Goal: Task Accomplishment & Management: Complete application form

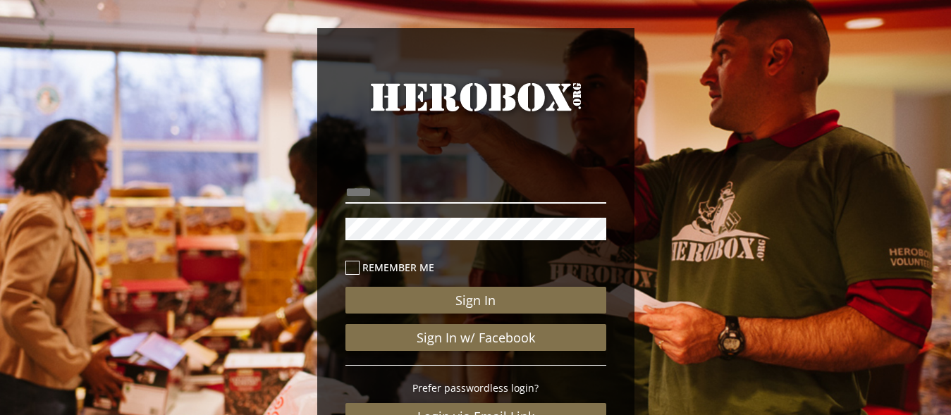
click at [448, 197] on input "email" at bounding box center [475, 192] width 261 height 23
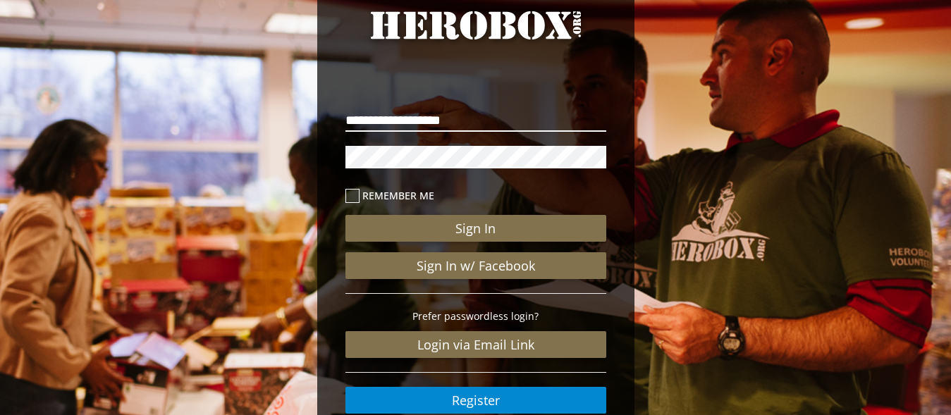
scroll to position [144, 0]
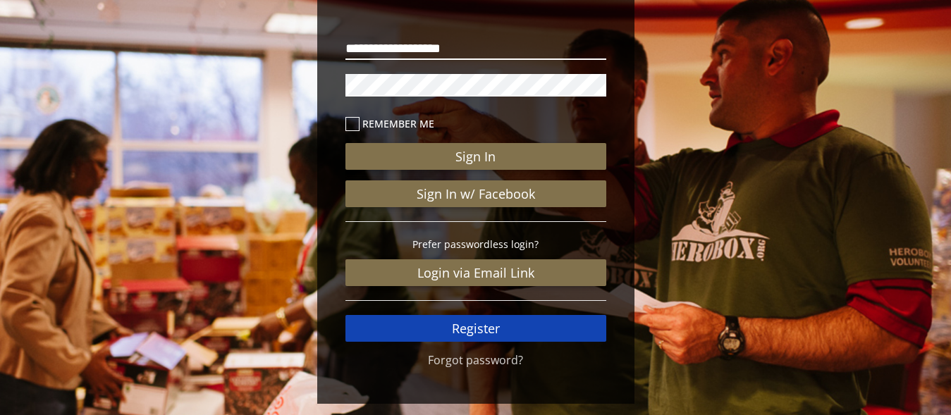
type input "**********"
click at [465, 328] on link "Register" at bounding box center [475, 328] width 261 height 27
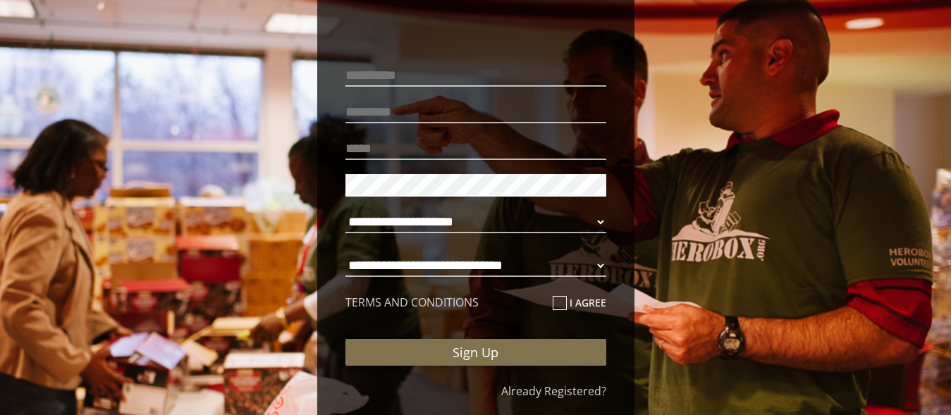
scroll to position [144, 0]
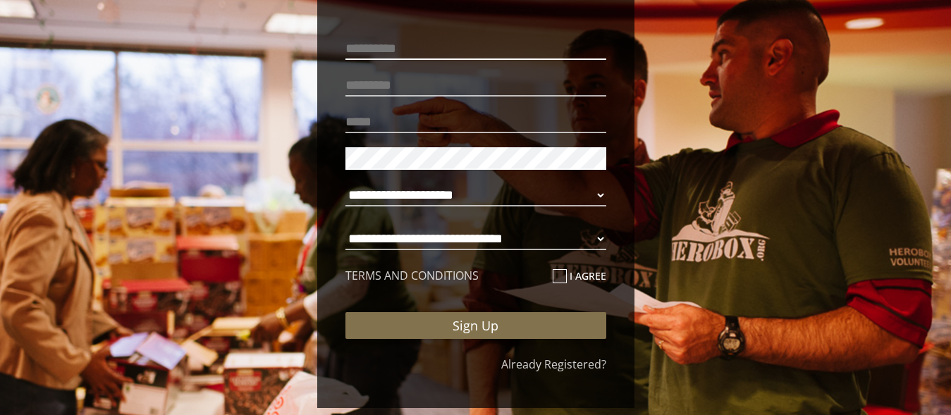
click at [406, 55] on input "text" at bounding box center [475, 48] width 261 height 23
click at [408, 52] on input "text" at bounding box center [475, 48] width 261 height 23
type input "****"
type input "******"
type input "**********"
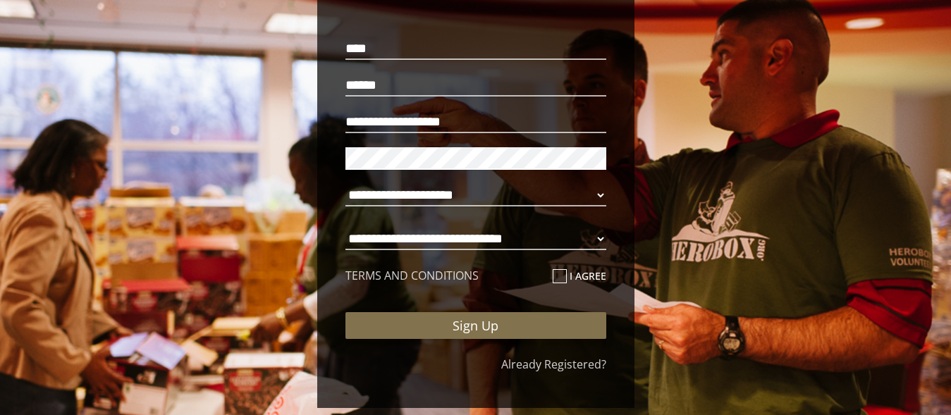
click at [326, 161] on div "**********" at bounding box center [475, 146] width 317 height 524
click at [328, 170] on div "**********" at bounding box center [475, 146] width 317 height 524
click option "**********" at bounding box center [0, 0] width 0 height 0
select select "**********"
click at [345, 228] on select "**********" at bounding box center [475, 239] width 261 height 23
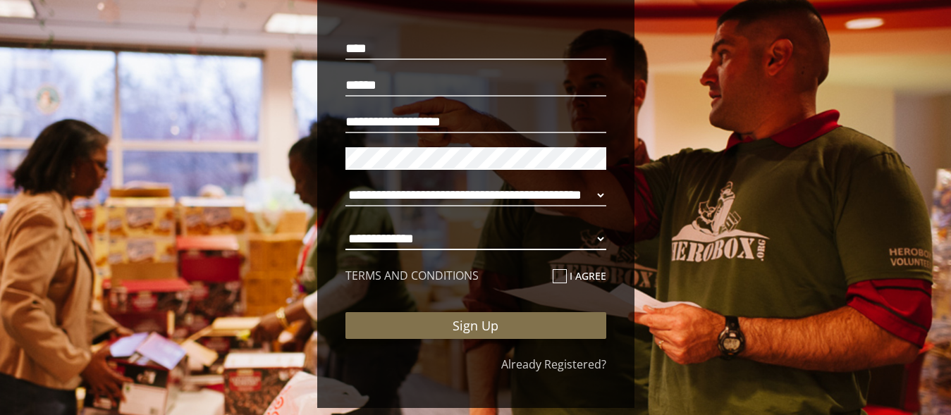
click option "**********" at bounding box center [0, 0] width 0 height 0
select select "**********"
click at [559, 274] on icon at bounding box center [560, 276] width 14 height 14
click at [559, 274] on input "I agree" at bounding box center [557, 282] width 9 height 23
checkbox input "****"
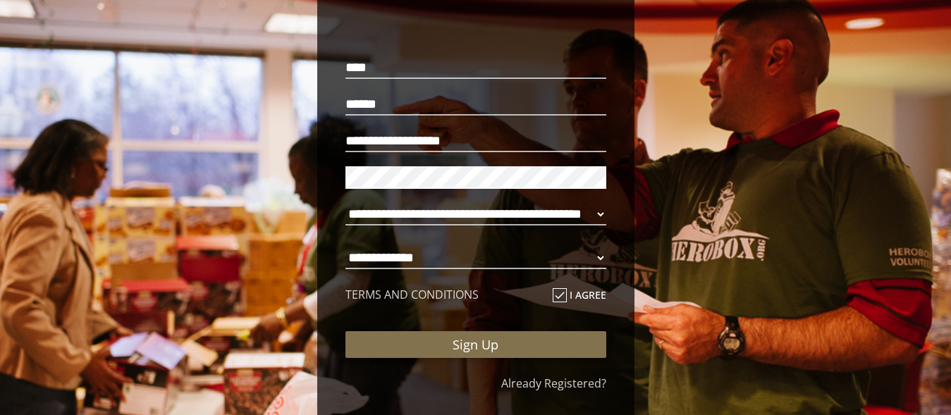
scroll to position [173, 0]
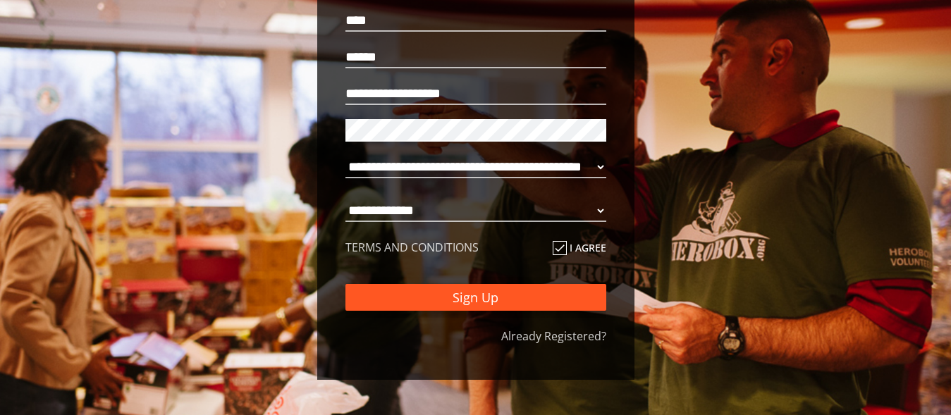
click at [458, 299] on button "Sign Up" at bounding box center [475, 297] width 261 height 27
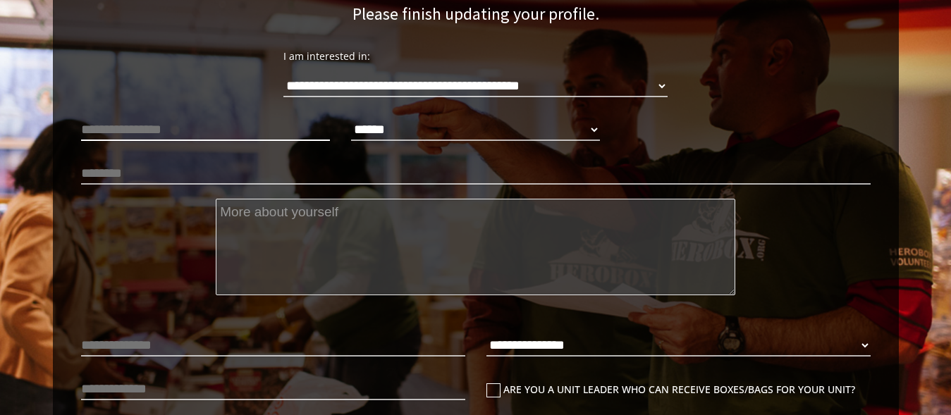
click at [183, 134] on input "text" at bounding box center [205, 129] width 249 height 23
click at [351, 118] on select "****** **** ******" at bounding box center [475, 129] width 249 height 23
select select "**********"
click option "****" at bounding box center [0, 0] width 0 height 0
click at [175, 180] on input "text" at bounding box center [475, 173] width 789 height 23
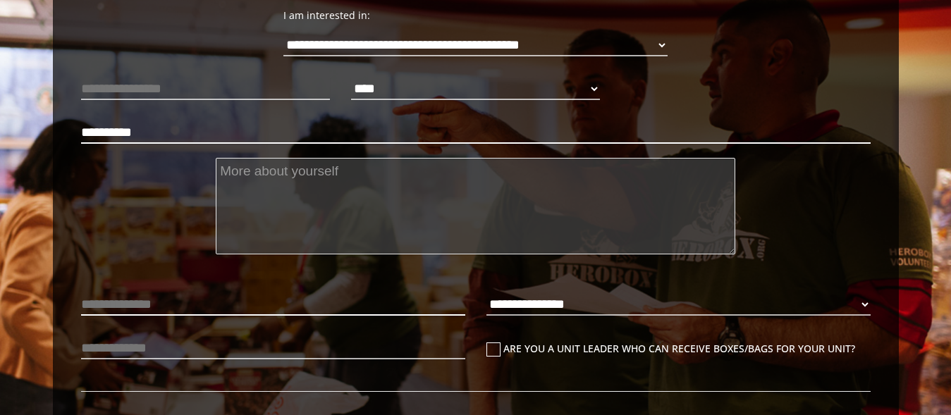
scroll to position [245, 0]
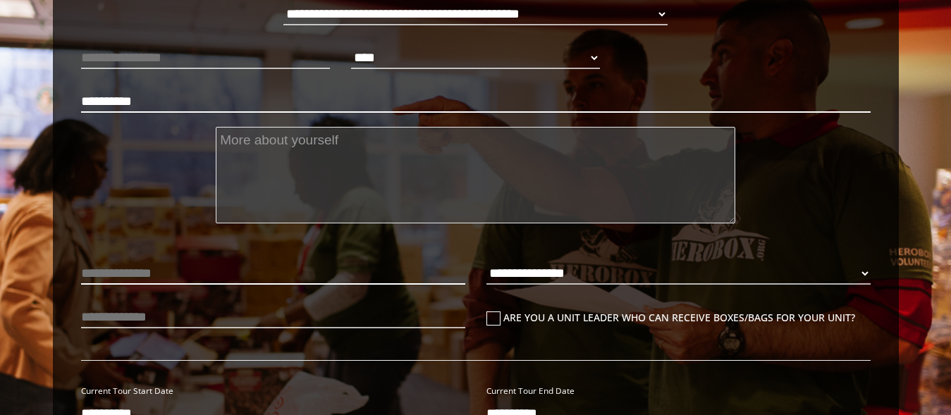
type input "**********"
click at [172, 281] on input "text" at bounding box center [273, 273] width 384 height 23
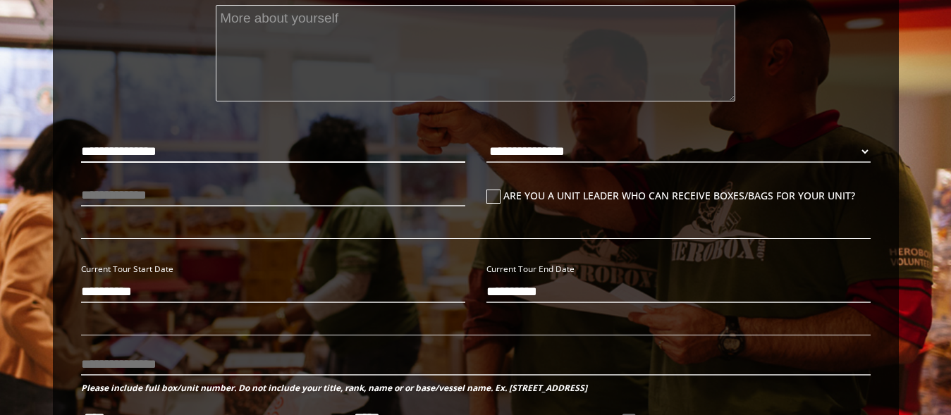
scroll to position [388, 0]
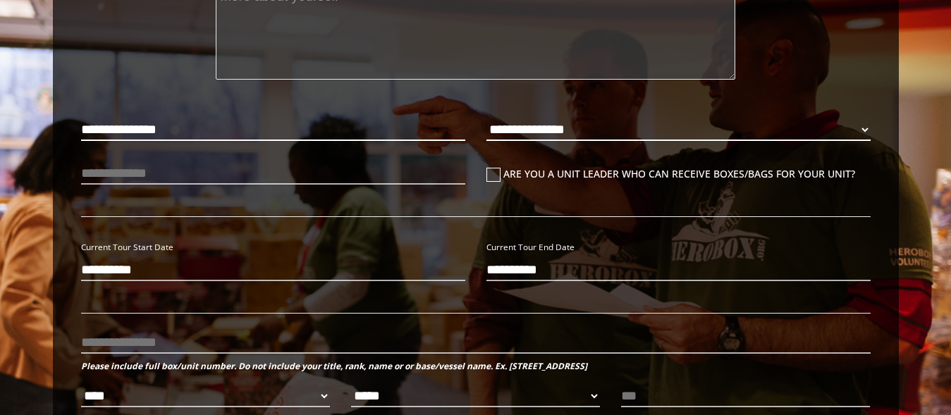
type input "**********"
click at [486, 118] on select "**********" at bounding box center [678, 129] width 384 height 23
select select "**********"
click option "****" at bounding box center [0, 0] width 0 height 0
click at [208, 180] on input "text" at bounding box center [273, 173] width 384 height 23
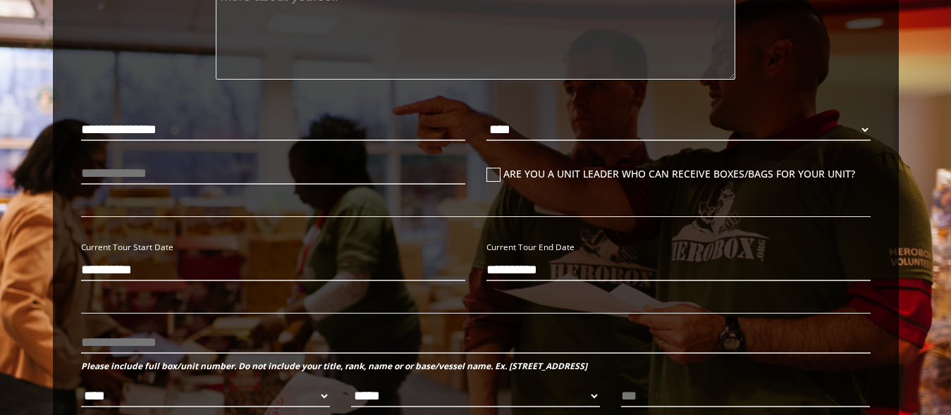
click at [492, 173] on icon at bounding box center [493, 175] width 14 height 14
click at [492, 173] on input "Are you a unit leader who can receive boxes/bags for your unit?" at bounding box center [490, 179] width 9 height 23
checkbox input "****"
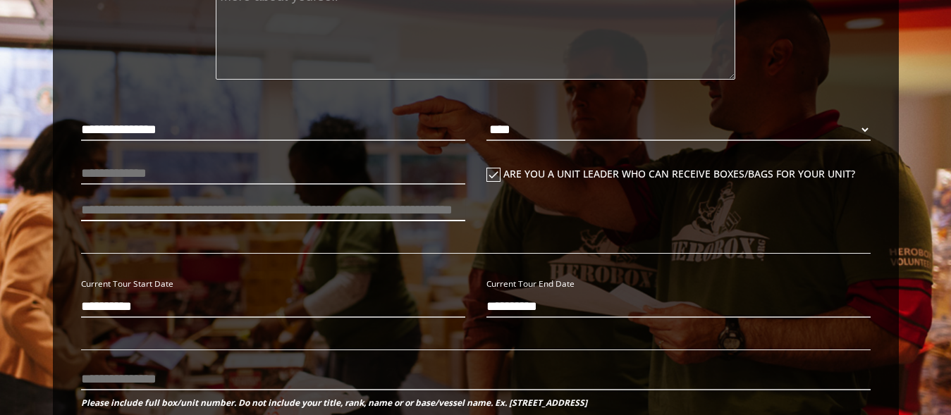
click at [450, 207] on input "number" at bounding box center [273, 210] width 384 height 23
click at [453, 206] on input "*" at bounding box center [273, 210] width 384 height 23
click at [454, 206] on input "*" at bounding box center [273, 210] width 384 height 23
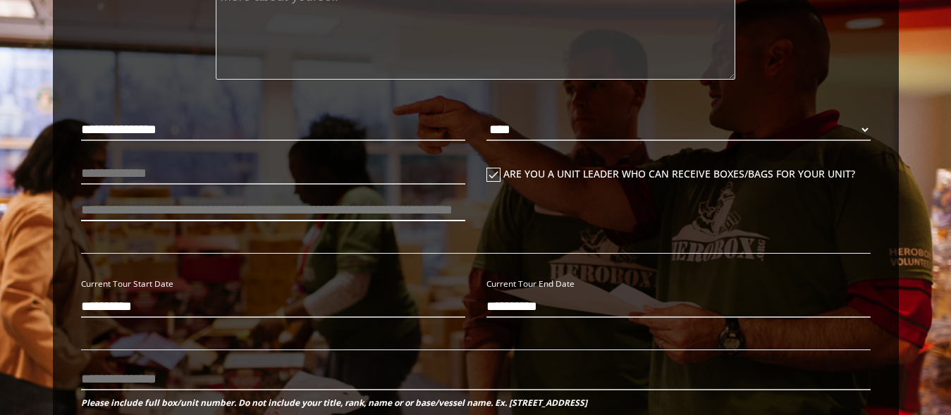
click at [454, 206] on input "*" at bounding box center [273, 210] width 384 height 23
type input "*"
click at [455, 211] on input "*" at bounding box center [273, 210] width 384 height 23
click at [492, 173] on icon "check" at bounding box center [493, 175] width 14 height 14
click at [492, 173] on input "check Are you a unit leader who can receive boxes/bags for your unit?" at bounding box center [490, 179] width 9 height 23
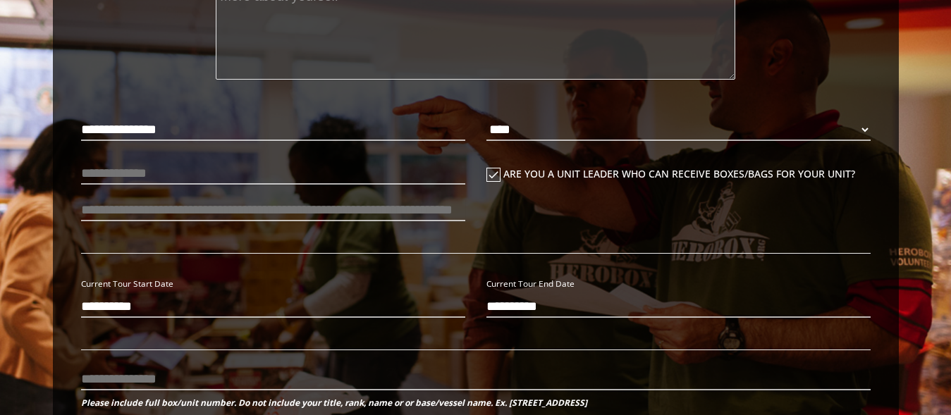
checkbox input "*****"
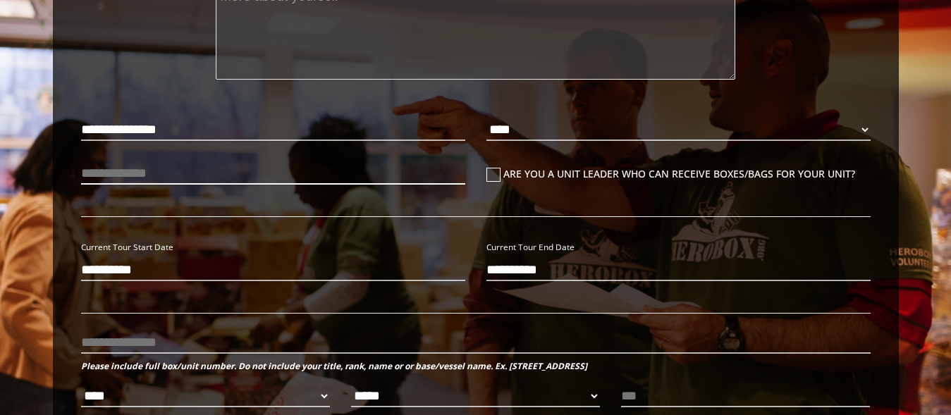
click at [198, 173] on input "text" at bounding box center [273, 173] width 384 height 23
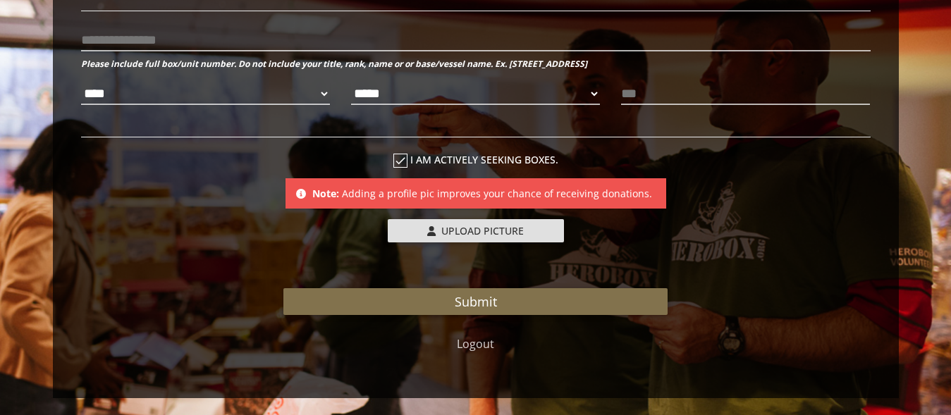
scroll to position [709, 0]
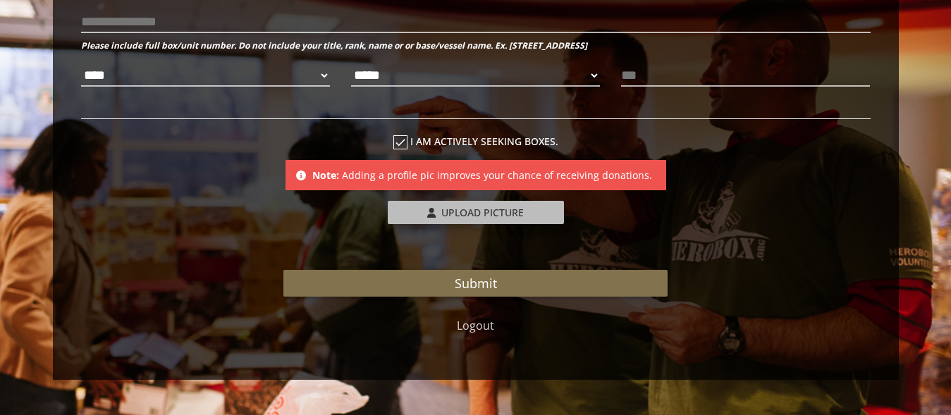
type input "******"
click at [466, 217] on span "Upload Picture" at bounding box center [482, 212] width 82 height 13
click at [488, 210] on span "Upload Picture" at bounding box center [482, 212] width 82 height 13
type input "**********"
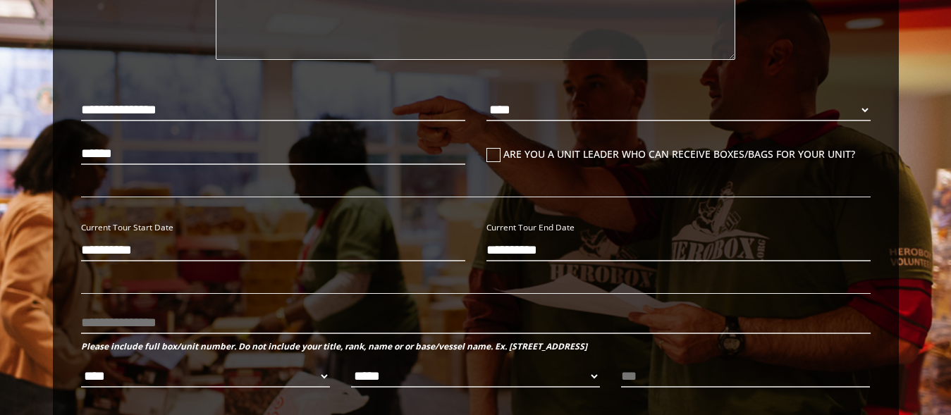
scroll to position [431, 0]
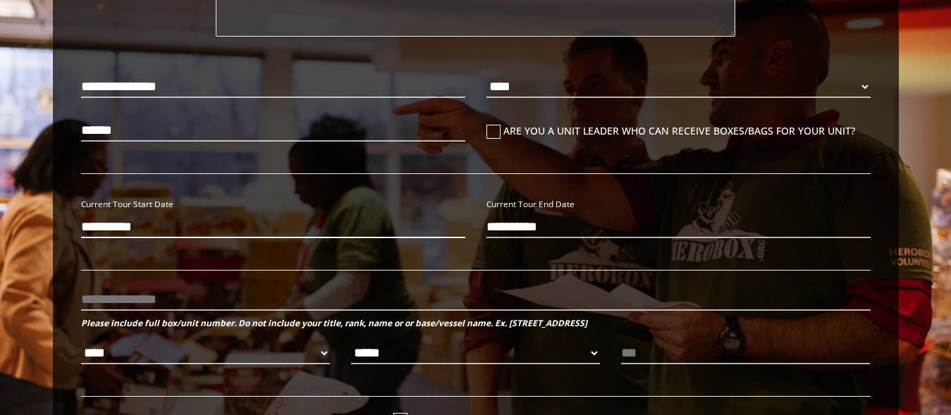
click at [104, 233] on input "**********" at bounding box center [273, 227] width 384 height 23
type input "**********"
click at [508, 233] on input "**********" at bounding box center [678, 227] width 384 height 23
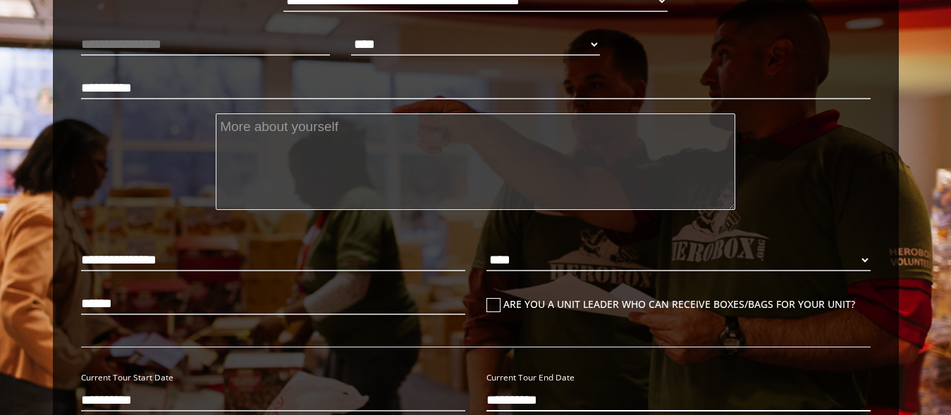
scroll to position [288, 0]
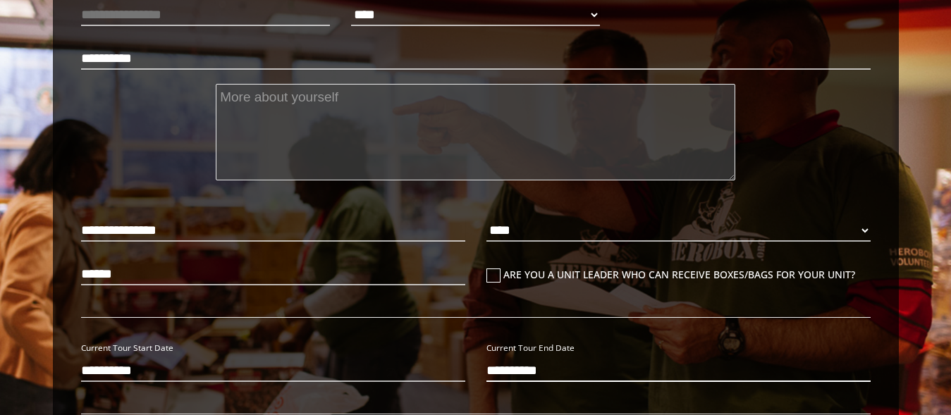
type input "**********"
click at [266, 144] on textarea at bounding box center [475, 132] width 519 height 97
click at [314, 135] on textarea at bounding box center [475, 132] width 519 height 97
paste textarea "I have been in the Army Reserve for about thirteen years, and this is my first …"
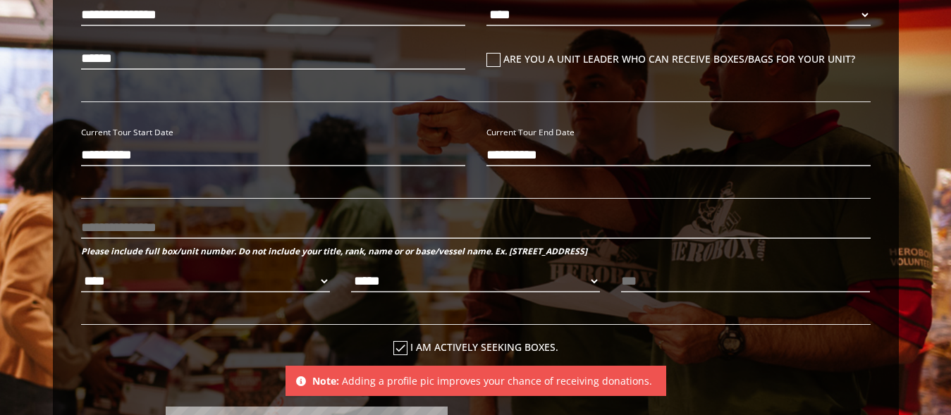
scroll to position [575, 0]
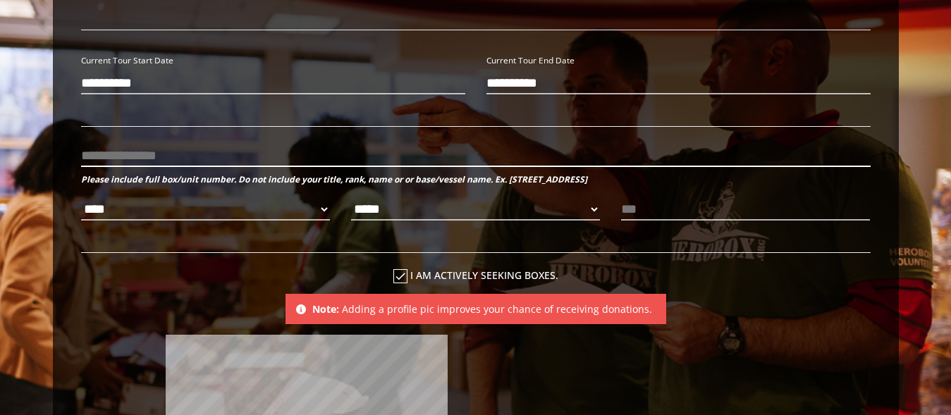
type textarea "I have been in the Army Reserve for about thirteen years, and this is my first …"
click at [137, 152] on input "text" at bounding box center [475, 155] width 789 height 23
click at [152, 154] on input "text" at bounding box center [475, 155] width 789 height 23
paste input "**********"
type input "**********"
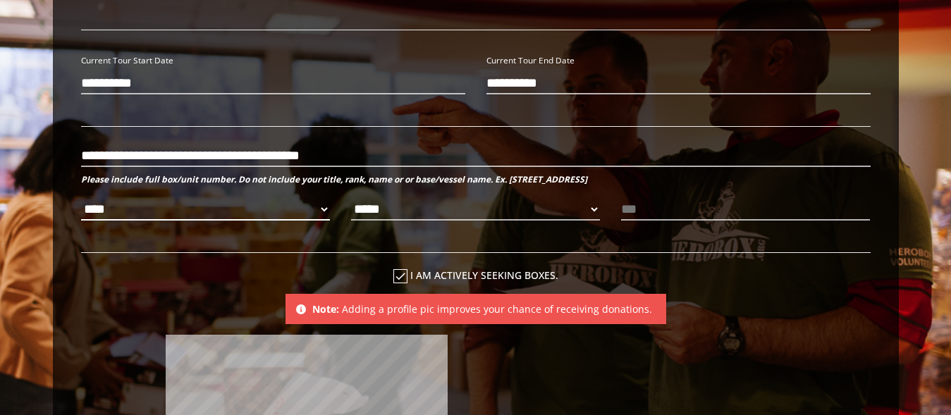
select select "**********"
click option "***" at bounding box center [0, 0] width 0 height 0
click at [351, 198] on select "***** ** ** **" at bounding box center [475, 209] width 249 height 23
select select "*********"
click option "**" at bounding box center [0, 0] width 0 height 0
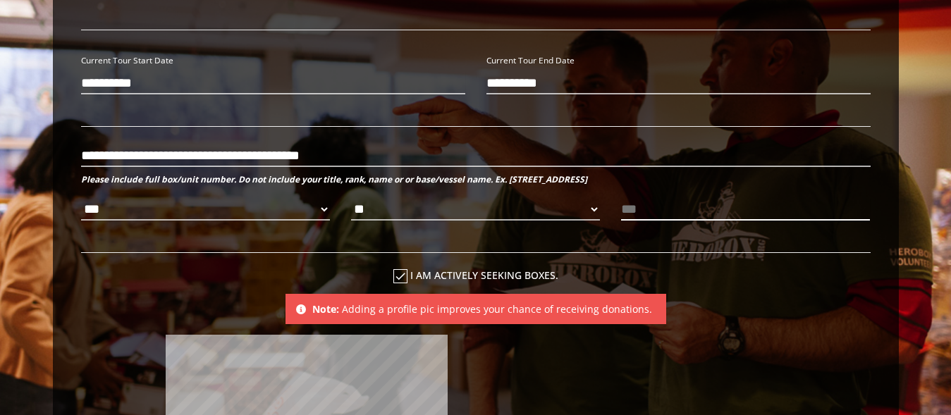
click at [659, 212] on input "text" at bounding box center [745, 209] width 249 height 23
type input "*****"
click at [405, 156] on input "**********" at bounding box center [475, 155] width 789 height 23
click at [146, 154] on input "**********" at bounding box center [475, 155] width 789 height 23
click at [333, 157] on input "**********" at bounding box center [475, 155] width 789 height 23
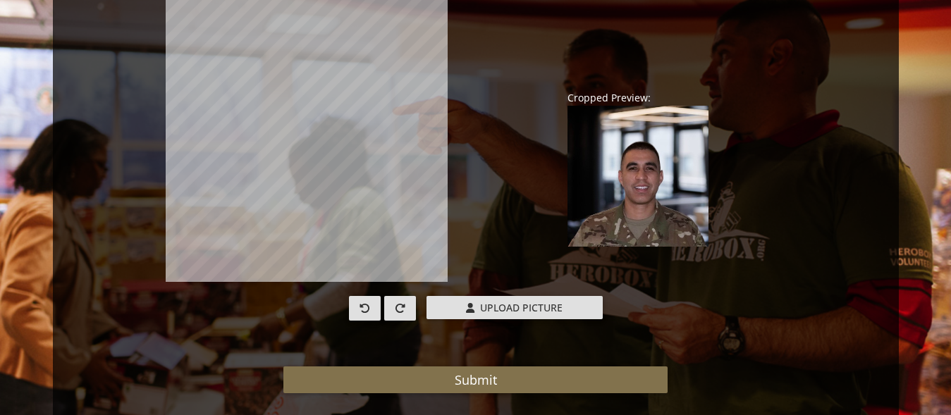
scroll to position [1006, 0]
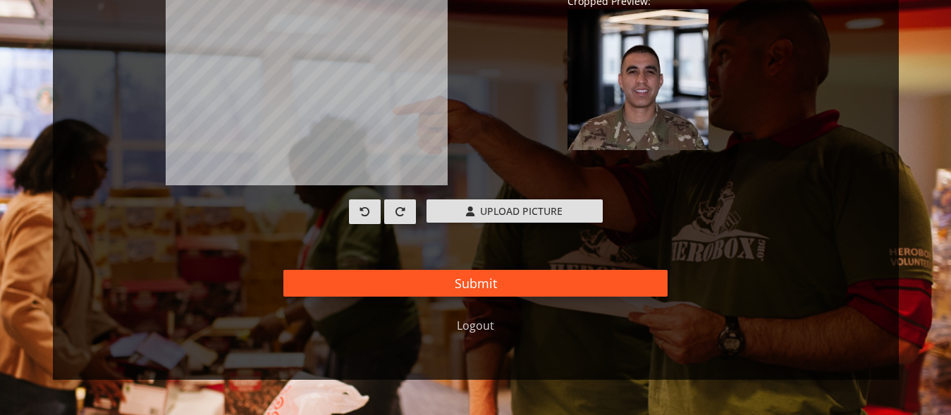
type input "**********"
click at [462, 280] on button "Submit" at bounding box center [475, 283] width 384 height 27
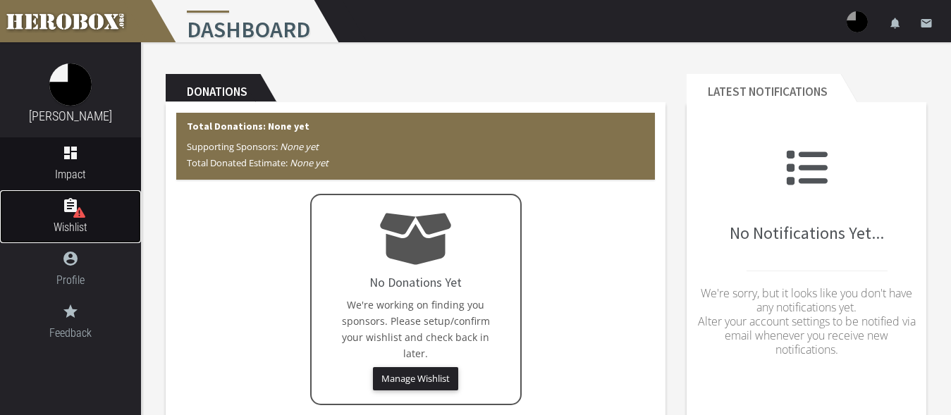
click at [82, 218] on span "Wishlist" at bounding box center [70, 227] width 141 height 18
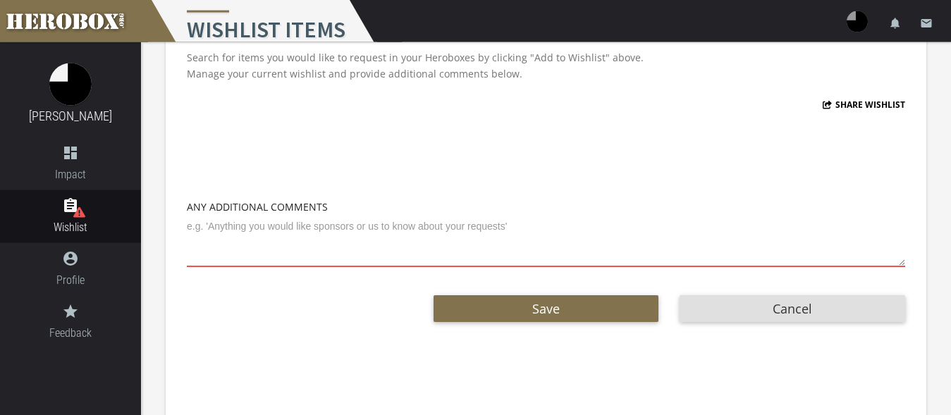
scroll to position [75, 0]
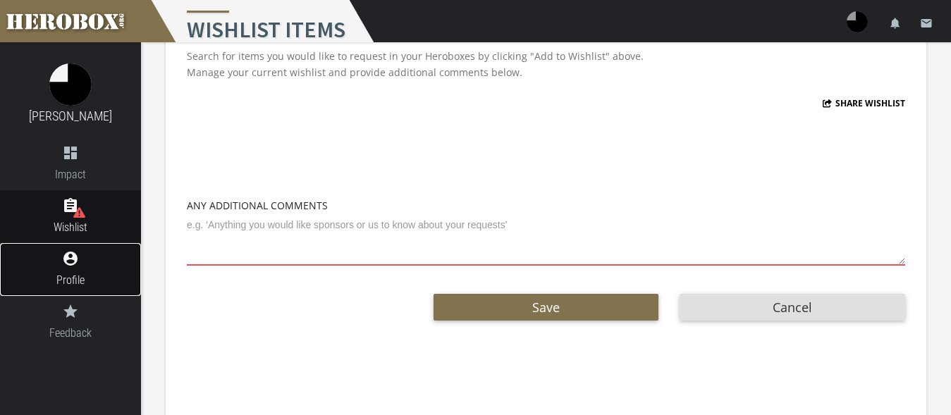
click at [70, 262] on icon "account_circle" at bounding box center [70, 258] width 141 height 17
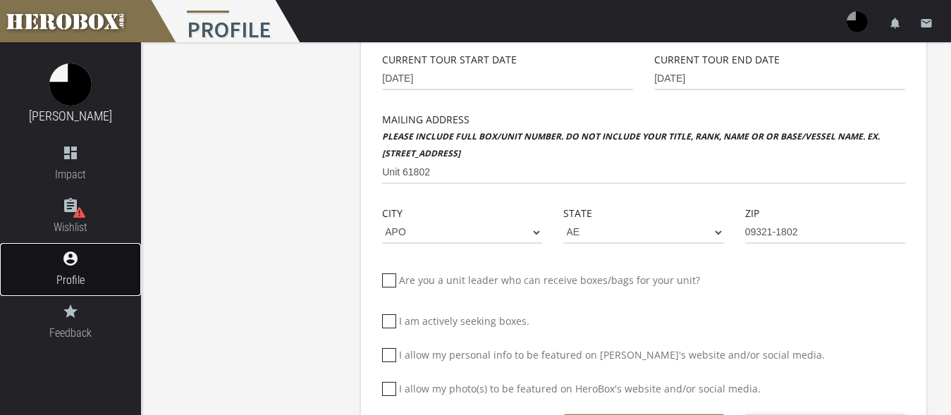
scroll to position [542, 0]
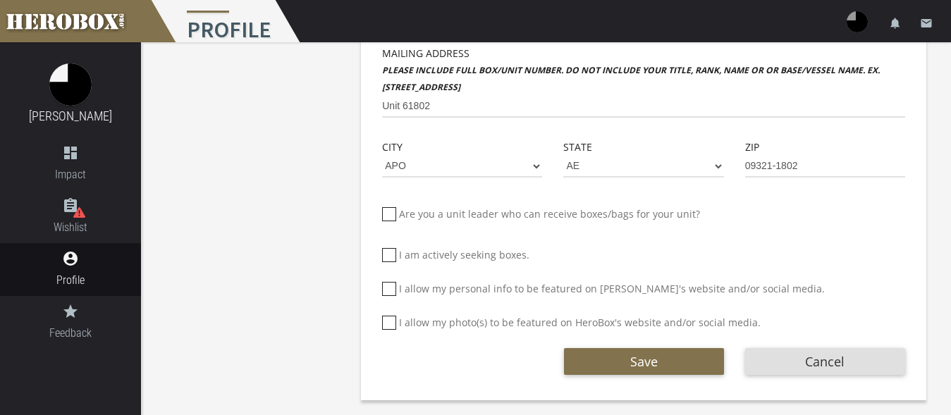
click at [389, 293] on icon at bounding box center [389, 289] width 14 height 14
click at [389, 293] on input "I allow my personal info to be featured on [PERSON_NAME]'s website and/or socia…" at bounding box center [386, 294] width 9 height 23
checkbox input "*****"
click at [382, 323] on div "I allow my photo(s) to be featured on HeroBox's website and/or social media." at bounding box center [643, 324] width 544 height 34
click at [392, 322] on icon at bounding box center [389, 323] width 14 height 14
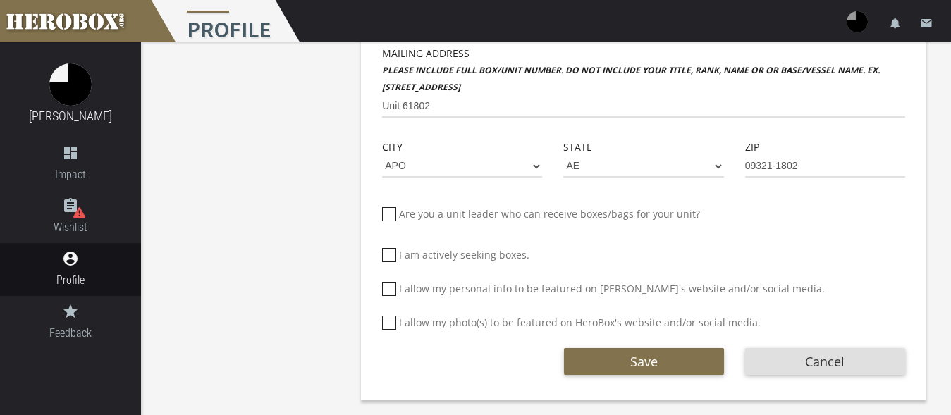
click at [391, 322] on input "I allow my photo(s) to be featured on HeroBox's website and/or social media." at bounding box center [386, 328] width 9 height 23
checkbox input "*****"
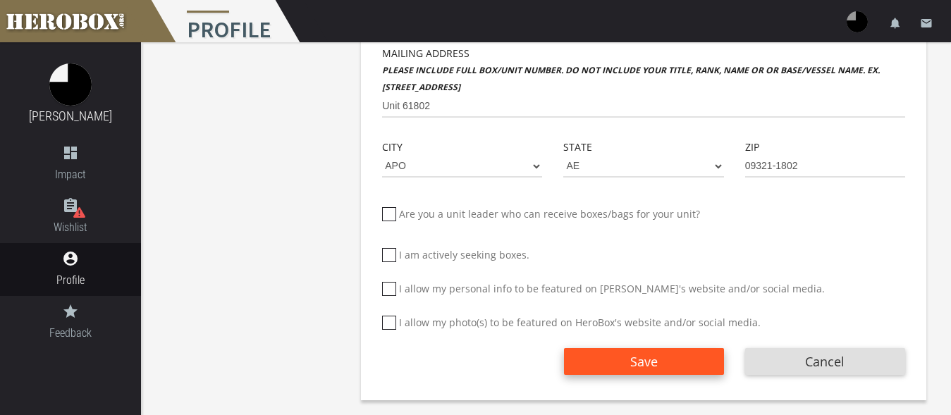
click at [614, 359] on button "Save" at bounding box center [644, 361] width 160 height 27
click at [615, 357] on button "Save" at bounding box center [644, 361] width 160 height 27
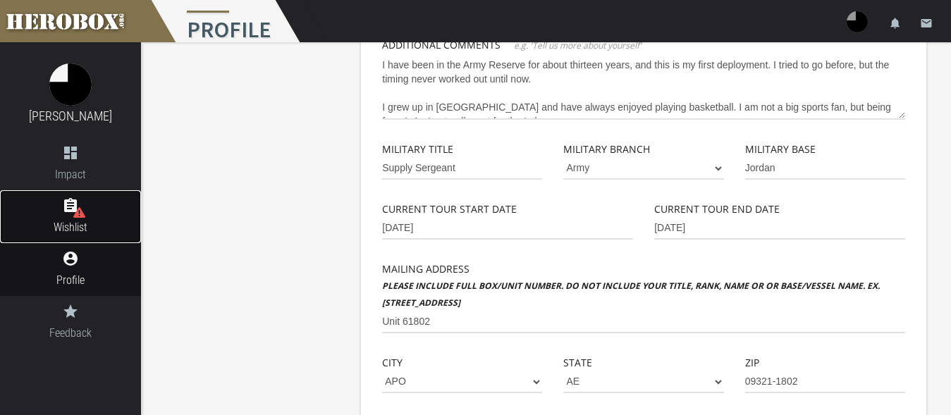
click at [71, 228] on span "Wishlist" at bounding box center [70, 227] width 141 height 18
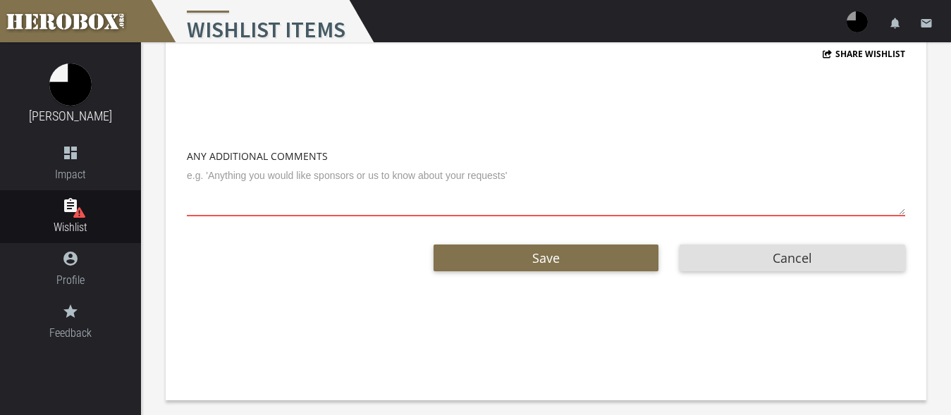
scroll to position [342, 0]
click at [82, 279] on span "Profile" at bounding box center [70, 280] width 141 height 18
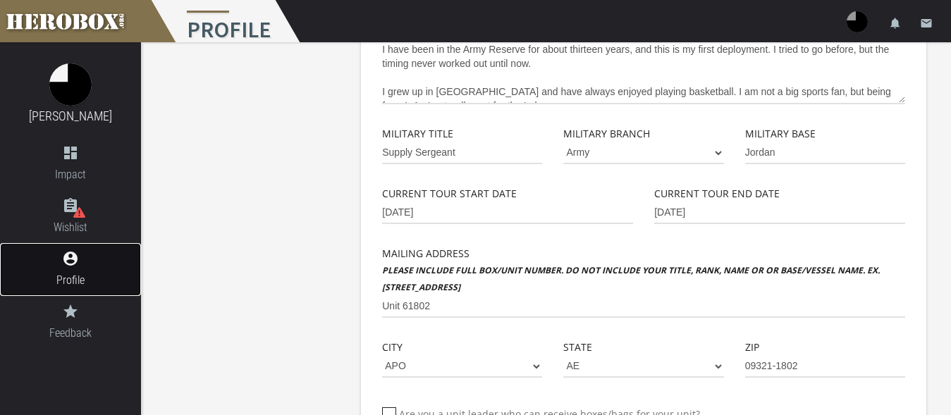
scroll to position [542, 0]
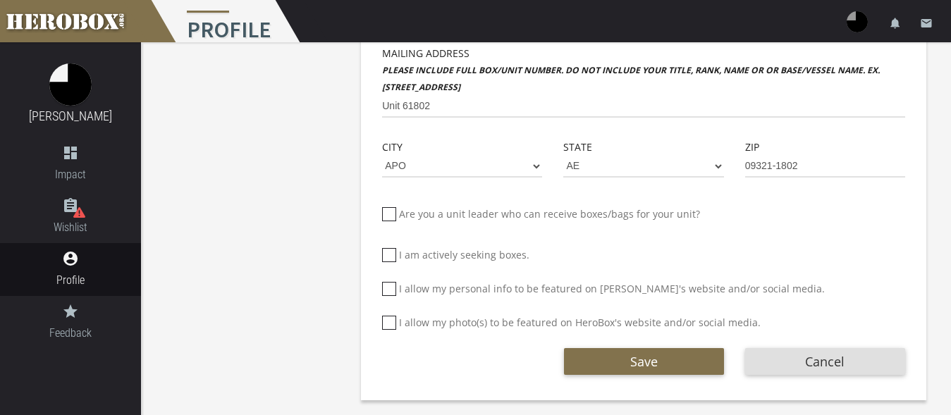
click at [390, 292] on icon at bounding box center [389, 289] width 14 height 14
click at [390, 292] on input "I allow my personal info to be featured on [PERSON_NAME]'s website and/or socia…" at bounding box center [386, 294] width 9 height 23
checkbox input "*****"
click at [388, 321] on icon at bounding box center [389, 323] width 14 height 14
click at [388, 321] on input "I allow my photo(s) to be featured on HeroBox's website and/or social media." at bounding box center [386, 328] width 9 height 23
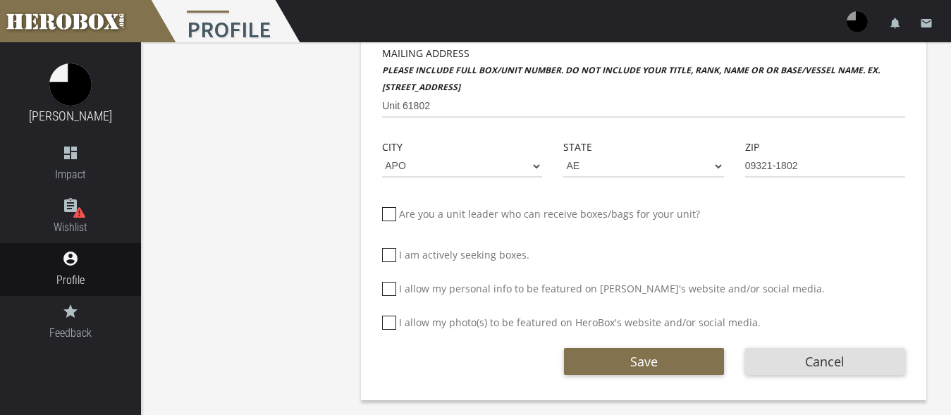
checkbox input "*****"
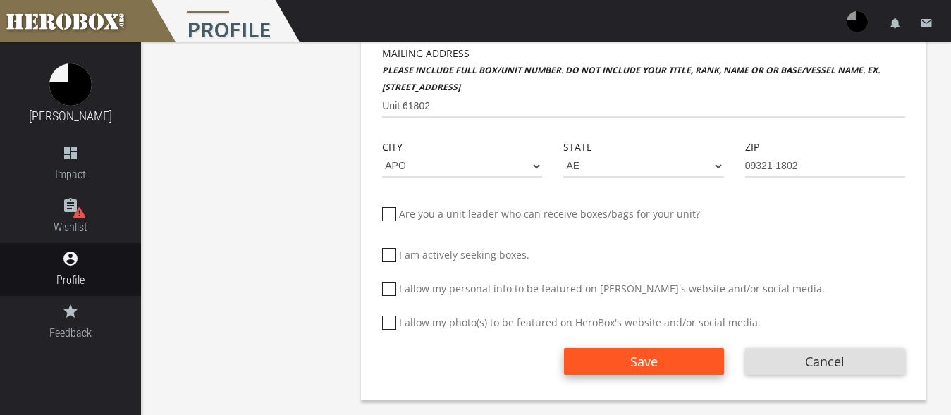
click at [627, 357] on button "Save" at bounding box center [644, 361] width 160 height 27
click at [641, 350] on button "Save" at bounding box center [644, 361] width 160 height 27
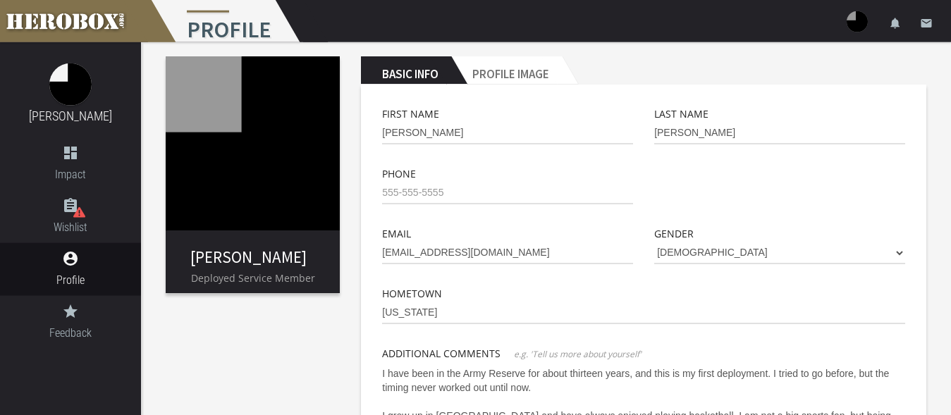
scroll to position [0, 0]
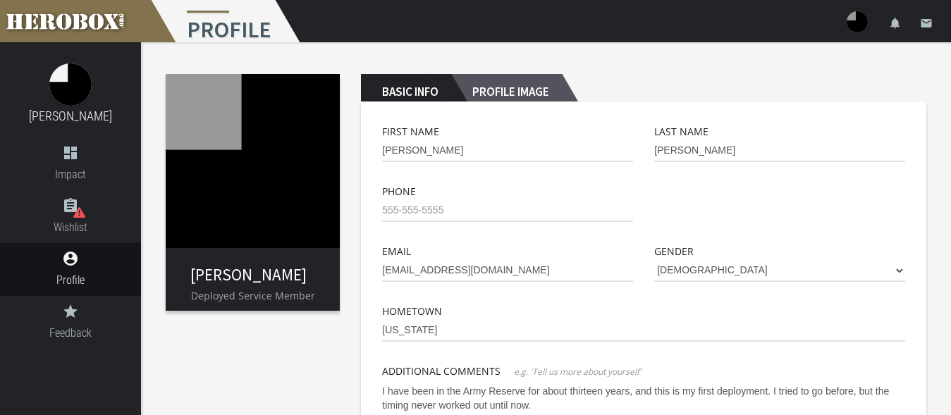
click at [524, 86] on h2 "Profile Image" at bounding box center [506, 88] width 111 height 28
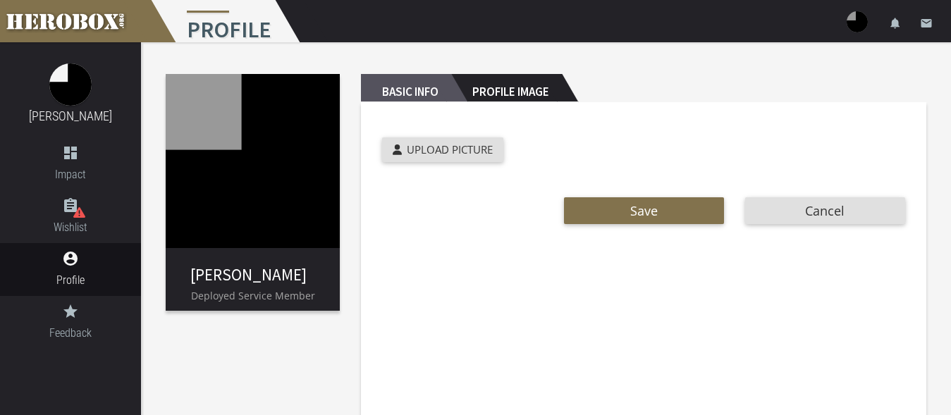
click at [420, 93] on h2 "Basic Info" at bounding box center [406, 88] width 90 height 28
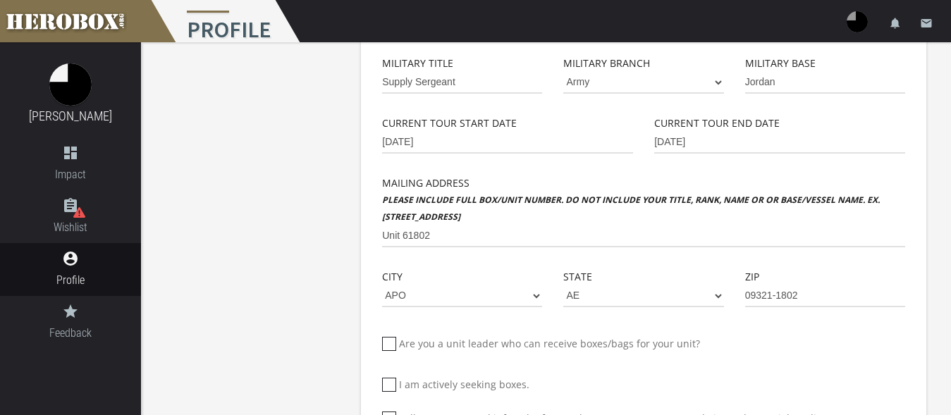
scroll to position [542, 0]
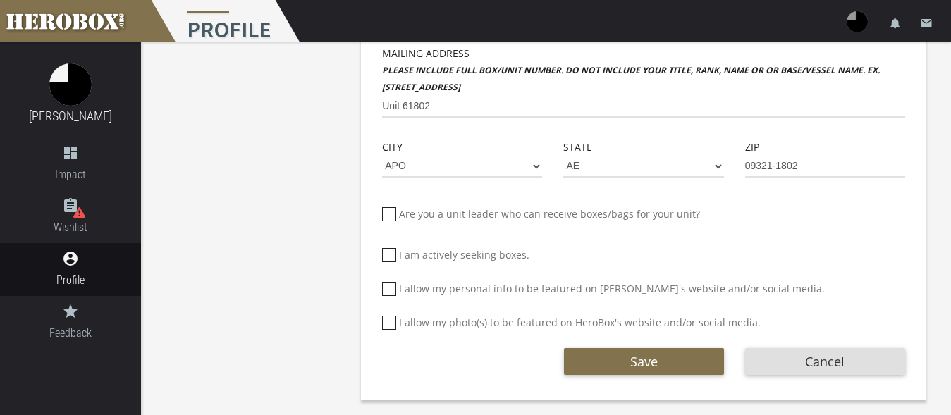
click at [390, 287] on icon at bounding box center [389, 289] width 14 height 14
click at [390, 287] on input "I allow my personal info to be featured on [PERSON_NAME]'s website and/or socia…" at bounding box center [386, 294] width 9 height 23
checkbox input "*****"
click at [389, 323] on icon at bounding box center [389, 323] width 14 height 14
click at [389, 323] on input "I allow my photo(s) to be featured on HeroBox's website and/or social media." at bounding box center [386, 328] width 9 height 23
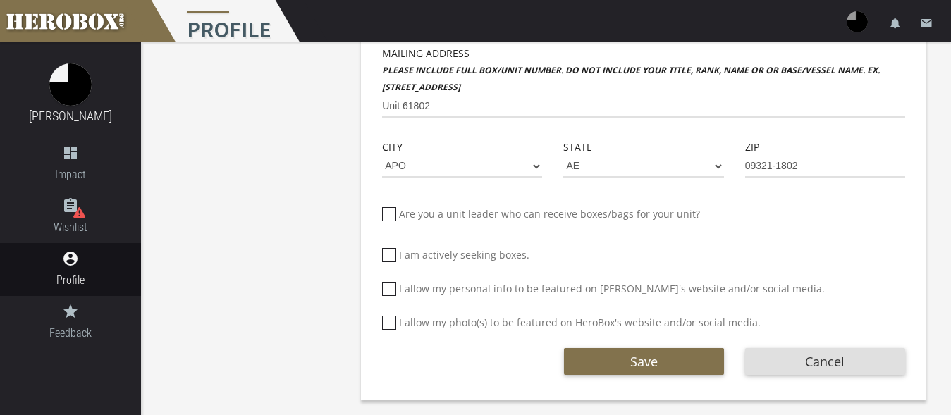
checkbox input "*****"
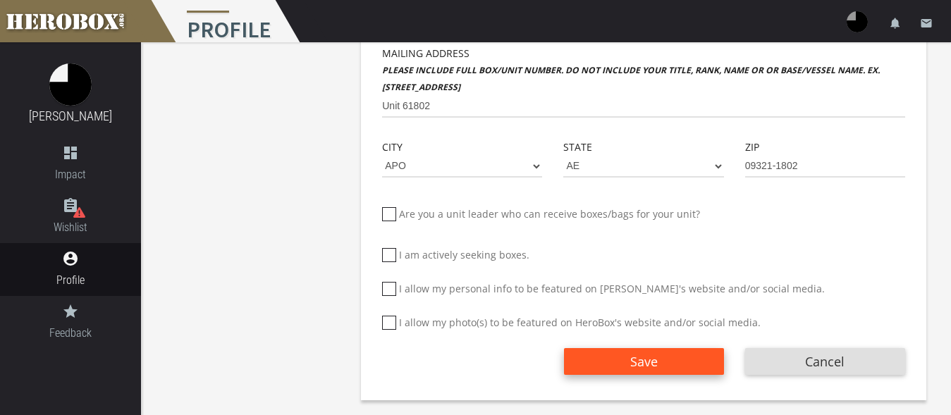
click at [608, 355] on button "Save" at bounding box center [644, 361] width 160 height 27
click at [655, 359] on span "Save" at bounding box center [643, 361] width 27 height 17
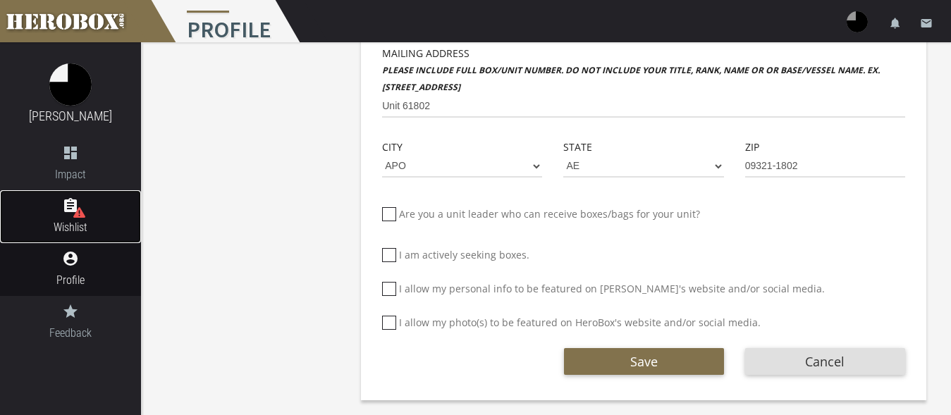
click at [62, 221] on span "Wishlist" at bounding box center [70, 227] width 141 height 18
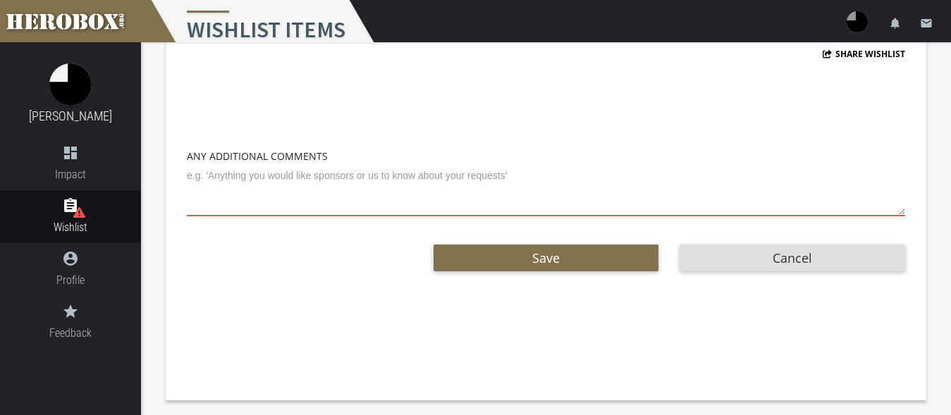
scroll to position [125, 0]
click at [82, 276] on span "Profile" at bounding box center [70, 280] width 141 height 18
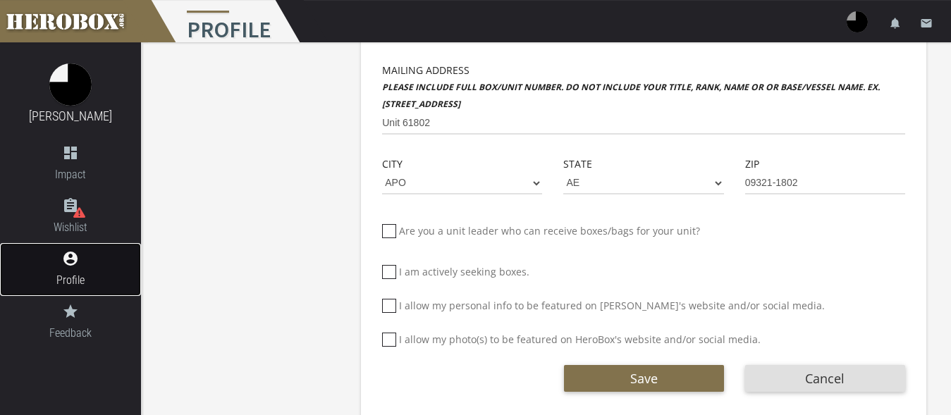
scroll to position [542, 0]
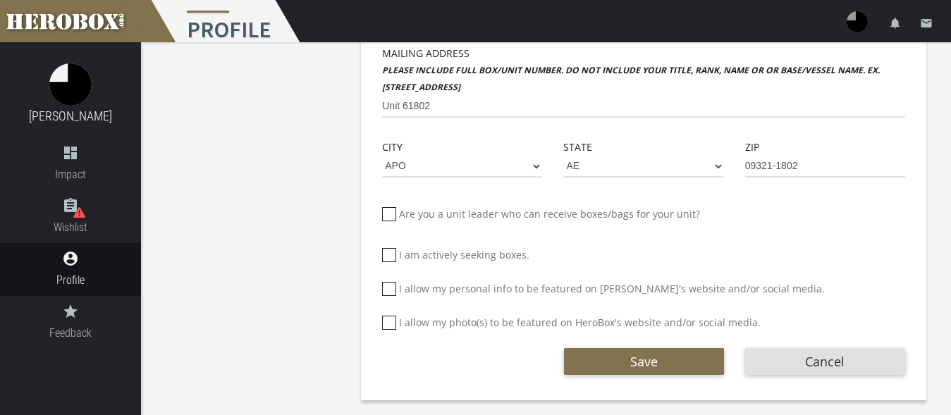
click at [386, 288] on icon at bounding box center [389, 289] width 14 height 14
click at [386, 288] on input "I allow my personal info to be featured on [PERSON_NAME]'s website and/or socia…" at bounding box center [386, 294] width 9 height 23
checkbox input "*****"
click at [386, 321] on icon at bounding box center [389, 323] width 14 height 14
click at [386, 321] on input "I allow my photo(s) to be featured on HeroBox's website and/or social media." at bounding box center [386, 328] width 9 height 23
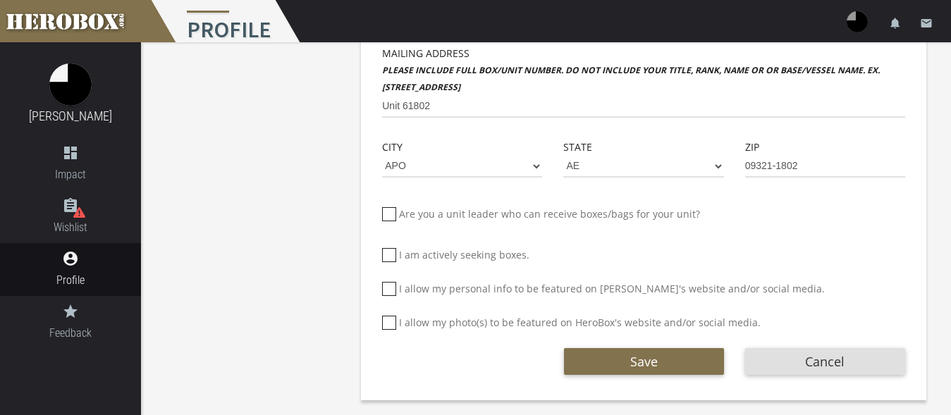
checkbox input "*****"
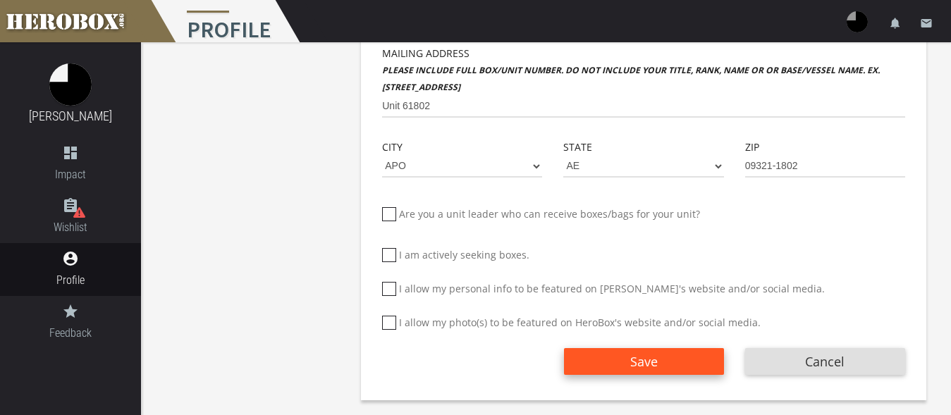
click at [609, 358] on button "Save" at bounding box center [644, 361] width 160 height 27
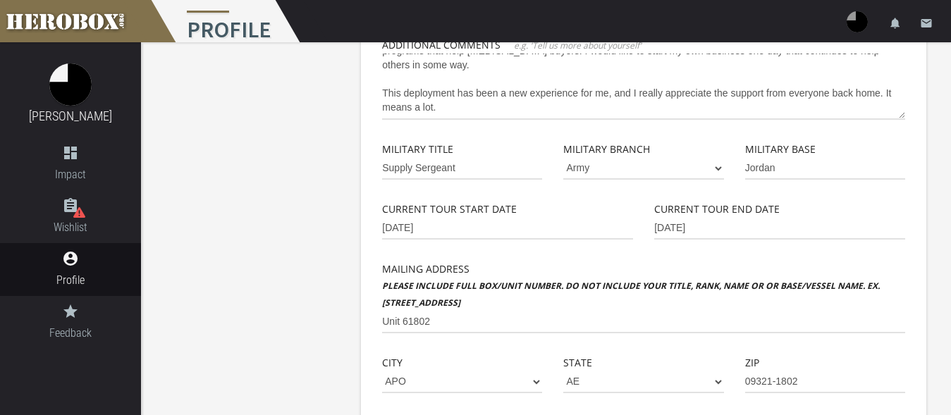
scroll to position [183, 0]
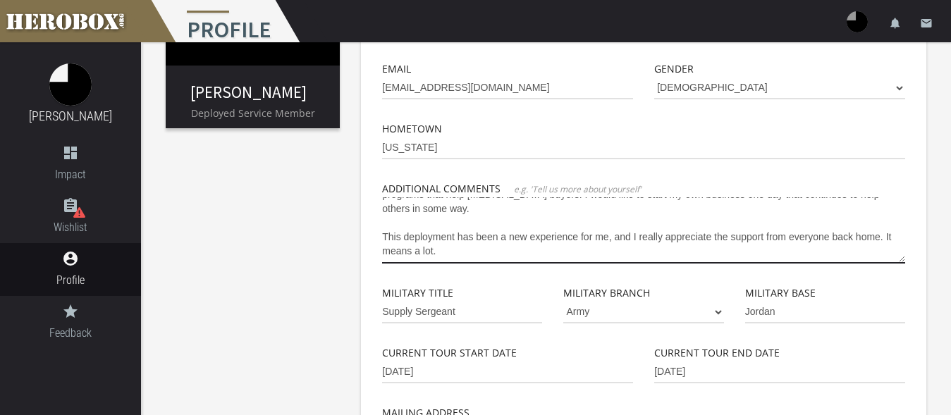
click at [436, 254] on textarea "I have been in the Army Reserve for about thirteen years, and this is my first …" at bounding box center [643, 230] width 523 height 66
click at [438, 249] on textarea "I have been in the Army Reserve for about thirteen years, and this is my first …" at bounding box center [643, 230] width 523 height 66
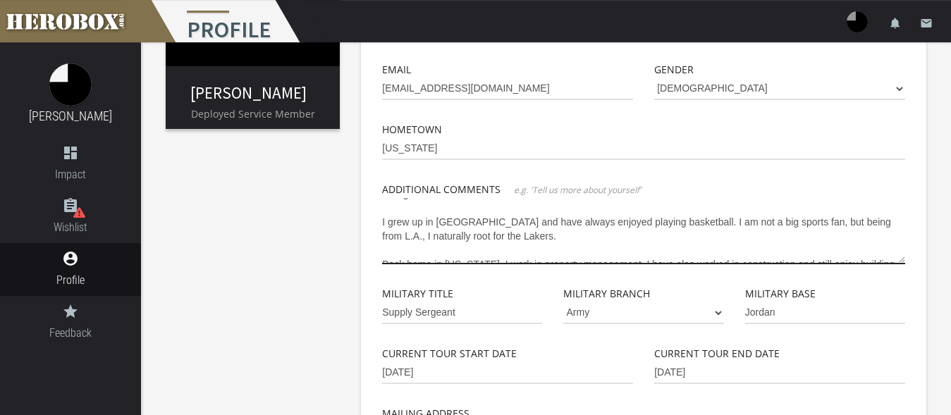
scroll to position [0, 0]
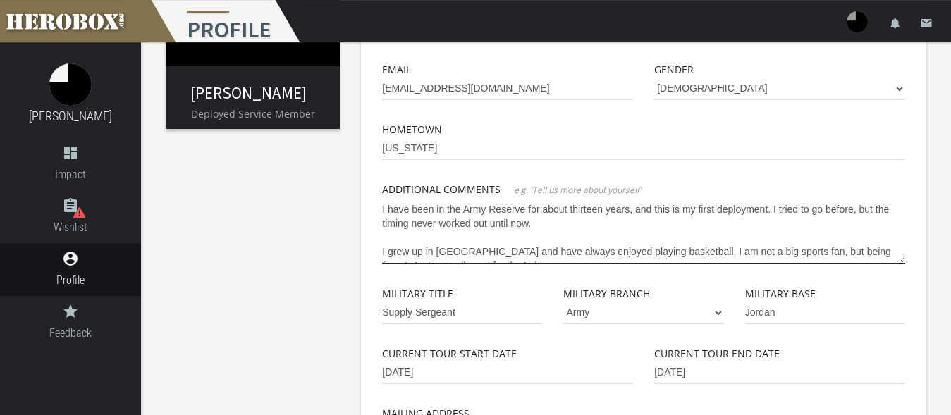
drag, startPoint x: 440, startPoint y: 251, endPoint x: 354, endPoint y: 168, distance: 118.6
click at [382, 198] on textarea "I have been in the Army Reserve for about thirteen years, and this is my first …" at bounding box center [643, 231] width 523 height 66
click at [400, 218] on textarea "I have been in the Army Reserve for about thirteen years, and this is my first …" at bounding box center [643, 231] width 523 height 66
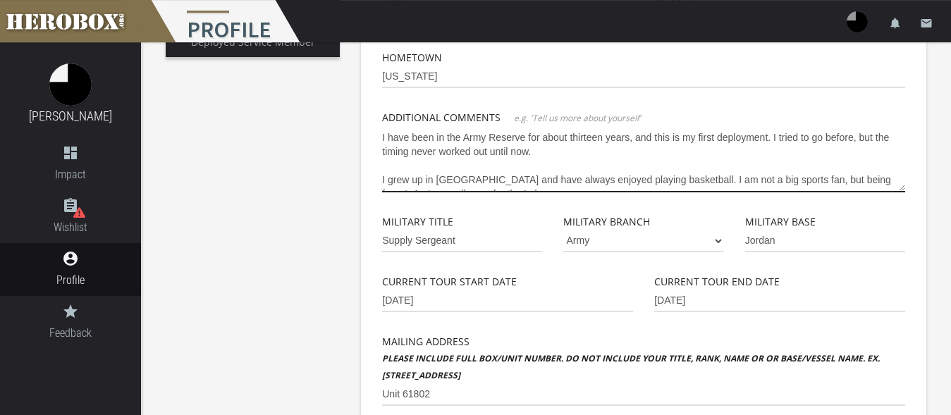
scroll to position [127, 0]
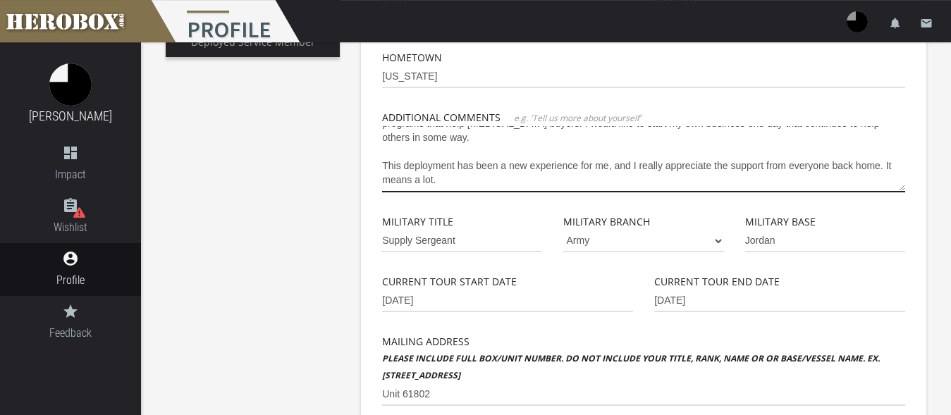
drag, startPoint x: 383, startPoint y: 137, endPoint x: 500, endPoint y: 219, distance: 143.7
click at [500, 192] on textarea "I have been in the Army Reserve for about thirteen years, and this is my first …" at bounding box center [643, 159] width 523 height 66
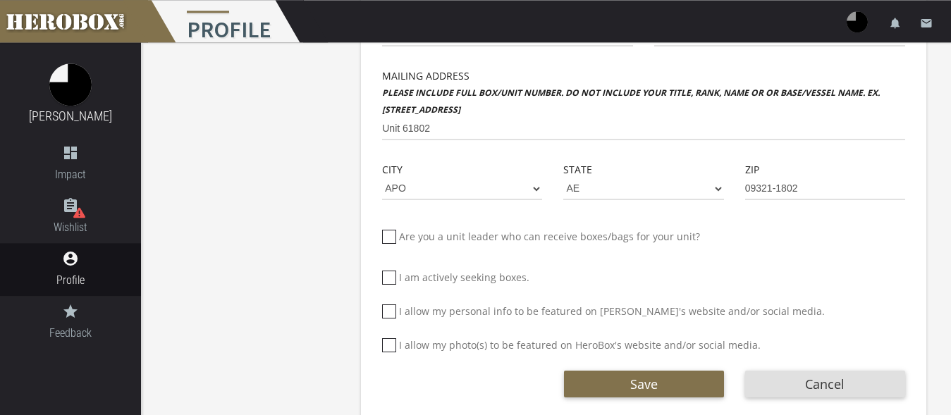
scroll to position [542, 0]
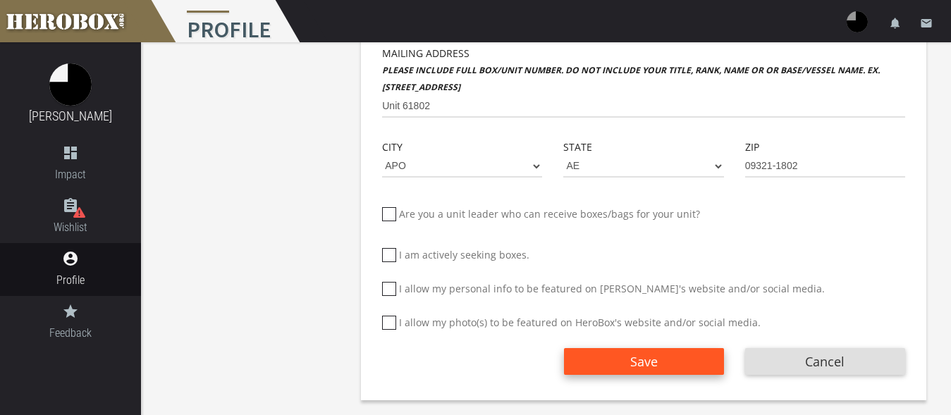
click at [609, 357] on button "Save" at bounding box center [644, 361] width 160 height 27
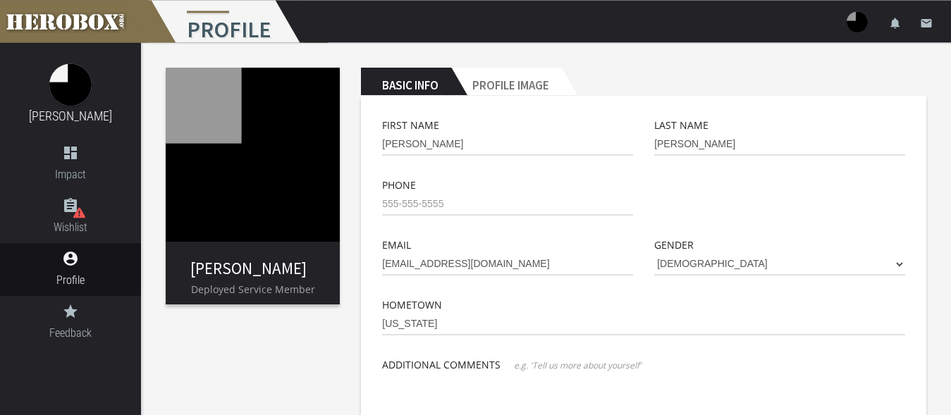
scroll to position [0, 0]
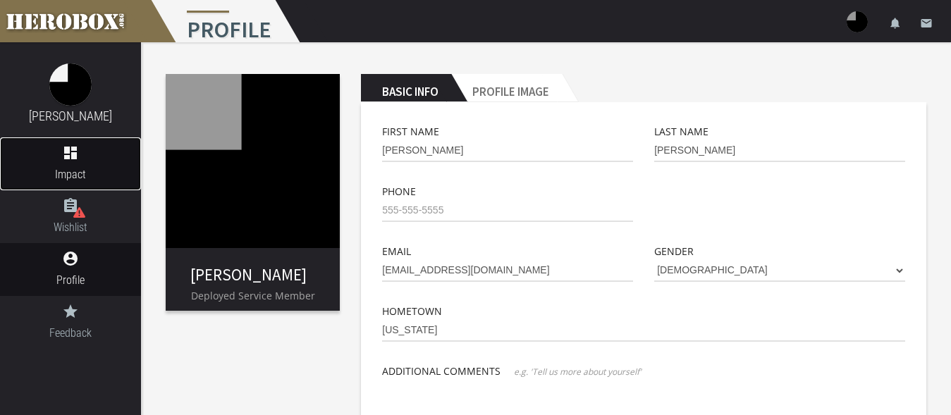
click at [70, 156] on icon "dashboard" at bounding box center [70, 152] width 141 height 17
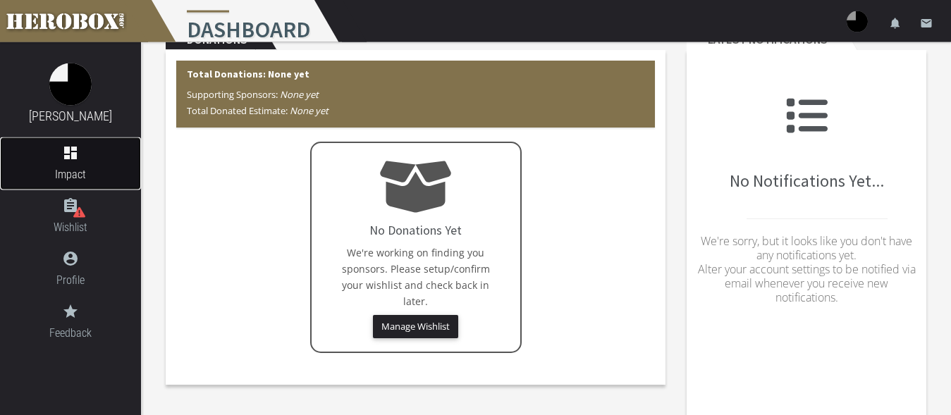
scroll to position [72, 0]
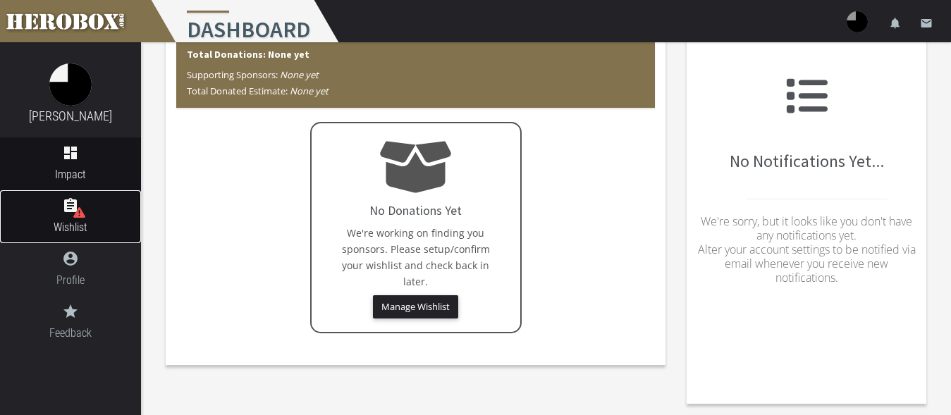
click at [75, 209] on icon at bounding box center [79, 212] width 12 height 12
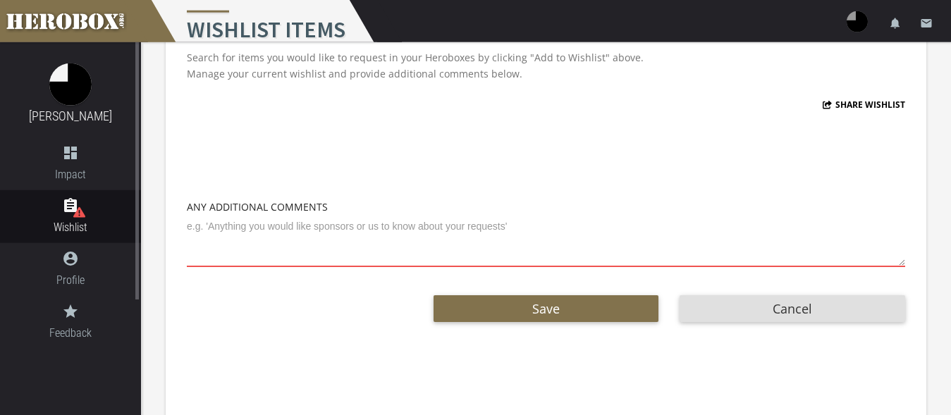
scroll to position [75, 0]
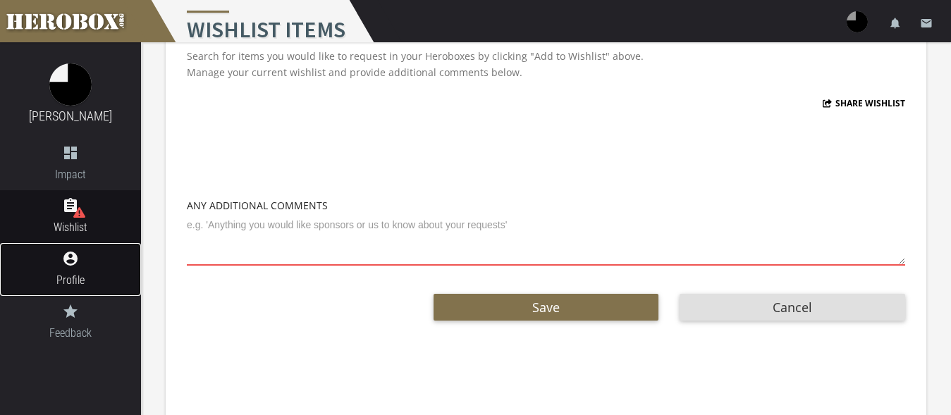
click at [84, 257] on icon "account_circle" at bounding box center [70, 258] width 141 height 17
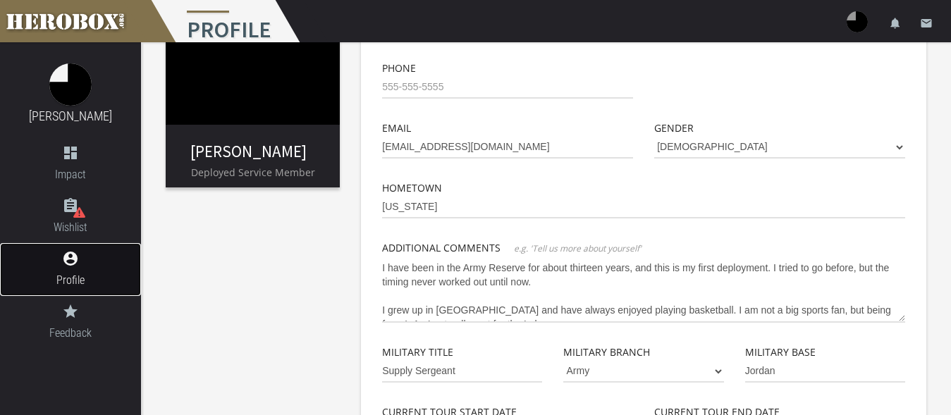
scroll to position [125, 0]
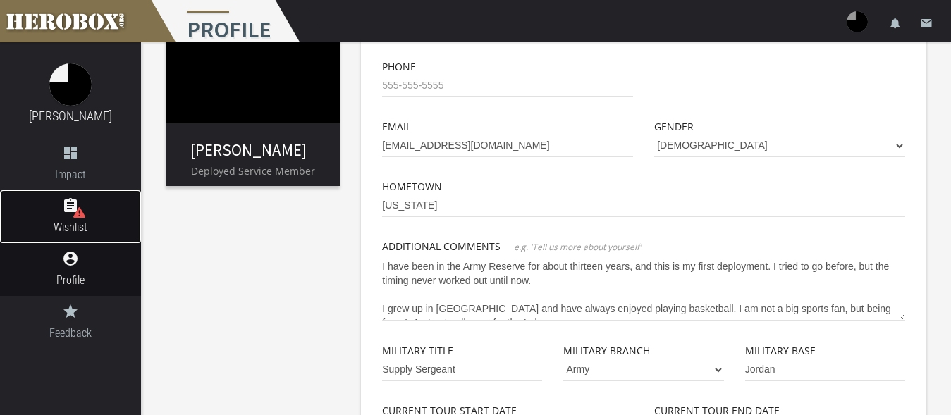
click at [74, 216] on icon at bounding box center [79, 212] width 12 height 11
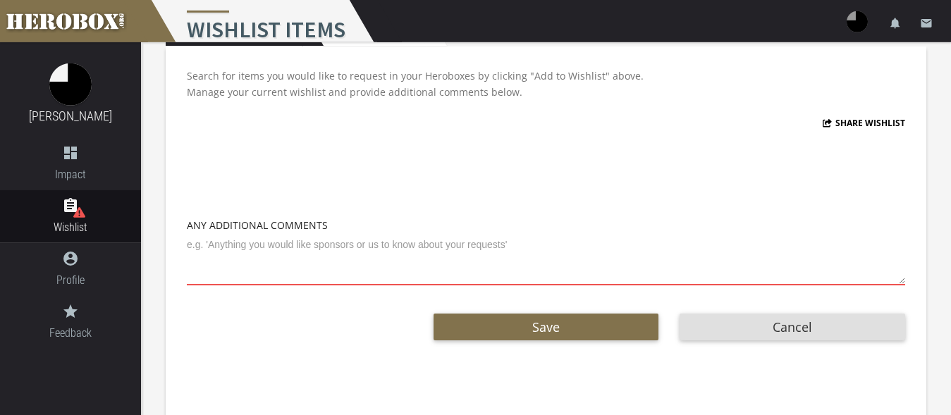
scroll to position [72, 0]
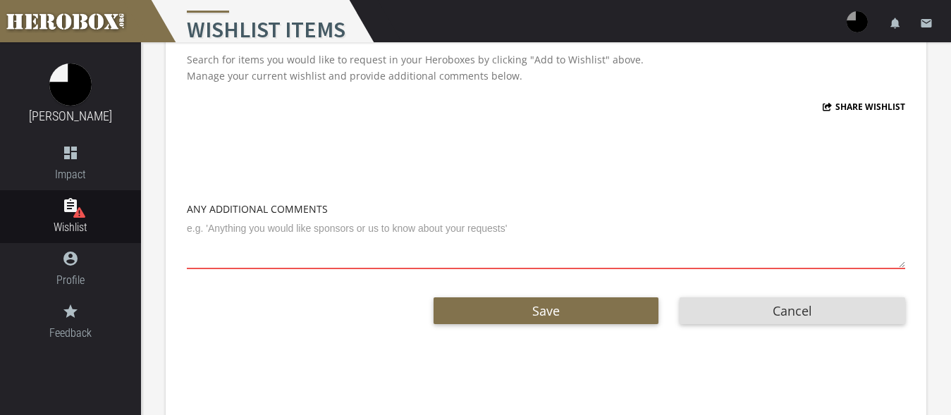
click at [325, 231] on textarea at bounding box center [546, 243] width 718 height 52
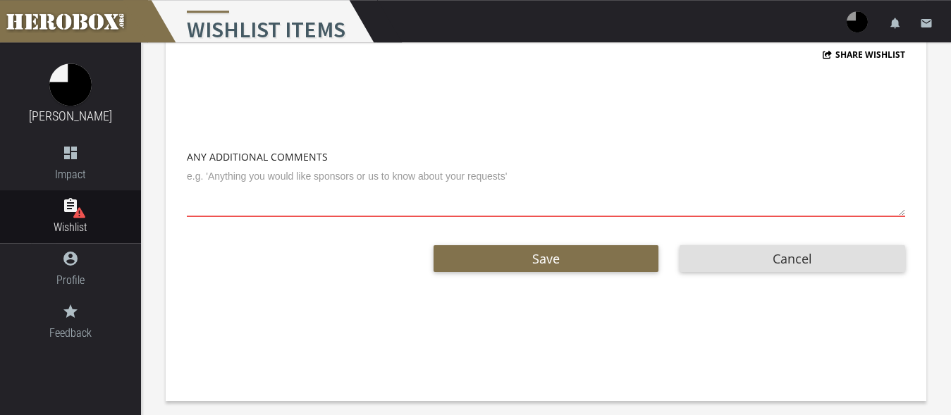
scroll to position [125, 0]
paste textarea "If possible, I prefer organic or healthy snacks. I do not mind receiving a few …"
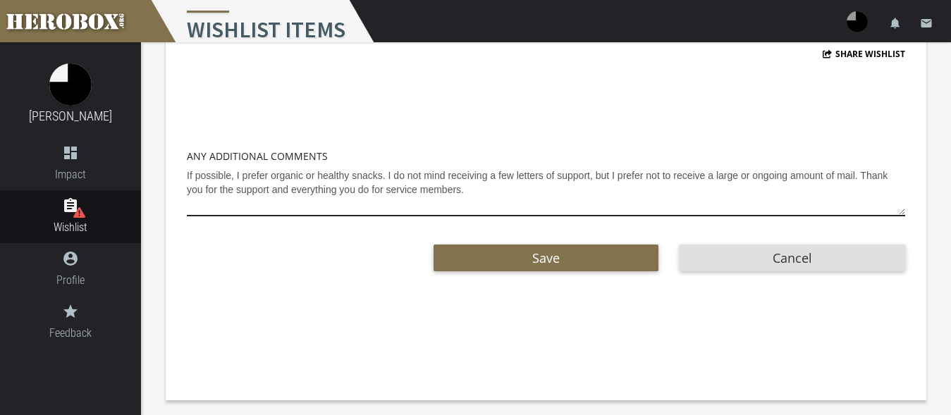
type textarea "If possible, I prefer organic or healthy snacks. I do not mind receiving a few …"
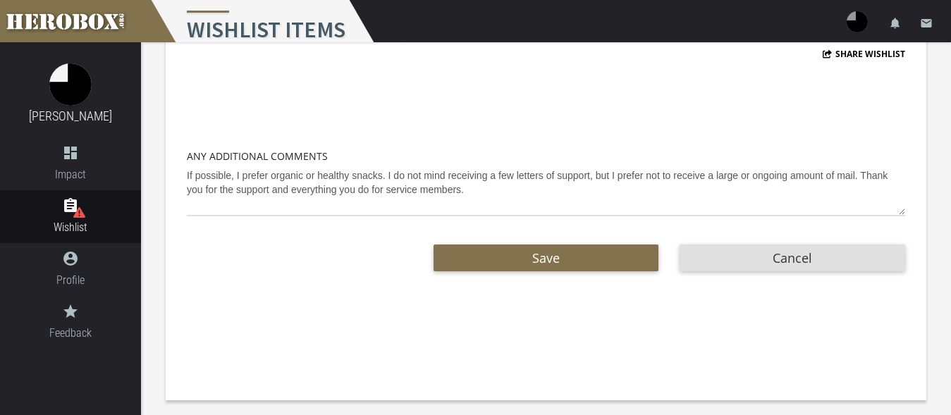
click at [543, 273] on div "Save Cancel" at bounding box center [546, 265] width 718 height 55
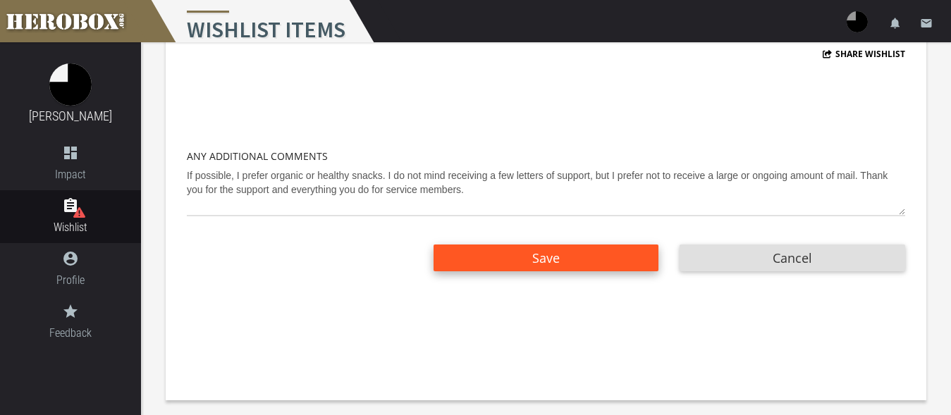
click at [543, 264] on span "Save" at bounding box center [545, 257] width 27 height 17
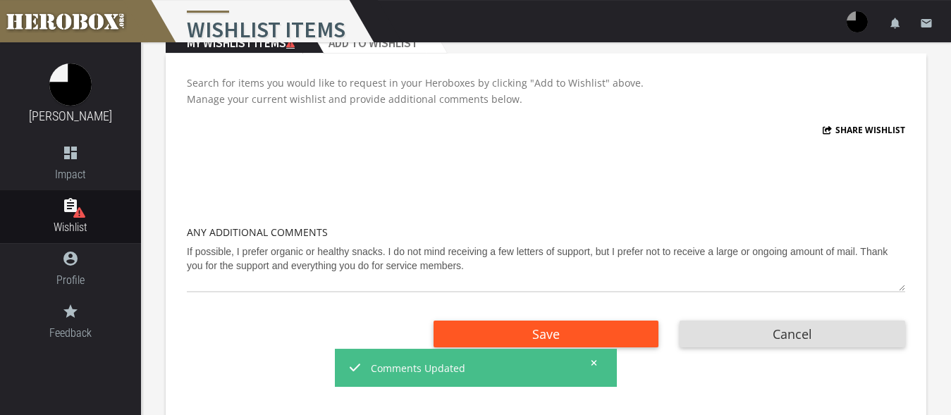
scroll to position [0, 0]
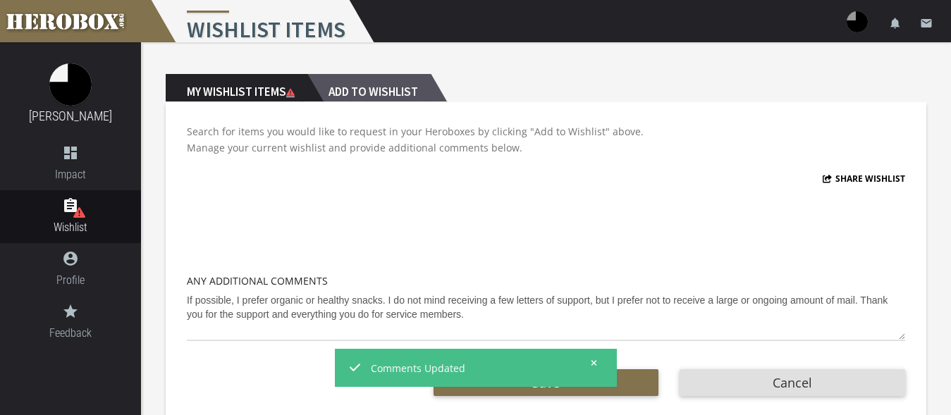
click at [390, 90] on h2 "Add to Wishlist" at bounding box center [368, 88] width 123 height 28
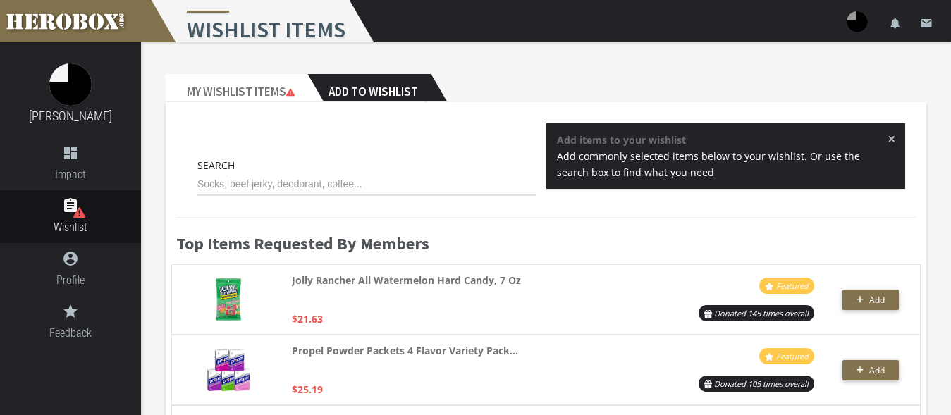
click at [890, 135] on span "×" at bounding box center [891, 139] width 8 height 14
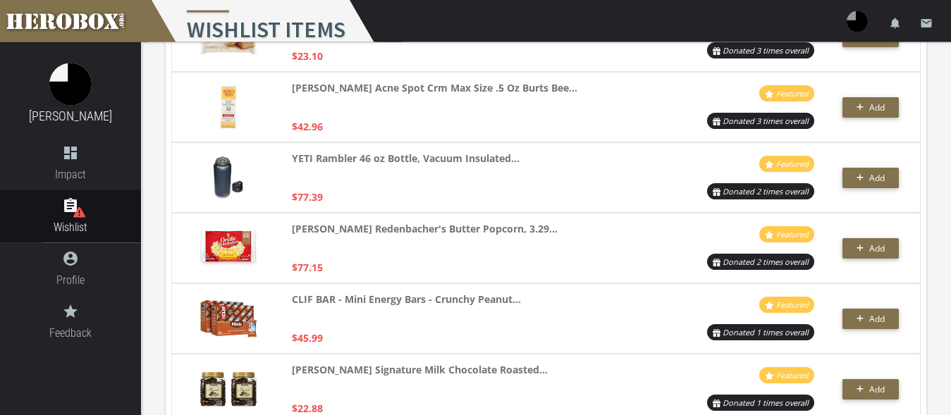
scroll to position [2804, 0]
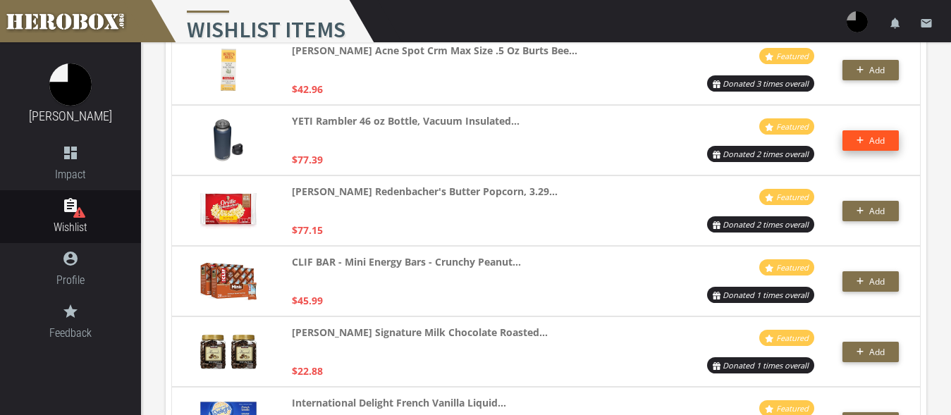
click at [873, 142] on span "Add" at bounding box center [877, 141] width 16 height 12
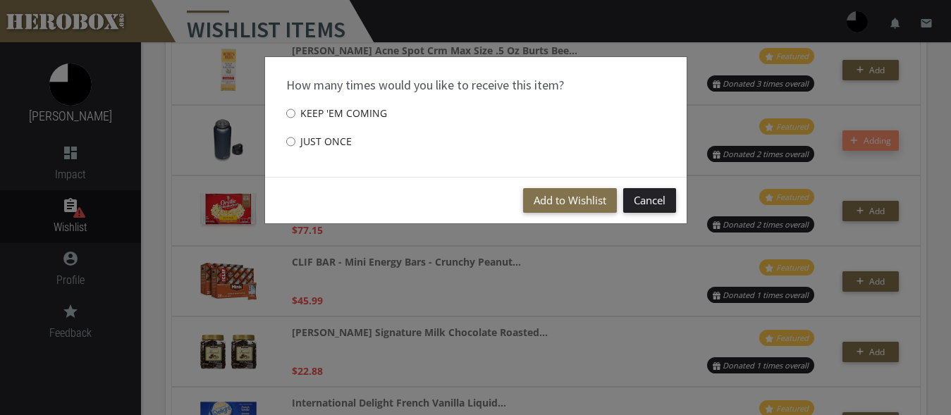
click at [304, 140] on label "Just once" at bounding box center [319, 142] width 66 height 28
click at [295, 140] on input "Just once" at bounding box center [290, 141] width 9 height 23
radio input "****"
click at [554, 199] on button "Add to Wishlist" at bounding box center [570, 200] width 94 height 25
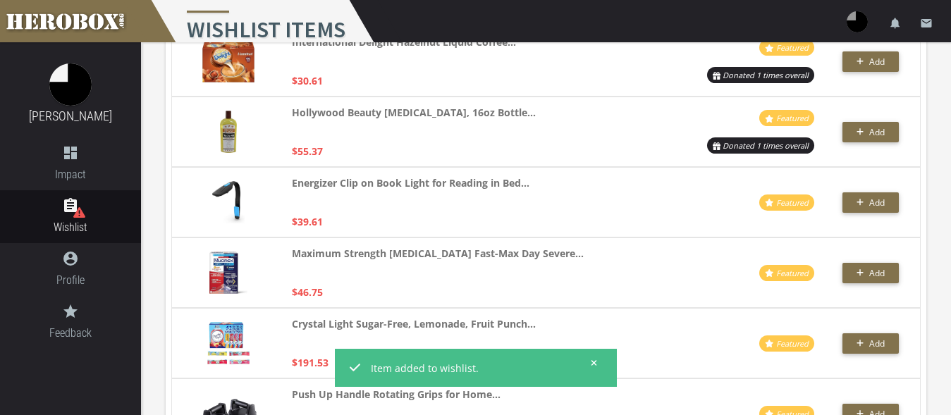
scroll to position [3307, 0]
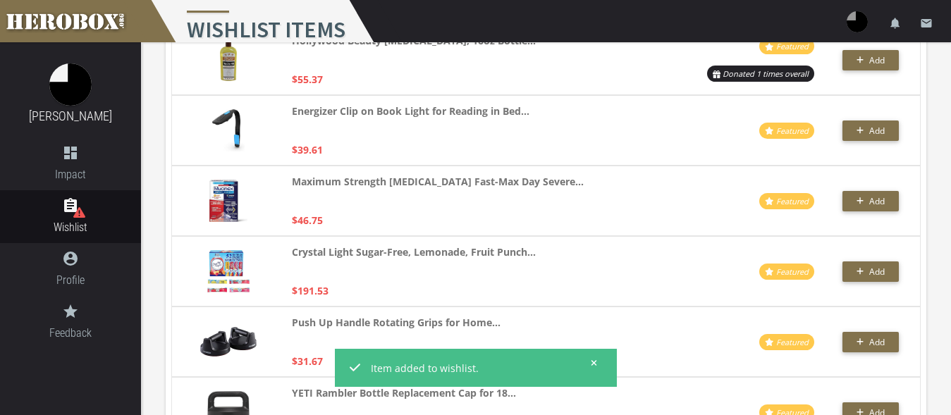
click at [234, 123] on img at bounding box center [228, 130] width 32 height 42
click at [235, 121] on img at bounding box center [228, 130] width 32 height 42
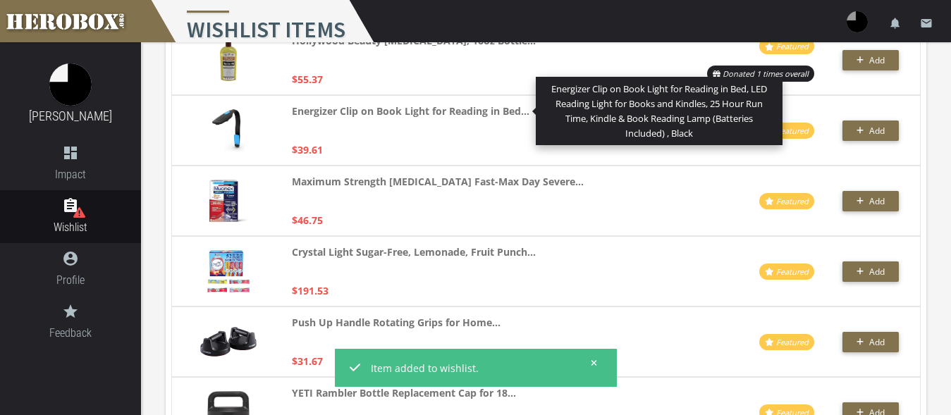
click at [344, 111] on strong "Energizer Clip on Book Light for Reading in Bed..." at bounding box center [411, 111] width 238 height 16
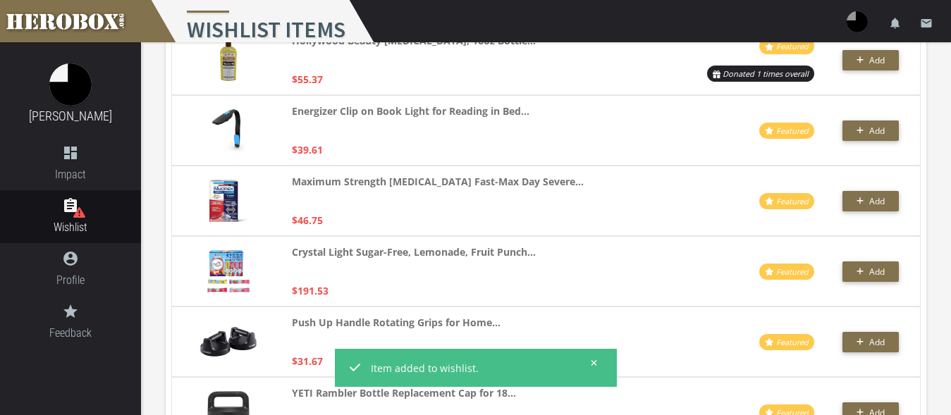
scroll to position [3375, 0]
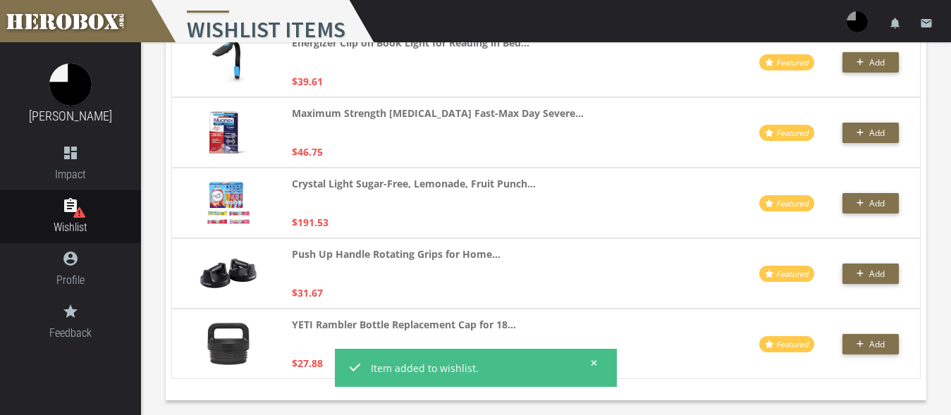
click at [596, 363] on icon at bounding box center [594, 363] width 6 height 8
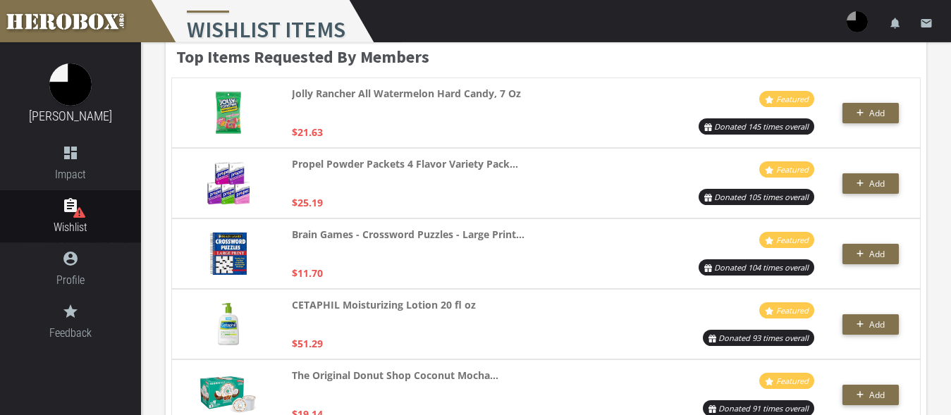
scroll to position [0, 0]
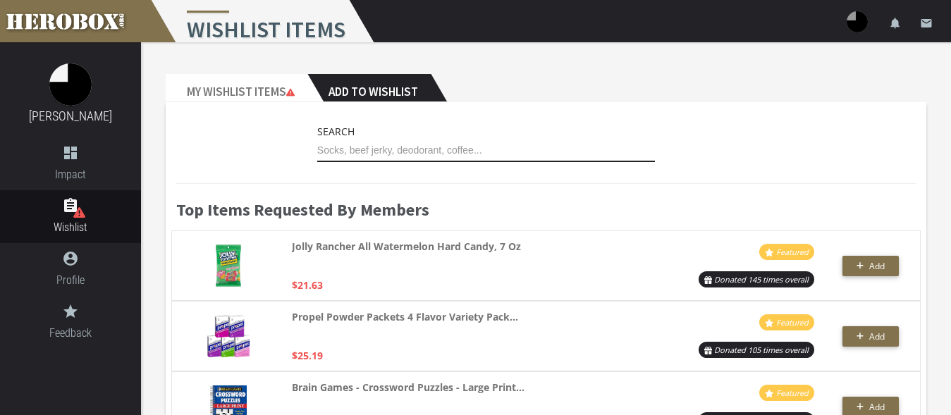
click at [376, 152] on input "text" at bounding box center [486, 151] width 338 height 23
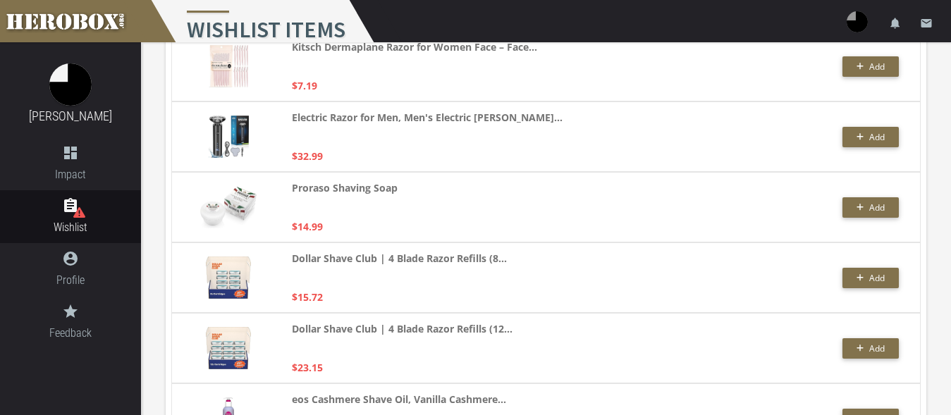
scroll to position [2383, 0]
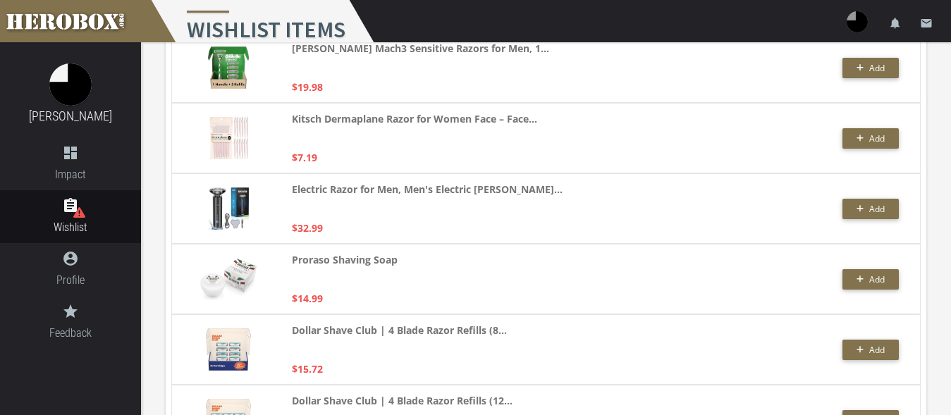
type input "shave"
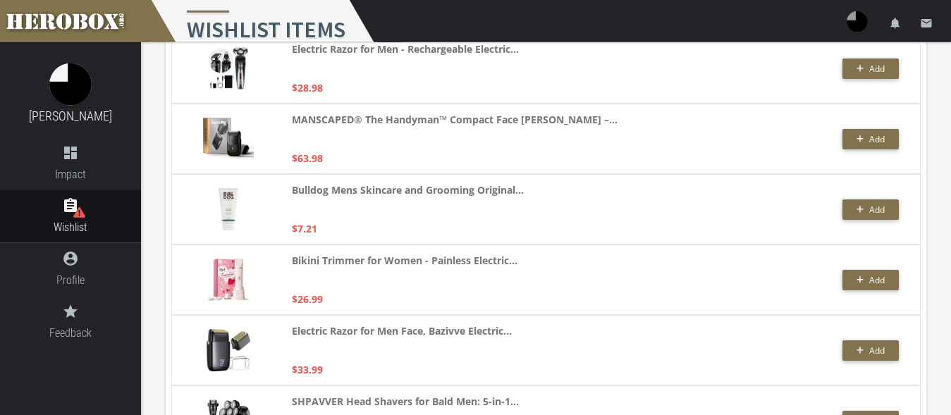
scroll to position [1233, 0]
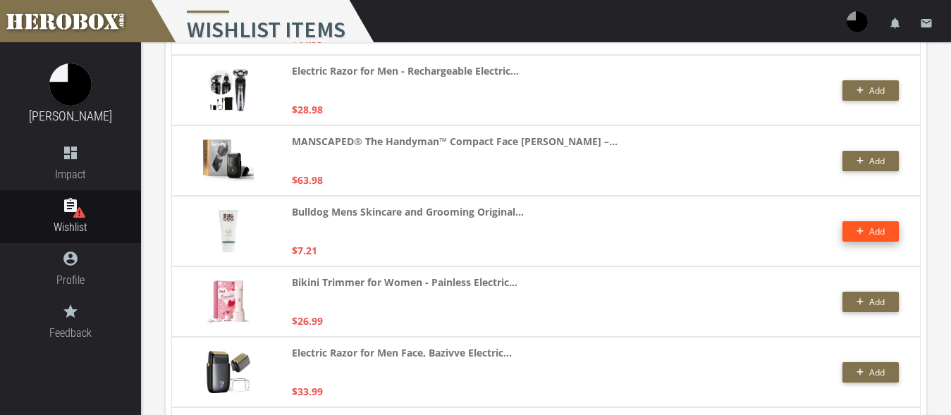
click at [851, 230] on button "Add" at bounding box center [870, 231] width 56 height 20
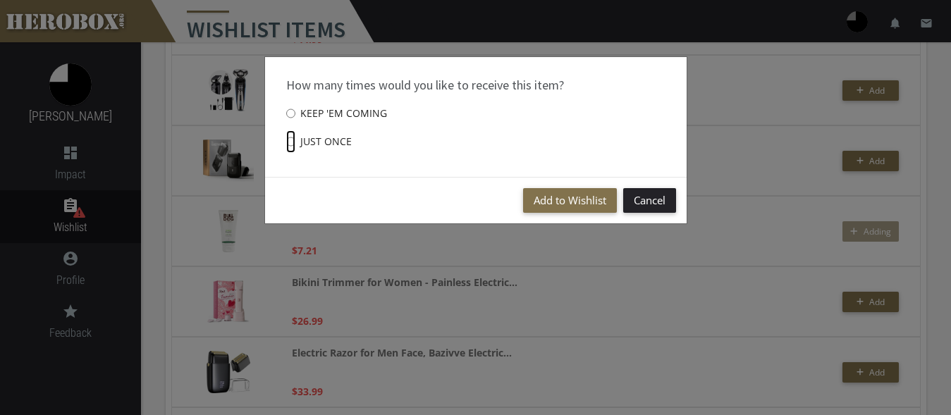
click at [293, 142] on input "Just once" at bounding box center [290, 141] width 9 height 23
radio input "****"
click at [565, 199] on button "Add to Wishlist" at bounding box center [570, 200] width 94 height 25
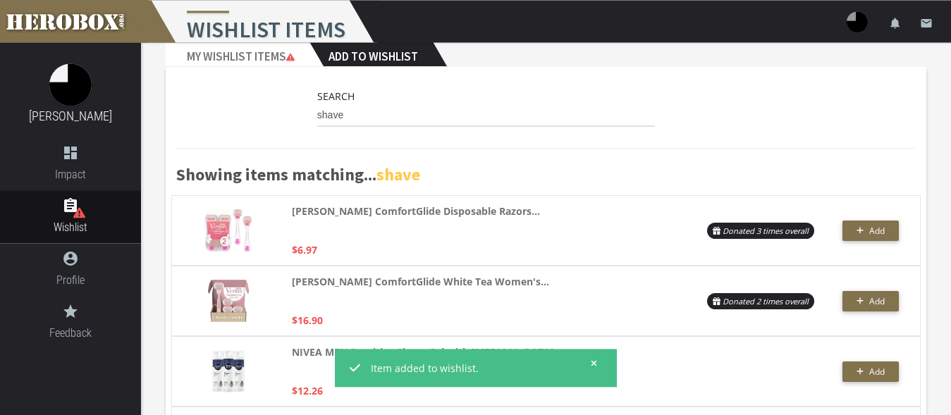
scroll to position [11, 0]
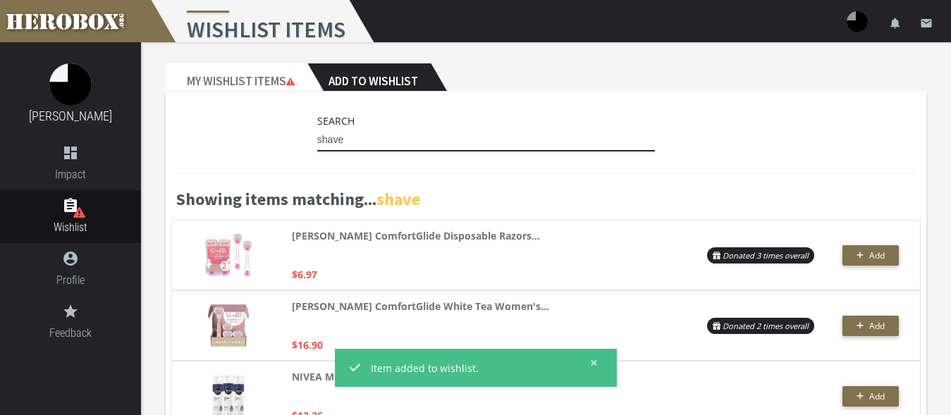
click at [346, 140] on input "shave" at bounding box center [486, 140] width 338 height 23
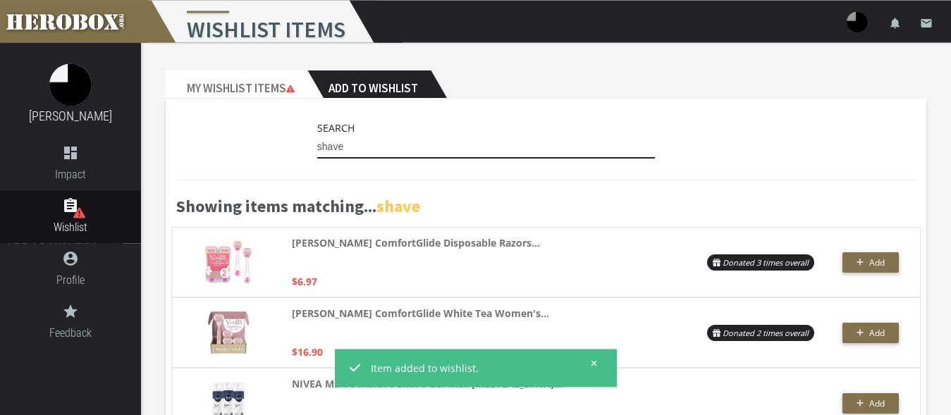
scroll to position [0, 0]
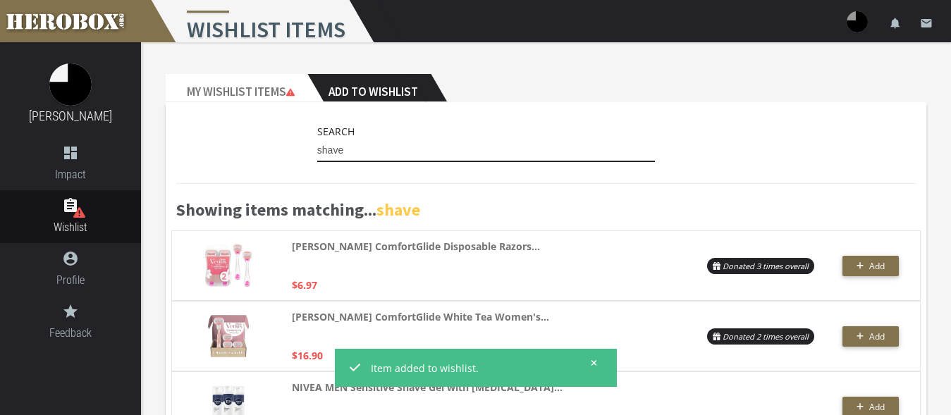
drag, startPoint x: 354, startPoint y: 147, endPoint x: 272, endPoint y: 145, distance: 82.5
click at [317, 145] on input "shave" at bounding box center [486, 151] width 338 height 23
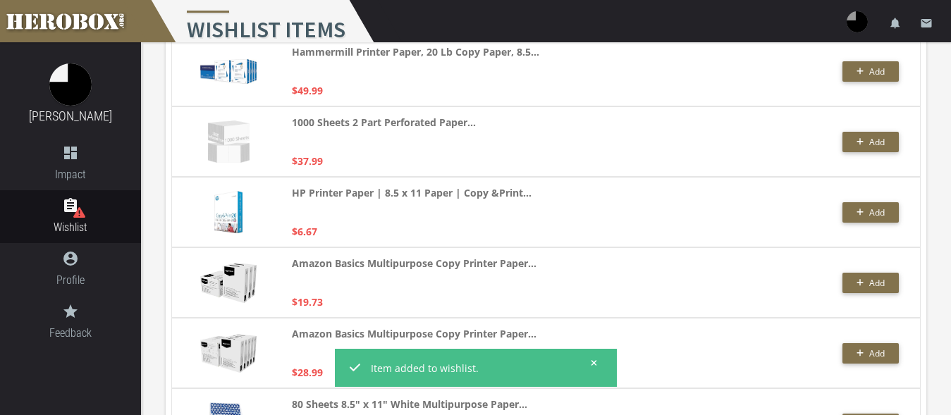
scroll to position [2952, 0]
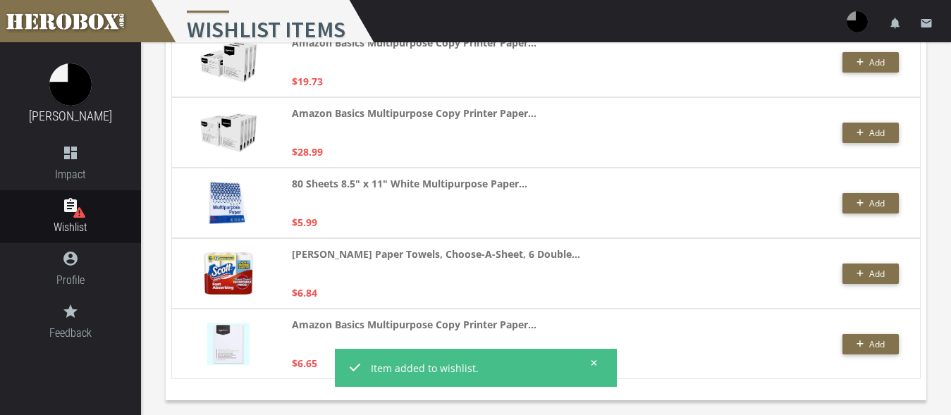
click at [593, 361] on icon at bounding box center [594, 363] width 6 height 6
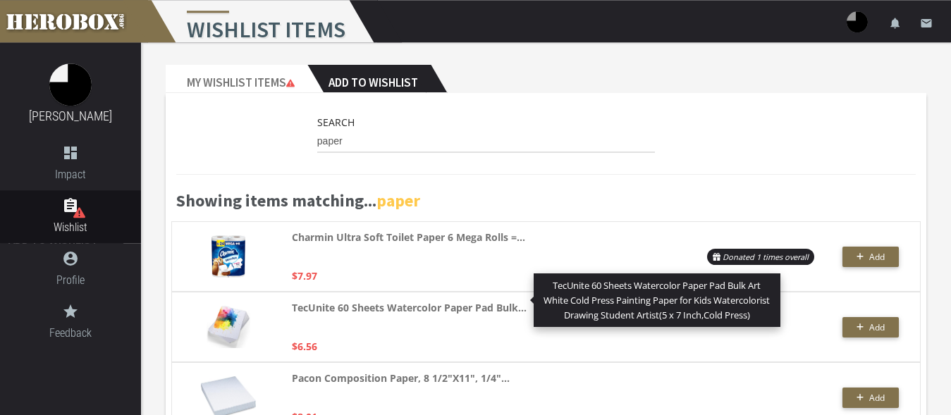
scroll to position [0, 0]
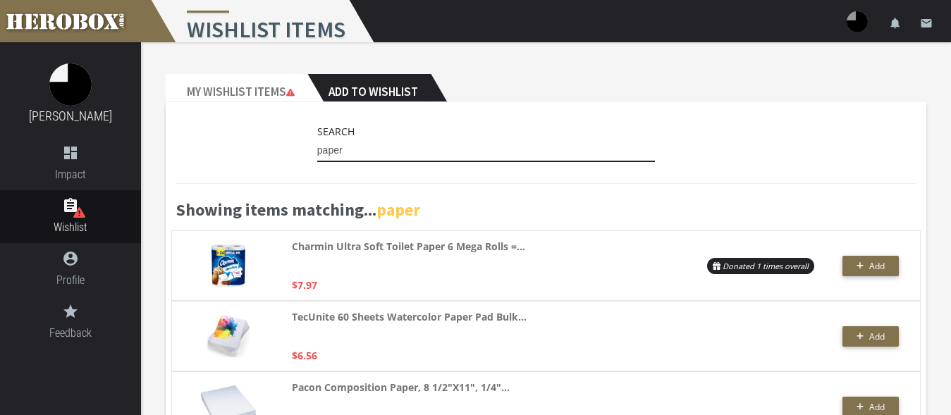
click at [360, 157] on input "paper" at bounding box center [486, 151] width 338 height 23
drag, startPoint x: 351, startPoint y: 149, endPoint x: 287, endPoint y: 140, distance: 64.9
click at [317, 140] on input "paper" at bounding box center [486, 151] width 338 height 23
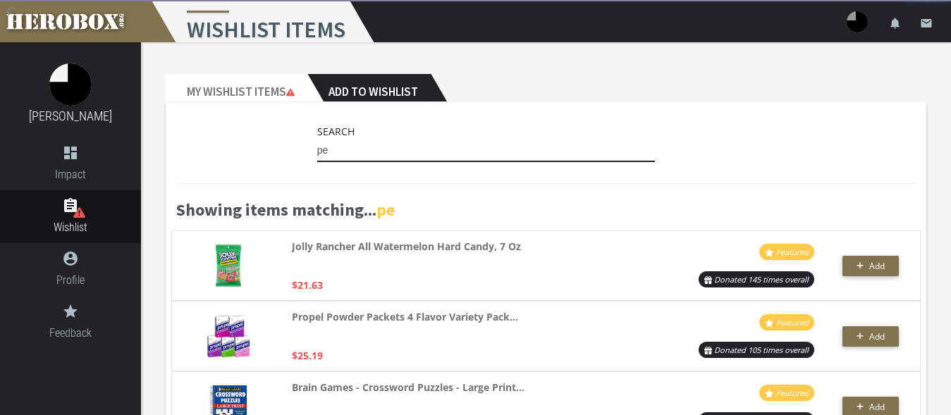
click at [345, 149] on input "pe" at bounding box center [486, 151] width 338 height 23
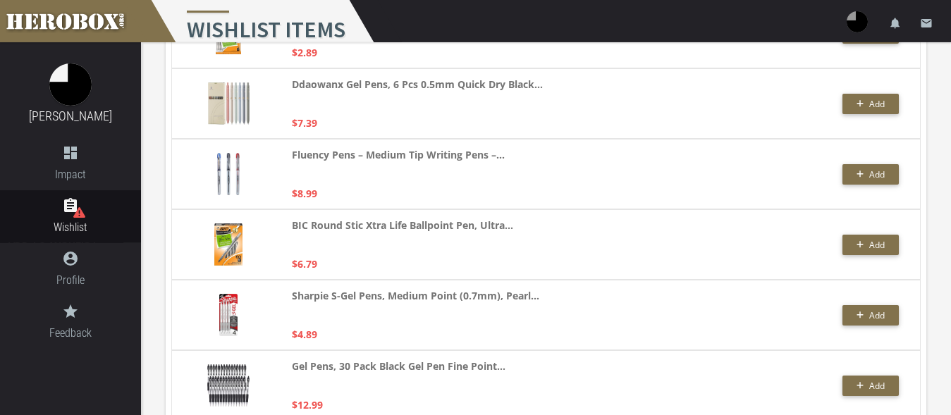
scroll to position [3093, 0]
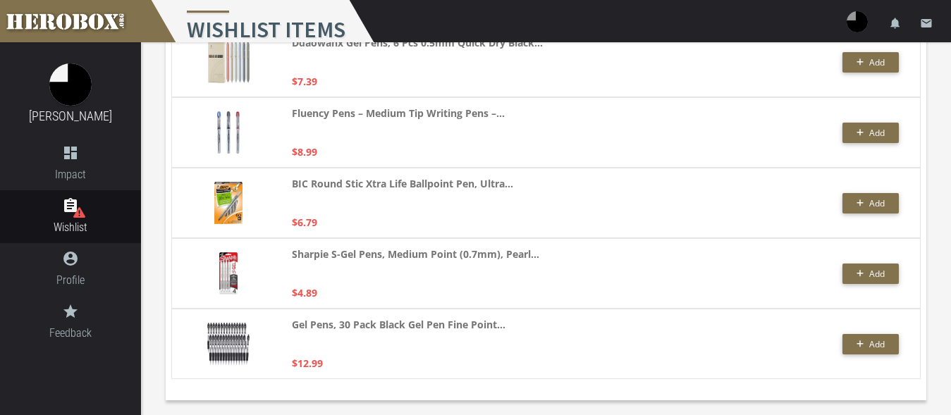
type input "pen"
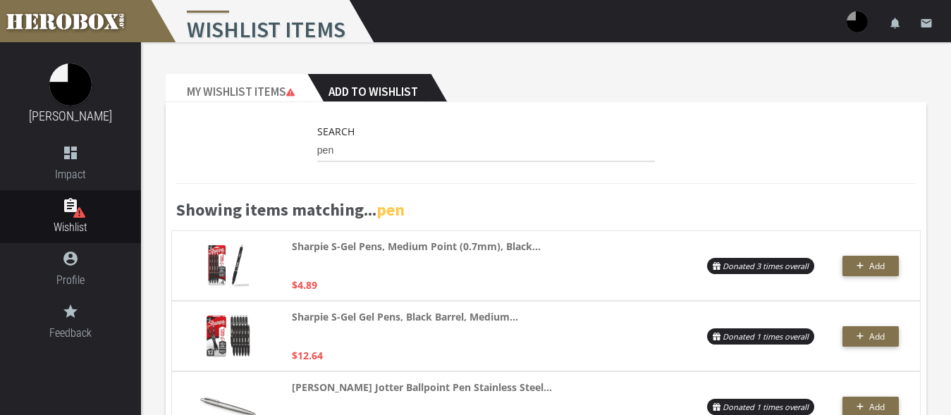
scroll to position [72, 0]
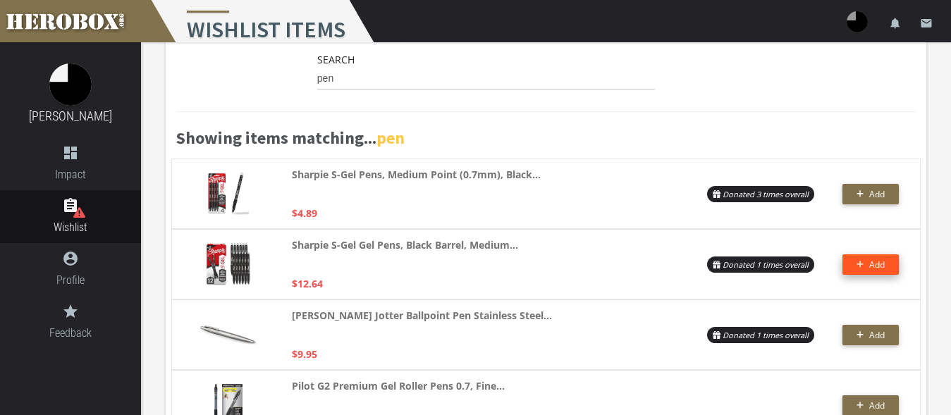
click at [871, 262] on span "Add" at bounding box center [877, 265] width 16 height 12
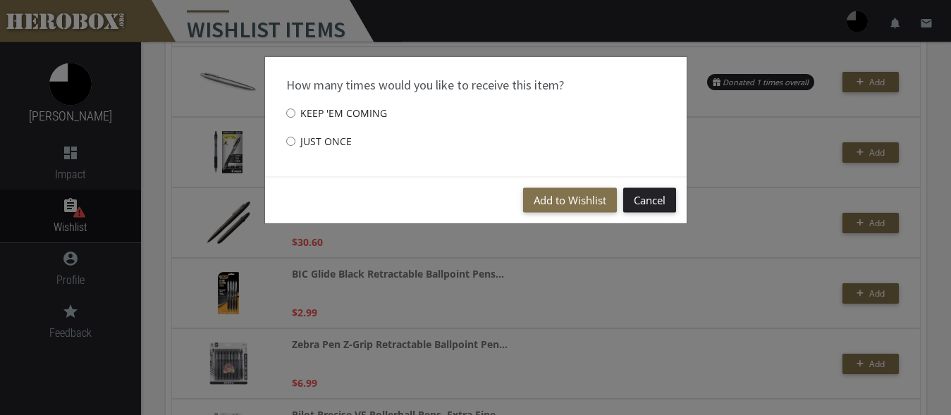
scroll to position [326, 0]
click at [302, 145] on label "Just once" at bounding box center [319, 142] width 66 height 28
click at [295, 145] on input "Just once" at bounding box center [290, 141] width 9 height 23
radio input "****"
click at [569, 203] on button "Add to Wishlist" at bounding box center [570, 200] width 94 height 25
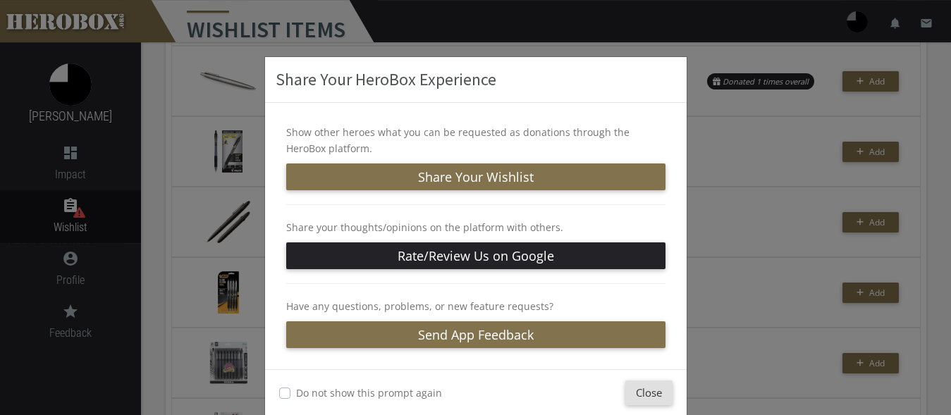
click at [615, 390] on div "Close" at bounding box center [578, 393] width 188 height 25
click at [625, 388] on button "Close" at bounding box center [648, 393] width 47 height 25
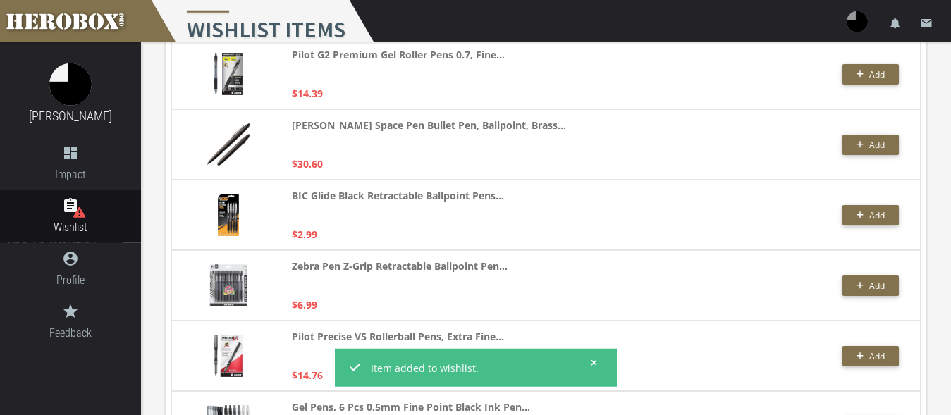
scroll to position [469, 0]
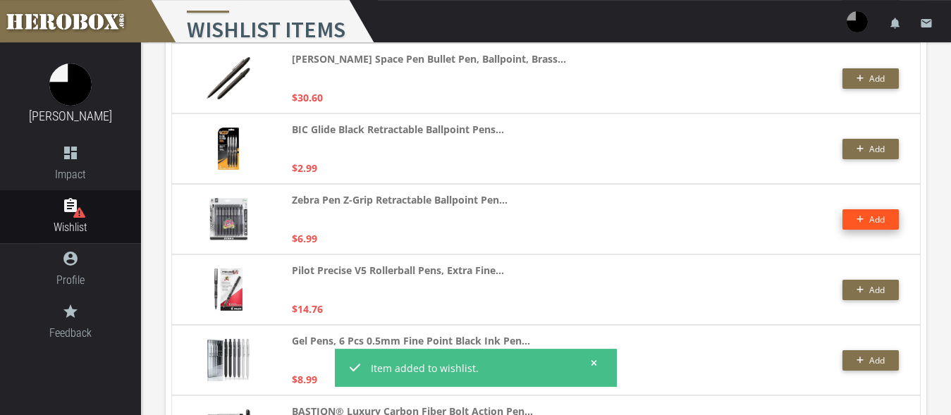
click at [877, 216] on span "Add" at bounding box center [877, 220] width 16 height 12
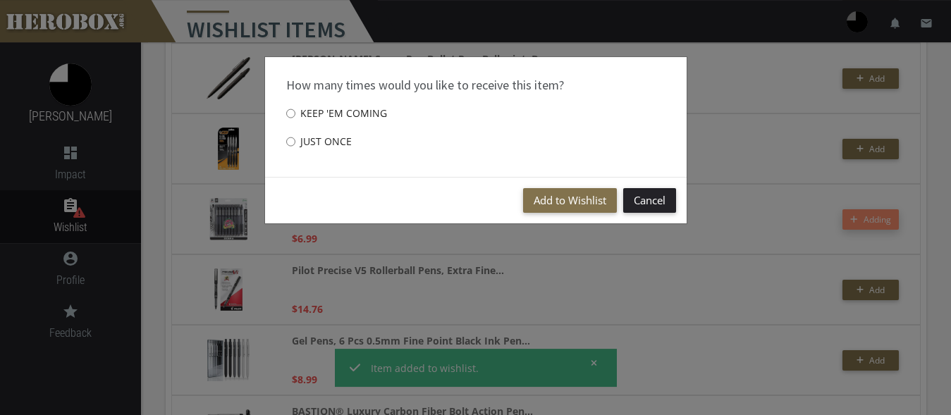
click at [300, 142] on label "Just once" at bounding box center [319, 142] width 66 height 28
click at [295, 142] on input "Just once" at bounding box center [290, 141] width 9 height 23
radio input "****"
click at [549, 199] on button "Add to Wishlist" at bounding box center [570, 200] width 94 height 25
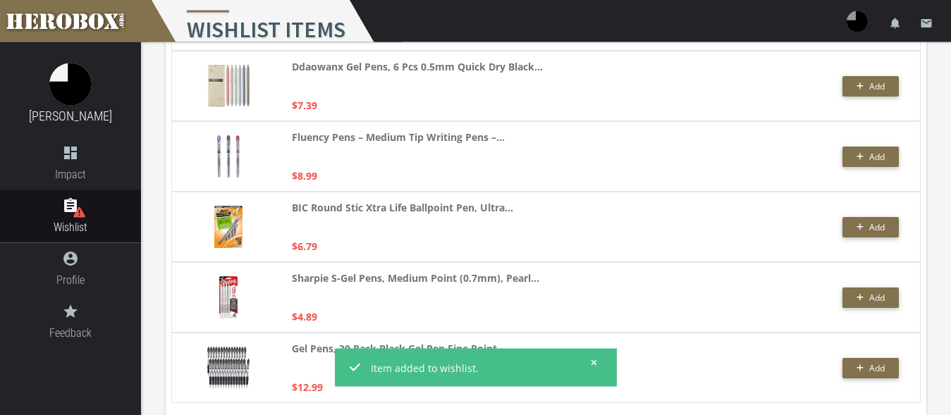
scroll to position [3093, 0]
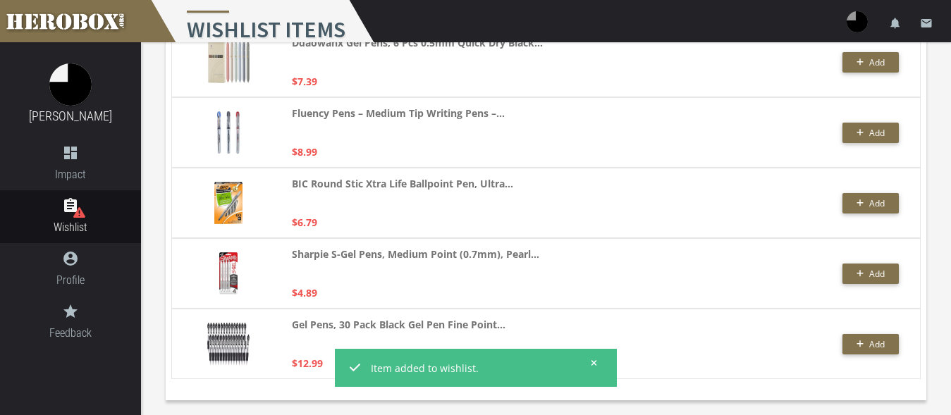
click at [594, 360] on icon at bounding box center [594, 363] width 6 height 8
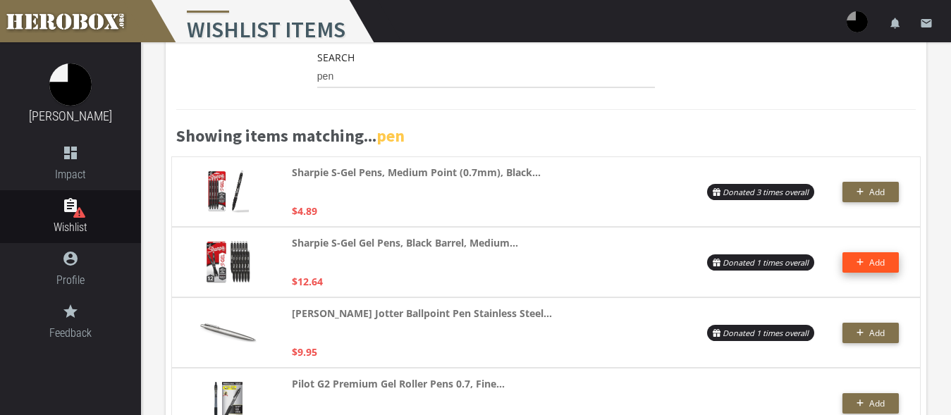
scroll to position [0, 0]
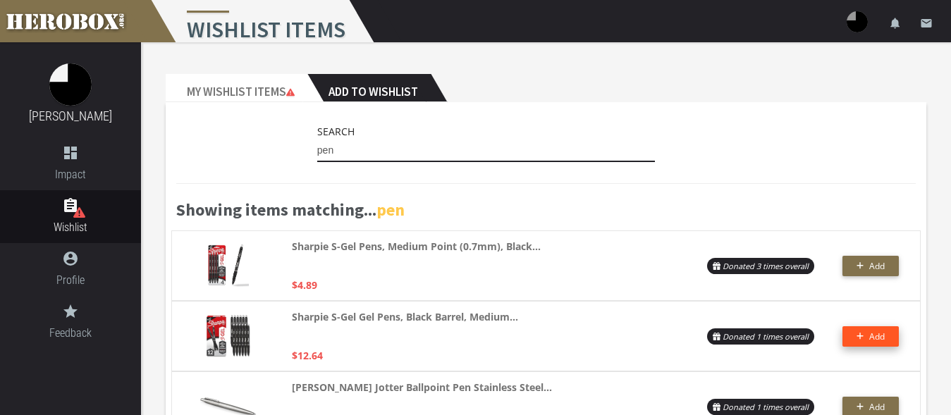
click at [343, 152] on input "pen" at bounding box center [486, 151] width 338 height 23
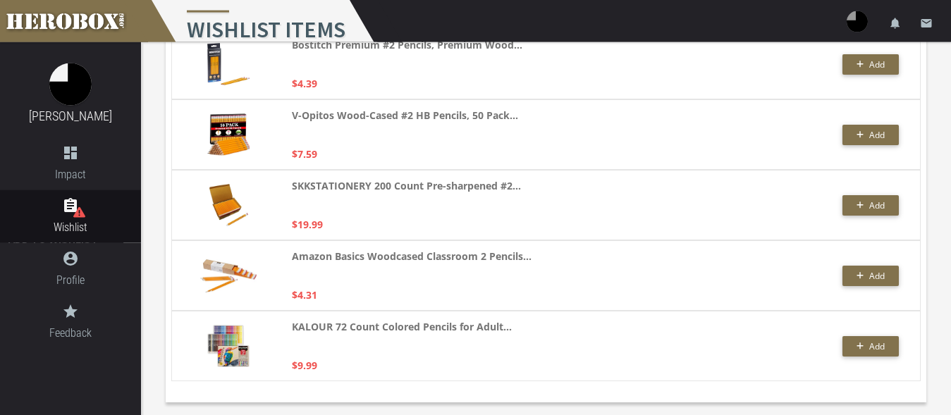
scroll to position [4009, 0]
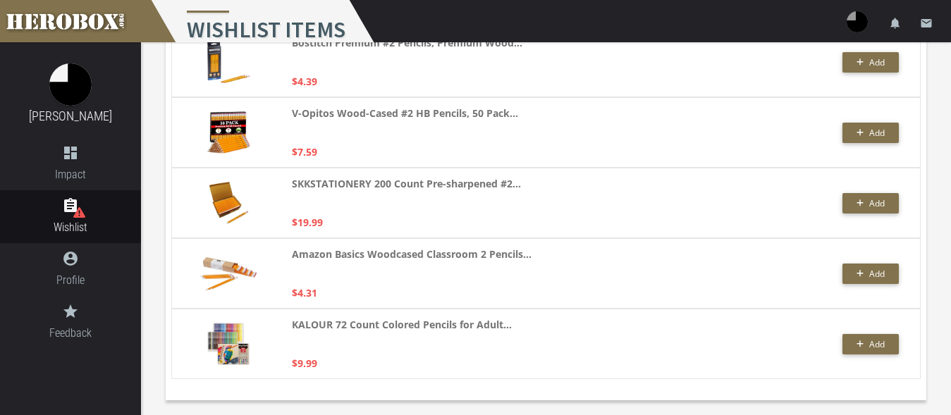
type input "pencil"
click at [864, 340] on button "Add" at bounding box center [870, 344] width 56 height 20
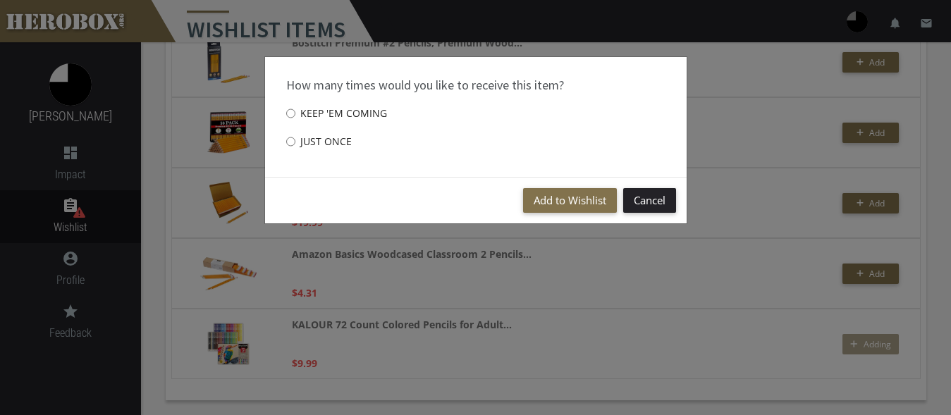
click at [302, 144] on label "Just once" at bounding box center [319, 142] width 66 height 28
click at [295, 144] on input "Just once" at bounding box center [290, 141] width 9 height 23
radio input "****"
click at [542, 194] on button "Add to Wishlist" at bounding box center [570, 200] width 94 height 25
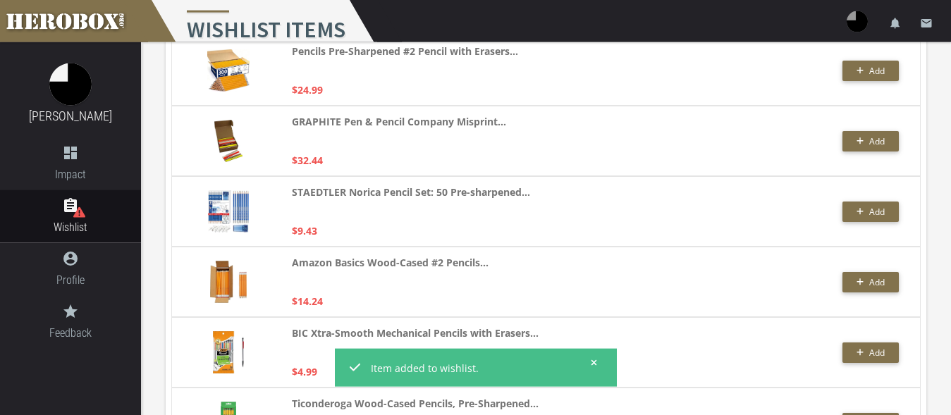
scroll to position [3362, 0]
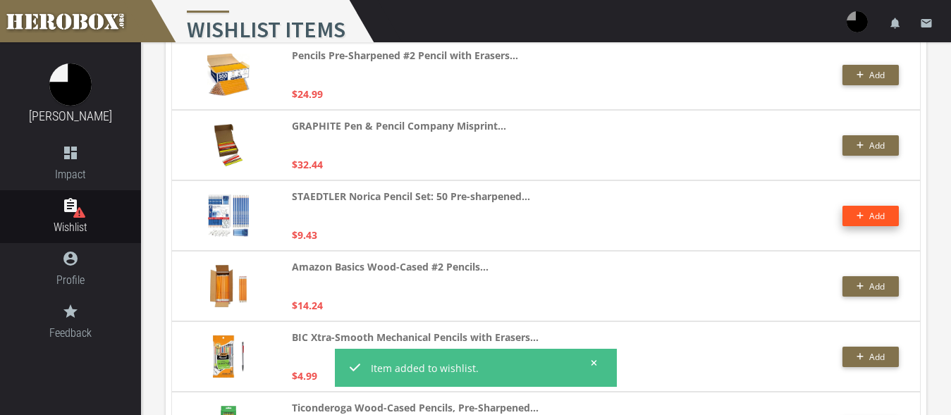
click at [865, 217] on span "Add" at bounding box center [870, 216] width 29 height 12
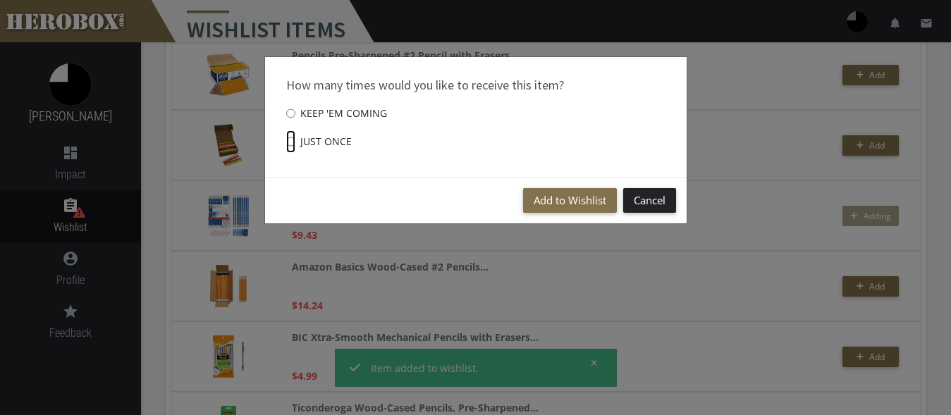
click at [292, 144] on input "Just once" at bounding box center [290, 141] width 9 height 23
radio input "****"
click at [548, 198] on button "Add to Wishlist" at bounding box center [570, 200] width 94 height 25
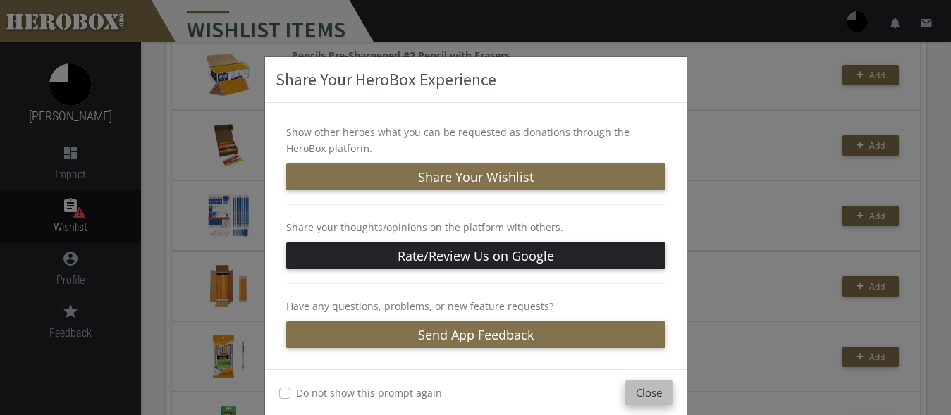
click at [634, 397] on button "Close" at bounding box center [648, 393] width 47 height 25
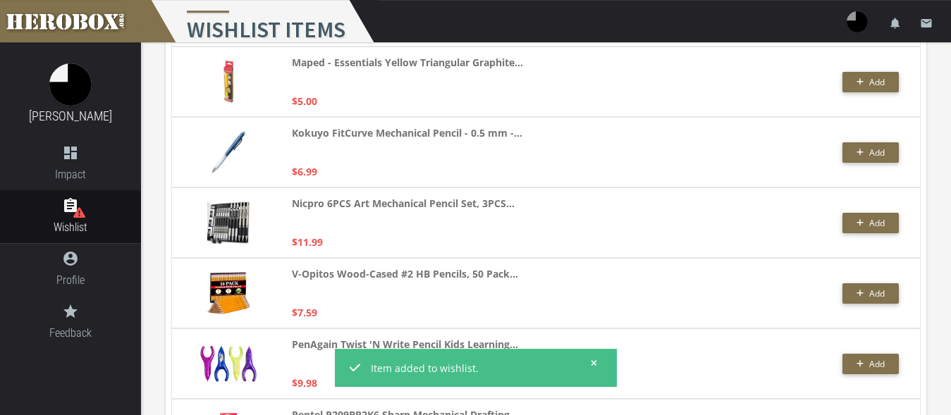
scroll to position [1062, 0]
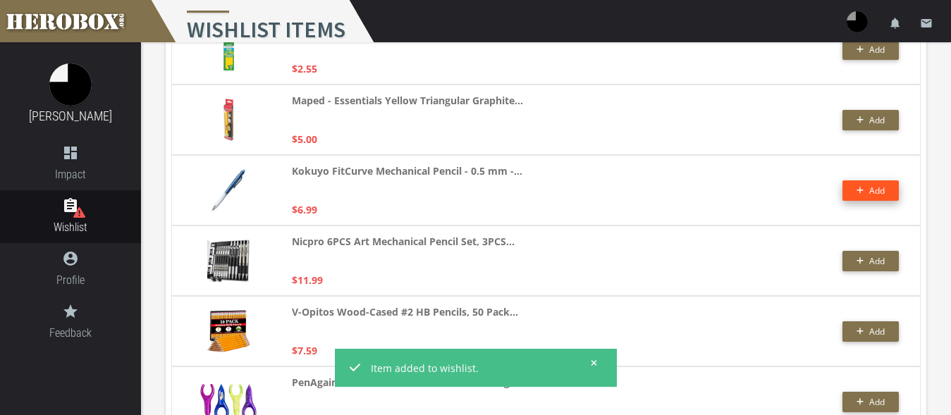
click at [865, 189] on span "Add" at bounding box center [870, 191] width 29 height 12
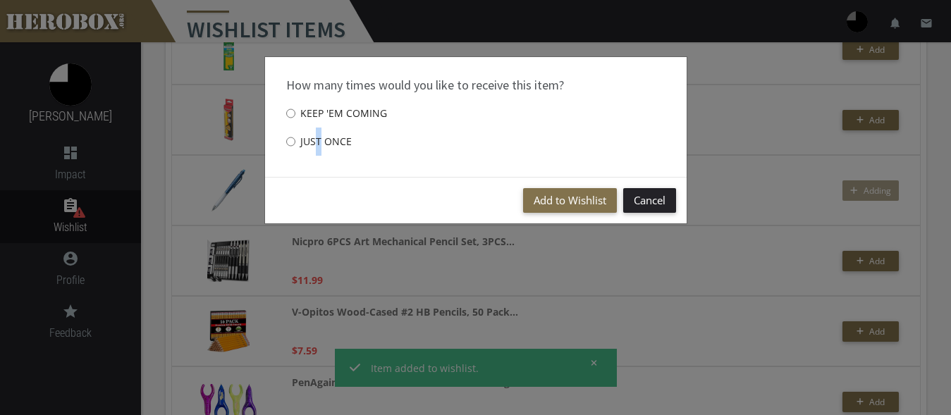
click at [301, 142] on label "Just once" at bounding box center [319, 142] width 66 height 28
click at [295, 142] on input "Just once" at bounding box center [290, 141] width 9 height 23
radio input "****"
click at [454, 150] on div "How many times would you like to receive this item? Keep 'em coming Just once" at bounding box center [475, 117] width 421 height 120
click at [569, 195] on button "Add to Wishlist" at bounding box center [570, 200] width 94 height 25
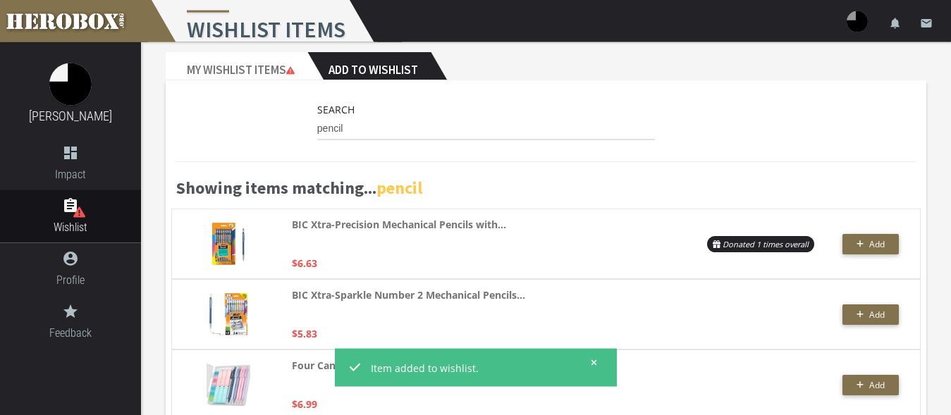
scroll to position [0, 0]
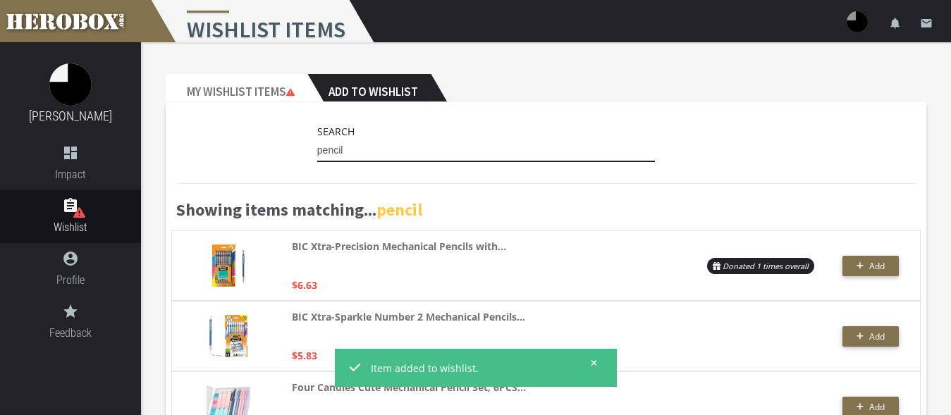
drag, startPoint x: 350, startPoint y: 153, endPoint x: 300, endPoint y: 152, distance: 49.3
click at [317, 152] on input "pencil" at bounding box center [486, 151] width 338 height 23
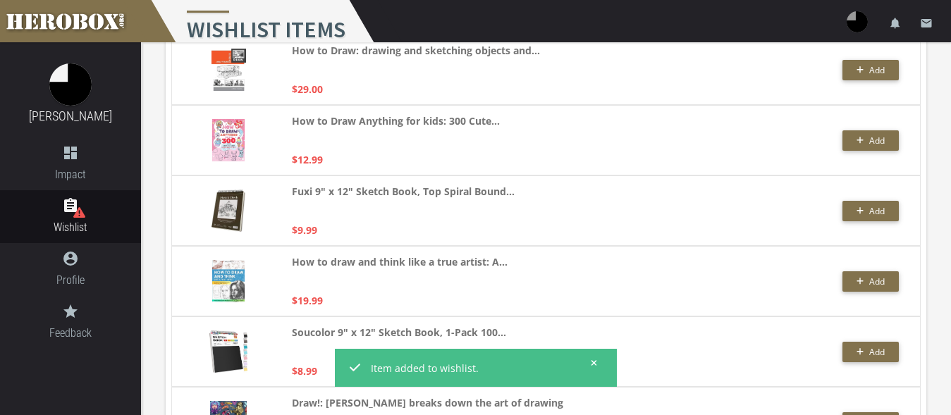
scroll to position [3093, 0]
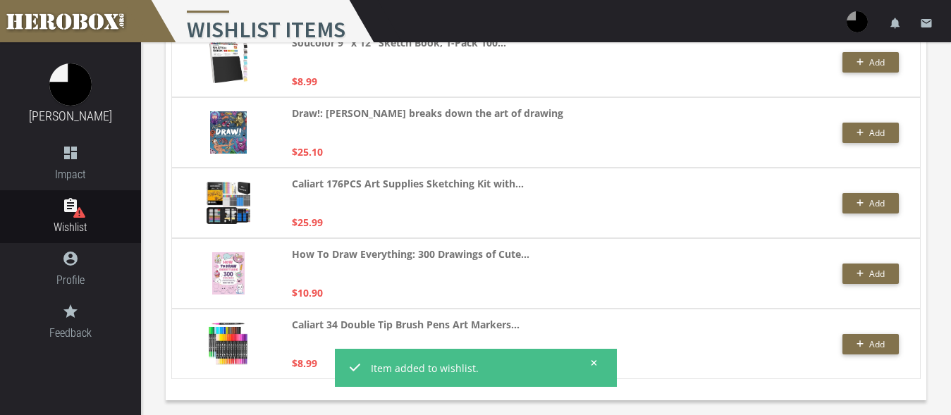
click at [596, 362] on icon at bounding box center [594, 363] width 6 height 6
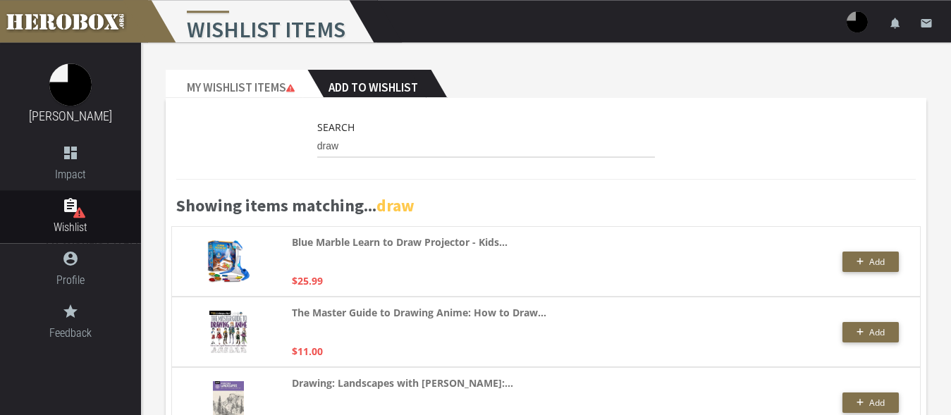
scroll to position [0, 0]
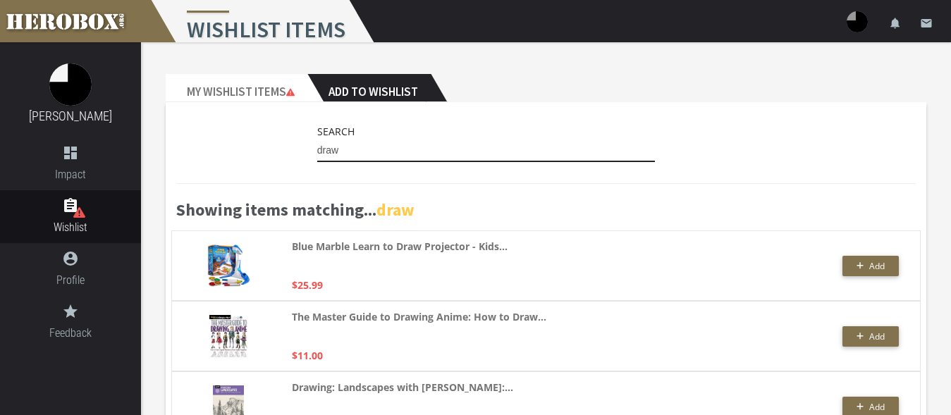
click at [343, 151] on input "draw" at bounding box center [486, 151] width 338 height 23
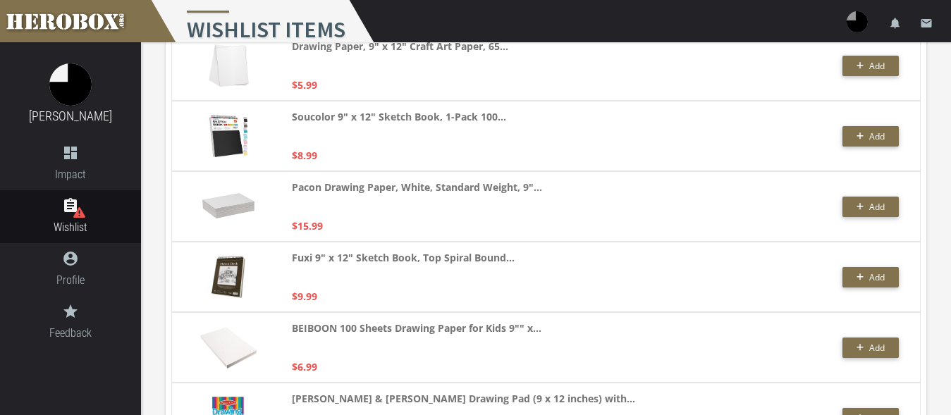
scroll to position [3234, 0]
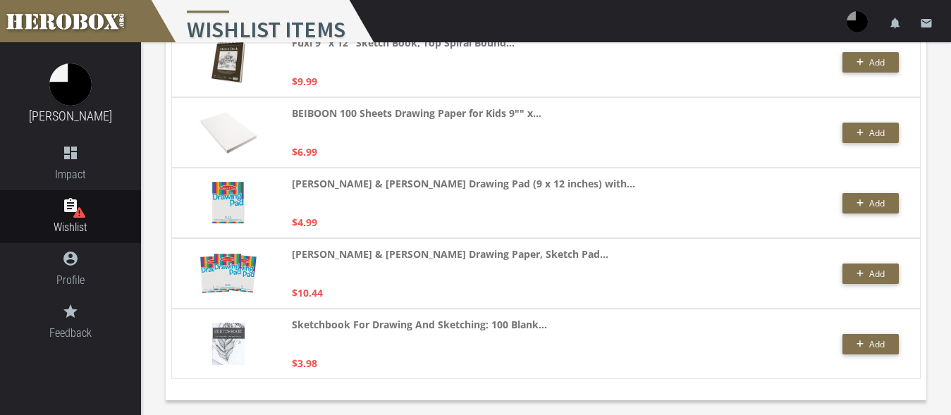
type input "drawing paper"
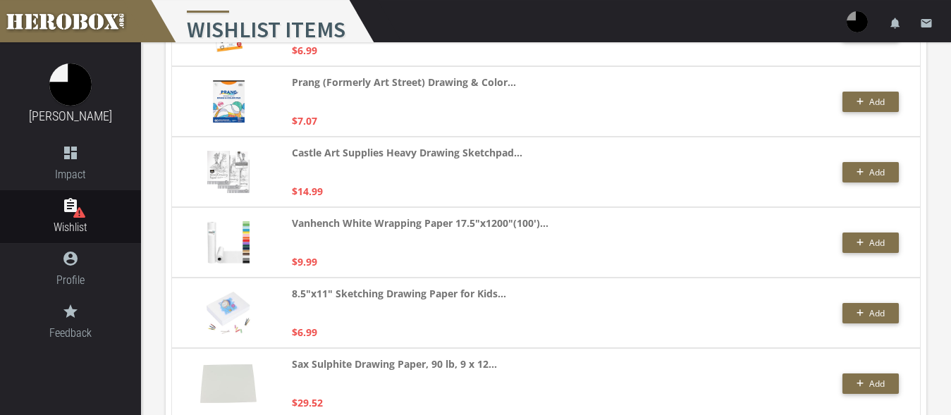
scroll to position [503, 0]
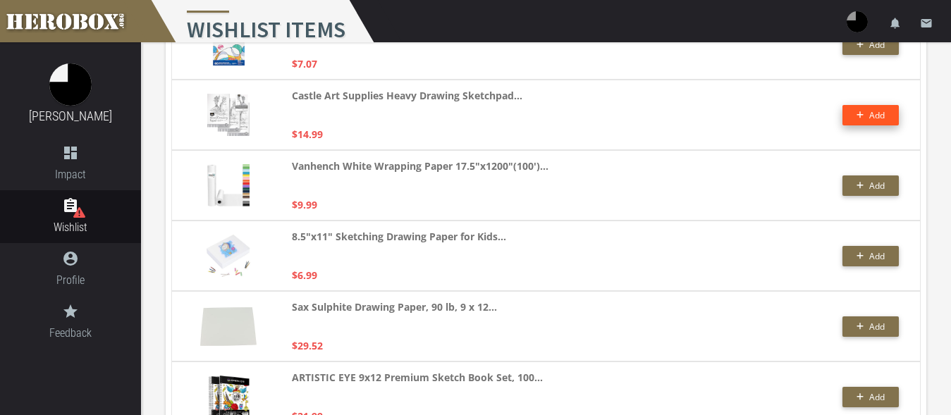
click at [849, 113] on button "Add" at bounding box center [870, 115] width 56 height 20
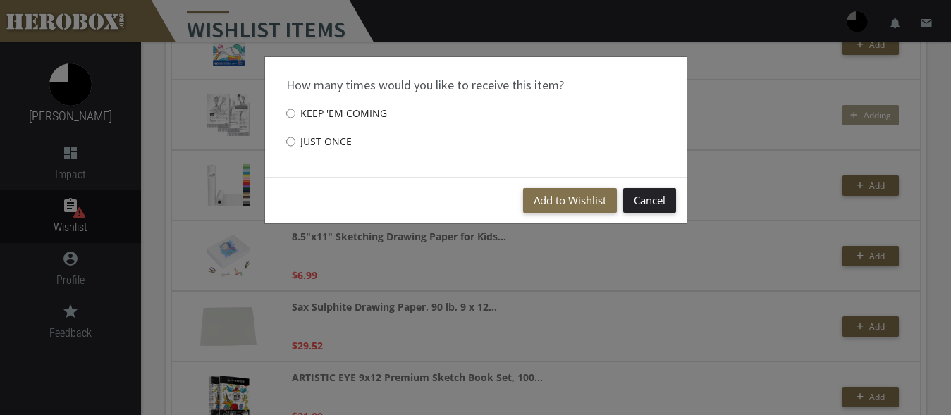
click at [318, 140] on label "Just once" at bounding box center [319, 142] width 66 height 28
click at [295, 140] on input "Just once" at bounding box center [290, 141] width 9 height 23
radio input "****"
click at [543, 200] on button "Add to Wishlist" at bounding box center [570, 200] width 94 height 25
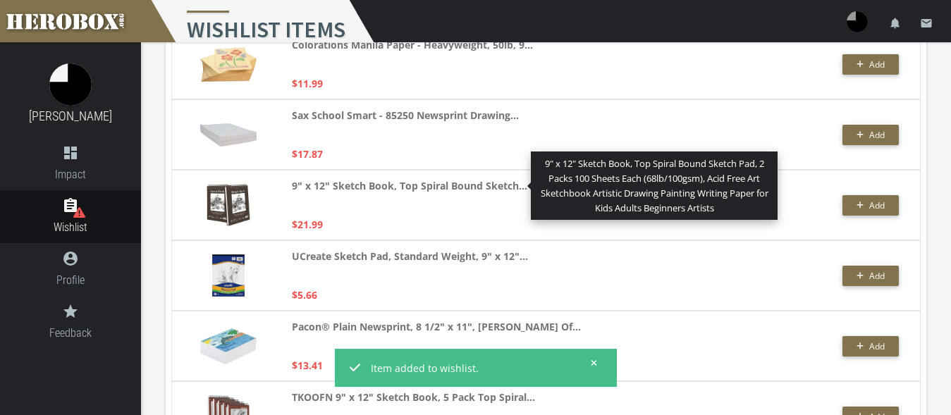
scroll to position [1869, 0]
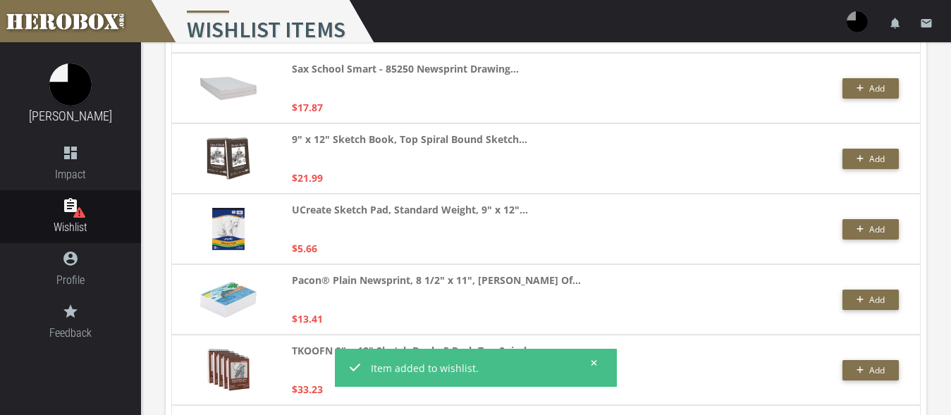
click at [596, 359] on icon at bounding box center [594, 363] width 6 height 8
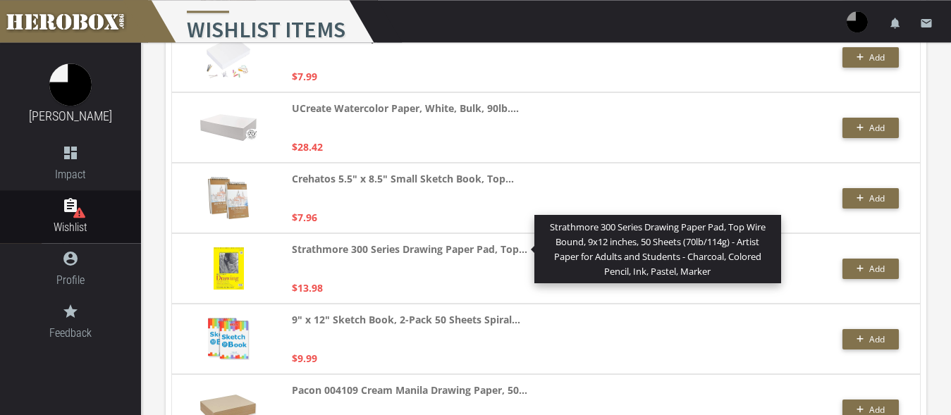
scroll to position [2300, 0]
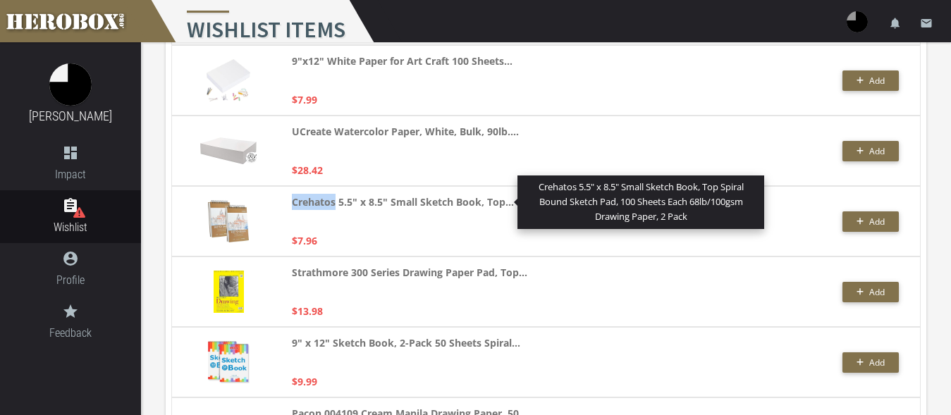
drag, startPoint x: 292, startPoint y: 199, endPoint x: 335, endPoint y: 205, distance: 43.4
click at [335, 205] on div "Crehatos 5.5" x 8.5" Small Sketch Book, Top... Crehatos 5.5" x 8.5" Small Sketc…" at bounding box center [545, 221] width 749 height 70
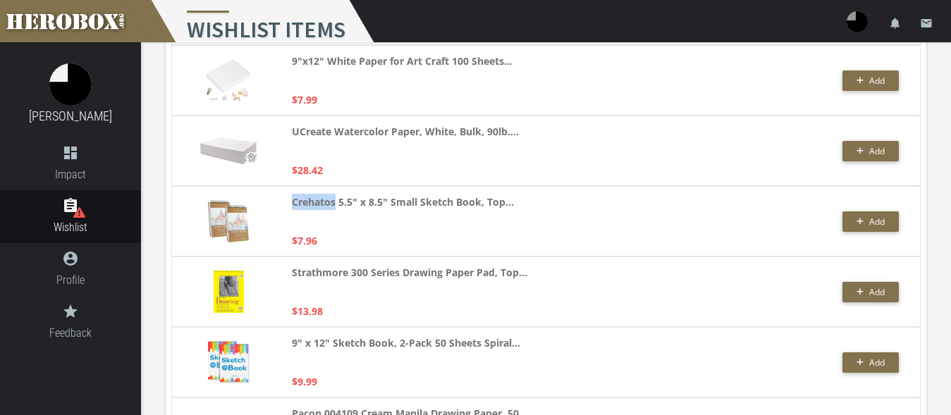
copy strong "Crehatos"
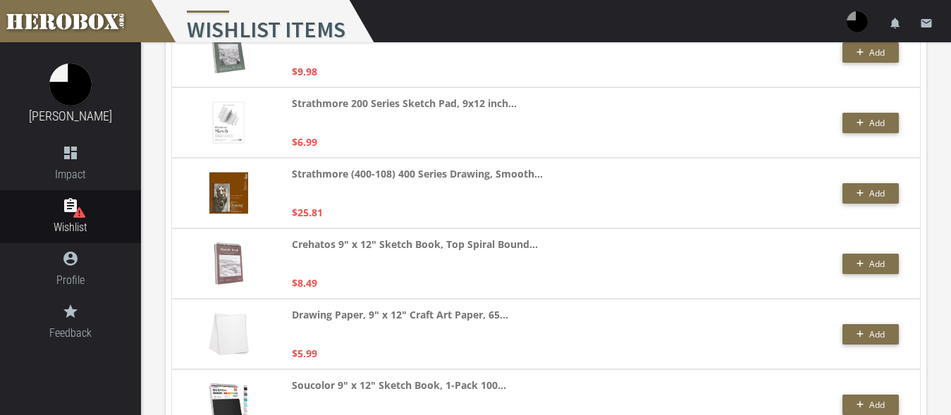
scroll to position [2659, 0]
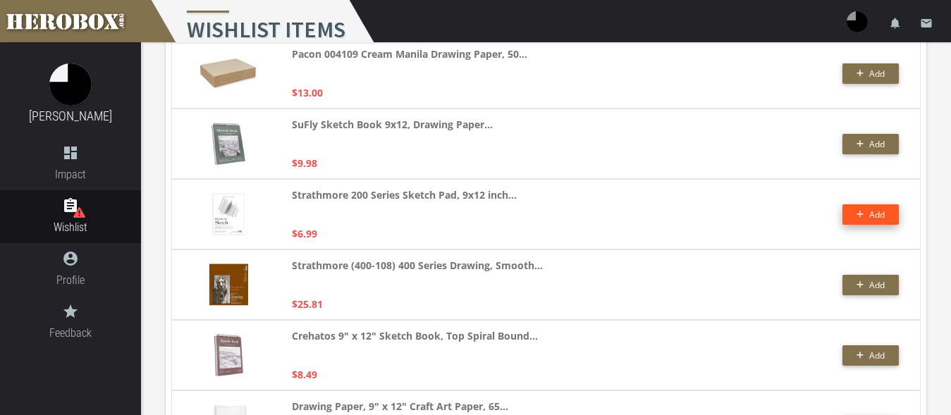
click at [862, 218] on icon "button" at bounding box center [860, 214] width 8 height 8
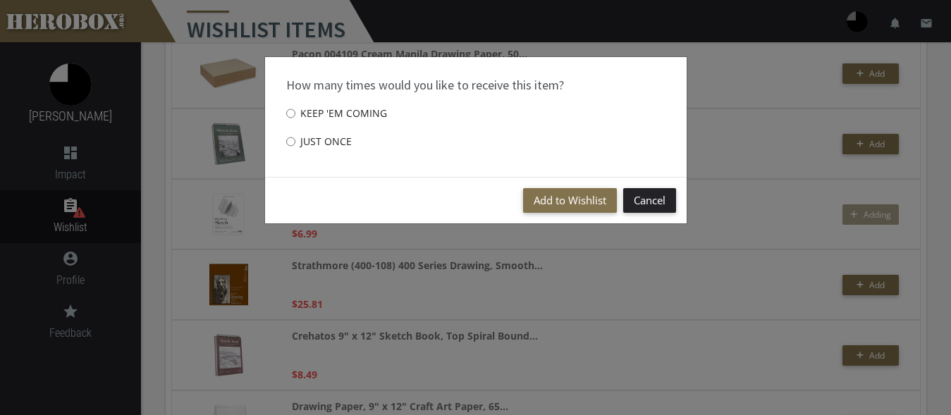
click at [301, 139] on label "Just once" at bounding box center [319, 142] width 66 height 28
click at [295, 139] on input "Just once" at bounding box center [290, 141] width 9 height 23
radio input "****"
click at [558, 202] on button "Add to Wishlist" at bounding box center [570, 200] width 94 height 25
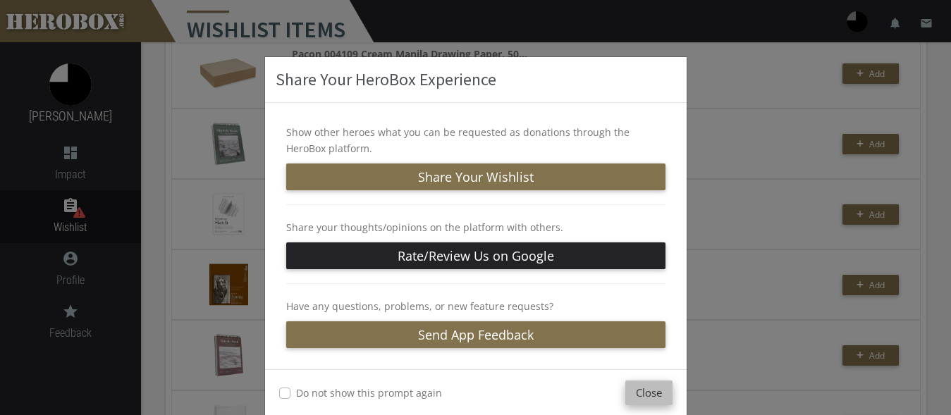
click at [641, 402] on button "Close" at bounding box center [648, 393] width 47 height 25
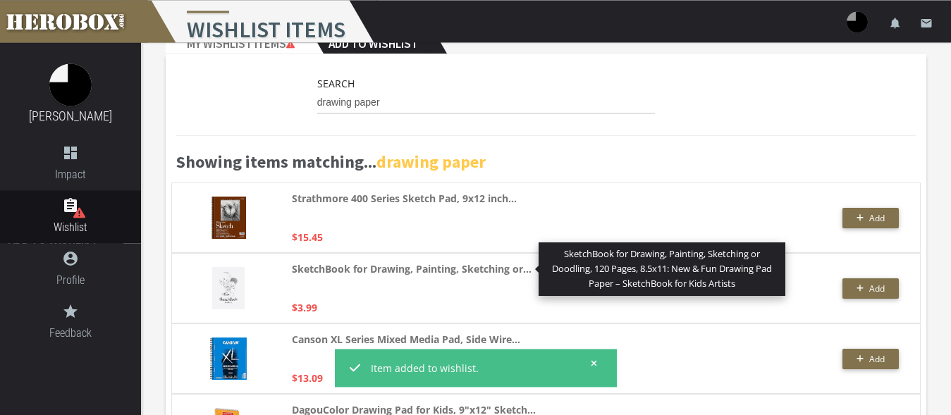
scroll to position [110, 0]
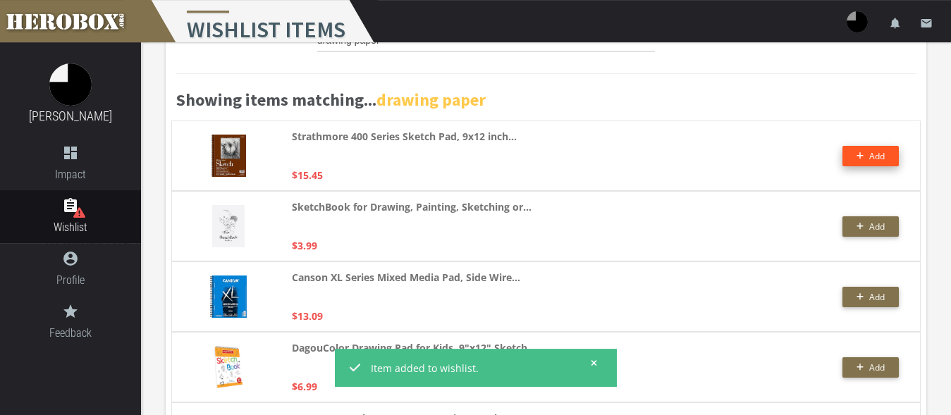
click at [863, 154] on span "Add" at bounding box center [870, 156] width 29 height 12
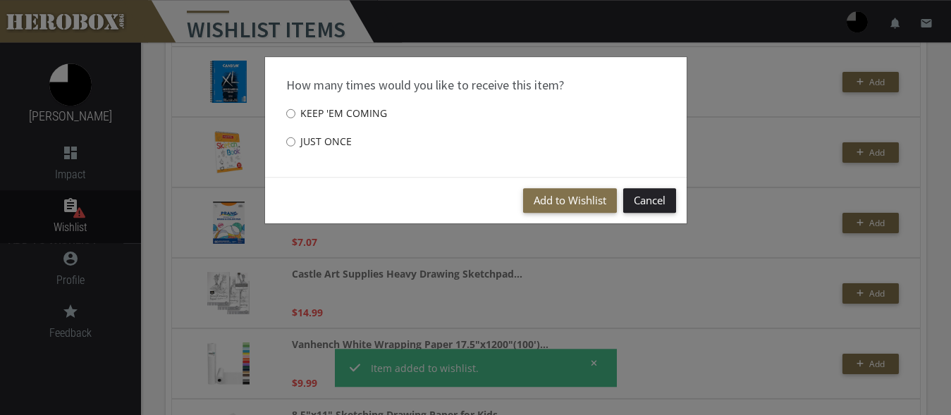
scroll to position [326, 0]
click at [323, 144] on label "Just once" at bounding box center [319, 142] width 66 height 28
click at [295, 144] on input "Just once" at bounding box center [290, 141] width 9 height 23
radio input "****"
click at [565, 199] on button "Add to Wishlist" at bounding box center [570, 200] width 94 height 25
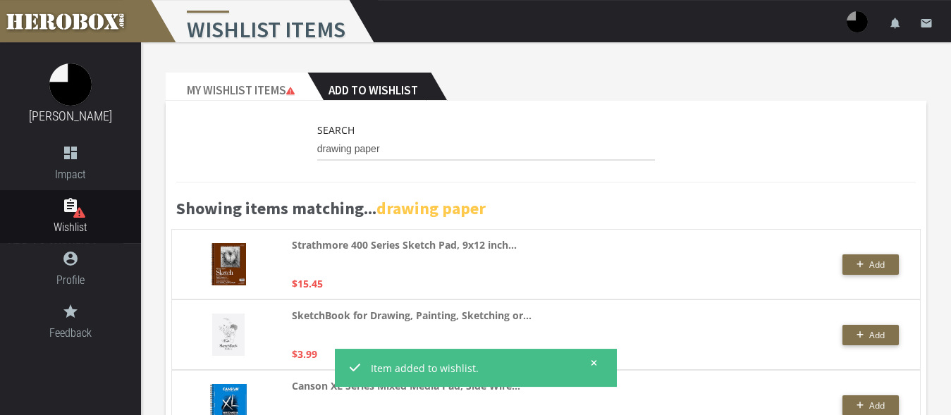
scroll to position [0, 0]
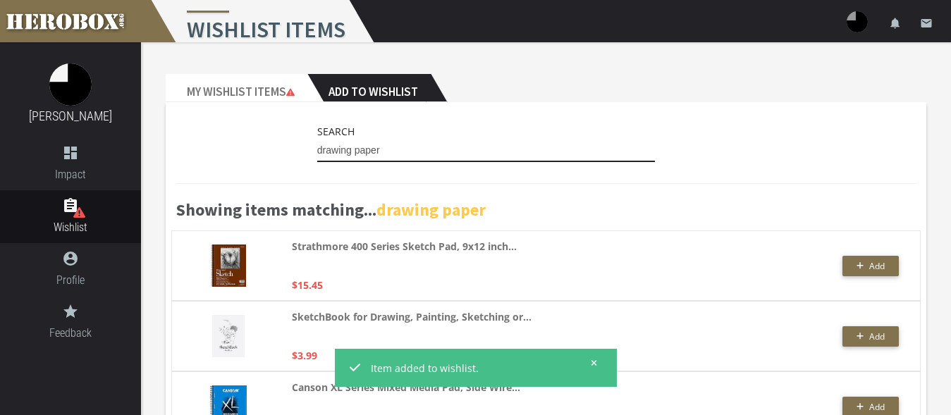
click at [388, 155] on input "drawing paper" at bounding box center [486, 151] width 338 height 23
drag, startPoint x: 395, startPoint y: 149, endPoint x: 296, endPoint y: 142, distance: 99.7
click at [317, 142] on input "drawing paper" at bounding box center [486, 151] width 338 height 23
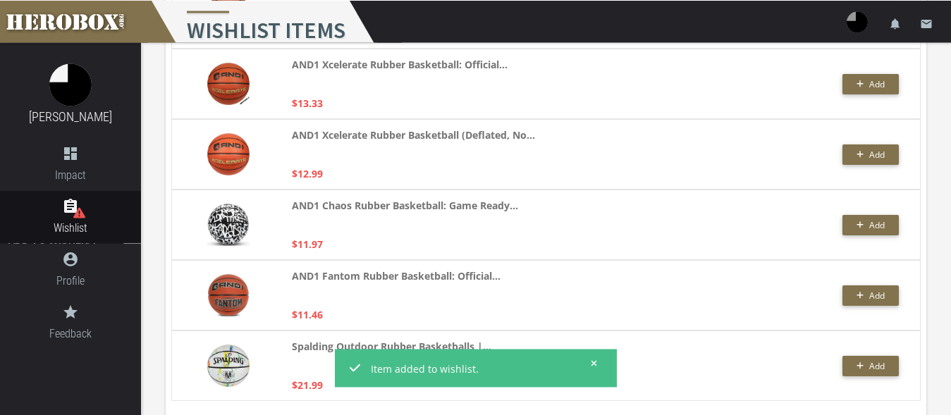
scroll to position [4009, 0]
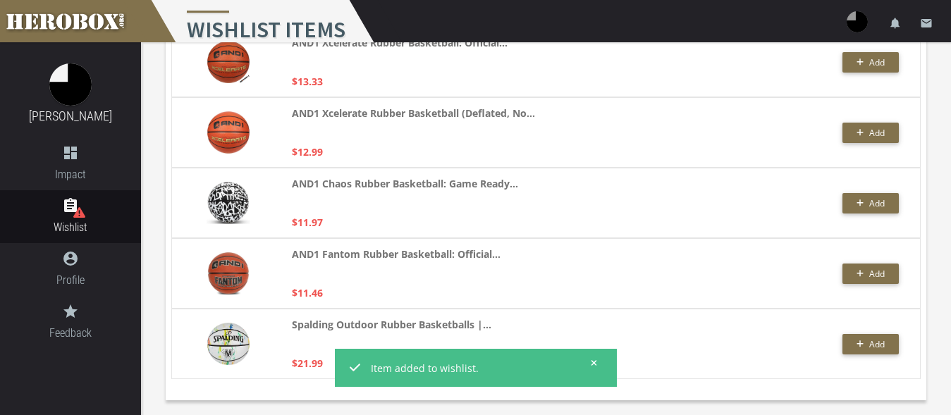
click at [597, 362] on button at bounding box center [590, 363] width 18 height 18
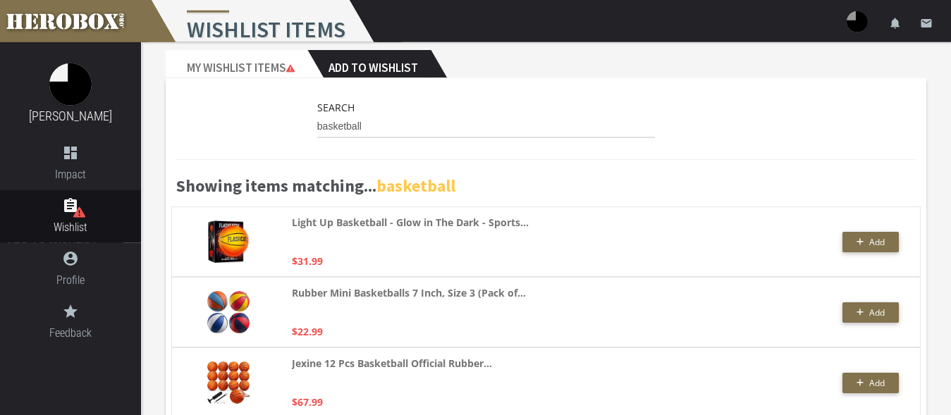
scroll to position [0, 0]
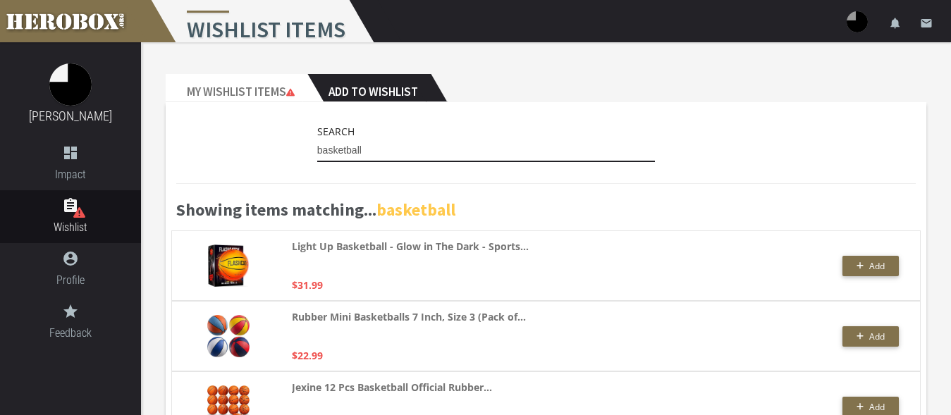
click at [399, 160] on input "basketball" at bounding box center [486, 151] width 338 height 23
drag, startPoint x: 370, startPoint y: 144, endPoint x: 265, endPoint y: 144, distance: 105.0
click at [317, 144] on input "basketball" at bounding box center [486, 151] width 338 height 23
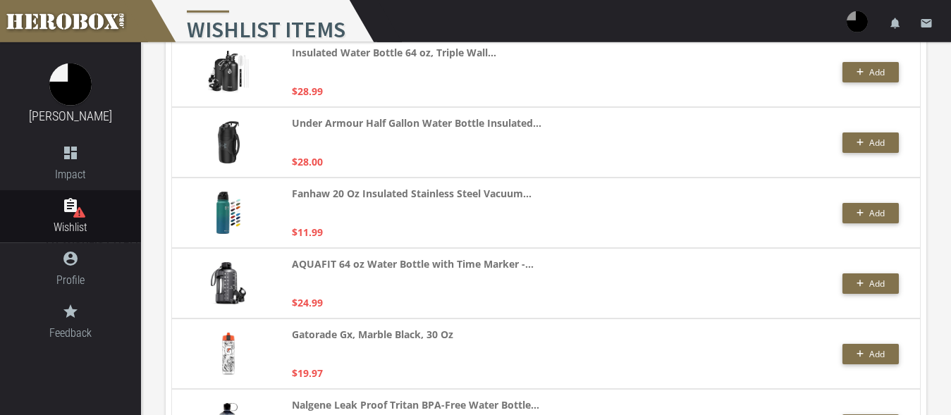
scroll to position [362, 0]
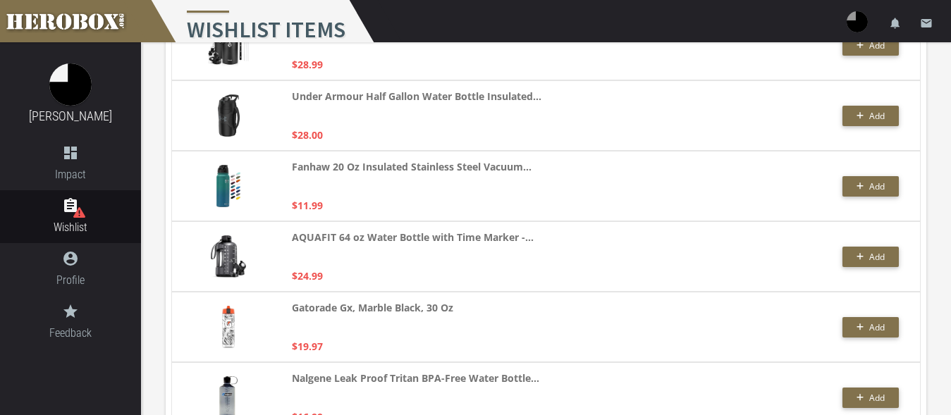
type input "water bottle"
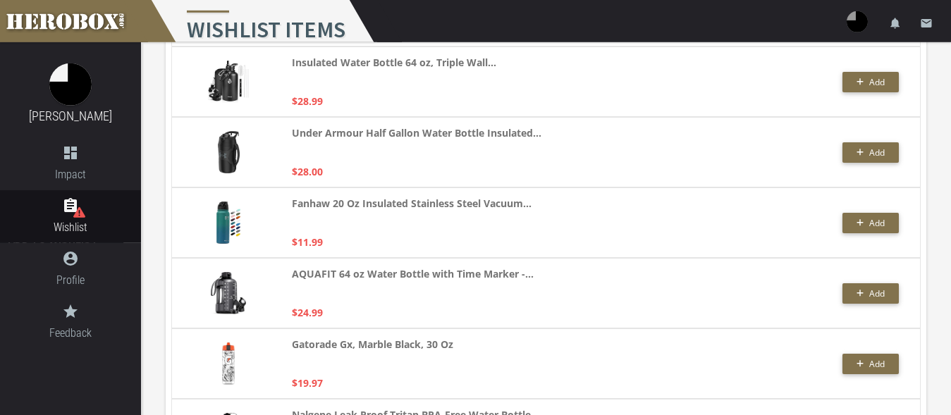
scroll to position [326, 0]
click at [875, 156] on span "Add" at bounding box center [877, 152] width 16 height 12
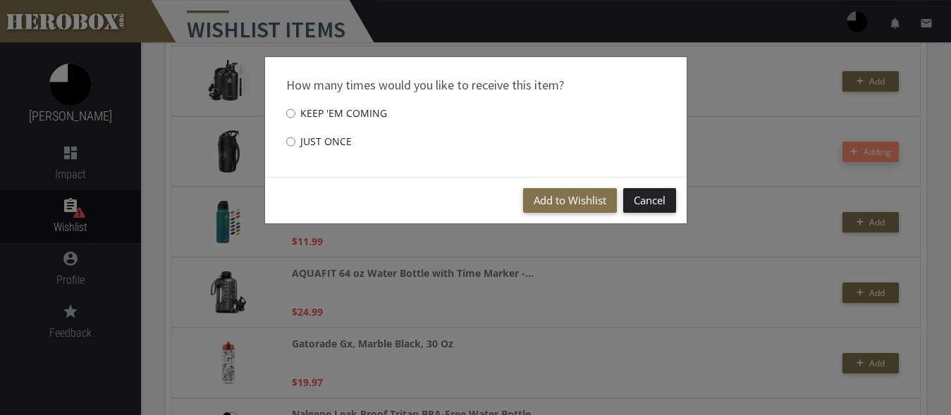
click at [321, 142] on label "Just once" at bounding box center [319, 142] width 66 height 28
click at [295, 142] on input "Just once" at bounding box center [290, 141] width 9 height 23
radio input "****"
click at [571, 198] on button "Add to Wishlist" at bounding box center [570, 200] width 94 height 25
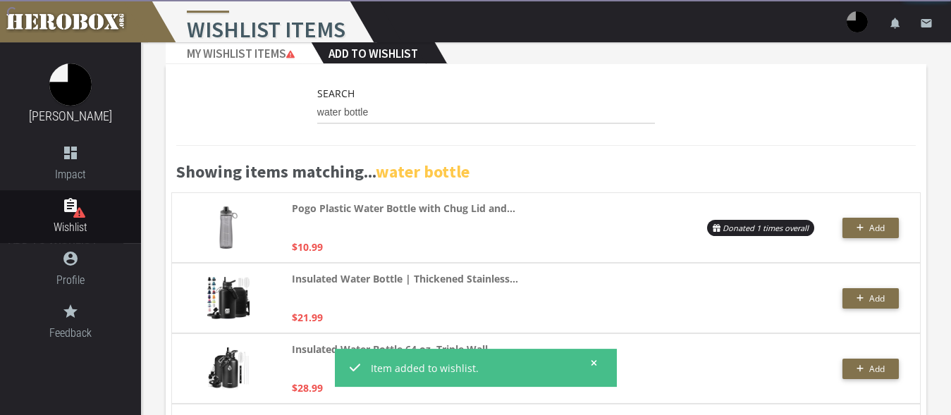
scroll to position [0, 0]
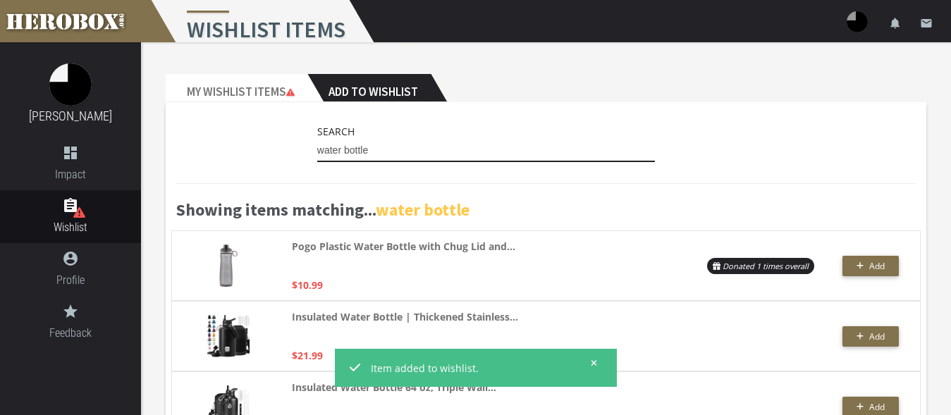
drag, startPoint x: 386, startPoint y: 153, endPoint x: 290, endPoint y: 148, distance: 96.0
click at [317, 147] on input "water bottle" at bounding box center [486, 151] width 338 height 23
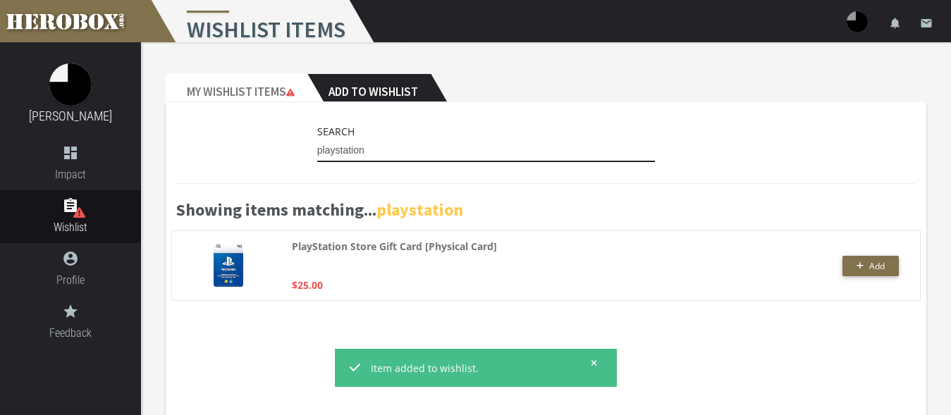
drag, startPoint x: 376, startPoint y: 151, endPoint x: 261, endPoint y: 147, distance: 114.9
click at [317, 147] on input "playstation" at bounding box center [486, 151] width 338 height 23
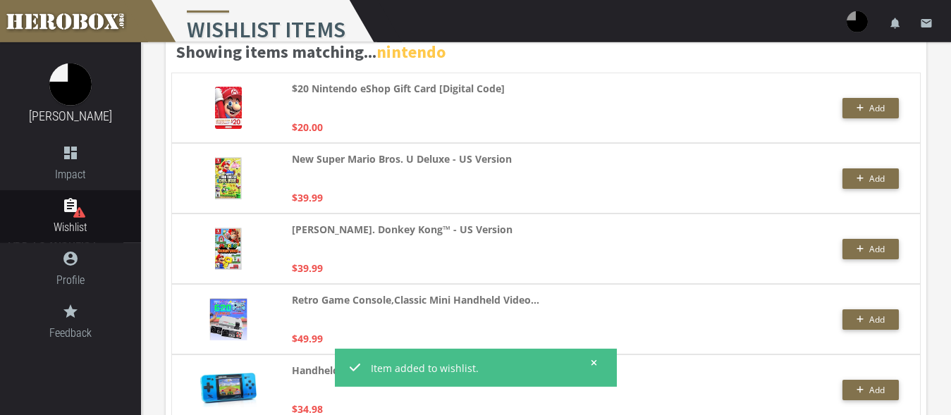
scroll to position [204, 0]
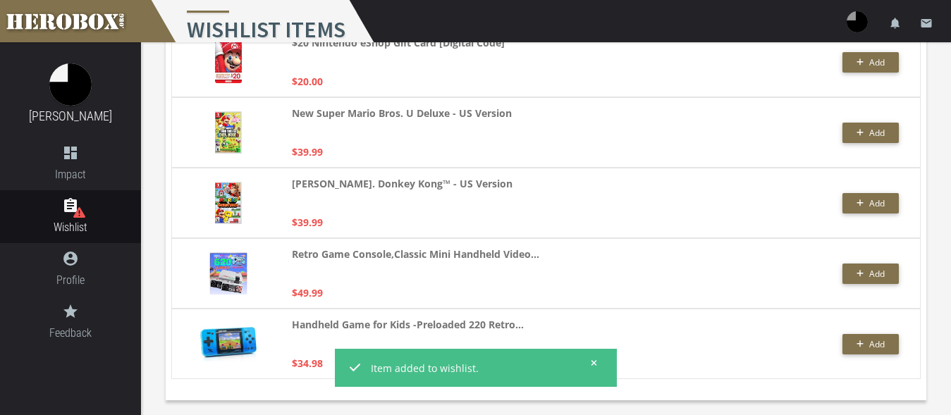
click at [596, 364] on icon at bounding box center [594, 363] width 6 height 6
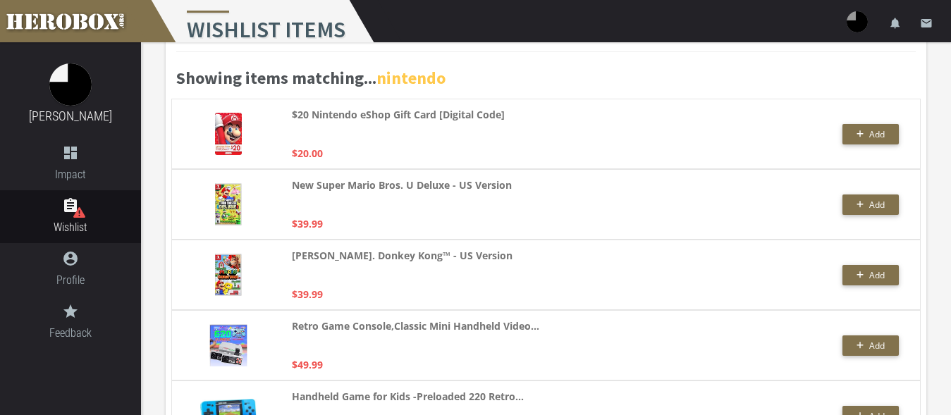
scroll to position [0, 0]
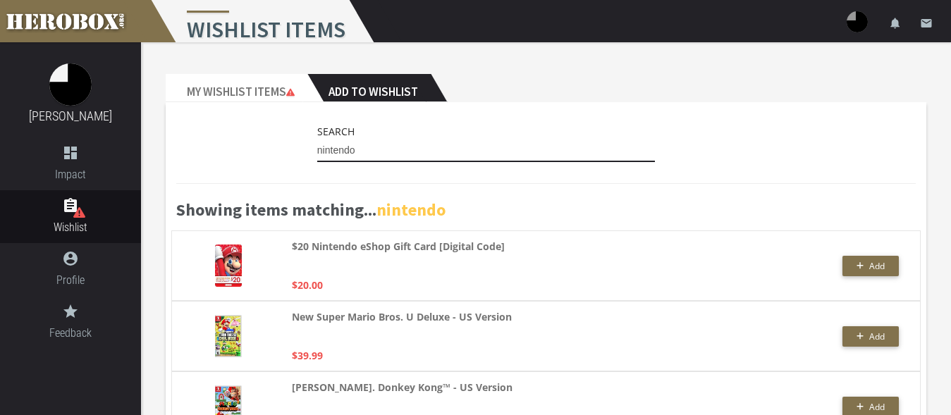
drag, startPoint x: 371, startPoint y: 148, endPoint x: 302, endPoint y: 147, distance: 68.4
click at [317, 147] on input "nintendo" at bounding box center [486, 151] width 338 height 23
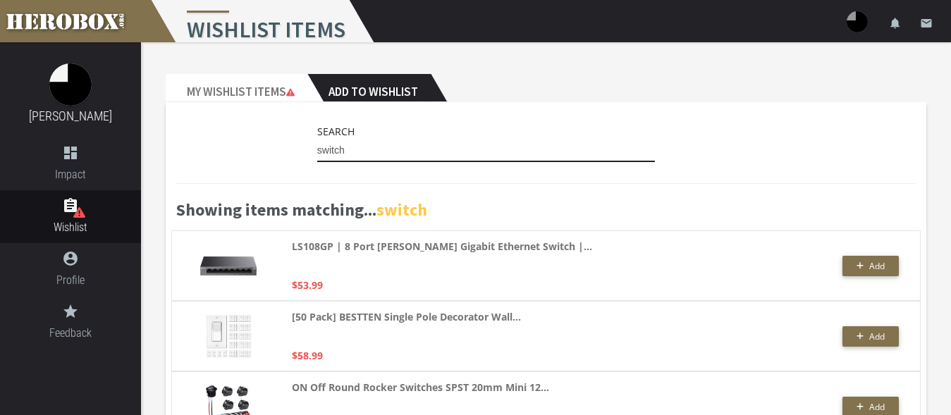
click at [363, 158] on input "switch" at bounding box center [486, 151] width 338 height 23
drag, startPoint x: 364, startPoint y: 150, endPoint x: 249, endPoint y: 147, distance: 115.6
click at [317, 148] on input "switch" at bounding box center [486, 151] width 338 height 23
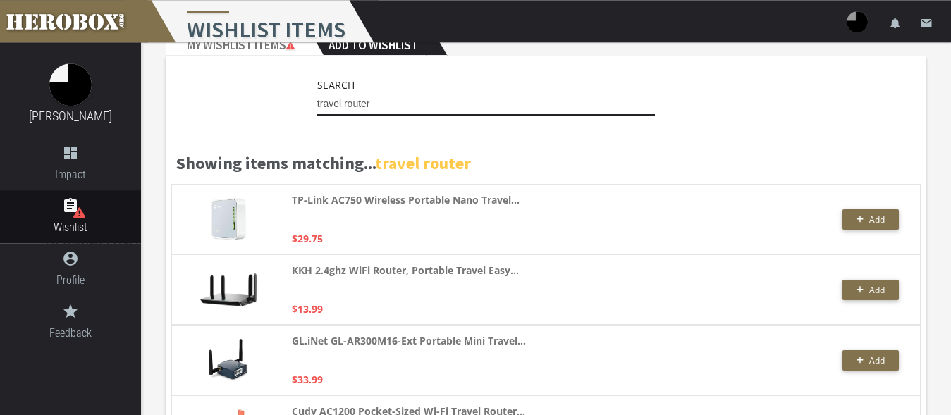
scroll to position [72, 0]
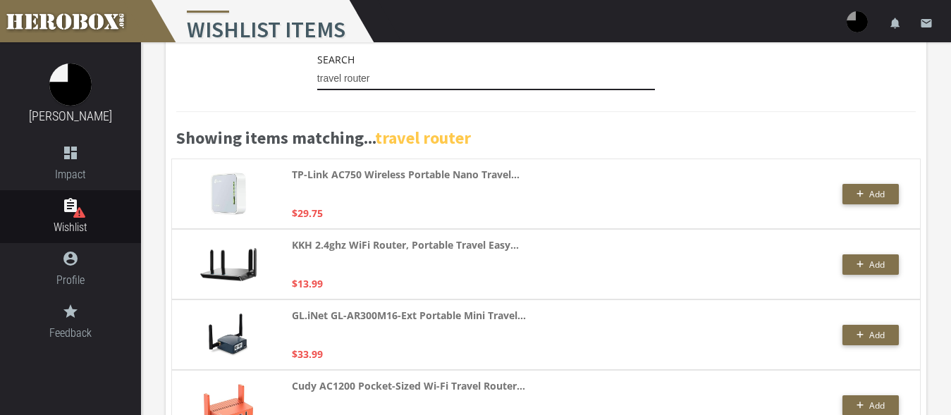
type input "travel router"
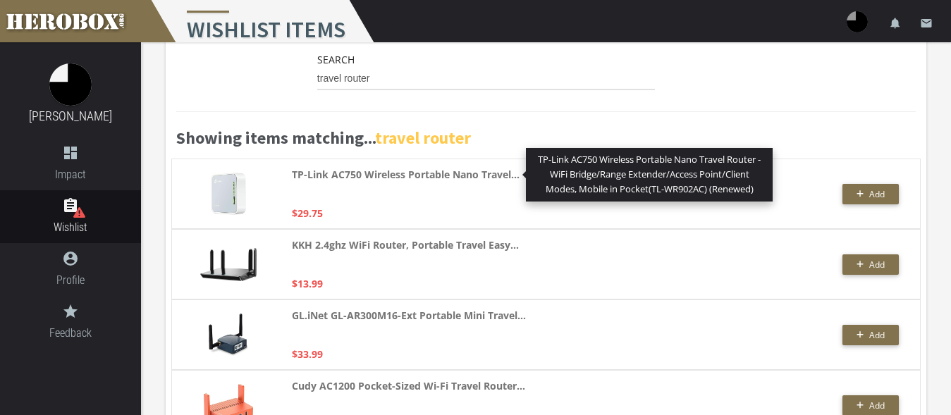
click at [492, 175] on strong "TP-Link AC750 Wireless Portable Nano Travel..." at bounding box center [406, 174] width 228 height 16
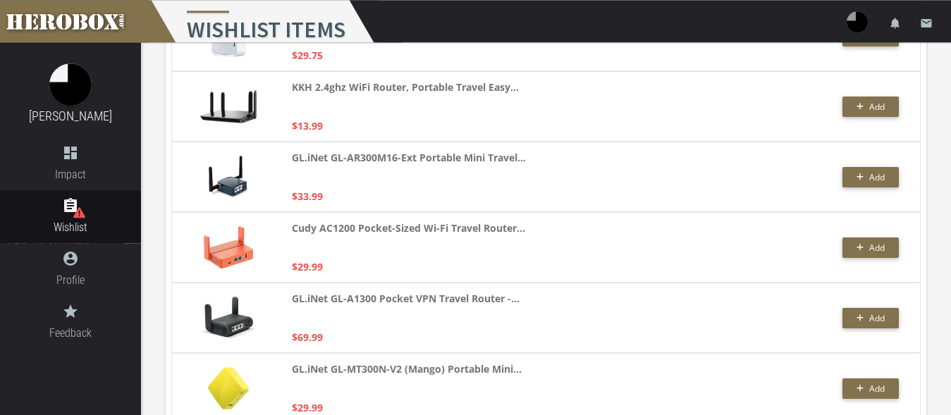
scroll to position [110, 0]
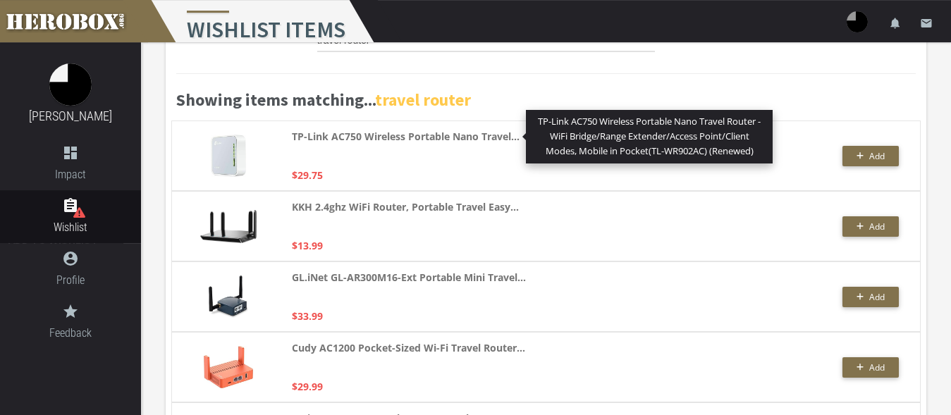
click at [493, 139] on strong "TP-Link AC750 Wireless Portable Nano Travel..." at bounding box center [406, 136] width 228 height 16
drag, startPoint x: 294, startPoint y: 135, endPoint x: 477, endPoint y: 137, distance: 183.2
click at [477, 137] on strong "TP-Link AC750 Wireless Portable Nano Travel..." at bounding box center [406, 136] width 228 height 16
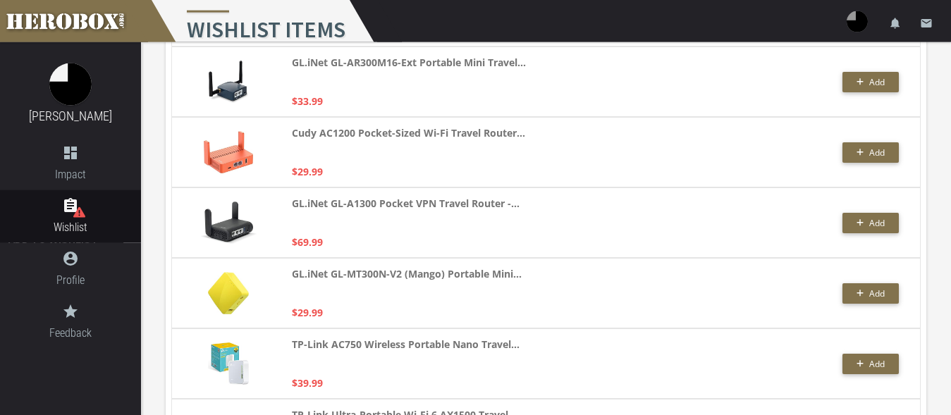
scroll to position [326, 0]
copy strong "TP-Link AC750 Wireless Portable Nano"
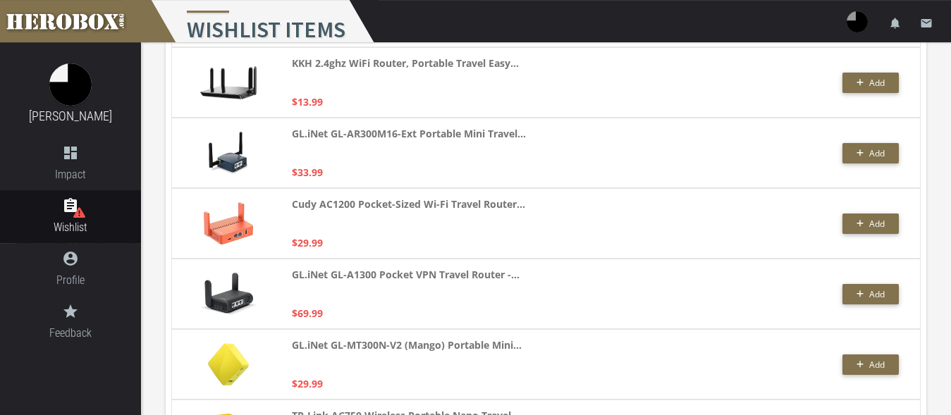
scroll to position [182, 0]
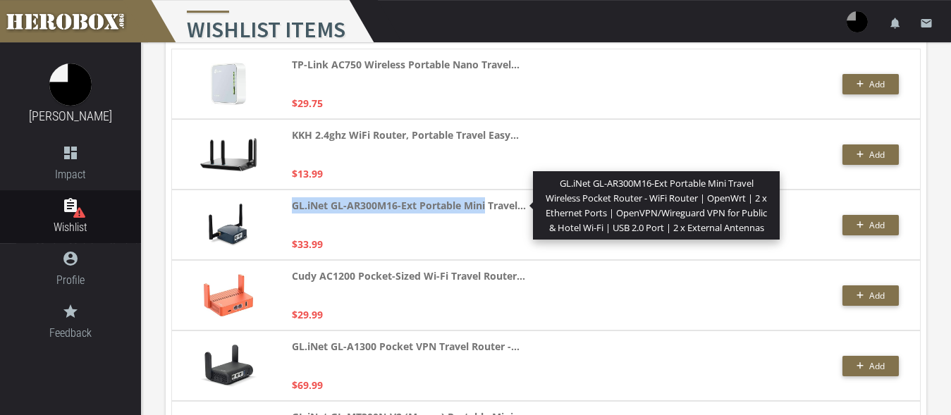
drag, startPoint x: 291, startPoint y: 206, endPoint x: 486, endPoint y: 210, distance: 195.2
click at [486, 210] on div "GL.iNet GL-AR300M16-Ext Portable Mini Travel... GL.iNet GL-AR300M16-Ext Portabl…" at bounding box center [545, 225] width 749 height 70
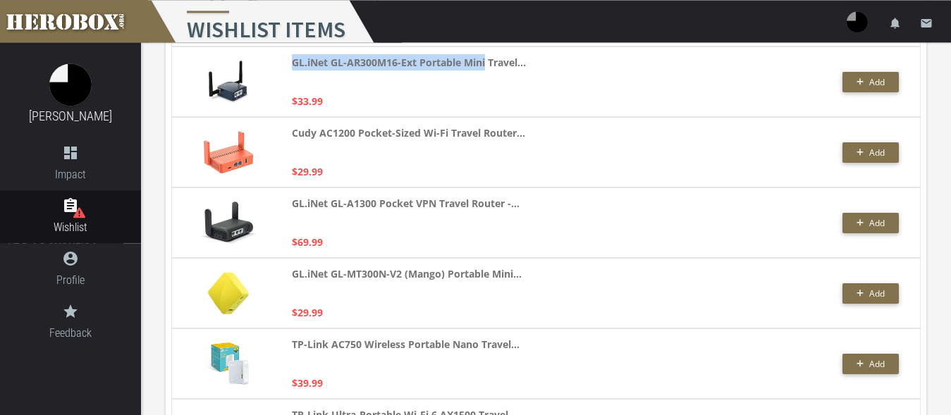
scroll to position [326, 0]
copy strong "GL.iNet GL-AR300M16-Ext Portable Mini"
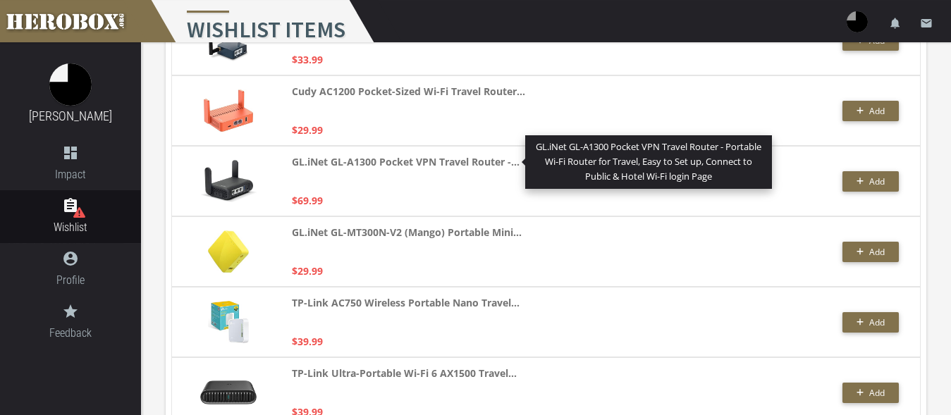
scroll to position [397, 0]
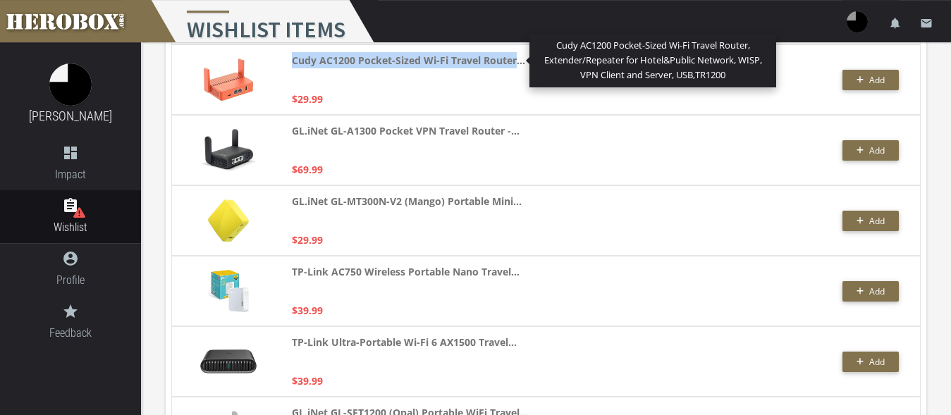
drag, startPoint x: 289, startPoint y: 59, endPoint x: 514, endPoint y: 63, distance: 225.5
click at [514, 63] on div "Cudy AC1200 Pocket-Sized Wi-Fi Travel Router... Cudy AC1200 Pocket-Sized Wi-Fi …" at bounding box center [545, 79] width 749 height 70
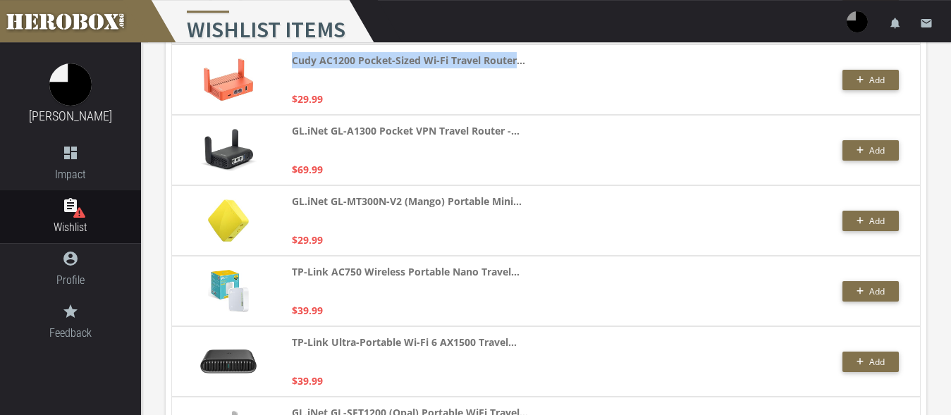
copy strong "Cudy AC1200 Pocket-Sized Wi-Fi Travel Router"
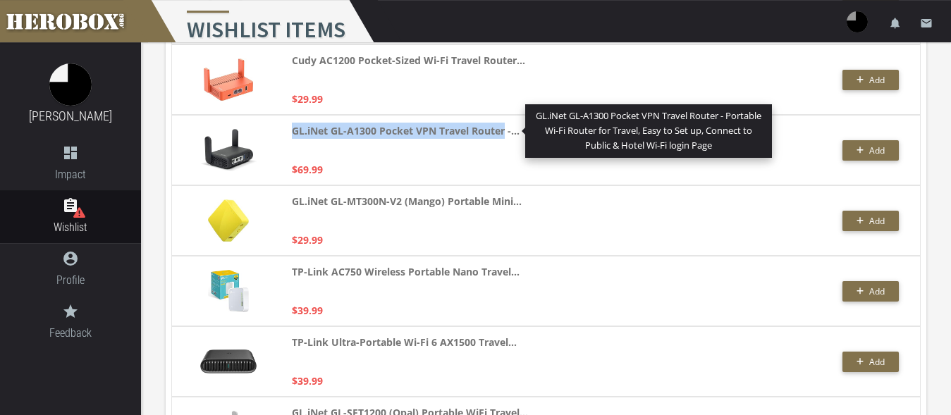
drag, startPoint x: 292, startPoint y: 131, endPoint x: 505, endPoint y: 134, distance: 212.9
click at [505, 134] on strong "GL.iNet GL-A1300 Pocket VPN Travel Router -..." at bounding box center [406, 131] width 228 height 16
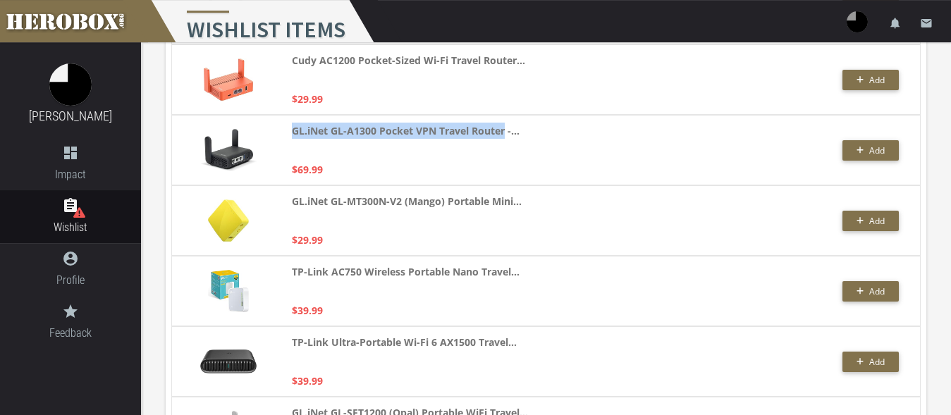
copy strong "GL.iNet GL-A1300 Pocket VPN Travel Router"
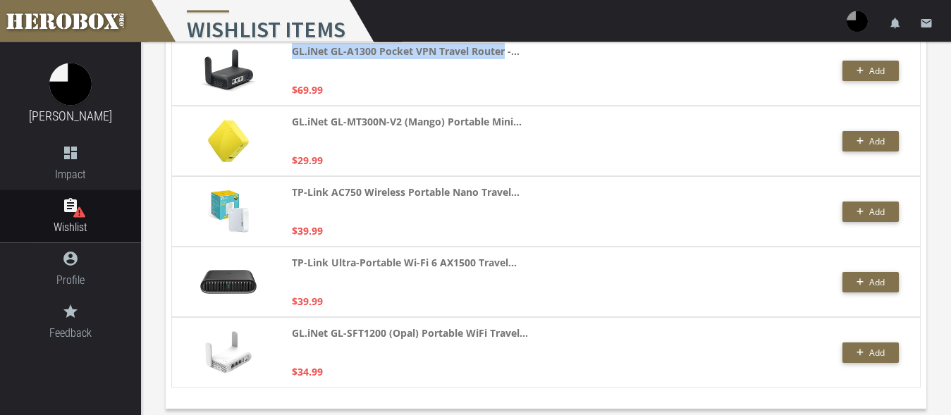
scroll to position [486, 0]
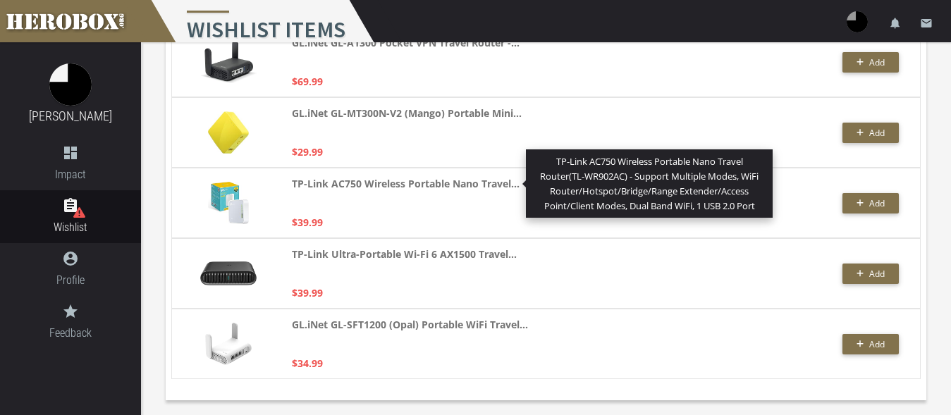
click at [297, 183] on strong "TP-Link AC750 Wireless Portable Nano Travel..." at bounding box center [406, 183] width 228 height 16
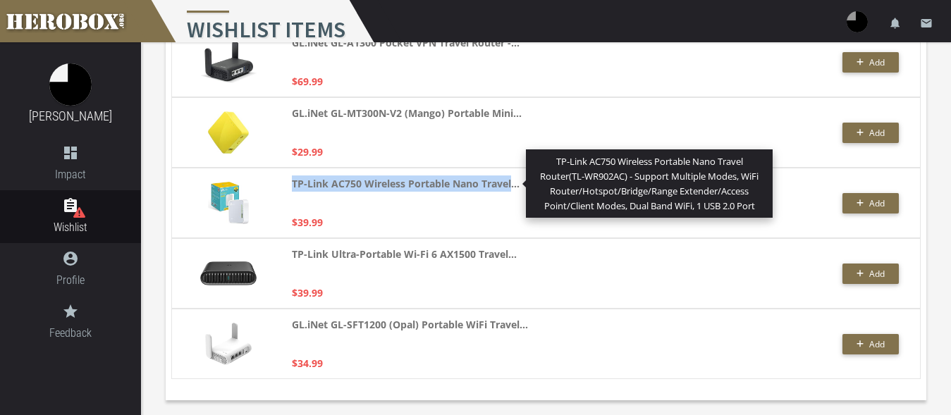
drag, startPoint x: 294, startPoint y: 183, endPoint x: 510, endPoint y: 190, distance: 216.5
click at [510, 190] on strong "TP-Link AC750 Wireless Portable Nano Travel..." at bounding box center [406, 183] width 228 height 16
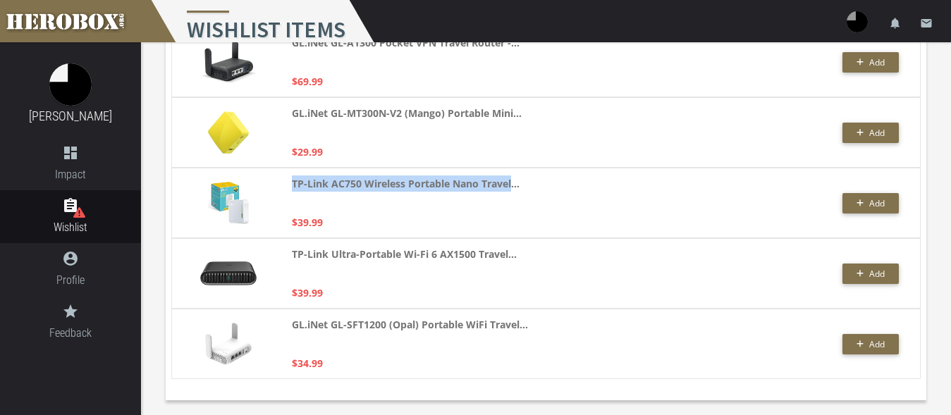
copy strong "TP-Link AC750 Wireless Portable Nano Travel"
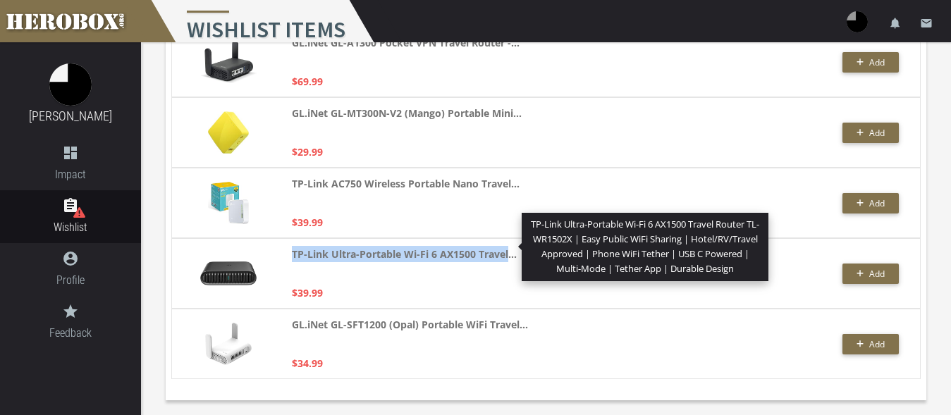
drag, startPoint x: 290, startPoint y: 251, endPoint x: 508, endPoint y: 258, distance: 217.9
click at [508, 258] on div "TP-Link Ultra-Portable Wi-Fi 6 AX1500 Travel... TP-Link Ultra-Portable Wi-Fi 6 …" at bounding box center [545, 273] width 749 height 70
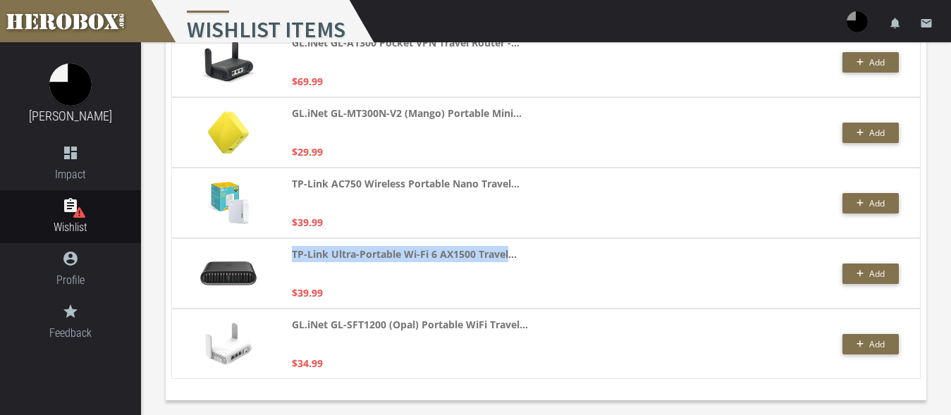
copy strong "TP-Link Ultra-Portable Wi-Fi 6 AX1500 Travel"
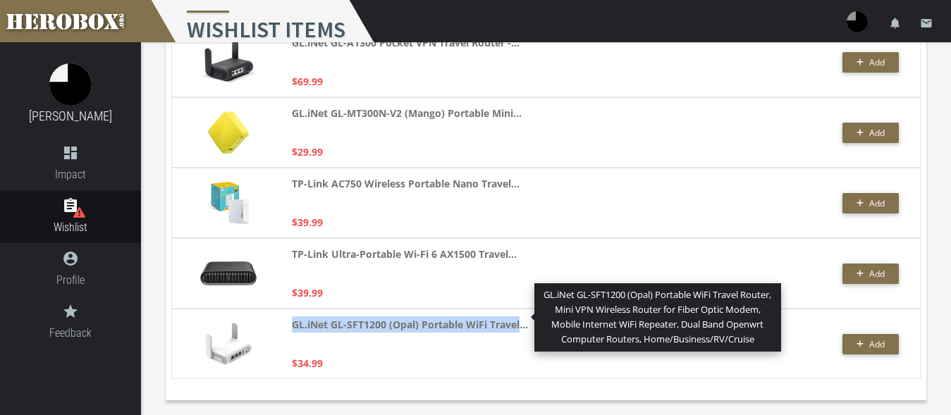
drag, startPoint x: 288, startPoint y: 326, endPoint x: 519, endPoint y: 331, distance: 231.2
click at [519, 331] on div "GL.iNet GL-SFT1200 (Opal) Portable WiFi Travel... GL.iNet GL-SFT1200 (Opal) Por…" at bounding box center [545, 344] width 749 height 70
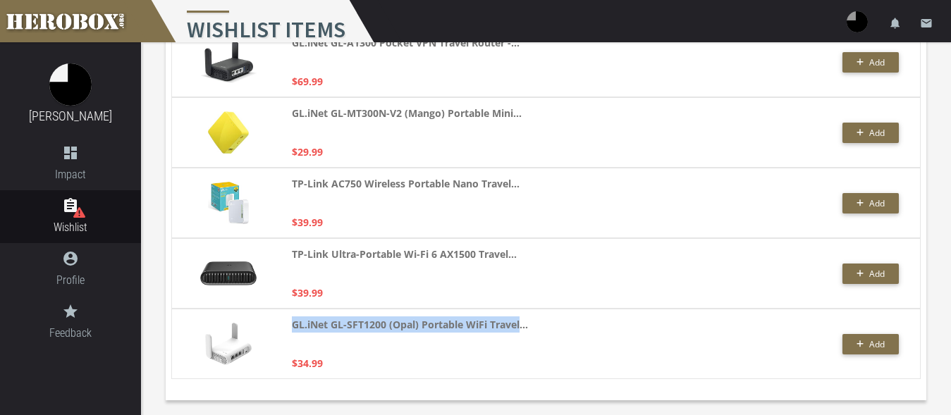
copy strong "GL.iNet GL-SFT1200 (Opal) Portable WiFi Travel"
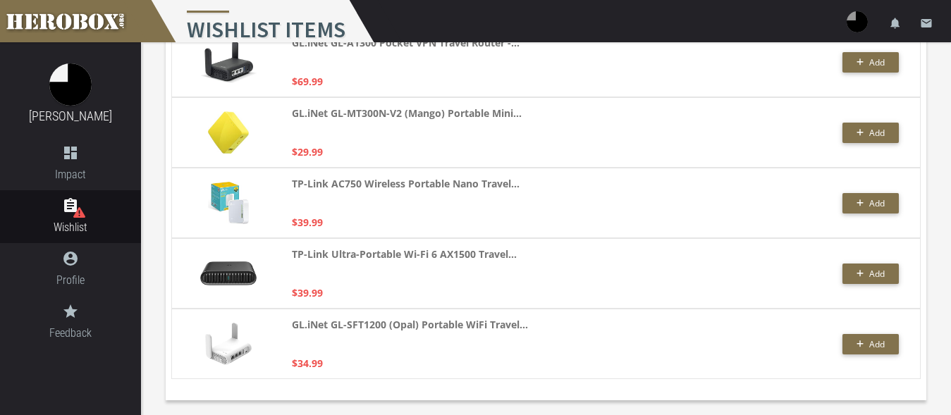
click at [365, 288] on div "TP-Link Ultra-Portable Wi-Fi 6 AX1500 Travel... $39.99" at bounding box center [475, 273] width 367 height 55
click at [884, 275] on span "Add" at bounding box center [877, 274] width 16 height 12
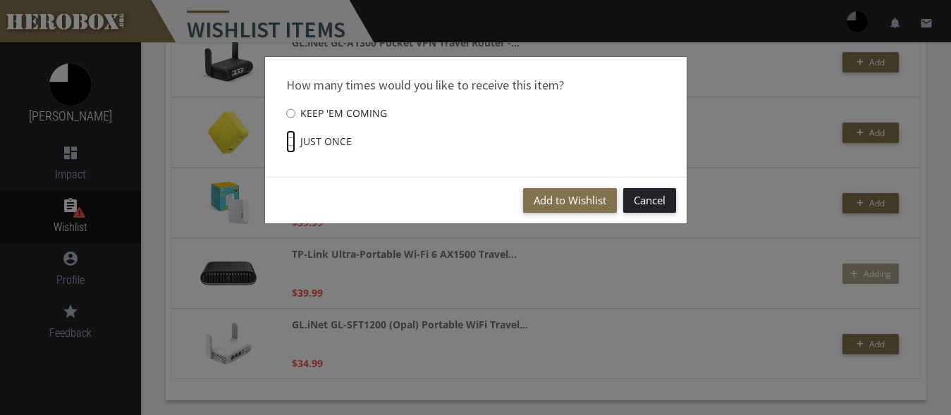
click at [289, 140] on input "Just once" at bounding box center [290, 141] width 9 height 23
radio input "****"
click at [560, 199] on button "Add to Wishlist" at bounding box center [570, 200] width 94 height 25
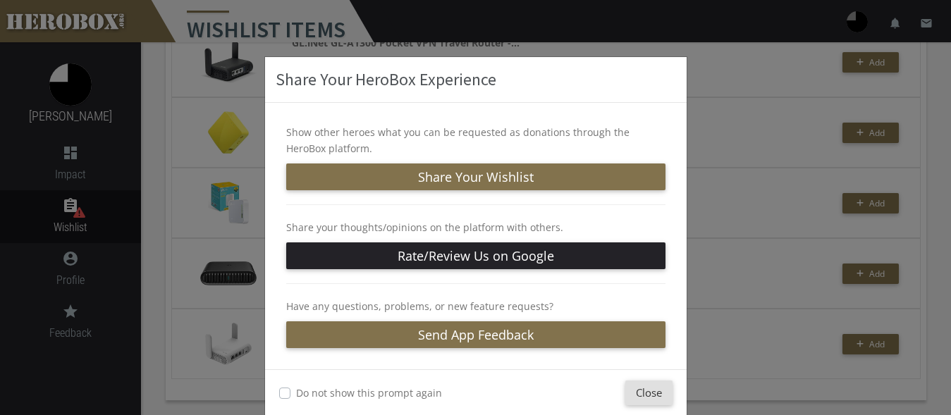
click at [641, 378] on div "Do not show this prompt again Close" at bounding box center [475, 392] width 421 height 47
click at [641, 387] on button "Close" at bounding box center [648, 393] width 47 height 25
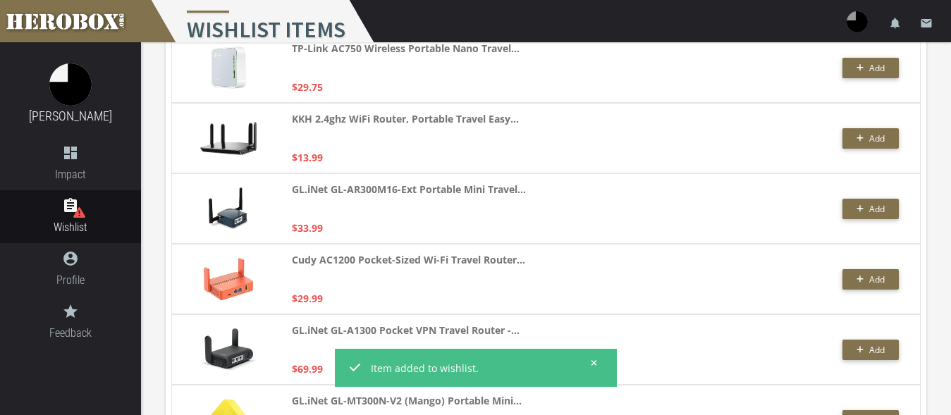
scroll to position [0, 0]
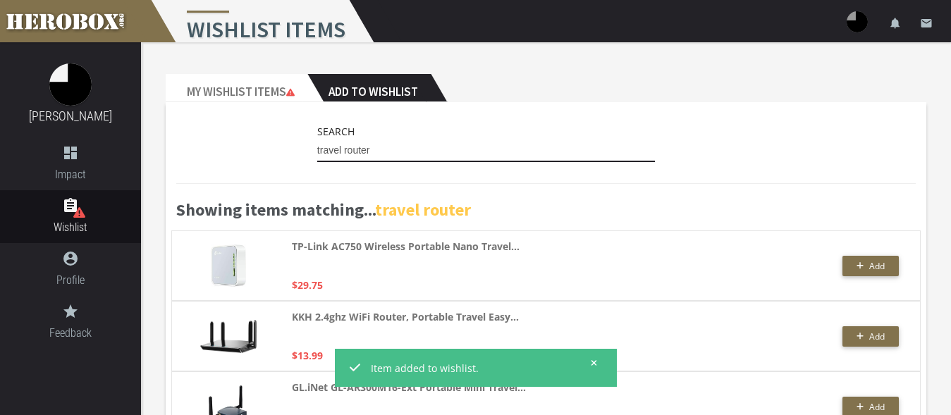
click at [397, 151] on input "travel router" at bounding box center [486, 151] width 338 height 23
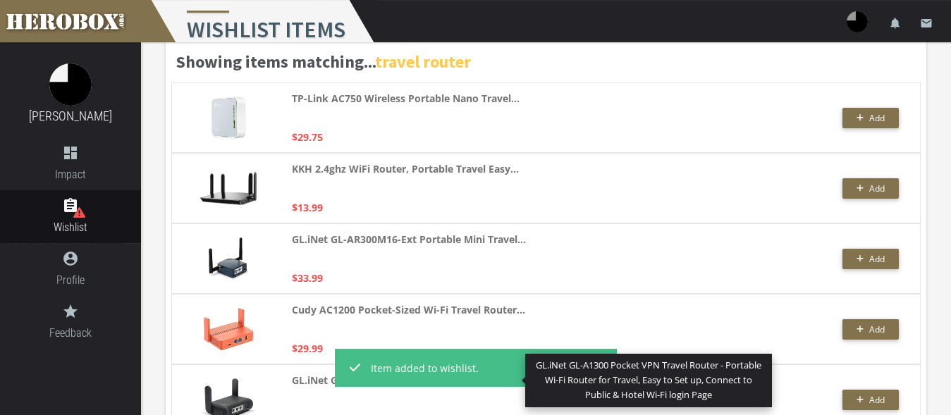
scroll to position [38, 0]
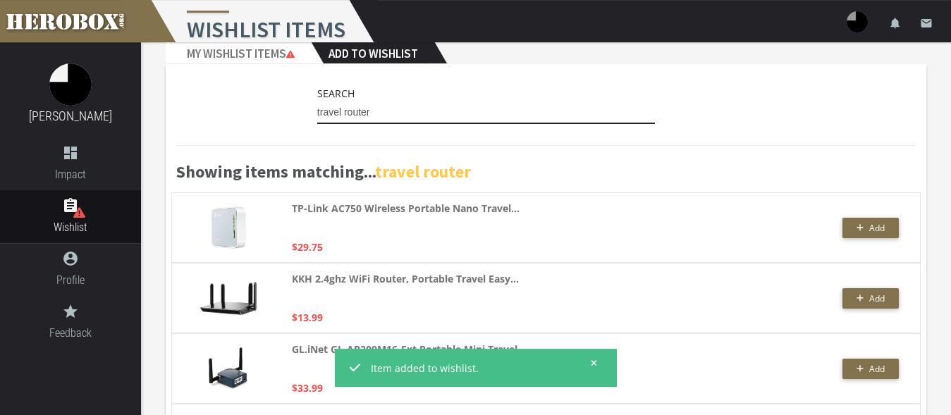
drag, startPoint x: 382, startPoint y: 113, endPoint x: 290, endPoint y: 106, distance: 91.8
click at [317, 106] on input "travel router" at bounding box center [486, 112] width 338 height 23
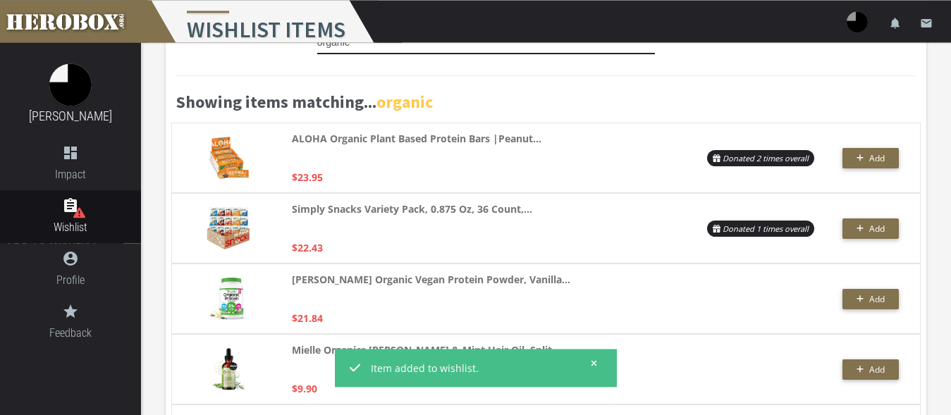
scroll to position [144, 0]
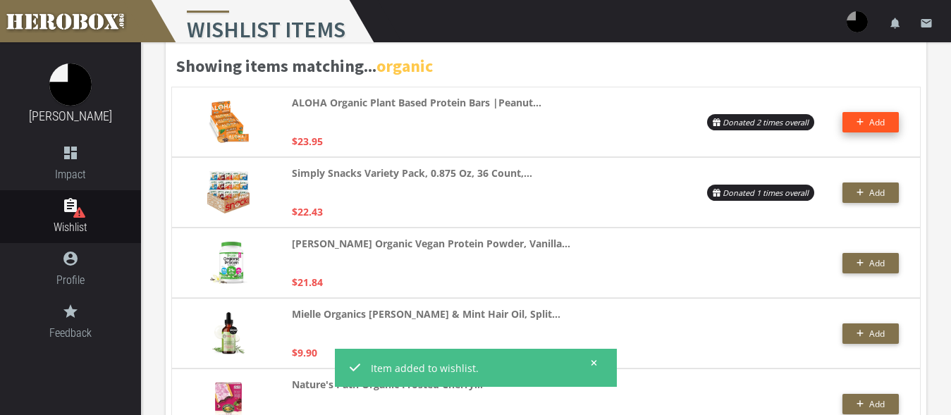
type input "organic"
click at [882, 121] on span "Add" at bounding box center [877, 122] width 16 height 12
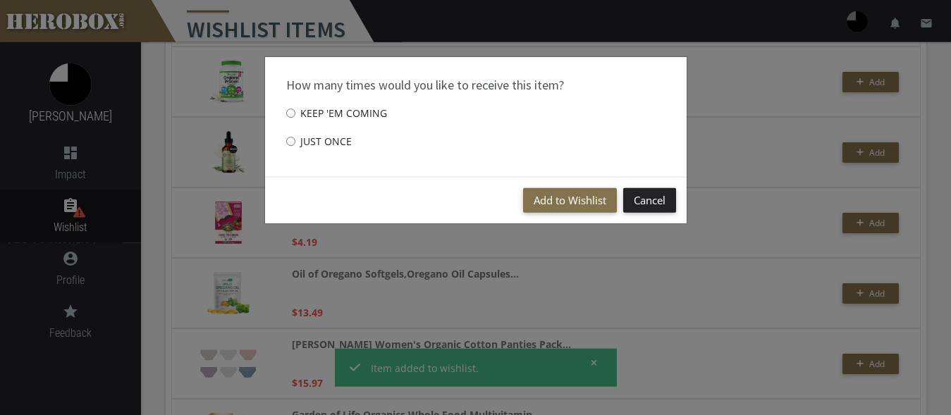
scroll to position [326, 0]
click at [552, 202] on button "Add to Wishlist" at bounding box center [570, 200] width 94 height 25
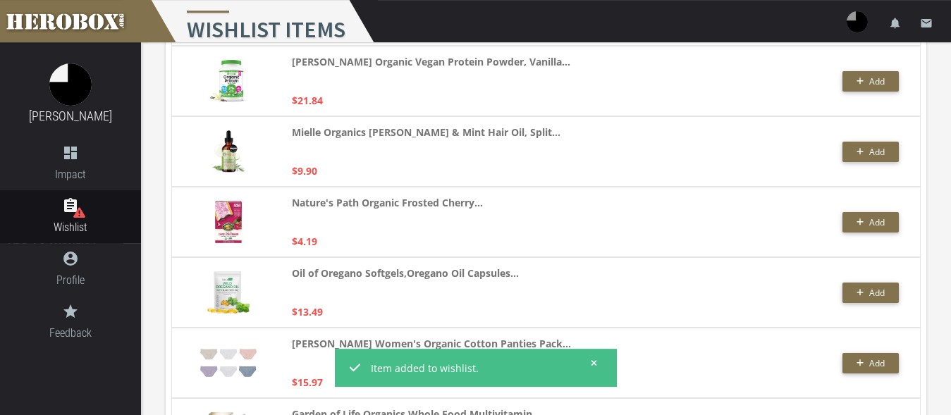
scroll to position [397, 0]
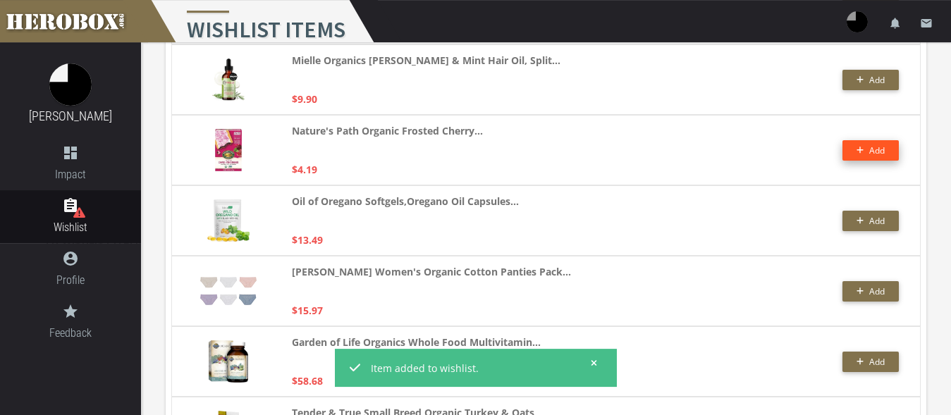
click at [874, 149] on span "Add" at bounding box center [877, 150] width 16 height 12
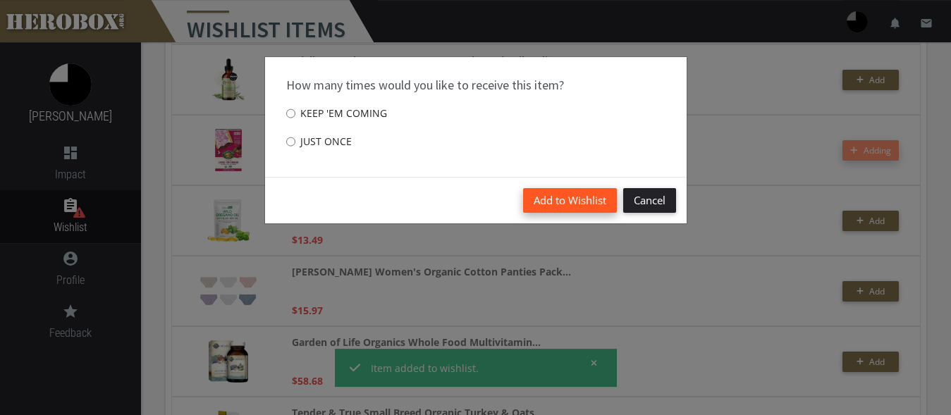
click at [576, 202] on button "Add to Wishlist" at bounding box center [570, 200] width 94 height 25
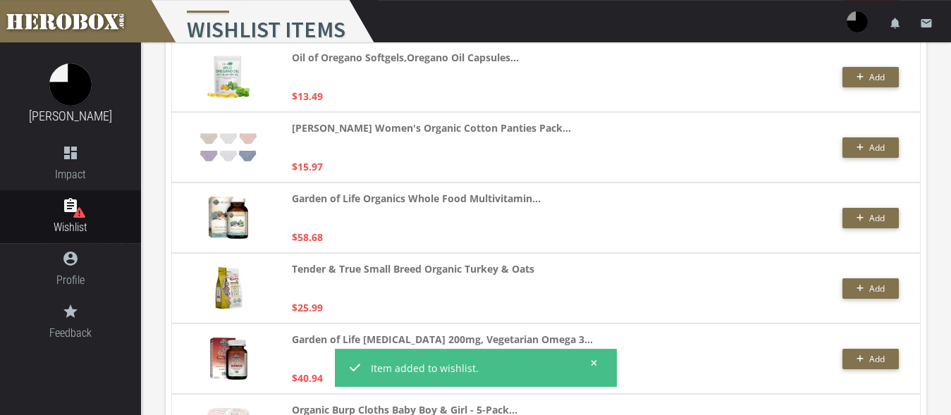
scroll to position [613, 0]
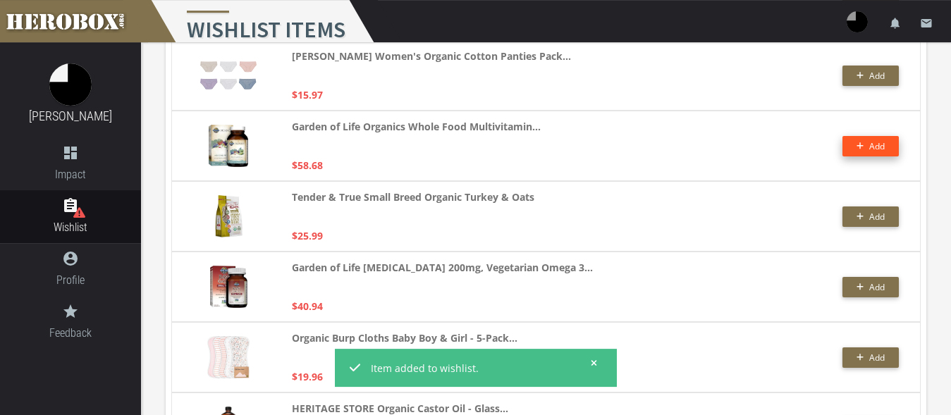
click at [854, 147] on button "Add" at bounding box center [870, 146] width 56 height 20
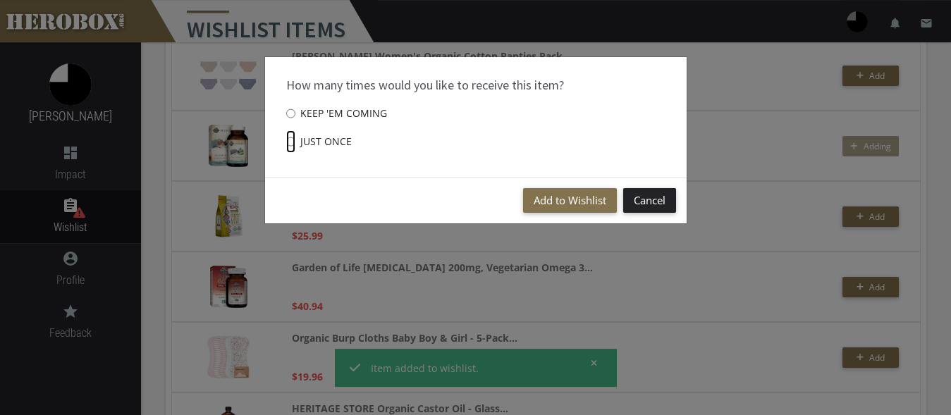
click at [294, 143] on input "Just once" at bounding box center [290, 141] width 9 height 23
radio input "****"
click at [557, 202] on button "Add to Wishlist" at bounding box center [570, 200] width 94 height 25
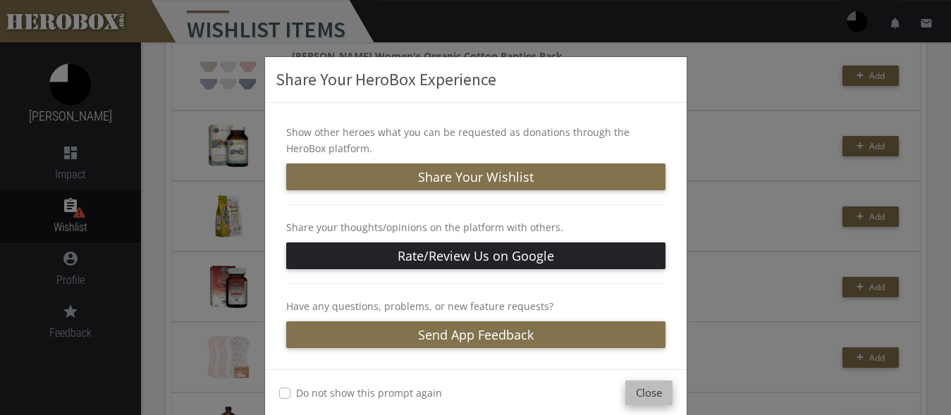
click at [638, 392] on button "Close" at bounding box center [648, 393] width 47 height 25
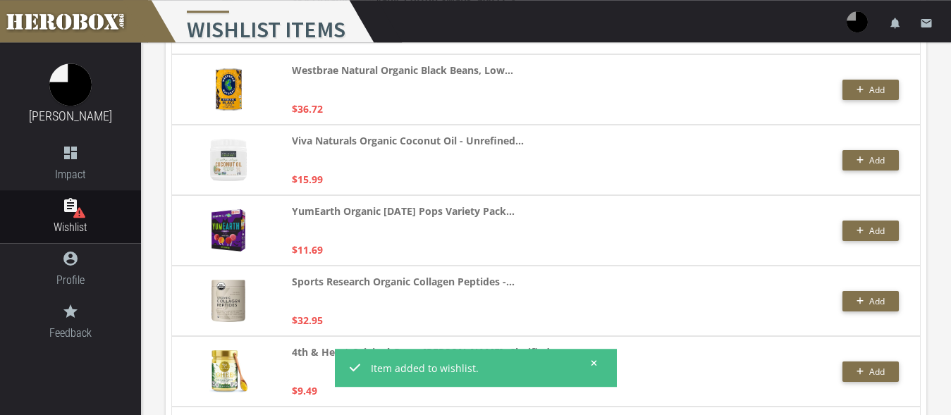
scroll to position [1763, 0]
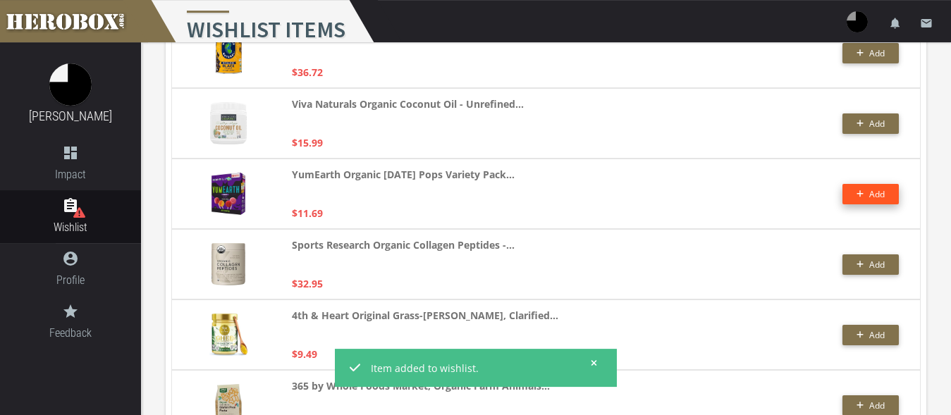
click at [858, 197] on icon "button" at bounding box center [860, 194] width 8 height 8
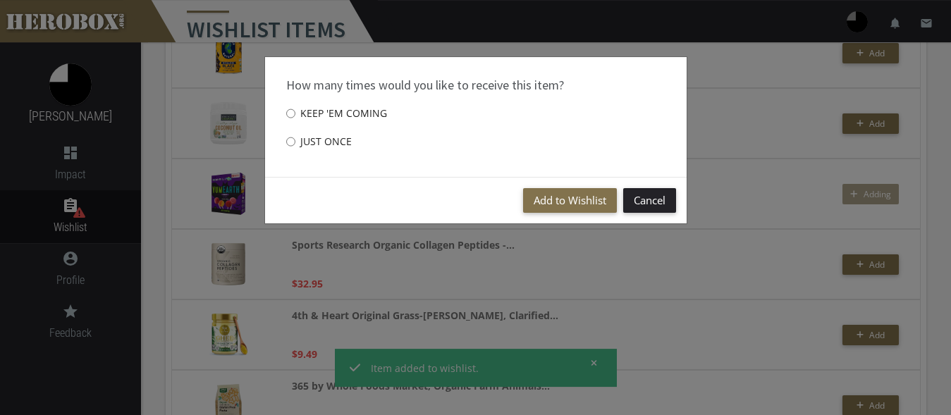
click at [297, 140] on label "Just once" at bounding box center [319, 142] width 66 height 28
click at [295, 140] on input "Just once" at bounding box center [290, 141] width 9 height 23
radio input "****"
click at [567, 198] on button "Add to Wishlist" at bounding box center [570, 200] width 94 height 25
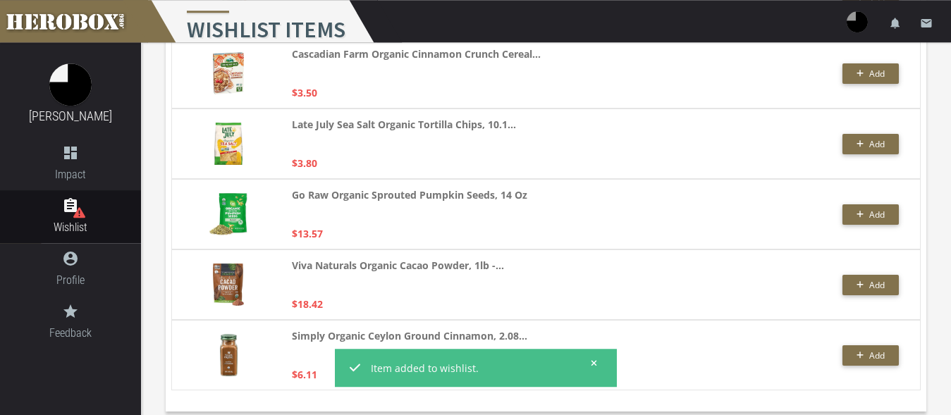
scroll to position [3023, 0]
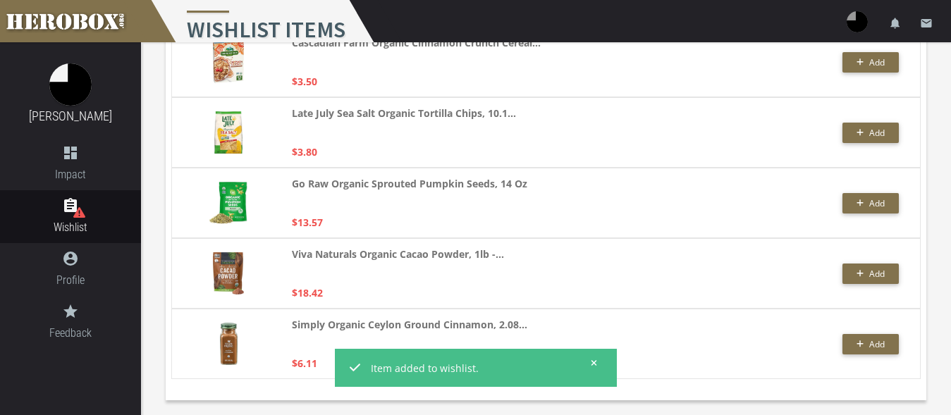
click at [593, 361] on icon at bounding box center [594, 363] width 6 height 8
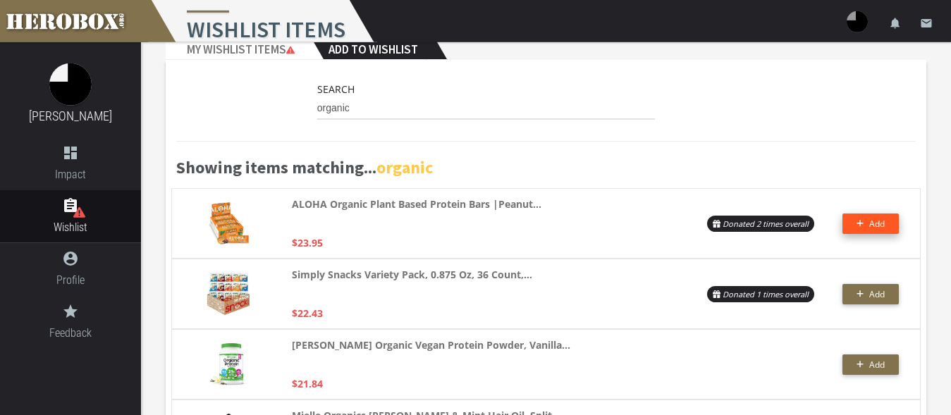
scroll to position [0, 0]
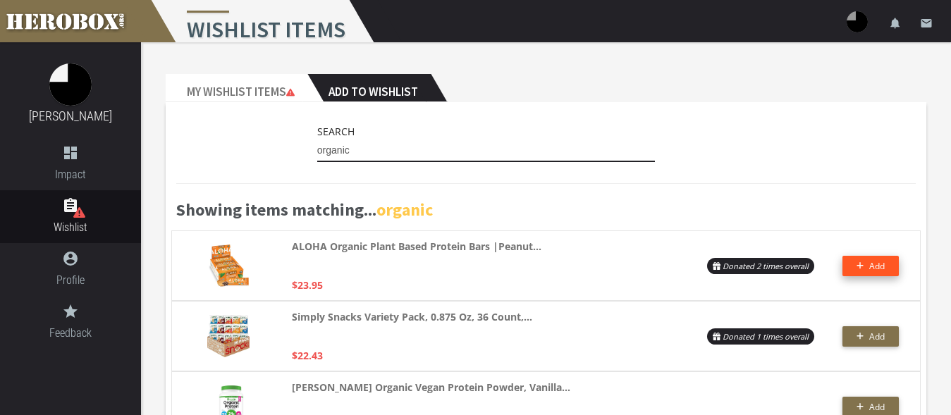
drag, startPoint x: 348, startPoint y: 150, endPoint x: 271, endPoint y: 151, distance: 76.8
click at [317, 151] on input "organic" at bounding box center [486, 151] width 338 height 23
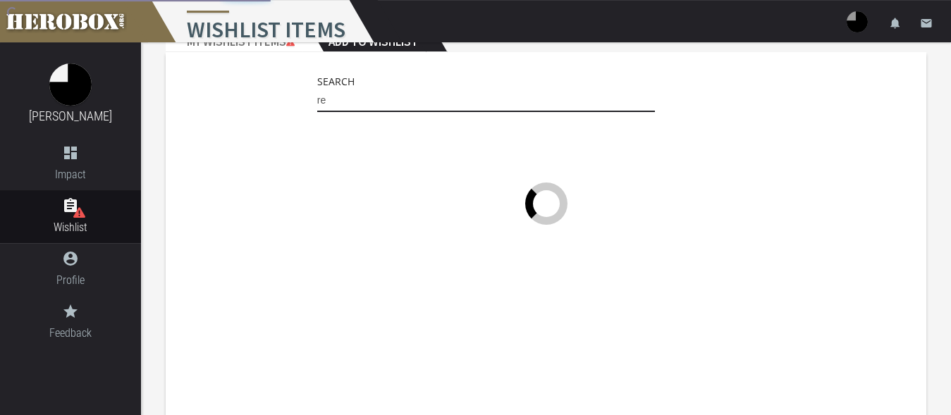
type input "r"
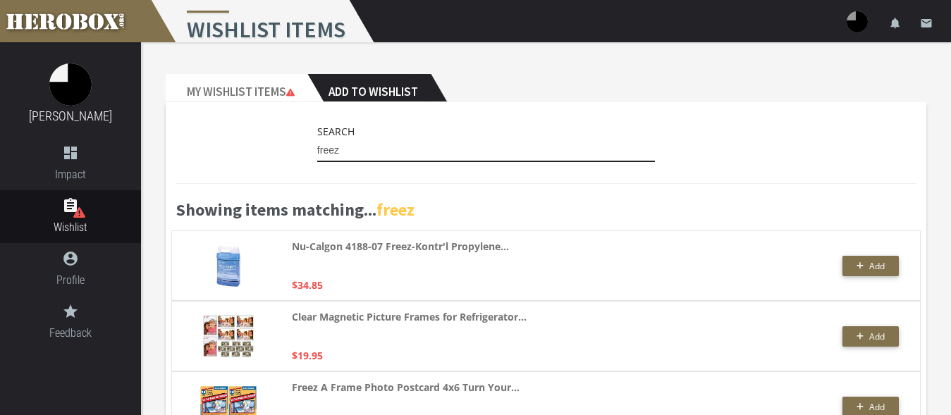
drag, startPoint x: 333, startPoint y: 149, endPoint x: 271, endPoint y: 147, distance: 61.4
click at [317, 147] on input "freez" at bounding box center [486, 151] width 338 height 23
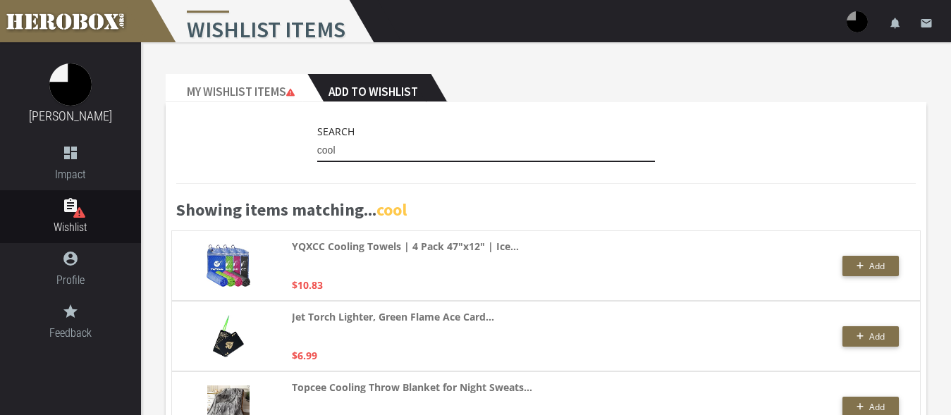
drag, startPoint x: 348, startPoint y: 148, endPoint x: 283, endPoint y: 144, distance: 64.9
click at [317, 144] on input "cool" at bounding box center [486, 151] width 338 height 23
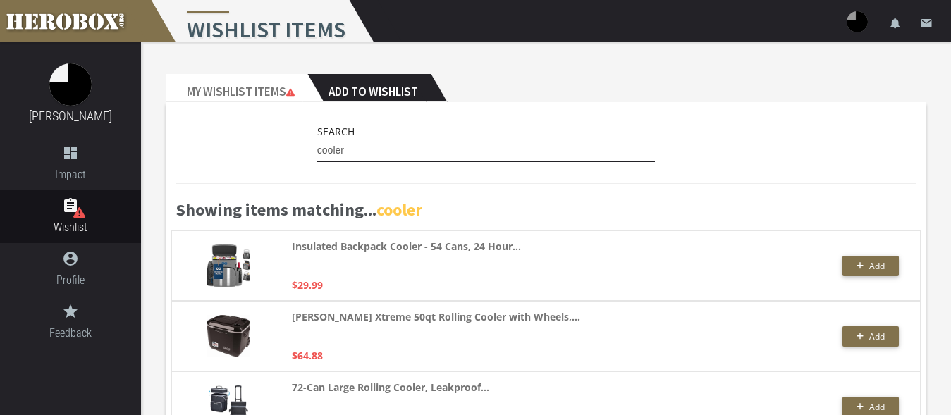
drag, startPoint x: 365, startPoint y: 150, endPoint x: 291, endPoint y: 142, distance: 74.5
click at [317, 142] on input "cooler" at bounding box center [486, 151] width 338 height 23
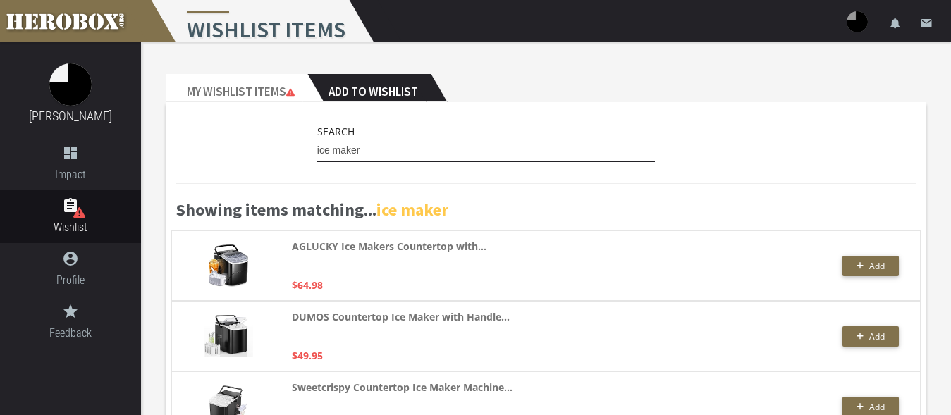
click at [369, 149] on input "ice maker" at bounding box center [486, 151] width 338 height 23
drag, startPoint x: 369, startPoint y: 148, endPoint x: 270, endPoint y: 149, distance: 99.4
click at [317, 149] on input "ice maker" at bounding box center [486, 151] width 338 height 23
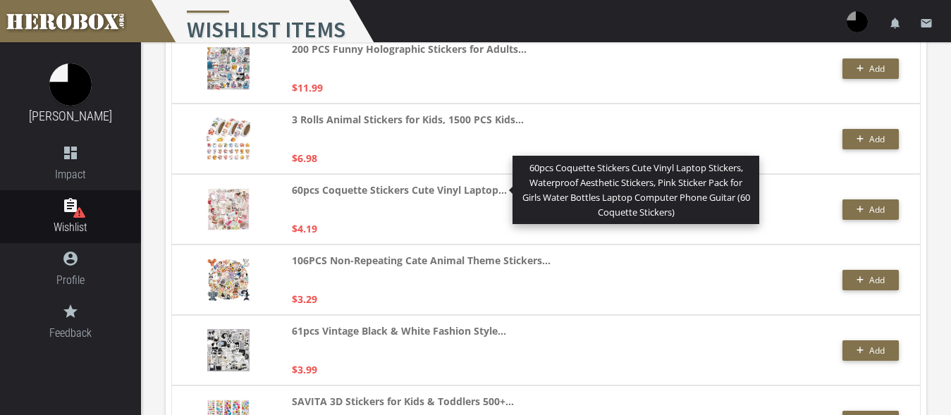
scroll to position [3234, 0]
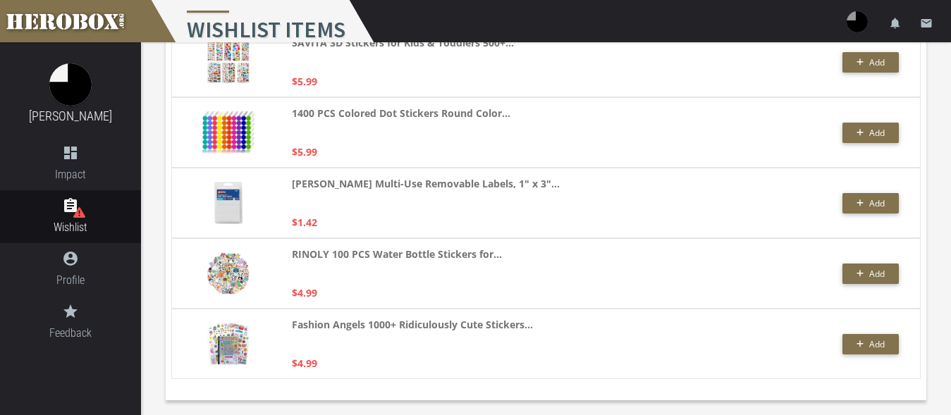
type input "sticker"
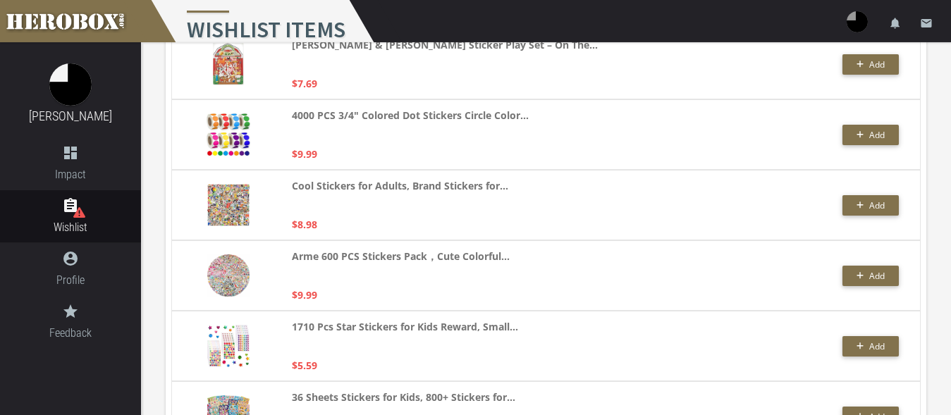
scroll to position [2228, 0]
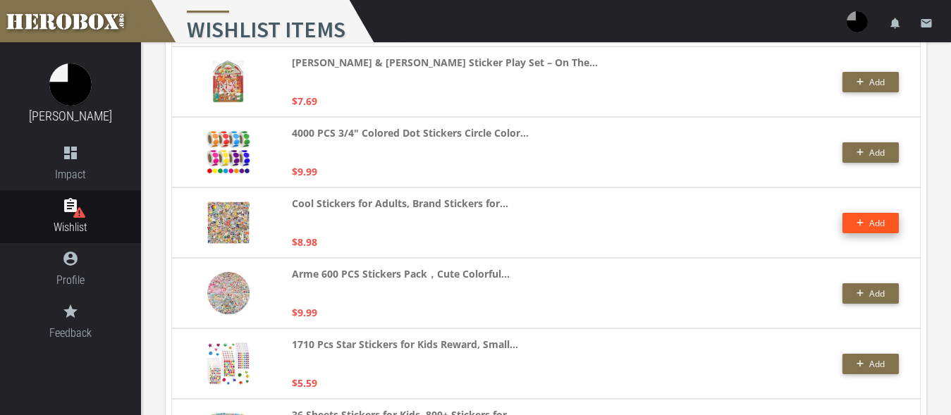
click at [870, 222] on button "Add" at bounding box center [870, 223] width 56 height 20
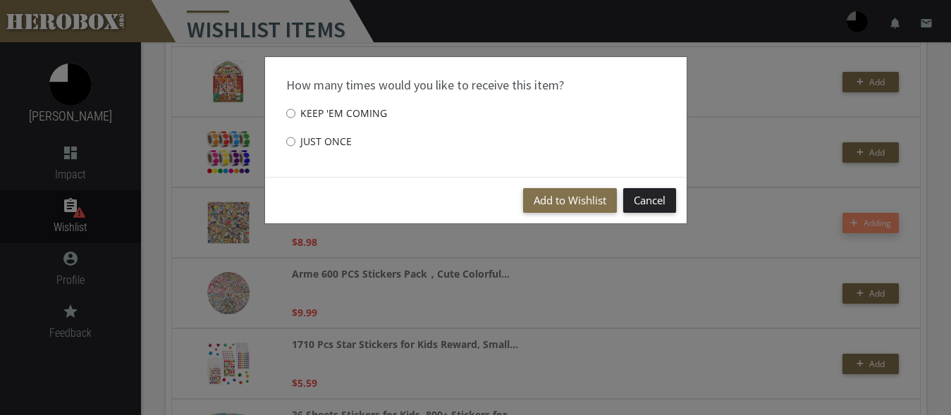
click at [321, 141] on label "Just once" at bounding box center [319, 142] width 66 height 28
click at [295, 141] on input "Just once" at bounding box center [290, 141] width 9 height 23
radio input "****"
click at [560, 198] on button "Add to Wishlist" at bounding box center [570, 200] width 94 height 25
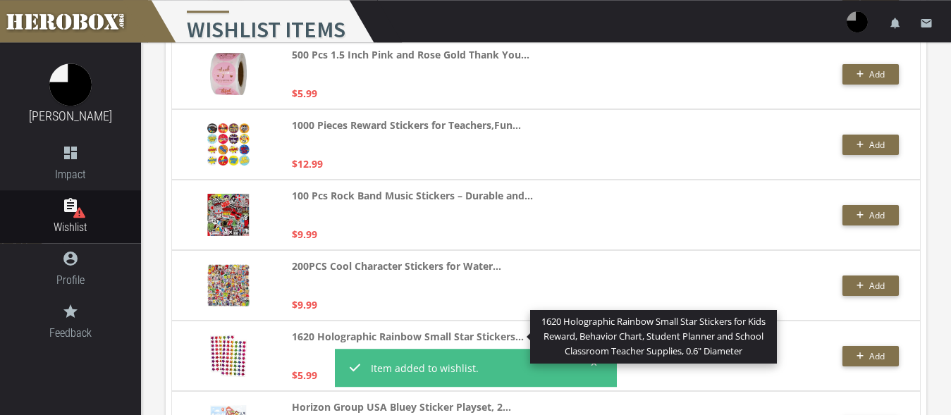
scroll to position [1365, 0]
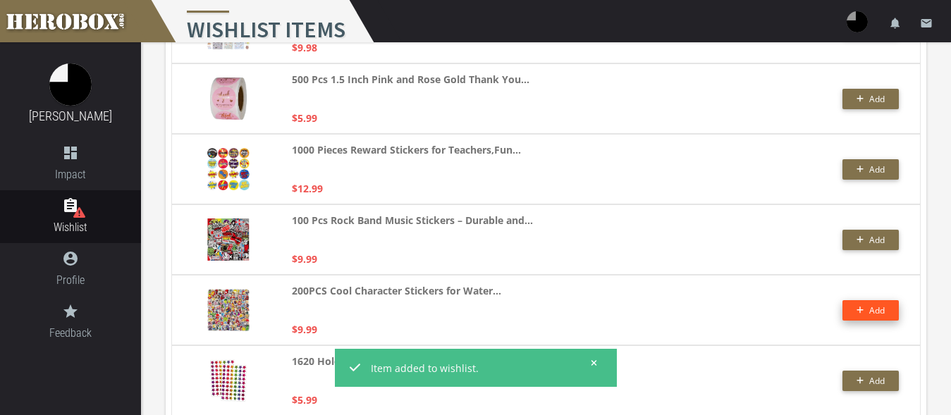
click at [865, 311] on span "Add" at bounding box center [870, 310] width 29 height 12
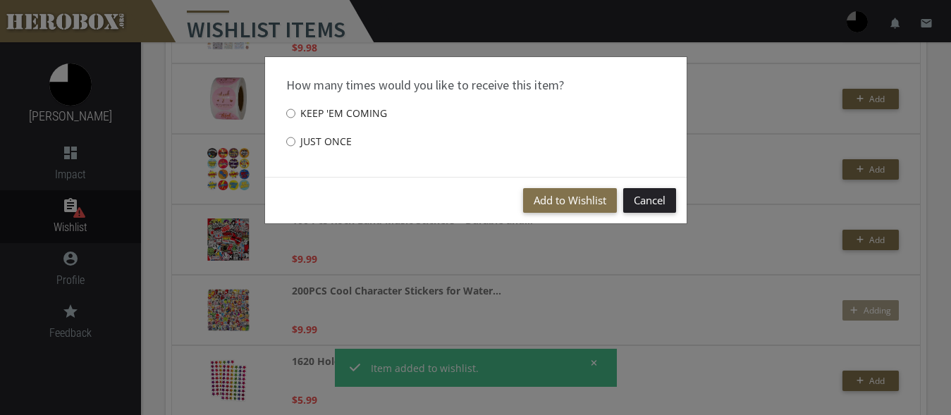
click at [320, 141] on label "Just once" at bounding box center [319, 142] width 66 height 28
click at [295, 141] on input "Just once" at bounding box center [290, 141] width 9 height 23
radio input "****"
click at [535, 195] on button "Add to Wishlist" at bounding box center [570, 200] width 94 height 25
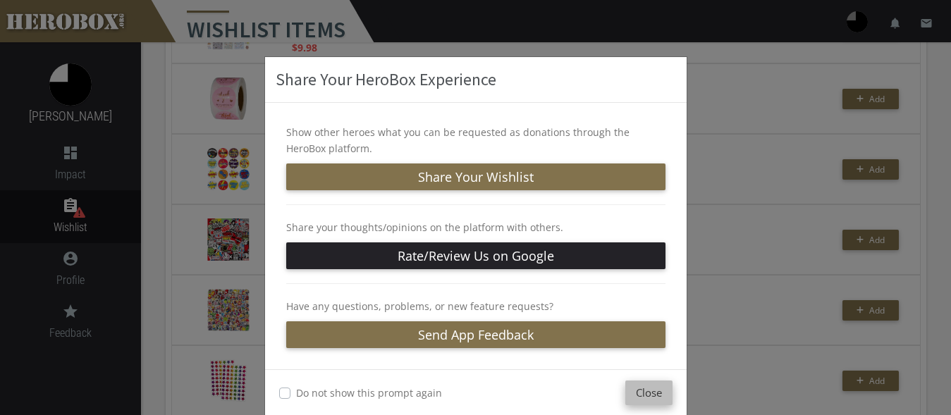
click at [639, 397] on button "Close" at bounding box center [648, 393] width 47 height 25
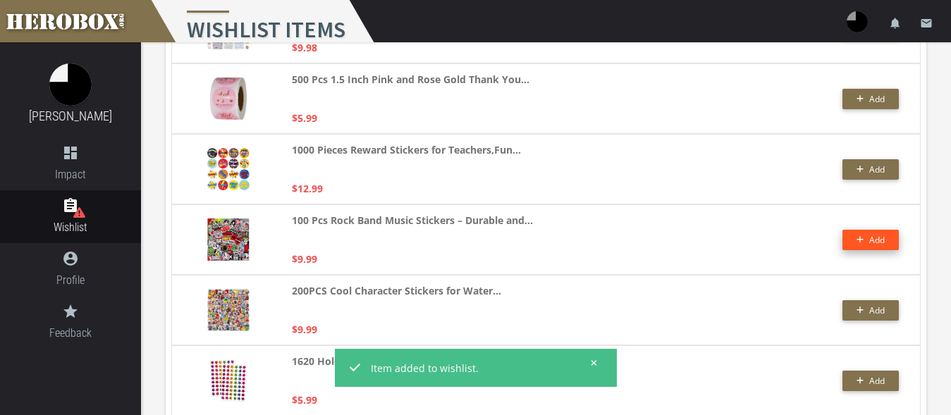
click at [864, 240] on button "Add" at bounding box center [870, 240] width 56 height 20
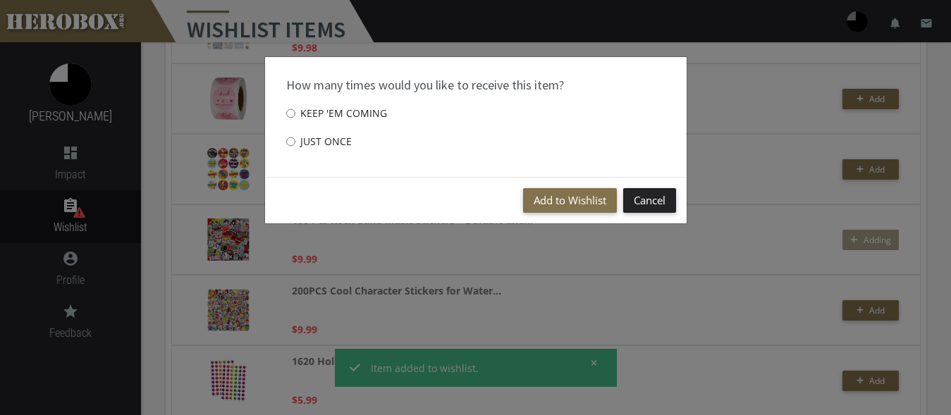
click at [333, 141] on label "Just once" at bounding box center [319, 142] width 66 height 28
click at [295, 141] on input "Just once" at bounding box center [290, 141] width 9 height 23
radio input "****"
click at [551, 194] on button "Add to Wishlist" at bounding box center [570, 200] width 94 height 25
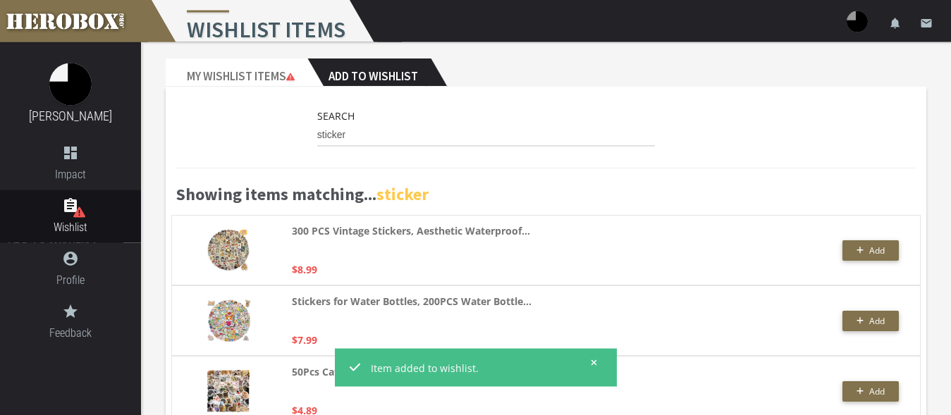
scroll to position [0, 0]
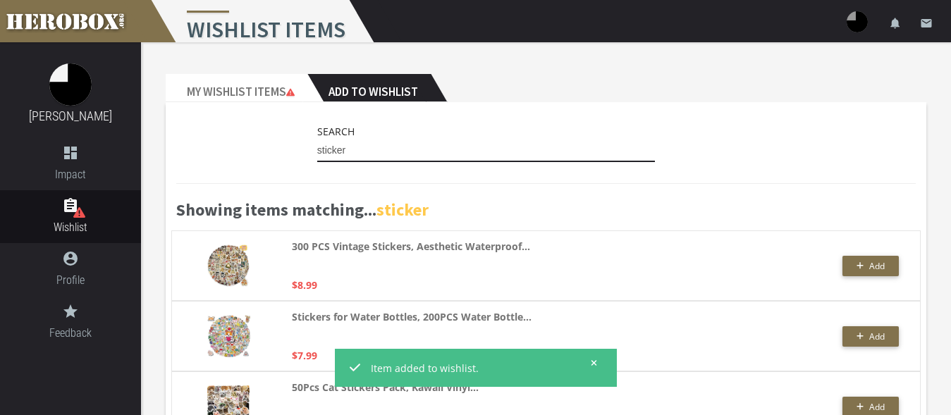
drag, startPoint x: 316, startPoint y: 152, endPoint x: 284, endPoint y: 149, distance: 32.5
click at [317, 149] on input "sticker" at bounding box center [486, 151] width 338 height 23
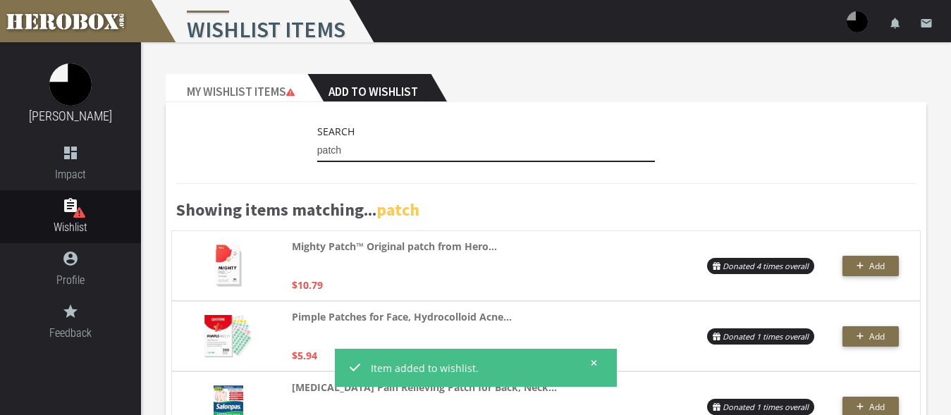
drag, startPoint x: 360, startPoint y: 147, endPoint x: 273, endPoint y: 142, distance: 87.6
click at [317, 142] on input "patch" at bounding box center [486, 151] width 338 height 23
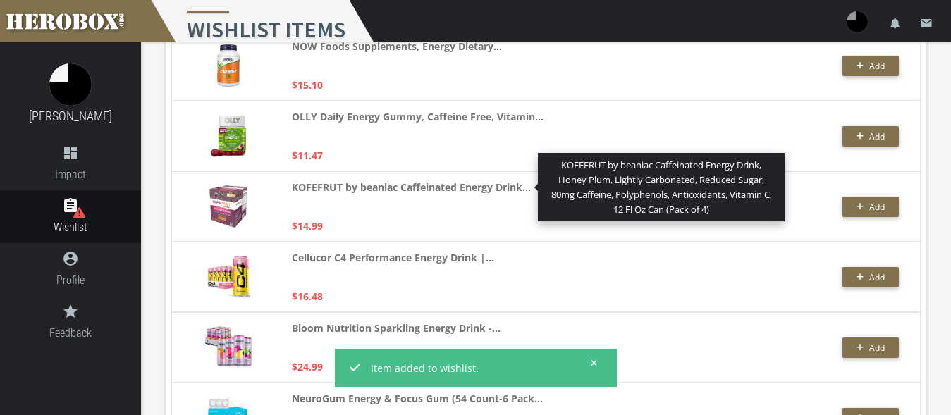
scroll to position [3164, 0]
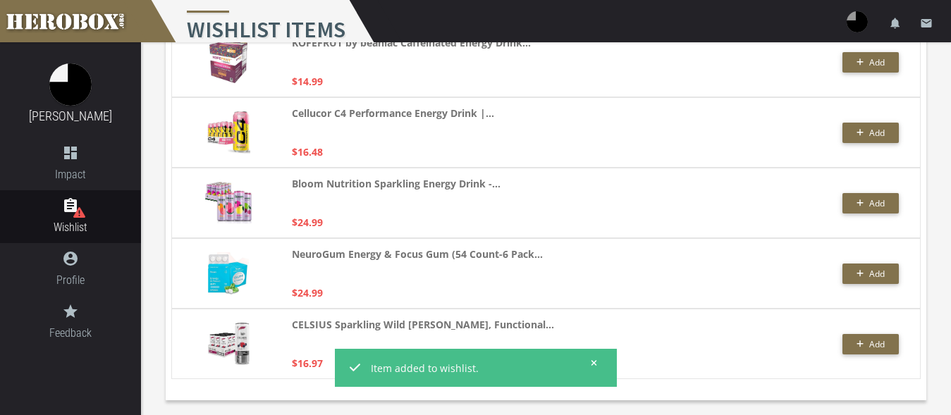
click at [593, 361] on icon at bounding box center [594, 363] width 6 height 6
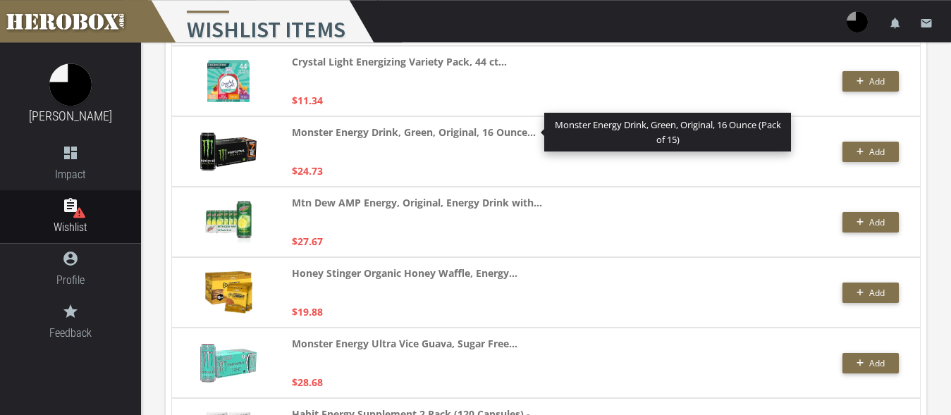
scroll to position [504, 0]
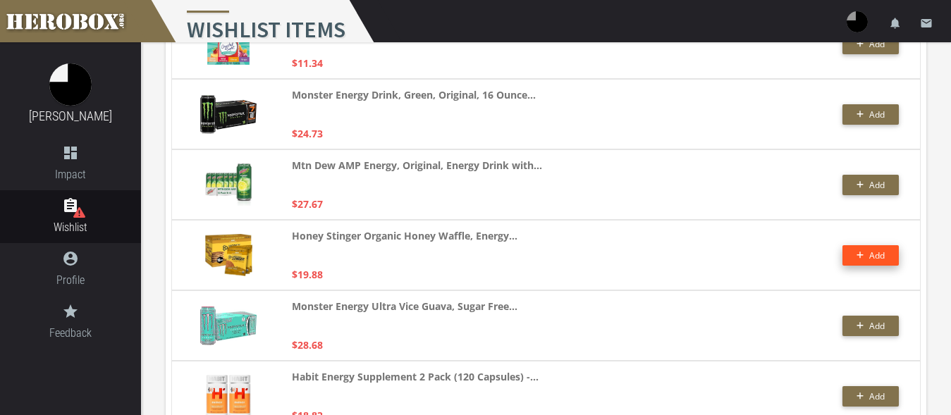
click at [879, 262] on button "Add" at bounding box center [870, 255] width 56 height 20
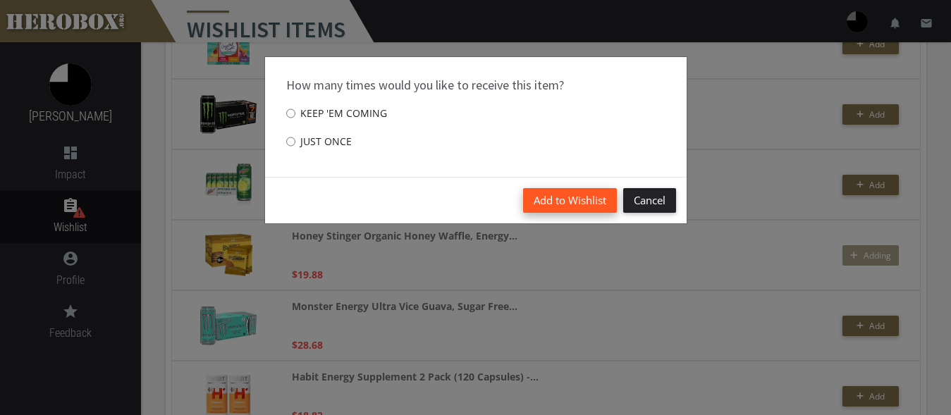
click at [556, 202] on button "Add to Wishlist" at bounding box center [570, 200] width 94 height 25
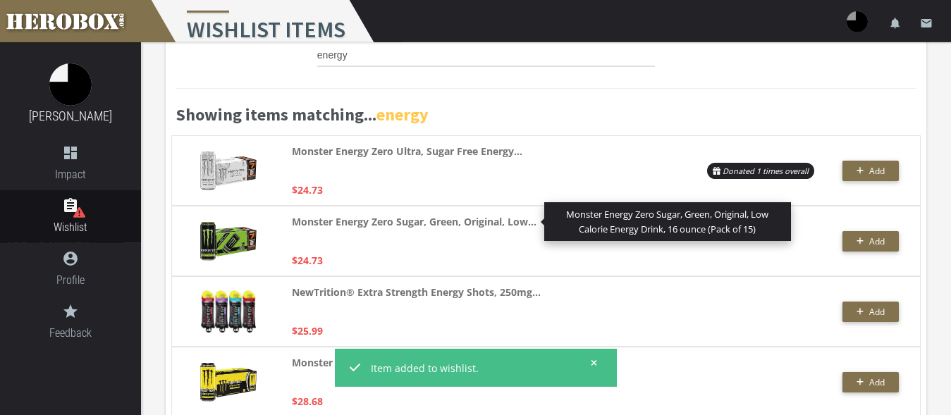
scroll to position [110, 0]
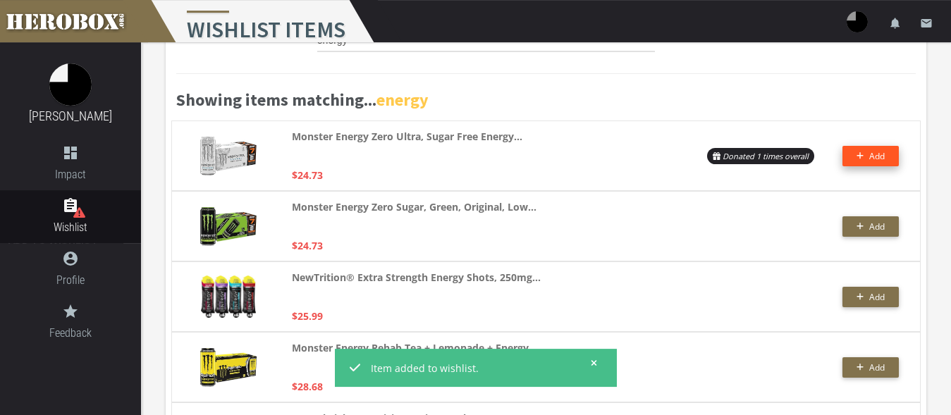
click at [854, 156] on button "Add" at bounding box center [870, 156] width 56 height 20
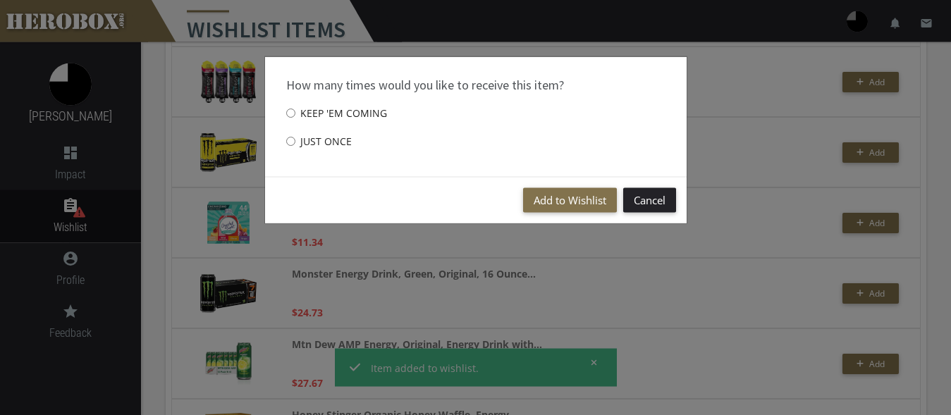
scroll to position [326, 0]
click at [567, 199] on button "Add to Wishlist" at bounding box center [570, 200] width 94 height 25
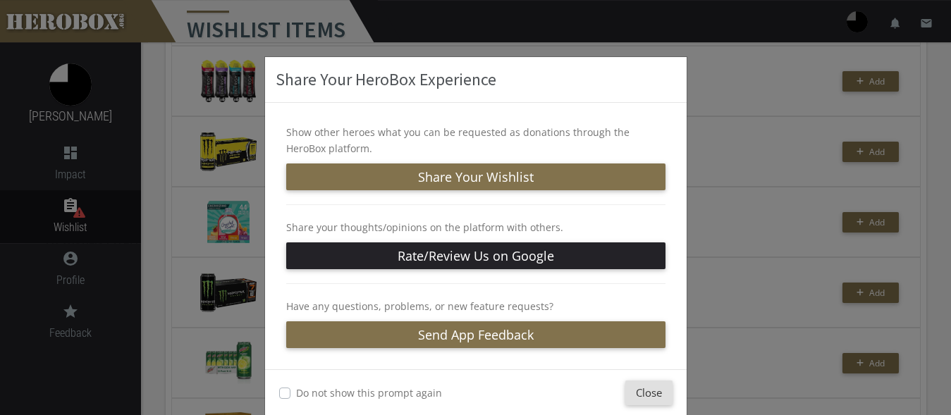
click at [612, 391] on div "Close" at bounding box center [578, 393] width 188 height 25
click at [629, 390] on button "Close" at bounding box center [648, 393] width 47 height 25
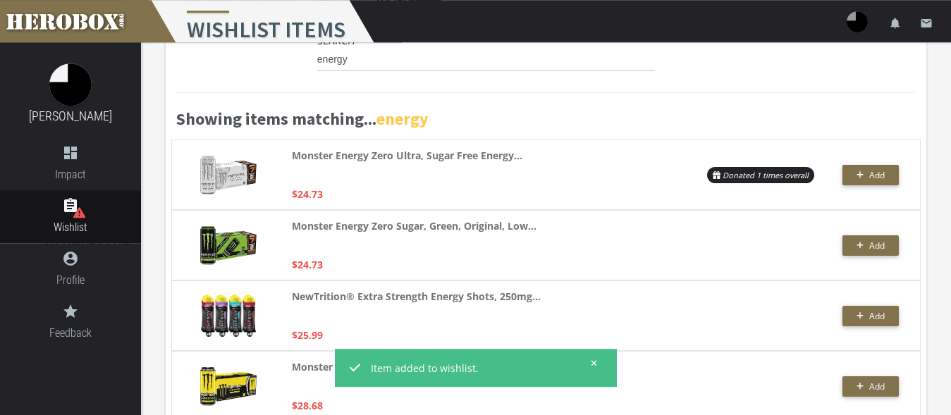
scroll to position [0, 0]
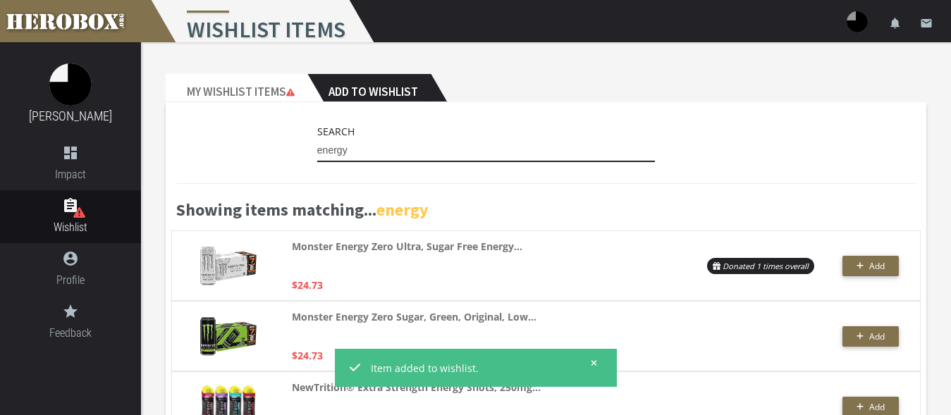
click at [375, 158] on input "energy" at bounding box center [486, 151] width 338 height 23
drag, startPoint x: 370, startPoint y: 152, endPoint x: 254, endPoint y: 143, distance: 116.6
click at [317, 143] on input "energy" at bounding box center [486, 151] width 338 height 23
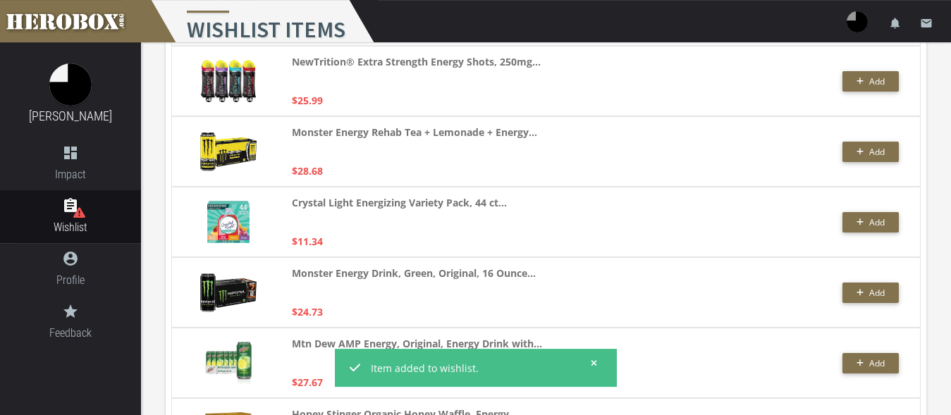
scroll to position [125, 0]
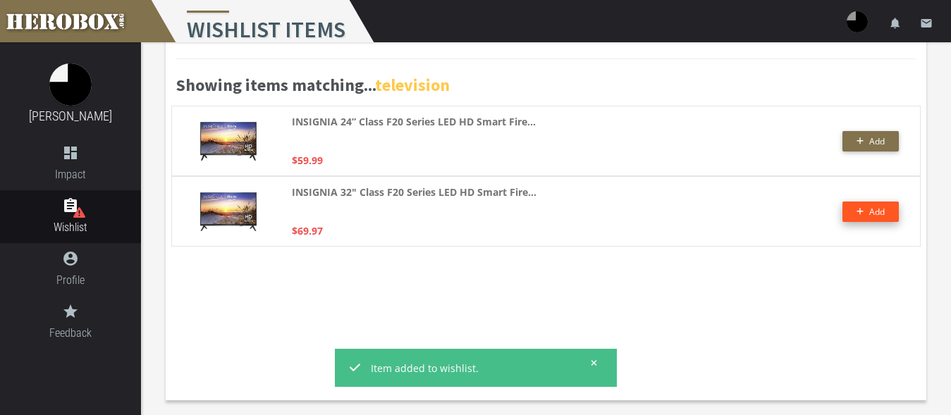
type input "television"
click at [861, 209] on icon "button" at bounding box center [860, 211] width 8 height 8
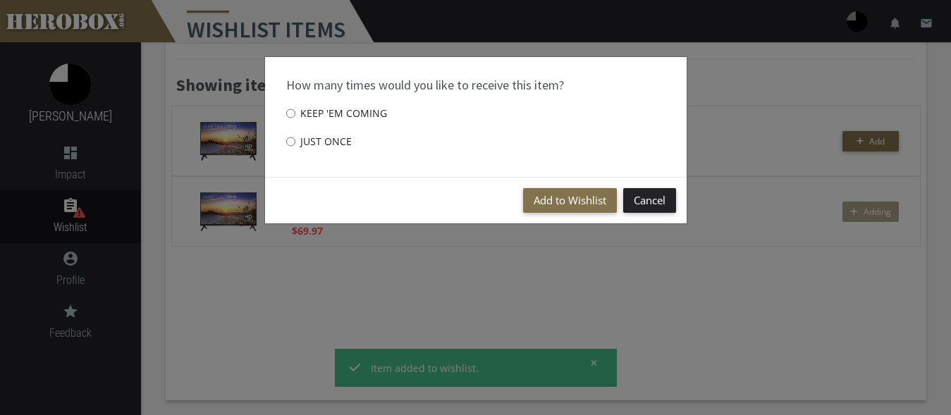
click at [306, 142] on label "Just once" at bounding box center [319, 142] width 66 height 28
click at [295, 142] on input "Just once" at bounding box center [290, 141] width 9 height 23
radio input "****"
click at [565, 202] on button "Add to Wishlist" at bounding box center [570, 200] width 94 height 25
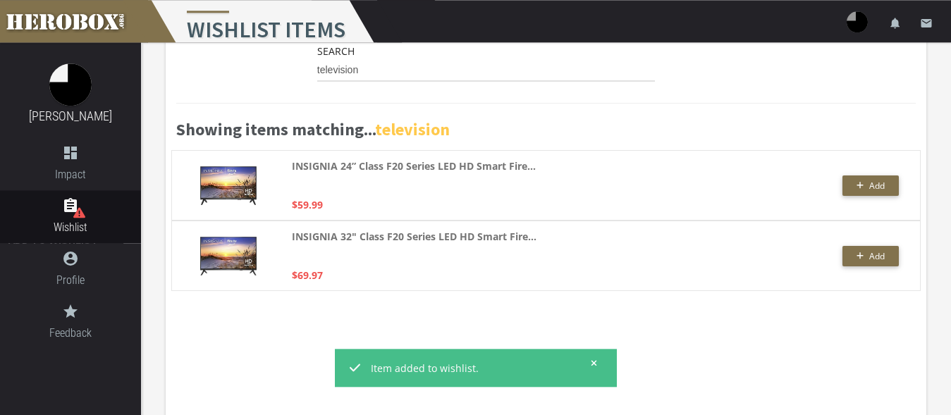
scroll to position [0, 0]
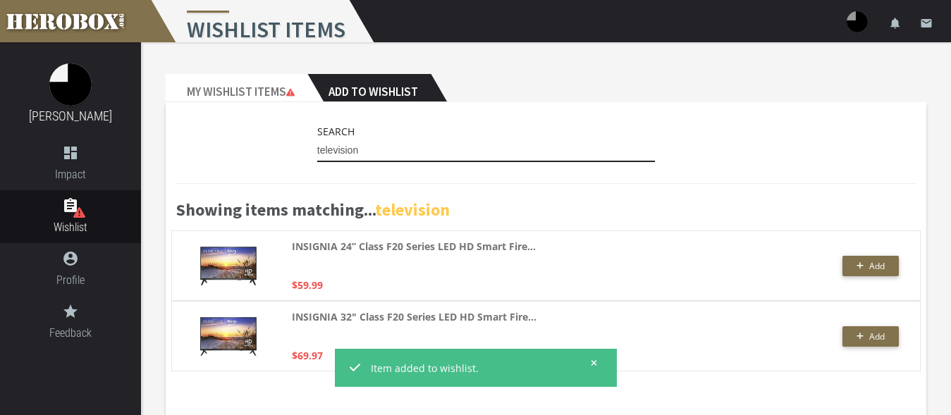
click at [381, 149] on input "television" at bounding box center [486, 151] width 338 height 23
drag, startPoint x: 381, startPoint y: 149, endPoint x: 283, endPoint y: 145, distance: 97.3
click at [317, 145] on input "television" at bounding box center [486, 151] width 338 height 23
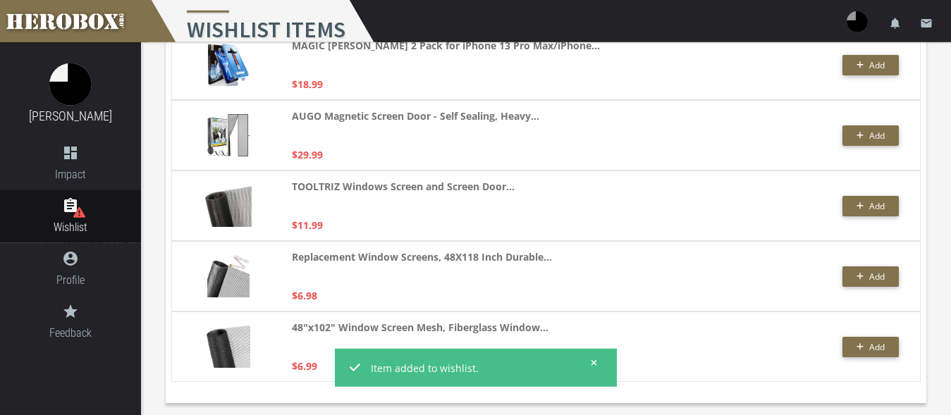
scroll to position [2741, 0]
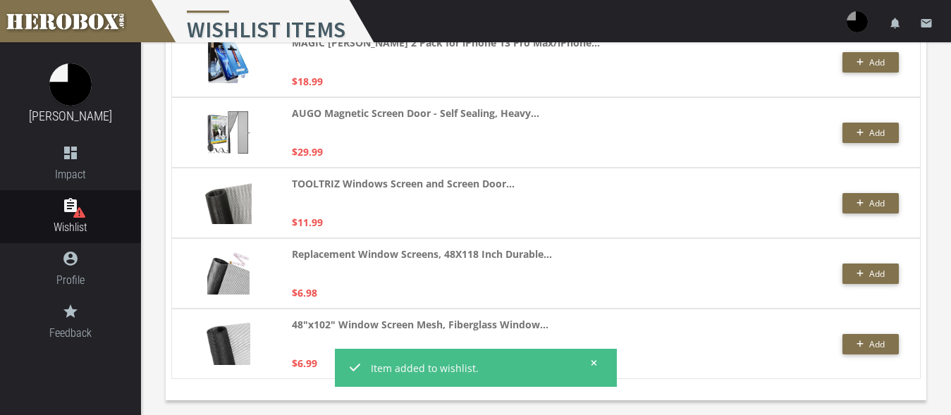
type input "screen"
click at [594, 363] on icon at bounding box center [594, 363] width 6 height 6
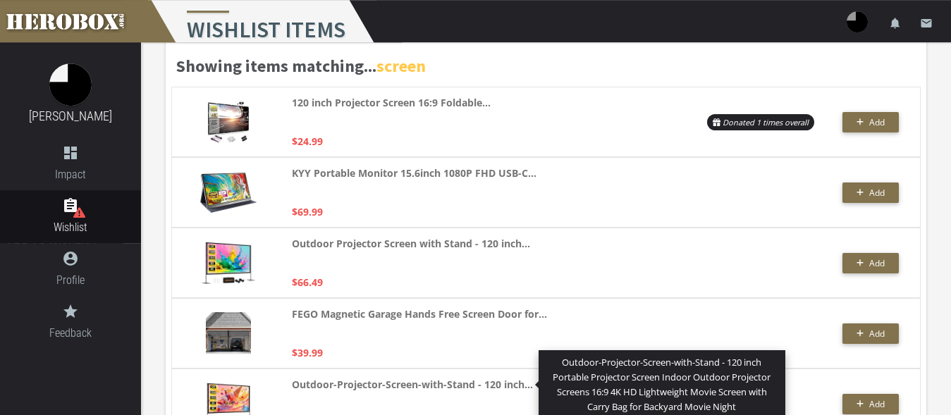
scroll to position [110, 0]
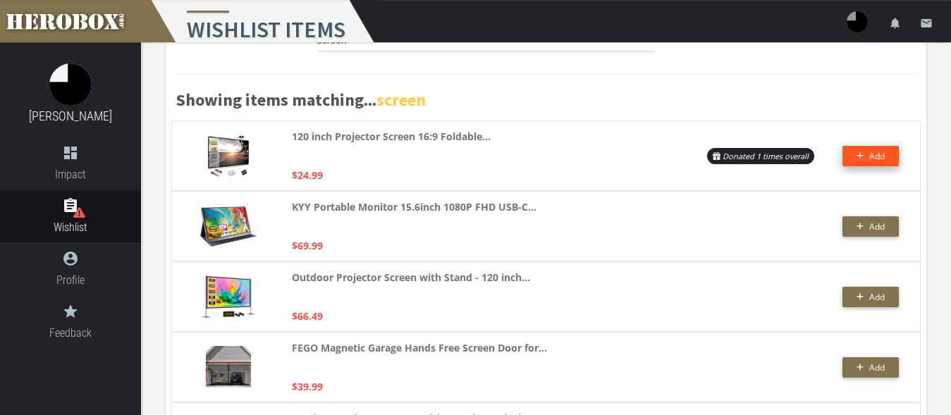
click at [868, 158] on span "Add" at bounding box center [870, 156] width 29 height 12
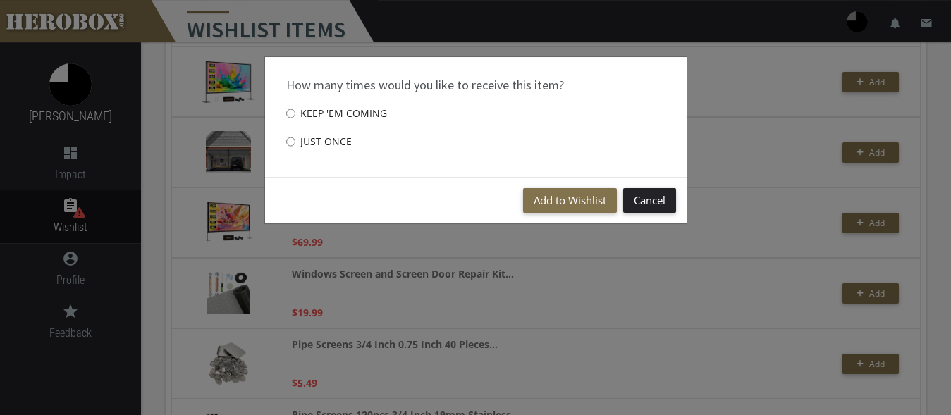
scroll to position [326, 0]
click at [285, 140] on div "How many times would you like to receive this item? Keep 'em coming Just once" at bounding box center [475, 117] width 421 height 120
click at [300, 141] on label "Just once" at bounding box center [319, 142] width 66 height 28
click at [293, 141] on input "Just once" at bounding box center [290, 141] width 9 height 23
radio input "****"
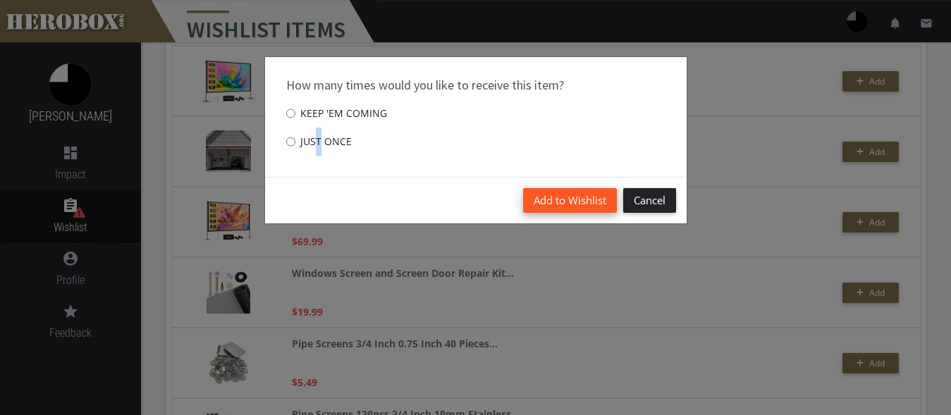
click at [561, 200] on button "Add to Wishlist" at bounding box center [570, 200] width 94 height 25
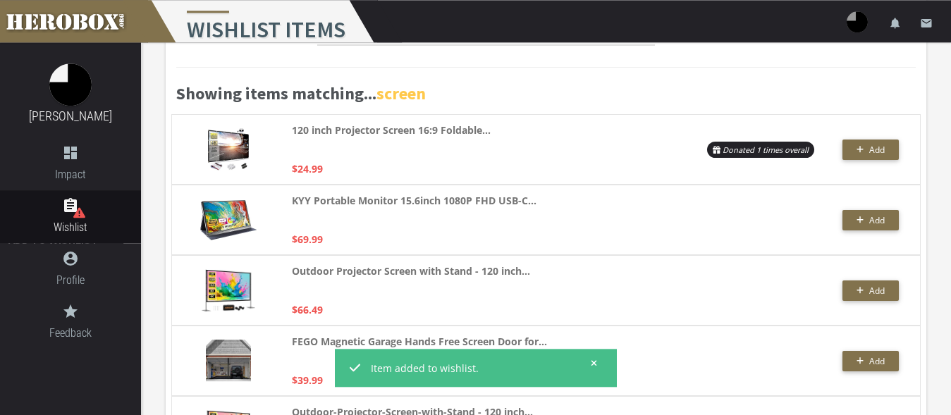
scroll to position [182, 0]
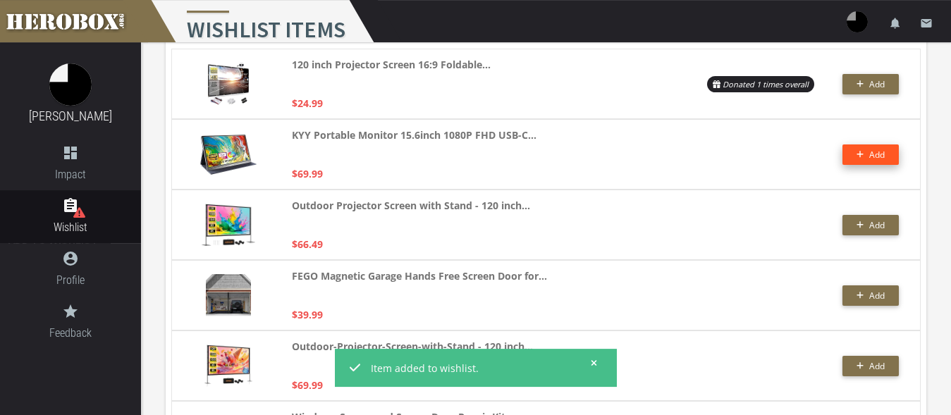
click at [857, 156] on button "Add" at bounding box center [870, 154] width 56 height 20
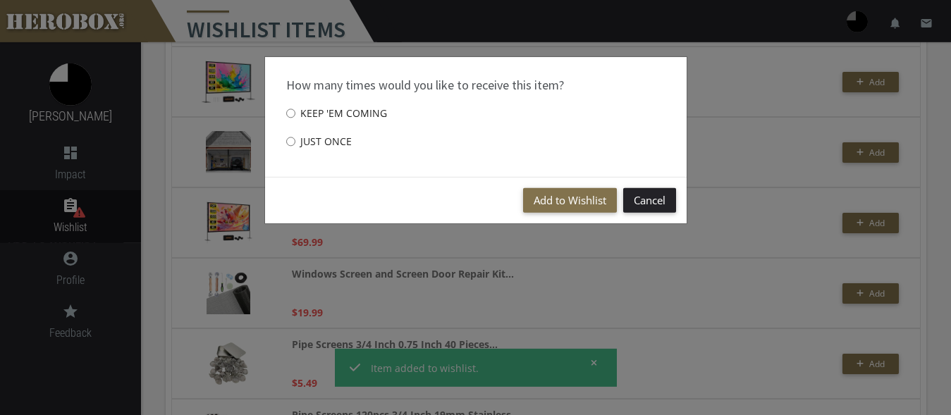
scroll to position [326, 0]
click at [303, 138] on label "Just once" at bounding box center [319, 142] width 66 height 28
click at [295, 138] on input "Just once" at bounding box center [290, 141] width 9 height 23
radio input "****"
click at [569, 201] on button "Add to Wishlist" at bounding box center [570, 200] width 94 height 25
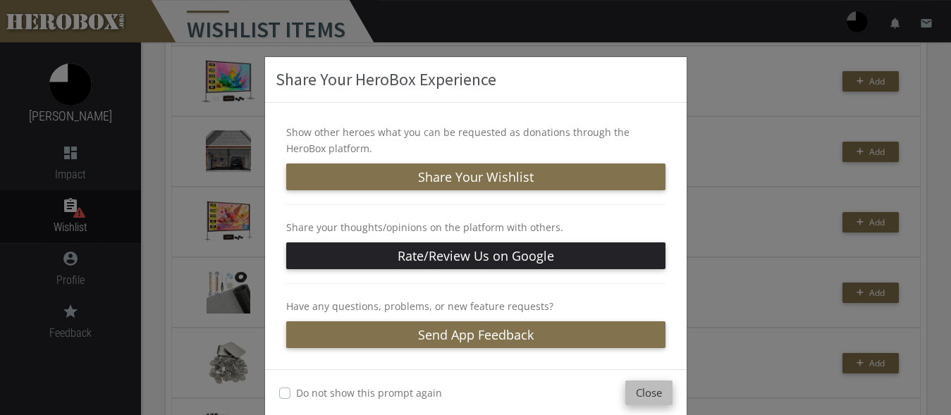
click at [637, 393] on button "Close" at bounding box center [648, 393] width 47 height 25
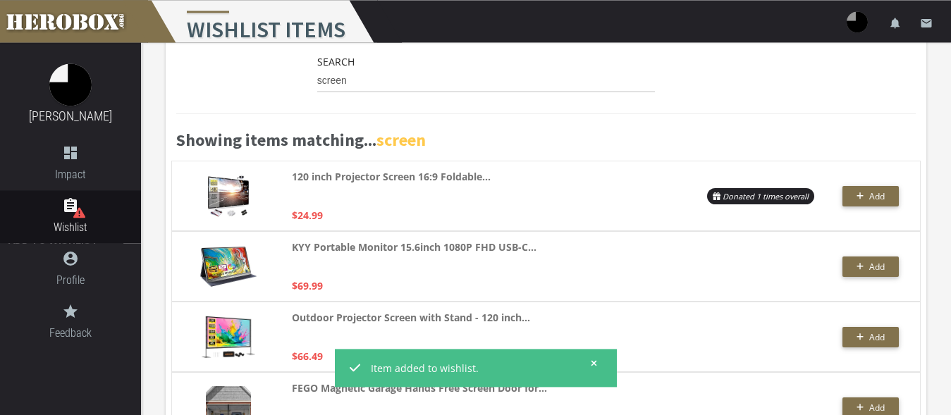
scroll to position [0, 0]
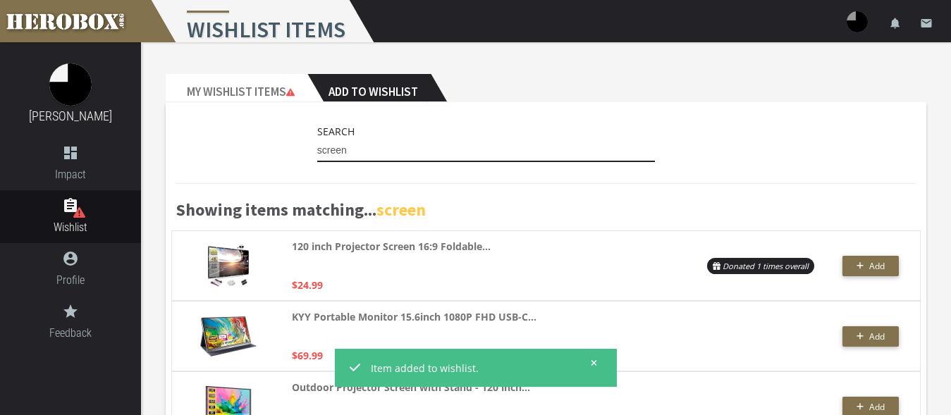
drag, startPoint x: 372, startPoint y: 149, endPoint x: 273, endPoint y: 144, distance: 99.5
click at [317, 144] on input "screen" at bounding box center [486, 151] width 338 height 23
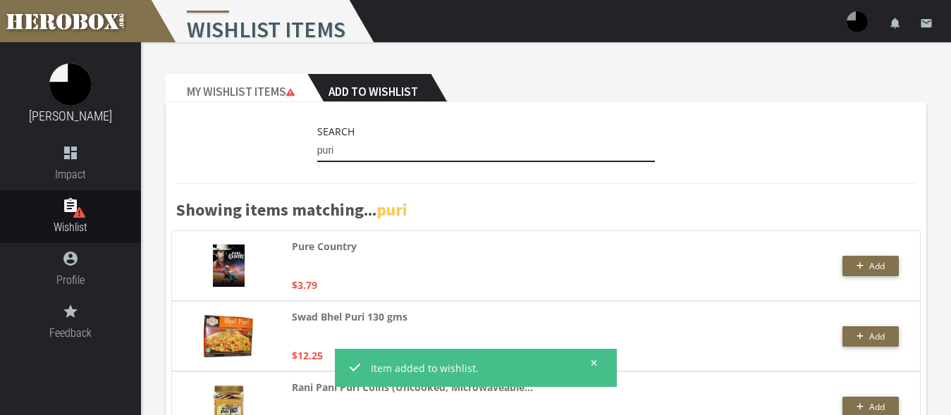
drag, startPoint x: 338, startPoint y: 154, endPoint x: 267, endPoint y: 149, distance: 71.4
click at [317, 149] on input "puri" at bounding box center [486, 151] width 338 height 23
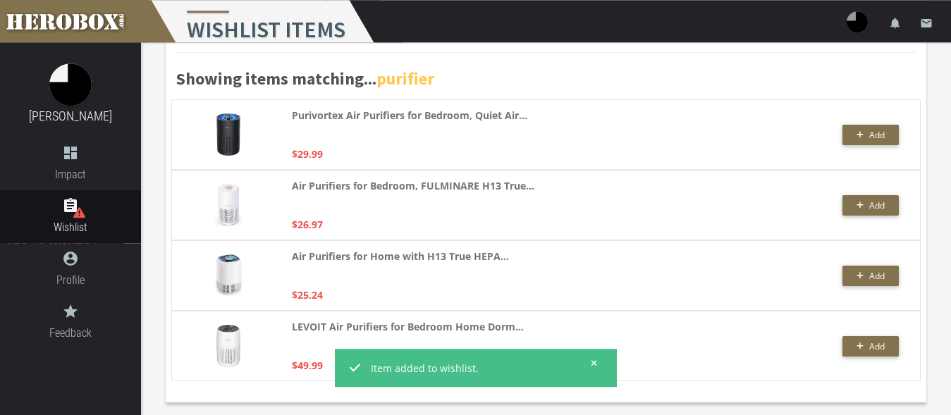
scroll to position [133, 0]
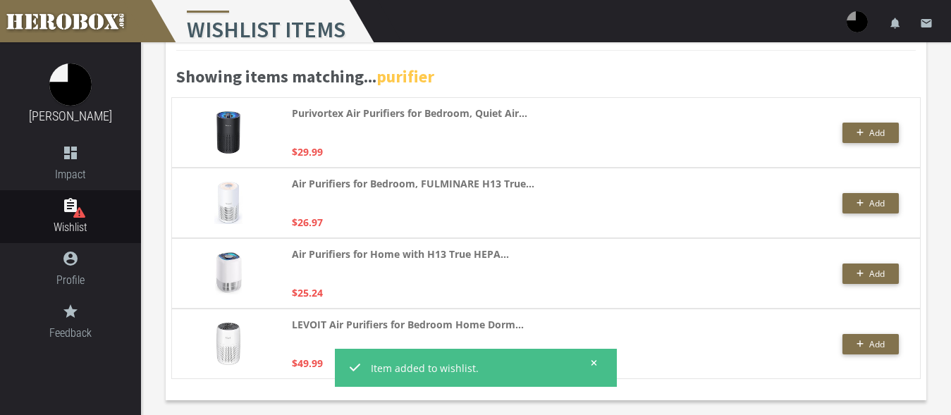
type input "purifier"
click at [596, 362] on icon at bounding box center [594, 363] width 6 height 6
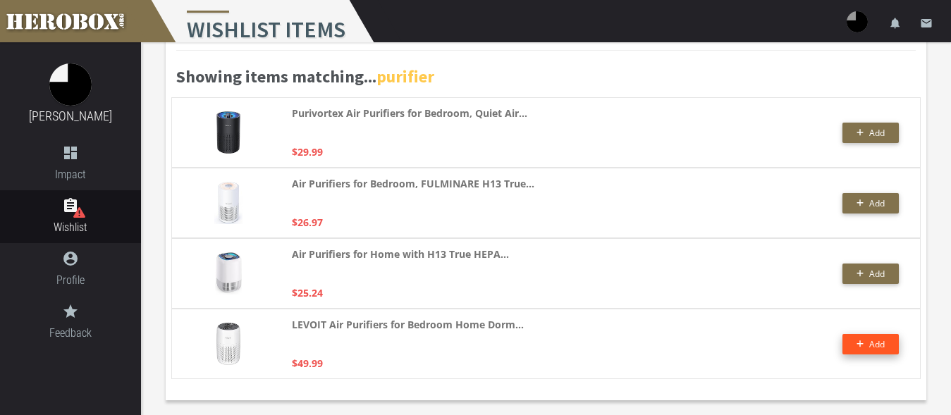
click at [870, 341] on span "Add" at bounding box center [877, 344] width 16 height 12
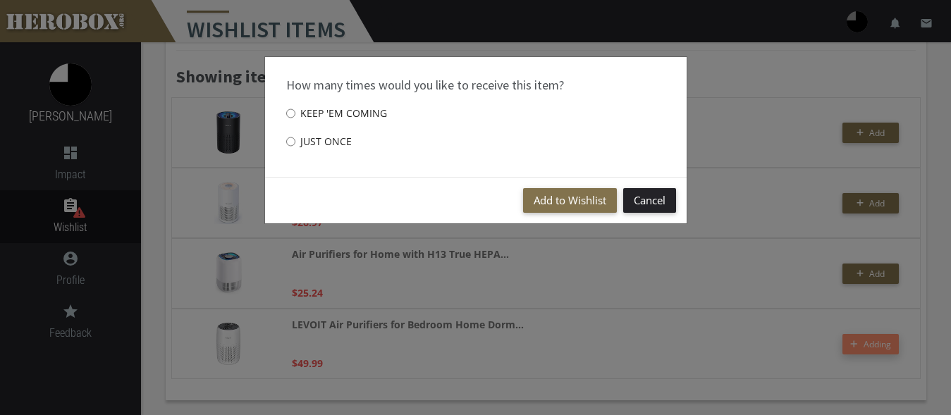
click at [314, 143] on label "Just once" at bounding box center [319, 142] width 66 height 28
click at [295, 143] on input "Just once" at bounding box center [290, 141] width 9 height 23
radio input "****"
click at [546, 193] on button "Add to Wishlist" at bounding box center [570, 200] width 94 height 25
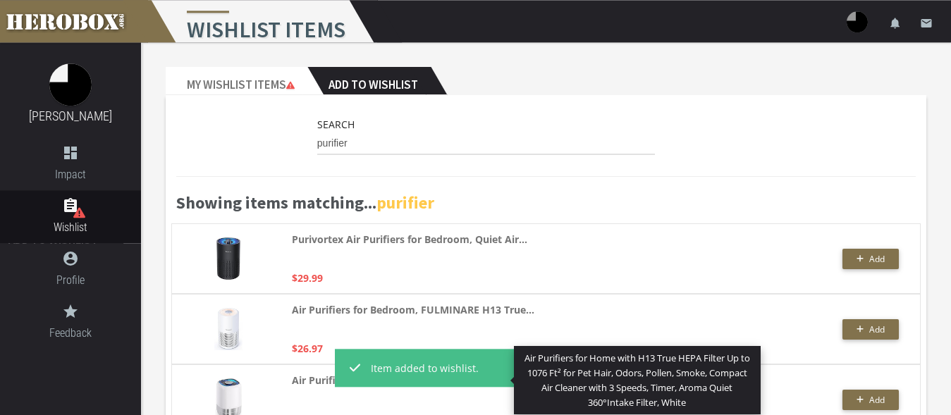
scroll to position [0, 0]
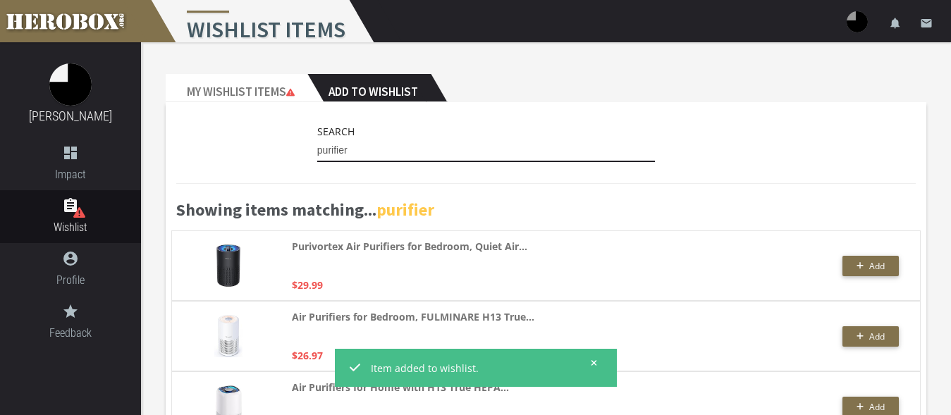
click at [362, 153] on input "purifier" at bounding box center [486, 151] width 338 height 23
drag, startPoint x: 363, startPoint y: 147, endPoint x: 282, endPoint y: 144, distance: 81.1
click at [317, 144] on input "purifier" at bounding box center [486, 151] width 338 height 23
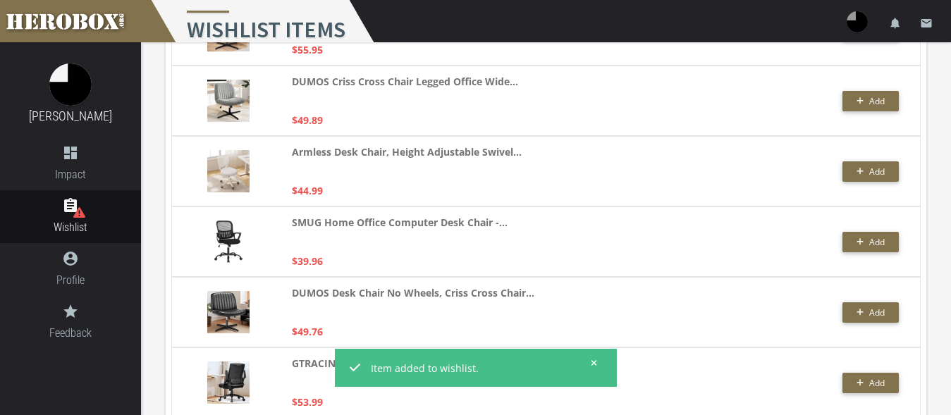
scroll to position [1472, 0]
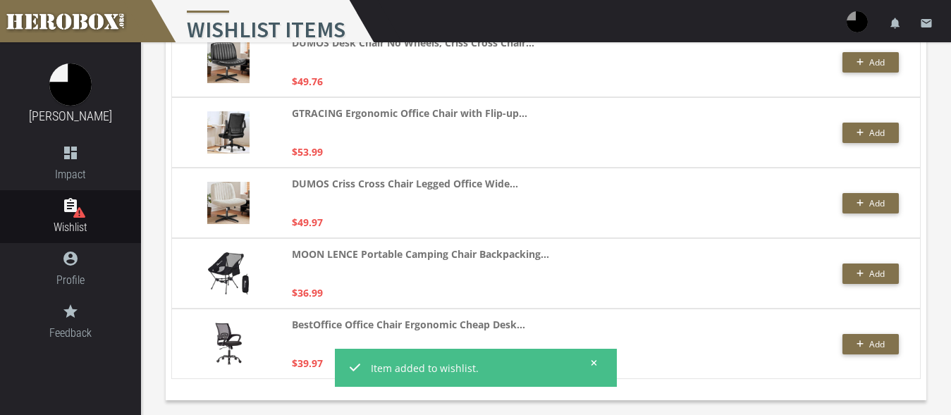
type input "chair"
click at [594, 364] on icon at bounding box center [594, 363] width 6 height 8
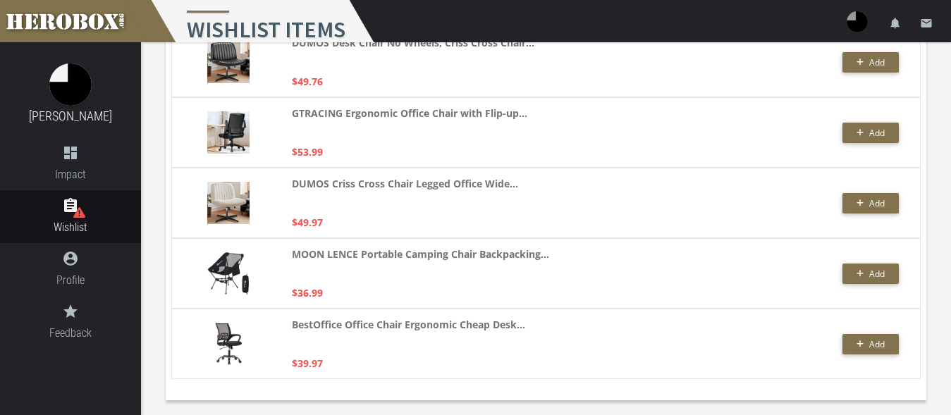
scroll to position [1400, 0]
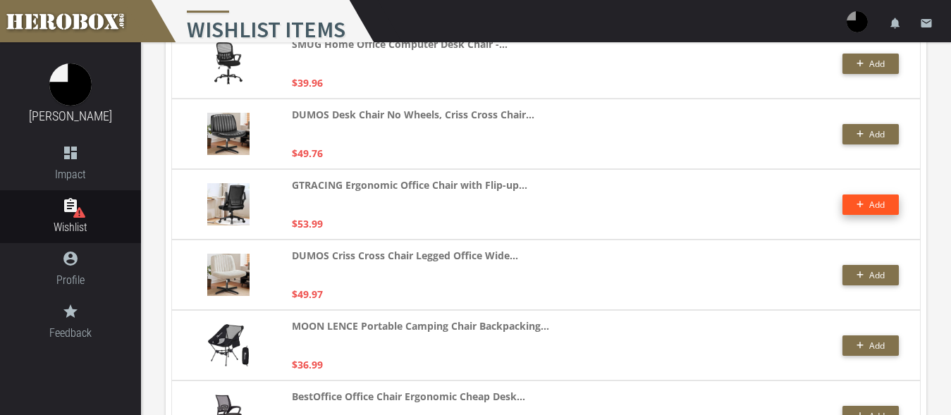
click at [863, 205] on icon "button" at bounding box center [860, 204] width 8 height 8
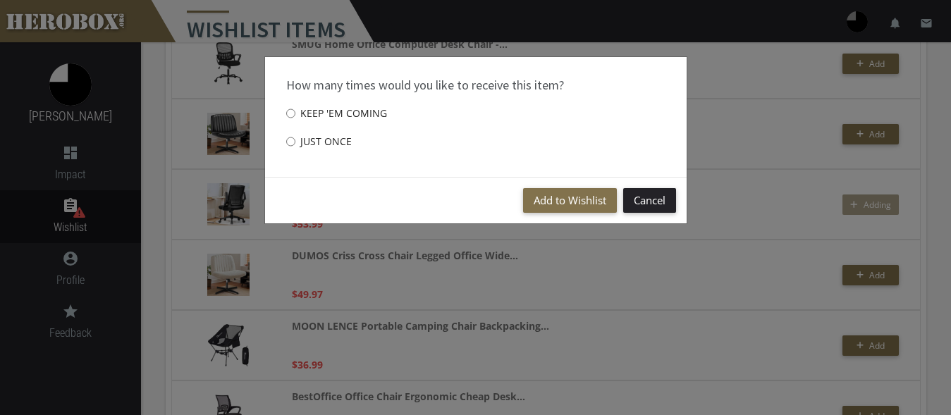
click at [322, 140] on label "Just once" at bounding box center [319, 142] width 66 height 28
click at [295, 140] on input "Just once" at bounding box center [290, 141] width 9 height 23
radio input "****"
click at [567, 199] on button "Add to Wishlist" at bounding box center [570, 200] width 94 height 25
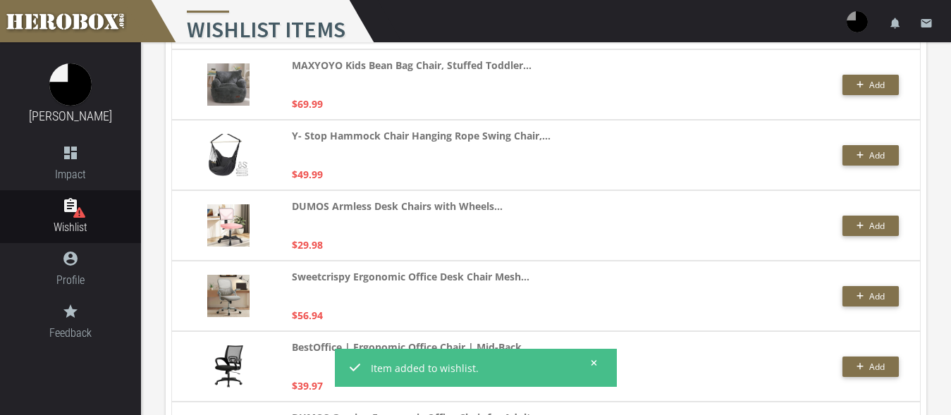
scroll to position [0, 0]
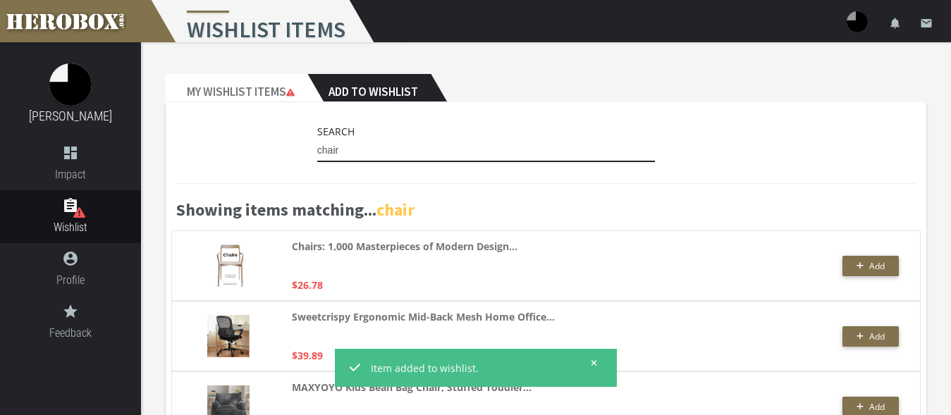
drag, startPoint x: 376, startPoint y: 150, endPoint x: 259, endPoint y: 138, distance: 116.9
click at [317, 140] on input "chair" at bounding box center [486, 151] width 338 height 23
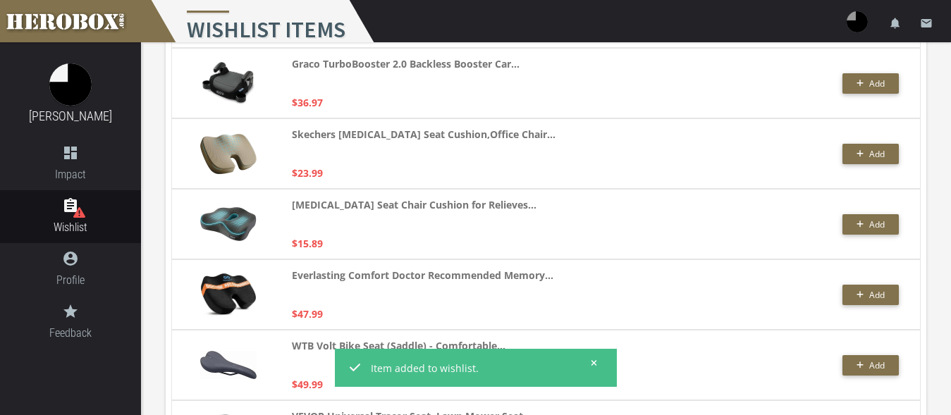
scroll to position [3375, 0]
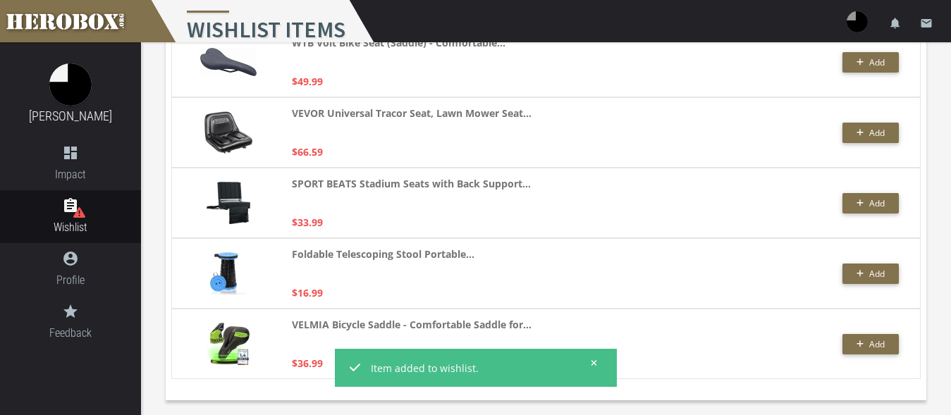
type input "seat"
click at [591, 359] on icon at bounding box center [594, 363] width 6 height 8
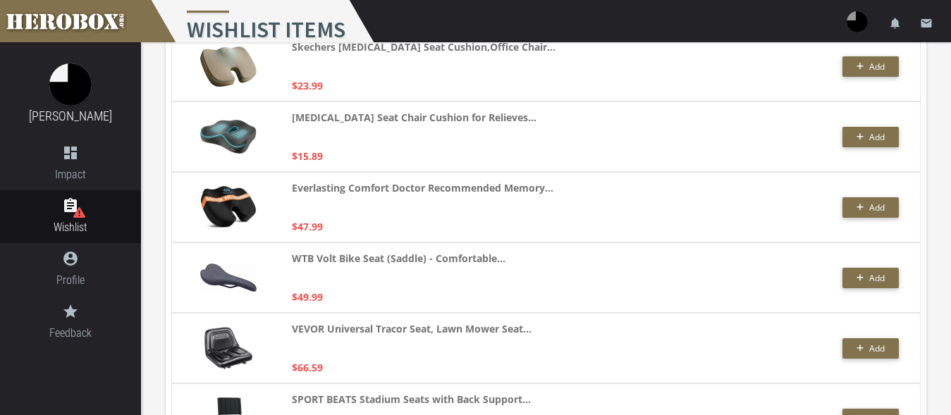
scroll to position [3088, 0]
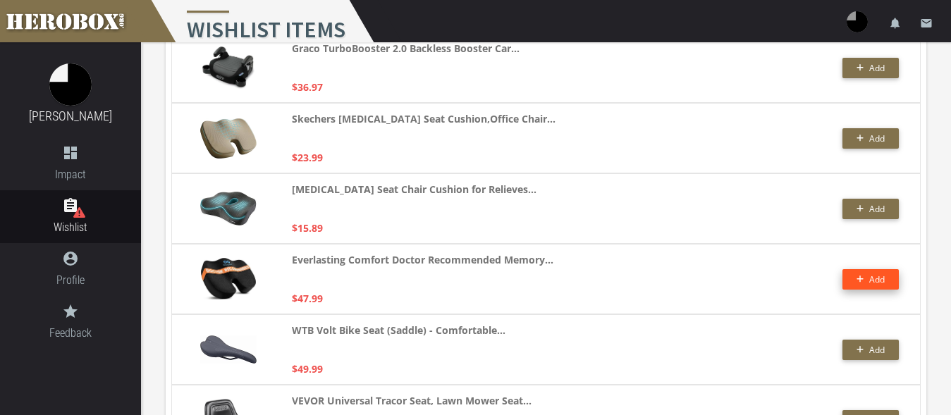
click at [871, 280] on span "Add" at bounding box center [877, 279] width 16 height 12
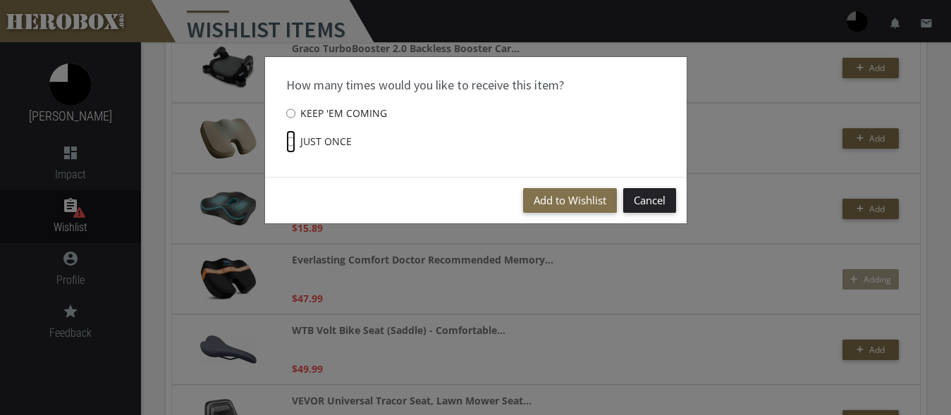
click at [293, 140] on input "Just once" at bounding box center [290, 141] width 9 height 23
radio input "****"
click at [552, 201] on button "Add to Wishlist" at bounding box center [570, 200] width 94 height 25
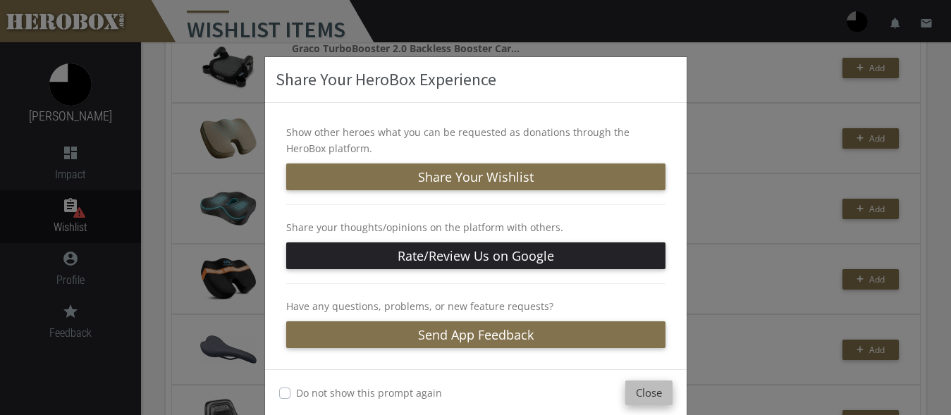
click at [642, 391] on button "Close" at bounding box center [648, 393] width 47 height 25
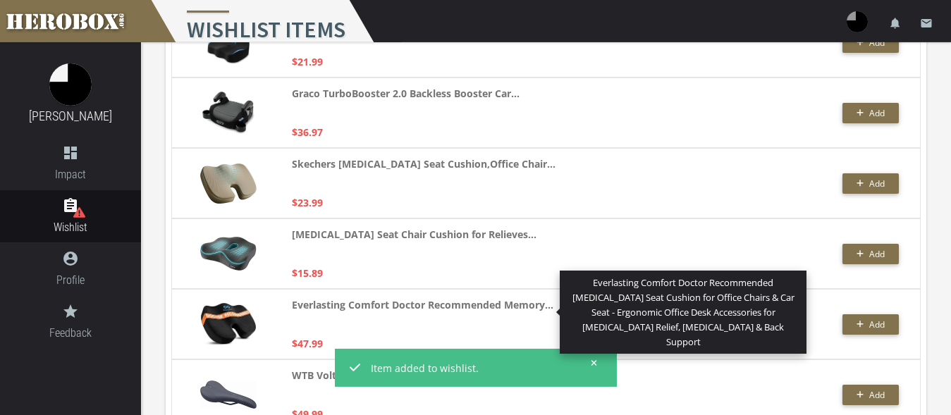
scroll to position [3016, 0]
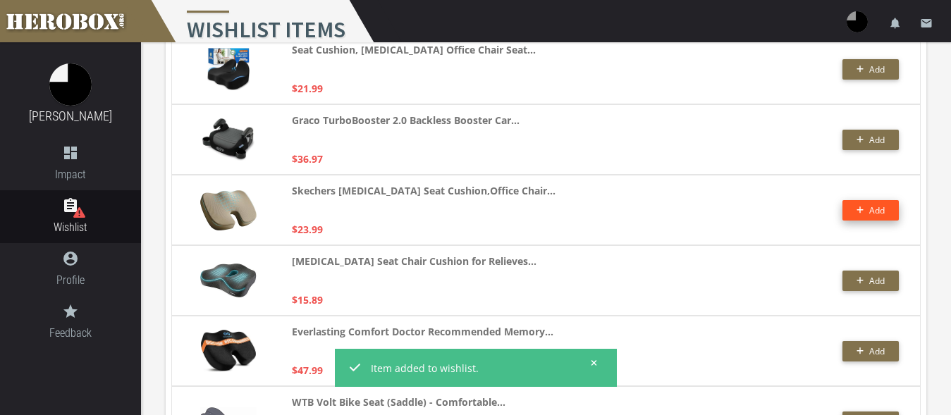
click at [858, 207] on icon "button" at bounding box center [860, 210] width 8 height 8
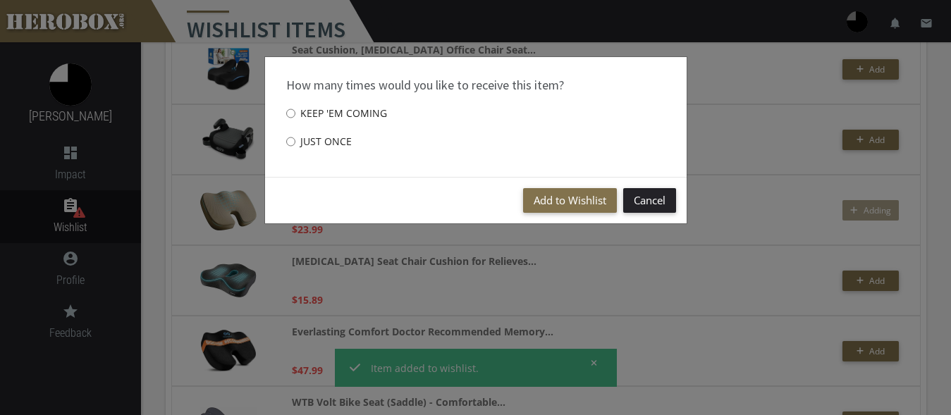
click at [307, 140] on label "Just once" at bounding box center [319, 142] width 66 height 28
click at [295, 140] on input "Just once" at bounding box center [290, 141] width 9 height 23
radio input "****"
click at [544, 192] on button "Add to Wishlist" at bounding box center [570, 200] width 94 height 25
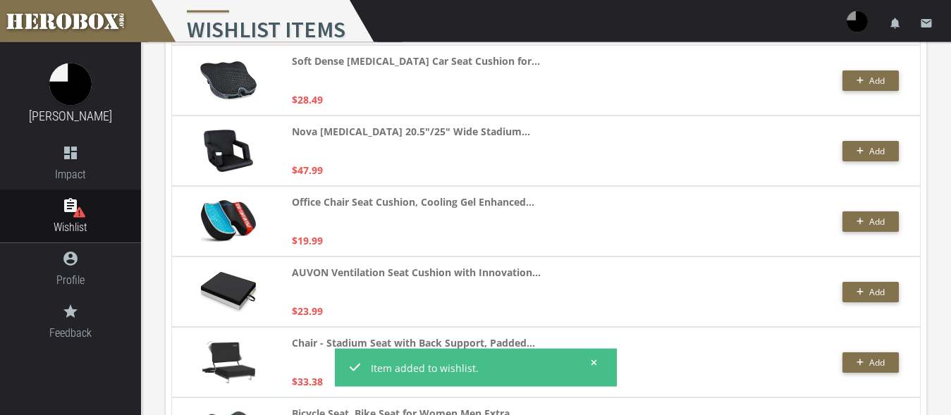
scroll to position [1362, 0]
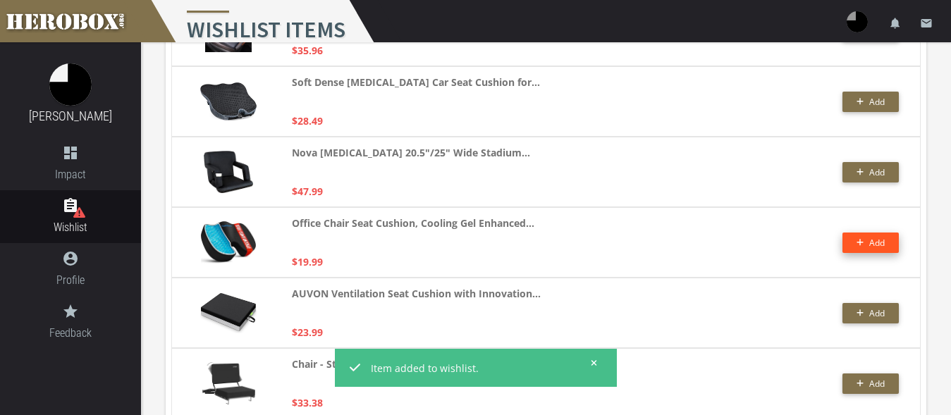
click at [875, 242] on span "Add" at bounding box center [877, 243] width 16 height 12
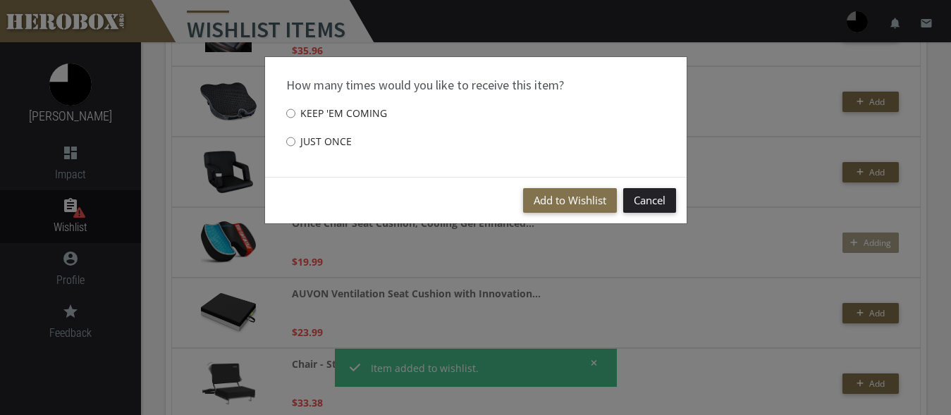
click at [321, 139] on label "Just once" at bounding box center [319, 142] width 66 height 28
click at [295, 139] on input "Just once" at bounding box center [290, 141] width 9 height 23
radio input "****"
click at [557, 200] on button "Add to Wishlist" at bounding box center [570, 200] width 94 height 25
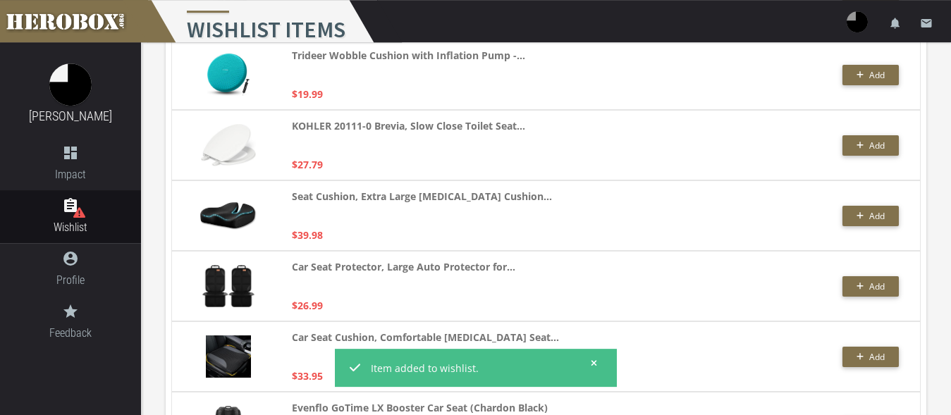
scroll to position [500, 0]
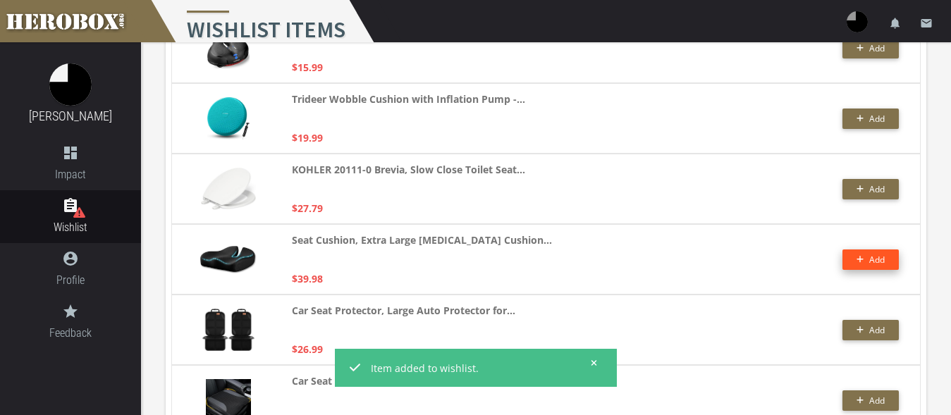
click at [866, 254] on span "Add" at bounding box center [870, 260] width 29 height 12
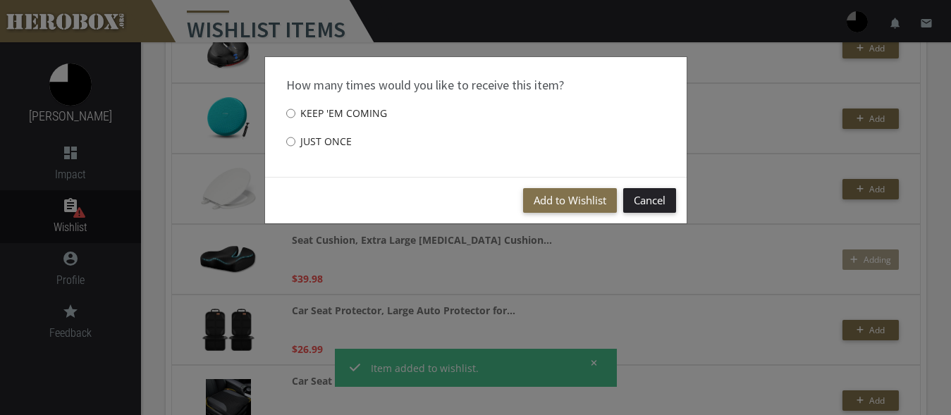
click at [304, 140] on label "Just once" at bounding box center [319, 142] width 66 height 28
click at [295, 140] on input "Just once" at bounding box center [290, 141] width 9 height 23
radio input "****"
click at [541, 197] on button "Add to Wishlist" at bounding box center [570, 200] width 94 height 25
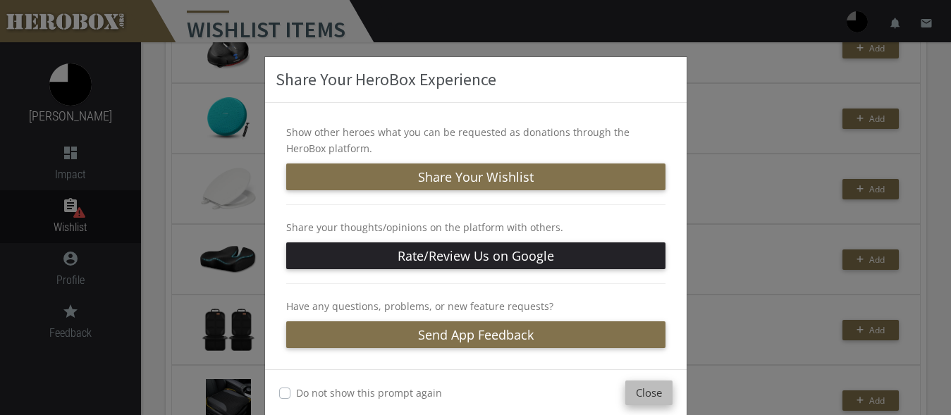
click at [635, 391] on button "Close" at bounding box center [648, 393] width 47 height 25
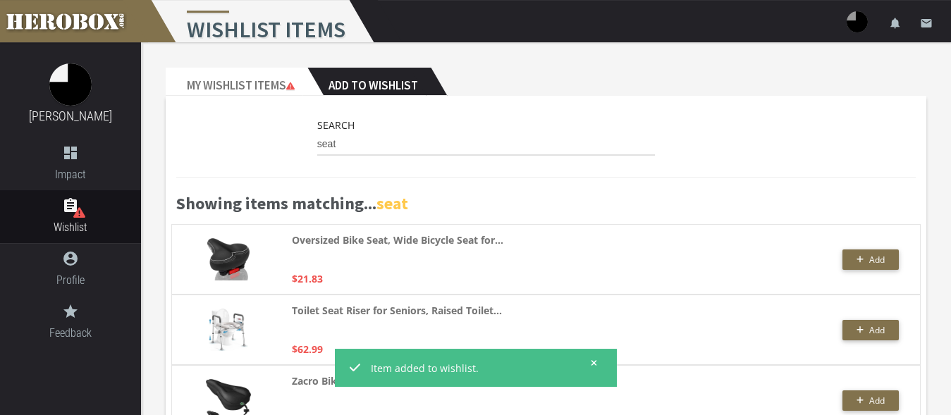
scroll to position [0, 0]
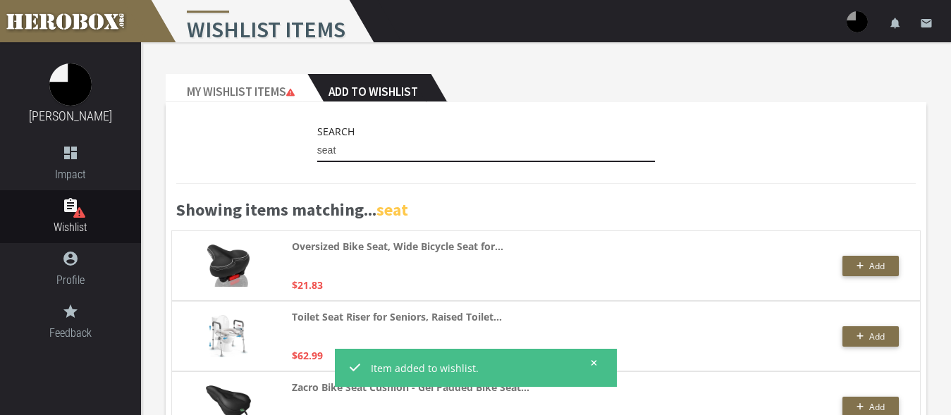
drag, startPoint x: 349, startPoint y: 151, endPoint x: 288, endPoint y: 134, distance: 62.9
click at [317, 140] on input "seat" at bounding box center [486, 151] width 338 height 23
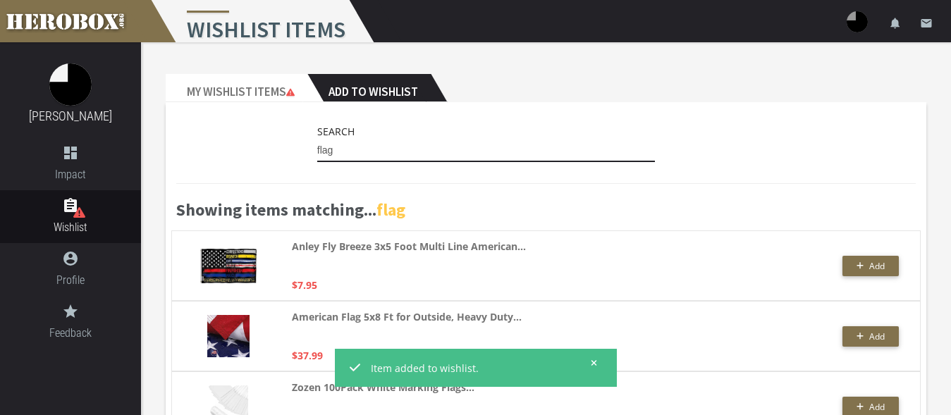
drag, startPoint x: 342, startPoint y: 154, endPoint x: 258, endPoint y: 142, distance: 84.6
click at [317, 142] on input "flag" at bounding box center [486, 151] width 338 height 23
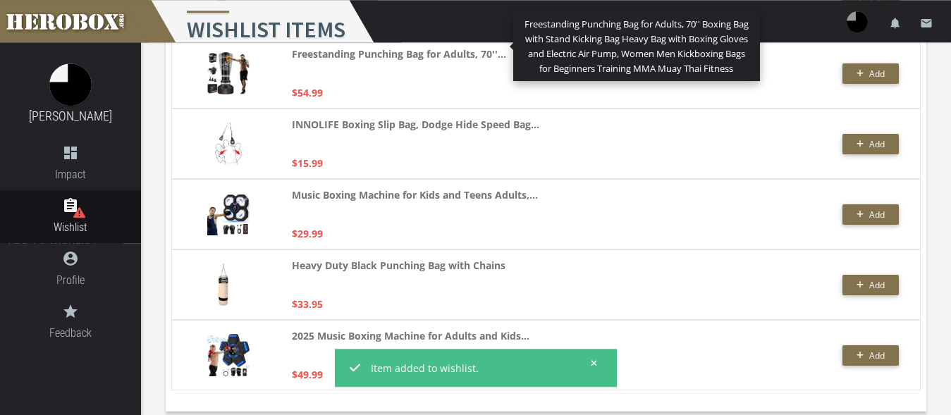
scroll to position [2529, 0]
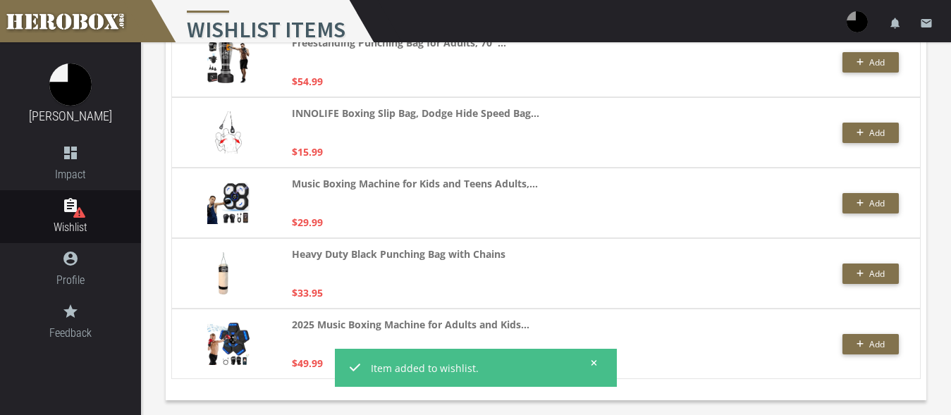
type input "punching"
click at [594, 362] on icon at bounding box center [594, 363] width 6 height 6
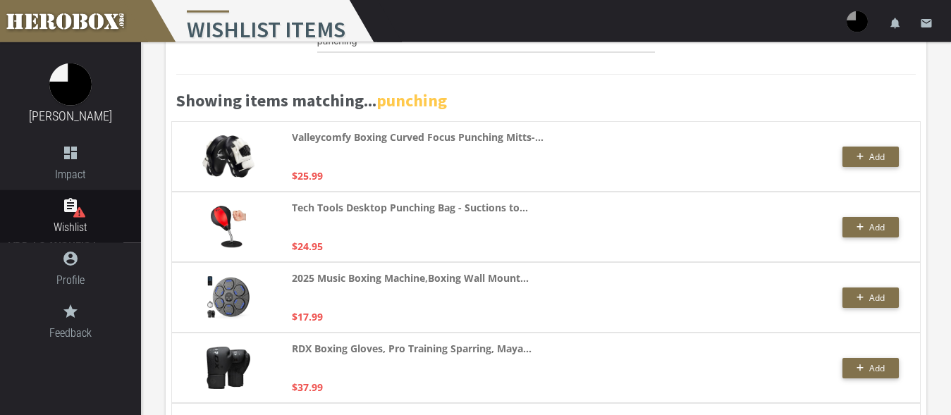
scroll to position [110, 0]
click at [863, 228] on span "Add" at bounding box center [870, 227] width 29 height 12
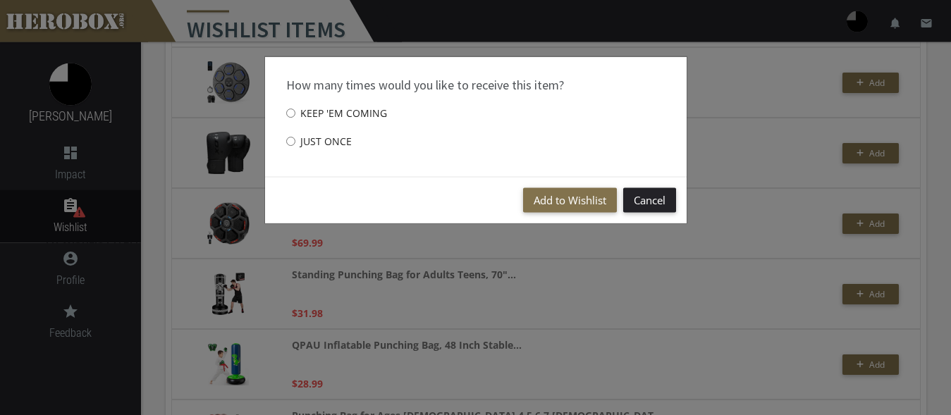
scroll to position [326, 0]
click at [302, 139] on label "Just once" at bounding box center [319, 142] width 66 height 28
click at [295, 139] on input "Just once" at bounding box center [290, 141] width 9 height 23
radio input "****"
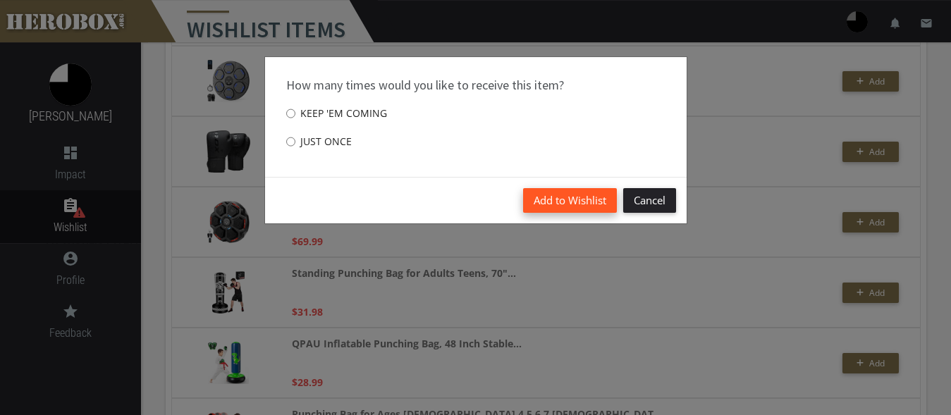
click at [567, 201] on button "Add to Wishlist" at bounding box center [570, 200] width 94 height 25
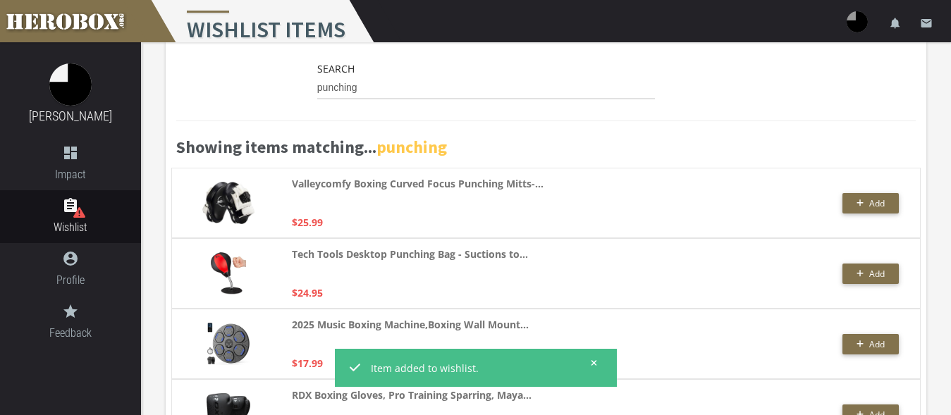
scroll to position [0, 0]
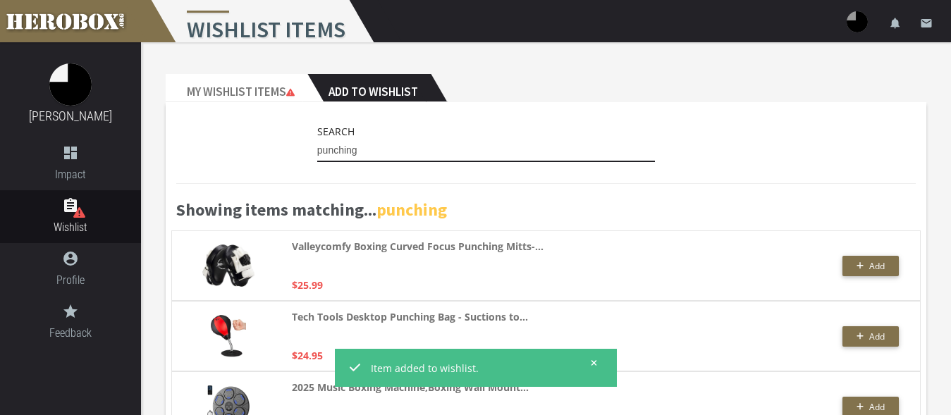
drag, startPoint x: 388, startPoint y: 150, endPoint x: 313, endPoint y: 143, distance: 75.7
click at [317, 143] on input "punching" at bounding box center [486, 151] width 338 height 23
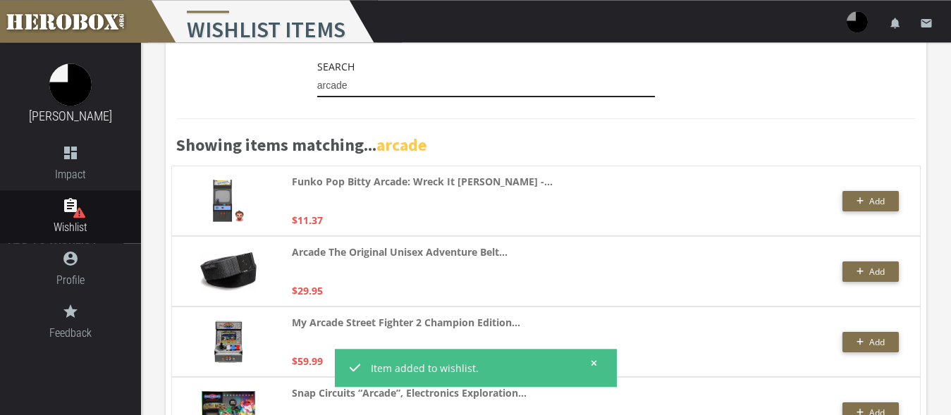
scroll to position [144, 0]
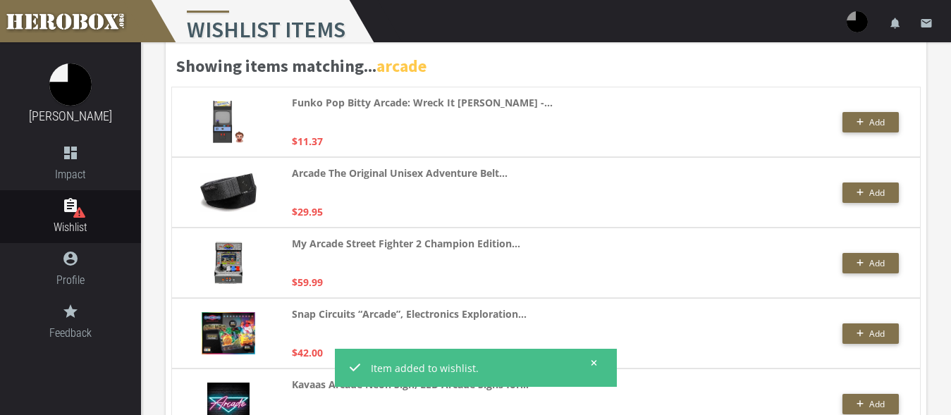
type input "arcade"
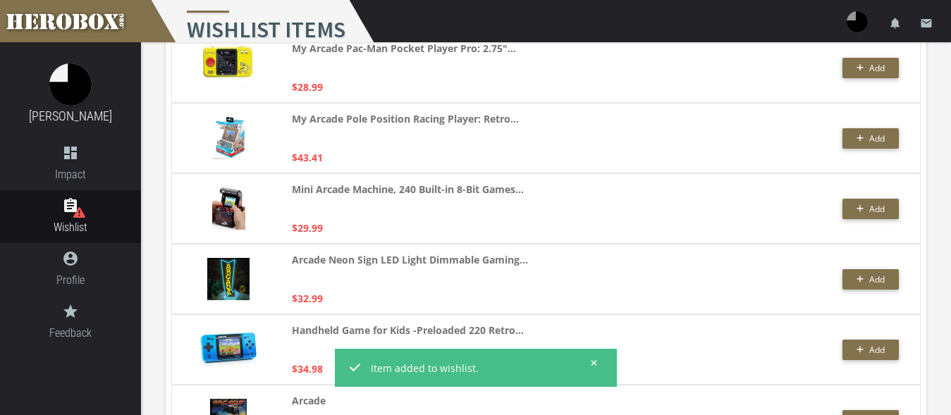
scroll to position [908, 0]
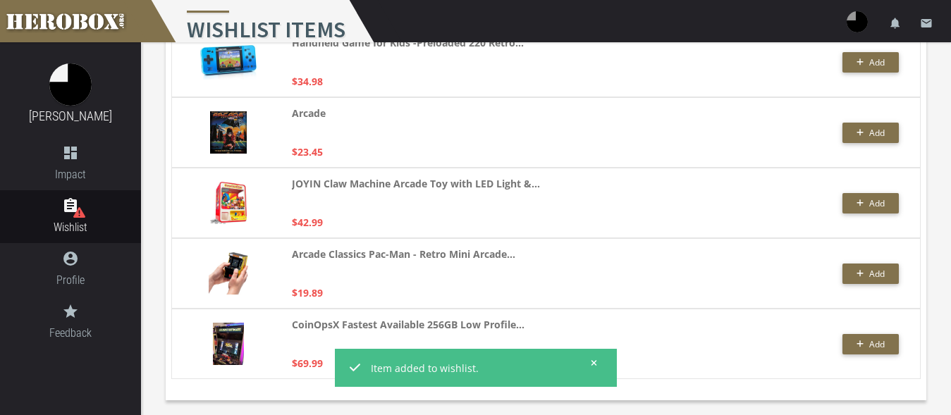
click at [594, 359] on icon at bounding box center [594, 363] width 6 height 8
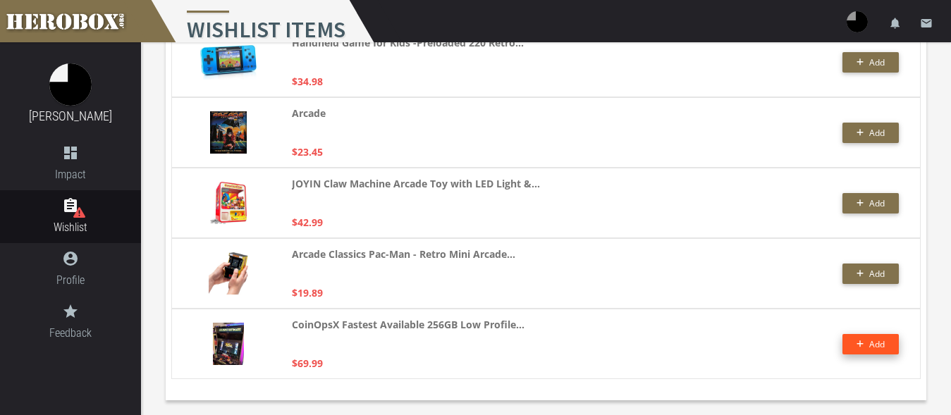
click at [868, 345] on span "Add" at bounding box center [870, 344] width 29 height 12
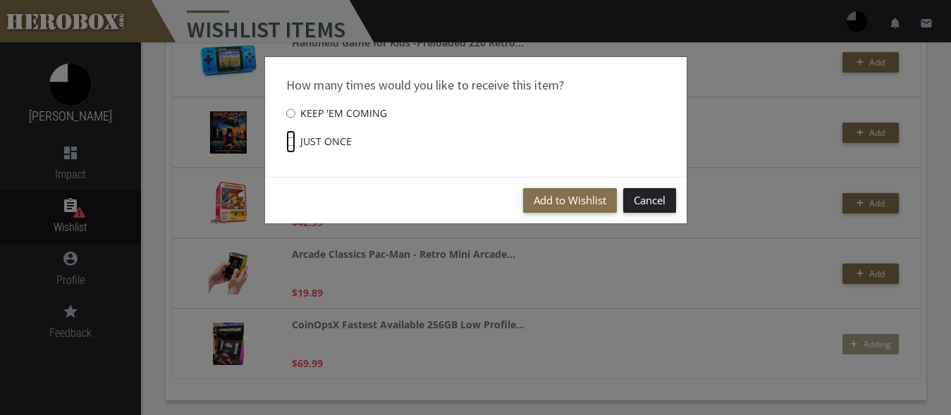
click at [295, 143] on input "Just once" at bounding box center [290, 141] width 9 height 23
radio input "****"
click at [549, 204] on button "Add to Wishlist" at bounding box center [570, 200] width 94 height 25
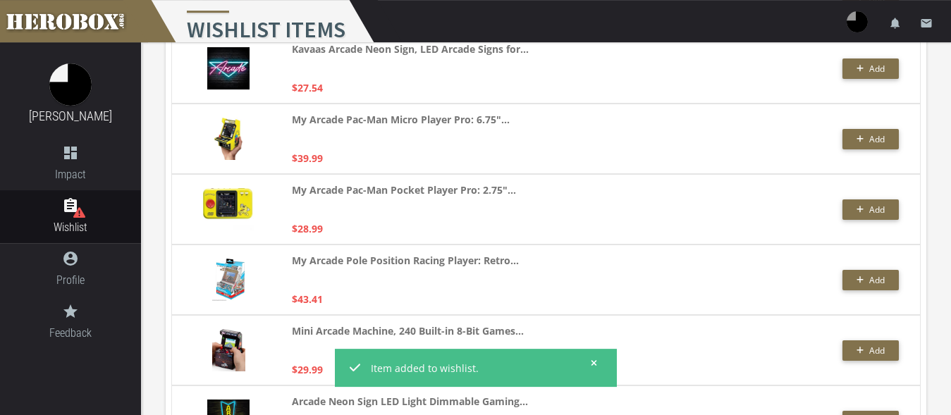
scroll to position [477, 0]
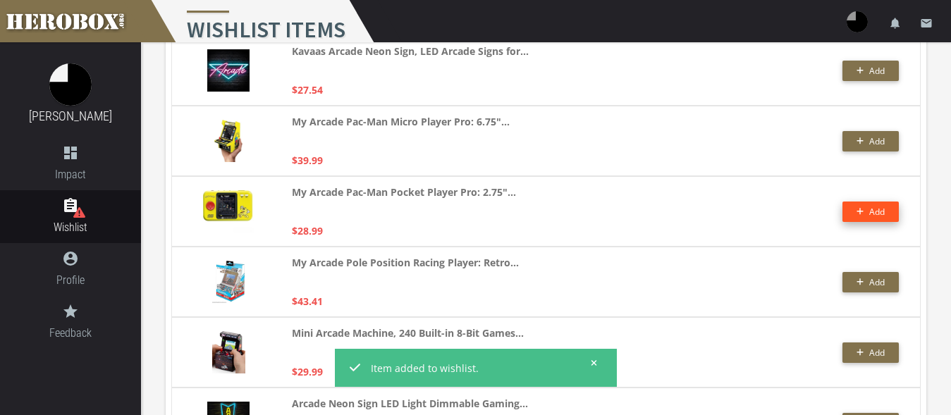
click at [865, 211] on button "Add" at bounding box center [870, 212] width 56 height 20
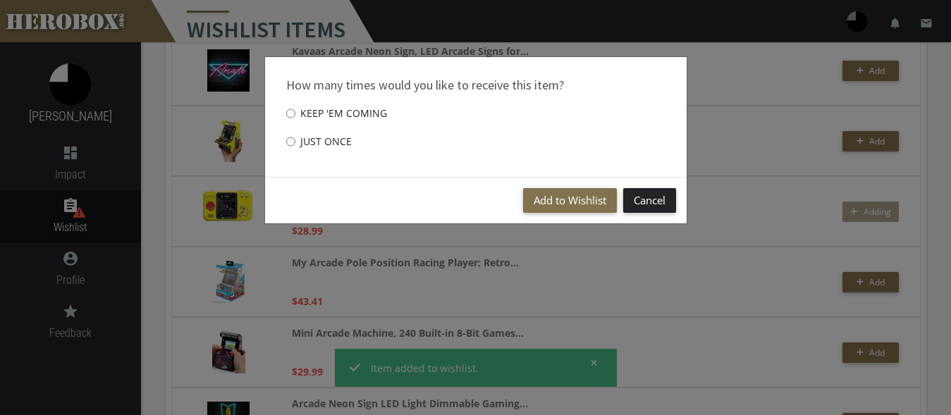
click at [301, 137] on label "Just once" at bounding box center [319, 142] width 66 height 28
click at [295, 137] on input "Just once" at bounding box center [290, 141] width 9 height 23
radio input "****"
click at [554, 200] on button "Add to Wishlist" at bounding box center [570, 200] width 94 height 25
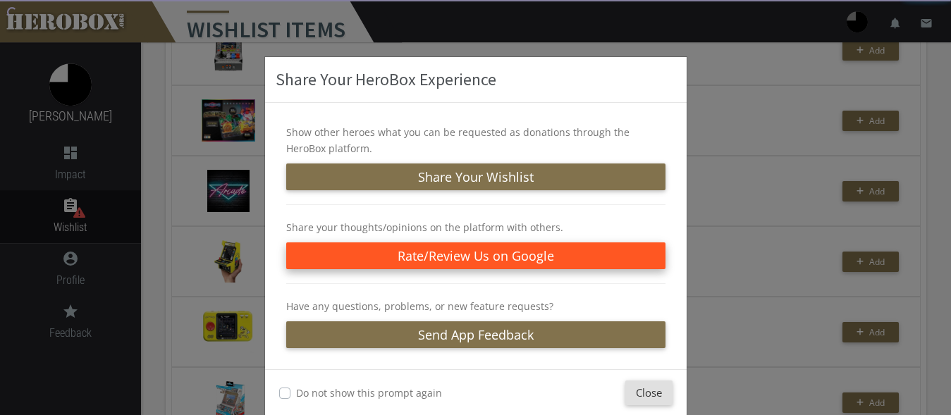
scroll to position [261, 0]
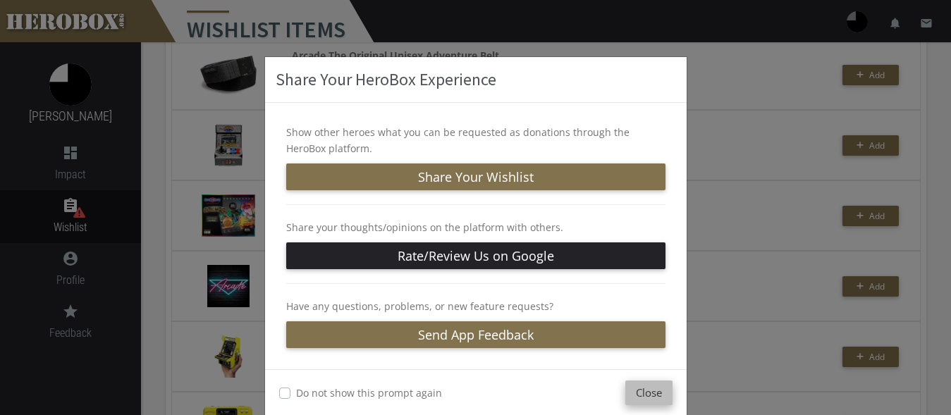
click at [634, 393] on button "Close" at bounding box center [648, 393] width 47 height 25
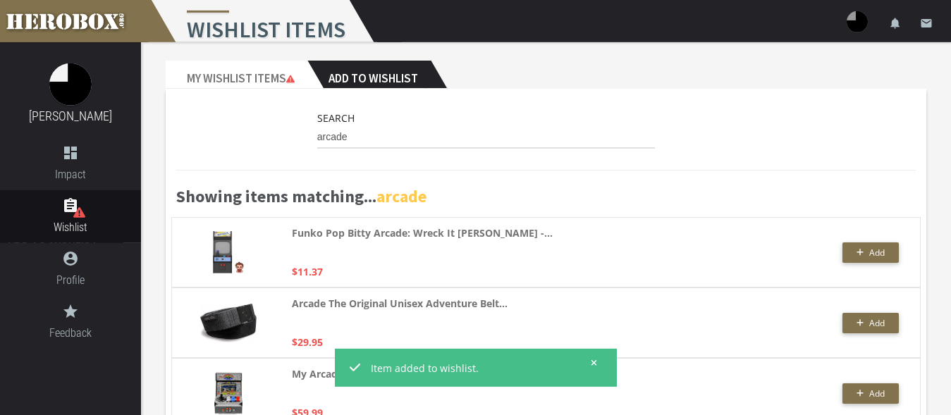
scroll to position [0, 0]
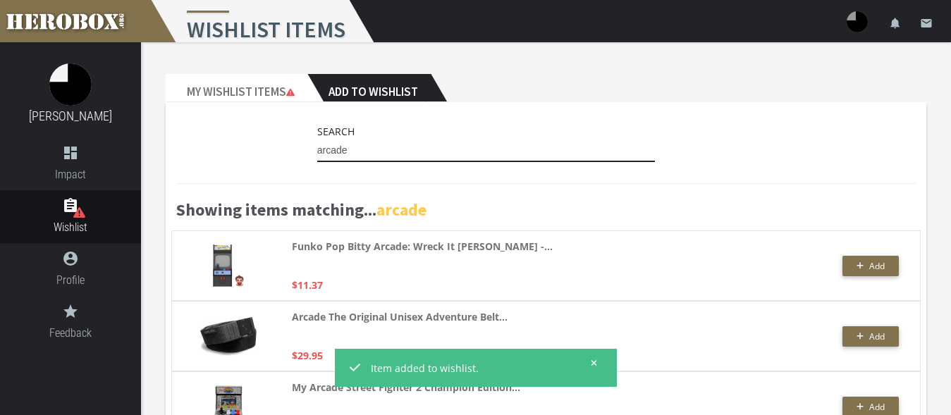
drag, startPoint x: 343, startPoint y: 151, endPoint x: 278, endPoint y: 143, distance: 64.6
click at [317, 143] on input "arcade" at bounding box center [486, 151] width 338 height 23
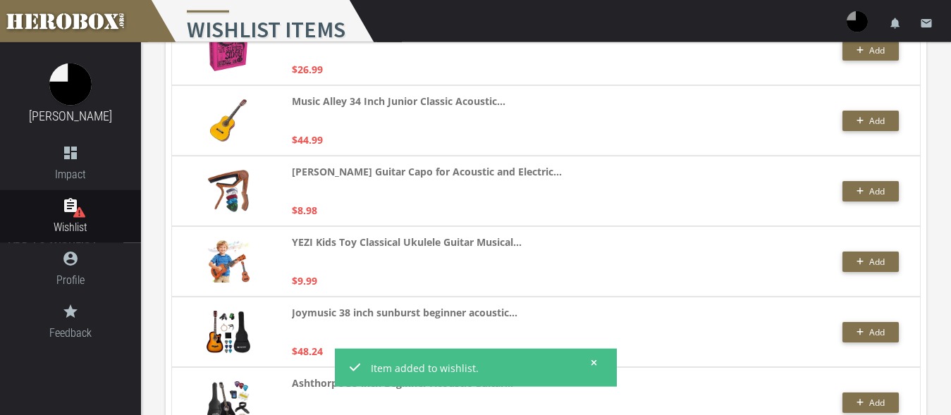
scroll to position [767, 0]
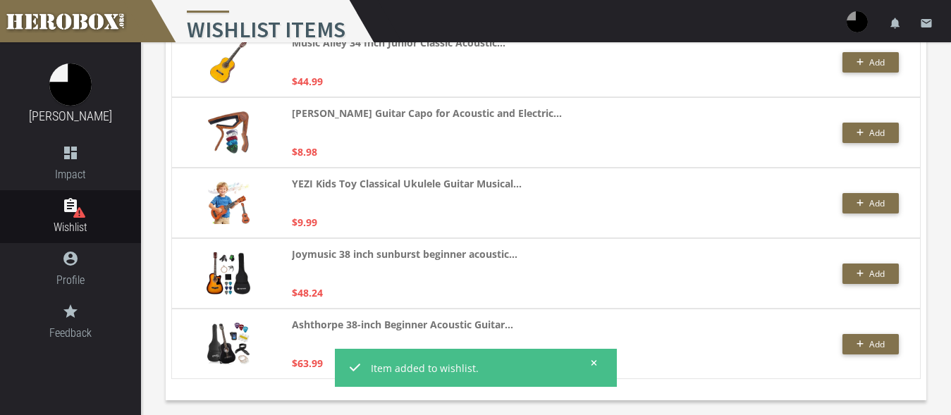
click at [597, 363] on button at bounding box center [590, 363] width 18 height 18
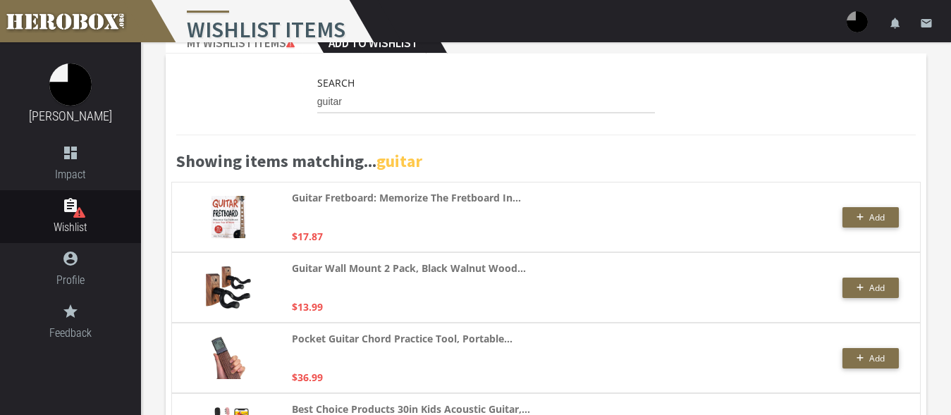
scroll to position [0, 0]
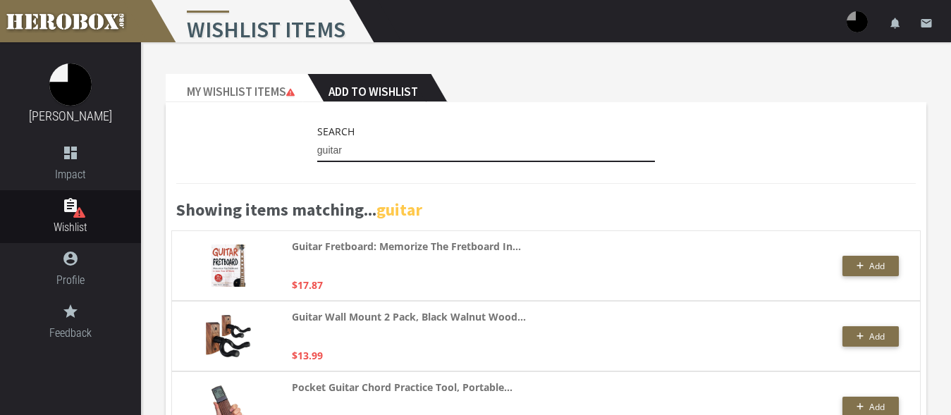
click at [369, 149] on input "guitar" at bounding box center [486, 151] width 338 height 23
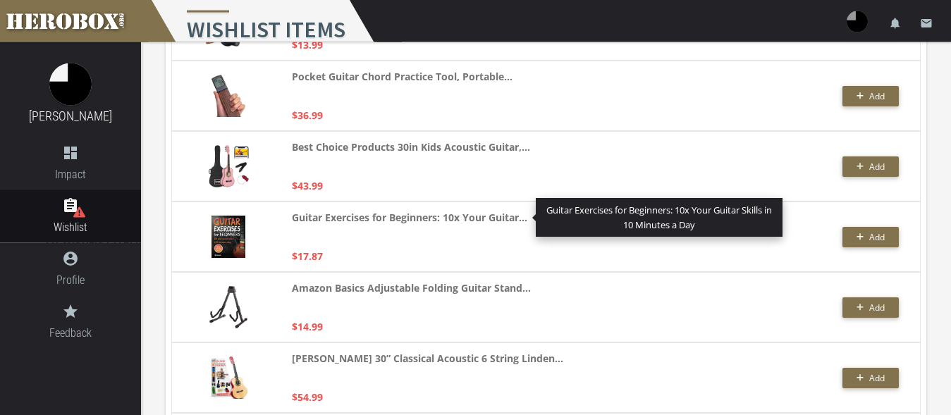
scroll to position [38, 0]
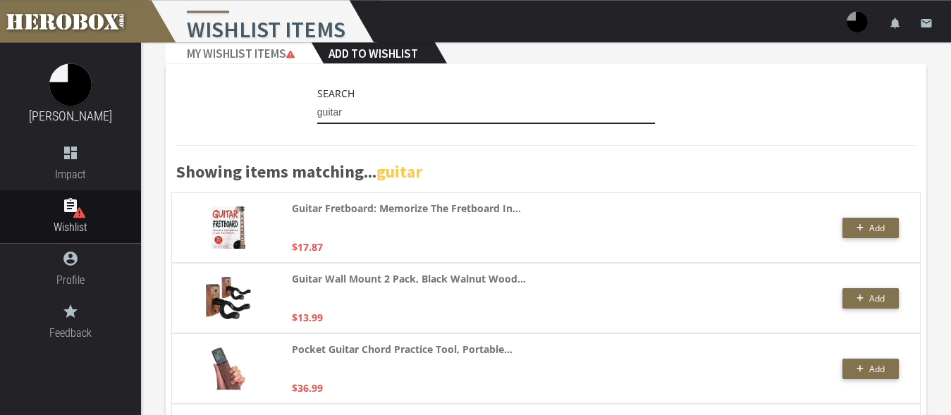
drag, startPoint x: 362, startPoint y: 112, endPoint x: 271, endPoint y: 104, distance: 91.9
click at [317, 104] on input "guitar" at bounding box center [486, 112] width 338 height 23
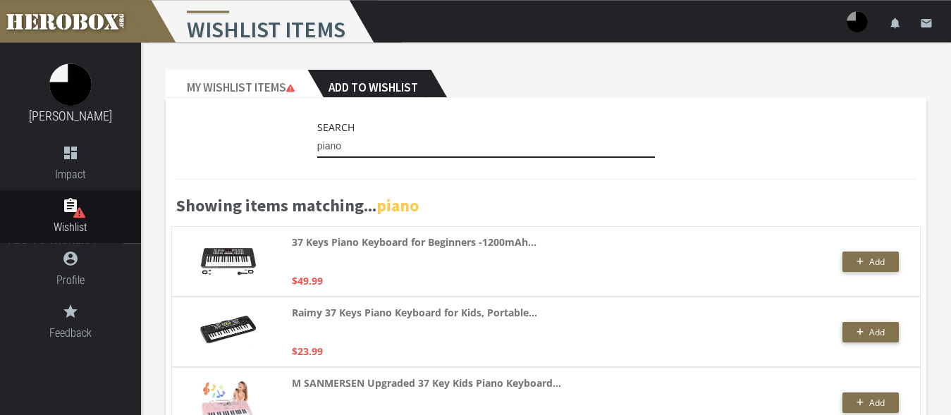
scroll to position [0, 0]
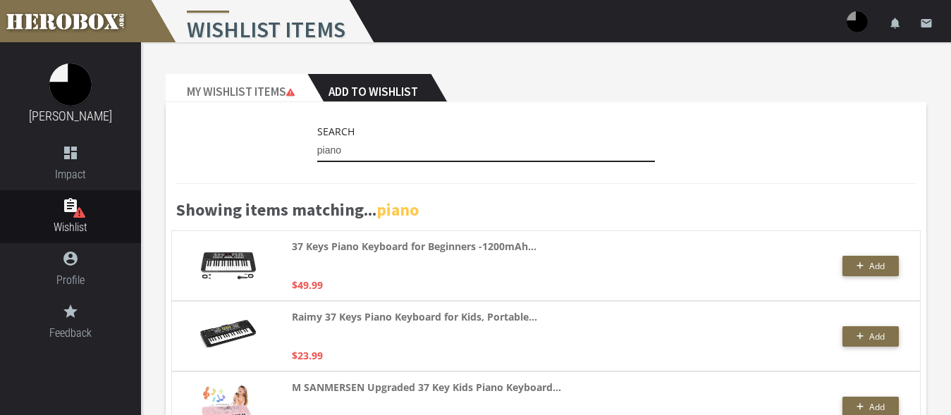
drag, startPoint x: 362, startPoint y: 154, endPoint x: 289, endPoint y: 148, distance: 73.6
click at [317, 148] on input "piano" at bounding box center [486, 151] width 338 height 23
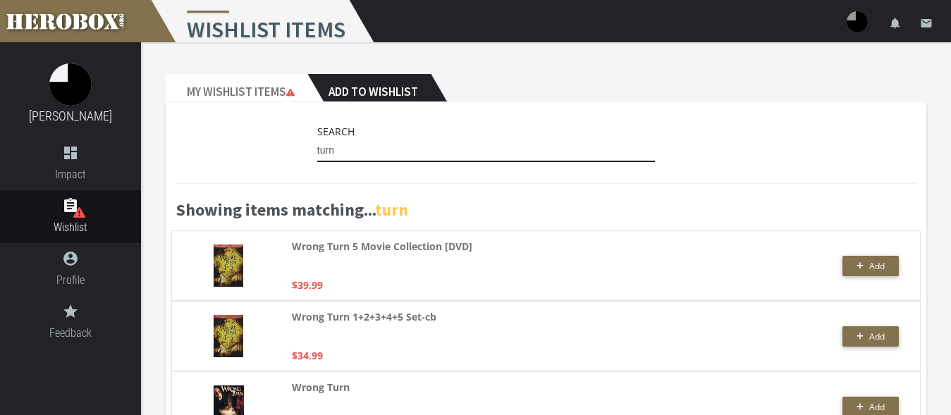
drag, startPoint x: 314, startPoint y: 147, endPoint x: 254, endPoint y: 141, distance: 60.2
click at [317, 142] on input "turn" at bounding box center [486, 151] width 338 height 23
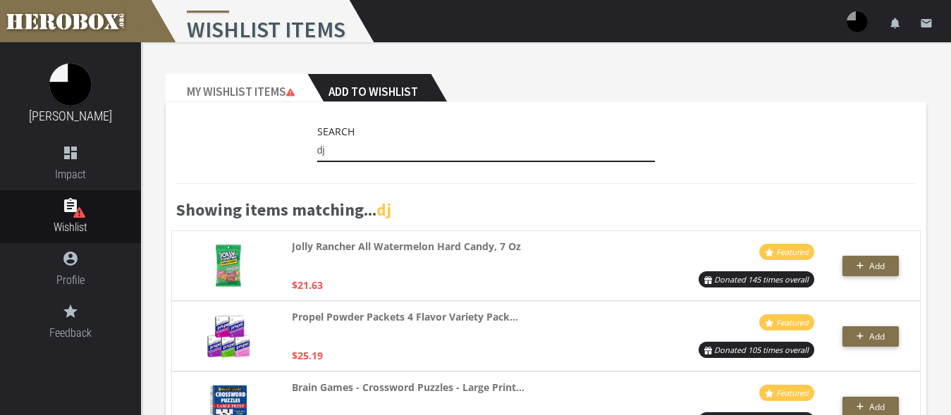
drag, startPoint x: 346, startPoint y: 155, endPoint x: 281, endPoint y: 151, distance: 65.0
click at [317, 151] on input "dj" at bounding box center [486, 151] width 338 height 23
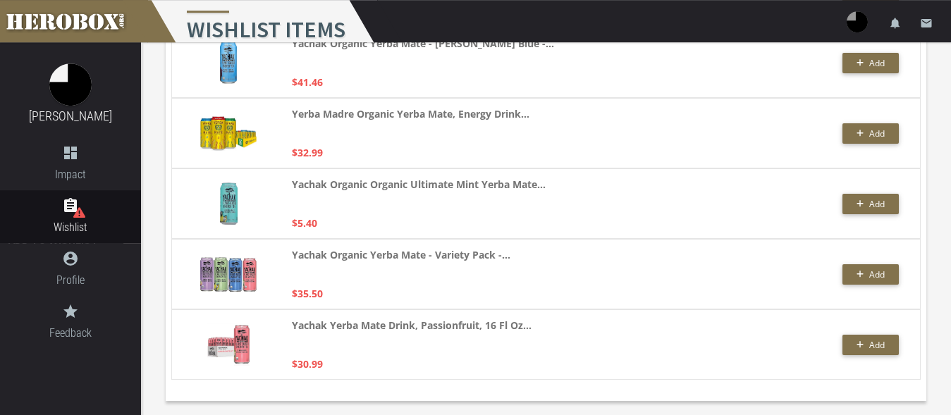
scroll to position [2811, 0]
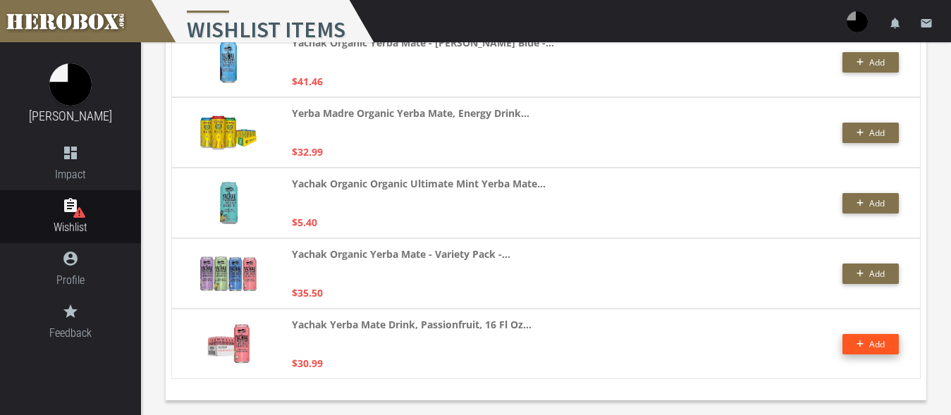
click at [874, 347] on span "Add" at bounding box center [877, 344] width 16 height 12
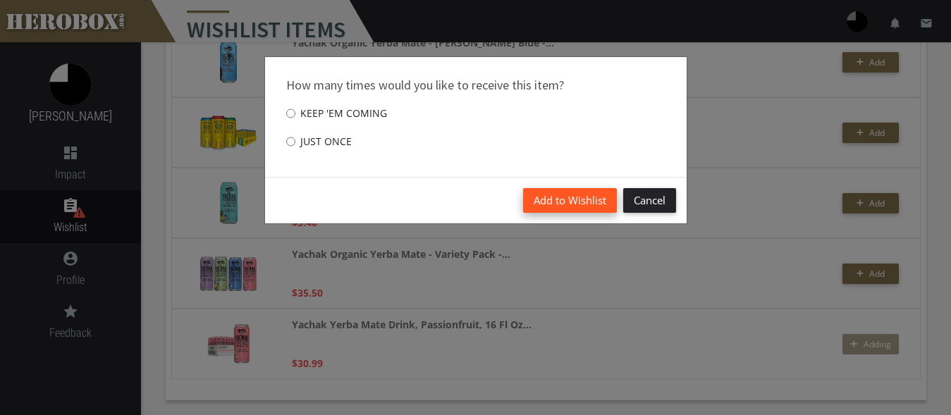
click at [549, 202] on button "Add to Wishlist" at bounding box center [570, 200] width 94 height 25
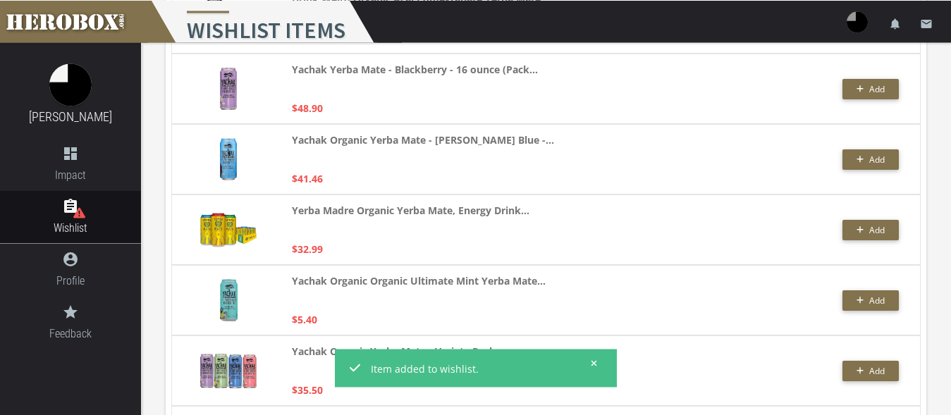
scroll to position [2739, 0]
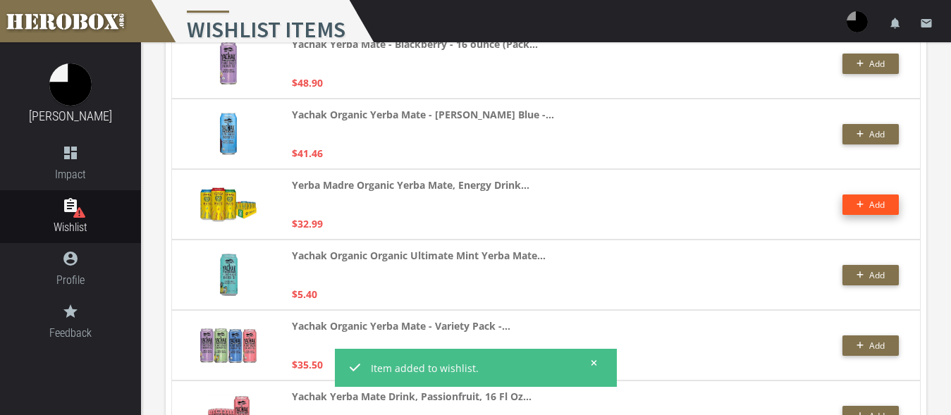
click at [862, 199] on span "Add" at bounding box center [870, 205] width 29 height 12
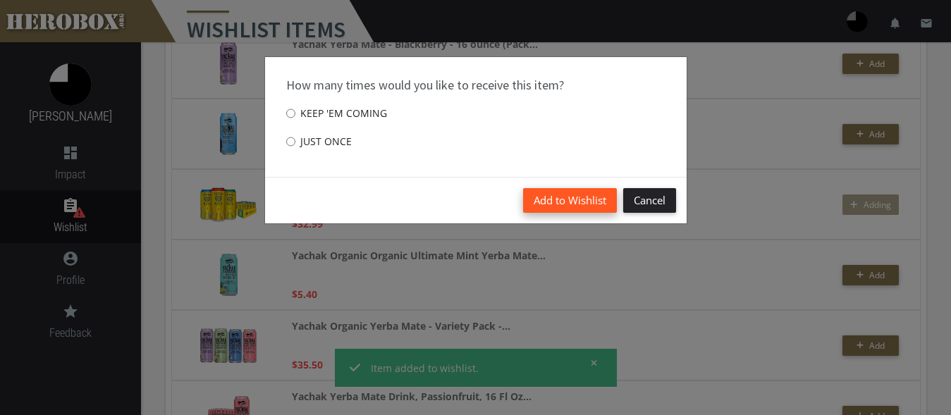
click at [569, 204] on button "Add to Wishlist" at bounding box center [570, 200] width 94 height 25
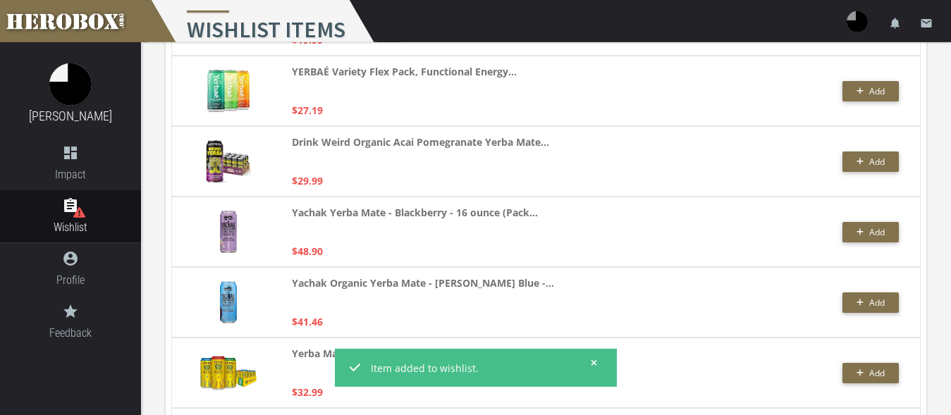
scroll to position [2596, 0]
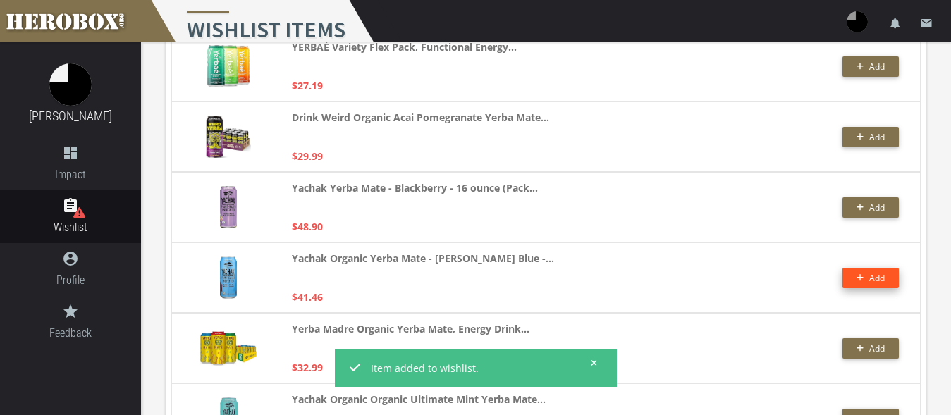
click at [864, 278] on span "Add" at bounding box center [870, 278] width 29 height 12
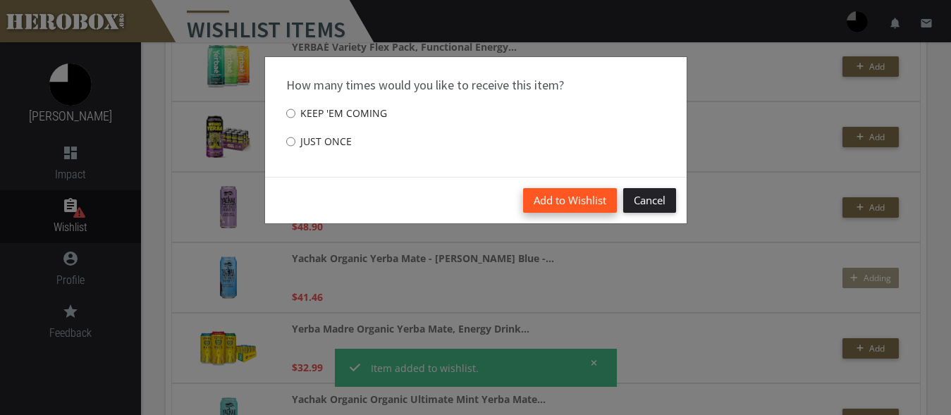
click at [551, 196] on button "Add to Wishlist" at bounding box center [570, 200] width 94 height 25
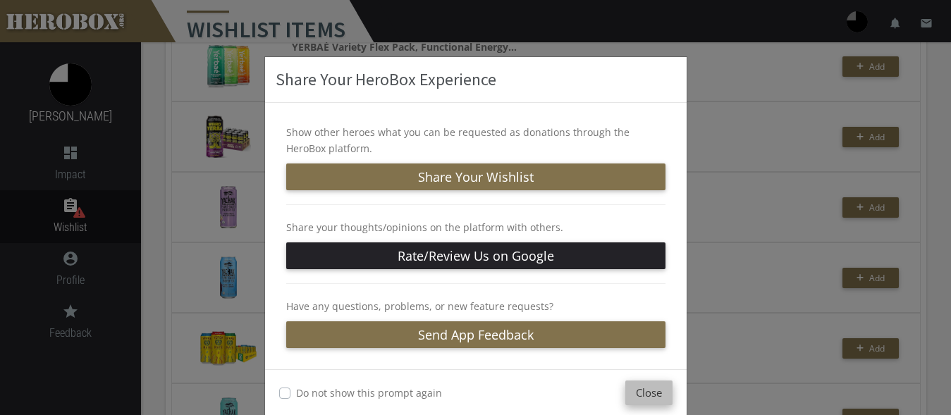
click at [650, 396] on button "Close" at bounding box center [648, 393] width 47 height 25
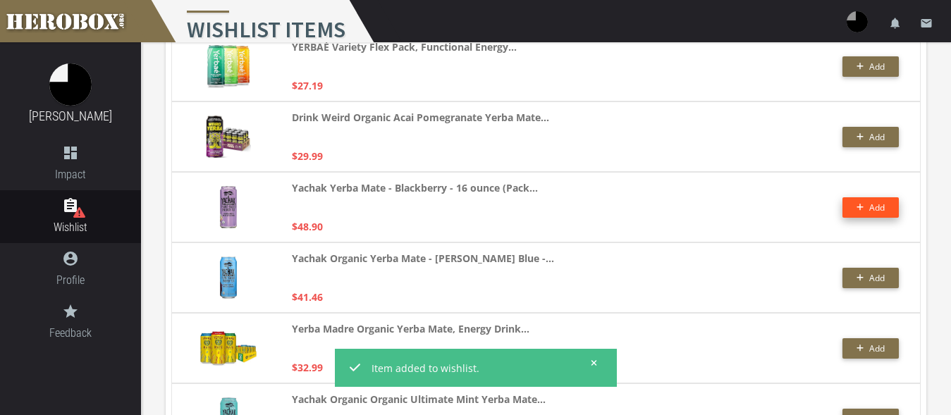
click at [848, 201] on button "Add" at bounding box center [870, 207] width 56 height 20
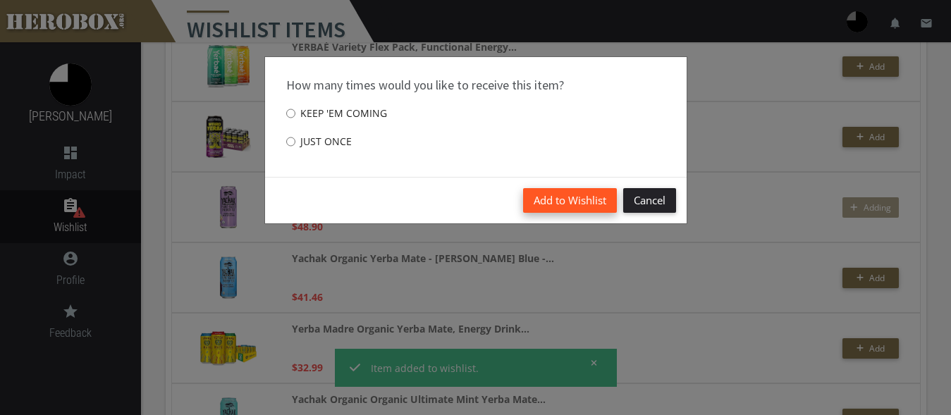
click at [569, 202] on button "Add to Wishlist" at bounding box center [570, 200] width 94 height 25
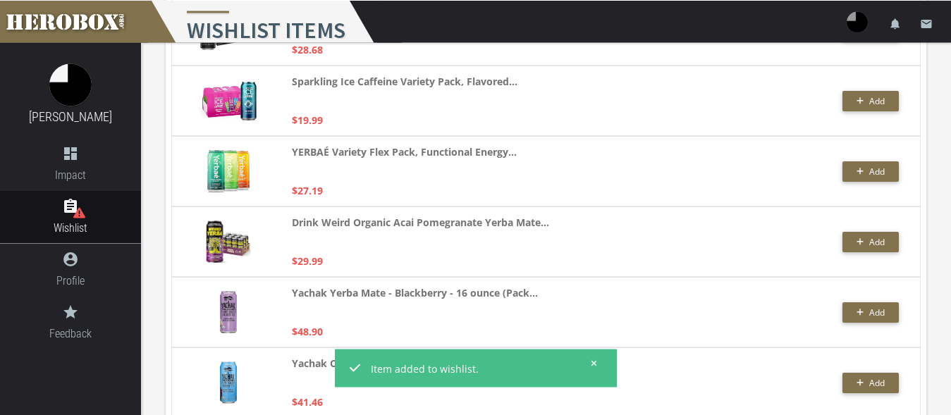
scroll to position [2524, 0]
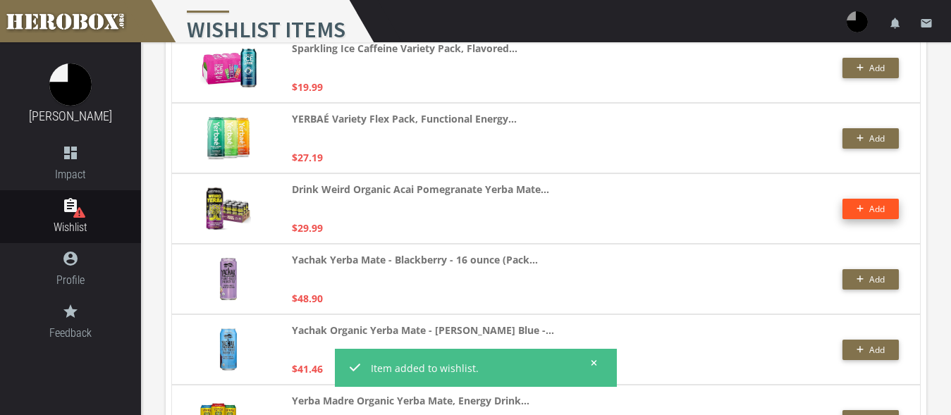
click at [865, 206] on span "Add" at bounding box center [870, 209] width 29 height 12
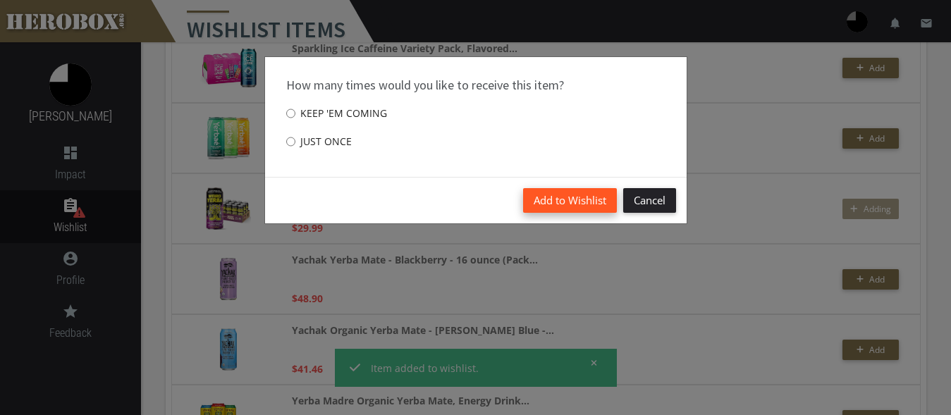
click at [548, 202] on button "Add to Wishlist" at bounding box center [570, 200] width 94 height 25
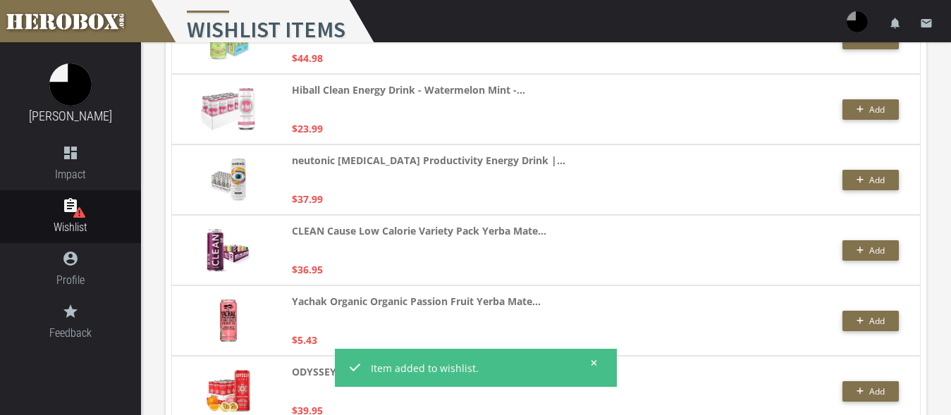
scroll to position [863, 0]
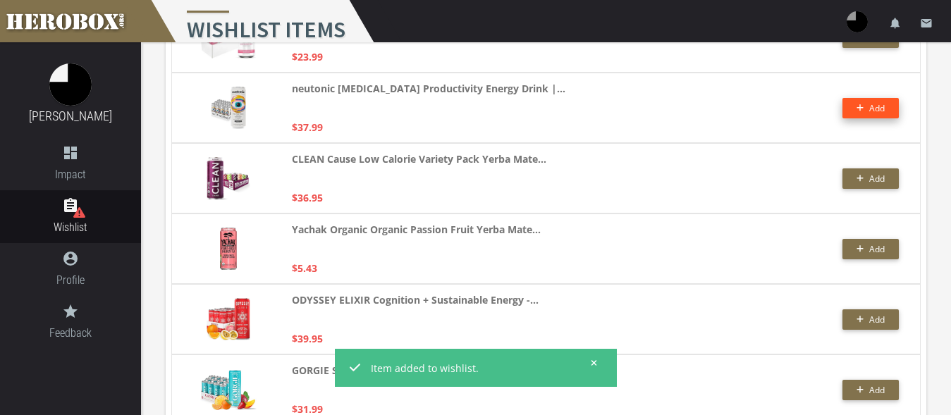
click at [858, 106] on button "Add" at bounding box center [870, 108] width 56 height 20
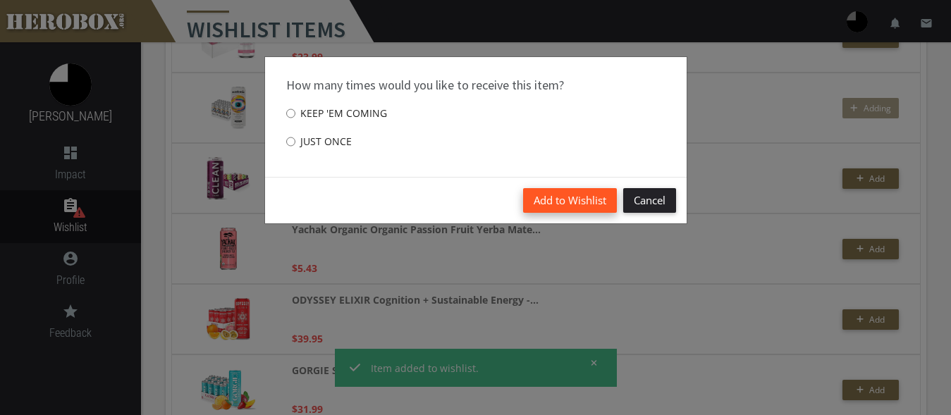
click at [550, 198] on button "Add to Wishlist" at bounding box center [570, 200] width 94 height 25
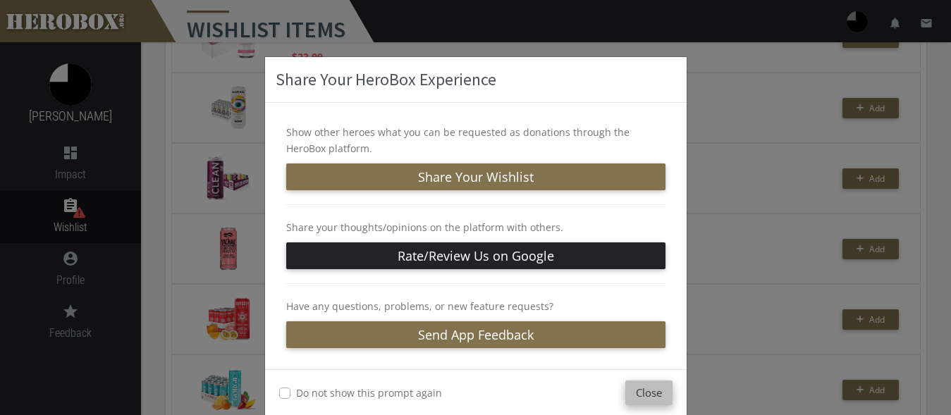
click at [646, 395] on button "Close" at bounding box center [648, 393] width 47 height 25
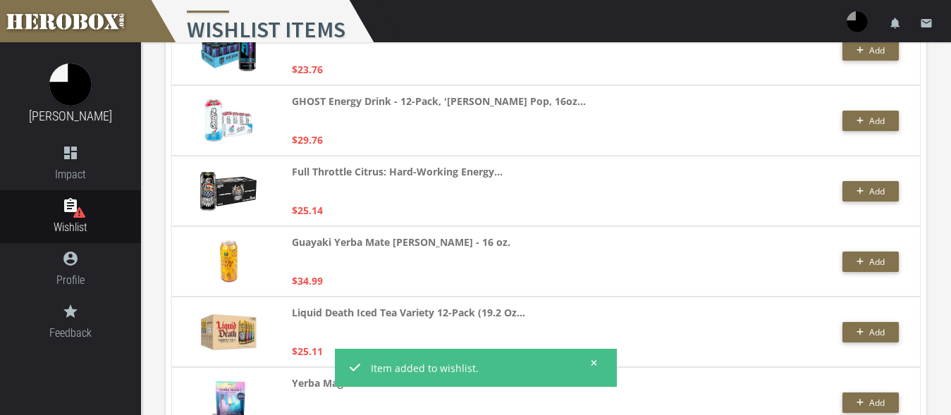
scroll to position [0, 0]
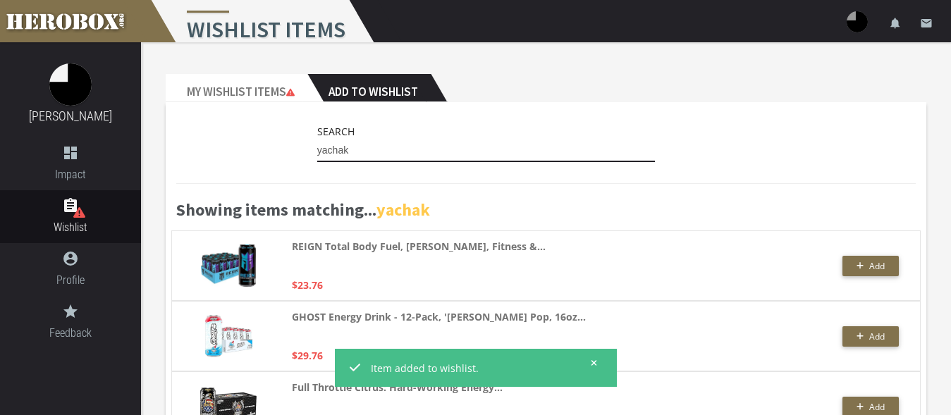
drag, startPoint x: 363, startPoint y: 147, endPoint x: 297, endPoint y: 143, distance: 66.3
click at [317, 143] on input "yachak" at bounding box center [486, 151] width 338 height 23
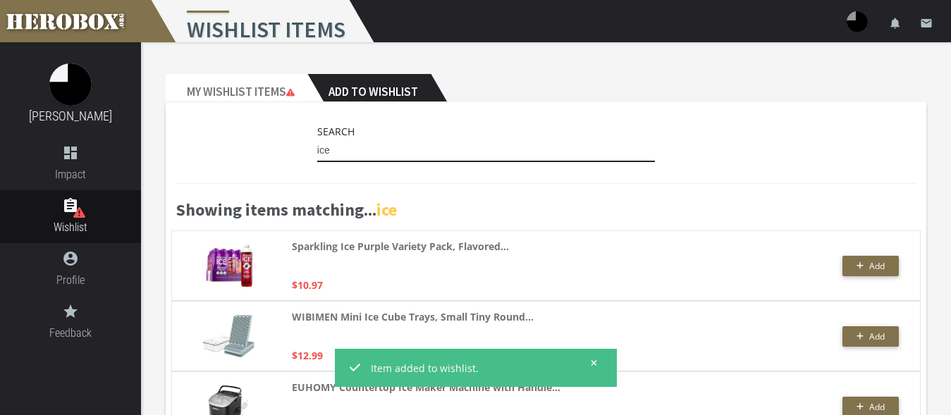
click at [378, 153] on input "ice" at bounding box center [486, 151] width 338 height 23
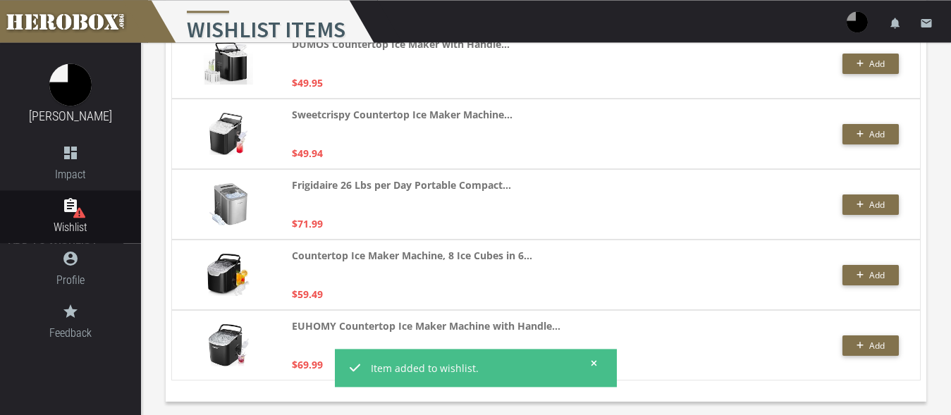
scroll to position [204, 0]
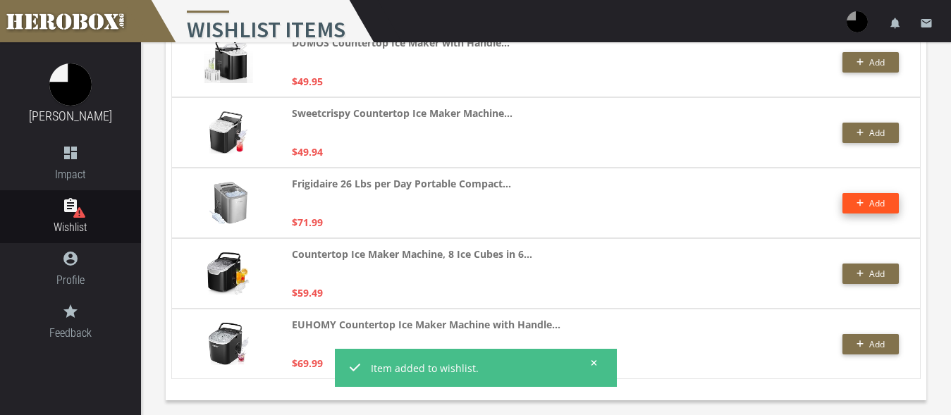
type input "ice maker"
click at [862, 205] on icon "button" at bounding box center [860, 203] width 8 height 8
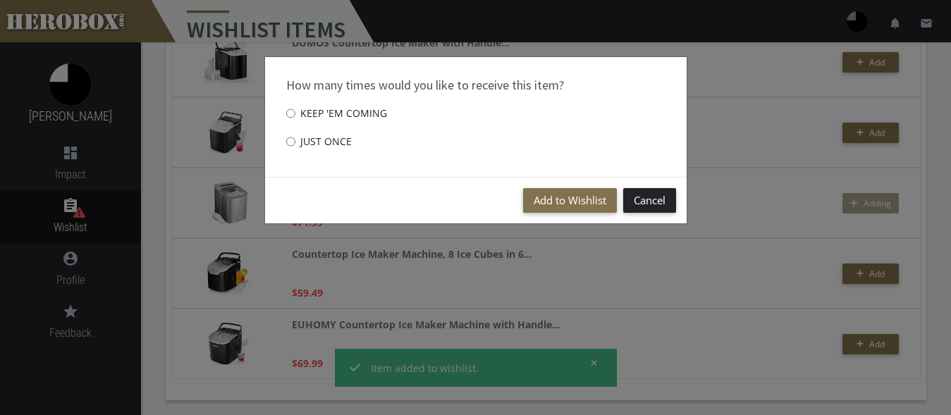
click at [318, 144] on label "Just once" at bounding box center [319, 142] width 66 height 28
click at [295, 144] on input "Just once" at bounding box center [290, 141] width 9 height 23
radio input "****"
click at [561, 198] on button "Add to Wishlist" at bounding box center [570, 200] width 94 height 25
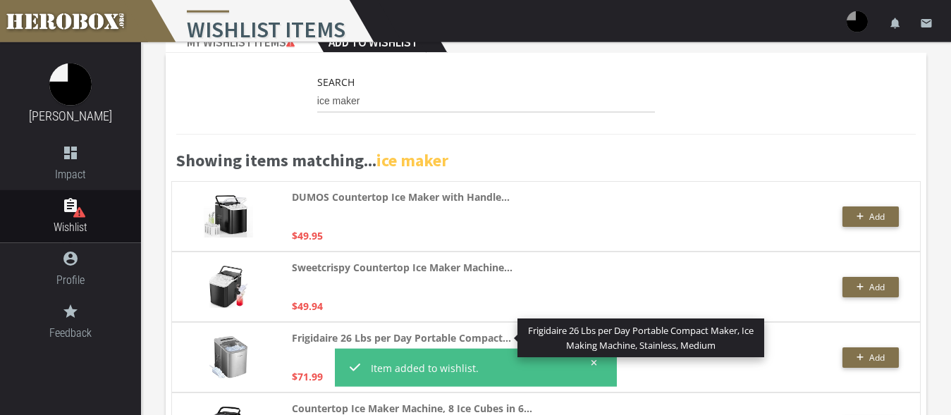
scroll to position [0, 0]
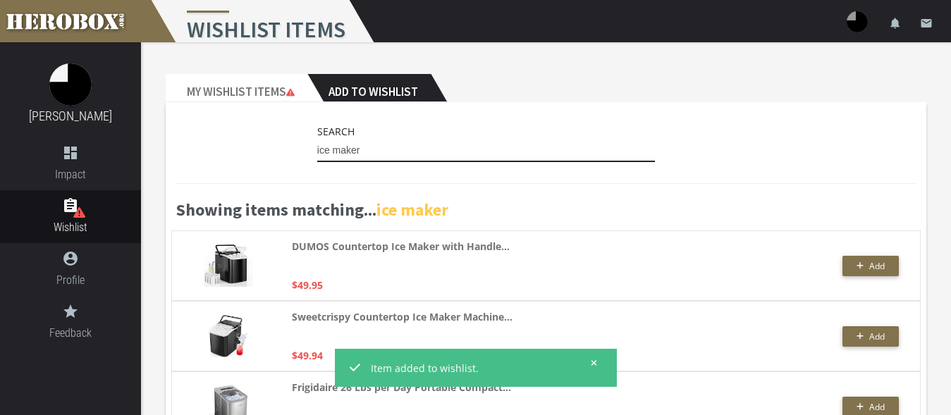
drag, startPoint x: 369, startPoint y: 153, endPoint x: 300, endPoint y: 149, distance: 69.2
click at [317, 149] on input "ice maker" at bounding box center [486, 151] width 338 height 23
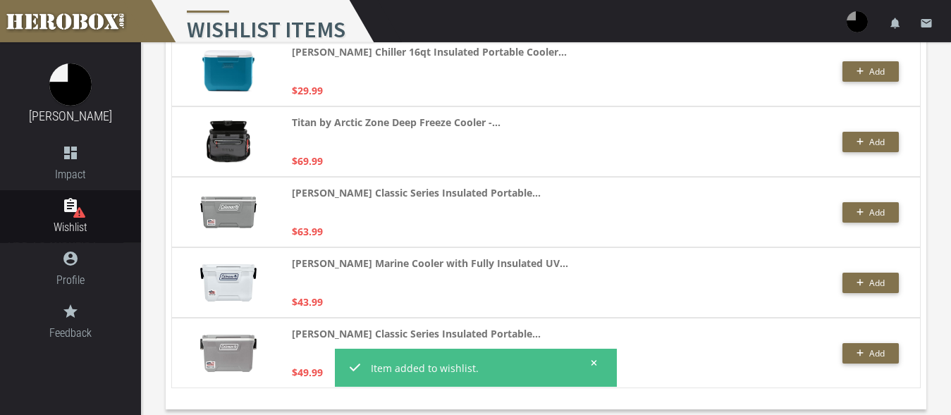
scroll to position [1402, 0]
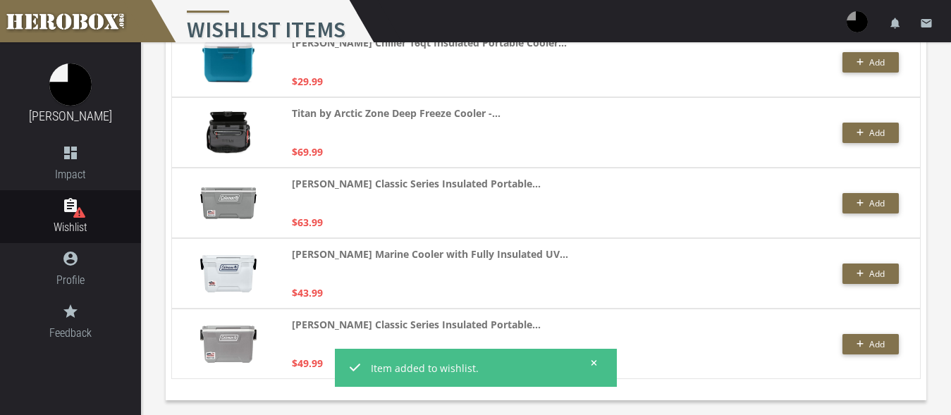
type input "ice chest"
click at [591, 361] on icon at bounding box center [594, 363] width 6 height 8
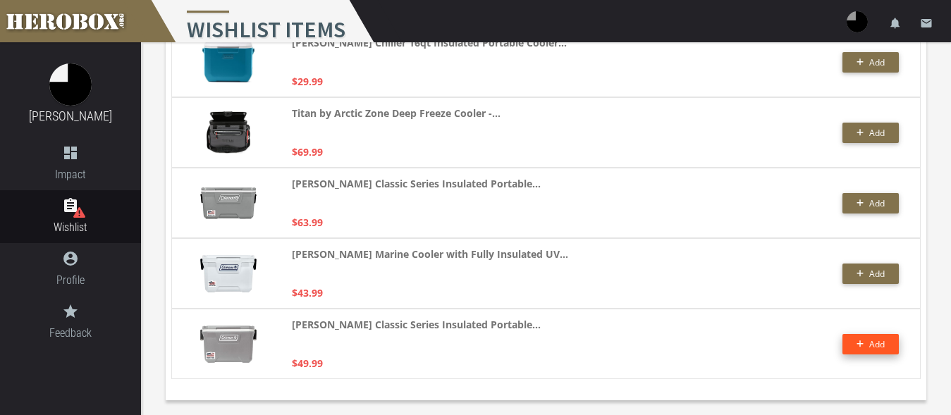
click at [847, 342] on button "Add" at bounding box center [870, 344] width 56 height 20
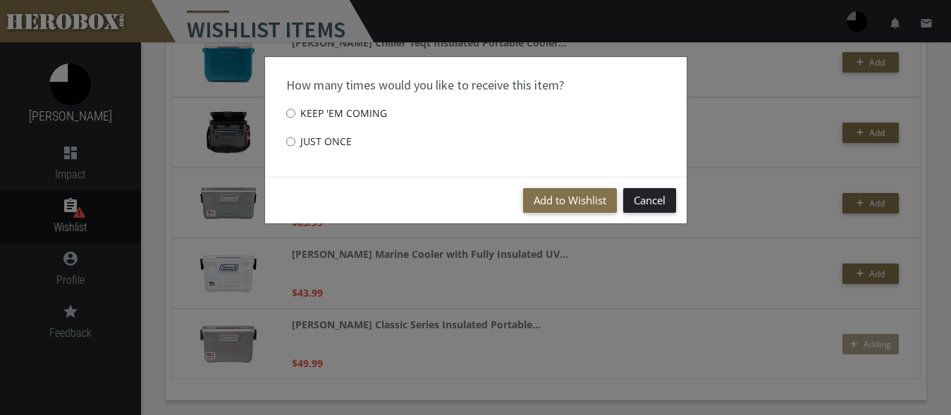
click at [298, 140] on label "Just once" at bounding box center [319, 142] width 66 height 28
click at [295, 140] on input "Just once" at bounding box center [290, 141] width 9 height 23
radio input "****"
click at [546, 202] on button "Add to Wishlist" at bounding box center [570, 200] width 94 height 25
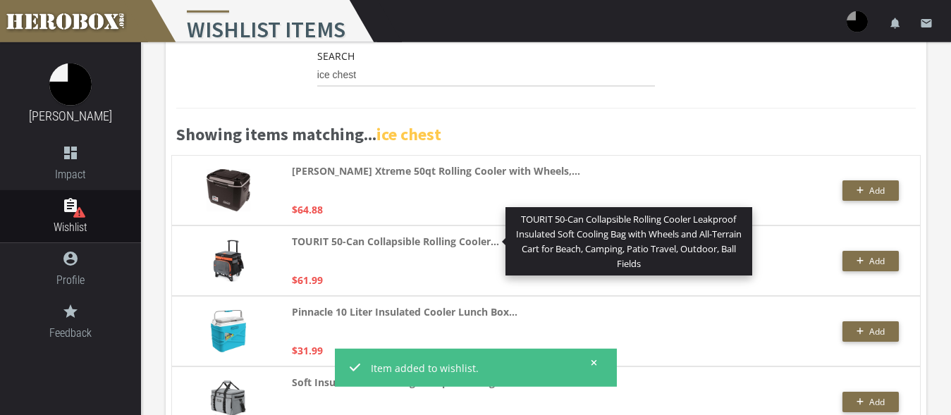
scroll to position [0, 0]
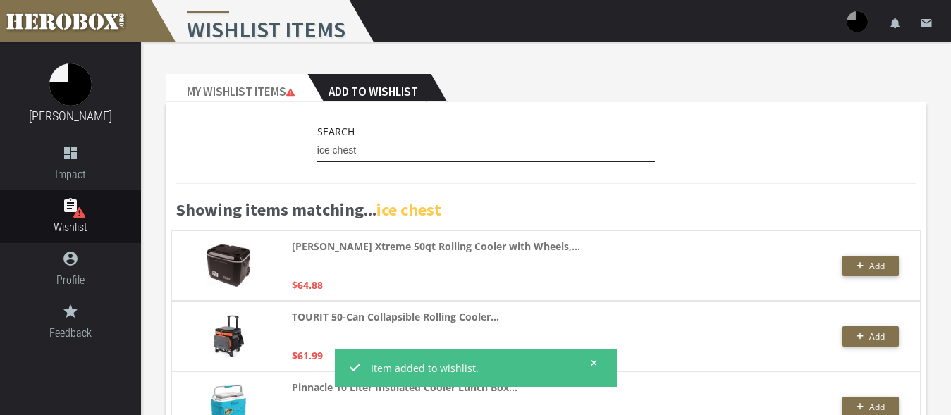
drag, startPoint x: 365, startPoint y: 149, endPoint x: 250, endPoint y: 138, distance: 115.4
click at [317, 141] on input "ice chest" at bounding box center [486, 151] width 338 height 23
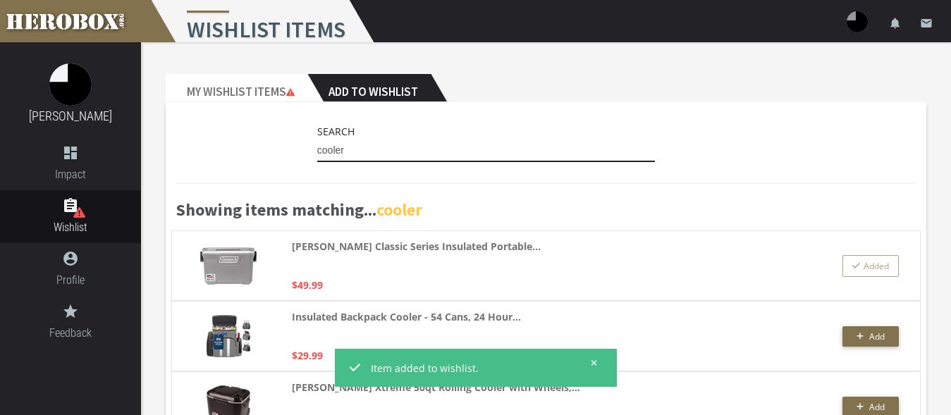
drag, startPoint x: 373, startPoint y: 146, endPoint x: 243, endPoint y: 132, distance: 130.4
click at [317, 140] on input "cooler" at bounding box center [486, 151] width 338 height 23
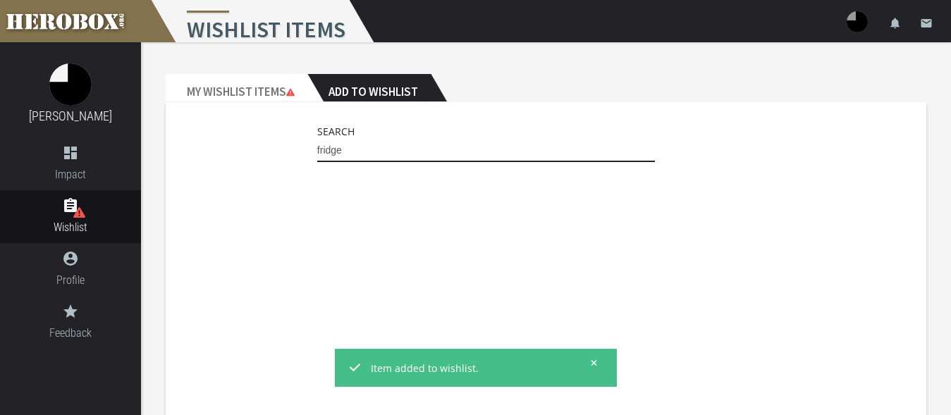
drag, startPoint x: 364, startPoint y: 156, endPoint x: 273, endPoint y: 144, distance: 92.4
click at [317, 144] on input "fridge" at bounding box center [486, 151] width 338 height 23
drag, startPoint x: 358, startPoint y: 149, endPoint x: 237, endPoint y: 138, distance: 121.7
click at [317, 140] on input "freezer" at bounding box center [486, 151] width 338 height 23
type input "r"
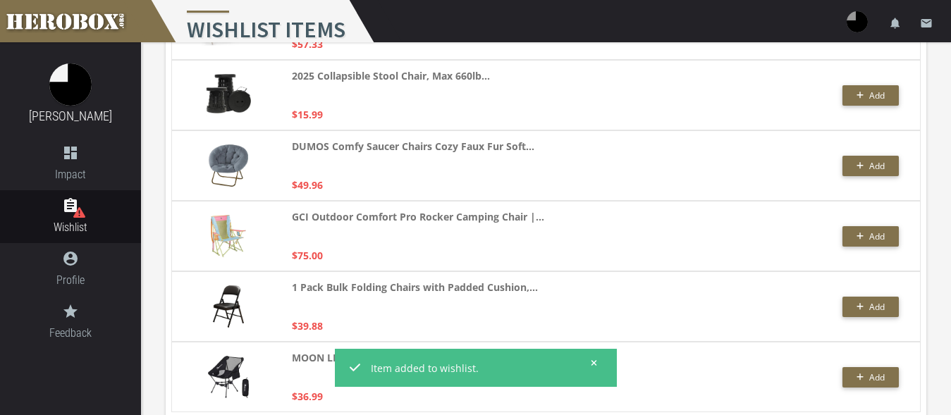
scroll to position [1543, 0]
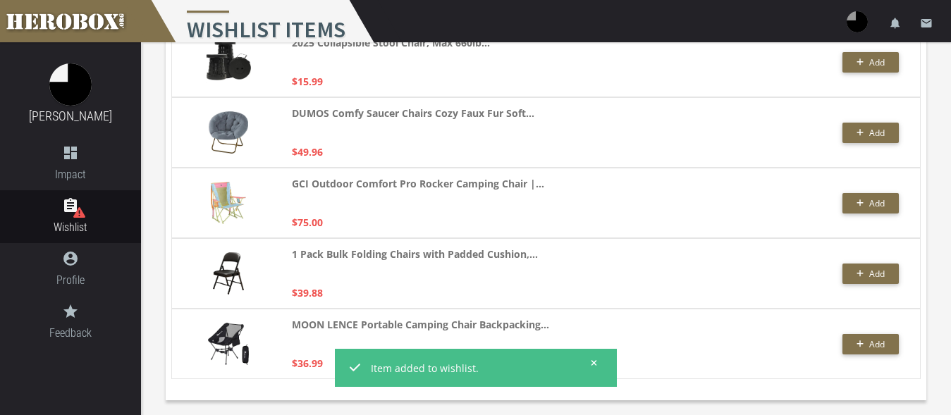
type input "foldable chair"
click at [598, 361] on button at bounding box center [590, 363] width 18 height 18
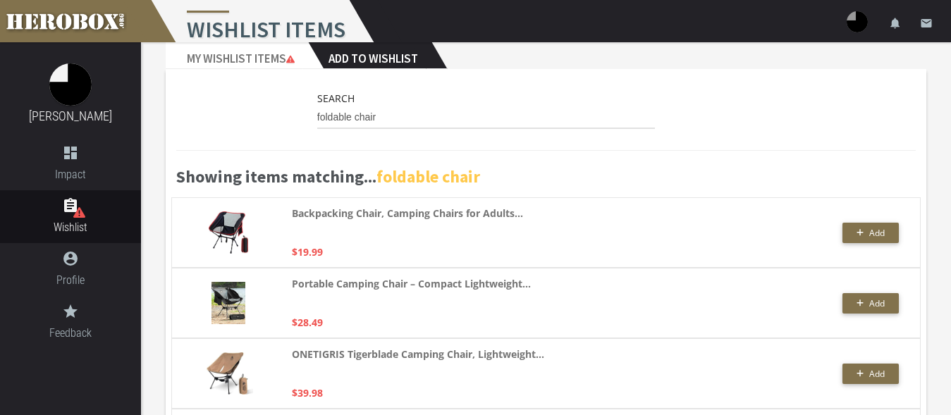
scroll to position [0, 0]
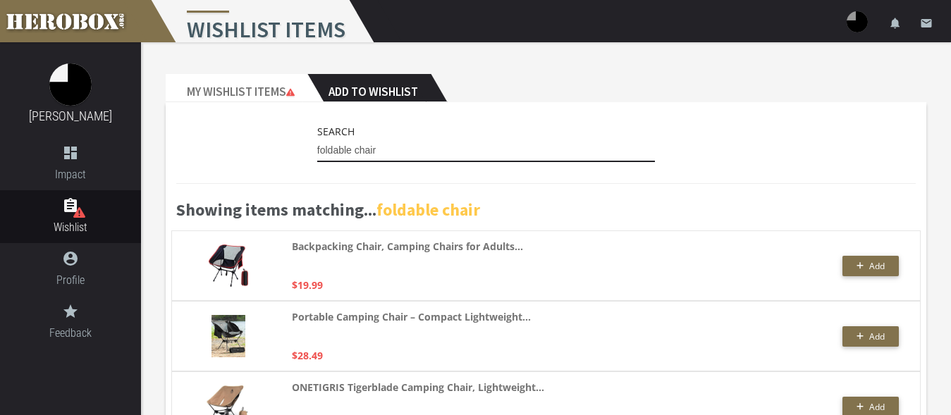
drag, startPoint x: 393, startPoint y: 147, endPoint x: 295, endPoint y: 147, distance: 98.0
click at [317, 147] on input "foldable chair" at bounding box center [486, 151] width 338 height 23
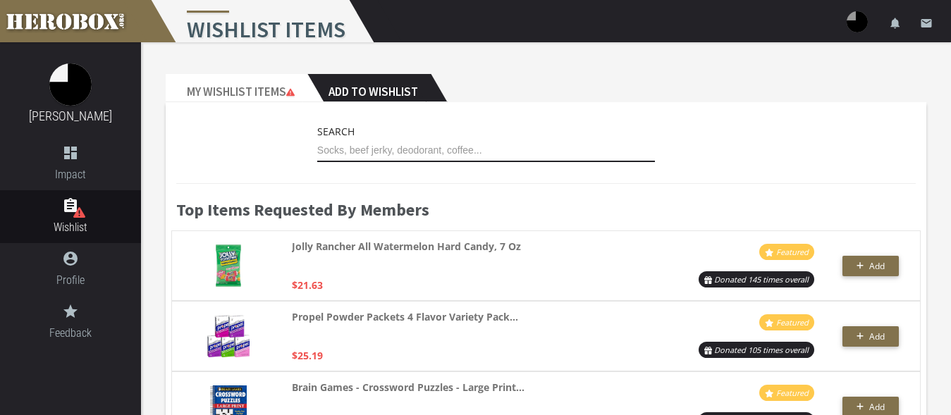
click at [388, 147] on input "text" at bounding box center [486, 151] width 338 height 23
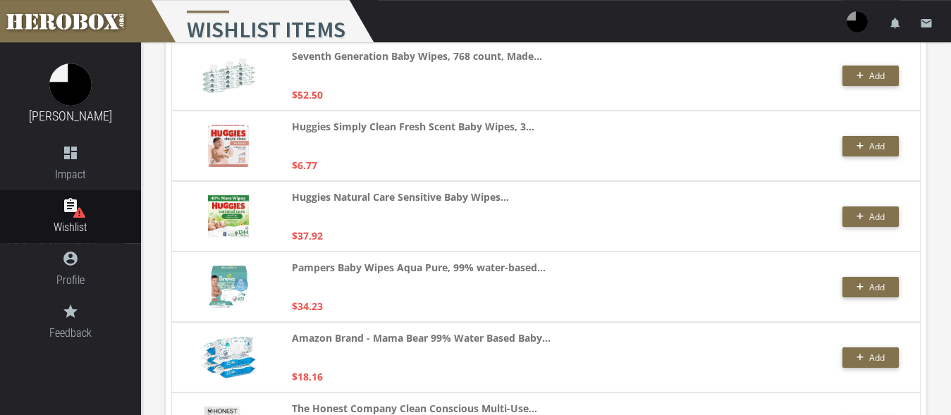
scroll to position [2797, 0]
type input "baby wipes"
click at [861, 211] on span "Add" at bounding box center [870, 217] width 29 height 12
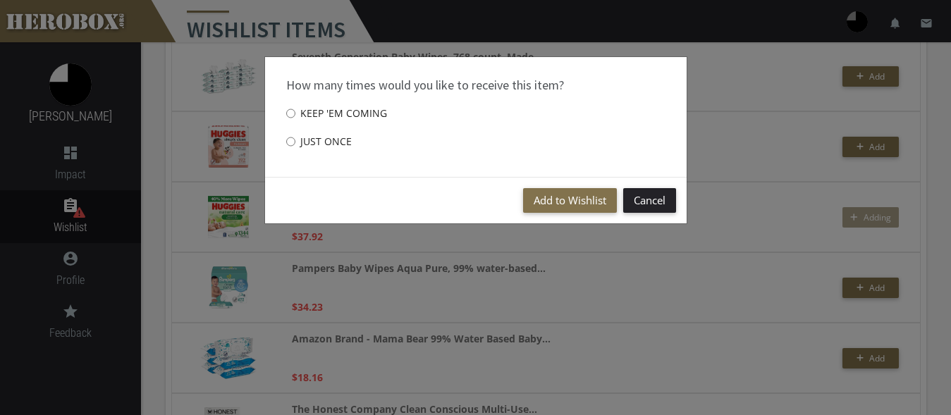
click at [302, 141] on label "Just once" at bounding box center [319, 142] width 66 height 28
click at [295, 141] on input "Just once" at bounding box center [290, 141] width 9 height 23
radio input "****"
click at [582, 197] on button "Add to Wishlist" at bounding box center [570, 200] width 94 height 25
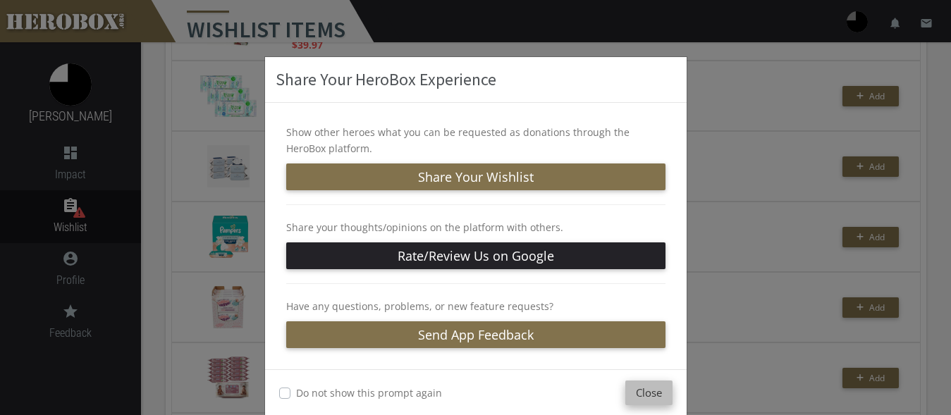
click at [644, 388] on button "Close" at bounding box center [648, 393] width 47 height 25
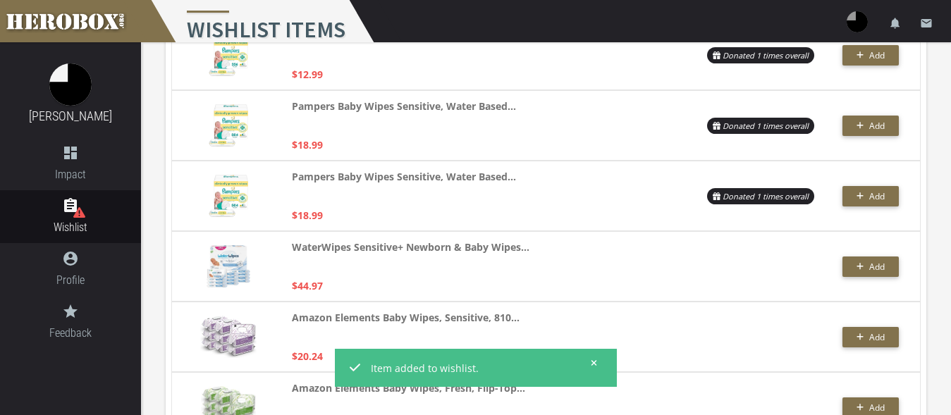
scroll to position [0, 0]
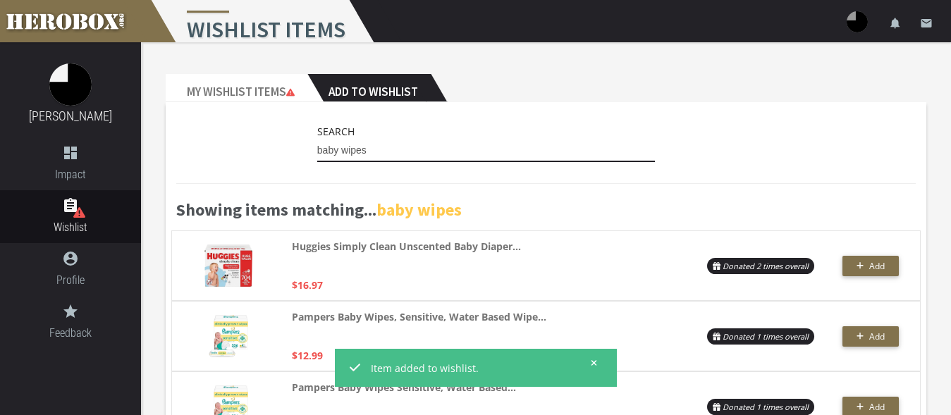
drag, startPoint x: 383, startPoint y: 153, endPoint x: 275, endPoint y: 148, distance: 108.6
click at [317, 148] on input "baby wipes" at bounding box center [486, 151] width 338 height 23
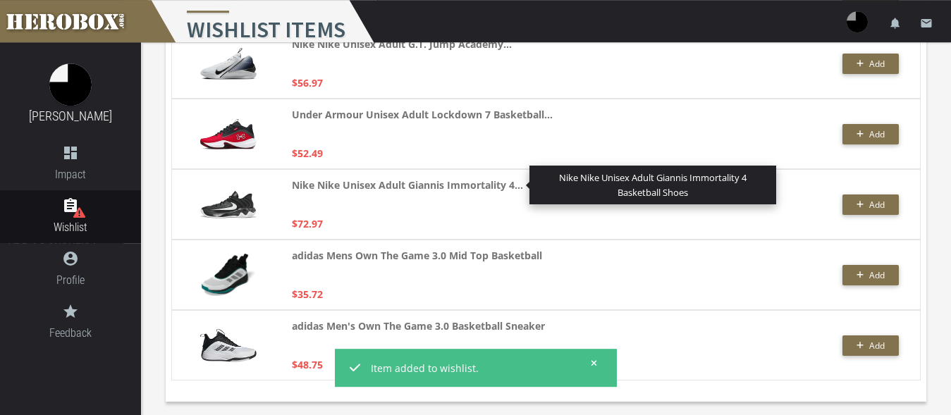
scroll to position [2318, 0]
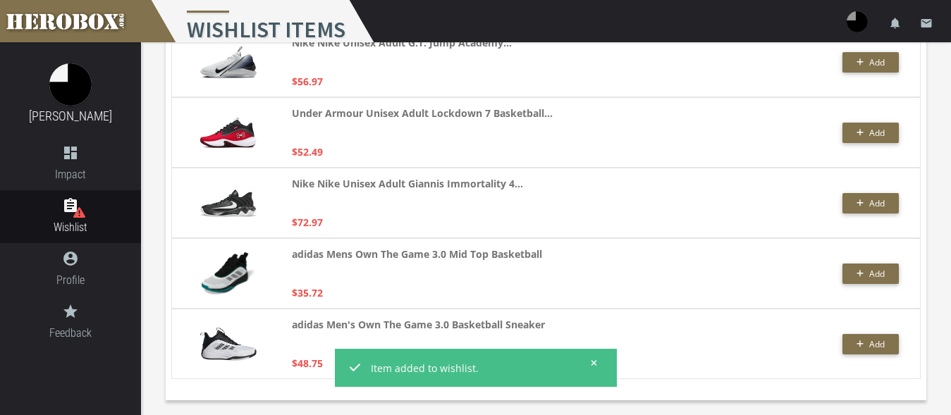
click at [594, 362] on icon at bounding box center [594, 363] width 6 height 8
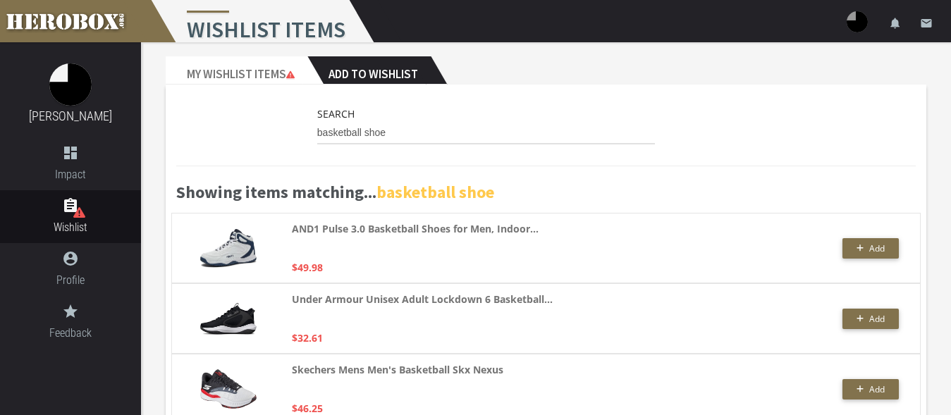
scroll to position [0, 0]
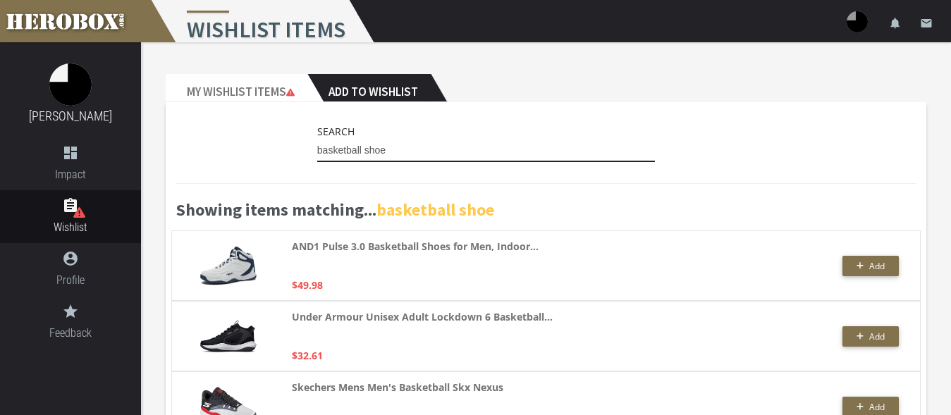
drag, startPoint x: 410, startPoint y: 148, endPoint x: 300, endPoint y: 147, distance: 110.6
click at [317, 147] on input "basketball shoe" at bounding box center [486, 151] width 338 height 23
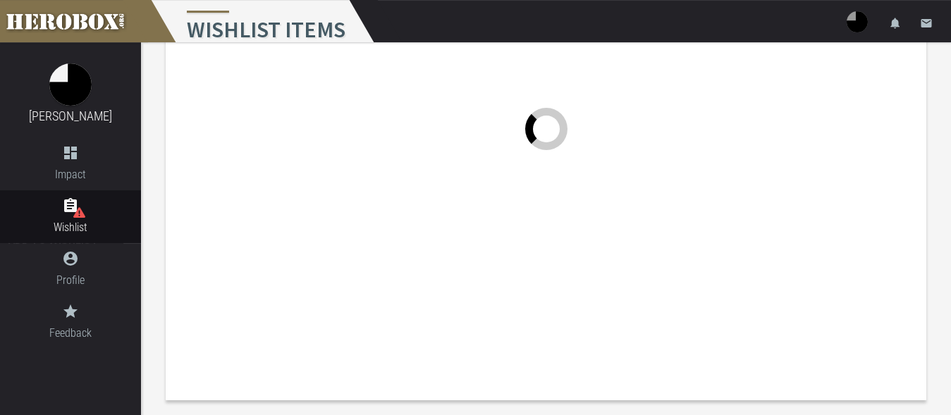
scroll to position [125, 0]
type input "men [GEOGRAPHIC_DATA]"
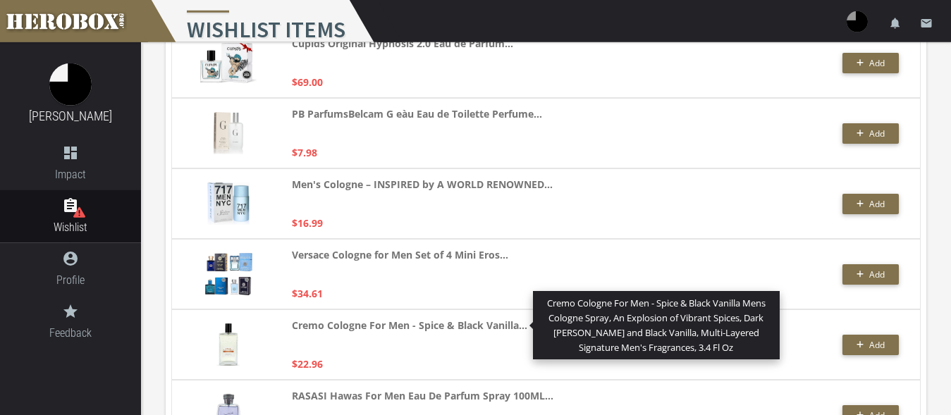
scroll to position [1964, 0]
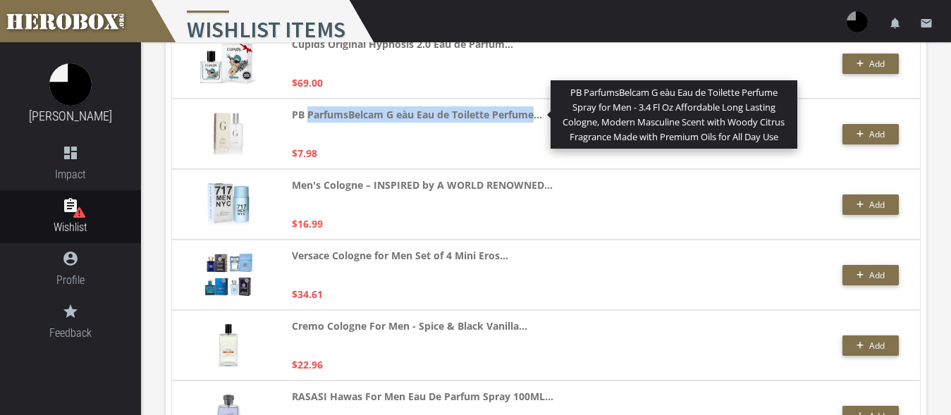
drag, startPoint x: 309, startPoint y: 115, endPoint x: 535, endPoint y: 117, distance: 226.2
click at [535, 117] on strong "PB ParfumsBelcam G eàu Eau de Toilette Perfume..." at bounding box center [417, 114] width 250 height 16
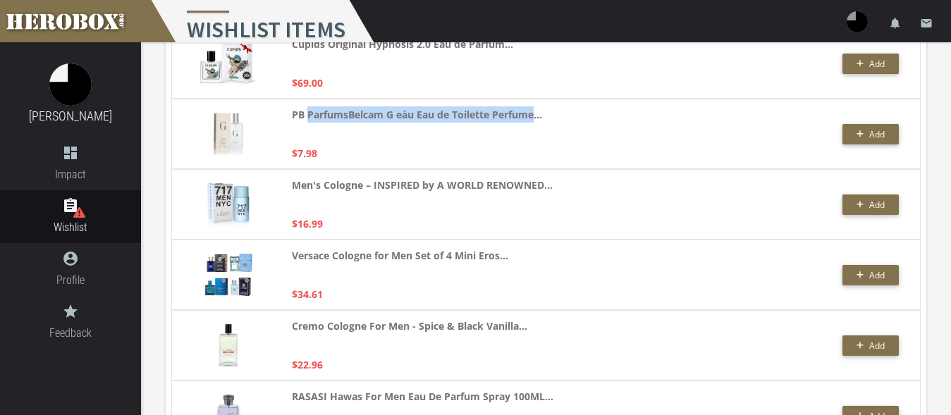
copy strong "ParfumsBelcam G eàu Eau de Toilette Perfume"
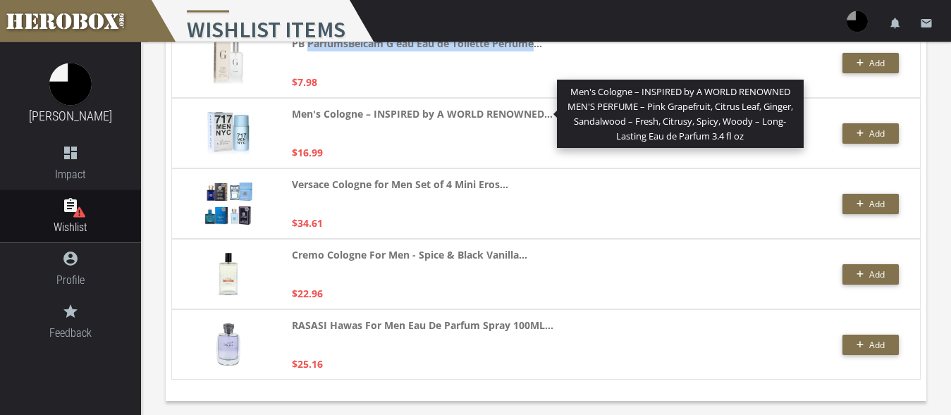
scroll to position [2036, 0]
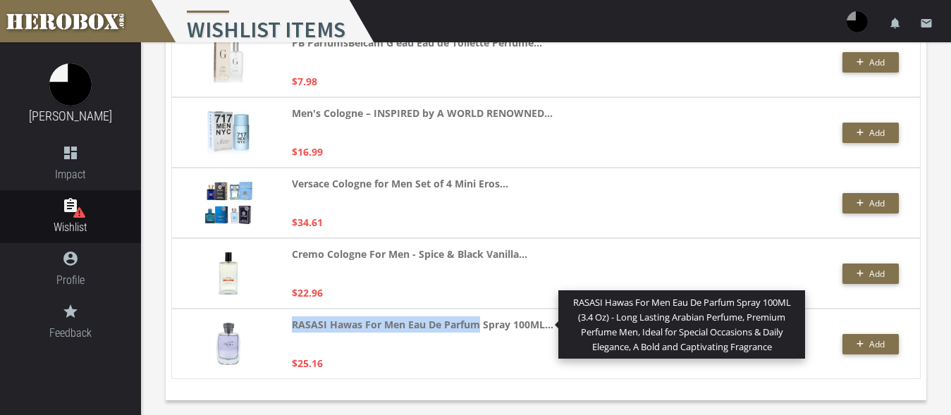
drag, startPoint x: 290, startPoint y: 325, endPoint x: 481, endPoint y: 331, distance: 191.1
click at [481, 331] on div "RASASI Hawas For Men Eau De Parfum Spray 100ML... RASASI Hawas For Men Eau De P…" at bounding box center [545, 344] width 749 height 70
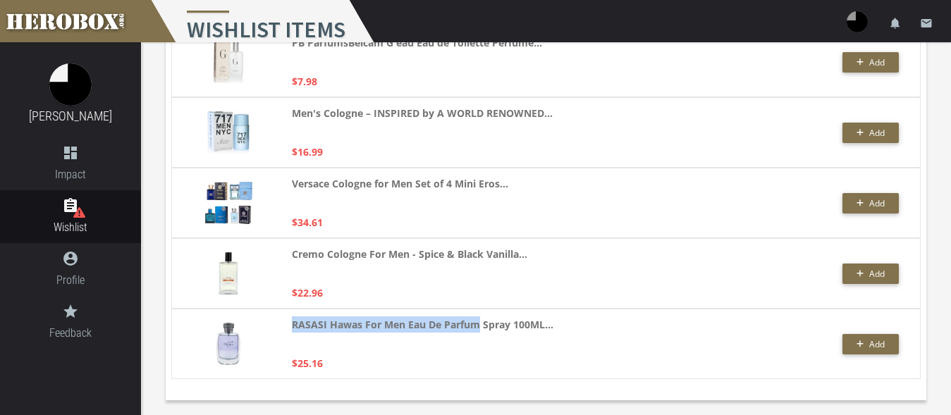
copy strong "RASASI Hawas For Men Eau De Parfum"
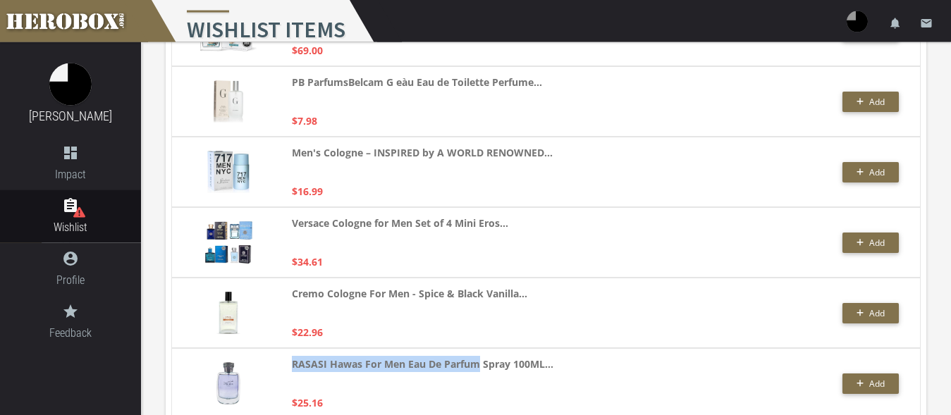
scroll to position [1964, 0]
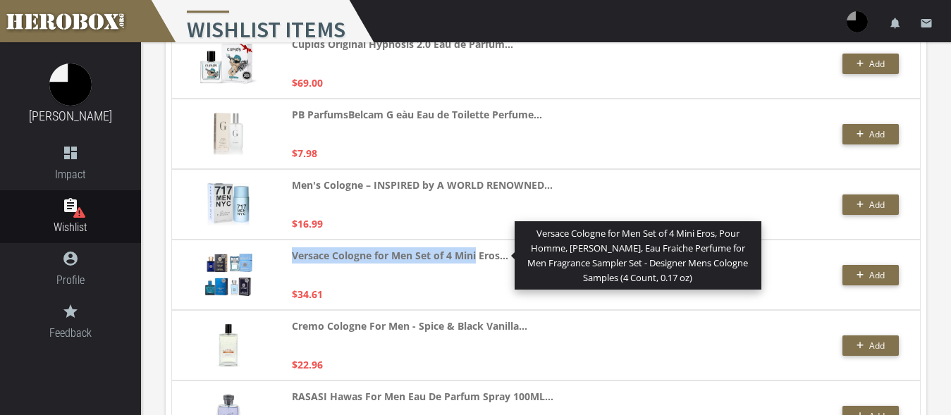
drag, startPoint x: 282, startPoint y: 252, endPoint x: 477, endPoint y: 262, distance: 195.5
click at [477, 262] on div "Versace Cologne for Men Set of 4 Mini Eros... Versace Cologne for Men Set of 4 …" at bounding box center [545, 275] width 749 height 70
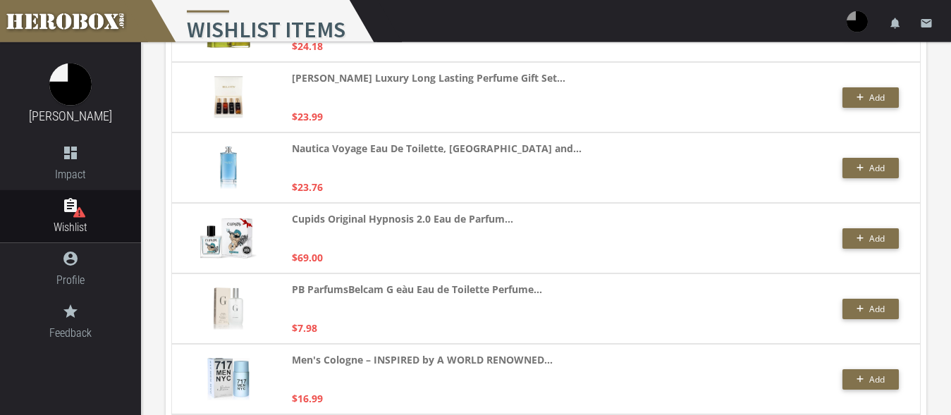
scroll to position [1748, 0]
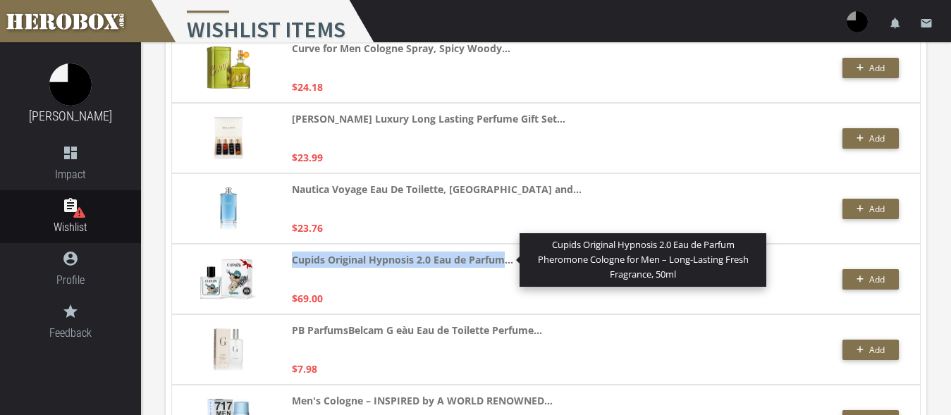
drag, startPoint x: 292, startPoint y: 261, endPoint x: 502, endPoint y: 266, distance: 210.1
click at [502, 266] on strong "Cupids Original Hypnosis 2.0 Eau de Parfum..." at bounding box center [402, 260] width 221 height 16
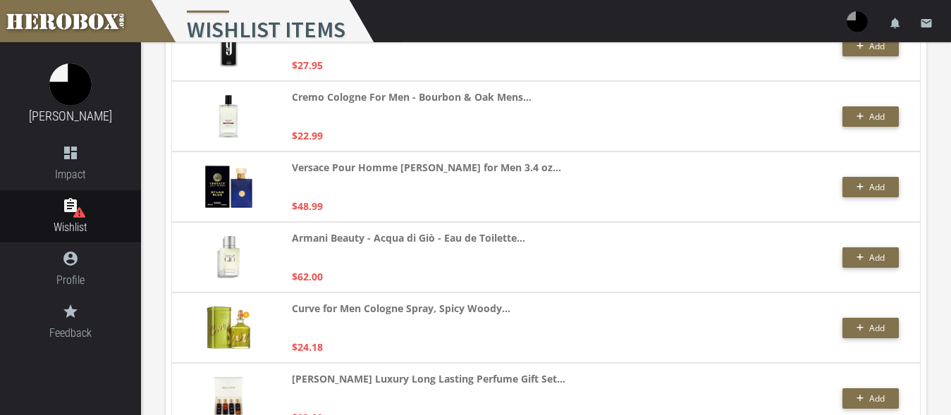
scroll to position [1461, 0]
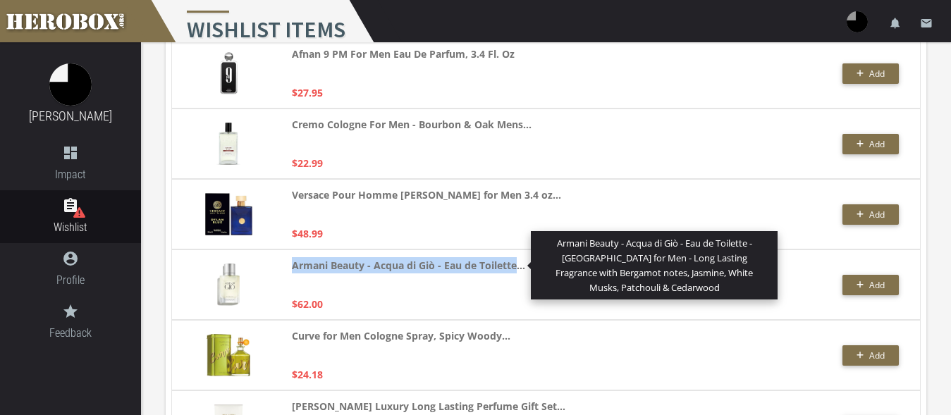
drag, startPoint x: 295, startPoint y: 265, endPoint x: 514, endPoint y: 266, distance: 218.5
click at [514, 266] on strong "Armani Beauty - Acqua di Giò - Eau de Toilette..." at bounding box center [408, 265] width 233 height 16
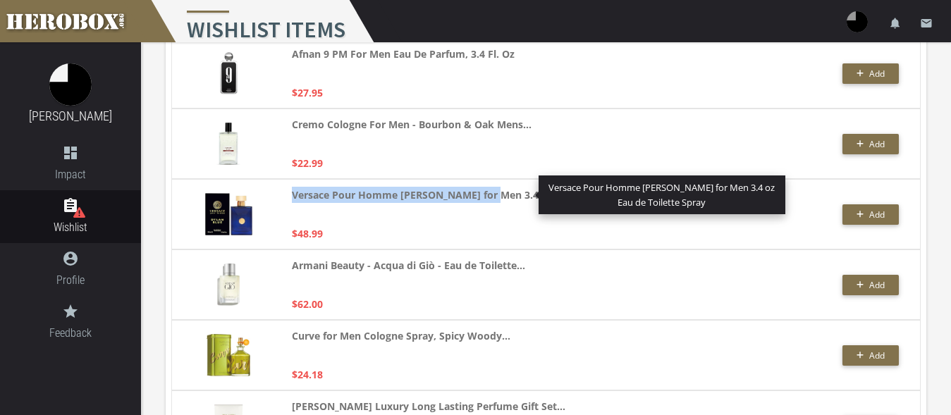
drag, startPoint x: 292, startPoint y: 194, endPoint x: 492, endPoint y: 200, distance: 200.3
click at [492, 200] on div "Versace Pour Homme [PERSON_NAME] for Men 3.4 oz... Versace Pour Homme [PERSON_N…" at bounding box center [545, 214] width 749 height 70
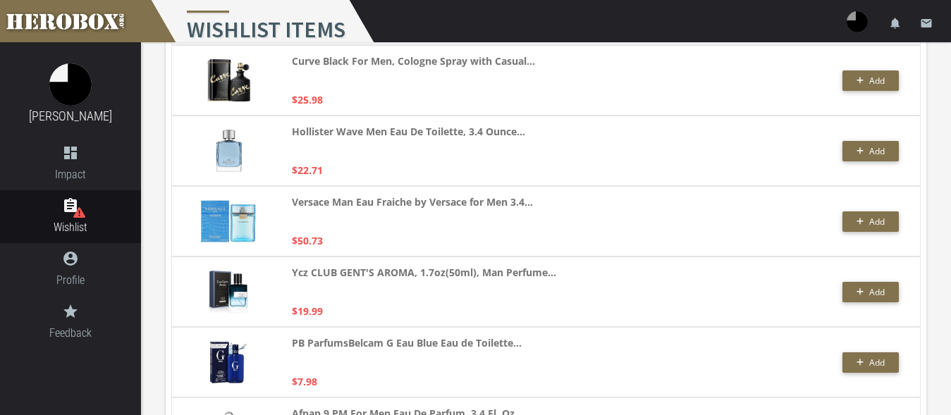
scroll to position [1030, 0]
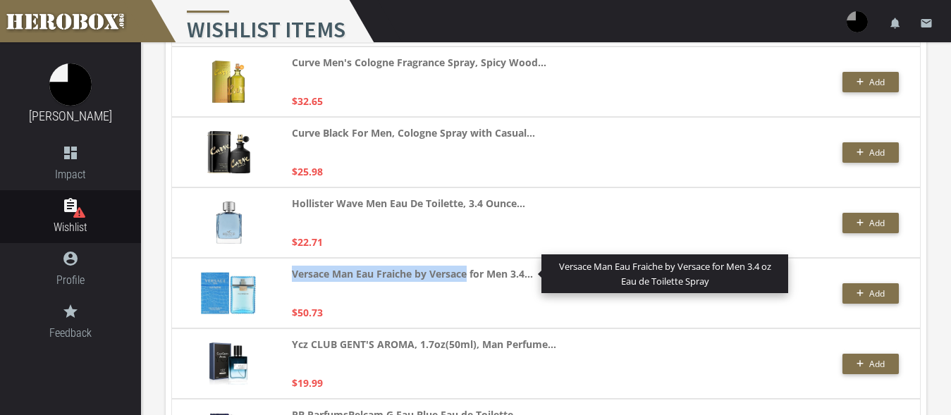
drag, startPoint x: 292, startPoint y: 276, endPoint x: 467, endPoint y: 280, distance: 175.5
click at [467, 280] on div "Versace Man Eau Fraiche by Versace for Men 3.4... Versace Man Eau Fraiche by Ve…" at bounding box center [545, 293] width 749 height 70
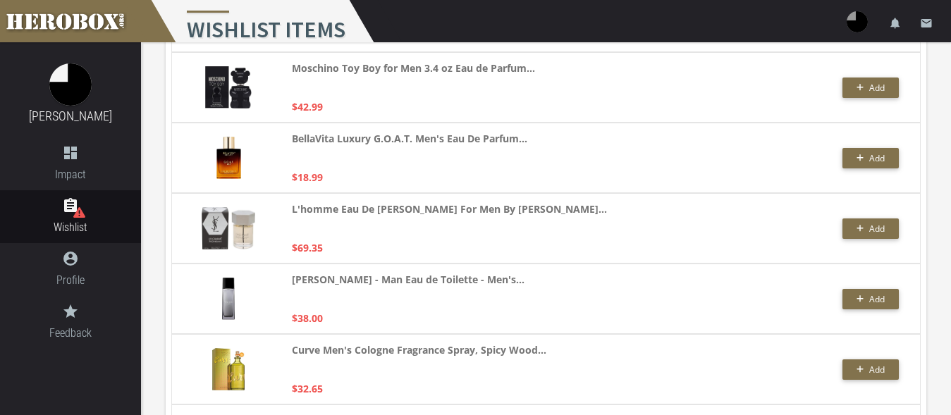
scroll to position [670, 0]
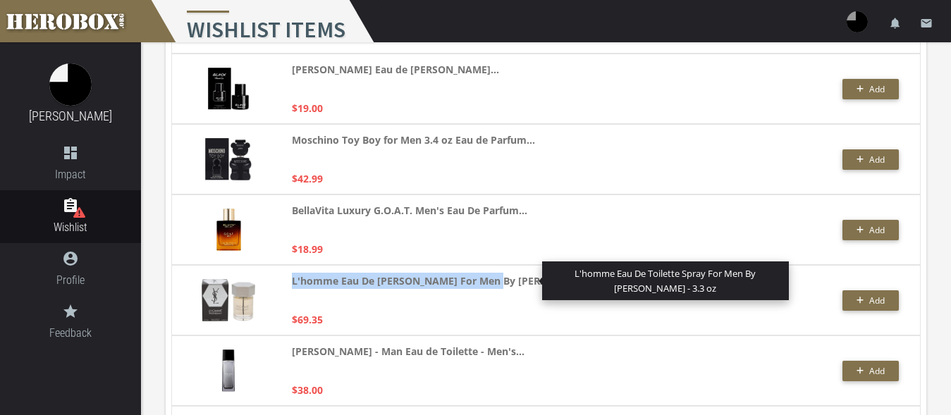
drag, startPoint x: 290, startPoint y: 279, endPoint x: 488, endPoint y: 289, distance: 197.6
click at [488, 289] on div "L'homme Eau De [PERSON_NAME] For Men By [PERSON_NAME]... L'homme Eau De Toilett…" at bounding box center [545, 300] width 749 height 70
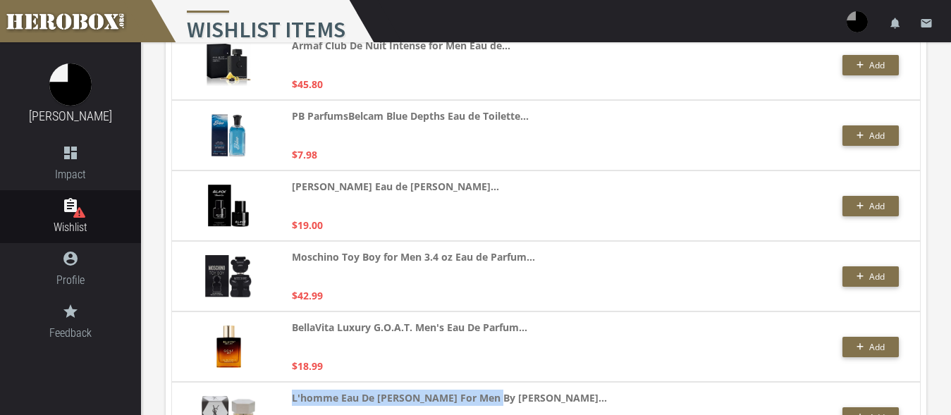
scroll to position [526, 0]
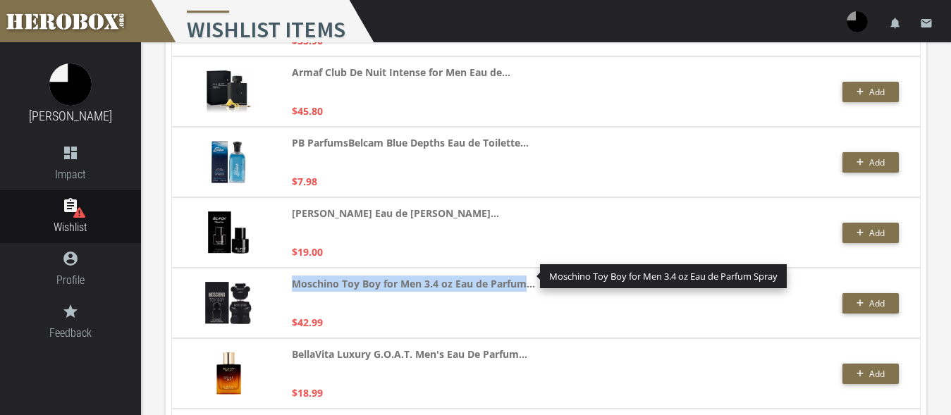
drag, startPoint x: 291, startPoint y: 287, endPoint x: 524, endPoint y: 286, distance: 233.3
click at [524, 286] on div "Moschino Toy Boy for Men 3.4 oz Eau de Parfum... Moschino Toy Boy for Men 3.4 o…" at bounding box center [545, 303] width 749 height 70
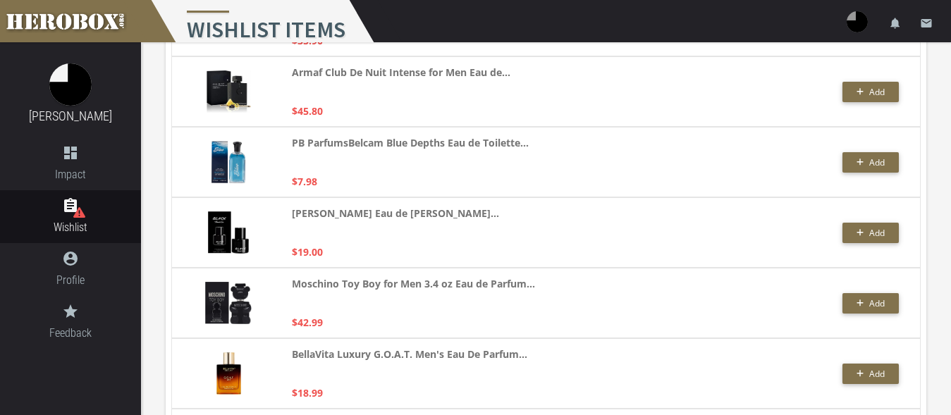
click at [593, 175] on div "PB ParfumsBelcam Blue Depths Eau de Toilette... $7.98" at bounding box center [475, 162] width 367 height 55
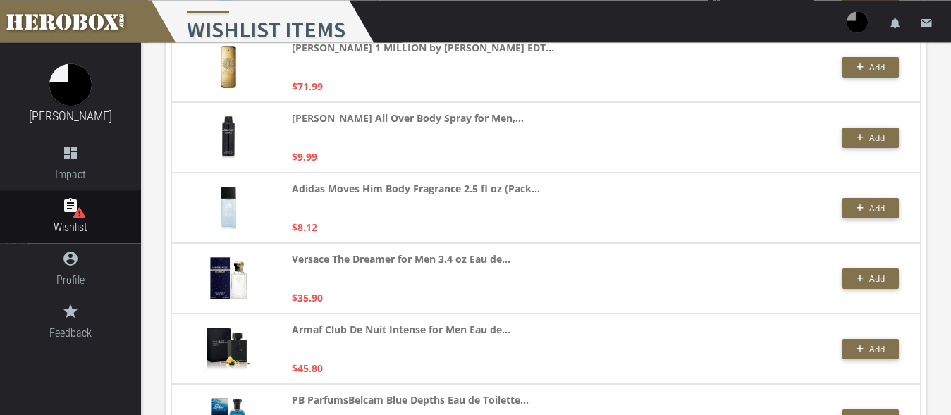
scroll to position [239, 0]
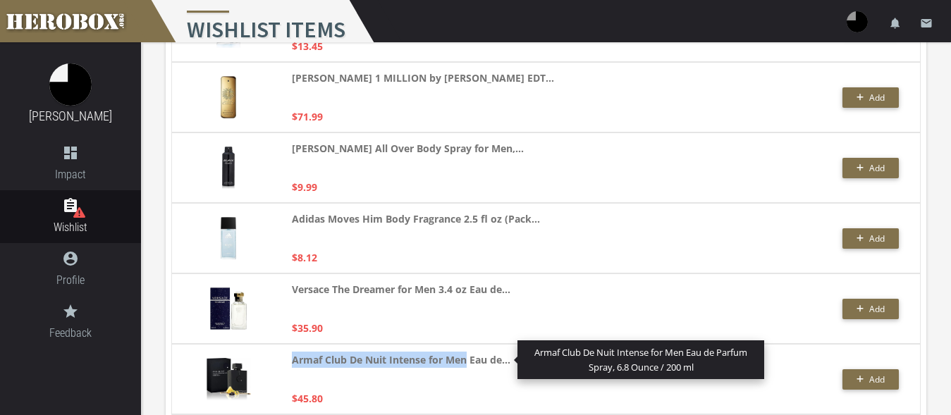
drag, startPoint x: 290, startPoint y: 360, endPoint x: 467, endPoint y: 366, distance: 176.3
click at [467, 366] on div "Armaf Club De Nuit Intense for Men Eau de... Armaf Club De Nuit Intense for Men…" at bounding box center [545, 379] width 749 height 70
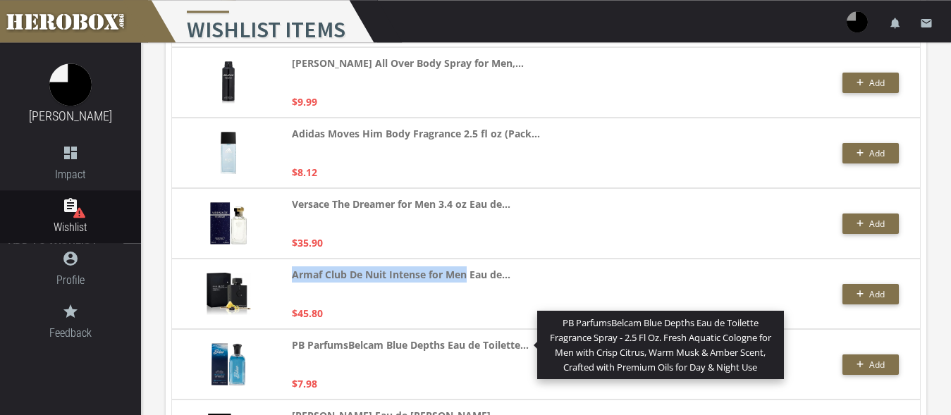
scroll to position [326, 0]
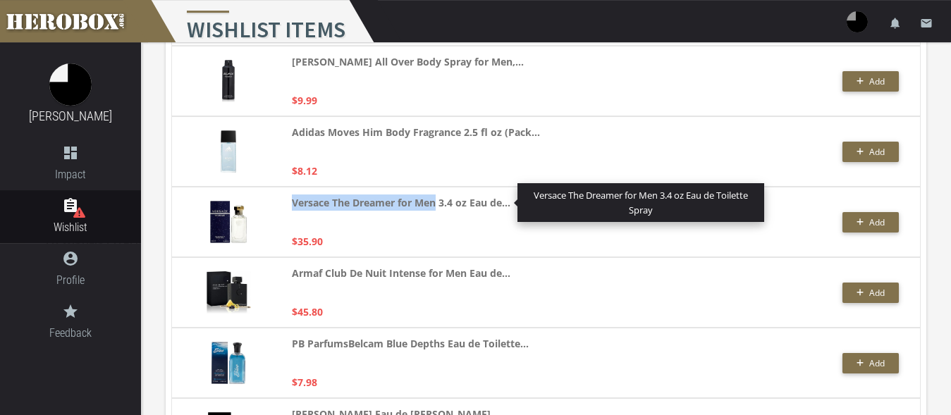
drag, startPoint x: 291, startPoint y: 203, endPoint x: 438, endPoint y: 204, distance: 147.3
click at [438, 204] on div "Versace The Dreamer for Men 3.4 oz Eau de... Versace The Dreamer for Men 3.4 oz…" at bounding box center [545, 222] width 749 height 70
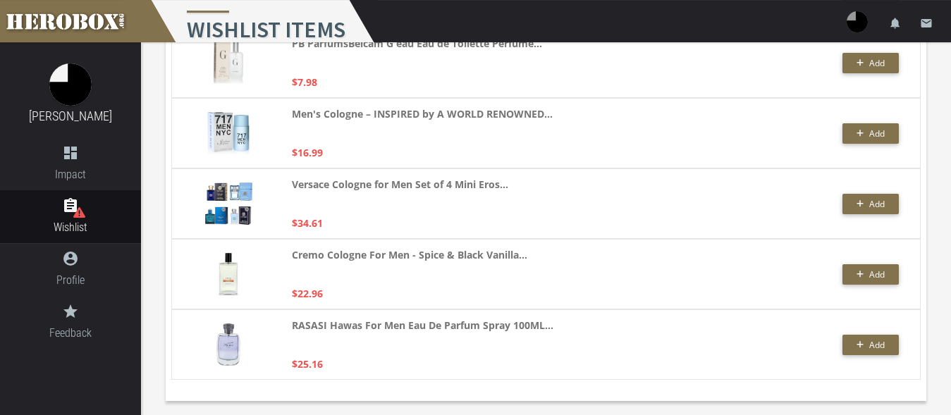
scroll to position [2036, 0]
click at [871, 207] on span "Add" at bounding box center [877, 203] width 16 height 12
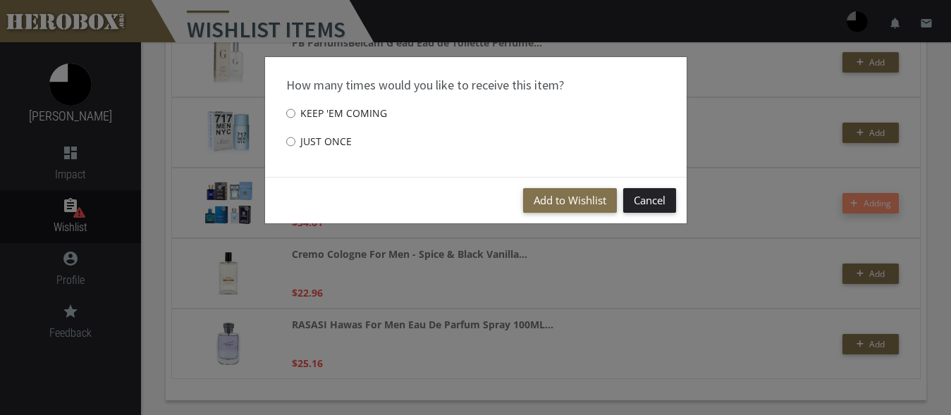
click at [297, 137] on label "Just once" at bounding box center [319, 142] width 66 height 28
click at [295, 137] on input "Just once" at bounding box center [290, 141] width 9 height 23
radio input "****"
click at [558, 197] on button "Add to Wishlist" at bounding box center [570, 200] width 94 height 25
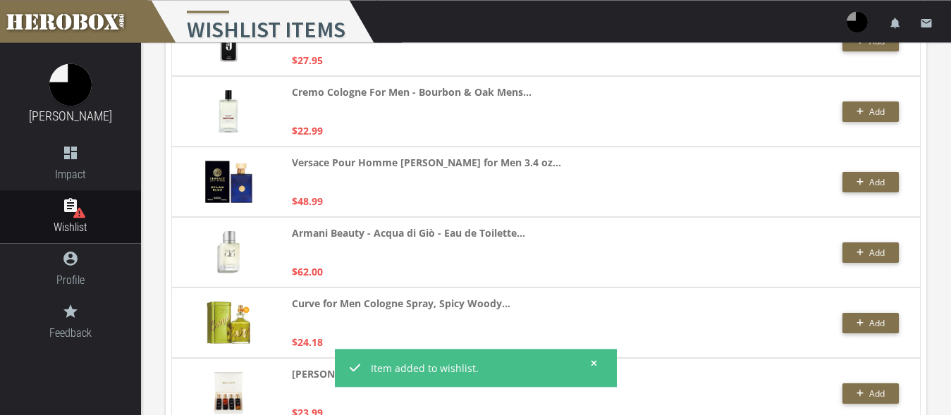
scroll to position [1461, 0]
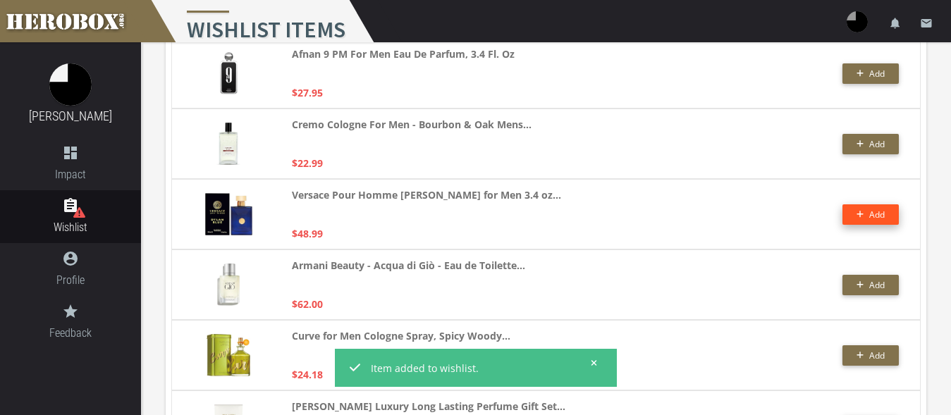
click at [864, 216] on button "Add" at bounding box center [870, 214] width 56 height 20
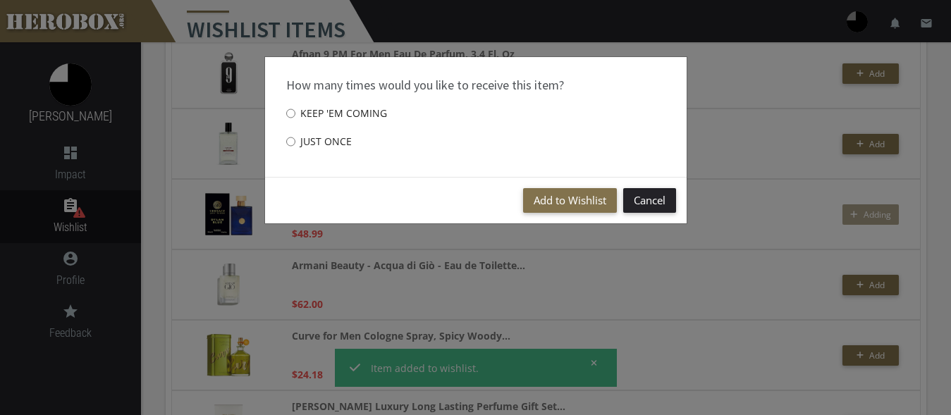
click at [300, 144] on label "Just once" at bounding box center [319, 142] width 66 height 28
click at [295, 144] on input "Just once" at bounding box center [290, 141] width 9 height 23
radio input "****"
click at [560, 205] on button "Add to Wishlist" at bounding box center [570, 200] width 94 height 25
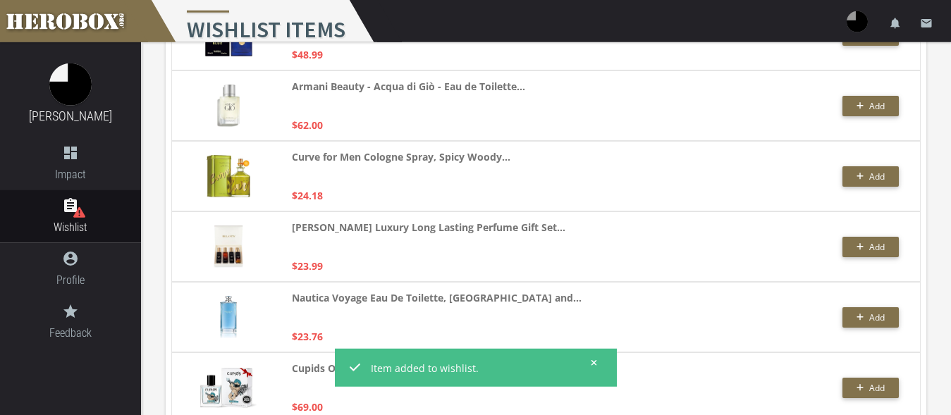
scroll to position [1605, 0]
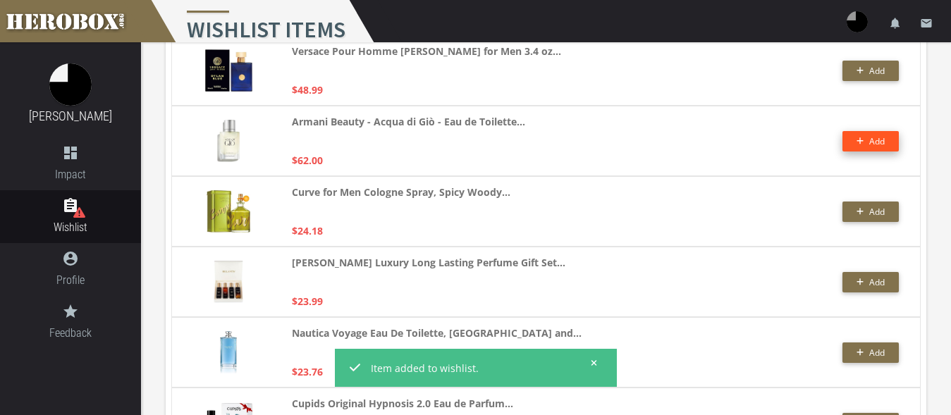
click at [886, 143] on button "Add" at bounding box center [870, 141] width 56 height 20
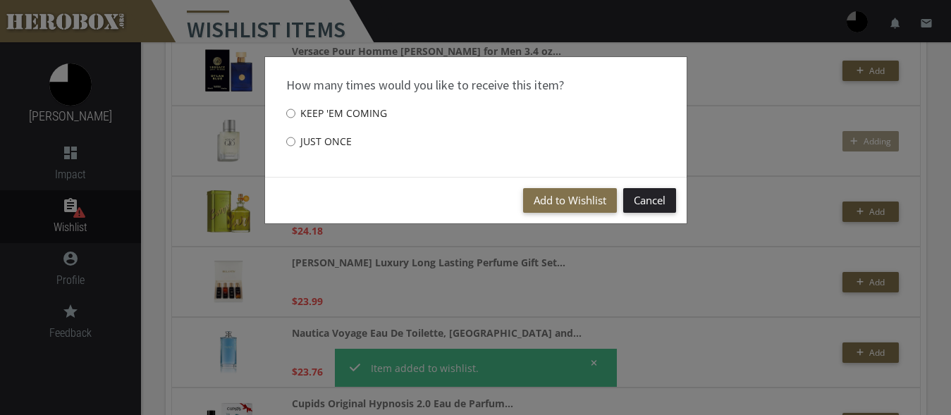
click at [302, 142] on label "Just once" at bounding box center [319, 142] width 66 height 28
click at [295, 142] on input "Just once" at bounding box center [290, 141] width 9 height 23
radio input "****"
click at [560, 197] on button "Add to Wishlist" at bounding box center [570, 200] width 94 height 25
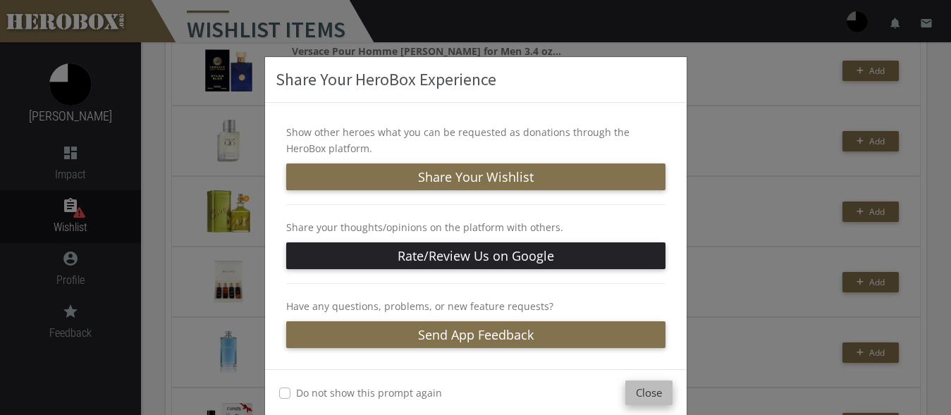
click at [642, 391] on button "Close" at bounding box center [648, 393] width 47 height 25
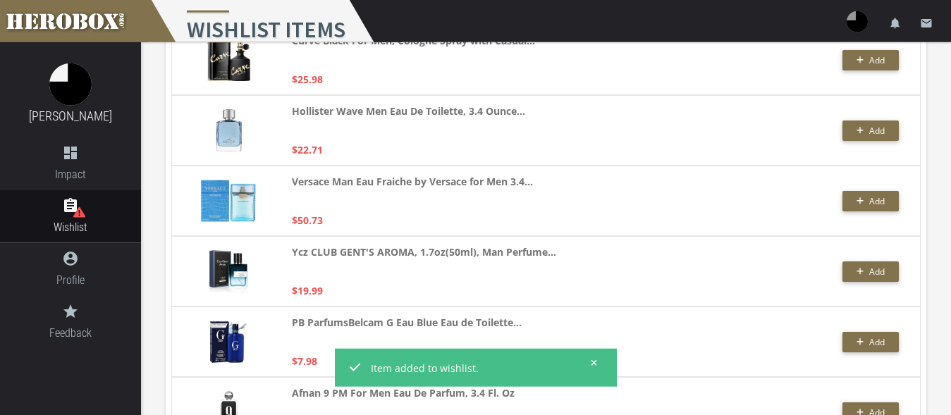
scroll to position [1102, 0]
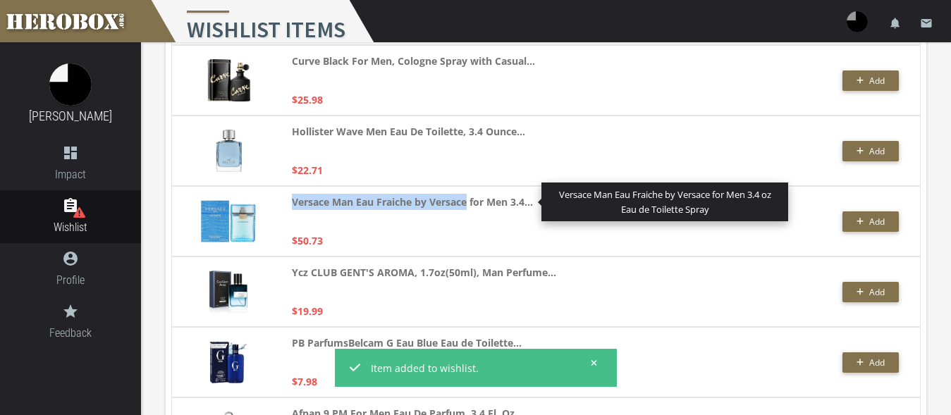
drag, startPoint x: 290, startPoint y: 201, endPoint x: 469, endPoint y: 202, distance: 179.0
click at [469, 202] on div "Versace Man Eau Fraiche by Versace for Men 3.4... Versace Man Eau Fraiche by Ve…" at bounding box center [545, 221] width 749 height 70
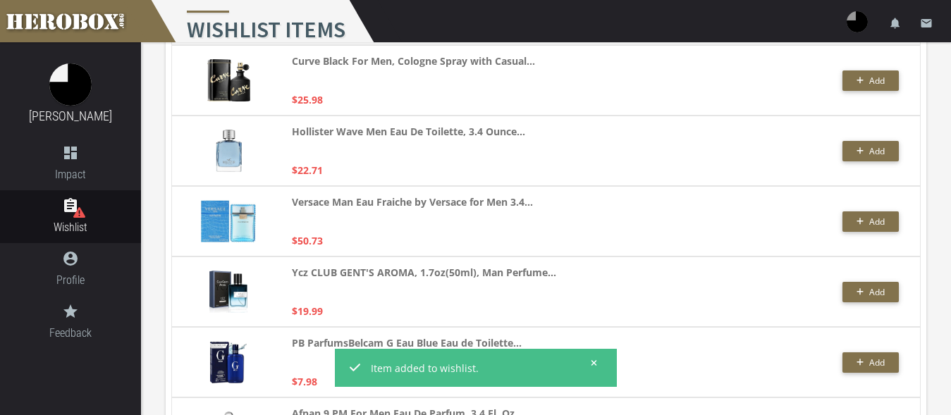
click at [164, 216] on div "My Wishlist Items Add to Wishlist Search men [GEOGRAPHIC_DATA] Showing items ma…" at bounding box center [546, 153] width 782 height 2383
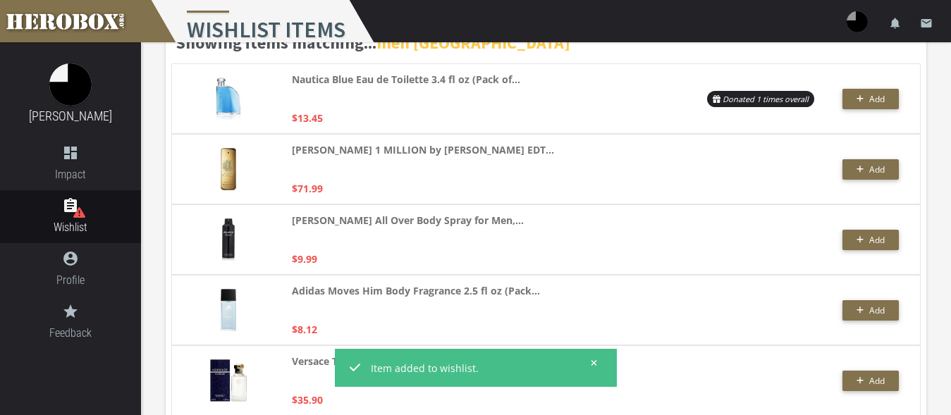
scroll to position [0, 0]
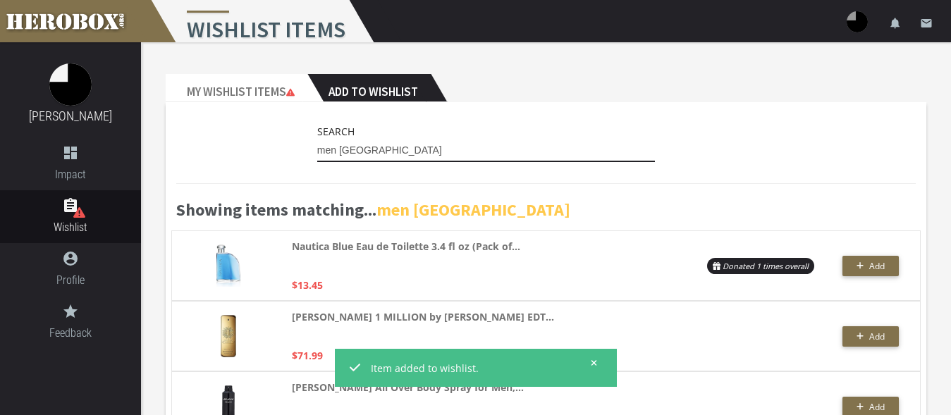
drag, startPoint x: 398, startPoint y: 153, endPoint x: 302, endPoint y: 152, distance: 96.6
click at [317, 152] on input "men [GEOGRAPHIC_DATA]" at bounding box center [486, 151] width 338 height 23
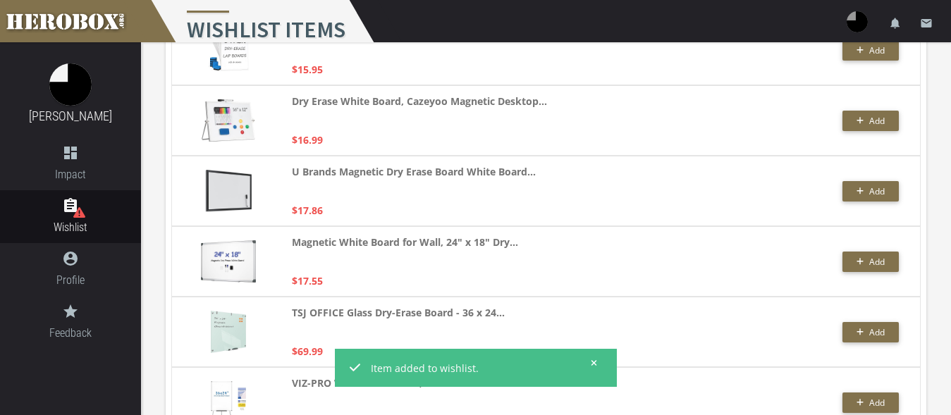
scroll to position [144, 0]
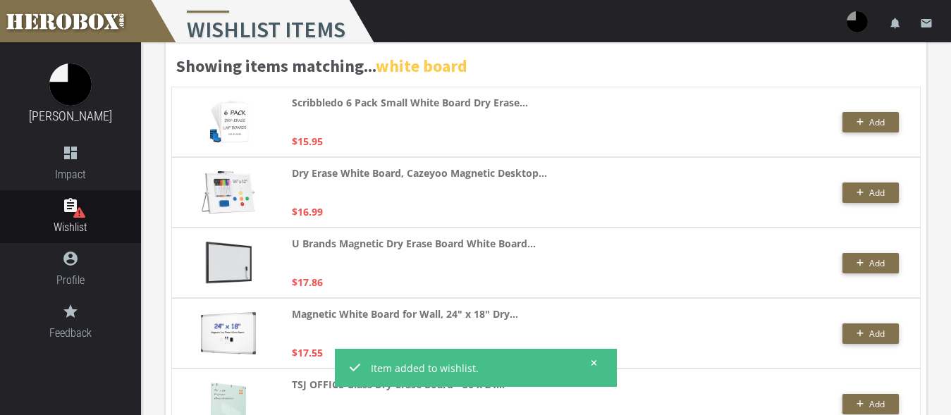
type input "white board"
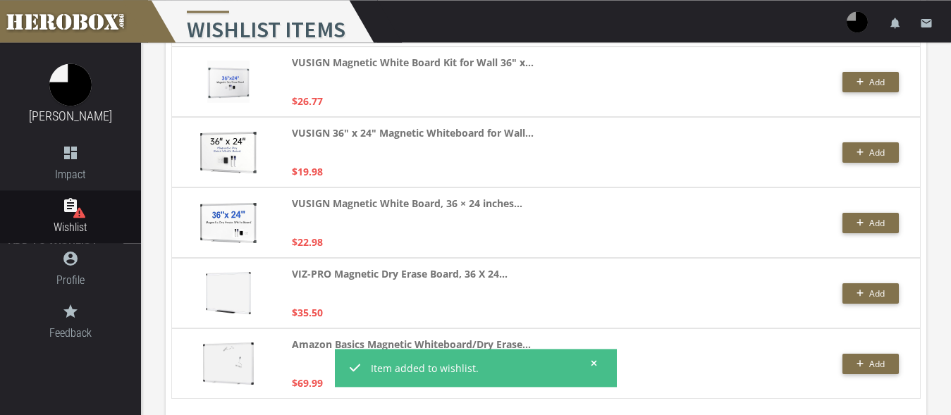
scroll to position [2247, 0]
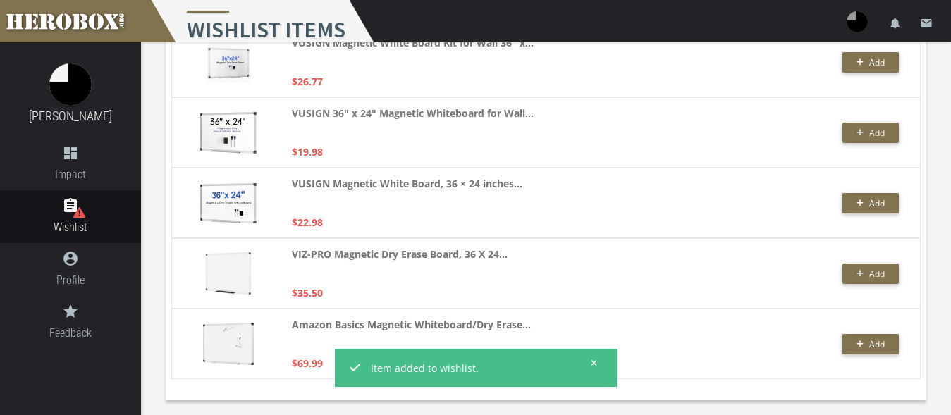
click at [595, 362] on icon at bounding box center [594, 363] width 6 height 6
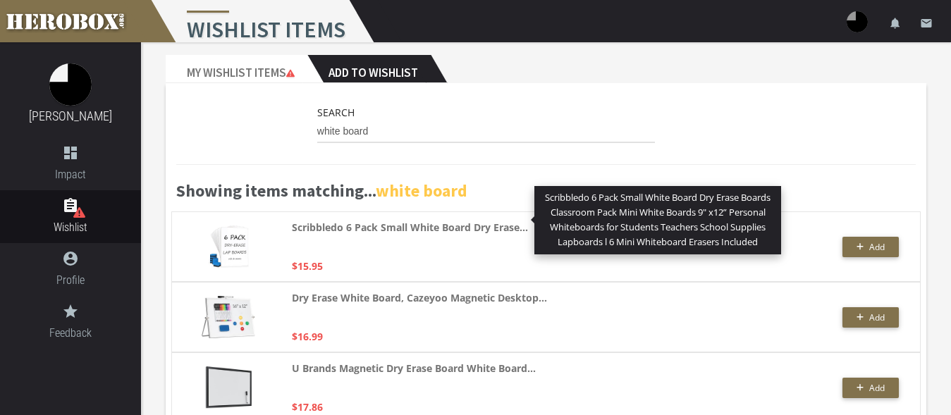
scroll to position [0, 0]
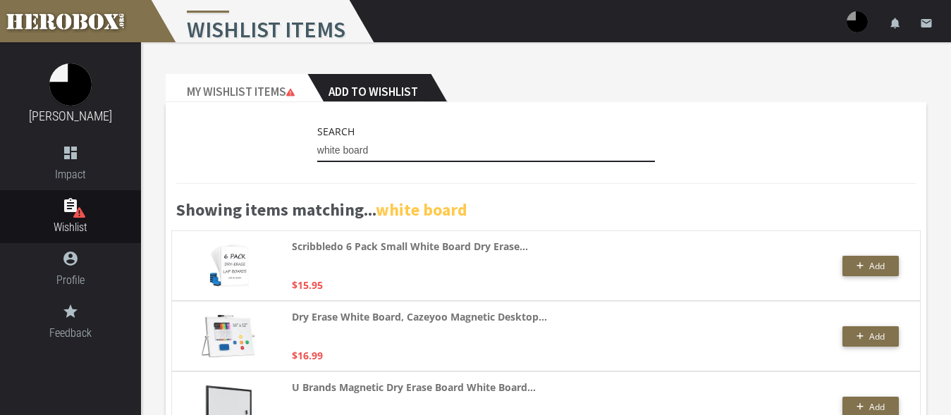
drag, startPoint x: 398, startPoint y: 152, endPoint x: 293, endPoint y: 150, distance: 105.0
click at [317, 150] on input "white board" at bounding box center [486, 151] width 338 height 23
drag, startPoint x: 418, startPoint y: 148, endPoint x: 392, endPoint y: 149, distance: 26.1
click at [417, 148] on input "white board" at bounding box center [486, 151] width 338 height 23
drag, startPoint x: 370, startPoint y: 154, endPoint x: 265, endPoint y: 149, distance: 105.1
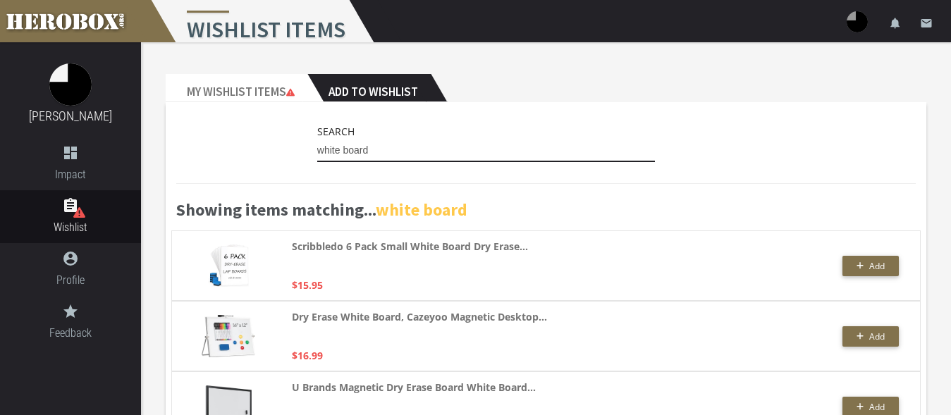
click at [317, 149] on input "white board" at bounding box center [486, 151] width 338 height 23
click at [405, 91] on h2 "Add to Wishlist" at bounding box center [368, 88] width 123 height 28
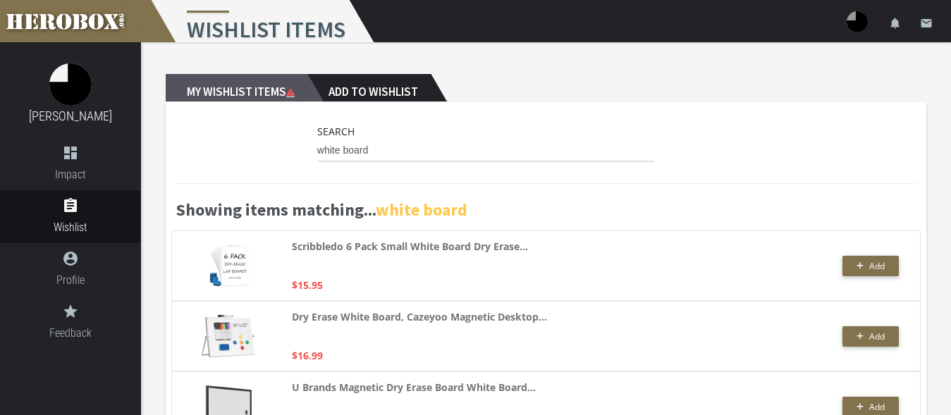
click at [276, 88] on h2 "My Wishlist Items" at bounding box center [237, 88] width 142 height 28
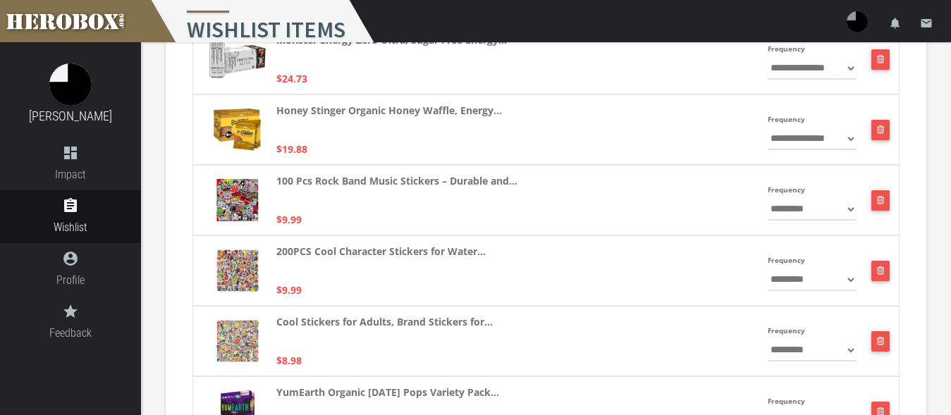
scroll to position [1797, 0]
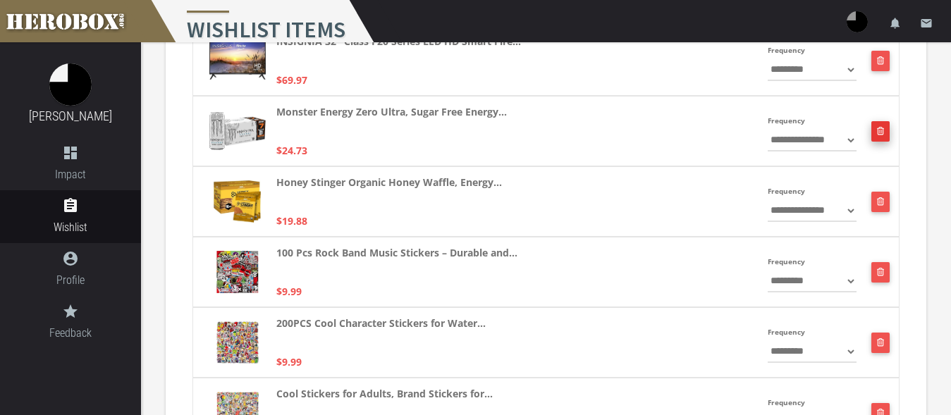
click at [882, 129] on icon "button" at bounding box center [881, 131] width 8 height 8
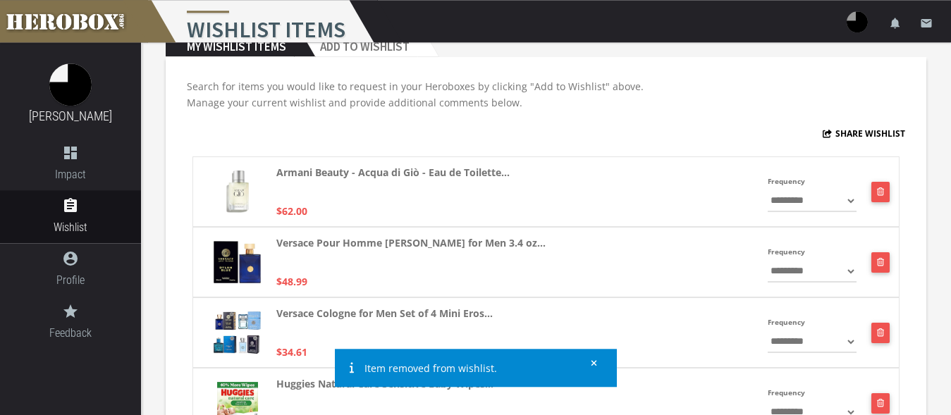
scroll to position [0, 0]
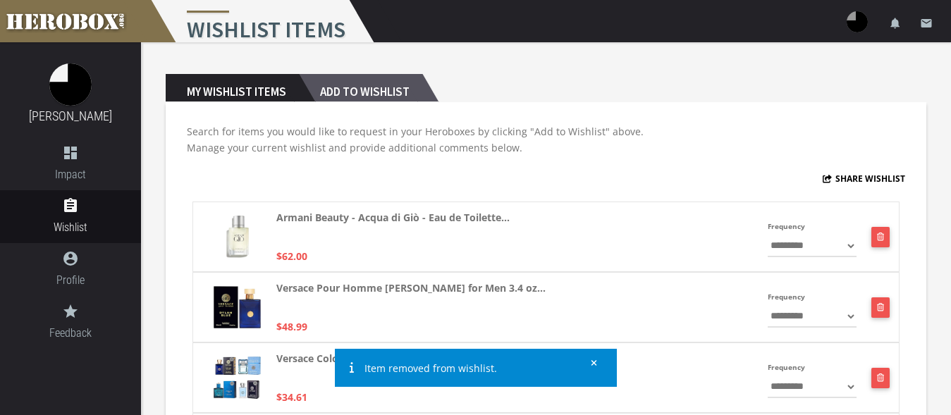
click at [366, 89] on h2 "Add to Wishlist" at bounding box center [360, 88] width 123 height 28
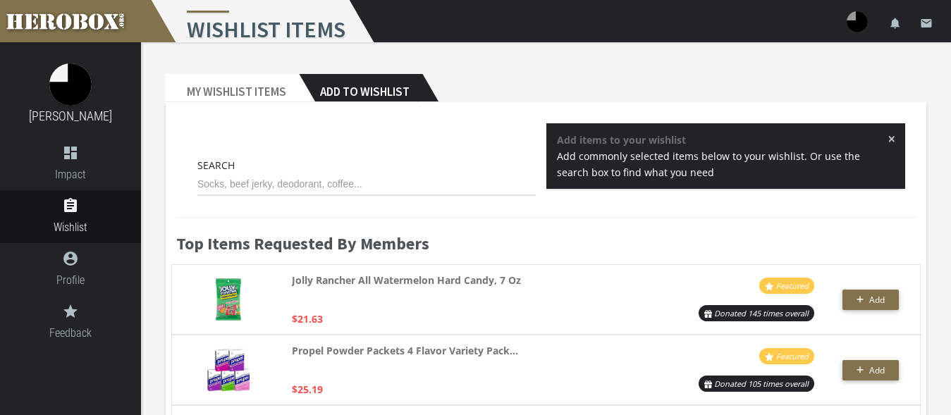
click at [892, 138] on span "×" at bounding box center [891, 139] width 8 height 14
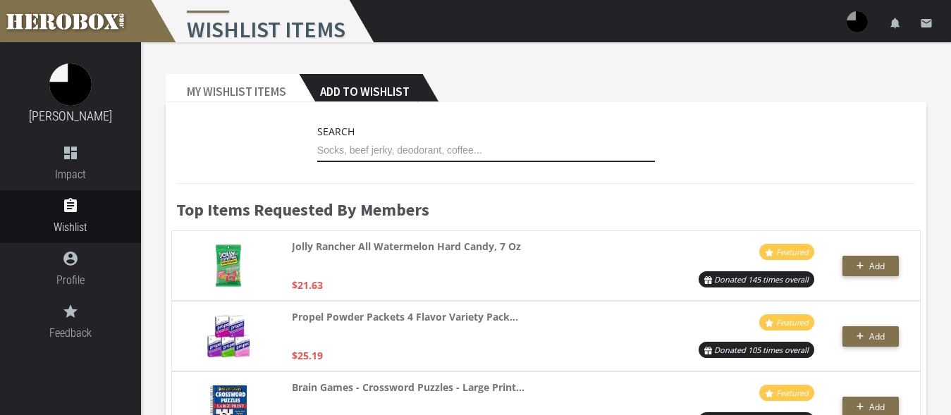
click at [397, 152] on input "text" at bounding box center [486, 151] width 338 height 23
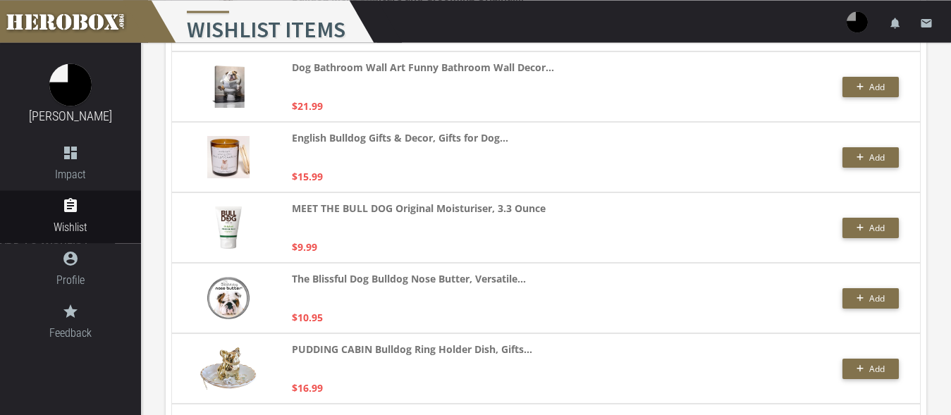
scroll to position [288, 0]
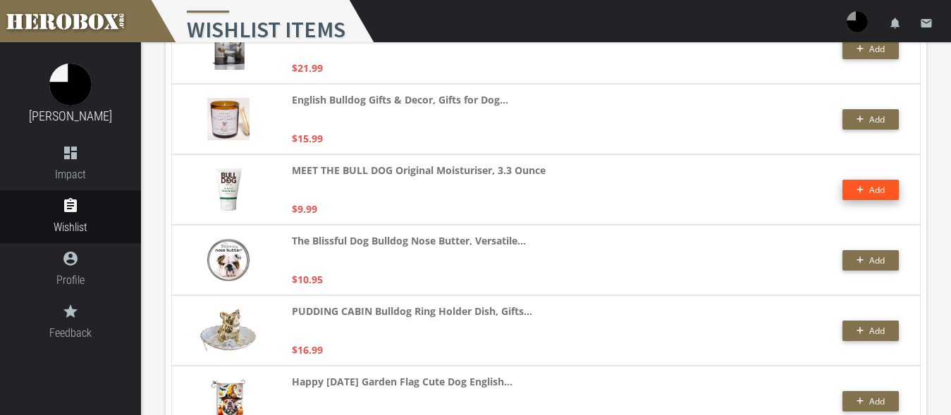
type input "bulldog"
click at [861, 193] on button "Add" at bounding box center [870, 190] width 56 height 20
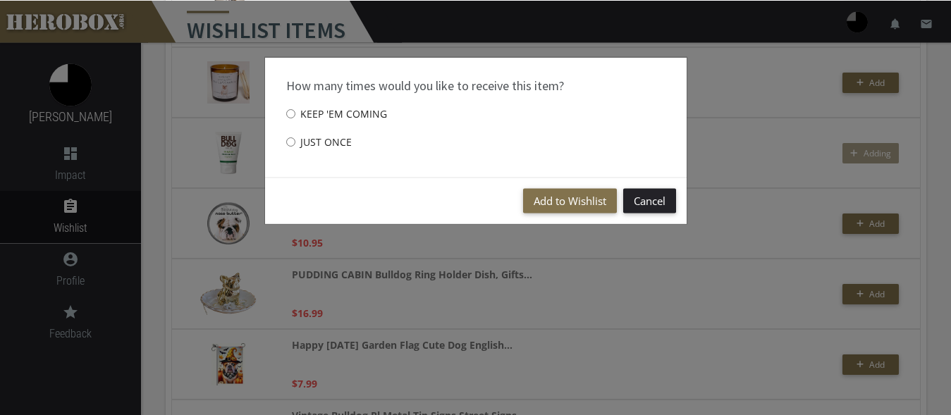
scroll to position [326, 0]
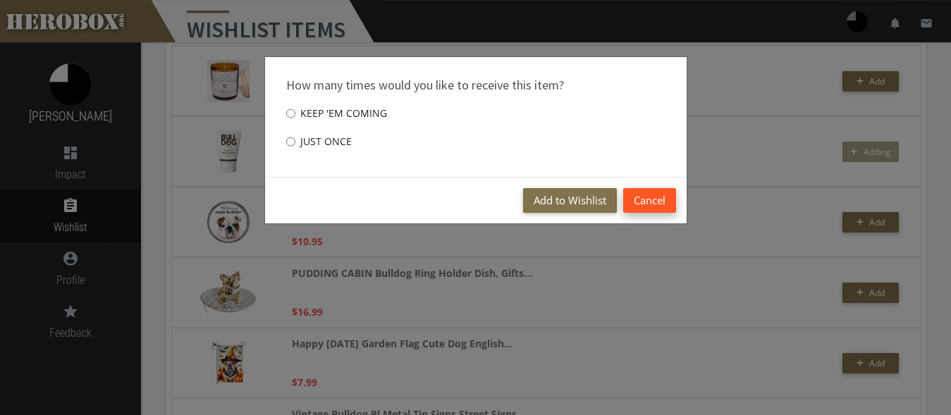
click at [643, 206] on button "Cancel" at bounding box center [649, 200] width 53 height 25
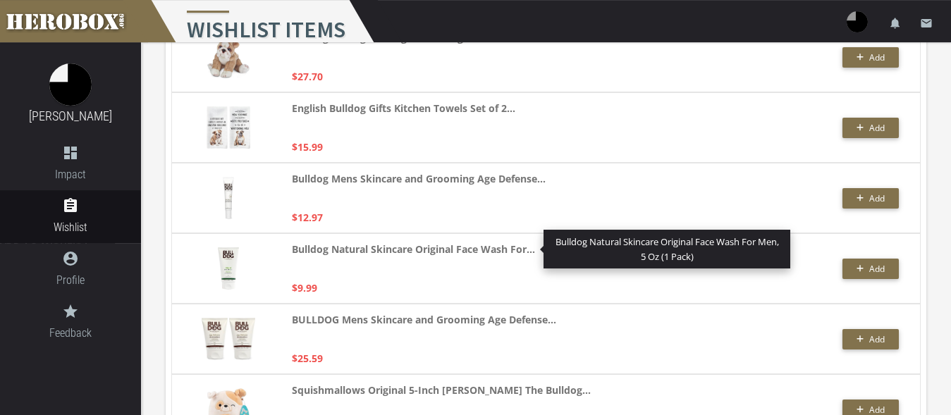
scroll to position [1691, 0]
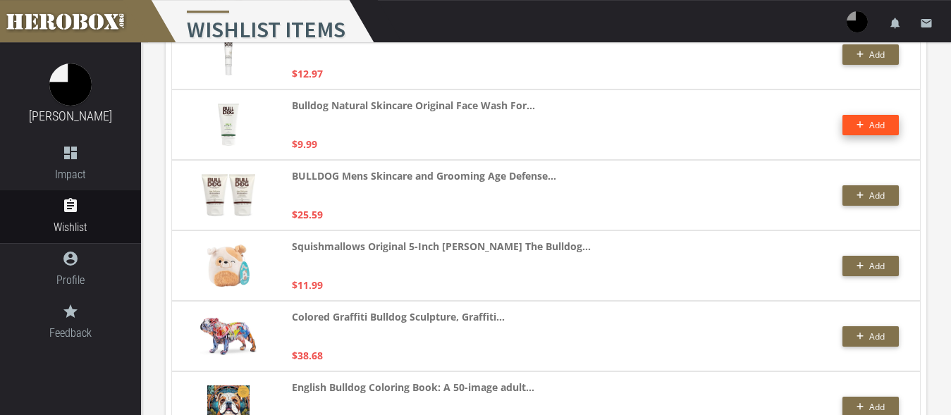
click at [879, 125] on span "Add" at bounding box center [877, 125] width 16 height 12
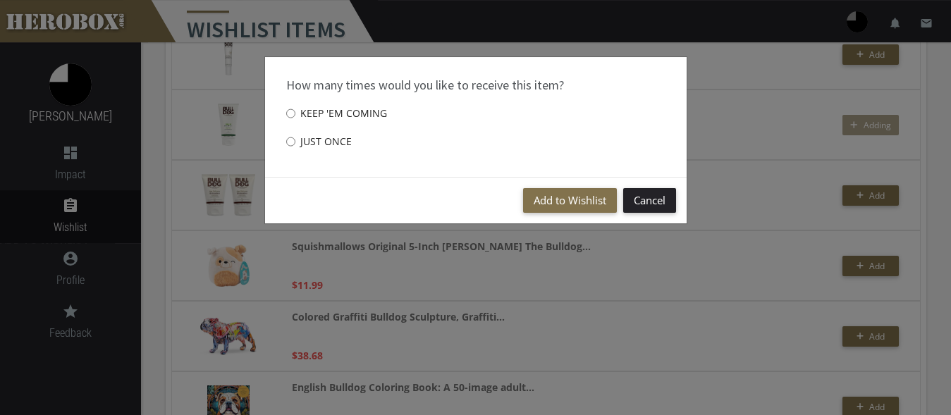
click at [297, 137] on label "Just once" at bounding box center [319, 142] width 66 height 28
click at [295, 137] on input "Just once" at bounding box center [290, 141] width 9 height 23
radio input "****"
click at [559, 202] on button "Add to Wishlist" at bounding box center [570, 200] width 94 height 25
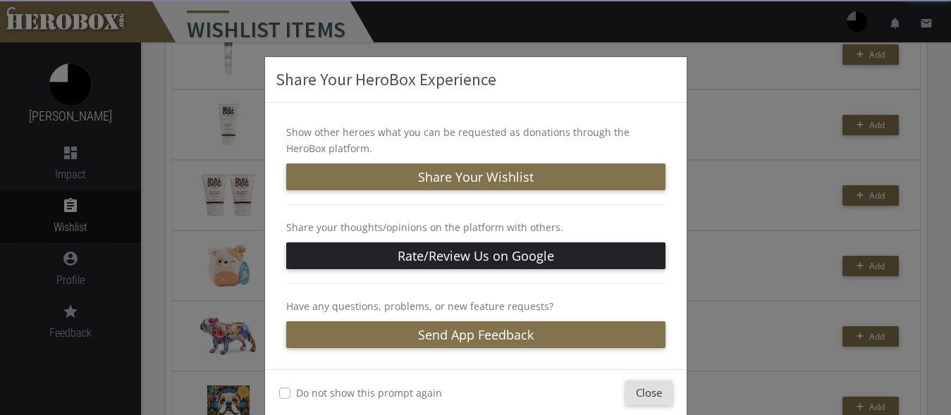
scroll to position [23, 0]
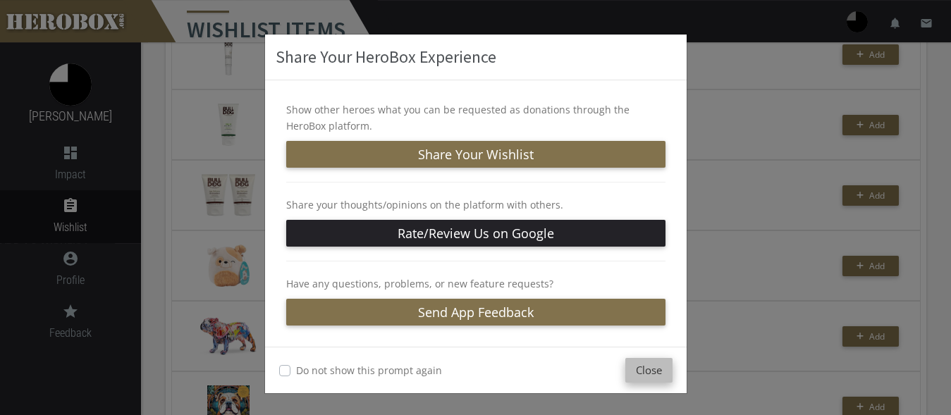
click at [641, 373] on button "Close" at bounding box center [648, 370] width 47 height 25
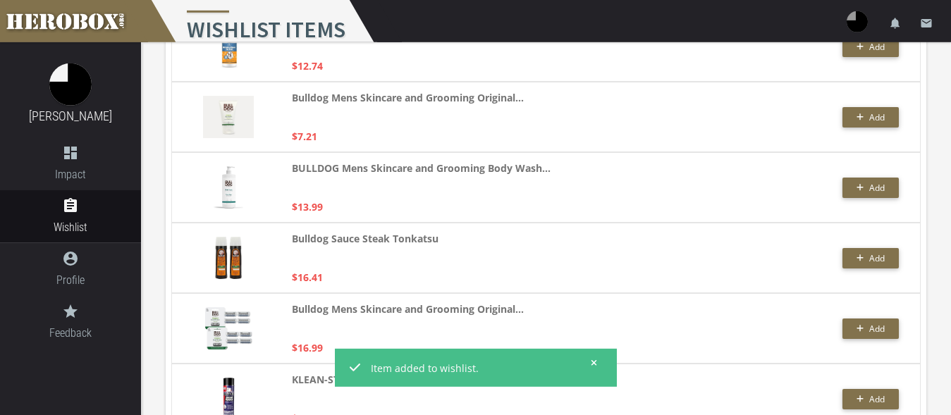
scroll to position [2266, 0]
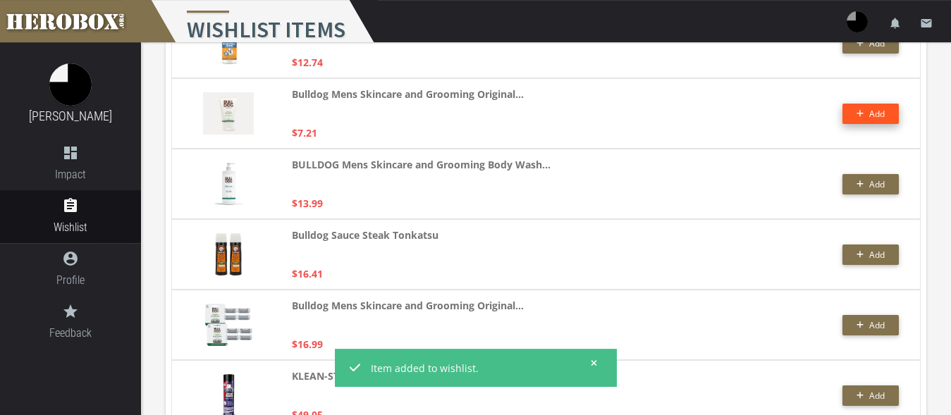
click at [873, 107] on button "Add" at bounding box center [870, 114] width 56 height 20
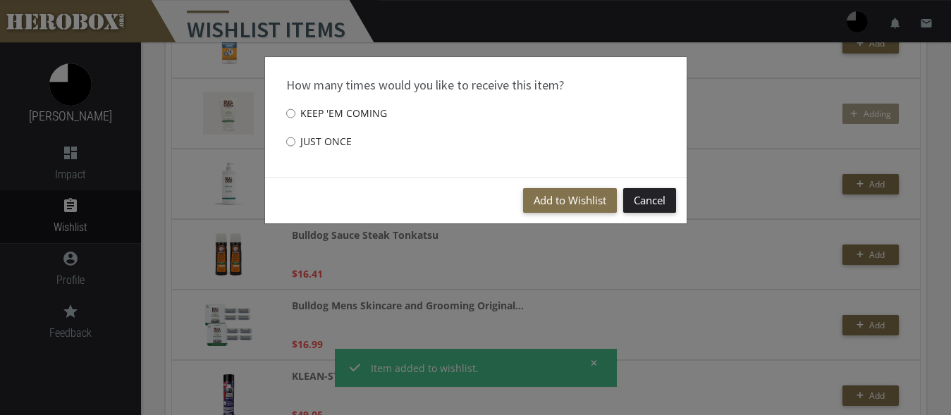
click at [302, 141] on label "Just once" at bounding box center [319, 142] width 66 height 28
click at [295, 141] on input "Just once" at bounding box center [290, 141] width 9 height 23
radio input "****"
click at [567, 199] on button "Add to Wishlist" at bounding box center [570, 200] width 94 height 25
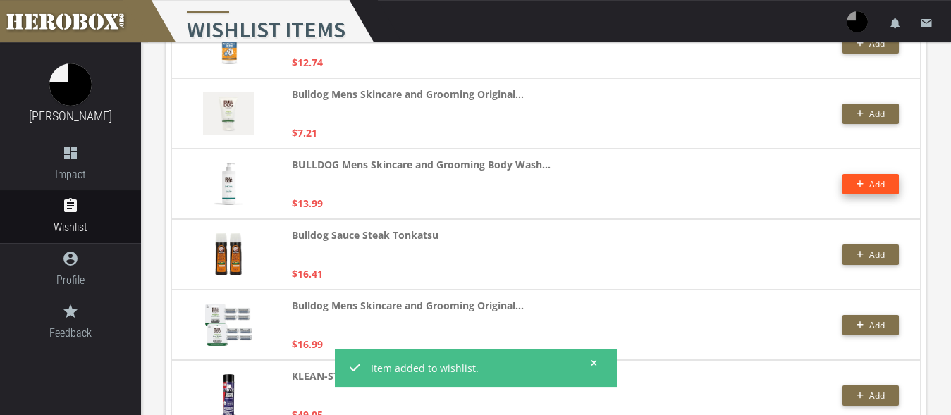
click at [852, 177] on button "Add" at bounding box center [870, 184] width 56 height 20
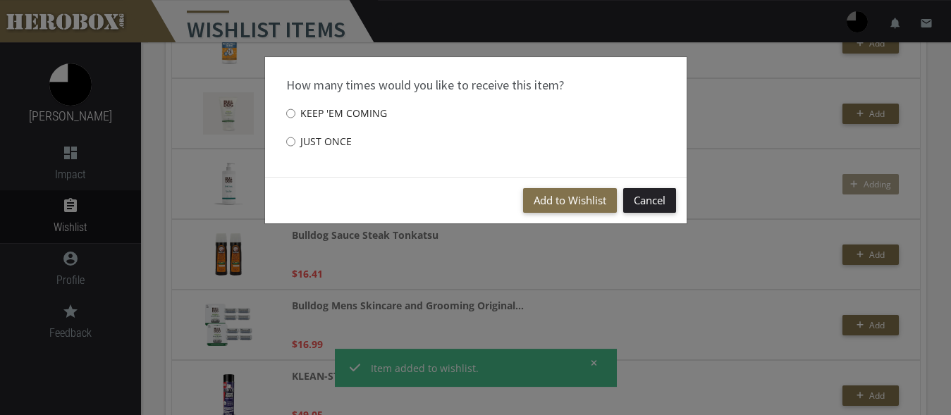
click at [325, 150] on label "Just once" at bounding box center [319, 142] width 66 height 28
click at [295, 150] on input "Just once" at bounding box center [290, 141] width 9 height 23
radio input "****"
click at [557, 197] on button "Add to Wishlist" at bounding box center [570, 200] width 94 height 25
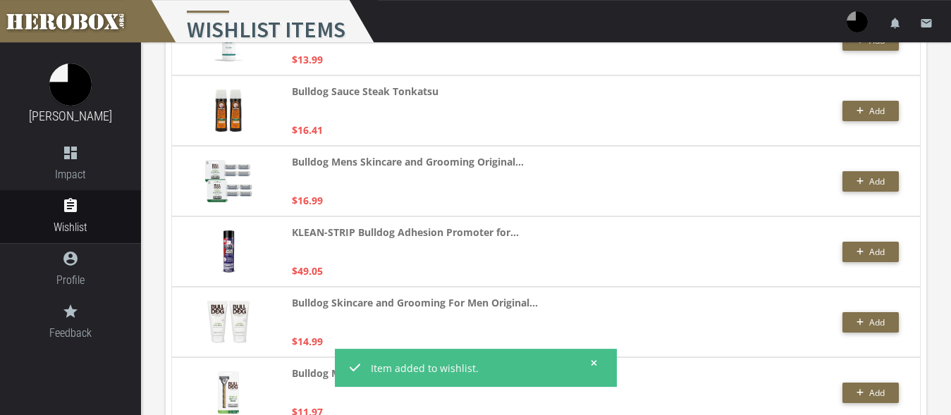
scroll to position [2482, 0]
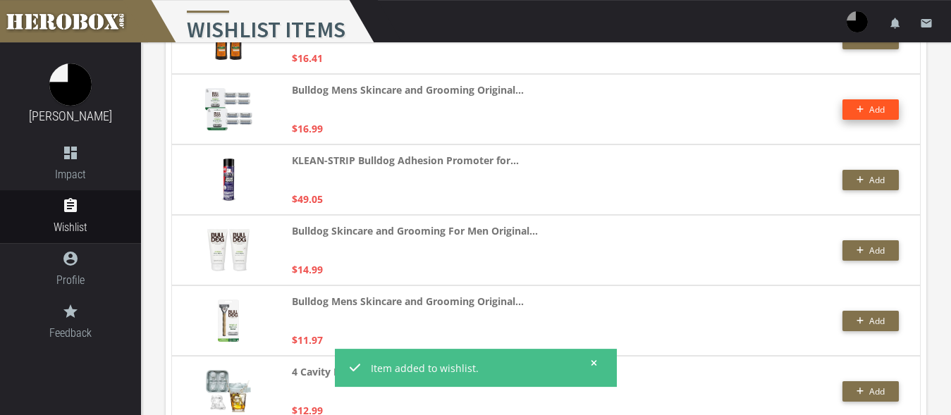
click at [863, 109] on icon "button" at bounding box center [860, 109] width 8 height 8
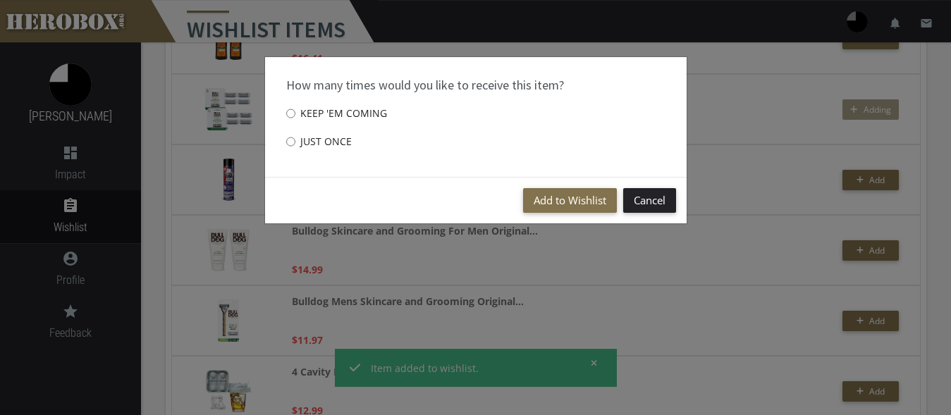
click at [299, 142] on label "Just once" at bounding box center [319, 142] width 66 height 28
click at [295, 142] on input "Just once" at bounding box center [290, 141] width 9 height 23
radio input "****"
click at [560, 197] on button "Add to Wishlist" at bounding box center [570, 200] width 94 height 25
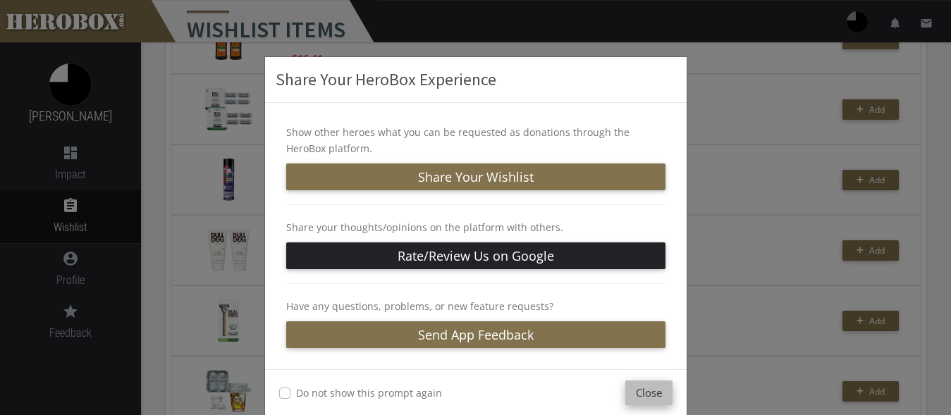
click at [636, 394] on button "Close" at bounding box center [648, 393] width 47 height 25
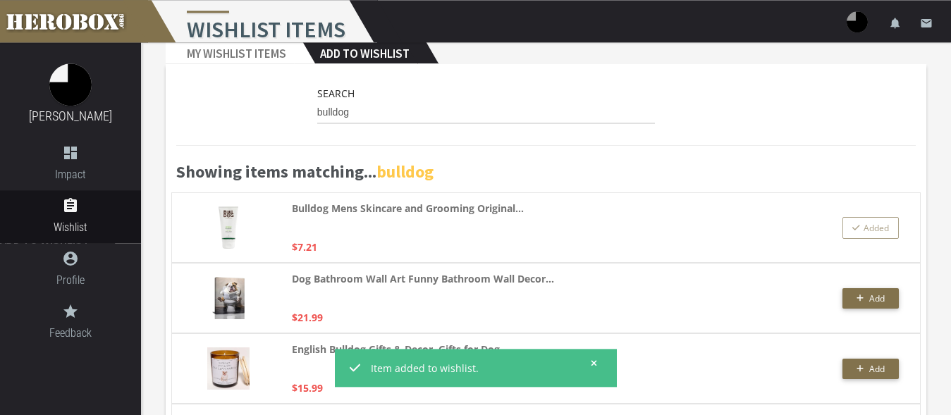
scroll to position [0, 0]
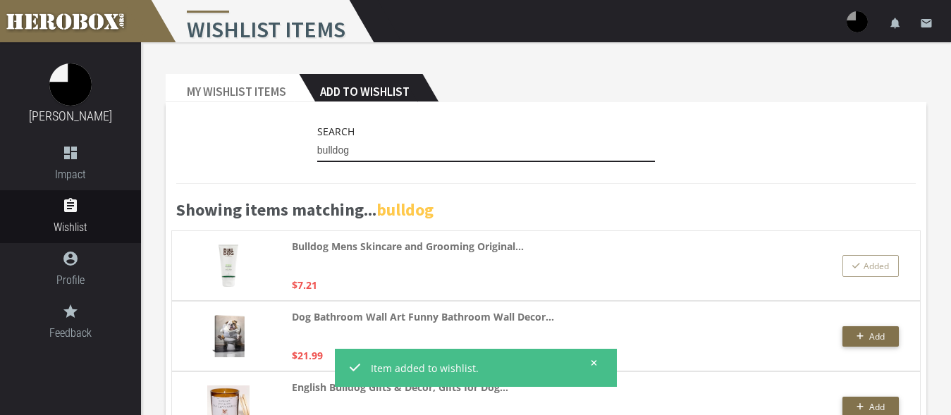
drag, startPoint x: 296, startPoint y: 142, endPoint x: 258, endPoint y: 135, distance: 38.6
click at [317, 140] on input "bulldog" at bounding box center [486, 151] width 338 height 23
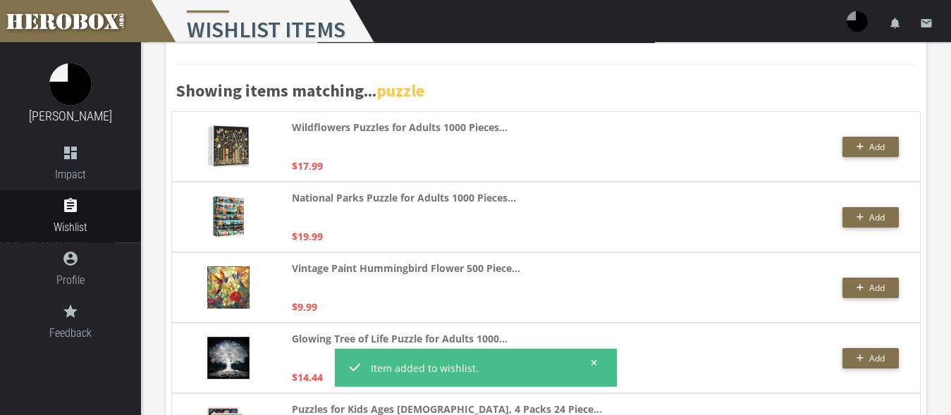
scroll to position [144, 0]
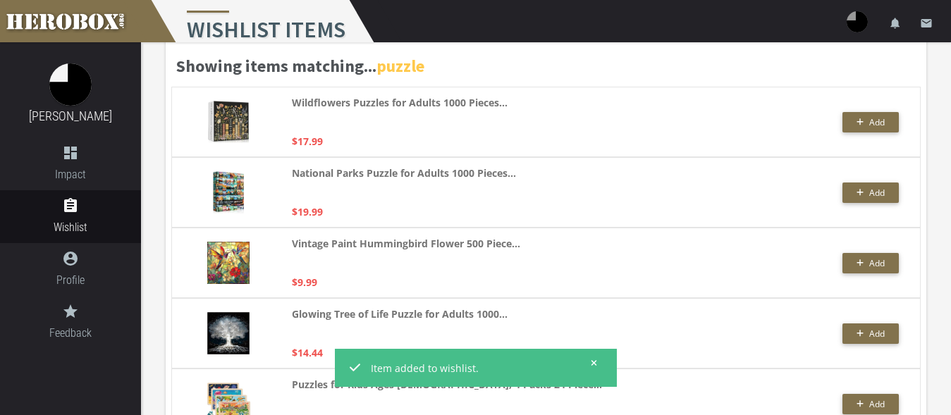
type input "puzzle"
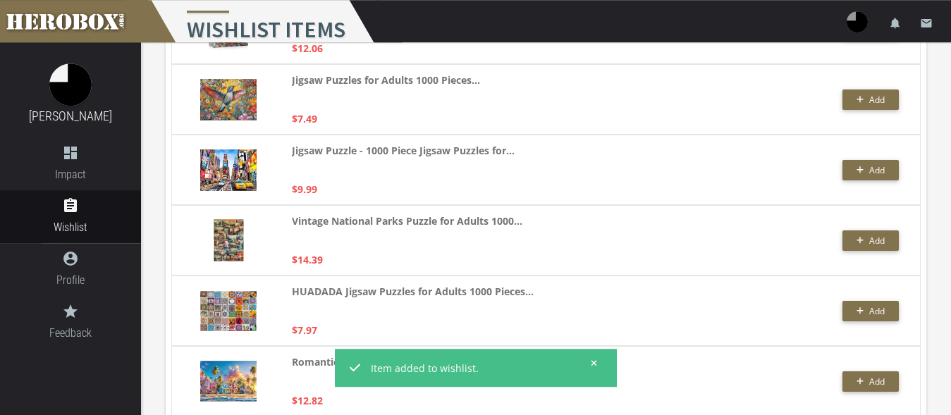
scroll to position [1221, 0]
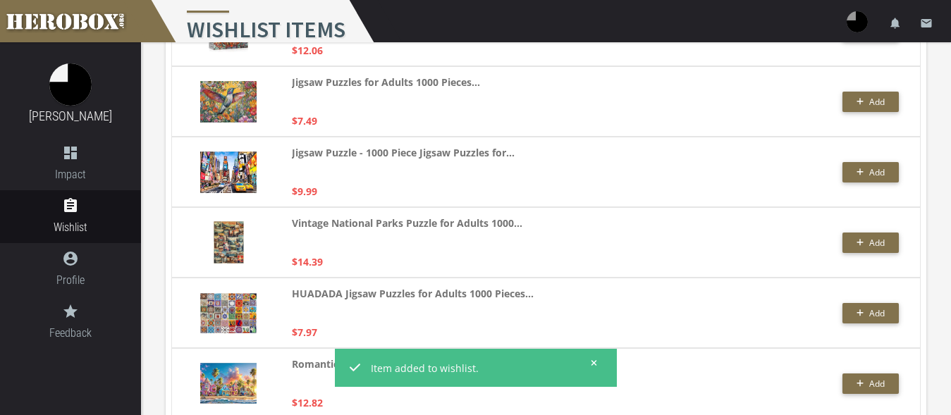
click at [645, 110] on div "Jigsaw Puzzles for Adults 1000 Pieces... $7.49" at bounding box center [475, 101] width 367 height 55
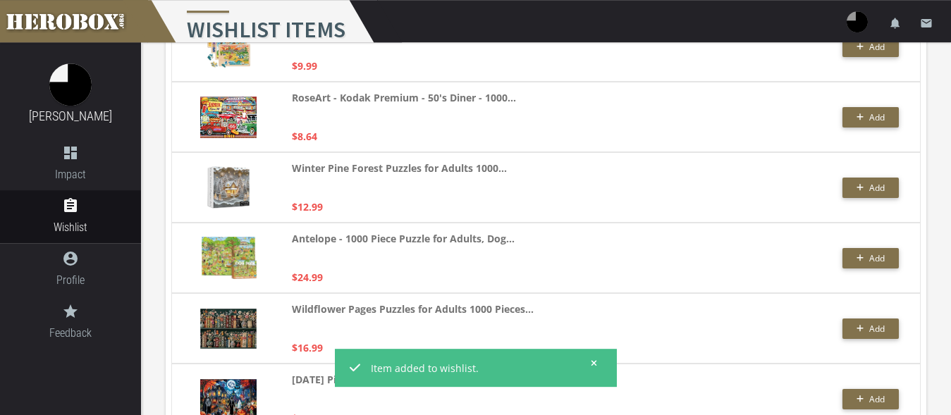
scroll to position [502, 0]
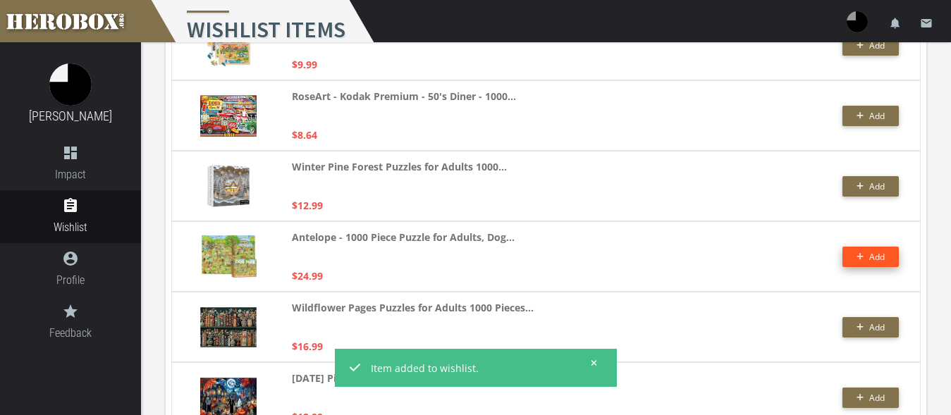
click at [853, 257] on button "Add" at bounding box center [870, 257] width 56 height 20
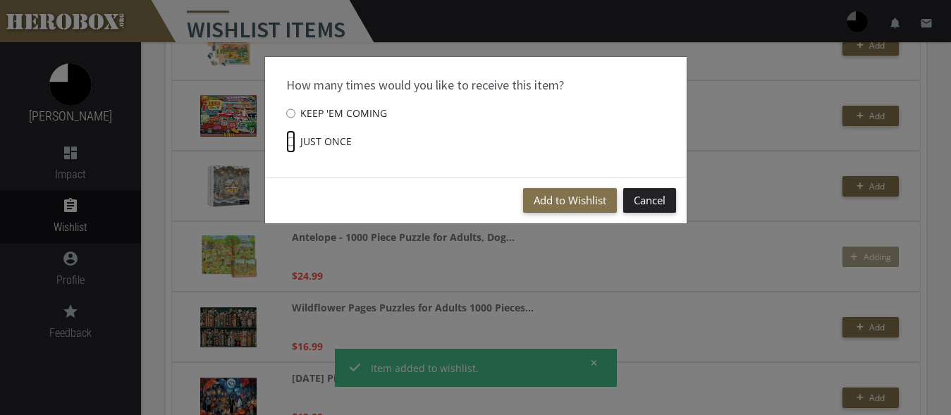
click at [292, 137] on input "Just once" at bounding box center [290, 141] width 9 height 23
radio input "****"
click at [541, 195] on button "Add to Wishlist" at bounding box center [570, 200] width 94 height 25
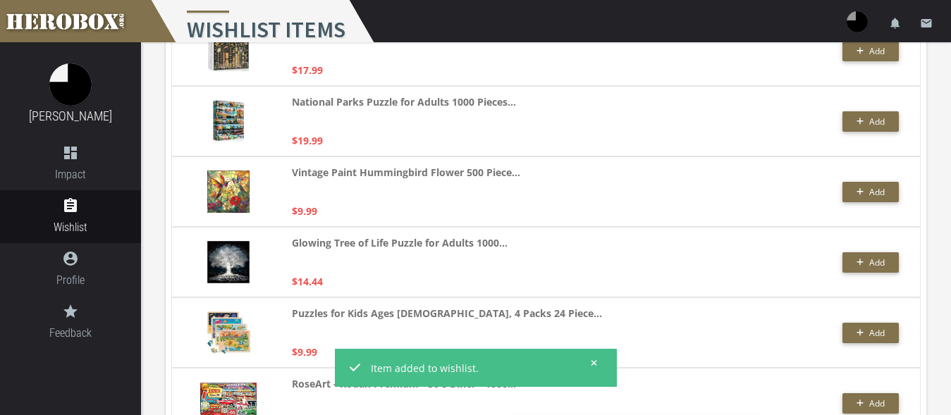
scroll to position [0, 0]
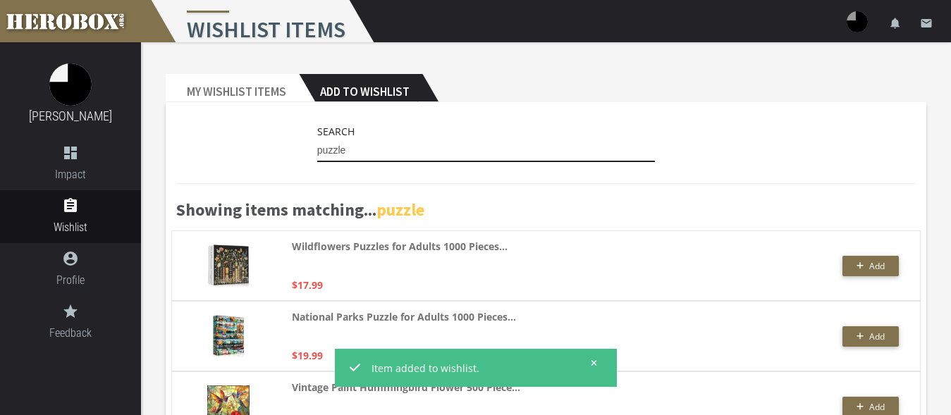
drag, startPoint x: 360, startPoint y: 146, endPoint x: 263, endPoint y: 131, distance: 98.4
click at [317, 140] on input "puzzle" at bounding box center [486, 151] width 338 height 23
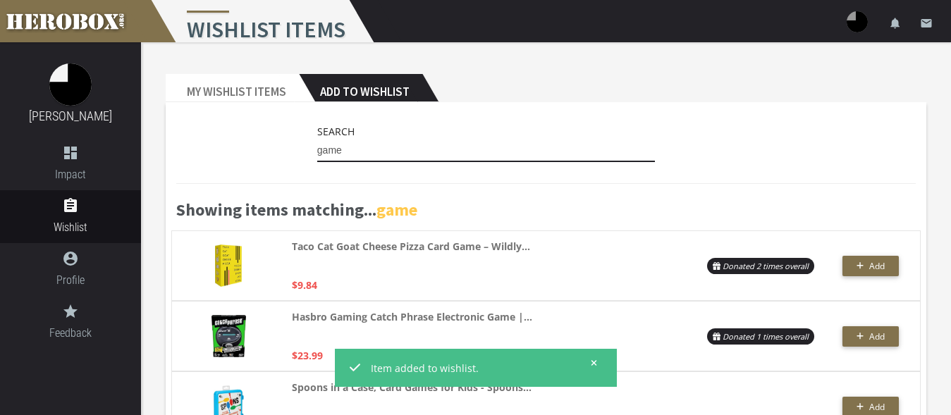
drag, startPoint x: 350, startPoint y: 151, endPoint x: 267, endPoint y: 142, distance: 83.6
click at [317, 142] on input "game" at bounding box center [486, 151] width 338 height 23
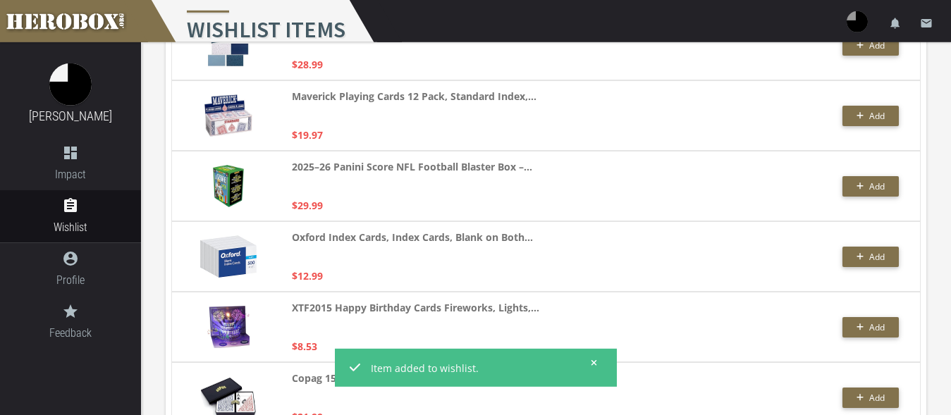
scroll to position [1875, 0]
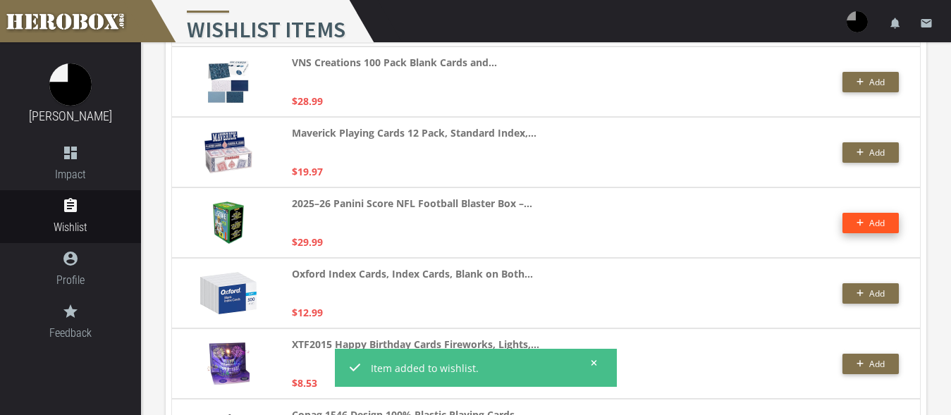
click at [861, 221] on button "Add" at bounding box center [870, 223] width 56 height 20
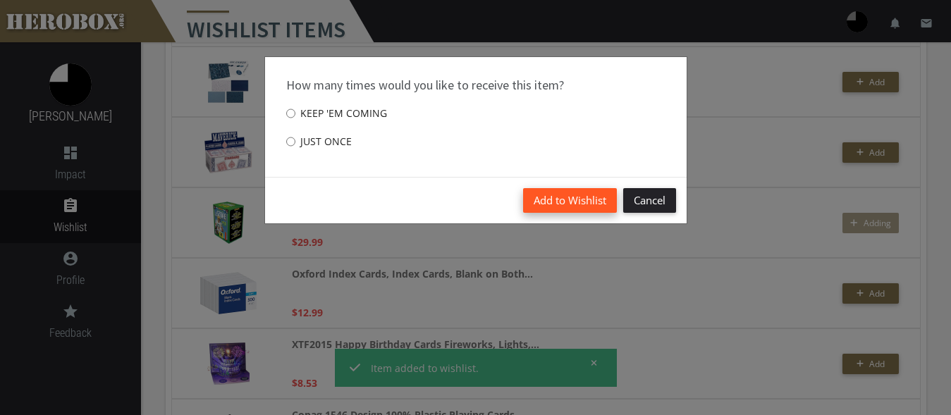
click at [548, 198] on button "Add to Wishlist" at bounding box center [570, 200] width 94 height 25
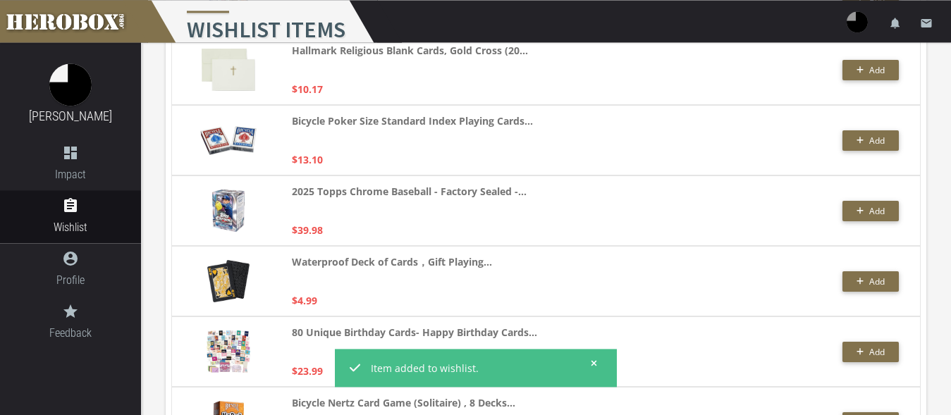
scroll to position [797, 0]
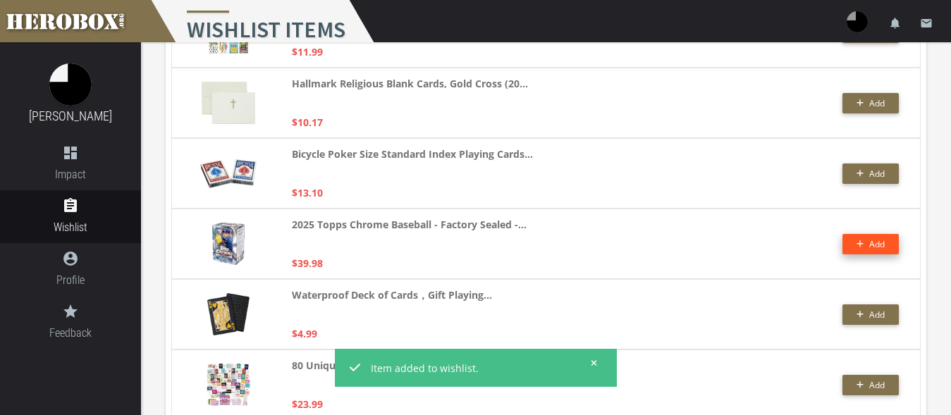
click at [879, 250] on button "Add" at bounding box center [870, 244] width 56 height 20
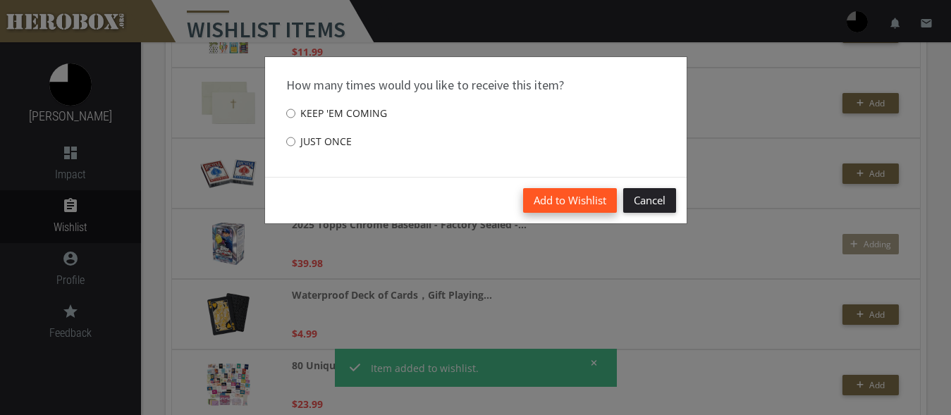
click at [567, 206] on button "Add to Wishlist" at bounding box center [570, 200] width 94 height 25
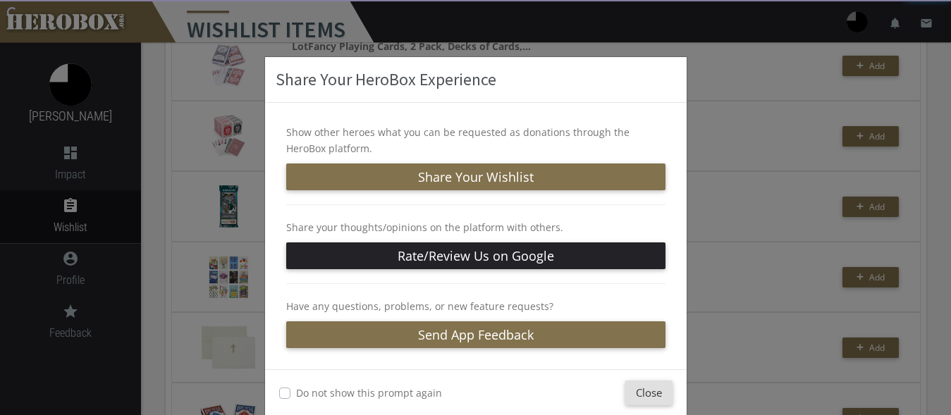
scroll to position [510, 0]
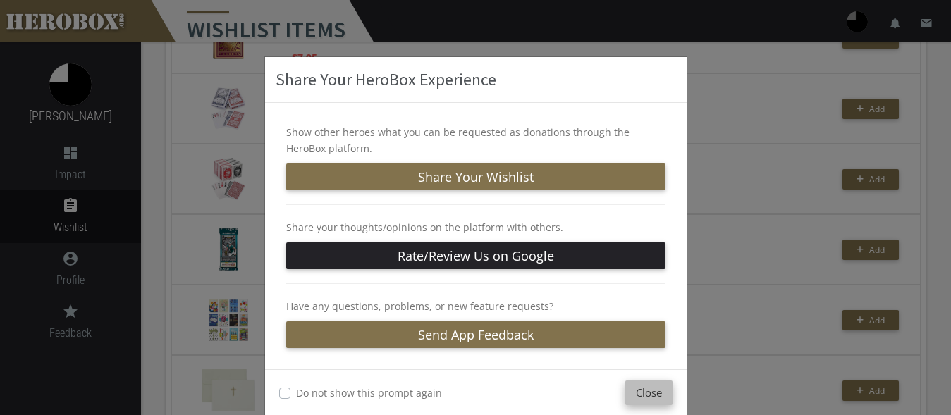
click at [639, 386] on button "Close" at bounding box center [648, 393] width 47 height 25
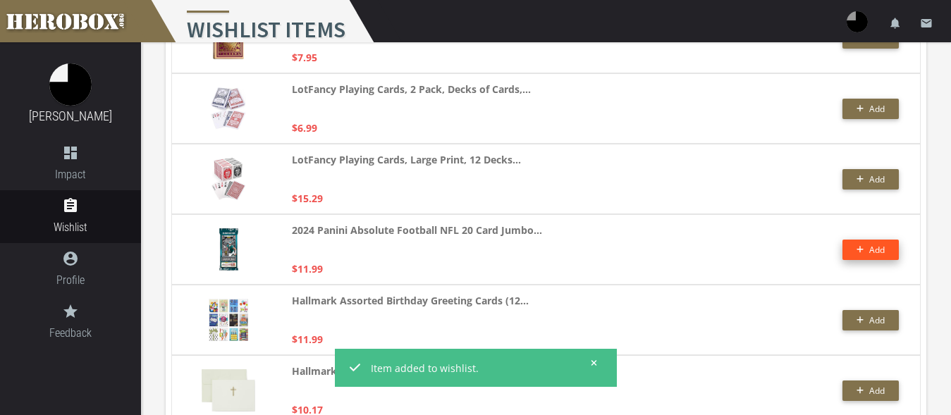
click at [853, 240] on button "Add" at bounding box center [870, 250] width 56 height 20
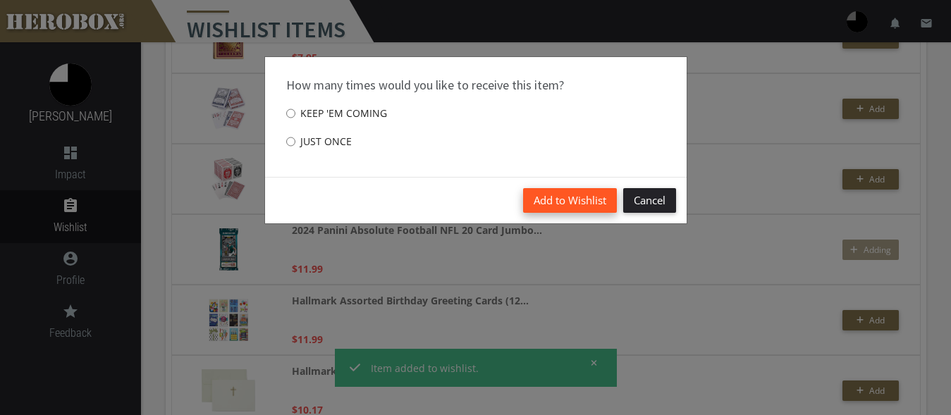
click at [572, 195] on button "Add to Wishlist" at bounding box center [570, 200] width 94 height 25
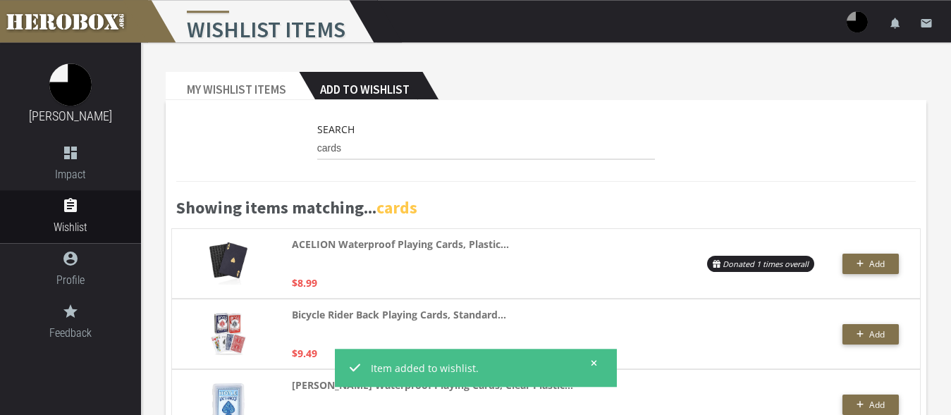
scroll to position [0, 0]
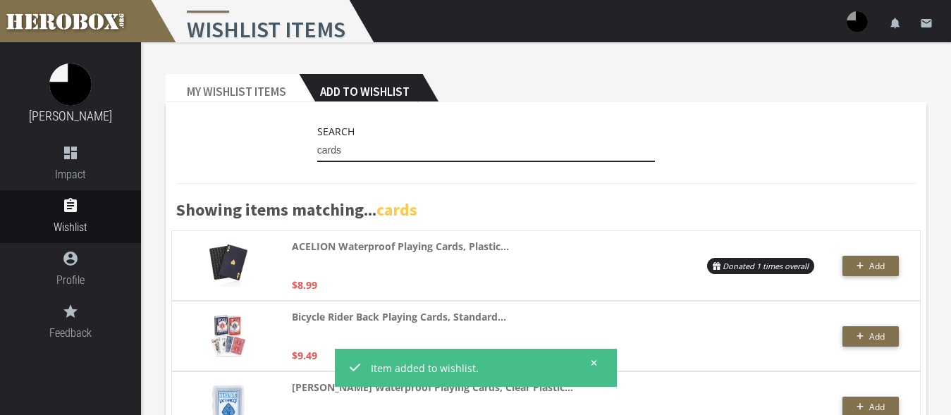
drag, startPoint x: 354, startPoint y: 153, endPoint x: 272, endPoint y: 142, distance: 83.1
click at [317, 142] on input "cards" at bounding box center [486, 151] width 338 height 23
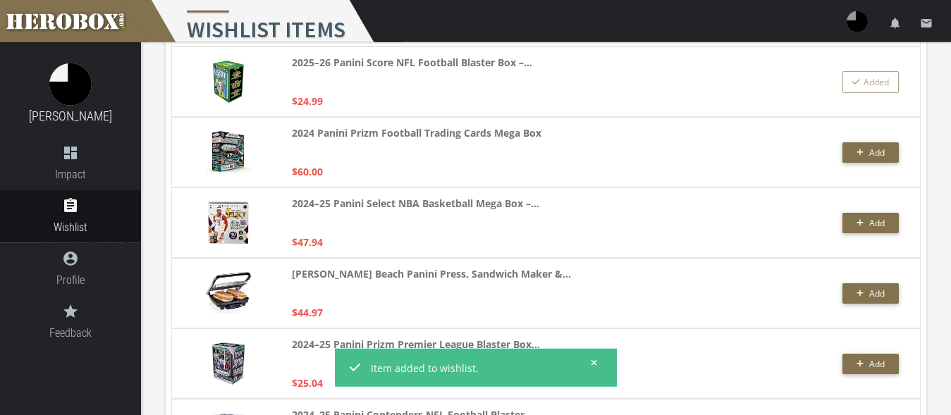
scroll to position [269, 0]
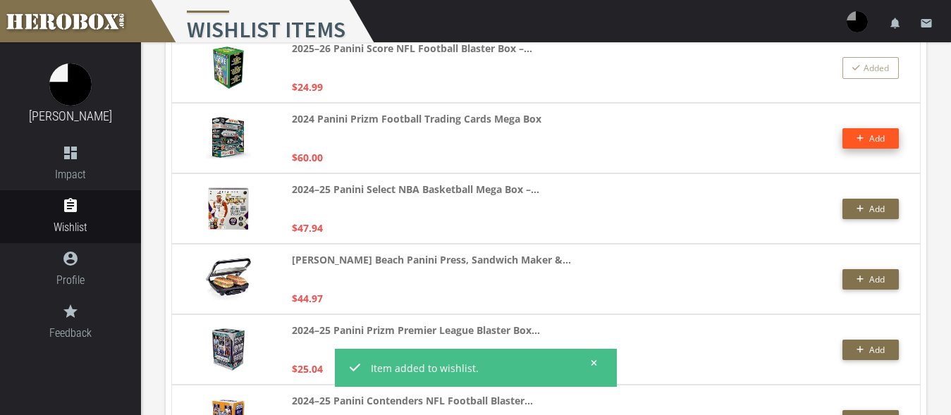
click at [859, 141] on icon "button" at bounding box center [859, 138] width 7 height 7
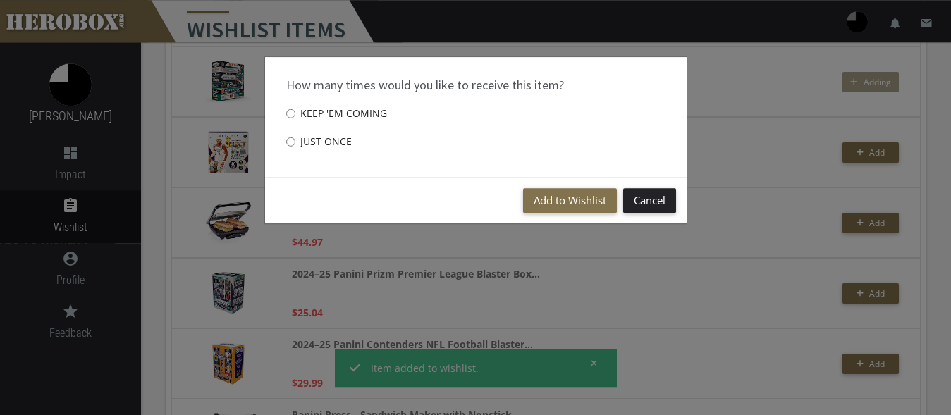
scroll to position [326, 0]
click at [526, 189] on div "Add to Wishlist Cancel" at bounding box center [475, 200] width 421 height 47
click at [539, 200] on button "Add to Wishlist" at bounding box center [570, 200] width 94 height 25
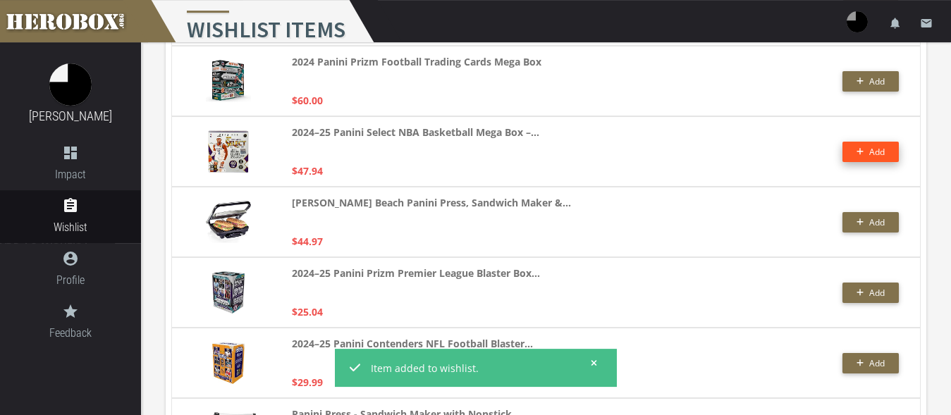
click at [870, 154] on button "Add" at bounding box center [870, 152] width 56 height 20
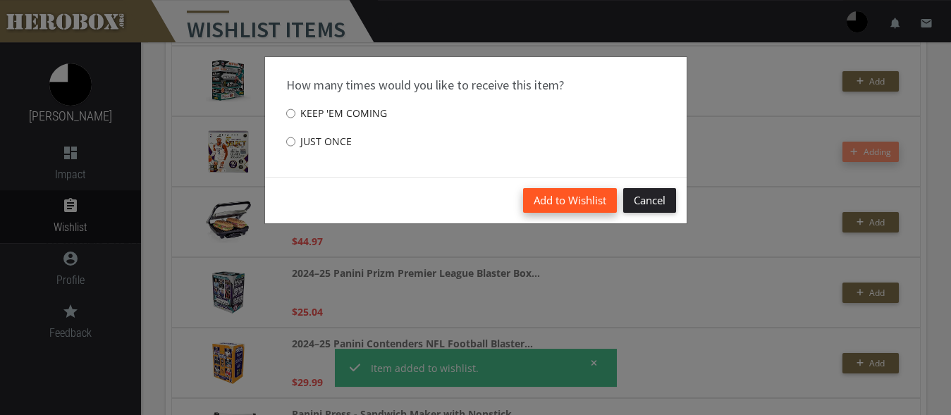
click at [538, 194] on button "Add to Wishlist" at bounding box center [570, 200] width 94 height 25
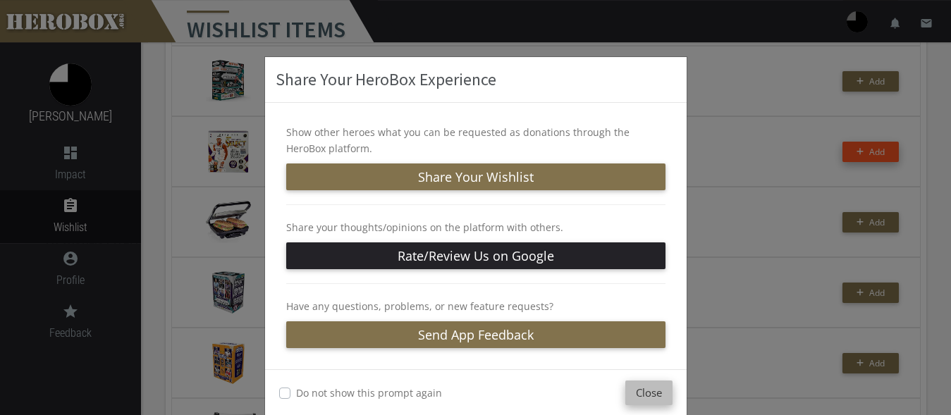
click at [640, 396] on button "Close" at bounding box center [648, 393] width 47 height 25
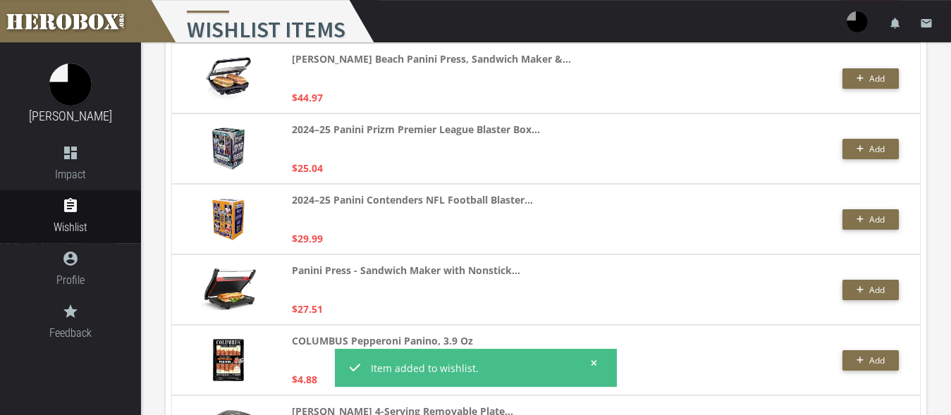
scroll to position [685, 0]
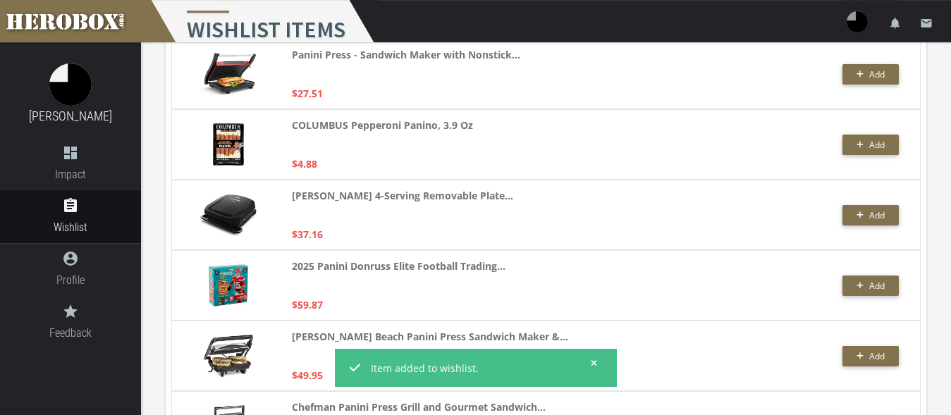
click at [593, 360] on icon at bounding box center [594, 363] width 6 height 8
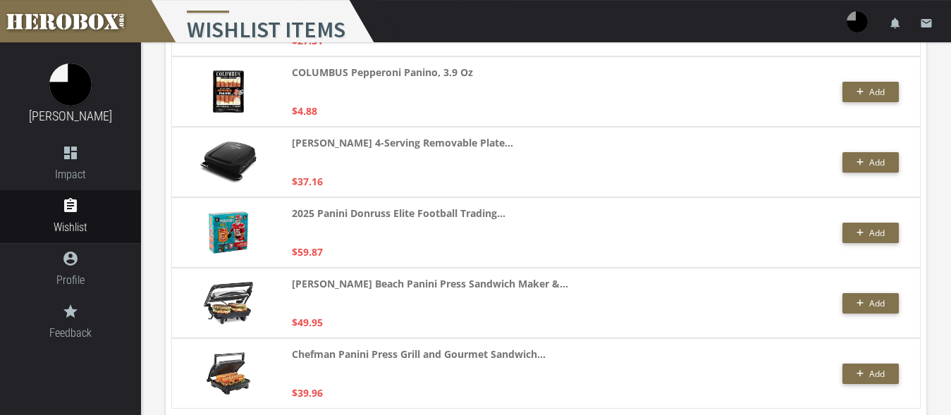
scroll to position [767, 0]
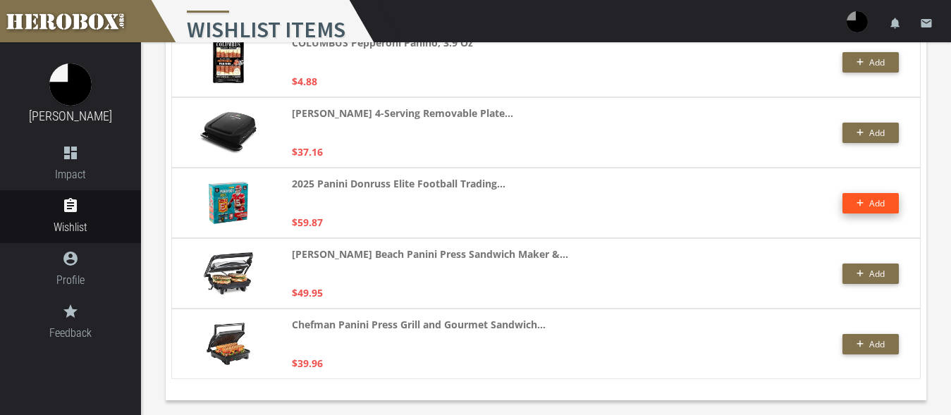
click at [869, 204] on span "Add" at bounding box center [870, 203] width 29 height 12
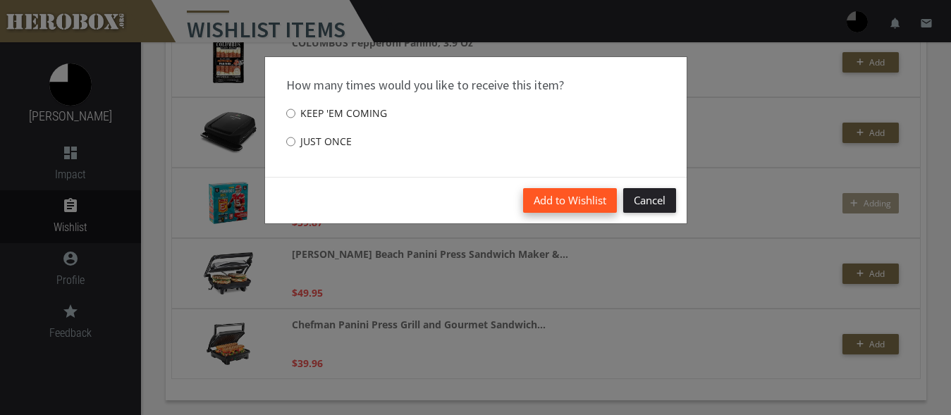
click at [577, 202] on button "Add to Wishlist" at bounding box center [570, 200] width 94 height 25
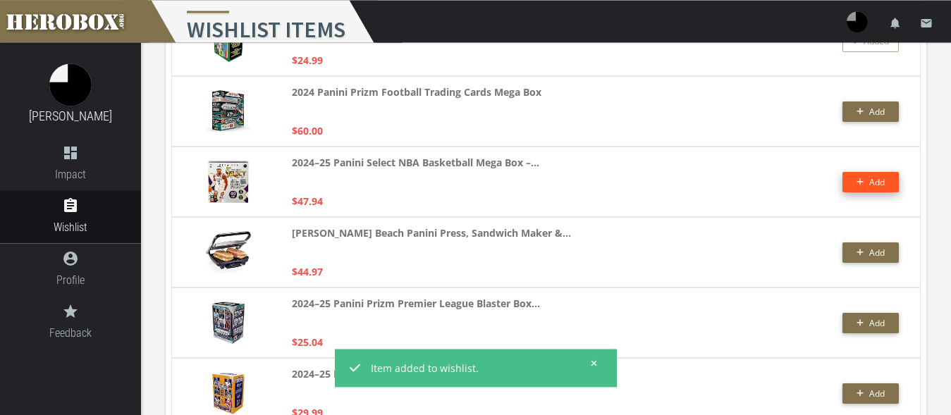
scroll to position [264, 0]
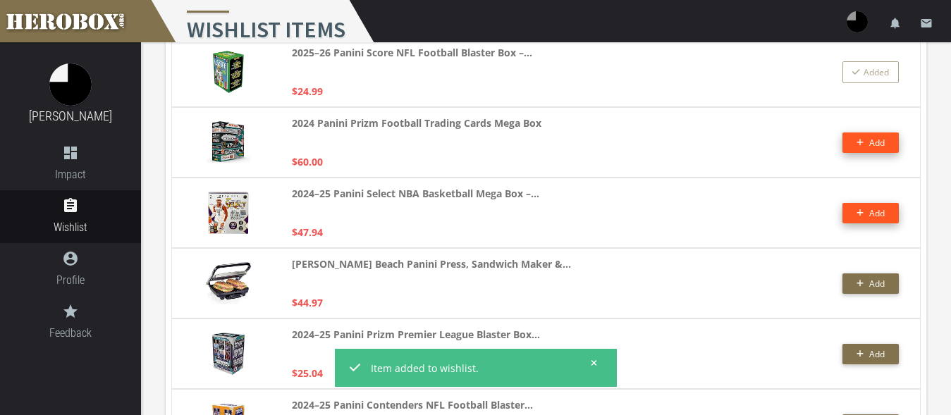
click at [873, 142] on button "Add" at bounding box center [870, 142] width 56 height 20
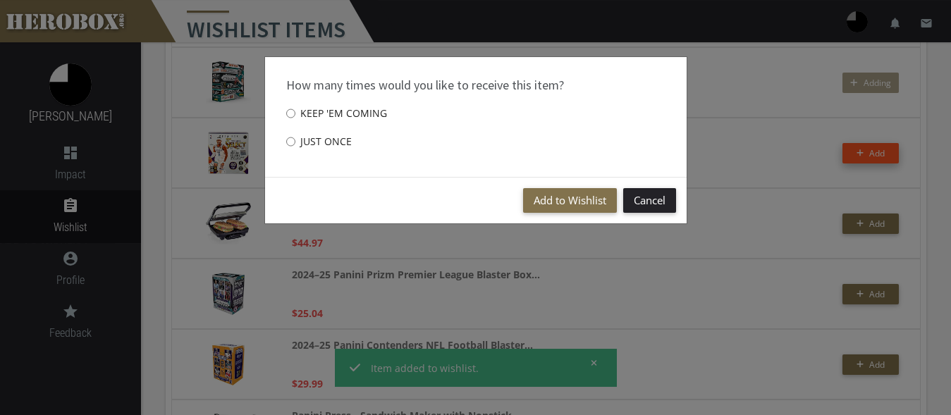
scroll to position [326, 0]
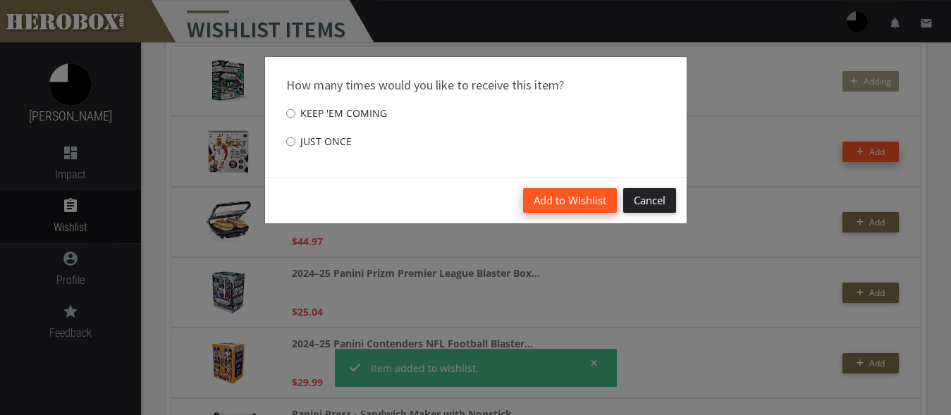
click at [569, 206] on button "Add to Wishlist" at bounding box center [570, 200] width 94 height 25
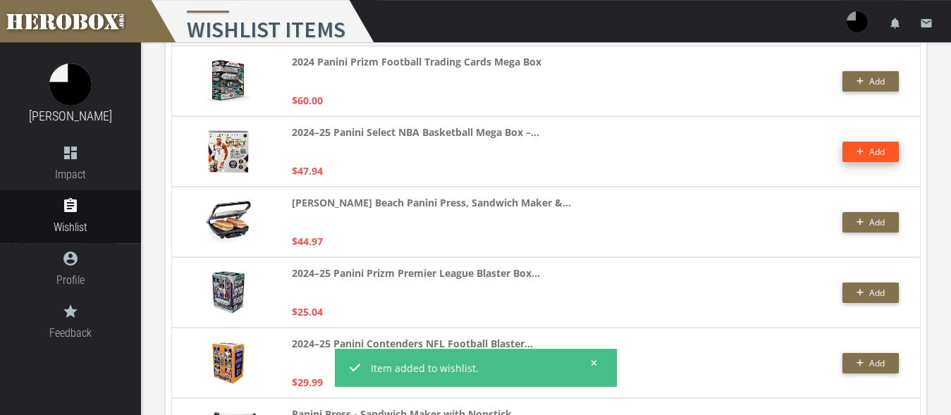
click at [595, 364] on icon at bounding box center [594, 363] width 6 height 6
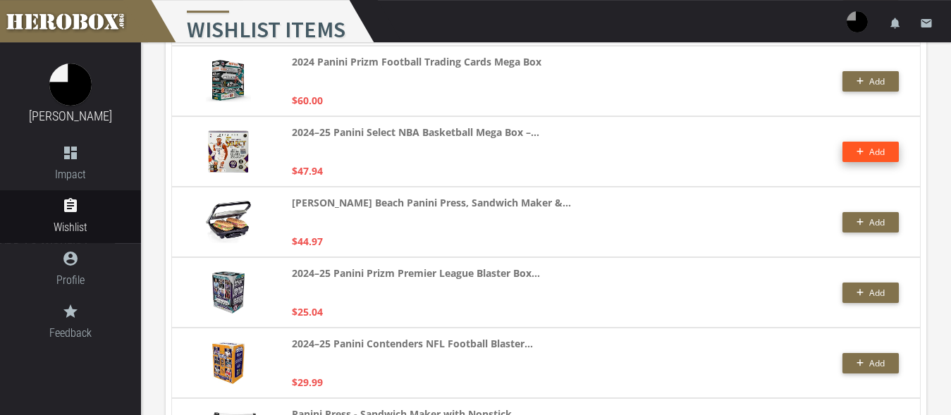
click at [875, 150] on button "Add" at bounding box center [870, 152] width 56 height 20
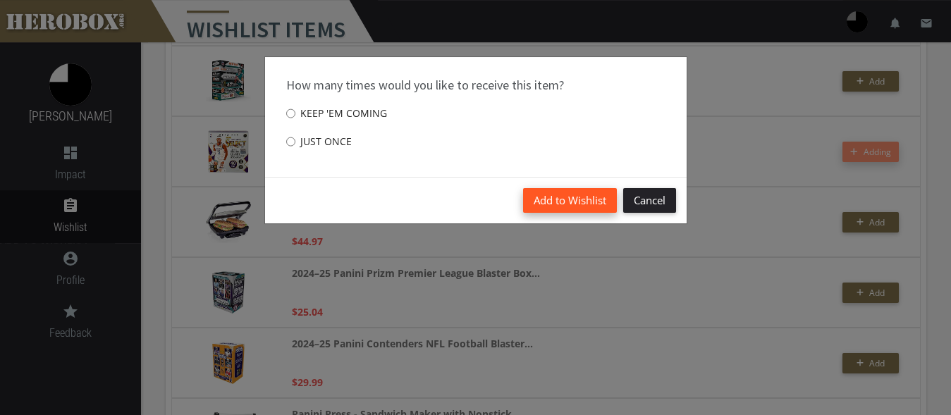
click at [551, 197] on button "Add to Wishlist" at bounding box center [570, 200] width 94 height 25
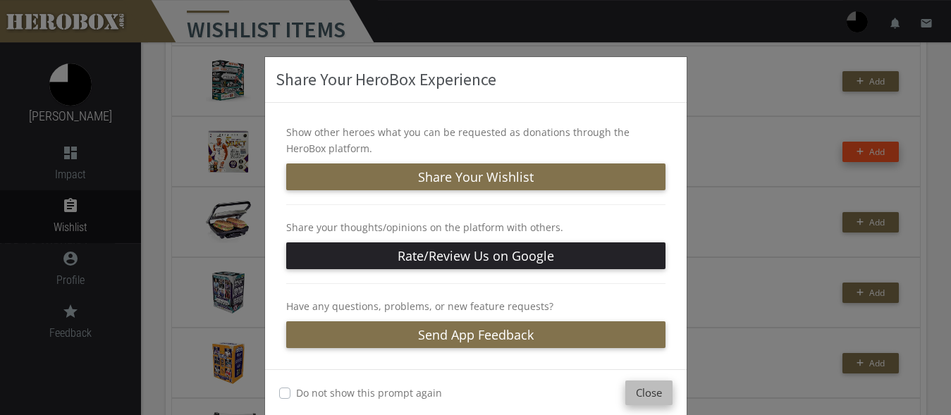
click at [638, 394] on button "Close" at bounding box center [648, 393] width 47 height 25
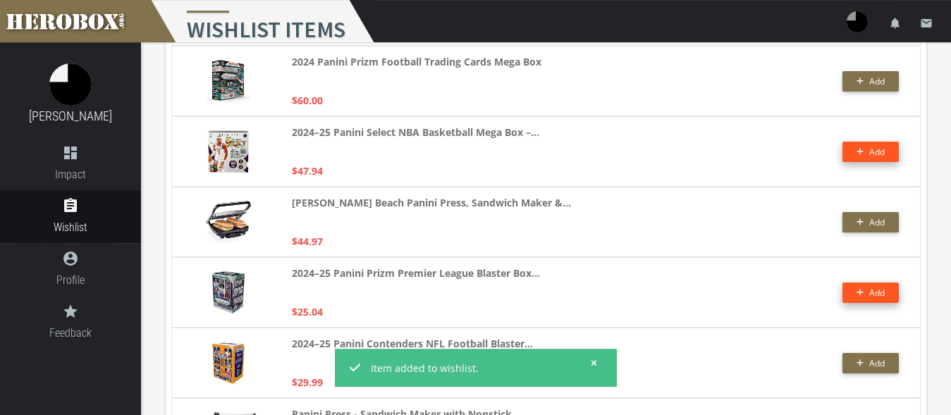
click at [872, 291] on button "Add" at bounding box center [870, 293] width 56 height 20
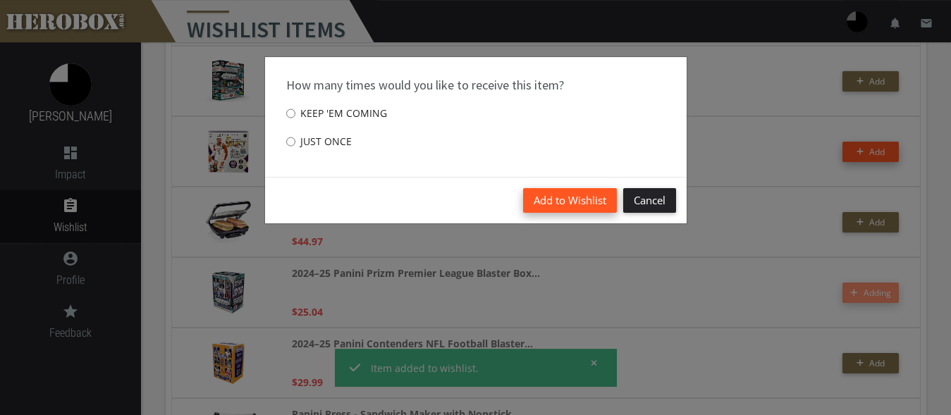
click at [523, 193] on button "Add to Wishlist" at bounding box center [570, 200] width 94 height 25
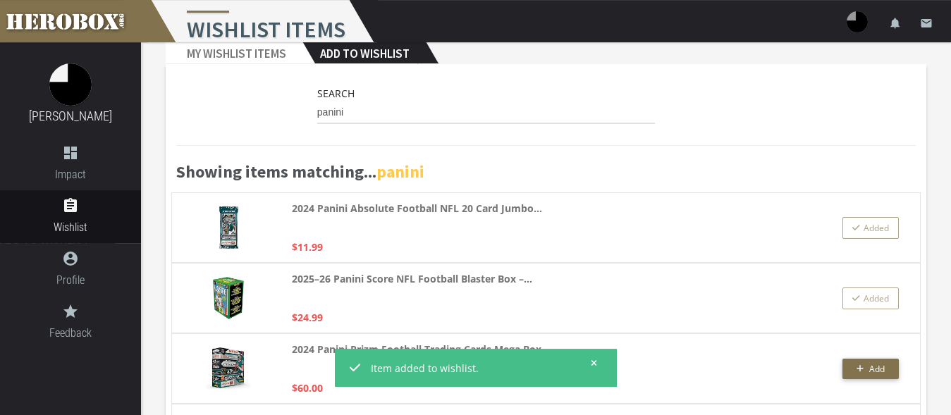
scroll to position [0, 0]
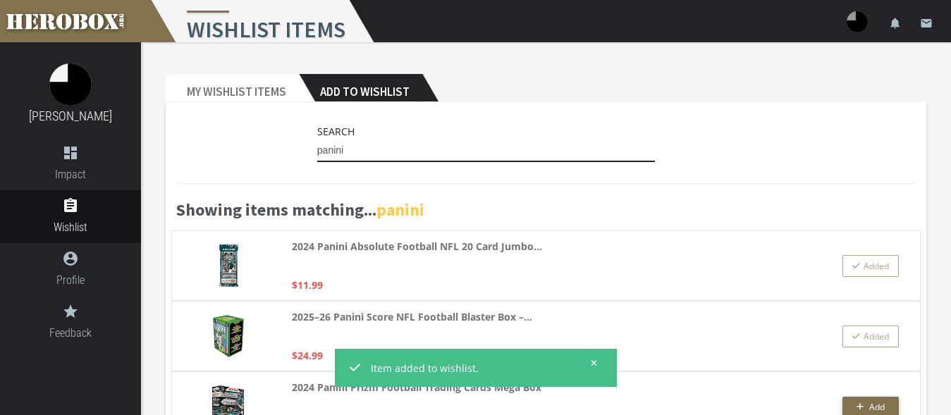
click at [346, 152] on input "panini" at bounding box center [486, 151] width 338 height 23
drag, startPoint x: 362, startPoint y: 148, endPoint x: 271, endPoint y: 146, distance: 91.6
click at [317, 146] on input "panini" at bounding box center [486, 151] width 338 height 23
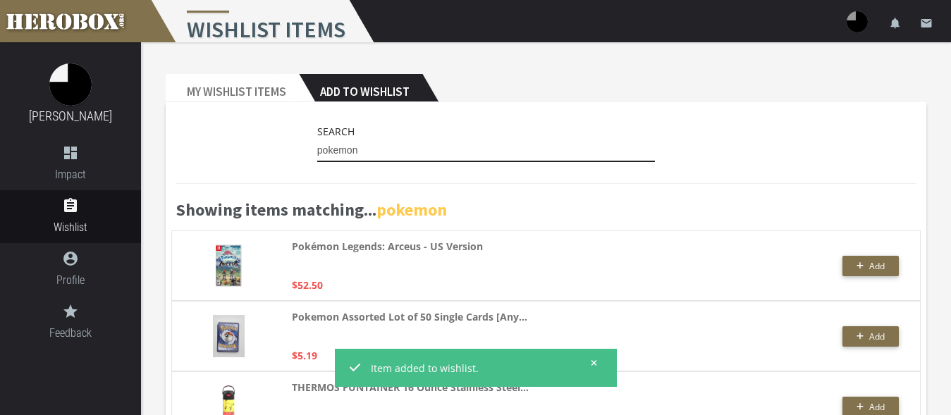
drag, startPoint x: 333, startPoint y: 148, endPoint x: 274, endPoint y: 147, distance: 59.2
click at [317, 147] on input "pokemon" at bounding box center [486, 151] width 338 height 23
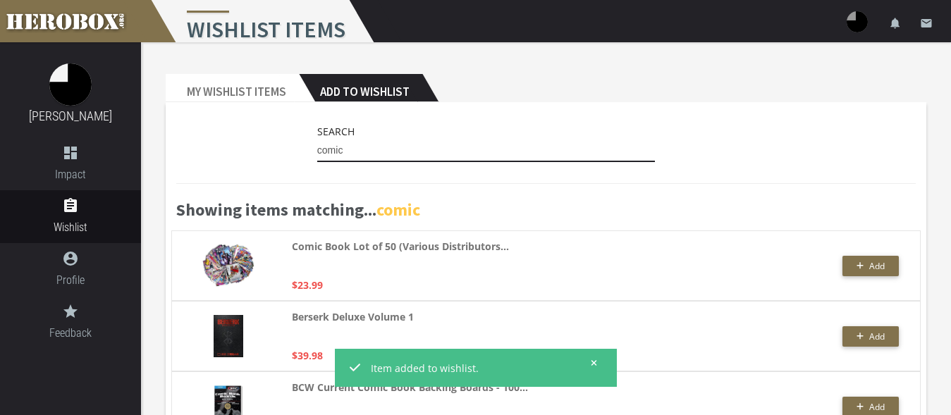
drag, startPoint x: 353, startPoint y: 147, endPoint x: 219, endPoint y: 131, distance: 134.9
click at [317, 140] on input "comic" at bounding box center [486, 151] width 338 height 23
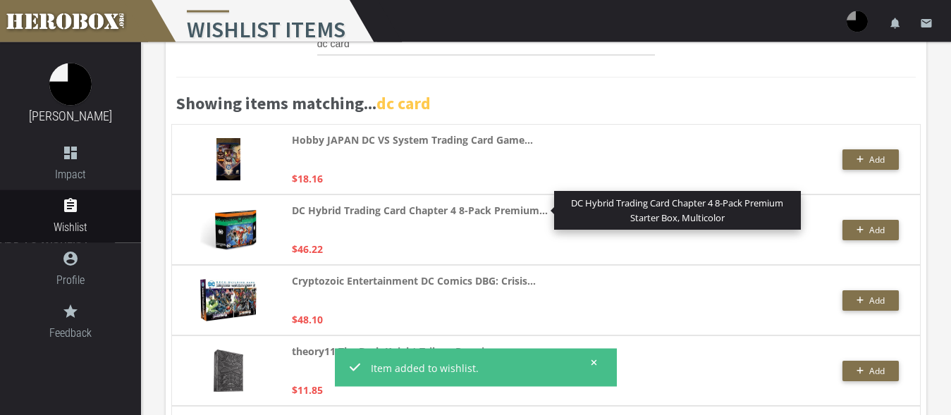
scroll to position [182, 0]
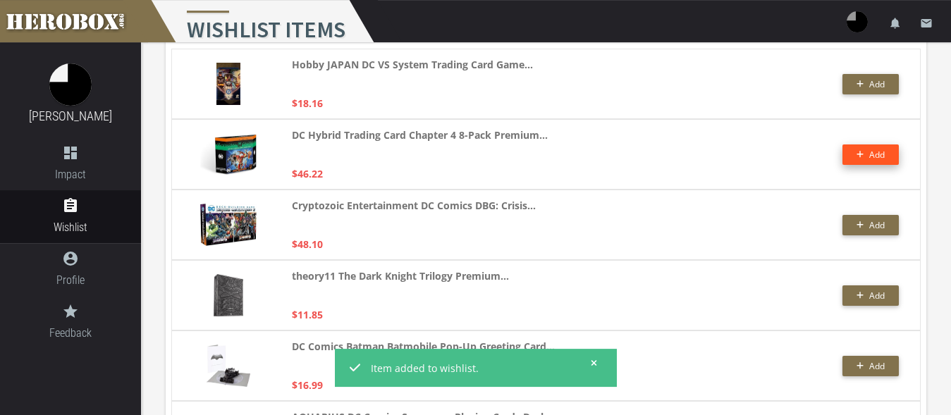
click at [851, 157] on button "Add" at bounding box center [870, 154] width 56 height 20
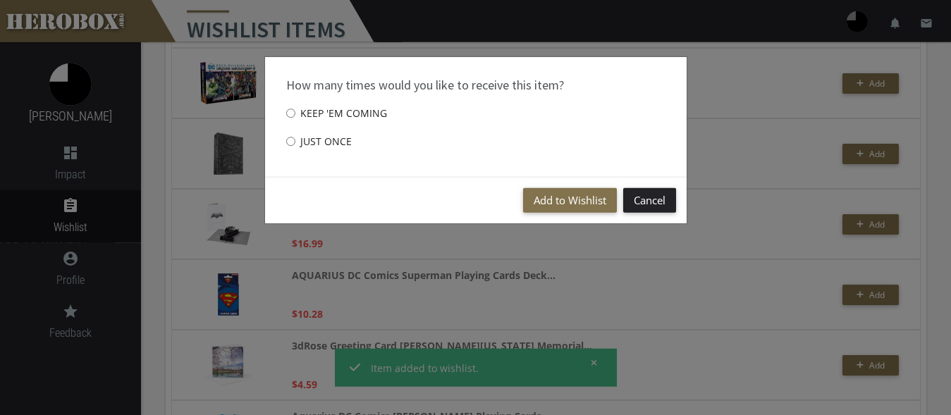
scroll to position [326, 0]
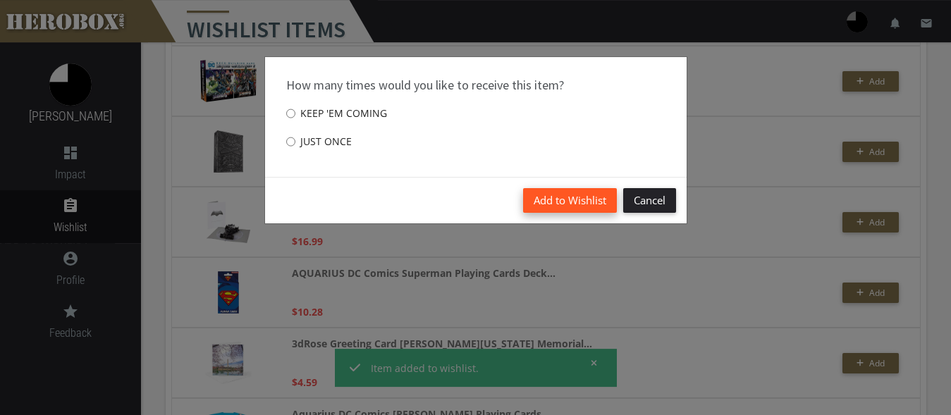
click at [569, 202] on button "Add to Wishlist" at bounding box center [570, 200] width 94 height 25
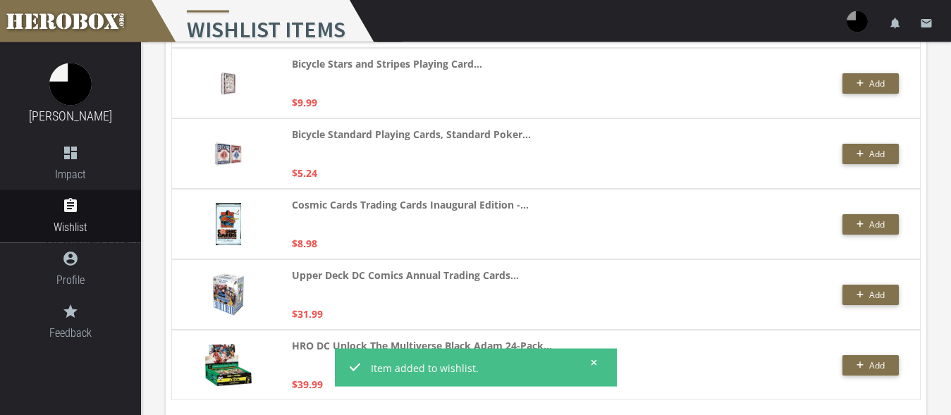
scroll to position [3305, 0]
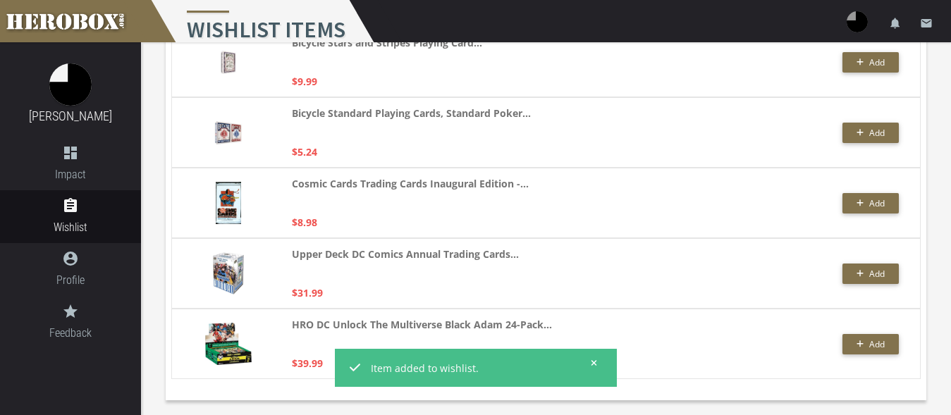
click at [598, 364] on div "Item added to wishlist." at bounding box center [475, 368] width 271 height 34
click at [595, 362] on icon at bounding box center [594, 363] width 6 height 8
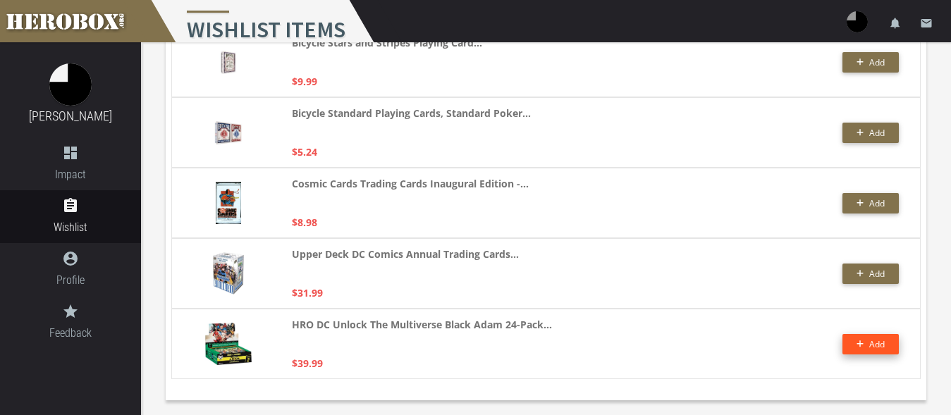
click at [853, 343] on button "Add" at bounding box center [870, 344] width 56 height 20
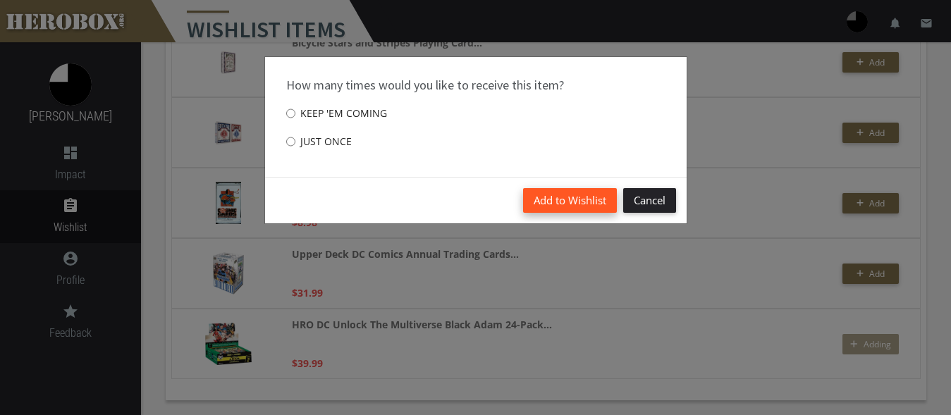
click at [571, 205] on button "Add to Wishlist" at bounding box center [570, 200] width 94 height 25
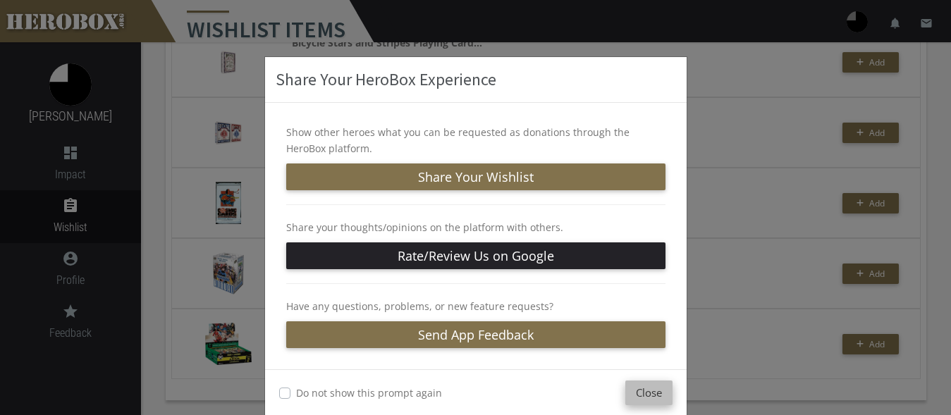
click at [641, 397] on button "Close" at bounding box center [648, 393] width 47 height 25
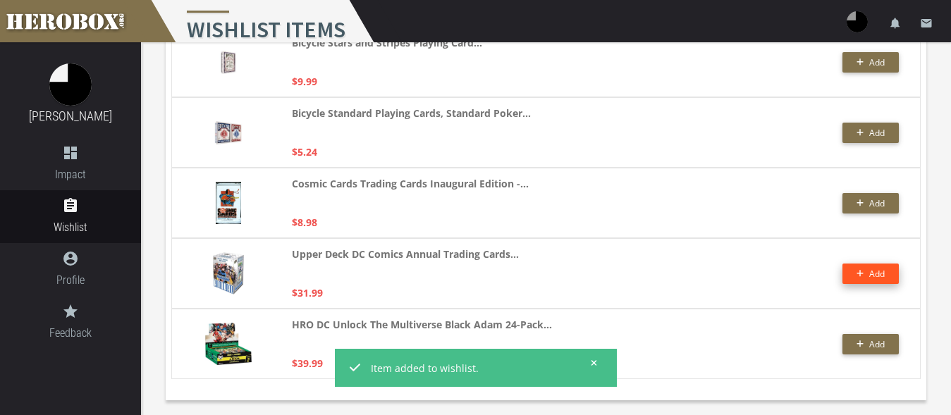
click at [863, 271] on icon "button" at bounding box center [860, 273] width 8 height 8
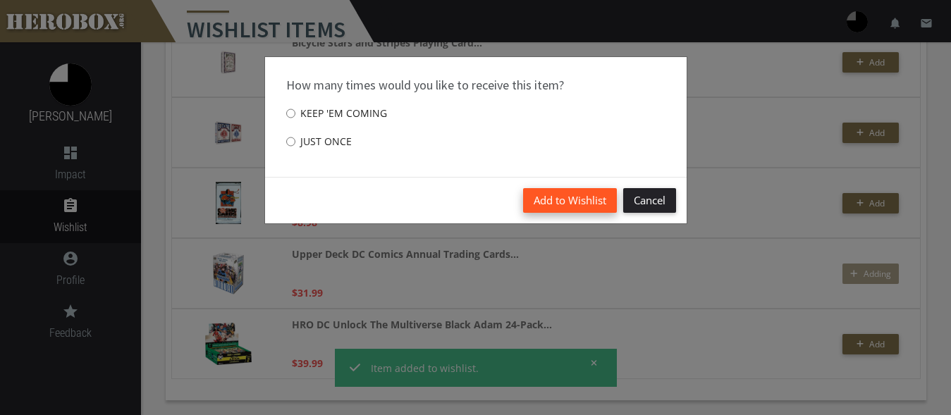
click at [547, 194] on button "Add to Wishlist" at bounding box center [570, 200] width 94 height 25
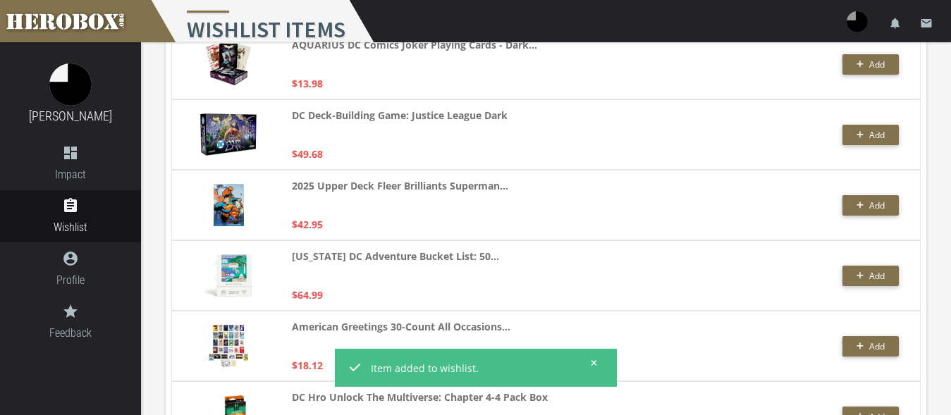
scroll to position [2011, 0]
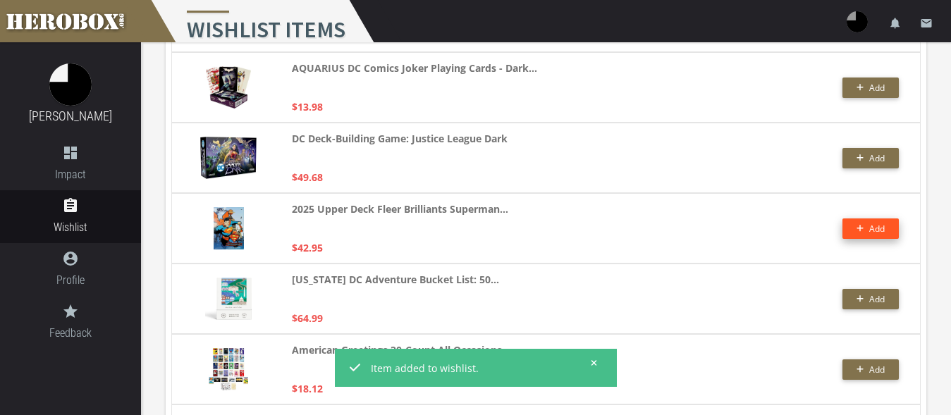
click at [873, 227] on button "Add" at bounding box center [870, 228] width 56 height 20
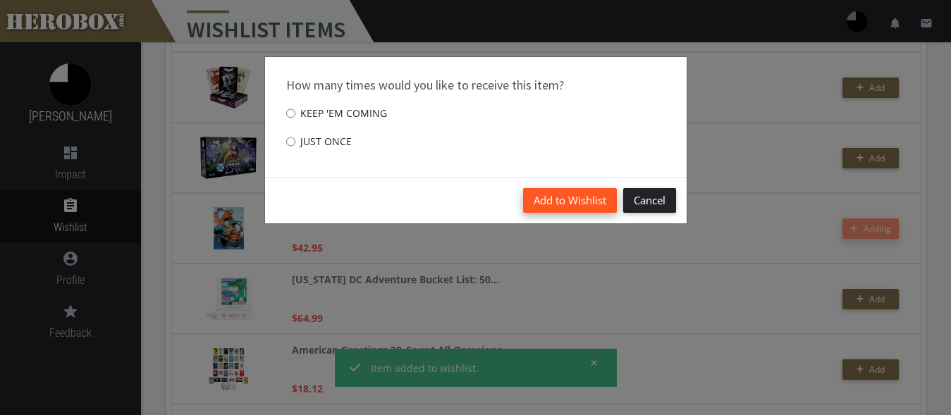
click at [548, 199] on button "Add to Wishlist" at bounding box center [570, 200] width 94 height 25
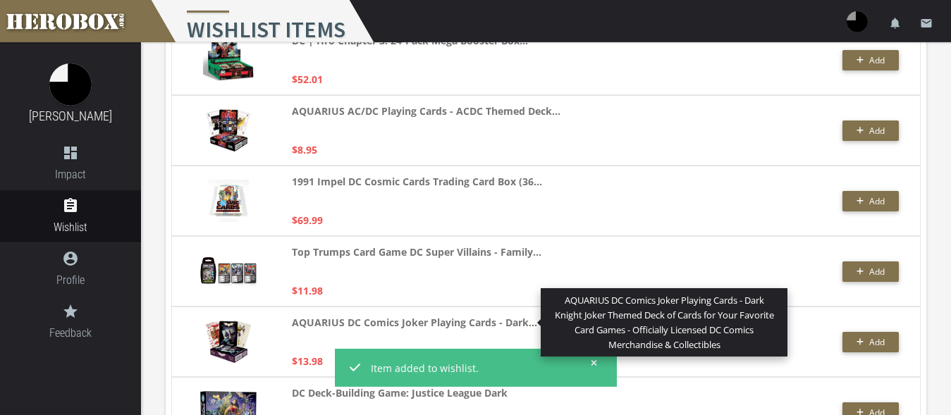
scroll to position [1723, 0]
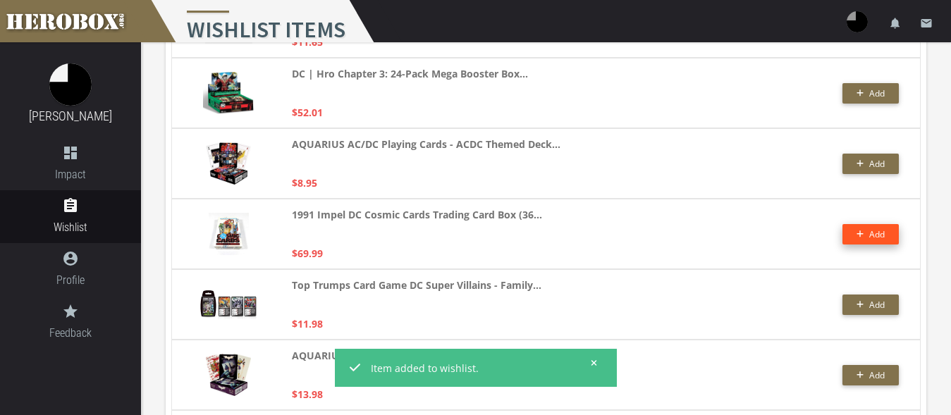
click at [872, 237] on span "Add" at bounding box center [877, 234] width 16 height 12
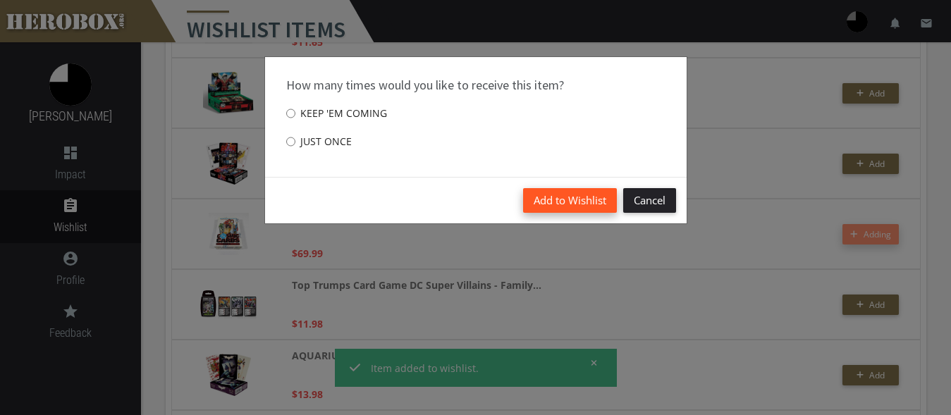
click at [546, 197] on button "Add to Wishlist" at bounding box center [570, 200] width 94 height 25
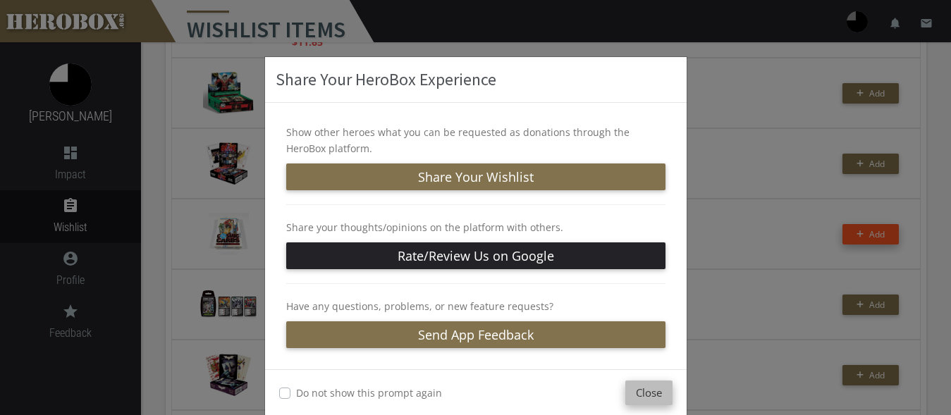
drag, startPoint x: 651, startPoint y: 395, endPoint x: 648, endPoint y: 386, distance: 9.6
click at [651, 394] on button "Close" at bounding box center [648, 393] width 47 height 25
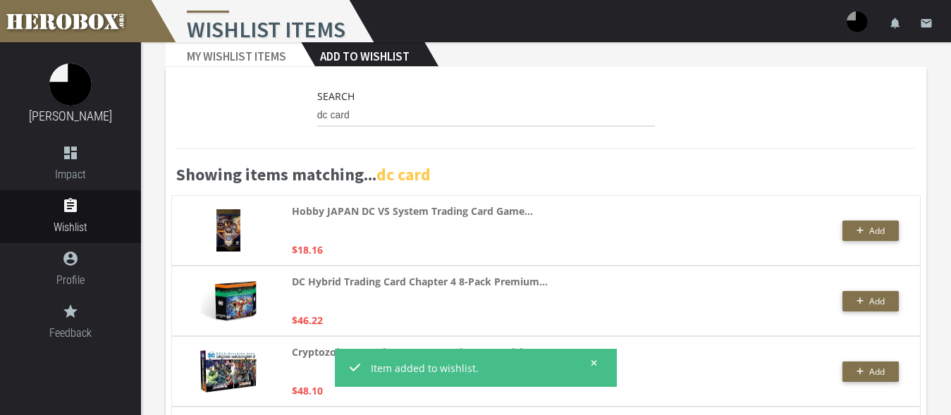
scroll to position [0, 0]
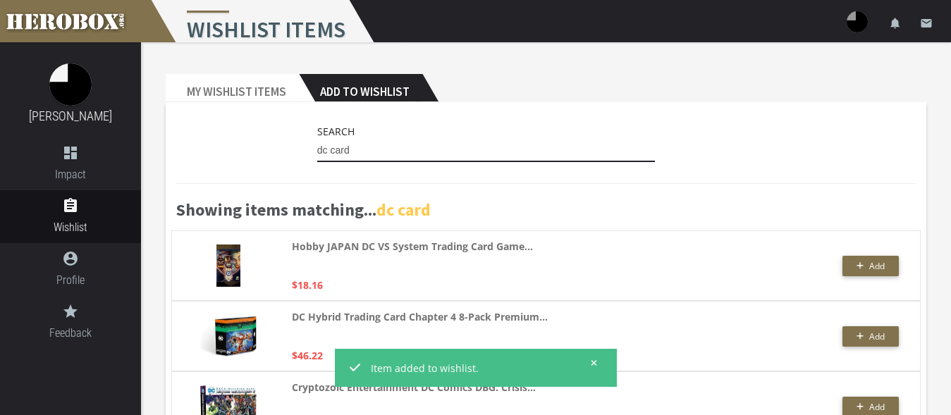
drag, startPoint x: 326, startPoint y: 149, endPoint x: 298, endPoint y: 144, distance: 27.9
click at [317, 144] on input "dc card" at bounding box center [486, 151] width 338 height 23
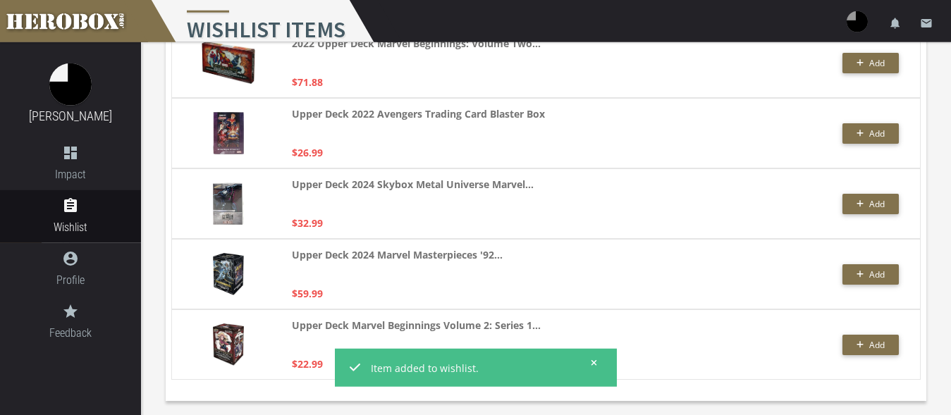
scroll to position [2318, 0]
click at [592, 362] on icon at bounding box center [594, 363] width 6 height 8
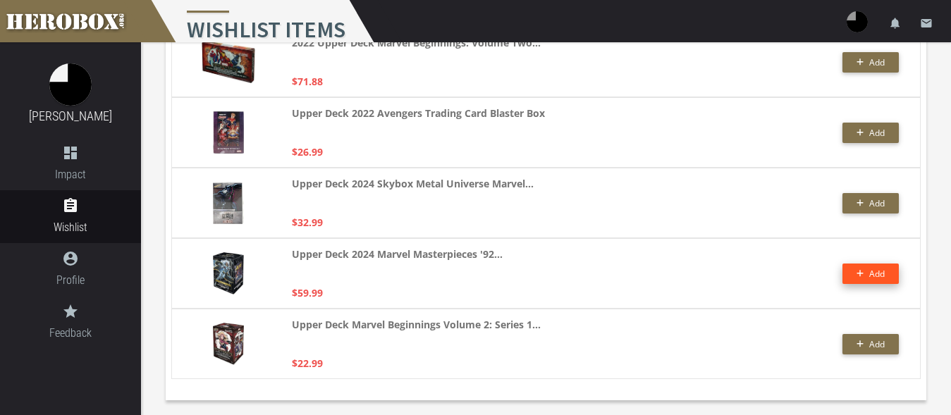
click at [850, 276] on button "Add" at bounding box center [870, 274] width 56 height 20
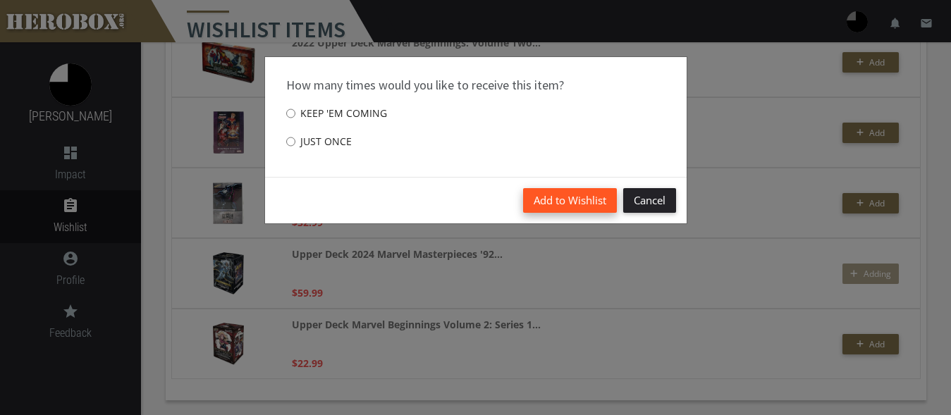
click at [569, 201] on button "Add to Wishlist" at bounding box center [570, 200] width 94 height 25
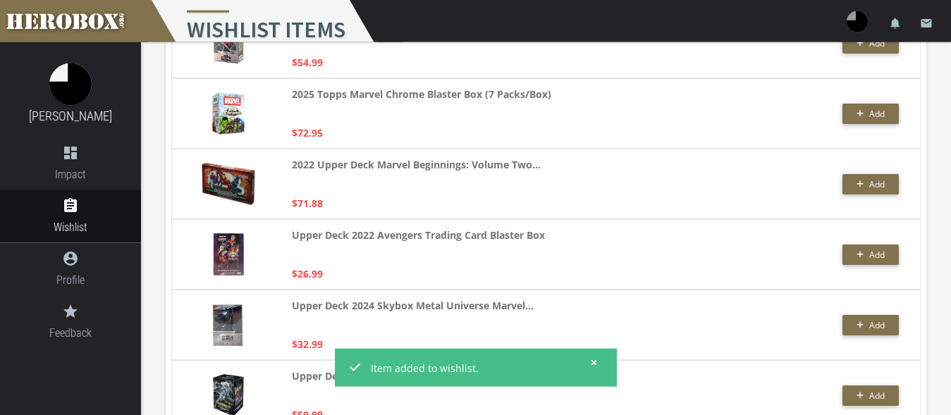
scroll to position [2174, 0]
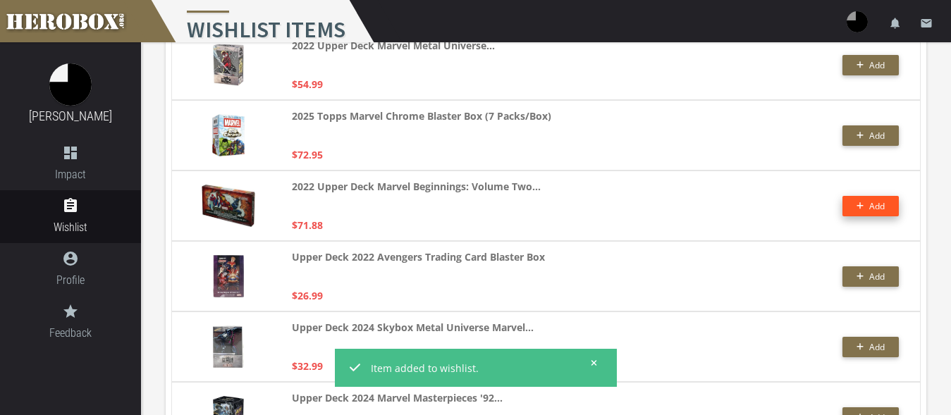
click at [879, 205] on button "Add" at bounding box center [870, 206] width 56 height 20
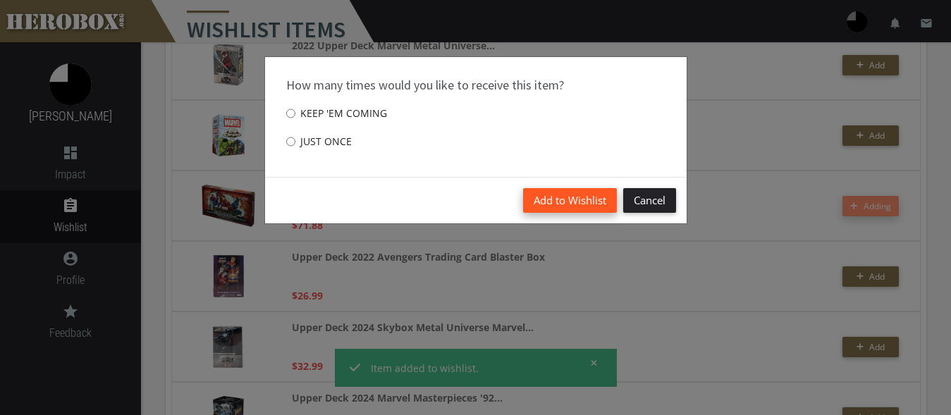
click at [555, 204] on button "Add to Wishlist" at bounding box center [570, 200] width 94 height 25
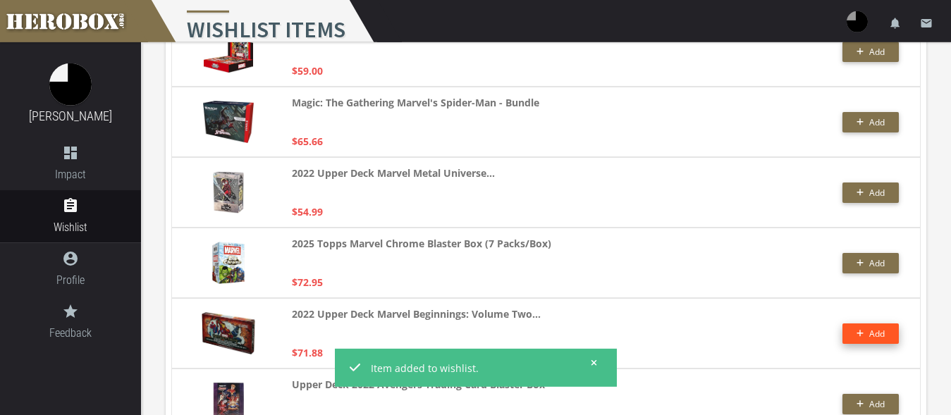
scroll to position [2030, 0]
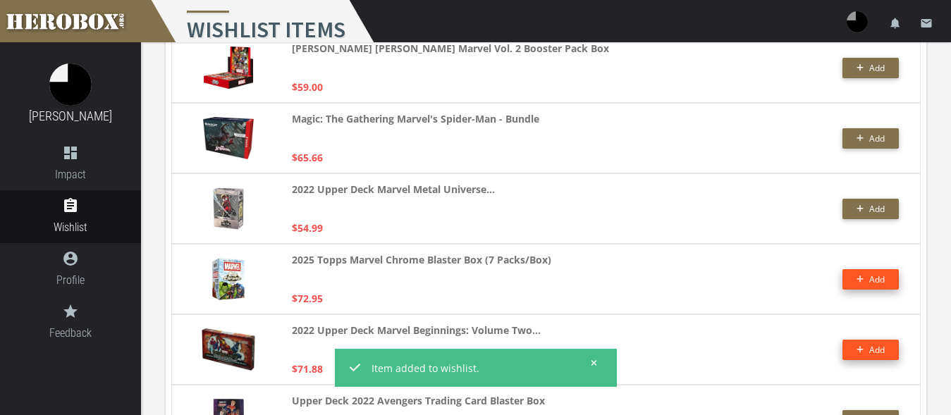
click at [875, 280] on span "Add" at bounding box center [877, 279] width 16 height 12
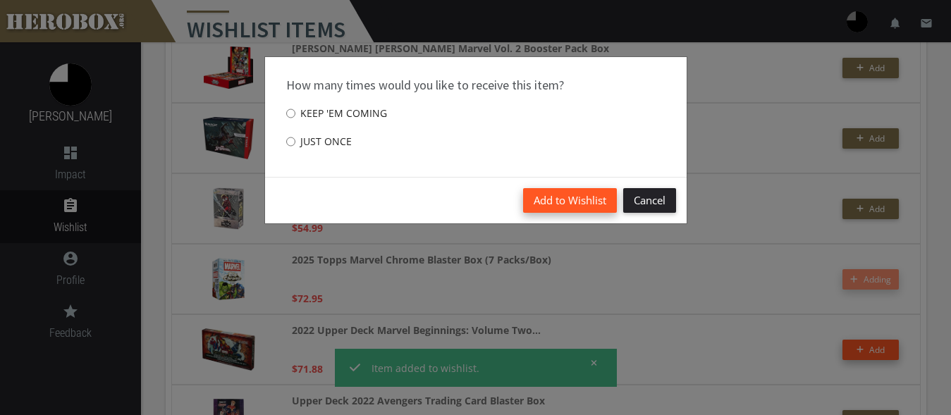
click at [579, 205] on button "Add to Wishlist" at bounding box center [570, 200] width 94 height 25
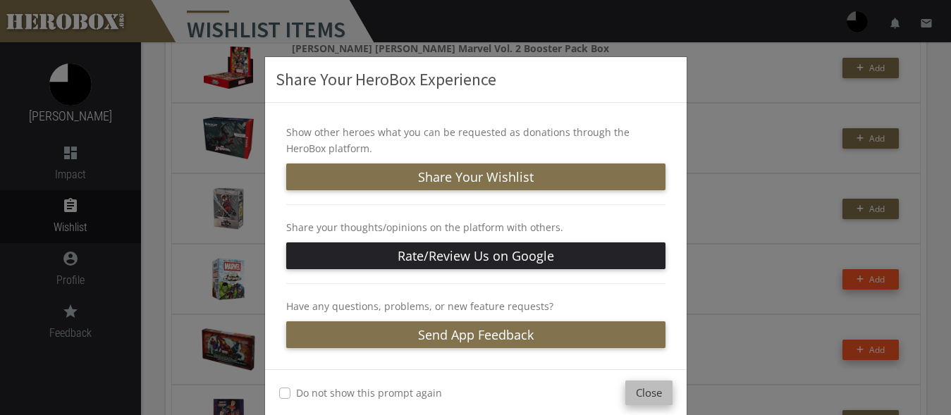
click at [646, 392] on button "Close" at bounding box center [648, 393] width 47 height 25
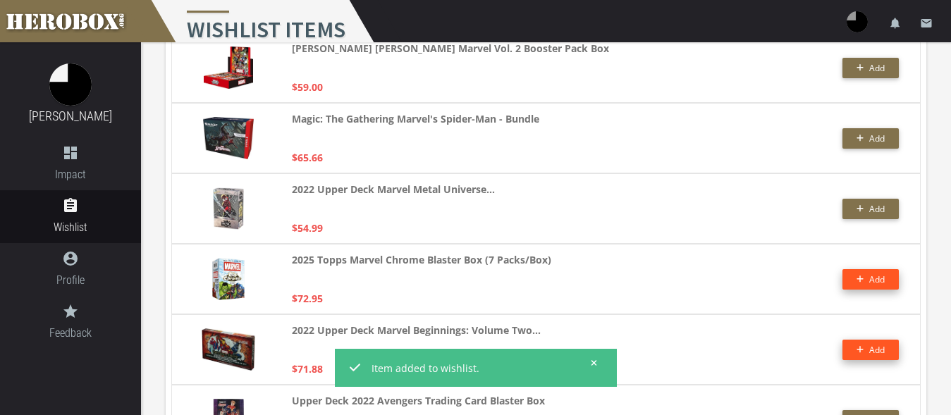
click at [900, 210] on div "2022 Upper Deck Marvel Metal Universe... $54.99 Add" at bounding box center [545, 208] width 749 height 70
click at [879, 211] on button "Add" at bounding box center [870, 209] width 56 height 20
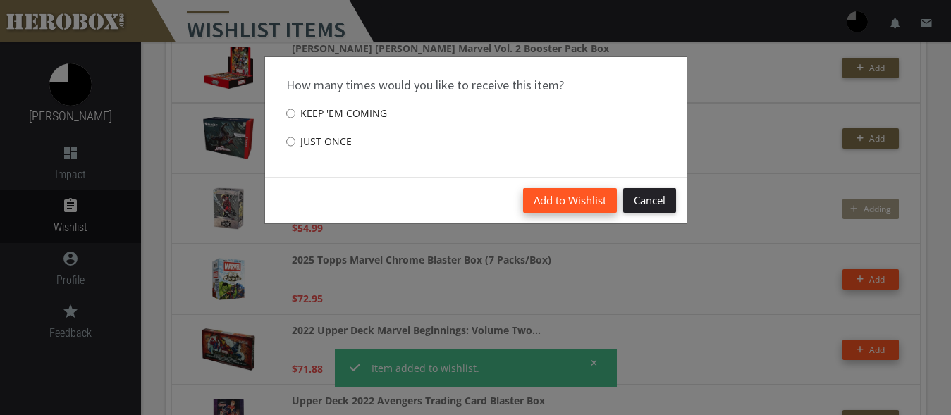
click at [546, 193] on button "Add to Wishlist" at bounding box center [570, 200] width 94 height 25
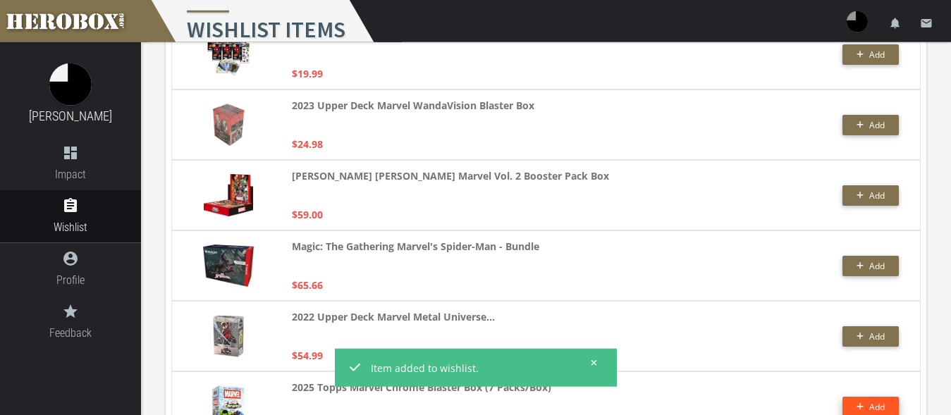
scroll to position [1887, 0]
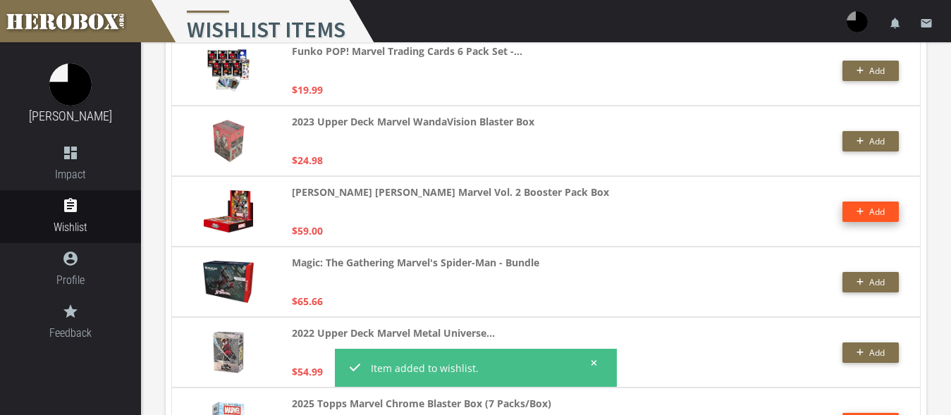
click at [869, 211] on button "Add" at bounding box center [870, 212] width 56 height 20
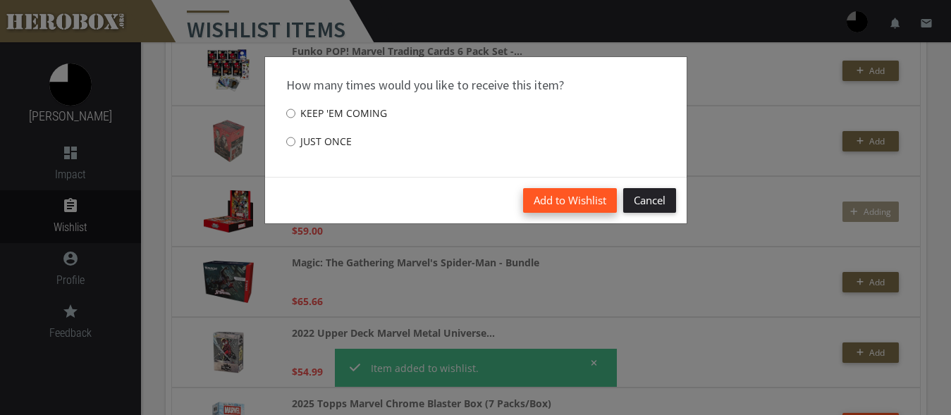
click at [536, 202] on button "Add to Wishlist" at bounding box center [570, 200] width 94 height 25
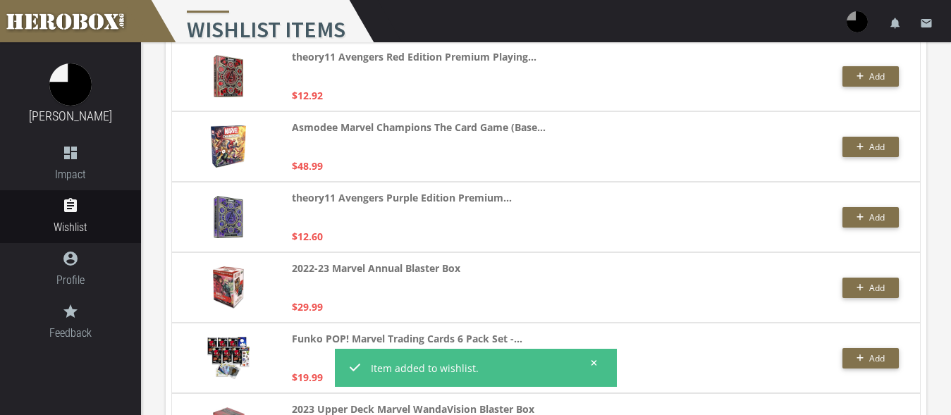
scroll to position [1527, 0]
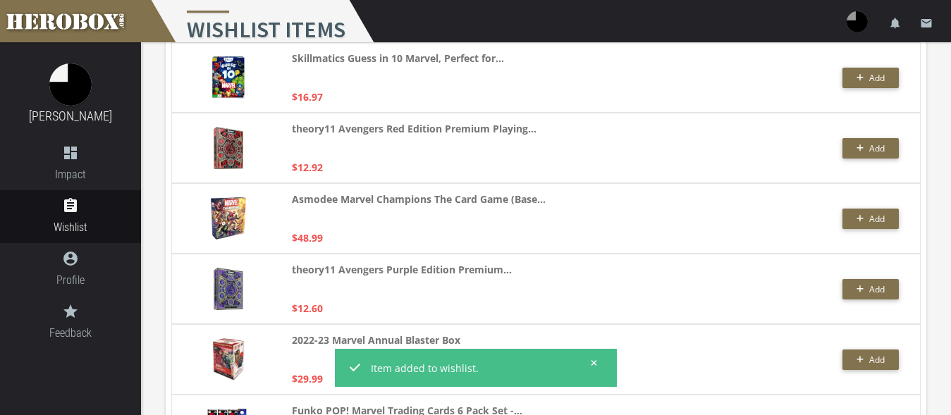
click at [691, 202] on div at bounding box center [750, 218] width 127 height 55
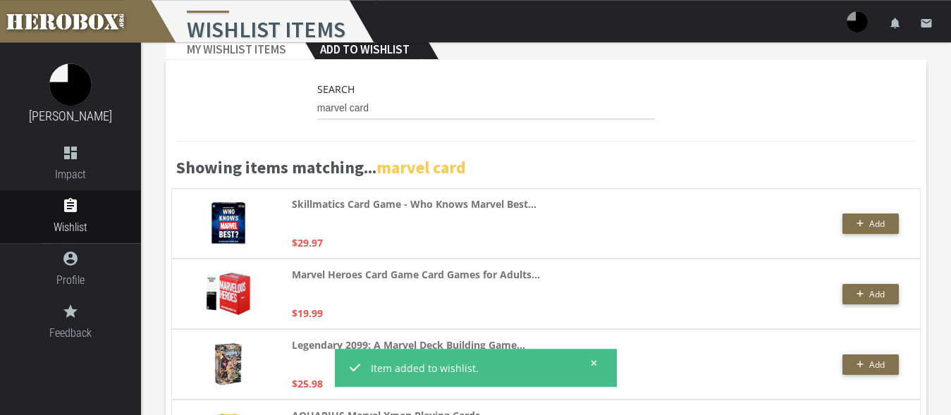
scroll to position [0, 0]
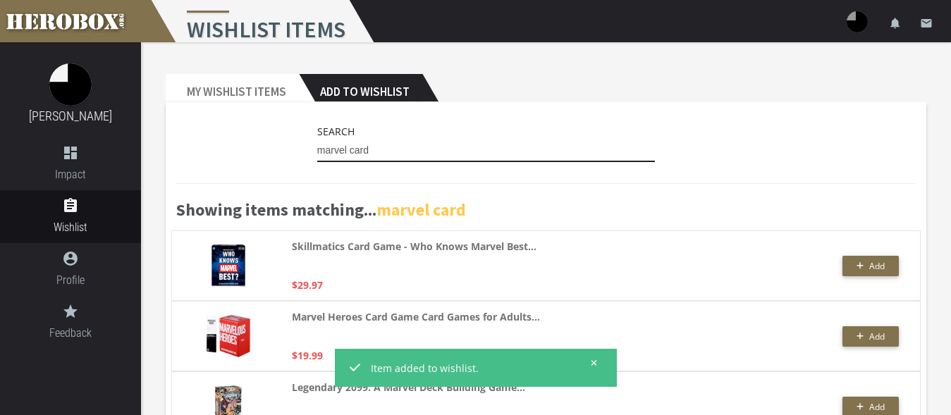
click at [348, 144] on input "marvel card" at bounding box center [486, 151] width 338 height 23
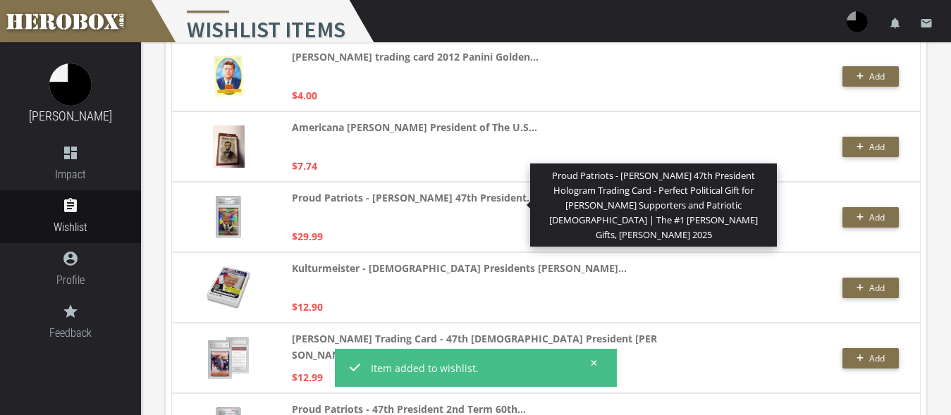
scroll to position [2019, 0]
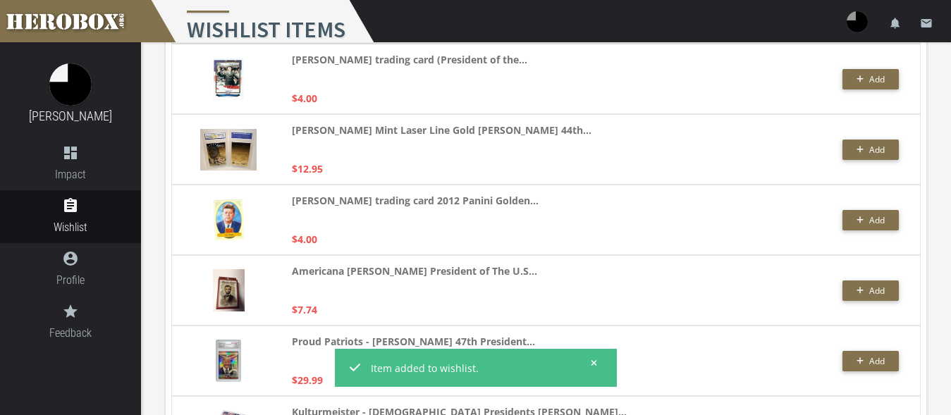
click at [517, 249] on div "[PERSON_NAME] trading card 2012 Panini Golden... $4.00 Add" at bounding box center [545, 220] width 749 height 70
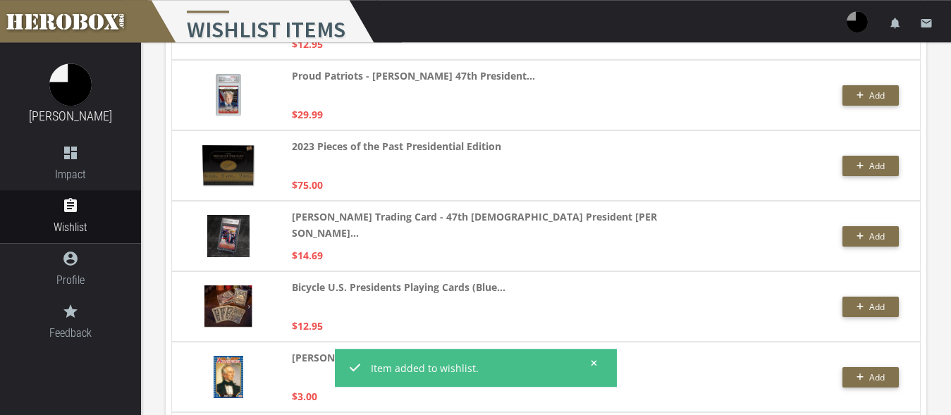
scroll to position [1372, 0]
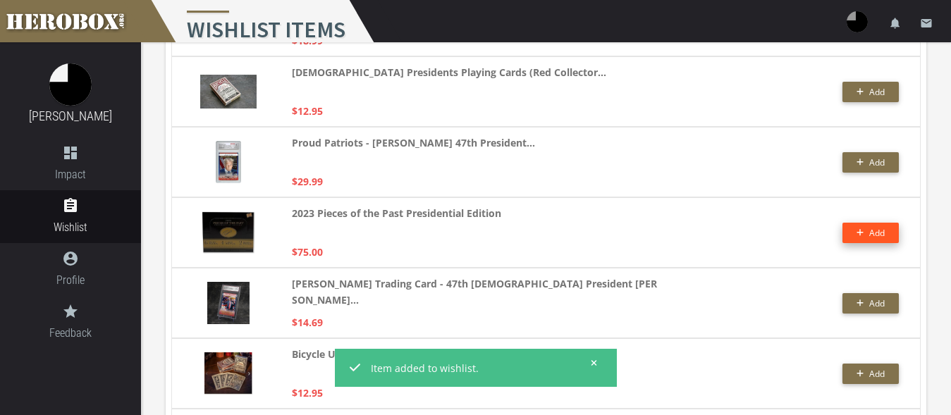
click at [887, 237] on button "Add" at bounding box center [870, 233] width 56 height 20
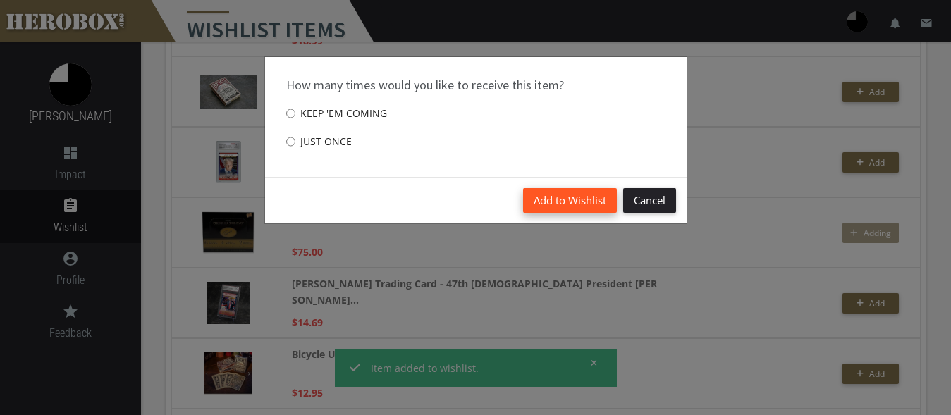
click at [541, 202] on button "Add to Wishlist" at bounding box center [570, 200] width 94 height 25
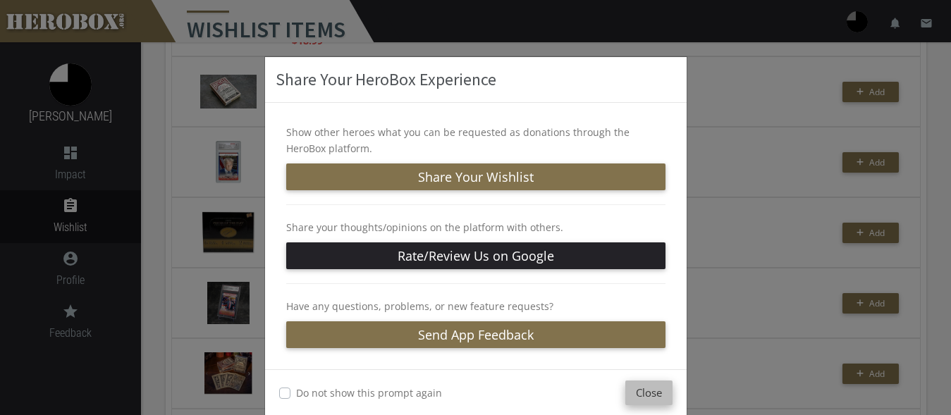
click at [633, 394] on button "Close" at bounding box center [648, 393] width 47 height 25
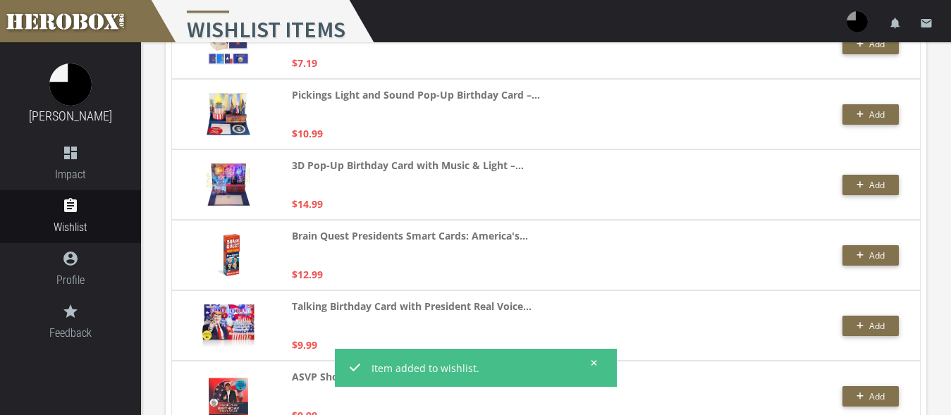
scroll to position [6, 0]
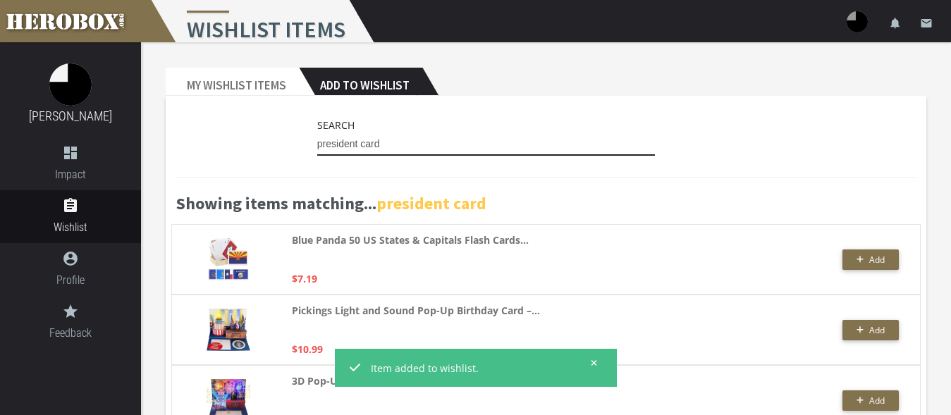
drag, startPoint x: 358, startPoint y: 142, endPoint x: 286, endPoint y: 142, distance: 71.9
click at [317, 142] on input "president card" at bounding box center [486, 144] width 338 height 23
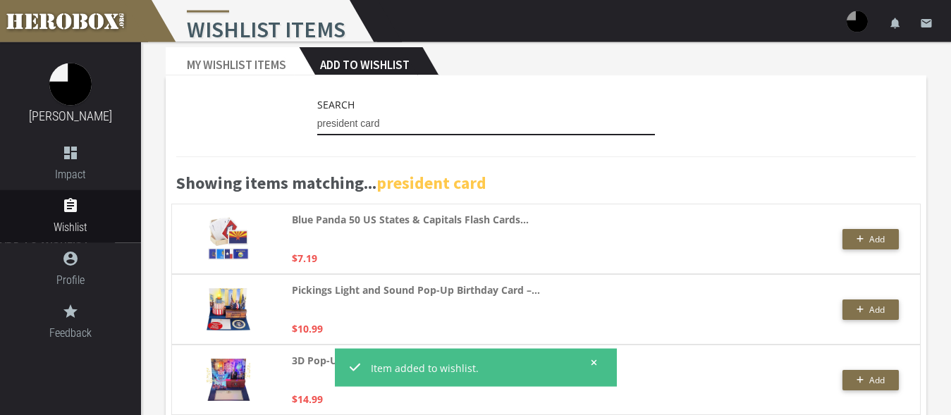
scroll to position [0, 0]
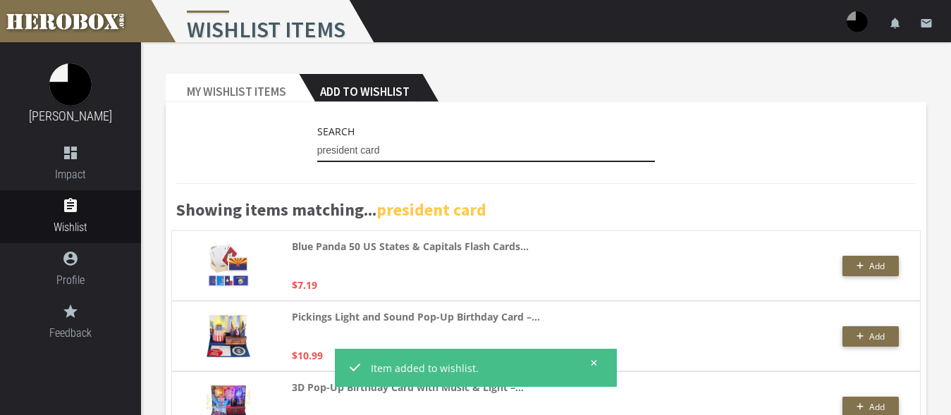
drag, startPoint x: 387, startPoint y: 148, endPoint x: 249, endPoint y: 147, distance: 138.1
click at [317, 147] on input "president card" at bounding box center [486, 151] width 338 height 23
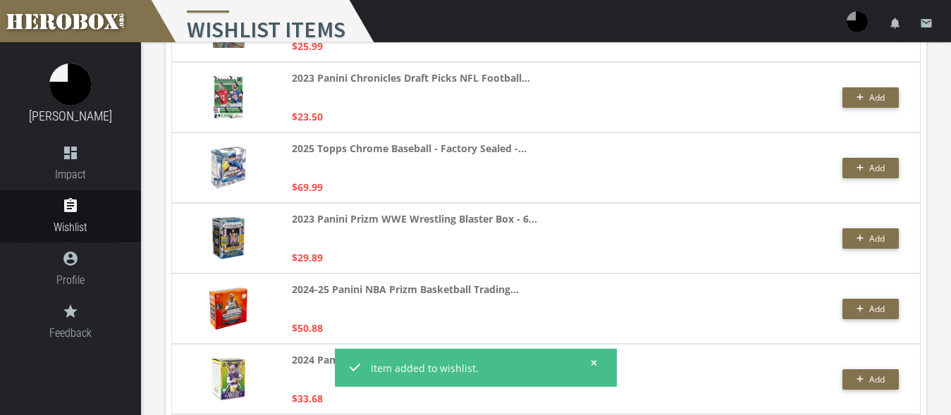
scroll to position [1006, 0]
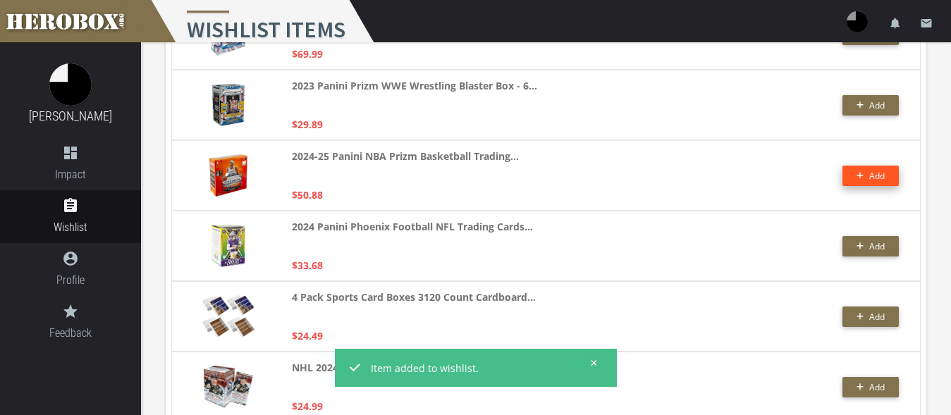
type input "trading card"
click at [868, 175] on span "Add" at bounding box center [870, 176] width 29 height 12
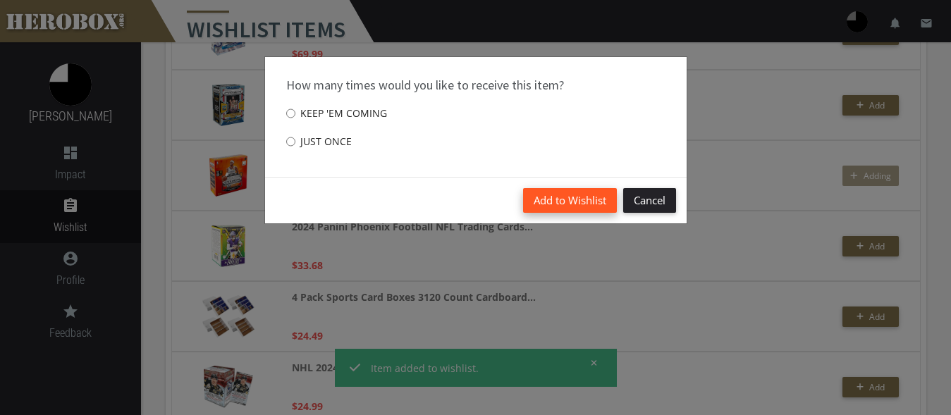
click at [542, 192] on button "Add to Wishlist" at bounding box center [570, 200] width 94 height 25
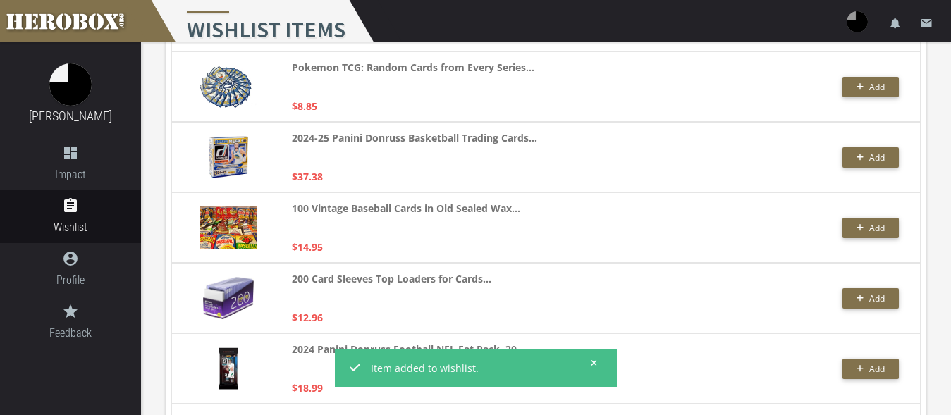
scroll to position [2013, 0]
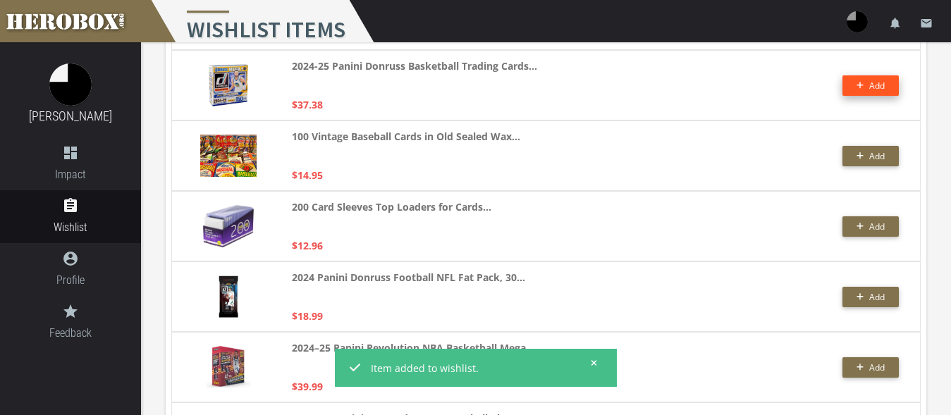
click at [851, 83] on button "Add" at bounding box center [870, 85] width 56 height 20
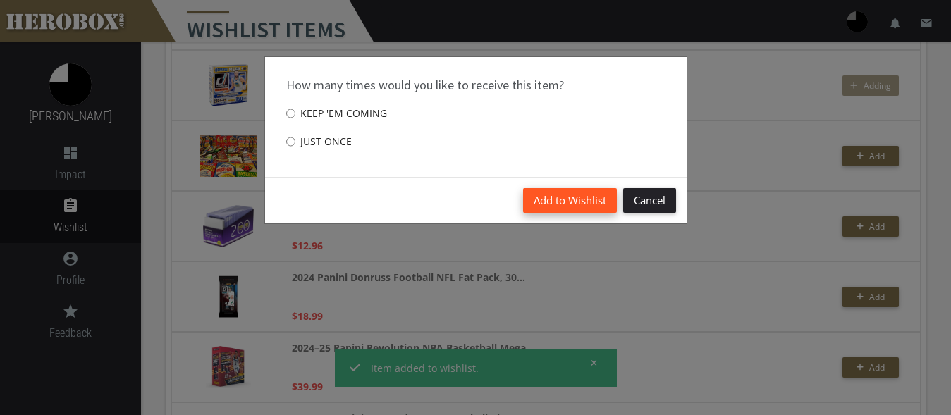
click at [571, 199] on button "Add to Wishlist" at bounding box center [570, 200] width 94 height 25
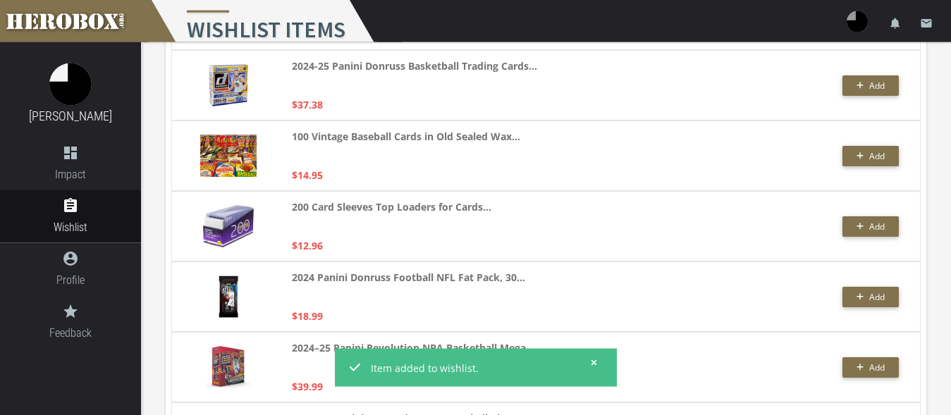
scroll to position [2085, 0]
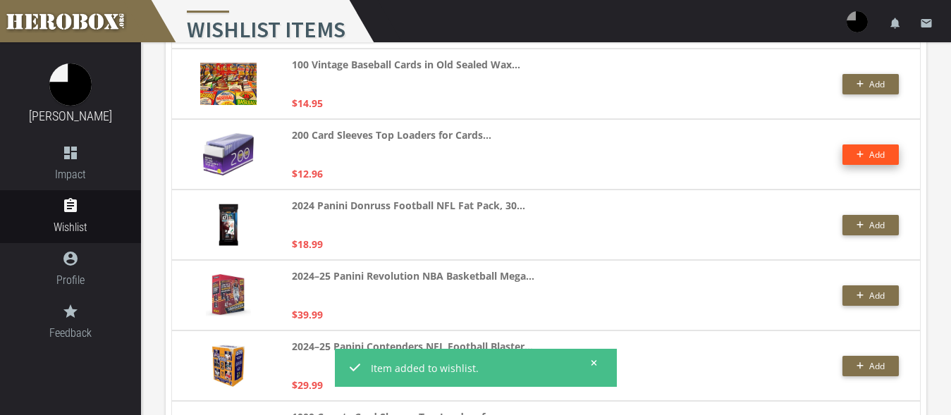
click at [862, 156] on icon "button" at bounding box center [860, 154] width 8 height 8
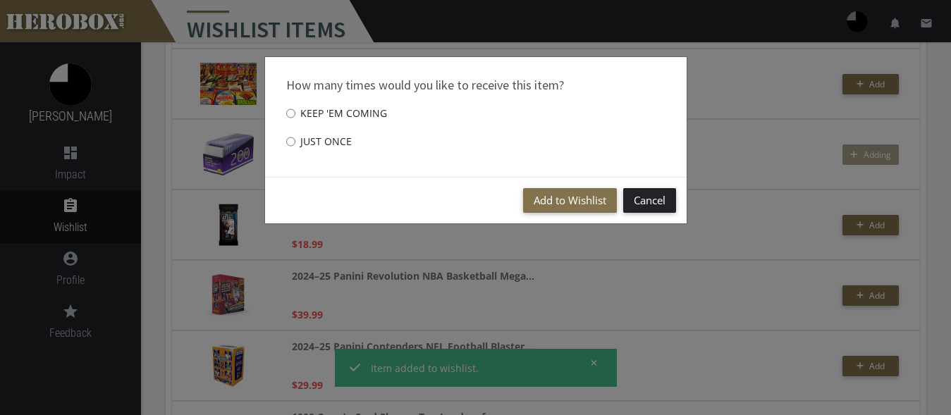
click at [309, 143] on label "Just once" at bounding box center [319, 142] width 66 height 28
click at [295, 143] on input "Just once" at bounding box center [290, 141] width 9 height 23
radio input "****"
click at [543, 196] on button "Add to Wishlist" at bounding box center [570, 200] width 94 height 25
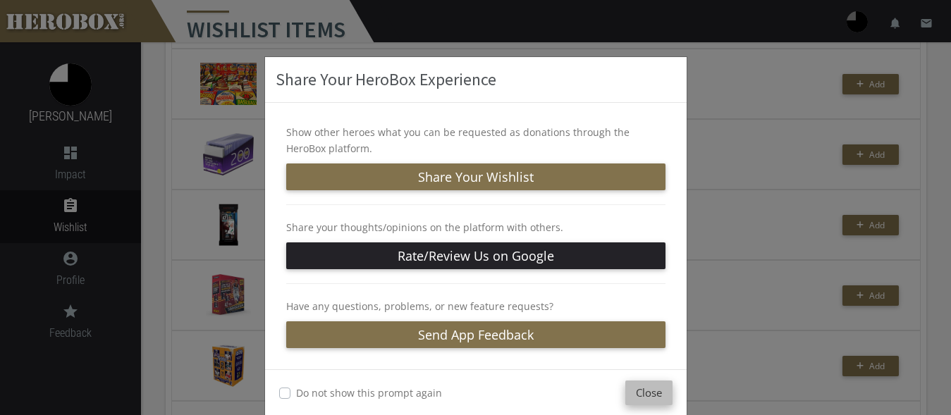
drag, startPoint x: 650, startPoint y: 387, endPoint x: 642, endPoint y: 380, distance: 10.5
click at [649, 386] on button "Close" at bounding box center [648, 393] width 47 height 25
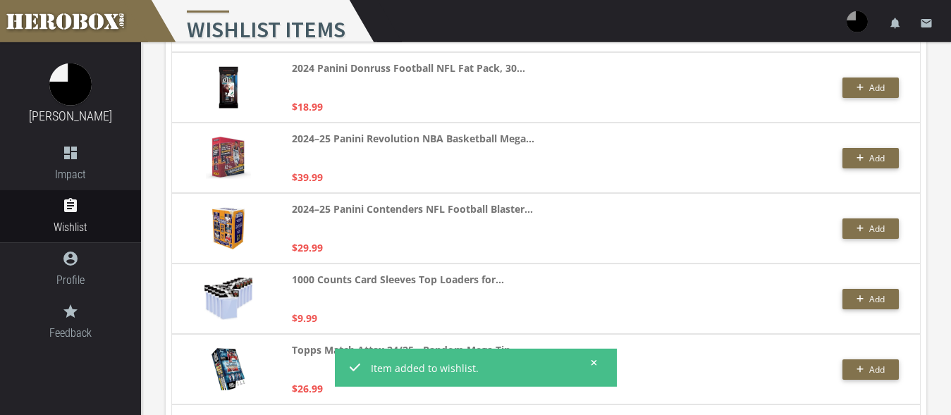
scroll to position [2228, 0]
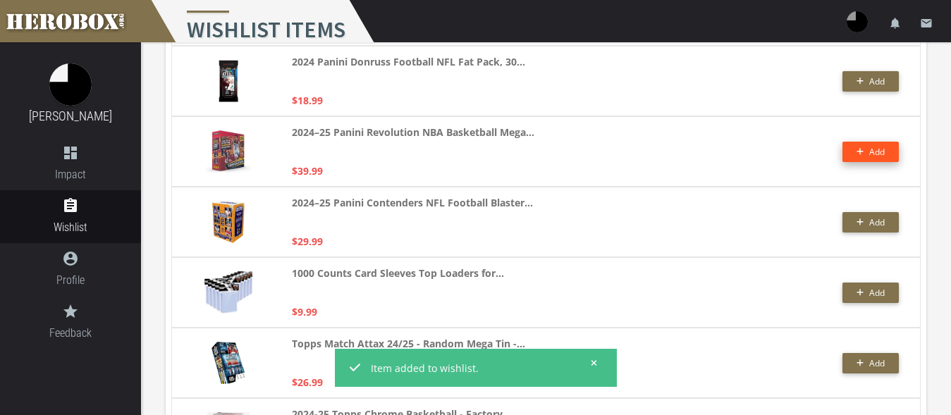
click at [863, 149] on button "Add" at bounding box center [870, 152] width 56 height 20
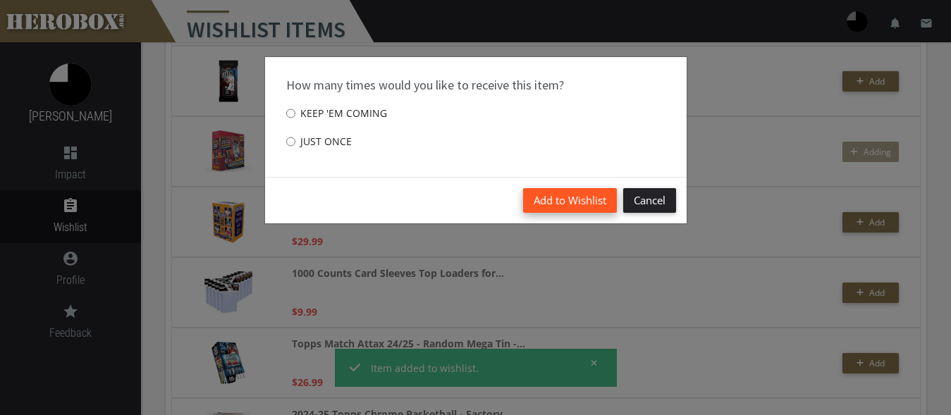
click at [552, 202] on button "Add to Wishlist" at bounding box center [570, 200] width 94 height 25
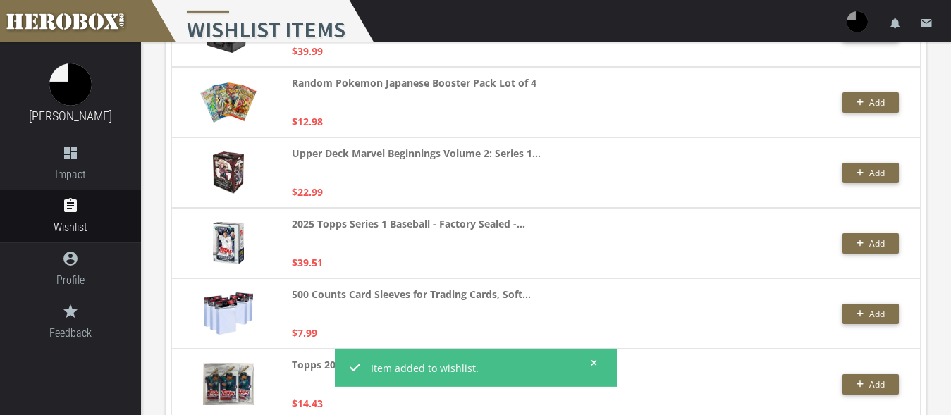
scroll to position [2875, 0]
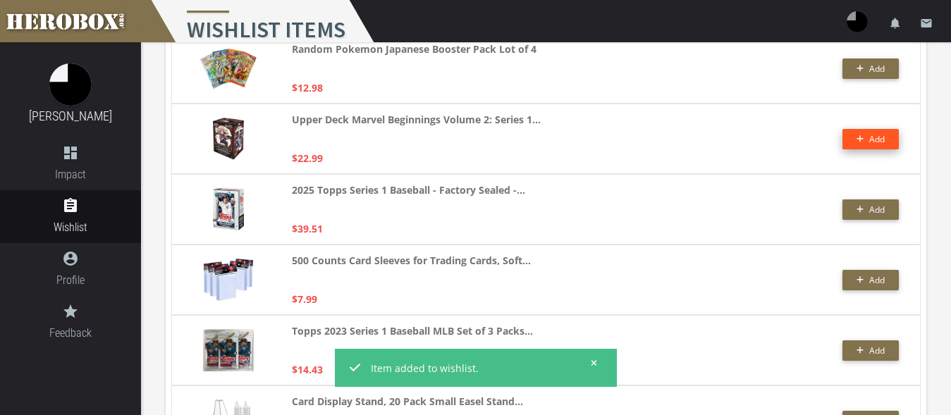
click at [854, 138] on button "Add" at bounding box center [870, 139] width 56 height 20
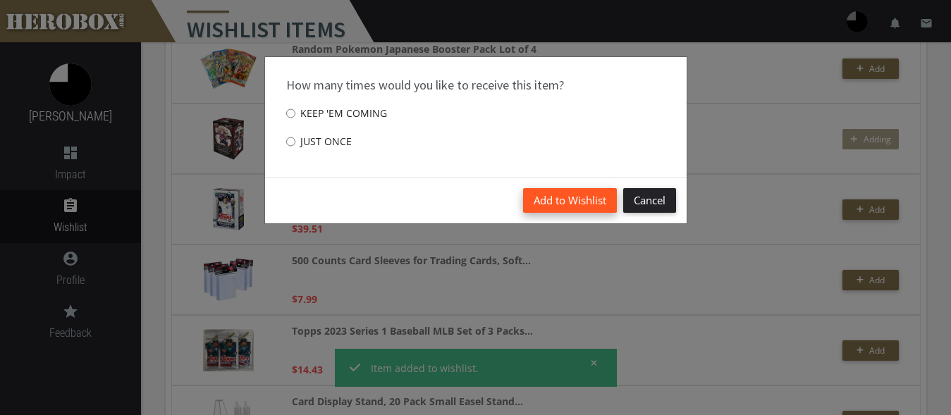
click at [551, 202] on button "Add to Wishlist" at bounding box center [570, 200] width 94 height 25
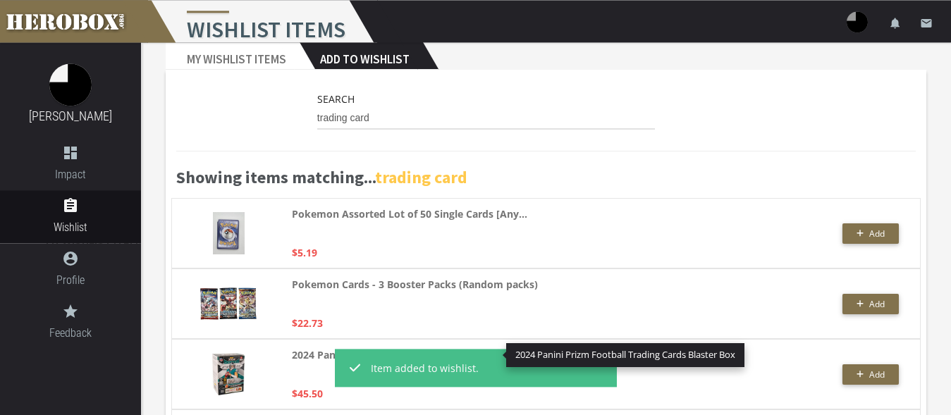
scroll to position [0, 0]
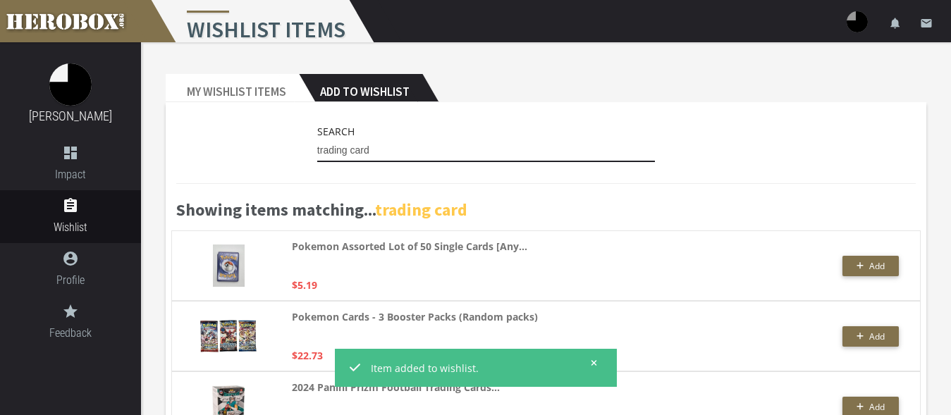
drag, startPoint x: 388, startPoint y: 150, endPoint x: 276, endPoint y: 136, distance: 112.2
click at [317, 140] on input "trading card" at bounding box center [486, 151] width 338 height 23
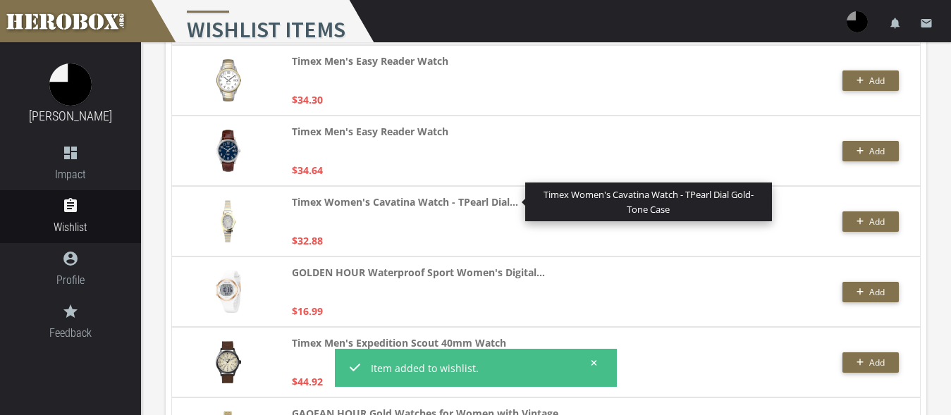
scroll to position [1664, 0]
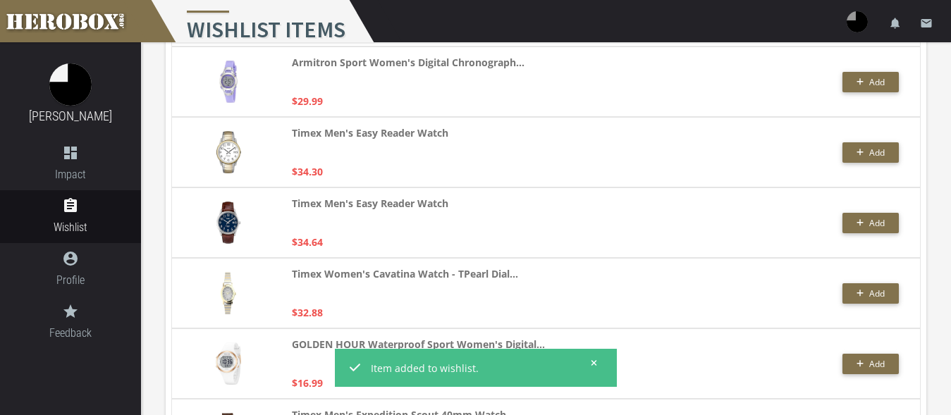
type input "watch"
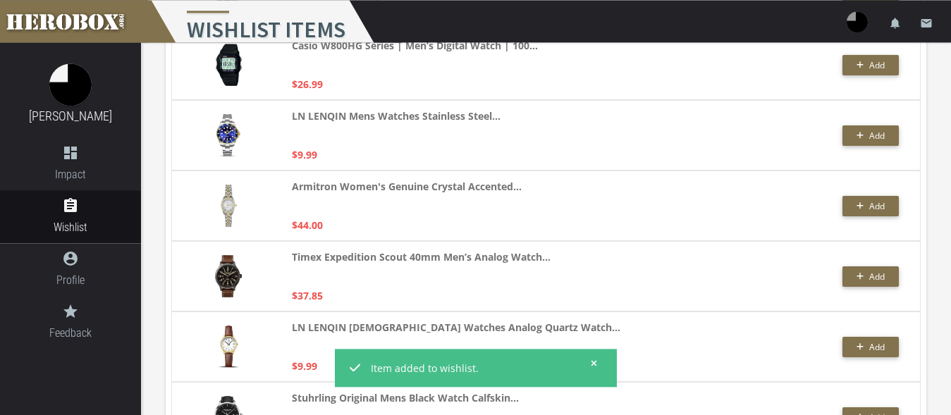
scroll to position [945, 0]
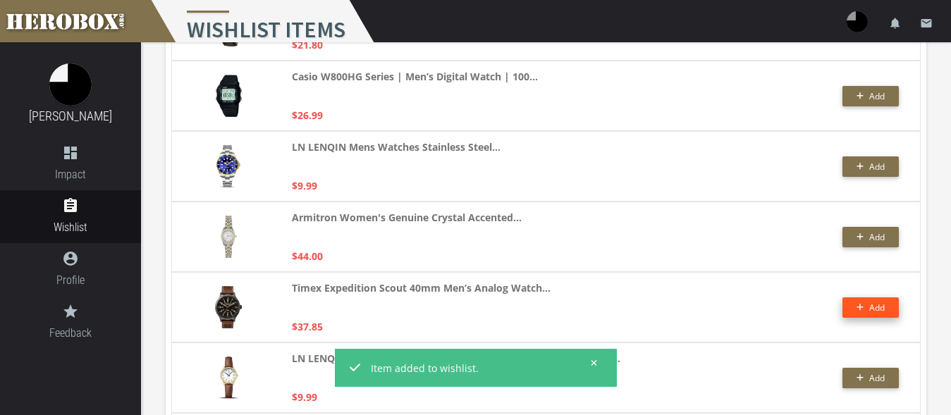
click at [883, 316] on button "Add" at bounding box center [870, 307] width 56 height 20
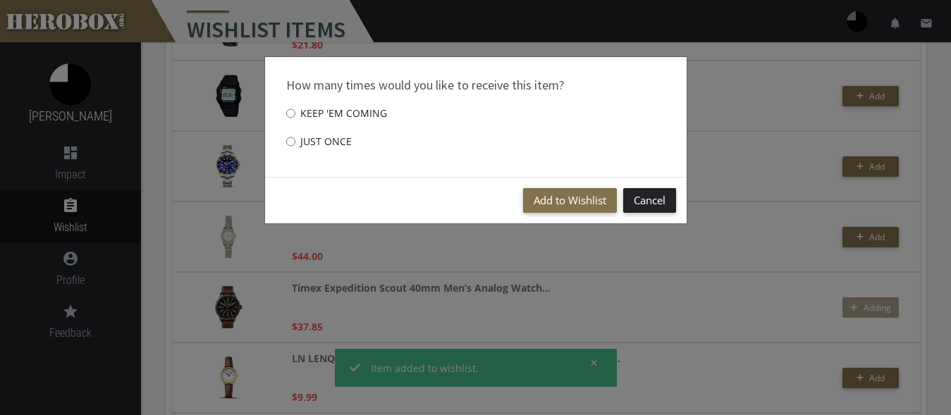
click at [312, 139] on label "Just once" at bounding box center [319, 142] width 66 height 28
click at [295, 139] on input "Just once" at bounding box center [290, 141] width 9 height 23
radio input "****"
click at [545, 192] on button "Add to Wishlist" at bounding box center [570, 200] width 94 height 25
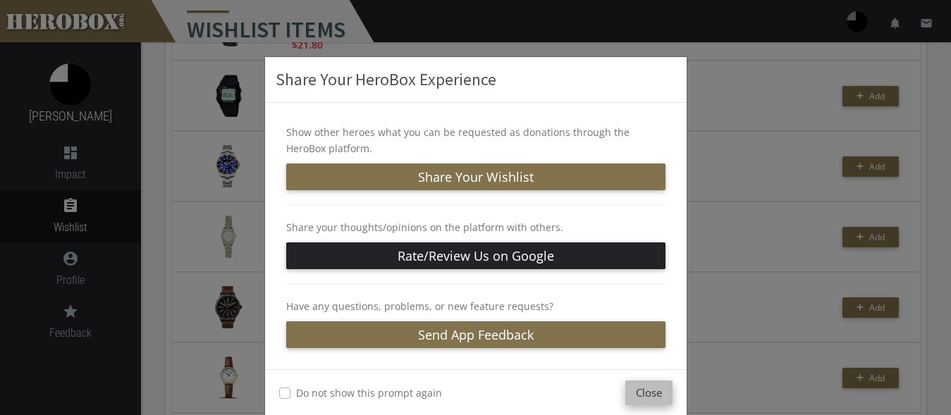
click at [633, 393] on button "Close" at bounding box center [648, 393] width 47 height 25
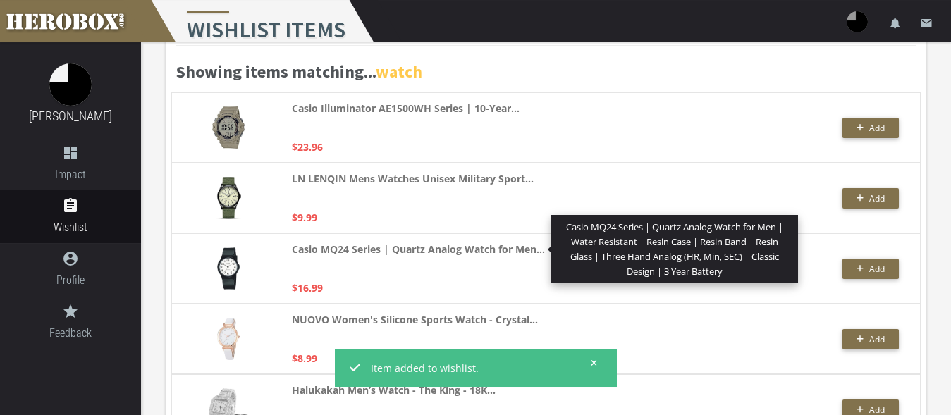
scroll to position [110, 0]
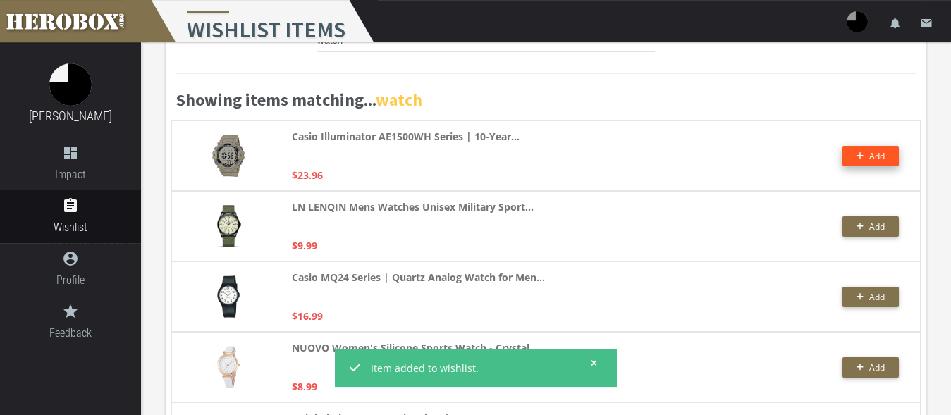
click at [873, 160] on span "Add" at bounding box center [877, 156] width 16 height 12
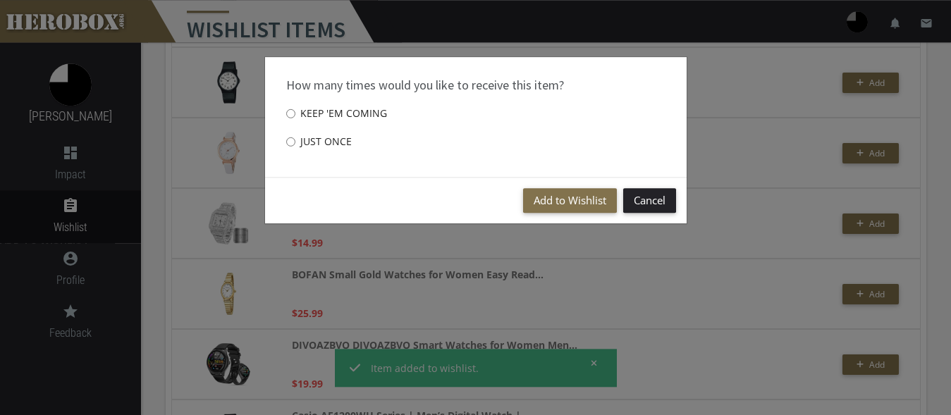
scroll to position [326, 0]
click at [326, 144] on label "Just once" at bounding box center [319, 142] width 66 height 28
click at [295, 144] on input "Just once" at bounding box center [290, 141] width 9 height 23
radio input "****"
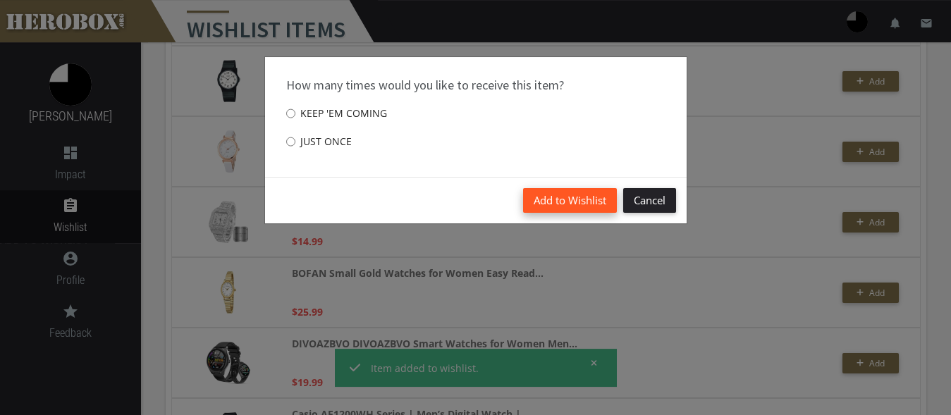
click at [541, 194] on button "Add to Wishlist" at bounding box center [570, 200] width 94 height 25
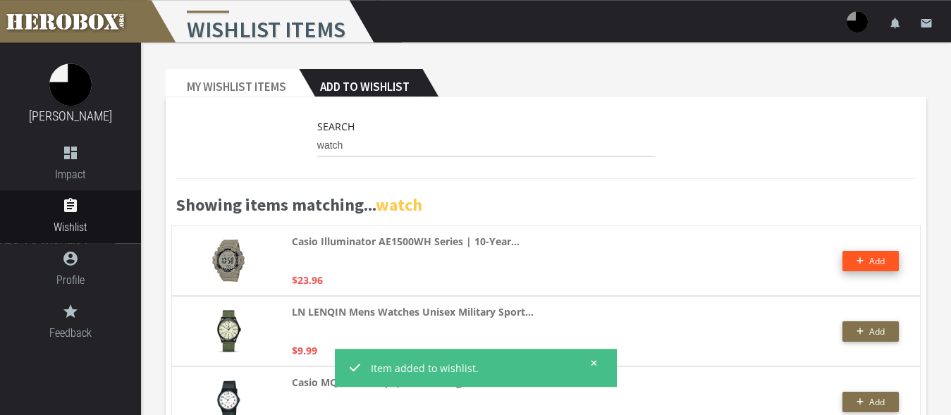
scroll to position [0, 0]
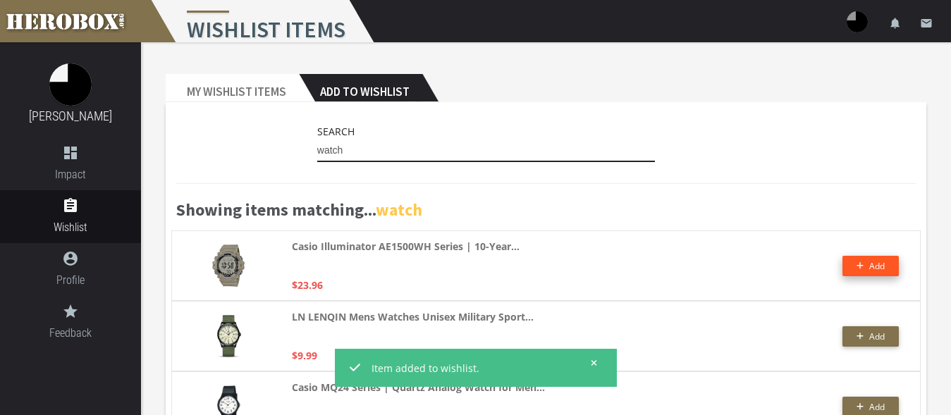
drag, startPoint x: 357, startPoint y: 148, endPoint x: 262, endPoint y: 147, distance: 94.4
click at [317, 149] on input "watch" at bounding box center [486, 151] width 338 height 23
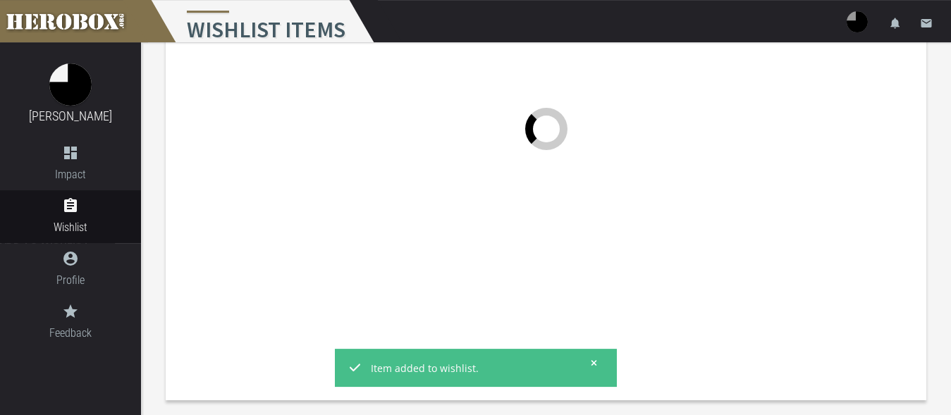
scroll to position [125, 0]
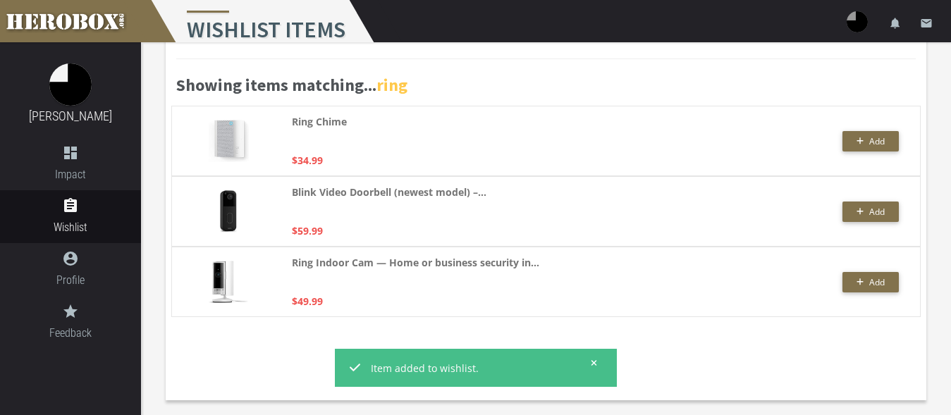
click at [591, 363] on button at bounding box center [590, 363] width 18 height 18
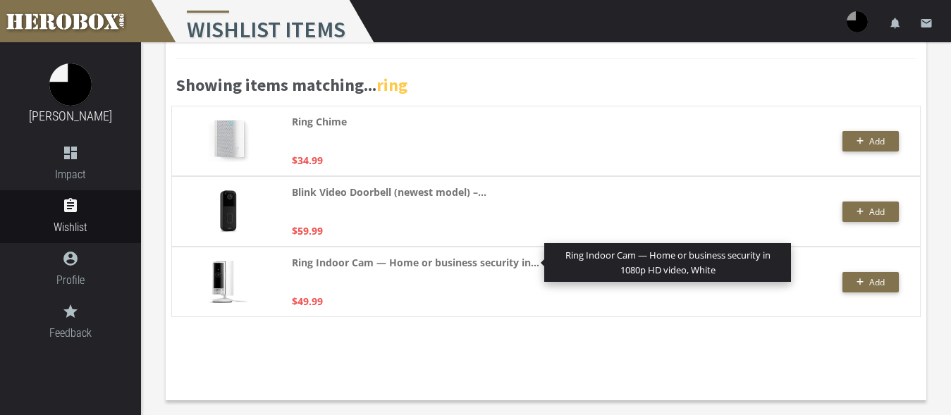
scroll to position [0, 0]
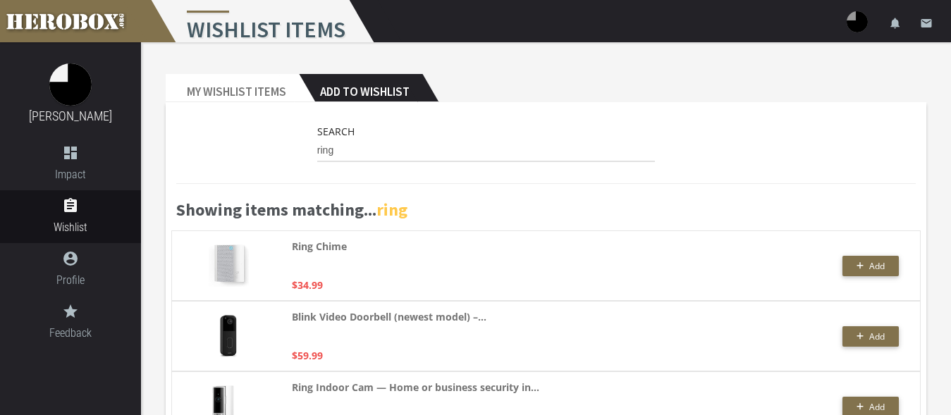
drag, startPoint x: 366, startPoint y: 162, endPoint x: 314, endPoint y: 153, distance: 53.0
click at [314, 153] on div "Search ring" at bounding box center [486, 146] width 359 height 46
drag, startPoint x: 326, startPoint y: 148, endPoint x: 283, endPoint y: 143, distance: 43.3
click at [317, 143] on input "ring" at bounding box center [486, 151] width 338 height 23
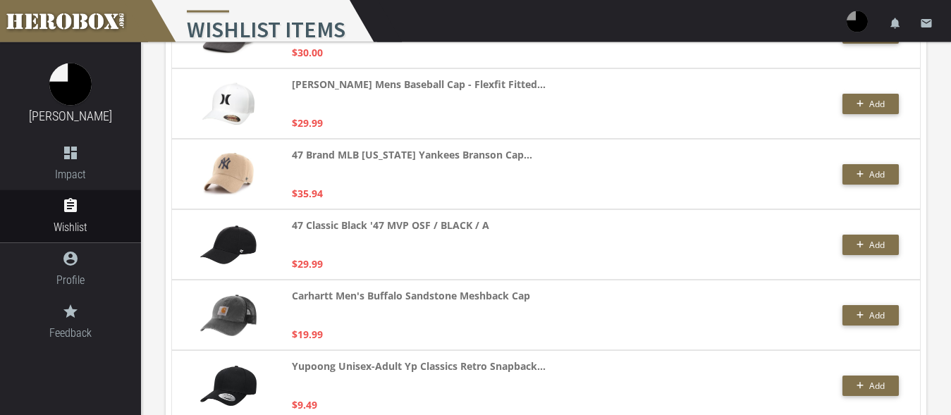
scroll to position [1366, 0]
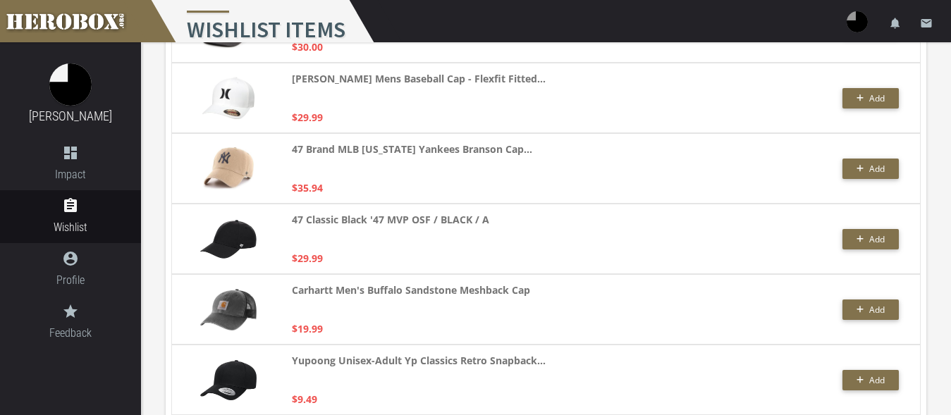
type input "hat"
click at [881, 161] on button "Add" at bounding box center [870, 169] width 56 height 20
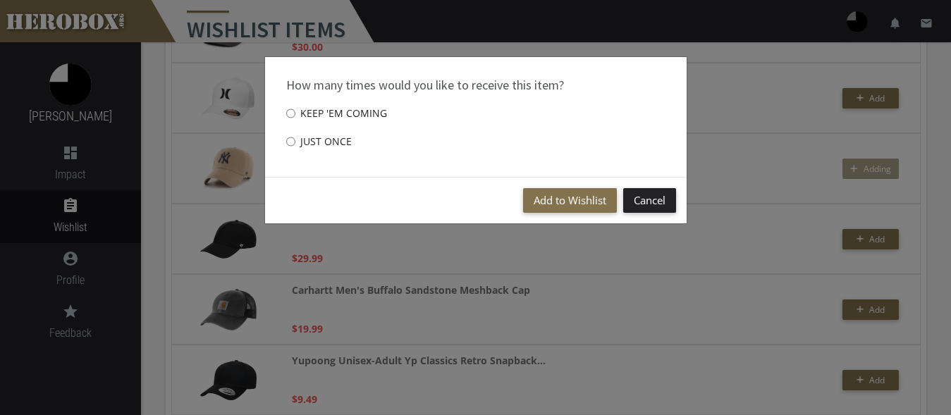
click at [328, 145] on label "Just once" at bounding box center [319, 142] width 66 height 28
click at [295, 145] on input "Just once" at bounding box center [290, 141] width 9 height 23
radio input "****"
drag, startPoint x: 545, startPoint y: 199, endPoint x: 522, endPoint y: 200, distance: 23.3
click at [544, 199] on button "Add to Wishlist" at bounding box center [570, 200] width 94 height 25
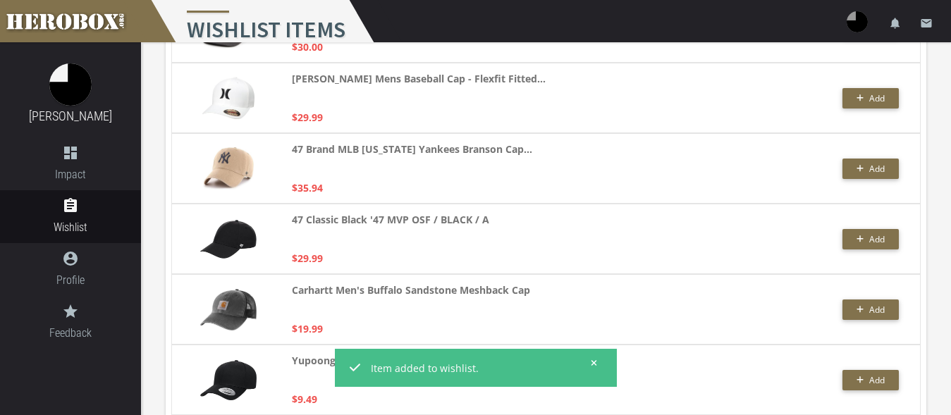
scroll to position [1510, 0]
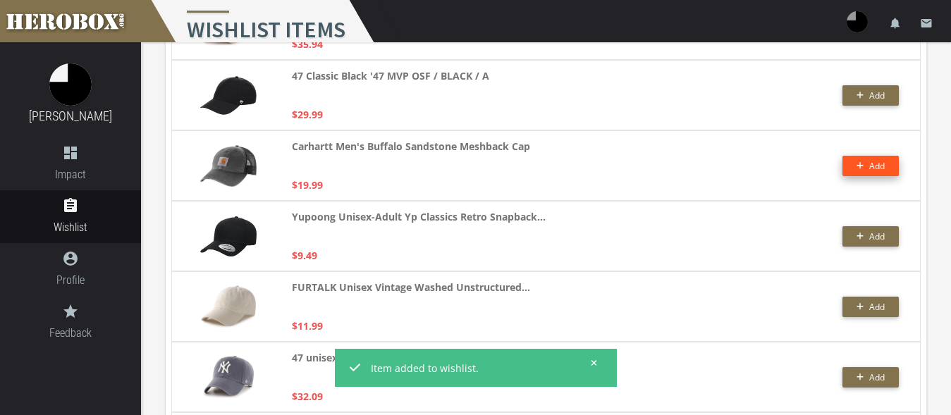
click at [848, 164] on button "Add" at bounding box center [870, 166] width 56 height 20
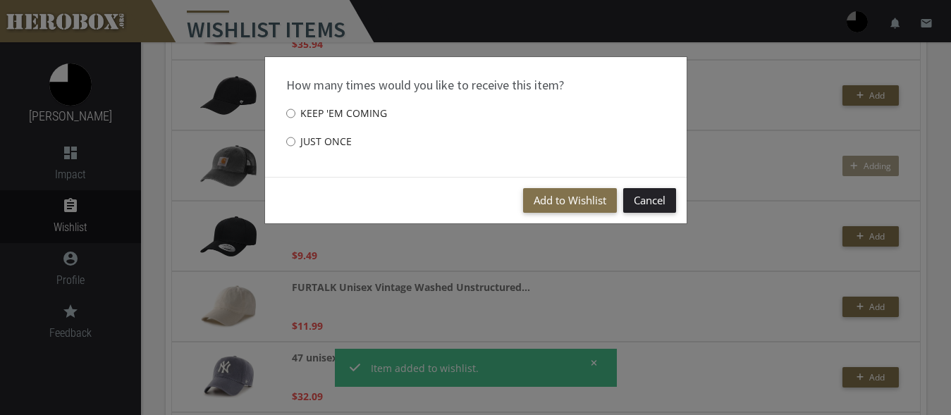
click at [308, 140] on label "Just once" at bounding box center [319, 142] width 66 height 28
click at [295, 140] on input "Just once" at bounding box center [290, 141] width 9 height 23
radio input "****"
click at [544, 197] on button "Add to Wishlist" at bounding box center [570, 200] width 94 height 25
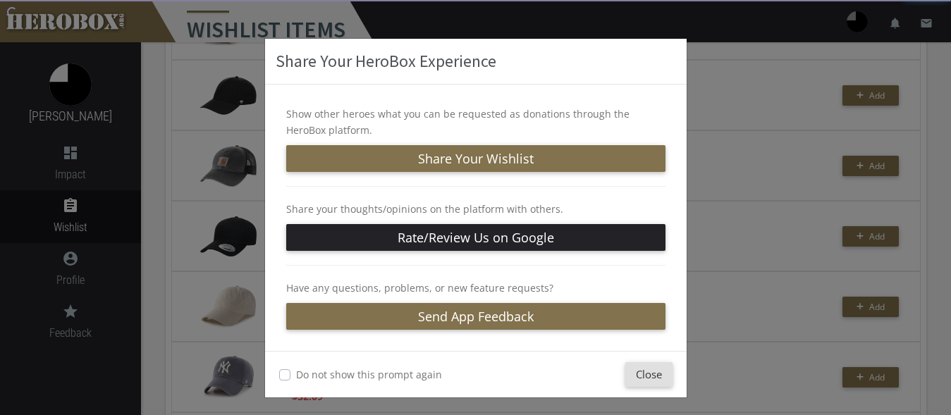
scroll to position [23, 0]
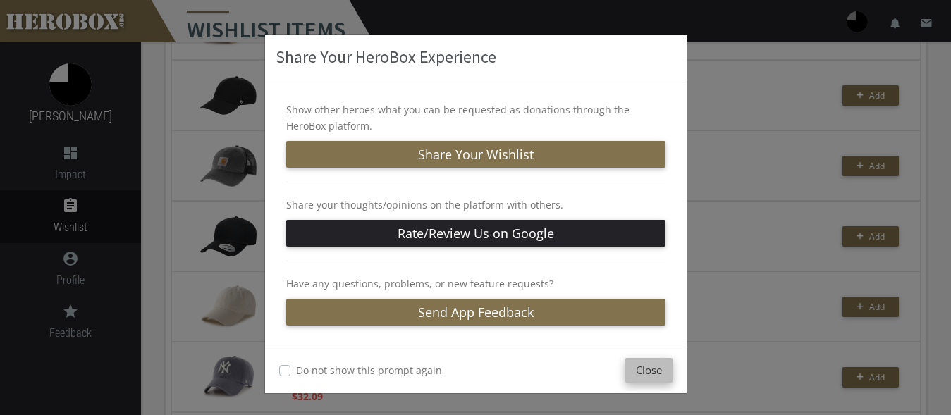
click at [633, 366] on button "Close" at bounding box center [648, 370] width 47 height 25
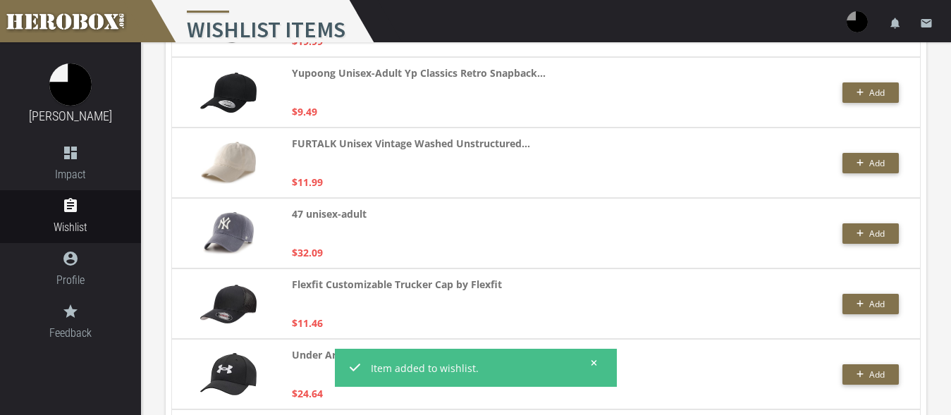
scroll to position [1725, 0]
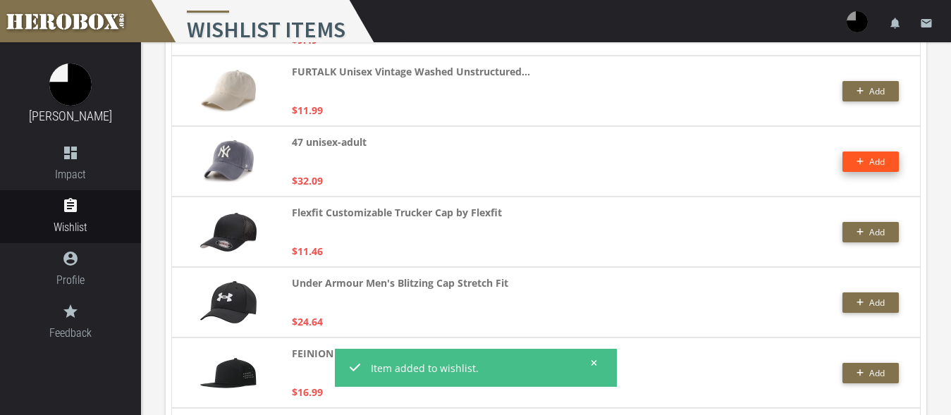
click at [867, 163] on button "Add" at bounding box center [870, 162] width 56 height 20
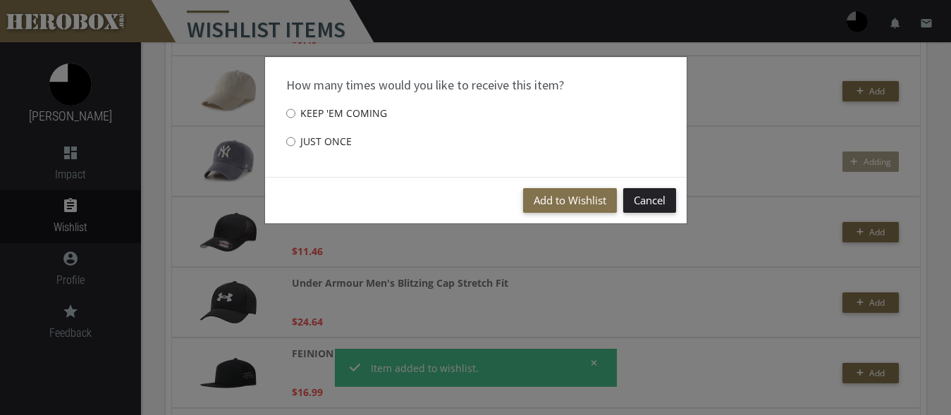
click at [307, 141] on label "Just once" at bounding box center [319, 142] width 66 height 28
click at [295, 141] on input "Just once" at bounding box center [290, 141] width 9 height 23
radio input "****"
click at [557, 192] on button "Add to Wishlist" at bounding box center [570, 200] width 94 height 25
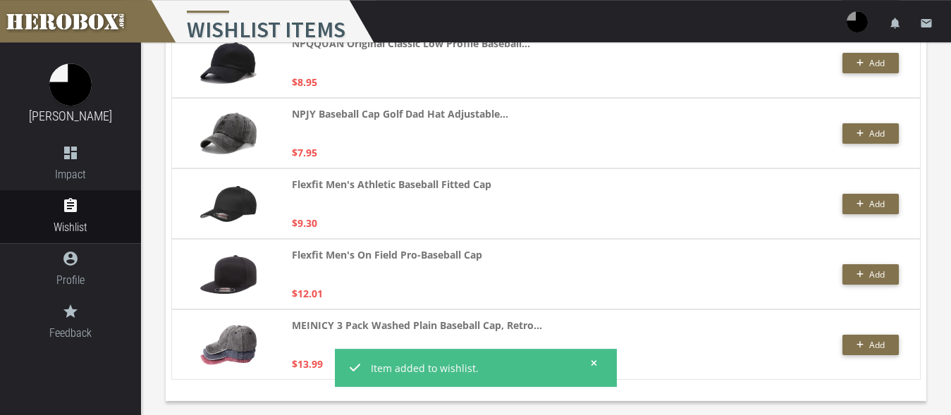
scroll to position [3093, 0]
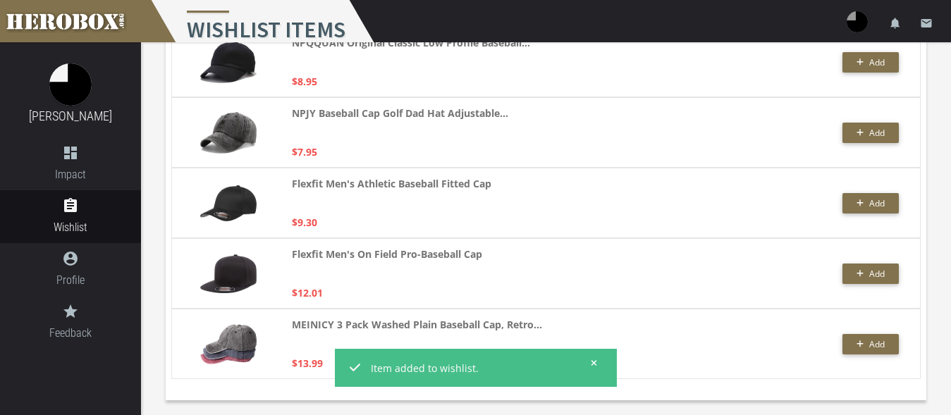
click at [591, 357] on button at bounding box center [590, 363] width 18 height 18
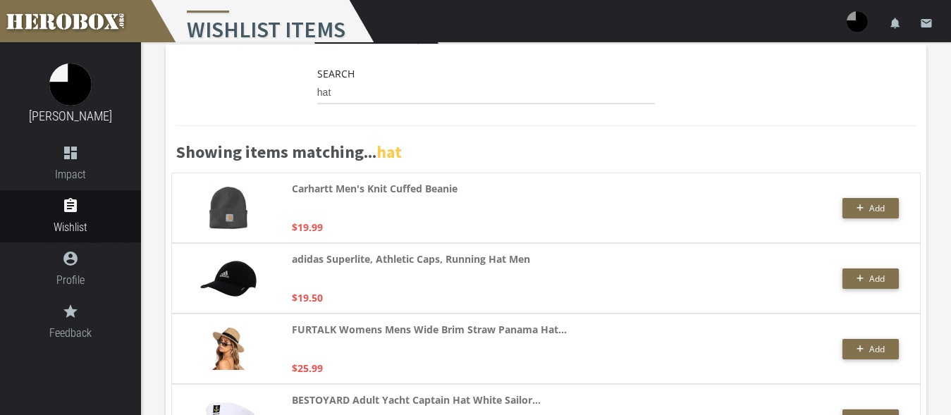
scroll to position [0, 0]
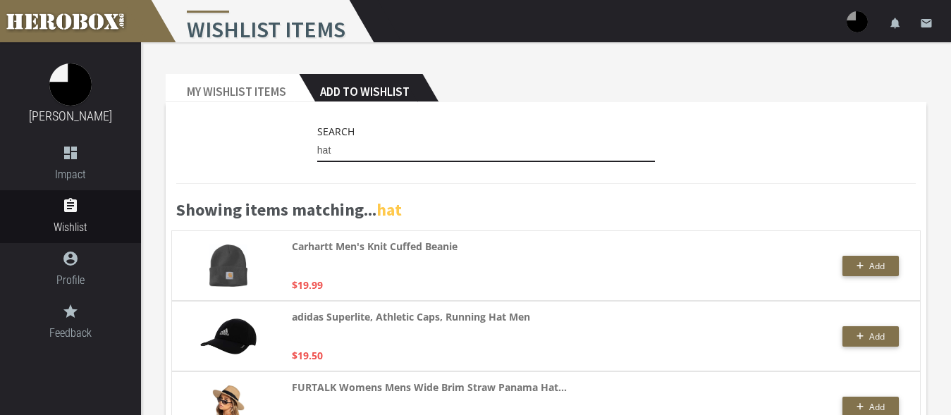
drag, startPoint x: 357, startPoint y: 150, endPoint x: 259, endPoint y: 142, distance: 98.3
click at [317, 142] on input "hat" at bounding box center [486, 151] width 338 height 23
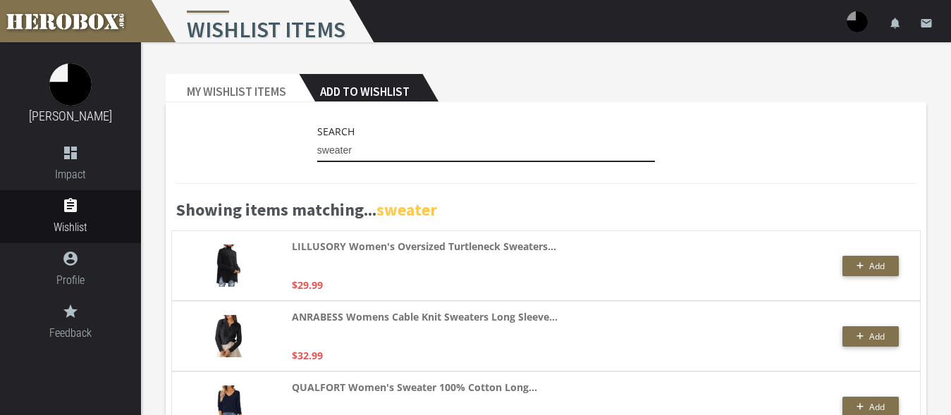
drag, startPoint x: 361, startPoint y: 148, endPoint x: 289, endPoint y: 147, distance: 71.9
click at [317, 147] on input "sweater" at bounding box center [486, 151] width 338 height 23
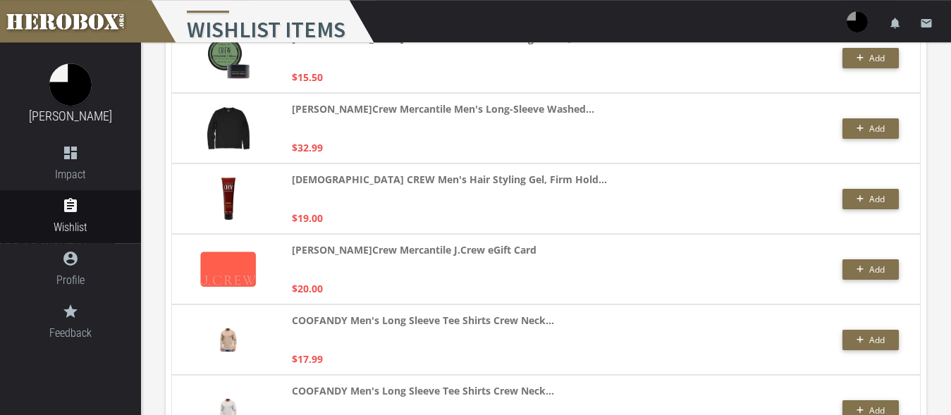
scroll to position [3014, 0]
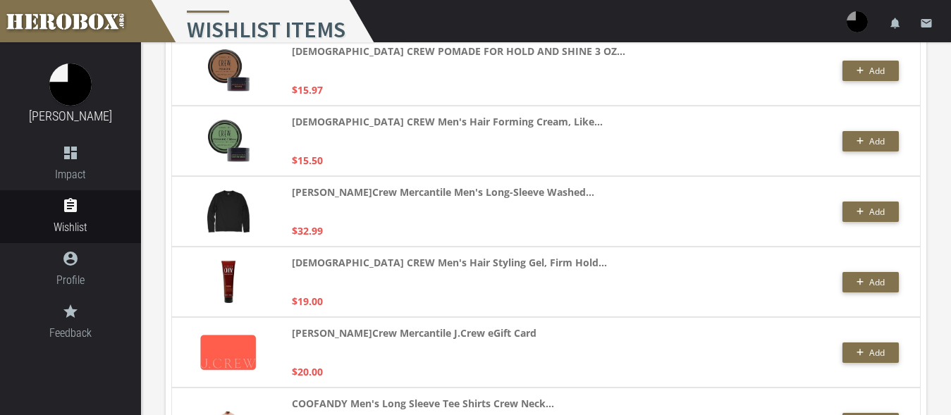
type input "j crew"
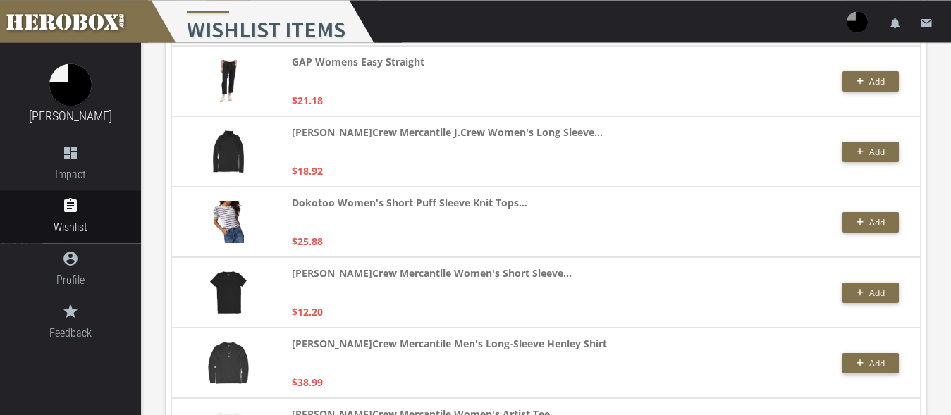
scroll to position [1361, 0]
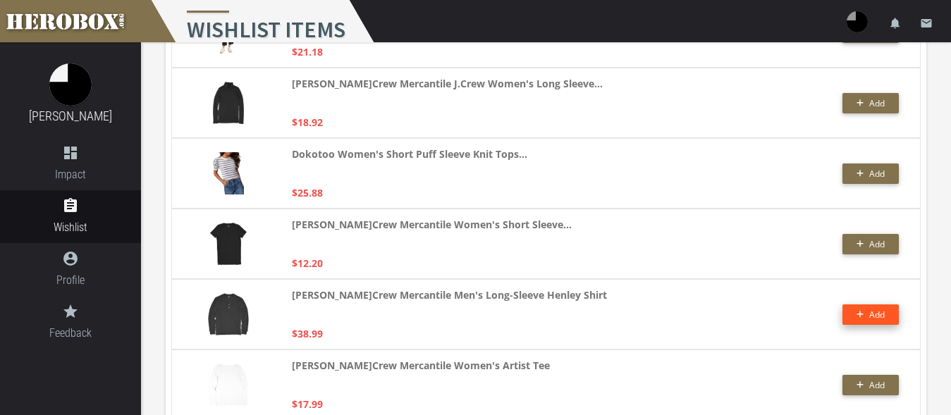
click at [861, 312] on button "Add" at bounding box center [870, 314] width 56 height 20
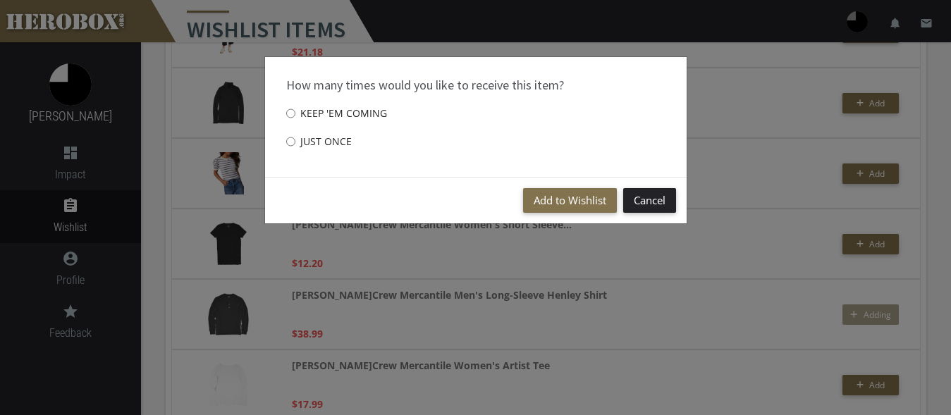
click at [325, 146] on label "Just once" at bounding box center [319, 142] width 66 height 28
click at [295, 146] on input "Just once" at bounding box center [290, 141] width 9 height 23
radio input "****"
click at [536, 194] on button "Add to Wishlist" at bounding box center [570, 200] width 94 height 25
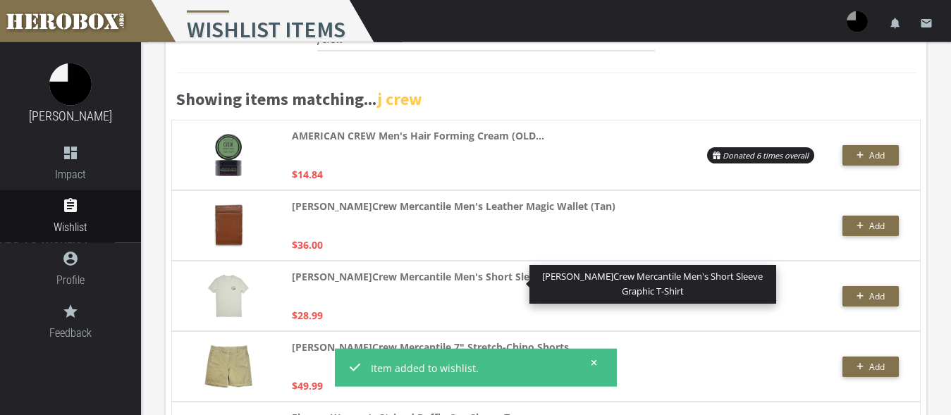
scroll to position [110, 0]
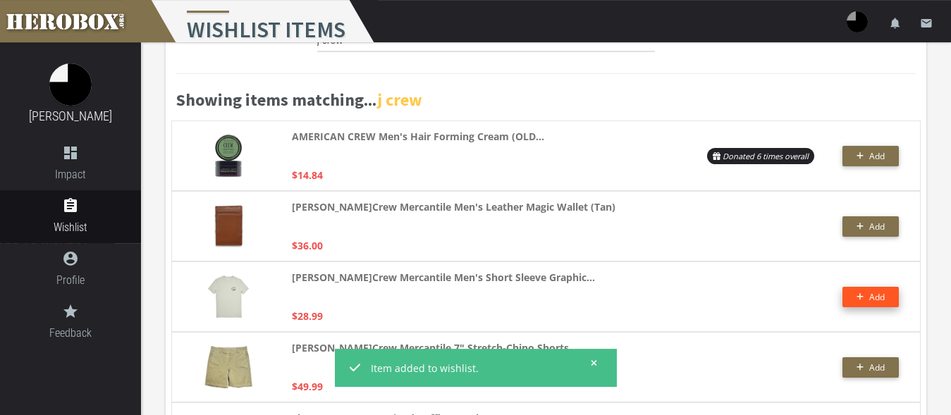
click at [861, 300] on button "Add" at bounding box center [870, 297] width 56 height 20
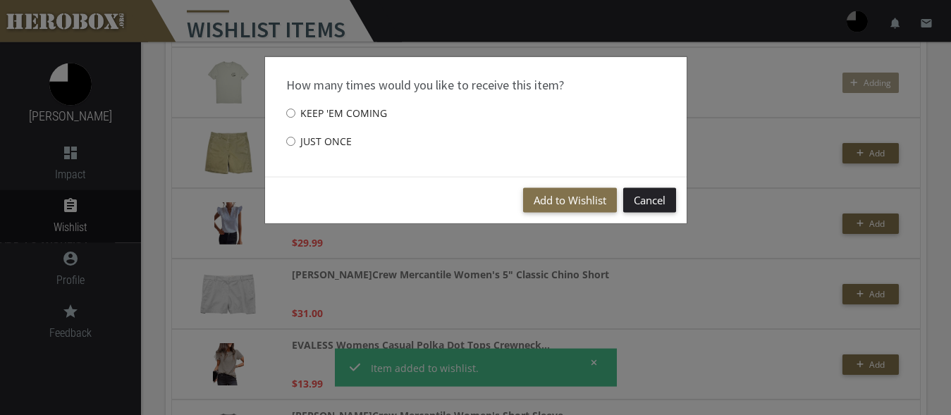
scroll to position [326, 0]
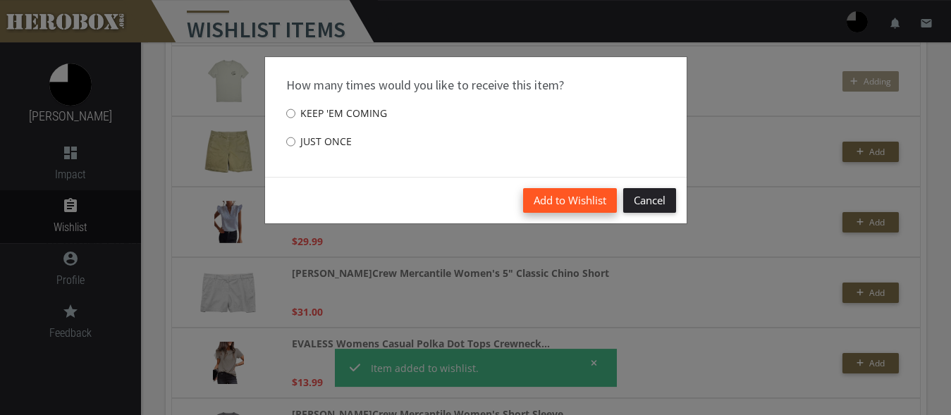
click at [549, 197] on button "Add to Wishlist" at bounding box center [570, 200] width 94 height 25
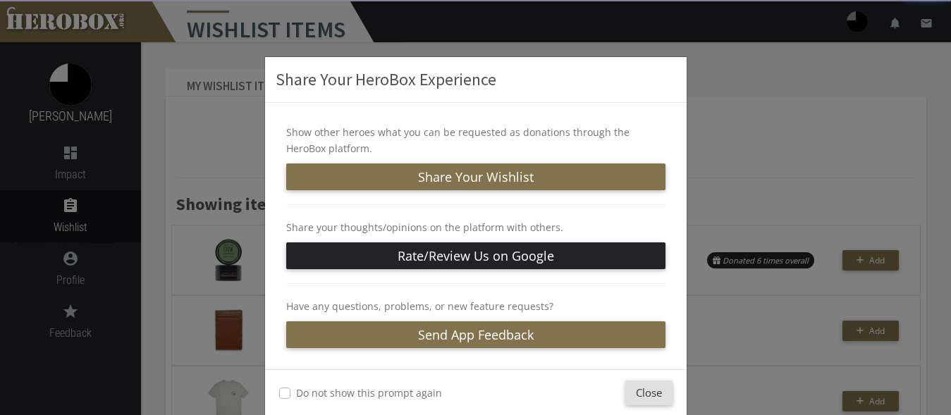
scroll to position [0, 0]
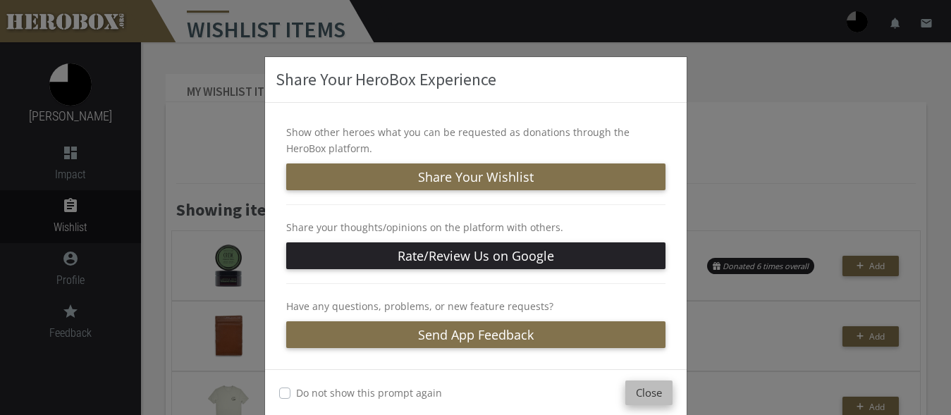
click at [639, 399] on button "Close" at bounding box center [648, 393] width 47 height 25
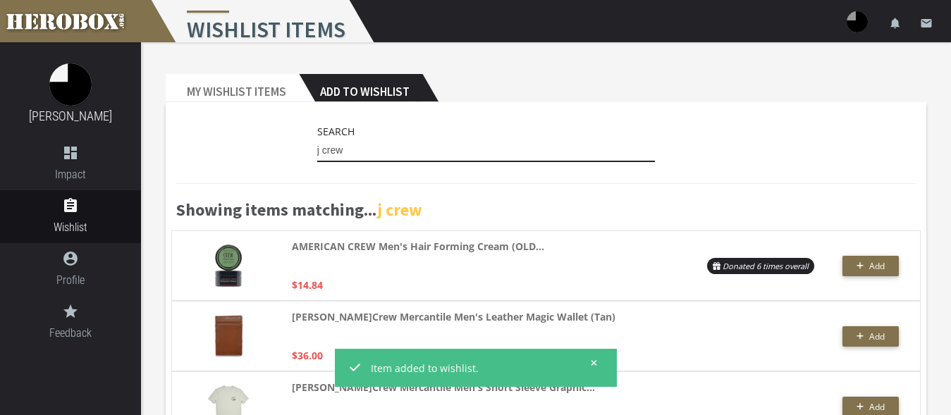
drag, startPoint x: 345, startPoint y: 153, endPoint x: 280, endPoint y: 146, distance: 65.2
click at [317, 147] on input "j crew" at bounding box center [486, 151] width 338 height 23
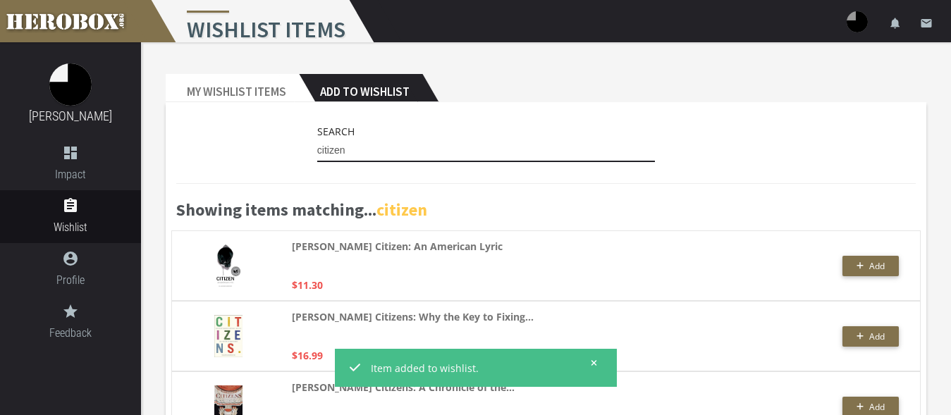
drag, startPoint x: 335, startPoint y: 154, endPoint x: 271, endPoint y: 150, distance: 64.3
click at [317, 150] on input "citizen" at bounding box center [486, 151] width 338 height 23
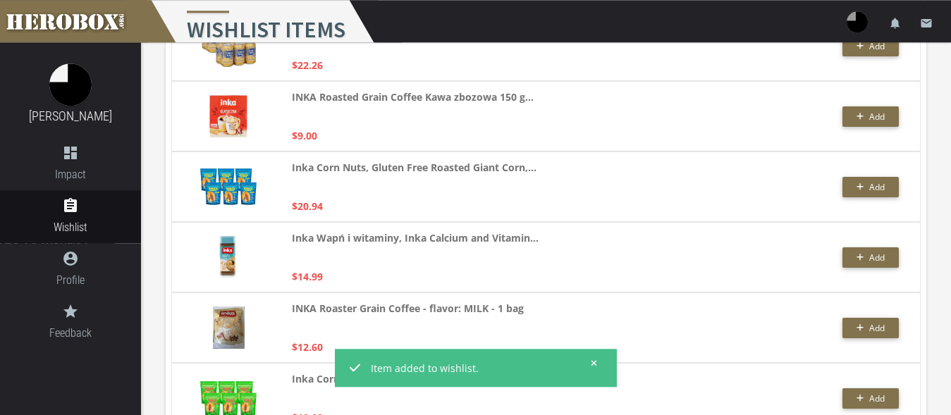
scroll to position [2372, 0]
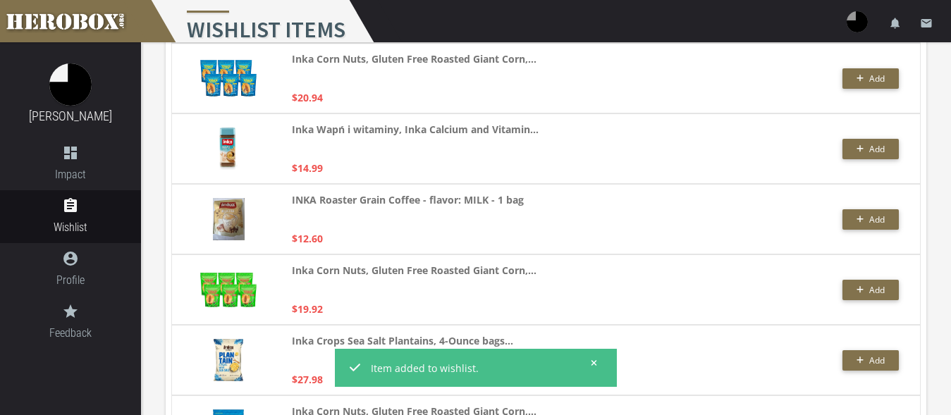
click at [592, 359] on icon at bounding box center [594, 363] width 6 height 8
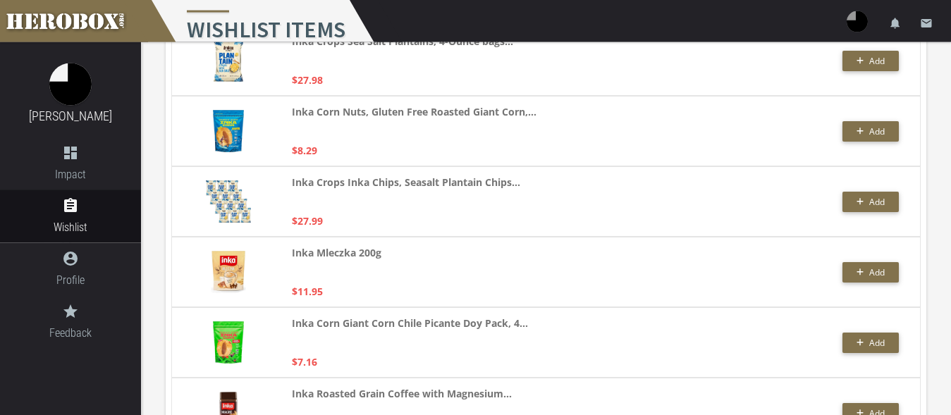
scroll to position [2660, 0]
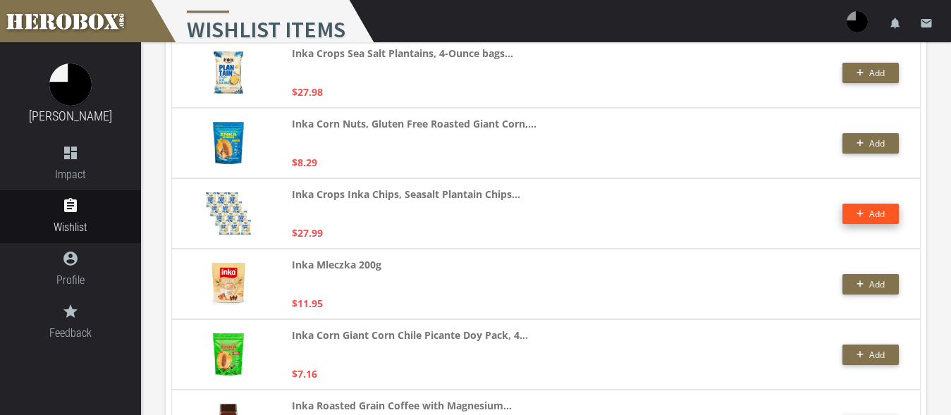
click at [861, 214] on icon "button" at bounding box center [859, 214] width 7 height 7
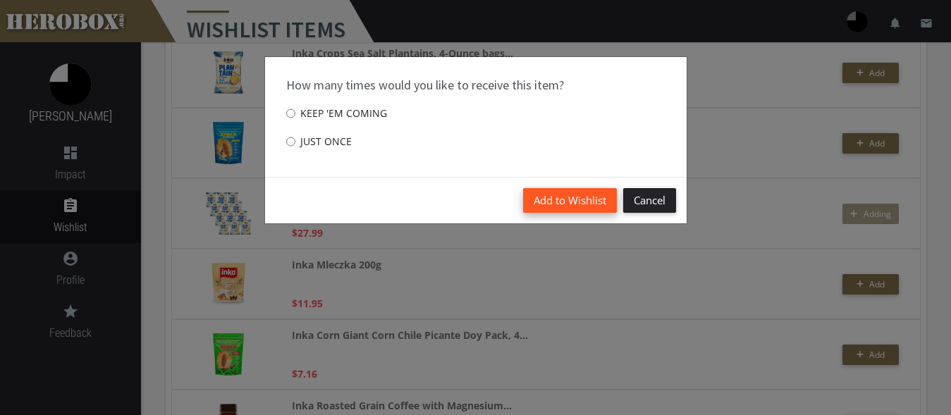
click at [566, 197] on button "Add to Wishlist" at bounding box center [570, 200] width 94 height 25
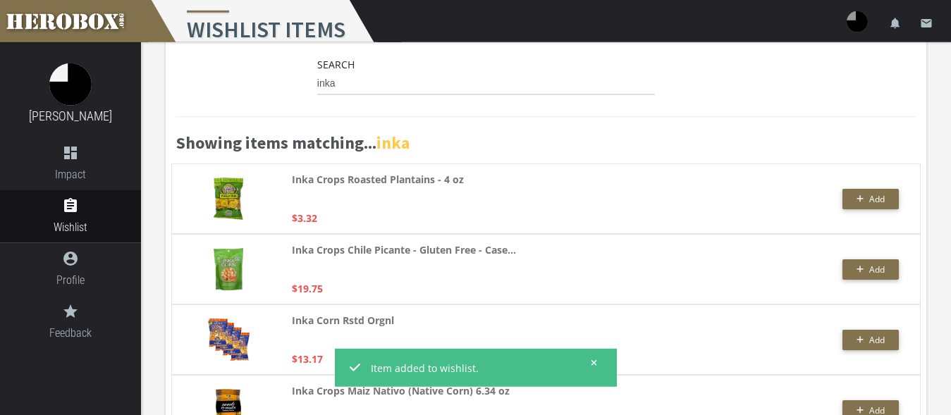
scroll to position [0, 0]
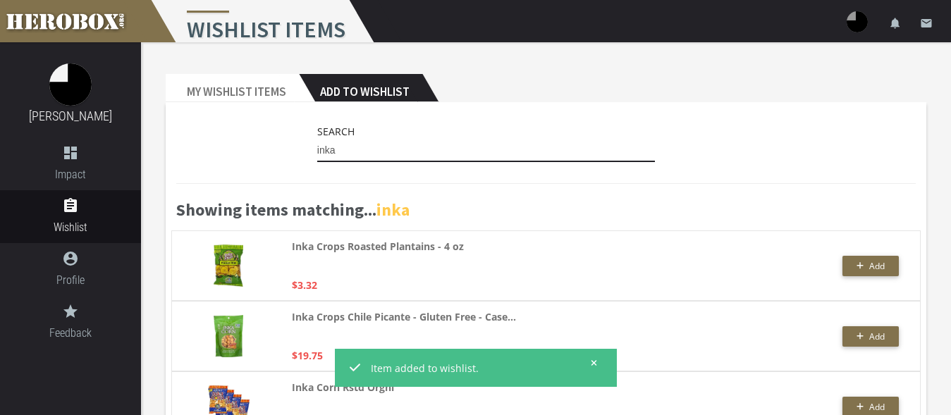
drag, startPoint x: 349, startPoint y: 149, endPoint x: 302, endPoint y: 147, distance: 46.5
click at [317, 147] on input "inka" at bounding box center [486, 151] width 338 height 23
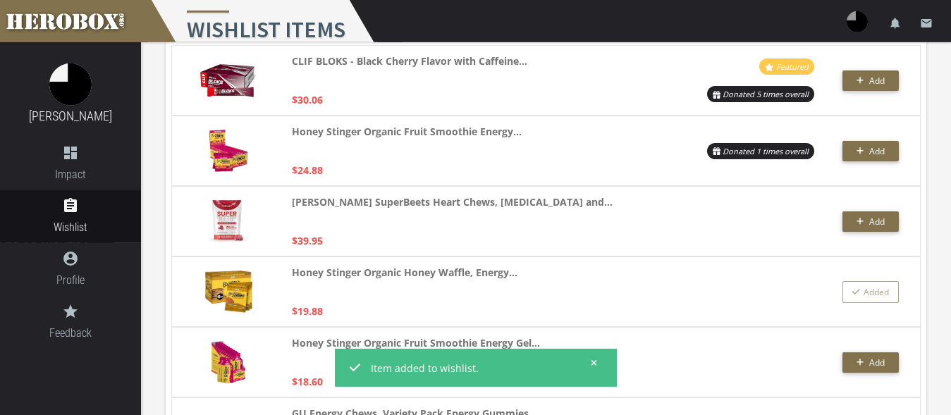
scroll to position [216, 0]
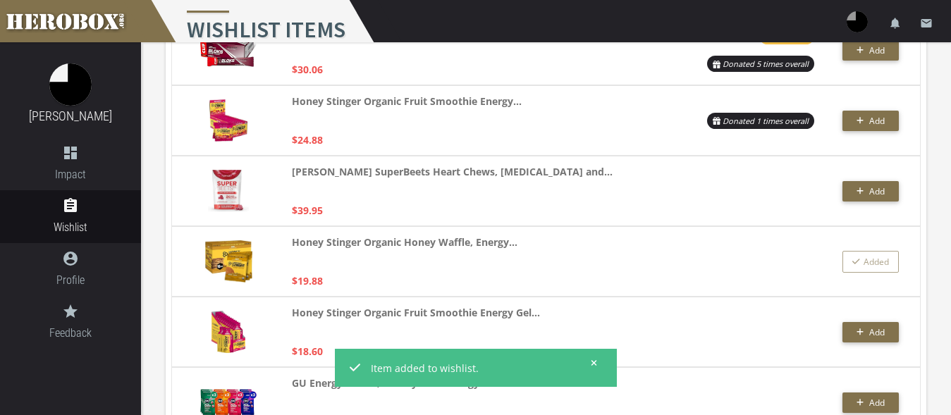
type input "energy chew"
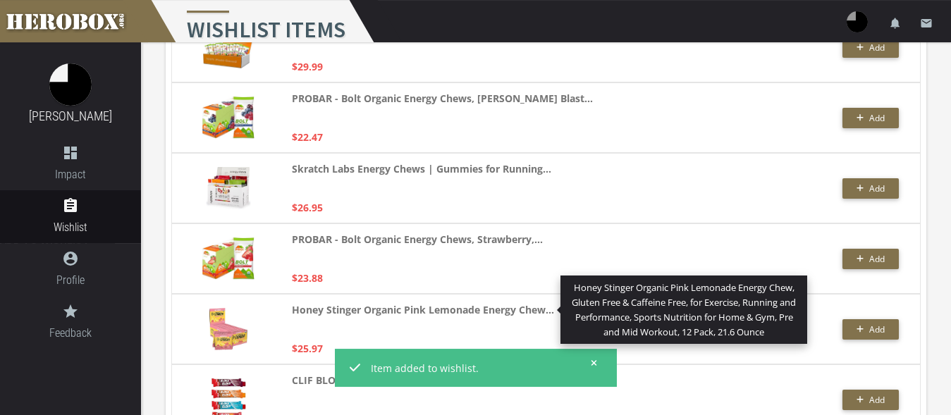
scroll to position [2873, 0]
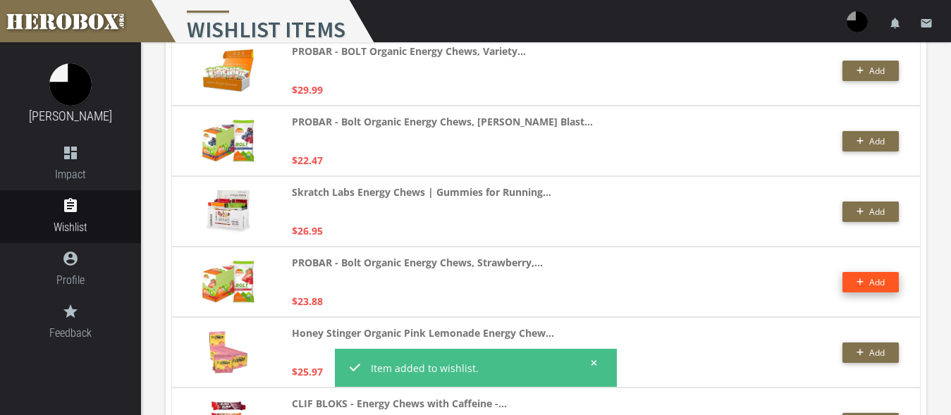
click at [845, 282] on button "Add" at bounding box center [870, 282] width 56 height 20
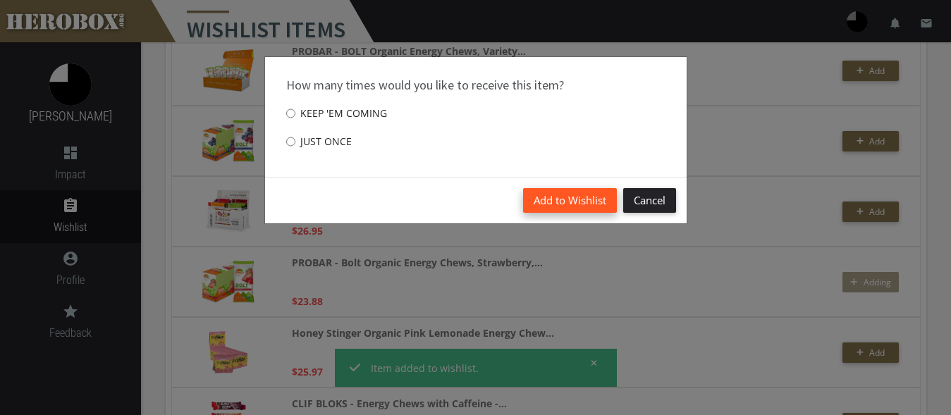
click at [570, 203] on button "Add to Wishlist" at bounding box center [570, 200] width 94 height 25
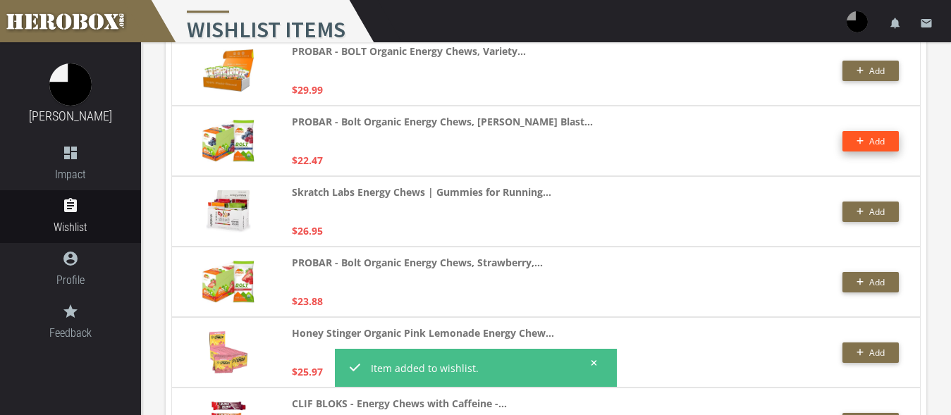
click at [848, 136] on button "Add" at bounding box center [870, 141] width 56 height 20
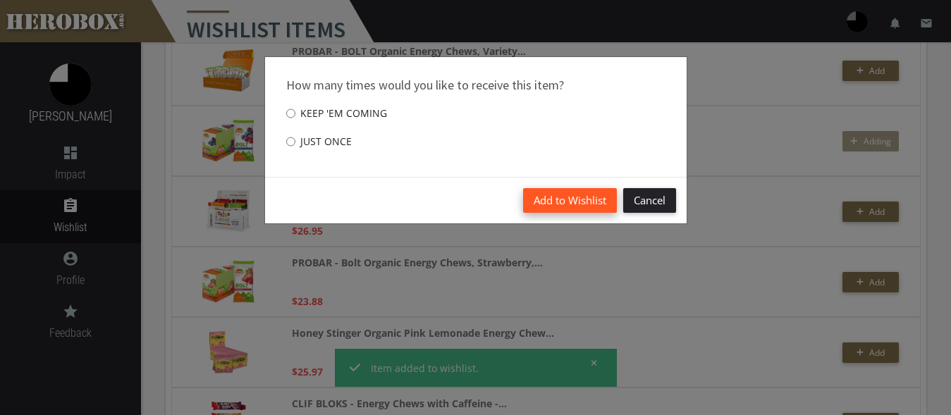
click at [574, 197] on button "Add to Wishlist" at bounding box center [570, 200] width 94 height 25
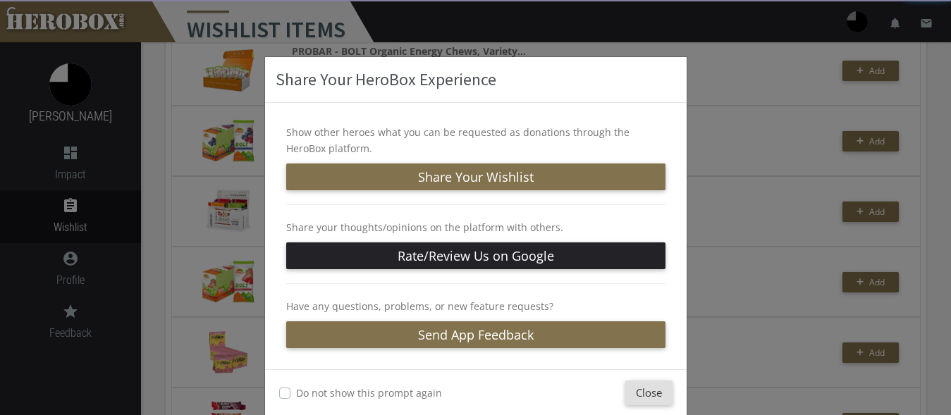
scroll to position [2730, 0]
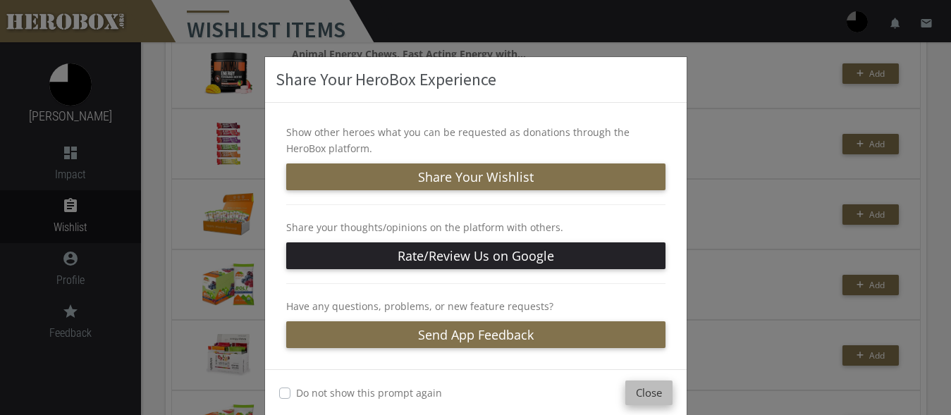
click at [637, 390] on button "Close" at bounding box center [648, 393] width 47 height 25
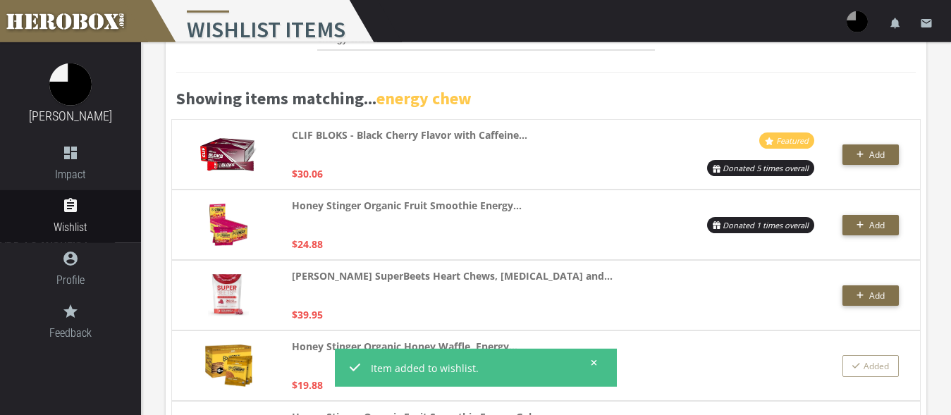
scroll to position [110, 0]
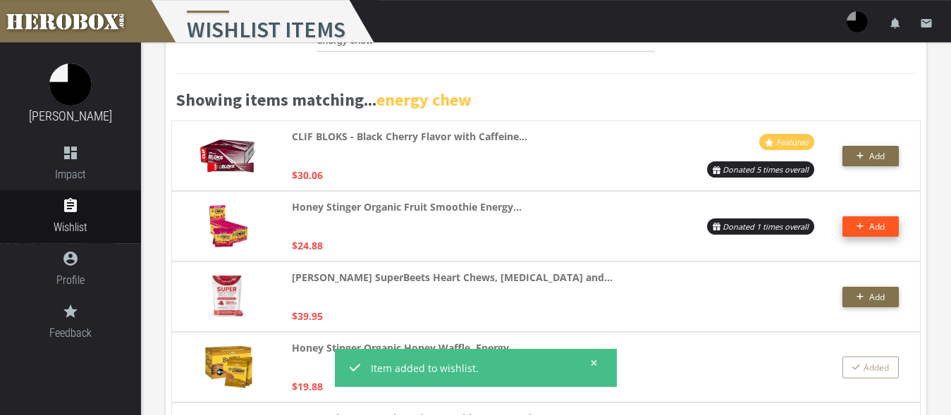
click at [884, 228] on button "Add" at bounding box center [870, 226] width 56 height 20
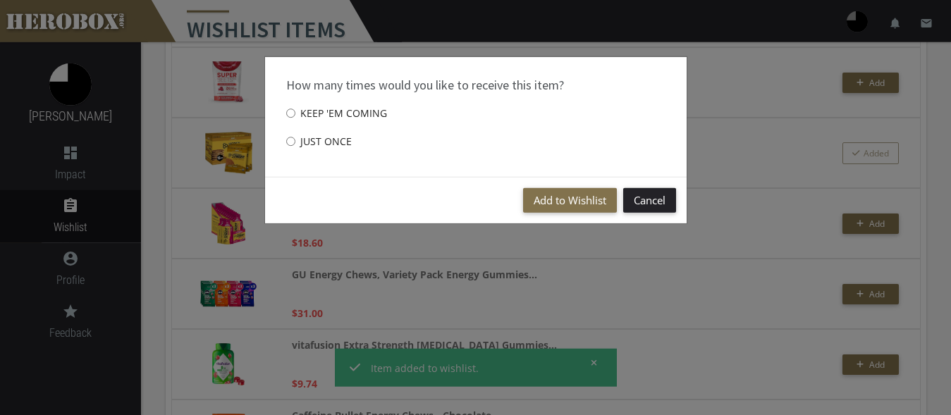
scroll to position [326, 0]
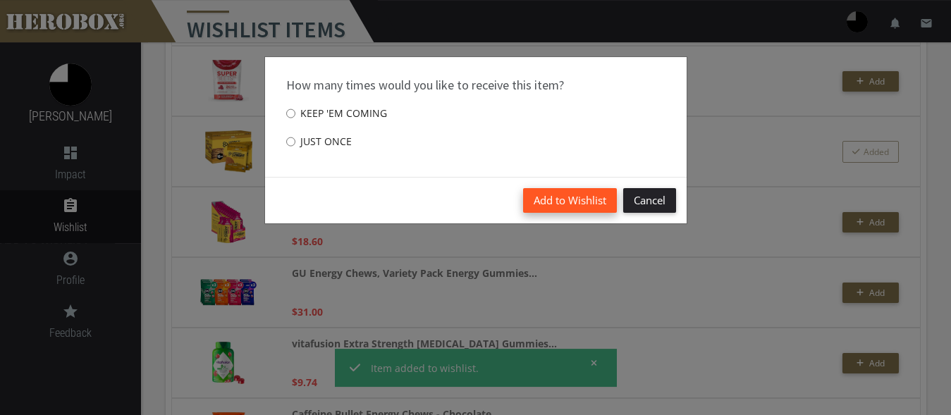
click at [536, 192] on button "Add to Wishlist" at bounding box center [570, 200] width 94 height 25
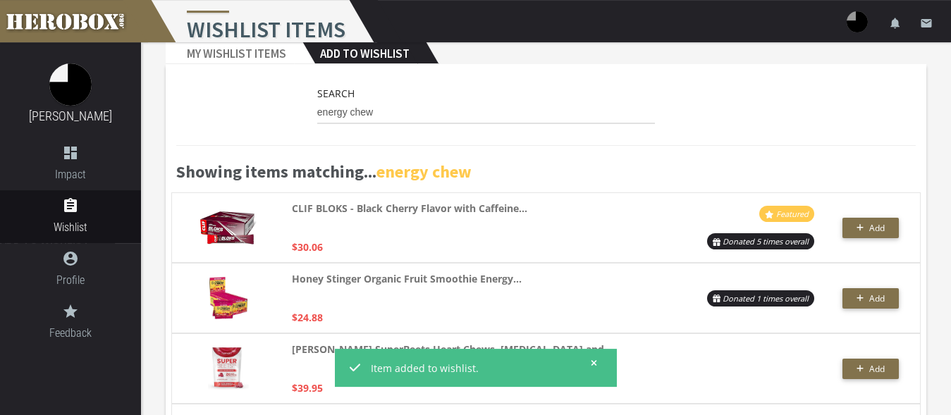
scroll to position [0, 0]
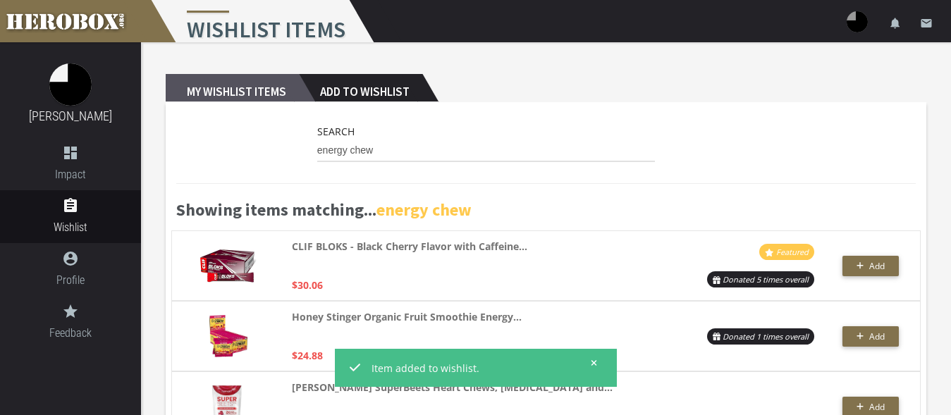
click at [268, 93] on h2 "My Wishlist Items" at bounding box center [232, 88] width 133 height 28
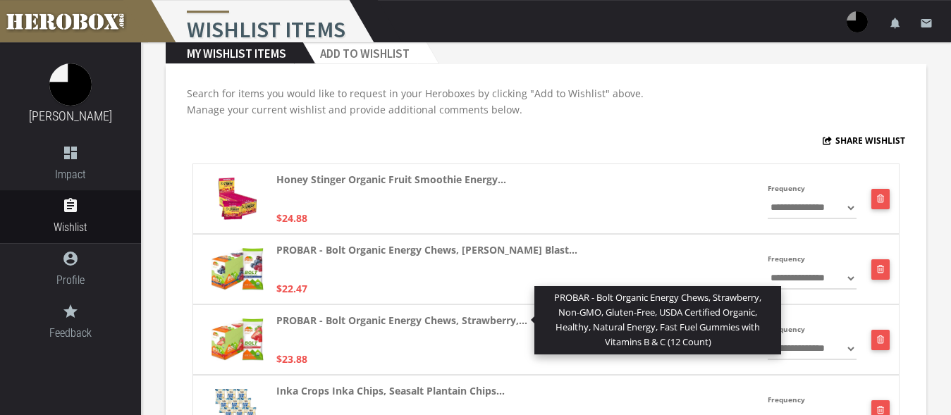
scroll to position [110, 0]
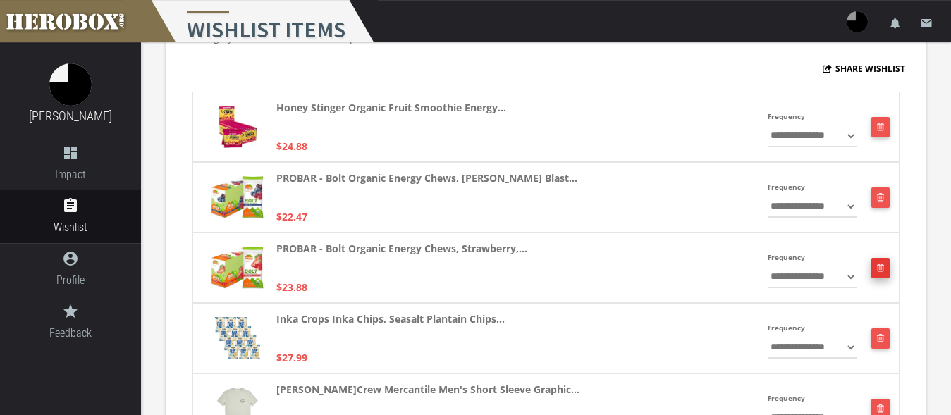
click at [876, 269] on button "button" at bounding box center [880, 268] width 19 height 20
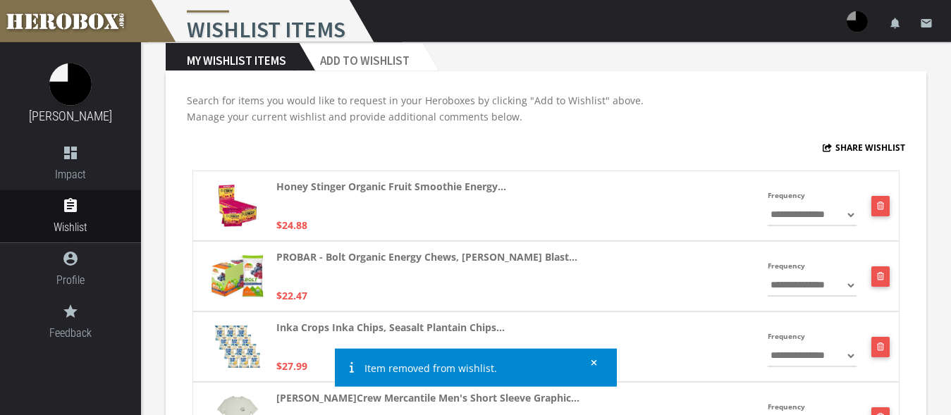
scroll to position [0, 0]
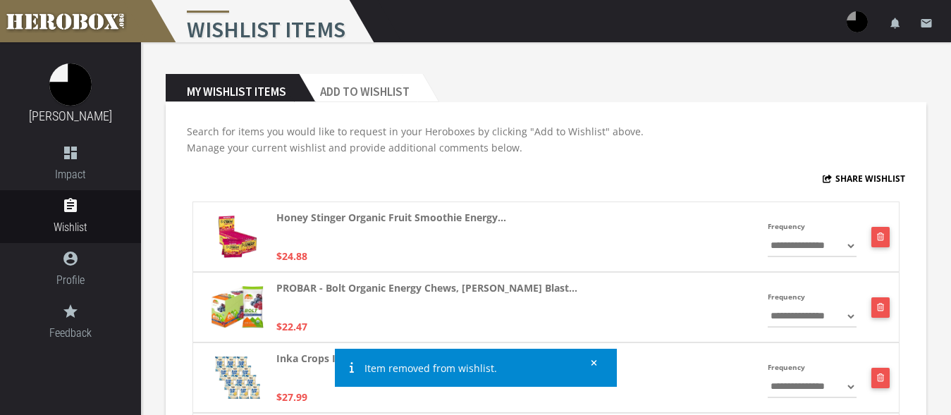
click at [265, 83] on h2 "My Wishlist Items" at bounding box center [232, 88] width 133 height 28
click at [254, 87] on h2 "My Wishlist Items" at bounding box center [232, 88] width 133 height 28
click at [354, 89] on h2 "Add to Wishlist" at bounding box center [360, 88] width 123 height 28
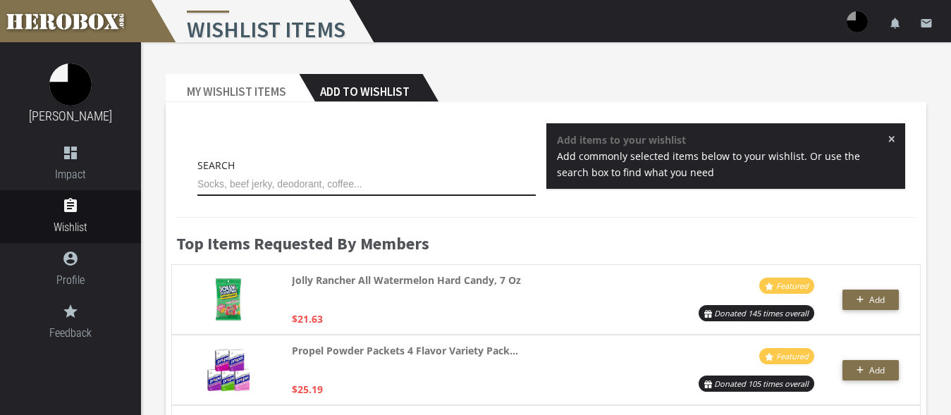
click at [333, 184] on input "text" at bounding box center [366, 184] width 338 height 23
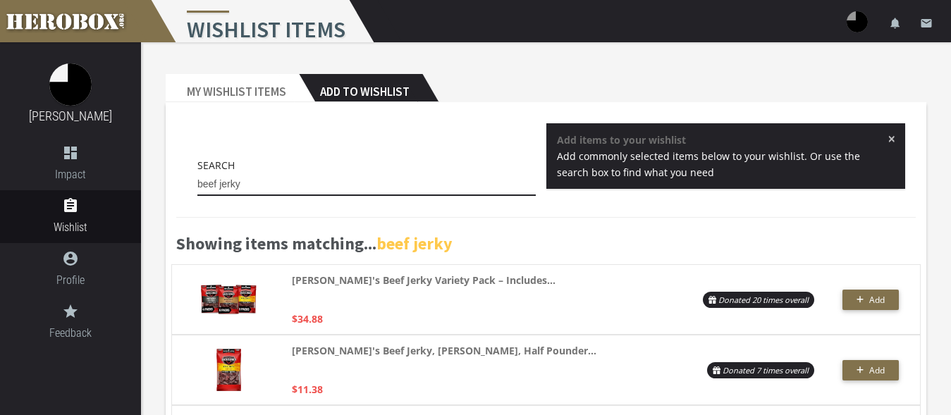
drag, startPoint x: 245, startPoint y: 183, endPoint x: 204, endPoint y: 183, distance: 41.6
click at [204, 183] on input "beef jerky" at bounding box center [366, 184] width 338 height 23
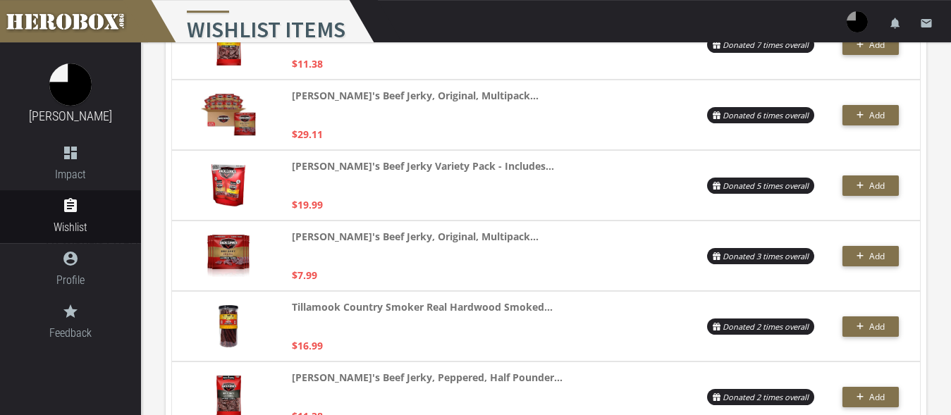
type input "b"
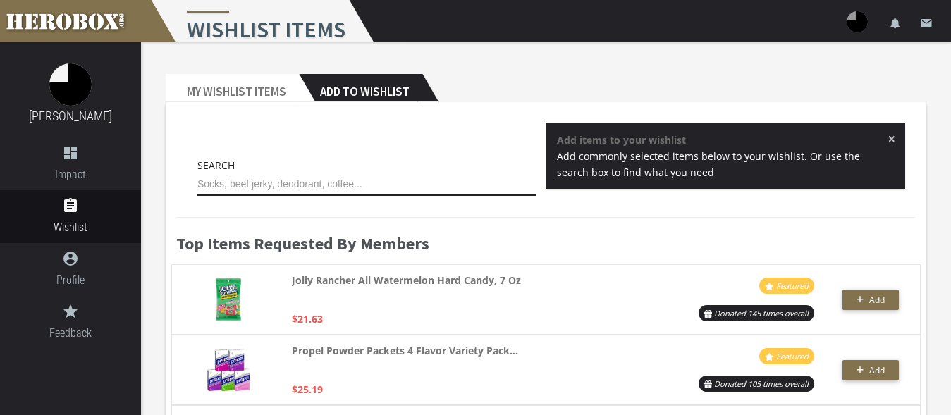
click at [333, 193] on input "text" at bounding box center [366, 184] width 338 height 23
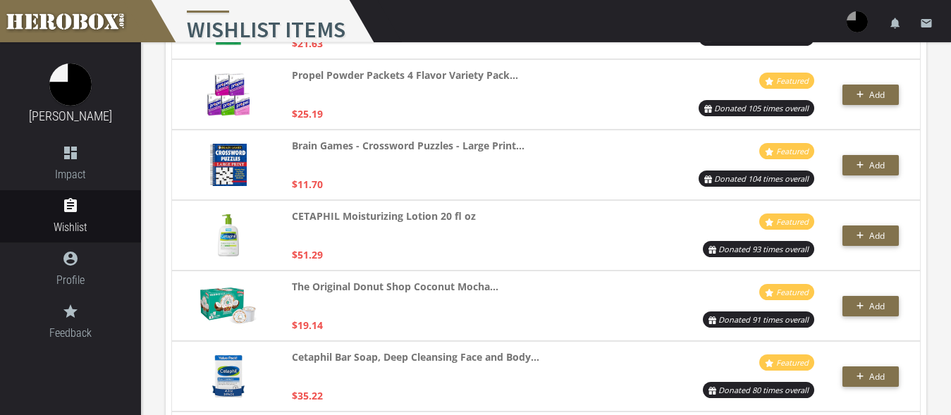
scroll to position [38, 0]
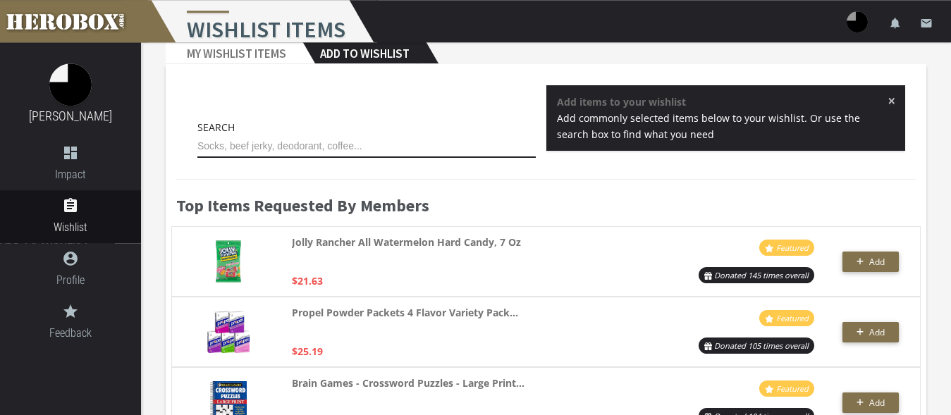
click at [325, 139] on input "text" at bounding box center [366, 146] width 338 height 23
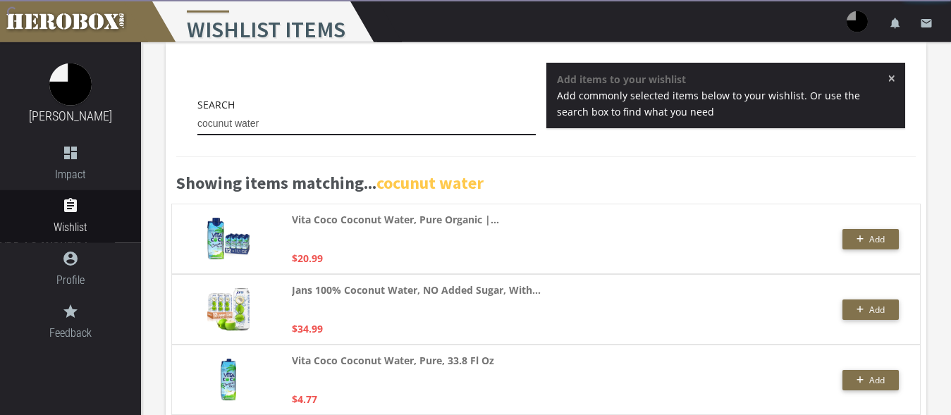
scroll to position [0, 0]
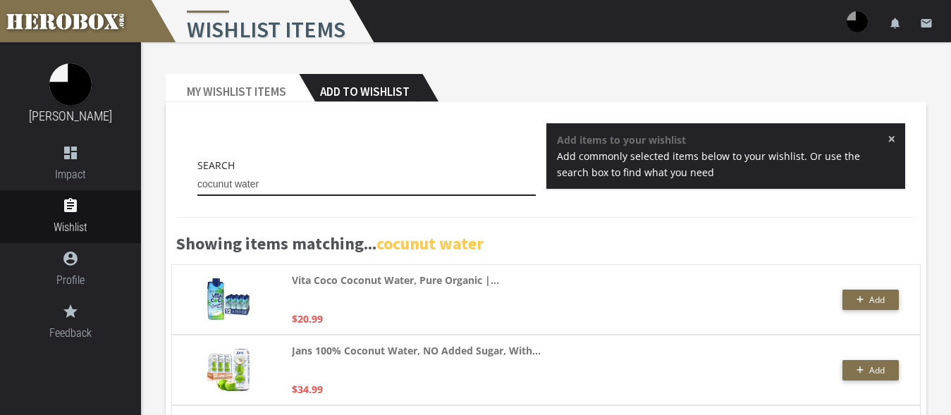
click at [216, 179] on input "cocunut water" at bounding box center [366, 184] width 338 height 23
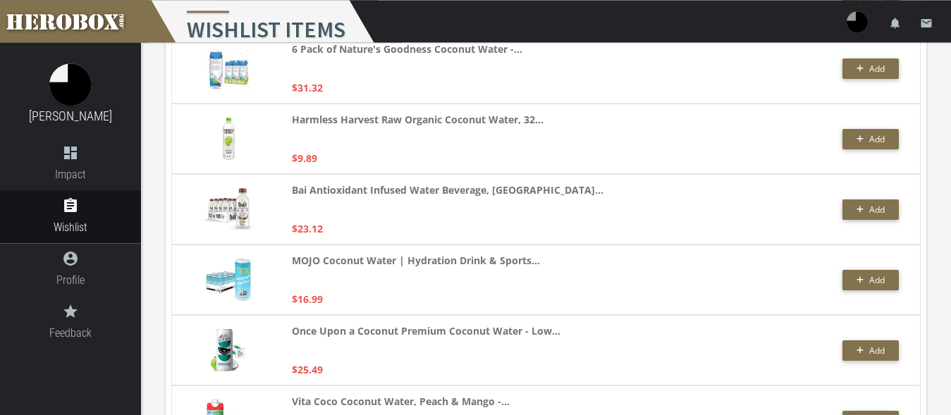
scroll to position [2554, 0]
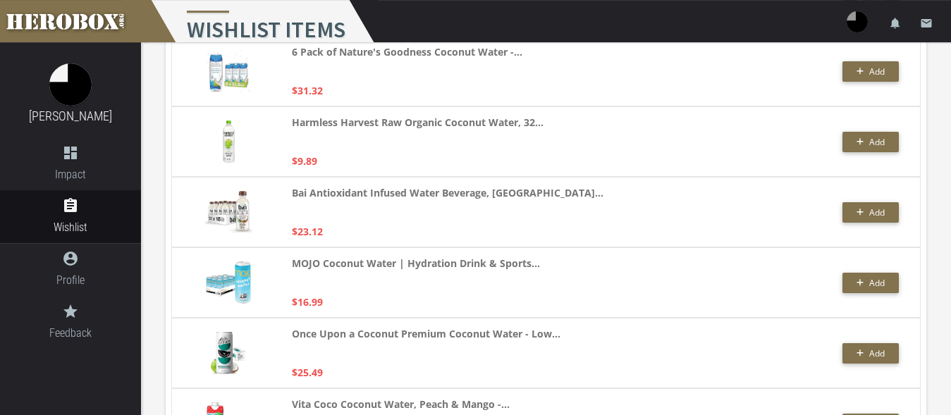
click at [628, 133] on div "Harmless Harvest Raw Organic Coconut Water, 32... $9.89" at bounding box center [475, 141] width 367 height 55
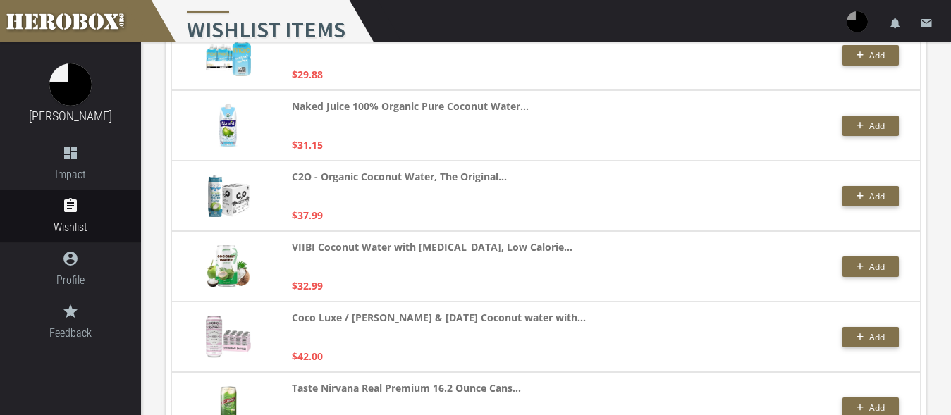
scroll to position [685, 0]
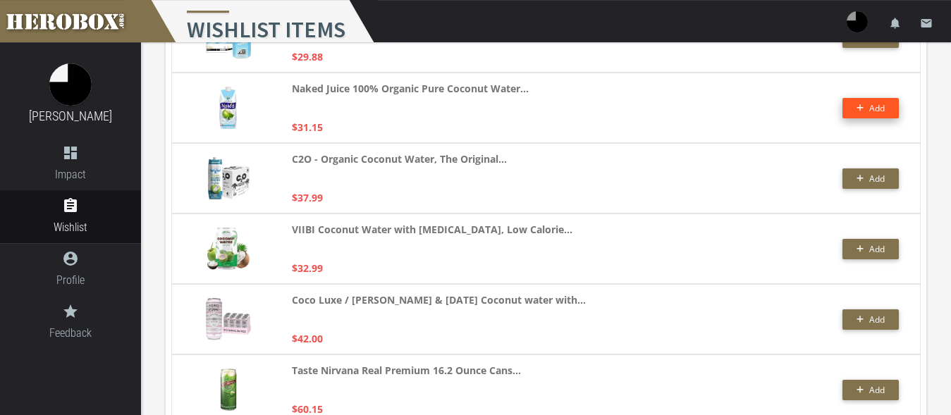
click at [866, 107] on button "Add" at bounding box center [870, 108] width 56 height 20
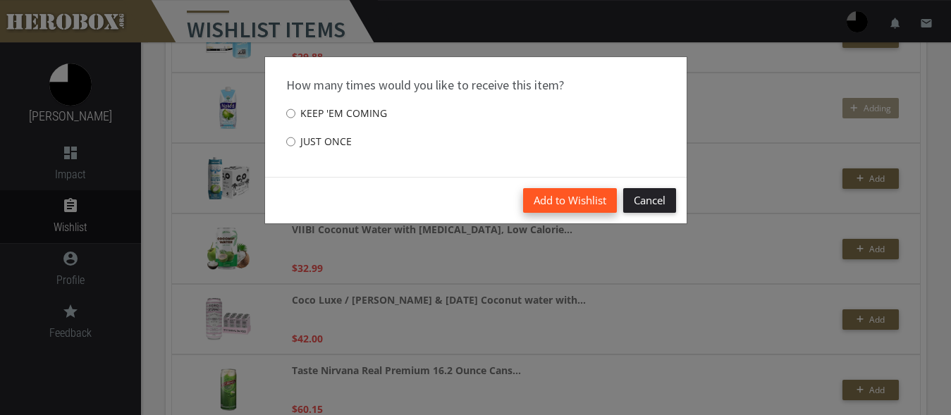
click at [555, 199] on button "Add to Wishlist" at bounding box center [570, 200] width 94 height 25
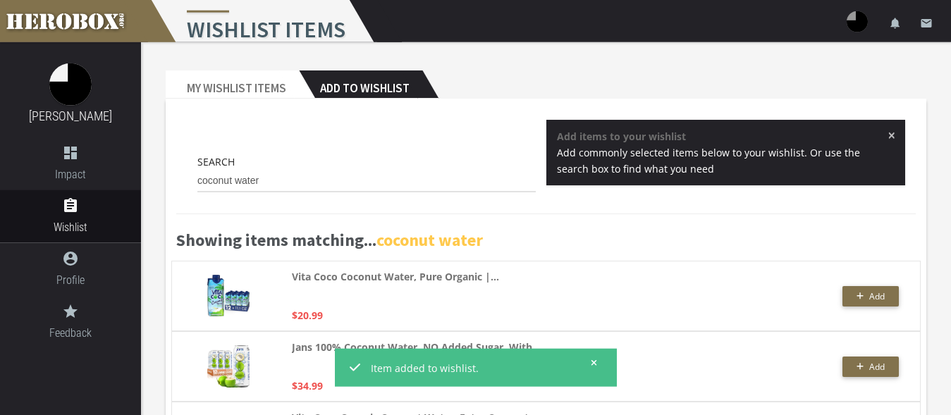
scroll to position [0, 0]
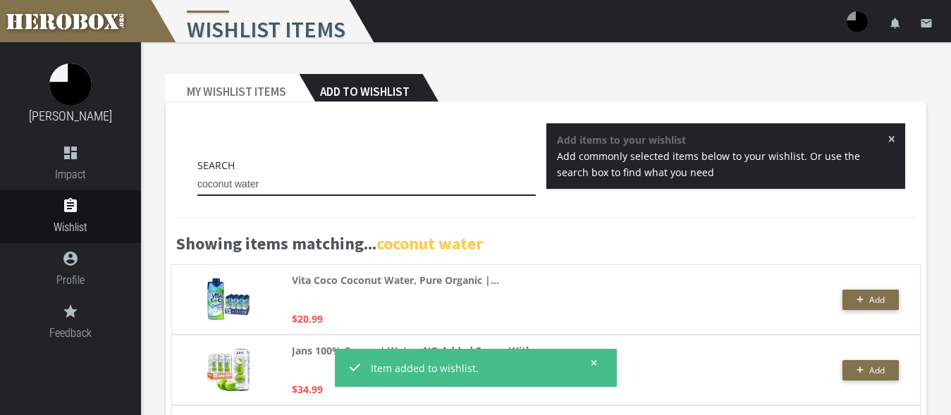
drag, startPoint x: 291, startPoint y: 183, endPoint x: 194, endPoint y: 174, distance: 97.7
click at [197, 174] on input "coconut water" at bounding box center [366, 184] width 338 height 23
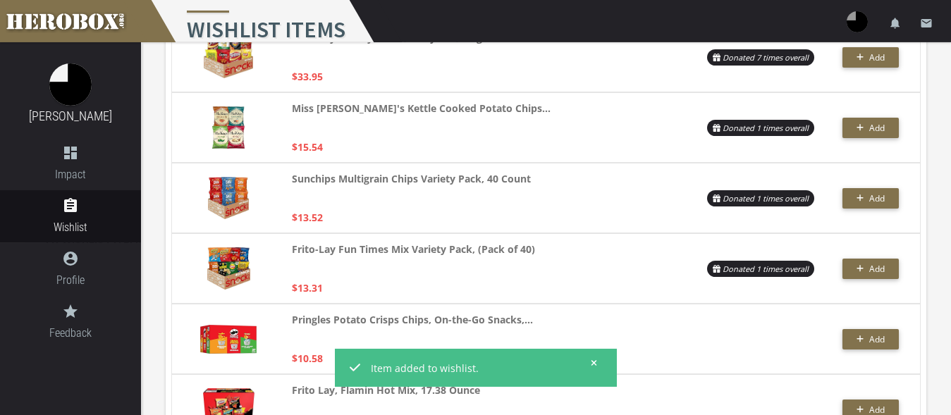
scroll to position [269, 0]
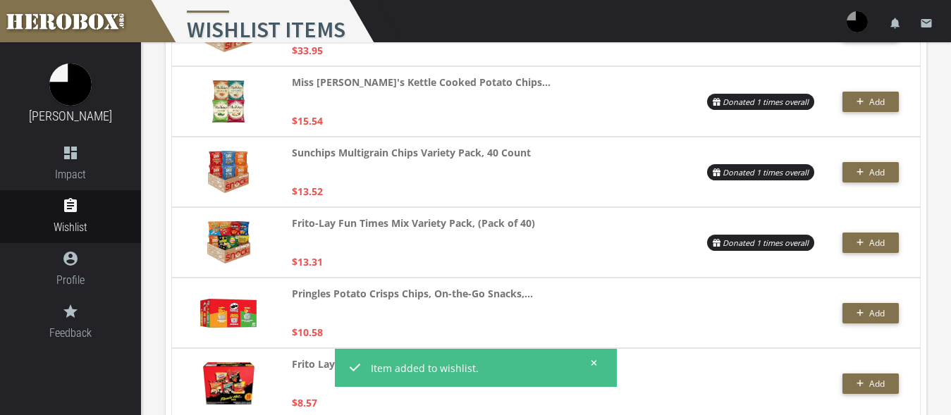
type input "chip"
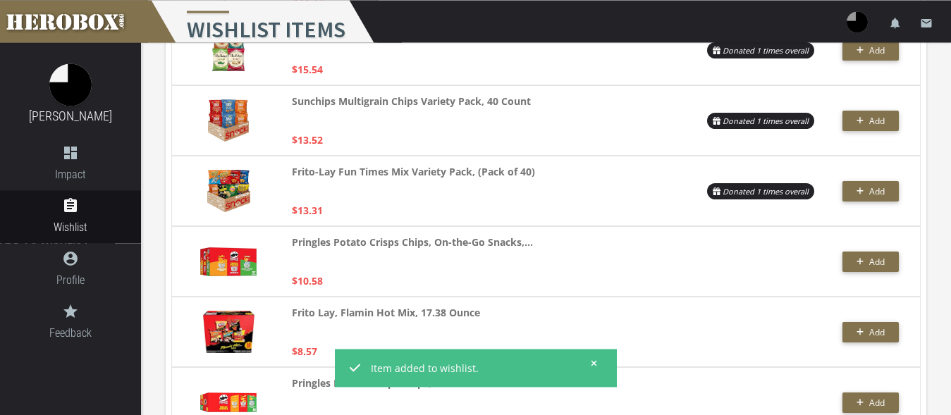
scroll to position [326, 0]
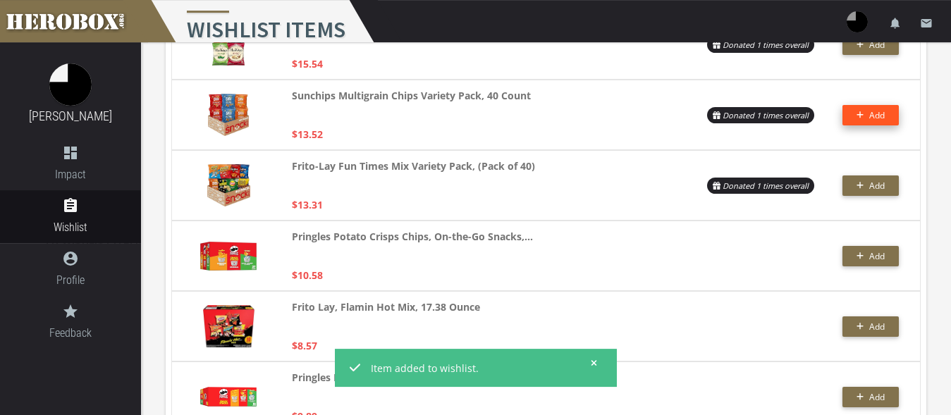
click at [870, 116] on span "Add" at bounding box center [877, 115] width 16 height 12
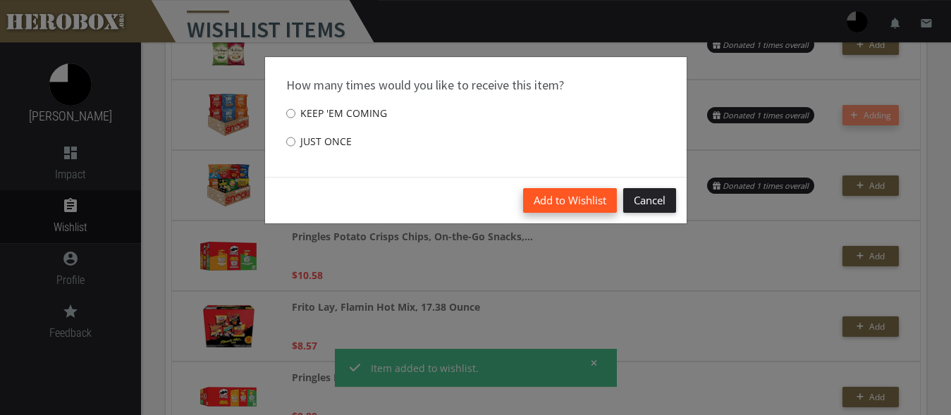
click at [548, 199] on button "Add to Wishlist" at bounding box center [570, 200] width 94 height 25
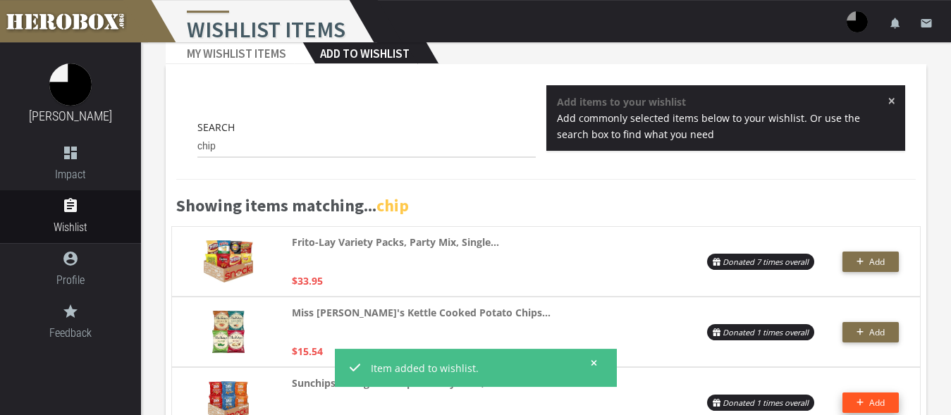
scroll to position [0, 0]
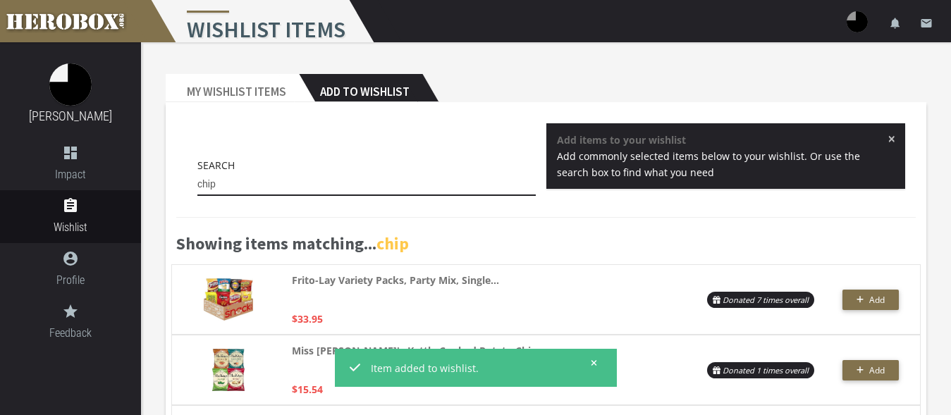
drag, startPoint x: 241, startPoint y: 175, endPoint x: 225, endPoint y: 185, distance: 19.4
click at [234, 180] on input "chip" at bounding box center [366, 184] width 338 height 23
drag, startPoint x: 231, startPoint y: 185, endPoint x: 144, endPoint y: 166, distance: 89.3
click at [197, 173] on input "chip" at bounding box center [366, 184] width 338 height 23
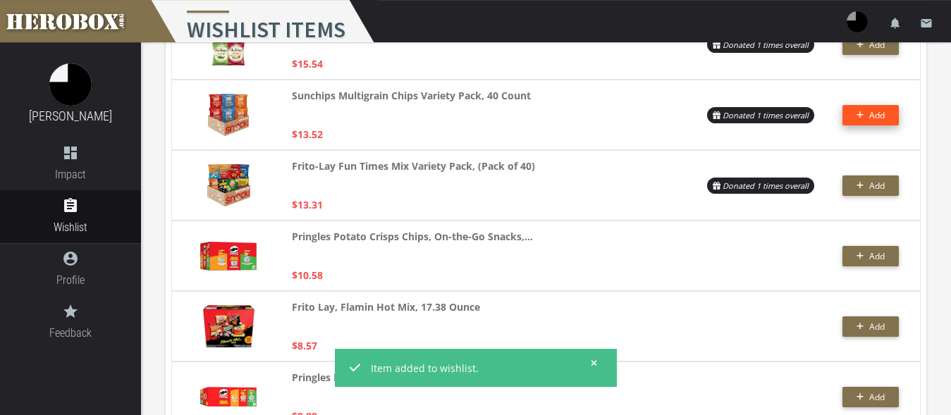
scroll to position [125, 0]
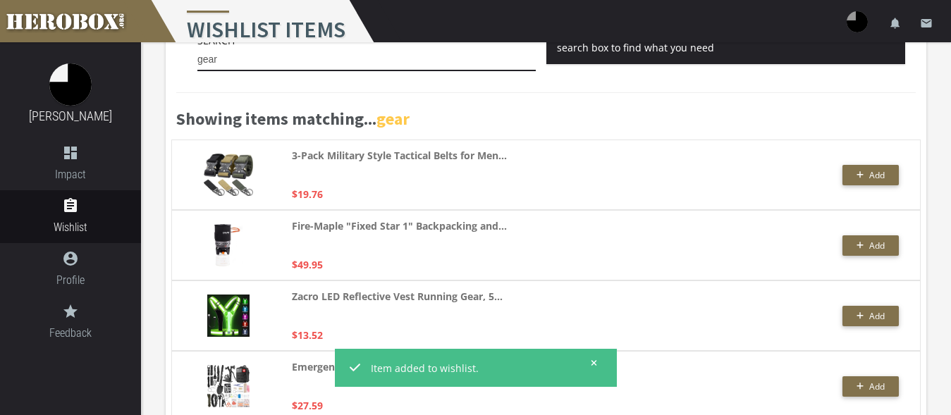
type input "gear"
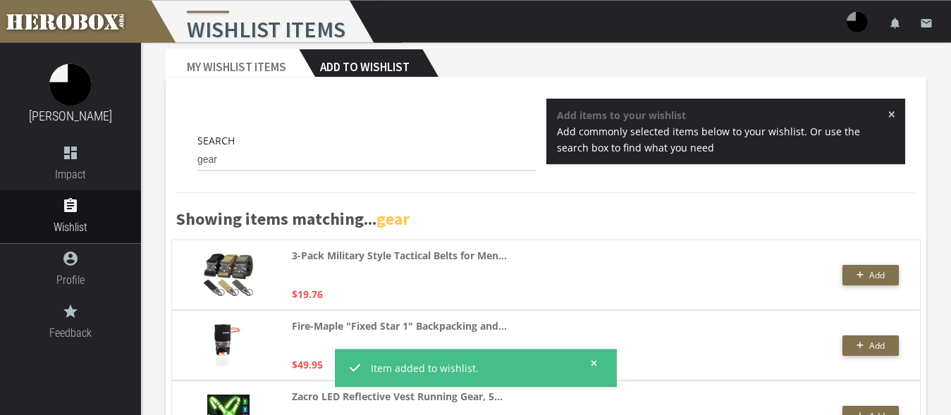
scroll to position [0, 0]
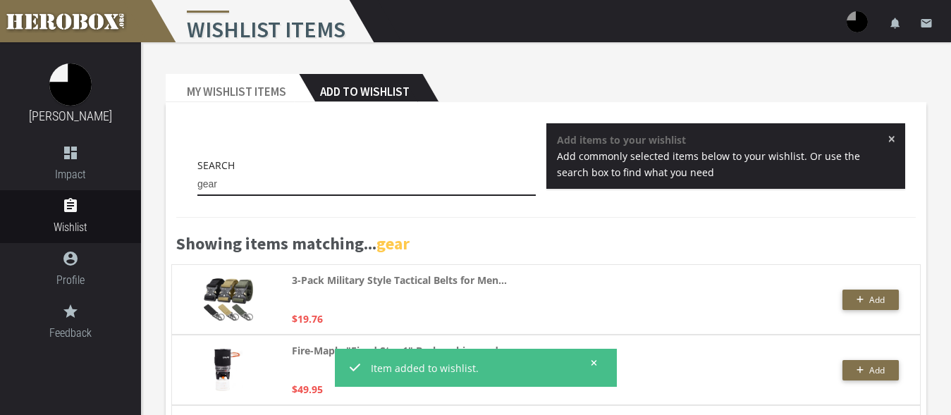
drag, startPoint x: 223, startPoint y: 188, endPoint x: 230, endPoint y: 183, distance: 9.0
click at [224, 187] on input "gear" at bounding box center [366, 184] width 338 height 23
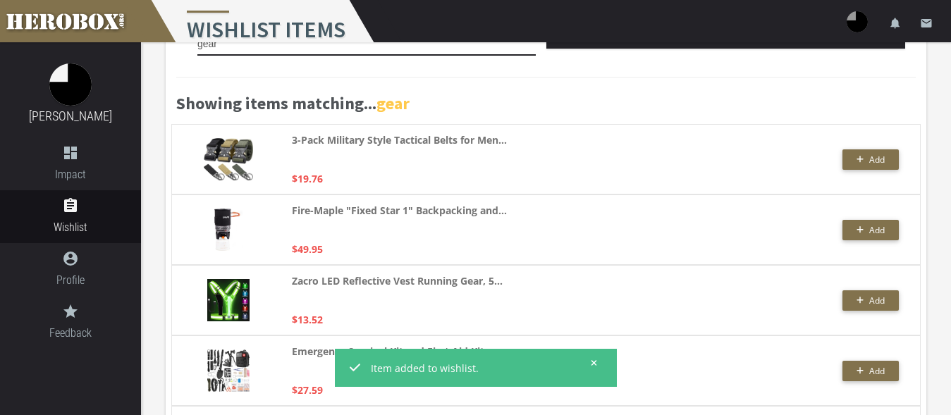
scroll to position [38, 0]
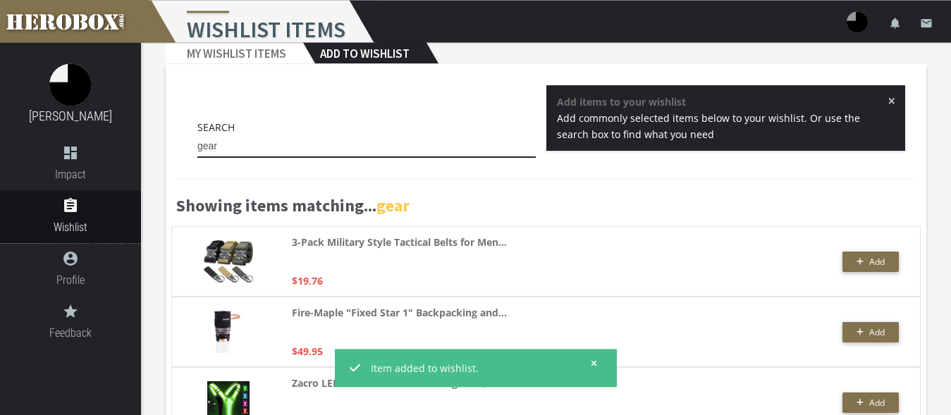
drag, startPoint x: 237, startPoint y: 144, endPoint x: 216, endPoint y: 143, distance: 20.5
click at [216, 143] on input "gear" at bounding box center [366, 146] width 338 height 23
click at [882, 264] on span "Add" at bounding box center [877, 262] width 16 height 12
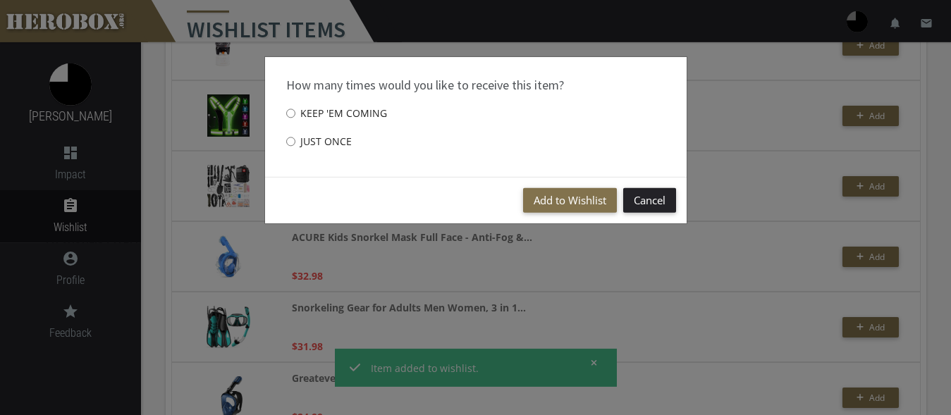
scroll to position [326, 0]
click at [299, 141] on label "Just once" at bounding box center [319, 142] width 66 height 28
click at [295, 141] on input "Just once" at bounding box center [290, 141] width 9 height 23
radio input "****"
click at [548, 204] on button "Add to Wishlist" at bounding box center [570, 200] width 94 height 25
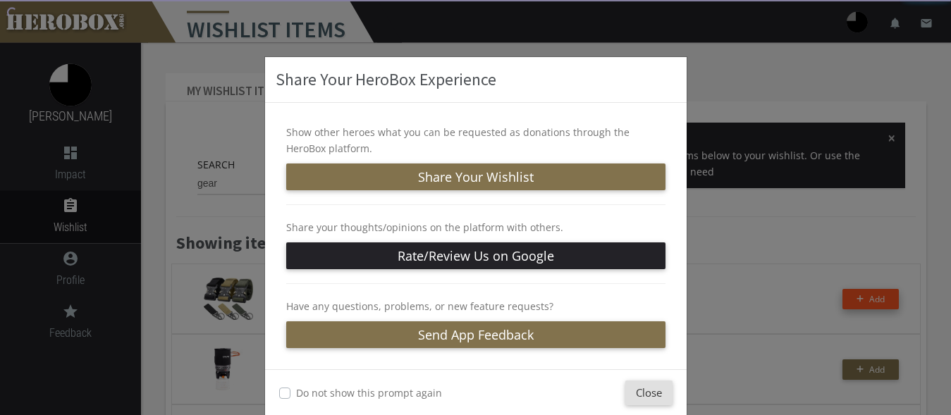
scroll to position [0, 0]
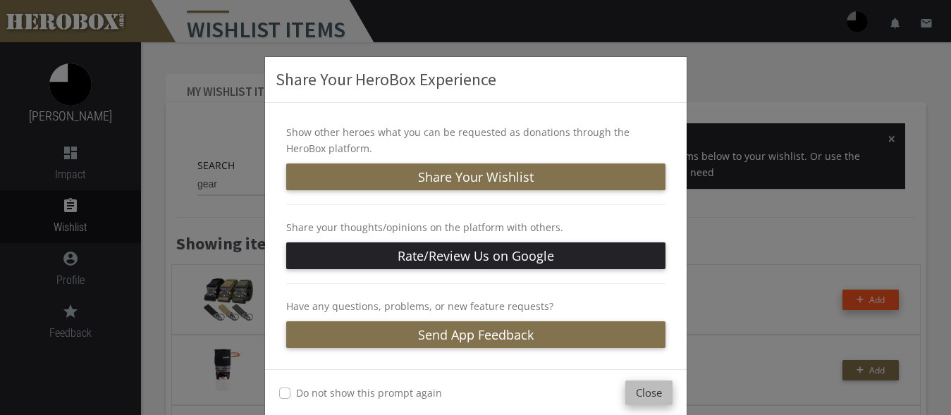
click at [633, 392] on button "Close" at bounding box center [648, 393] width 47 height 25
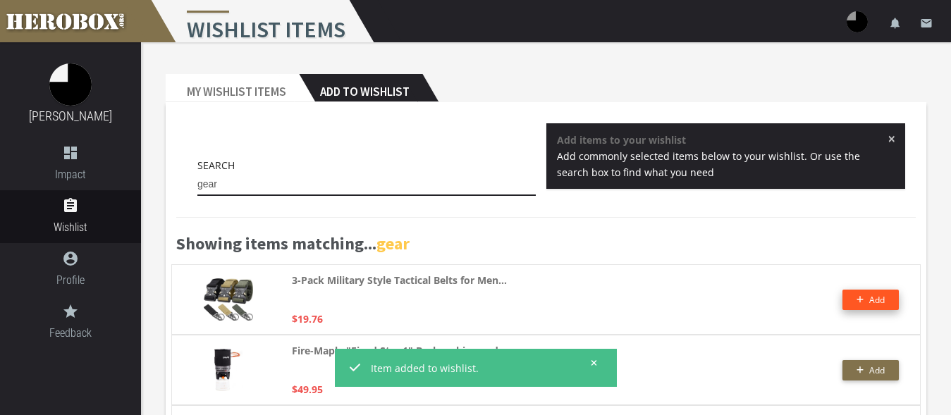
drag, startPoint x: 235, startPoint y: 182, endPoint x: 162, endPoint y: 166, distance: 75.1
click at [197, 173] on input "gear" at bounding box center [366, 184] width 338 height 23
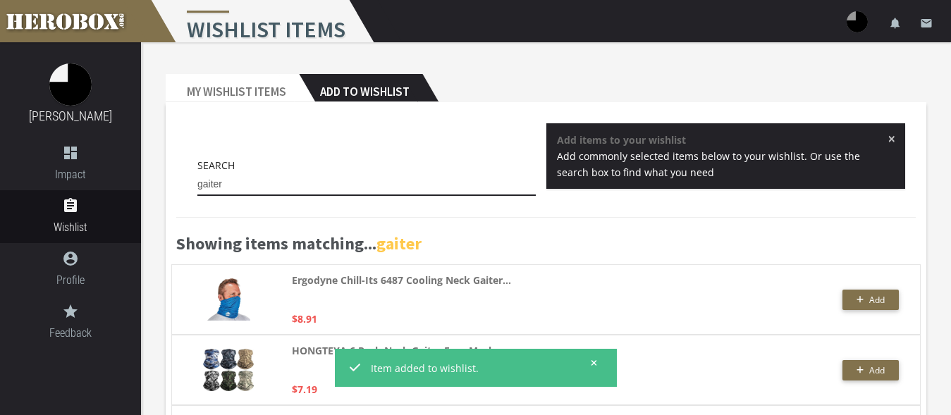
drag, startPoint x: 245, startPoint y: 176, endPoint x: 161, endPoint y: 173, distance: 83.9
click at [197, 173] on input "gaiter" at bounding box center [366, 184] width 338 height 23
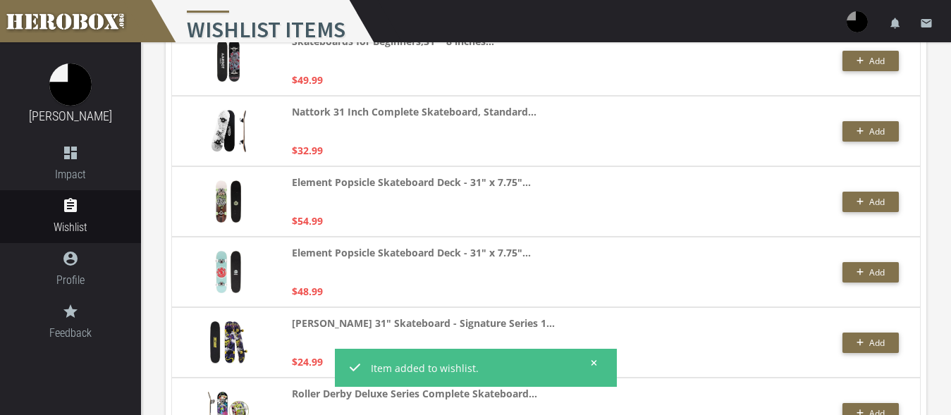
scroll to position [2704, 0]
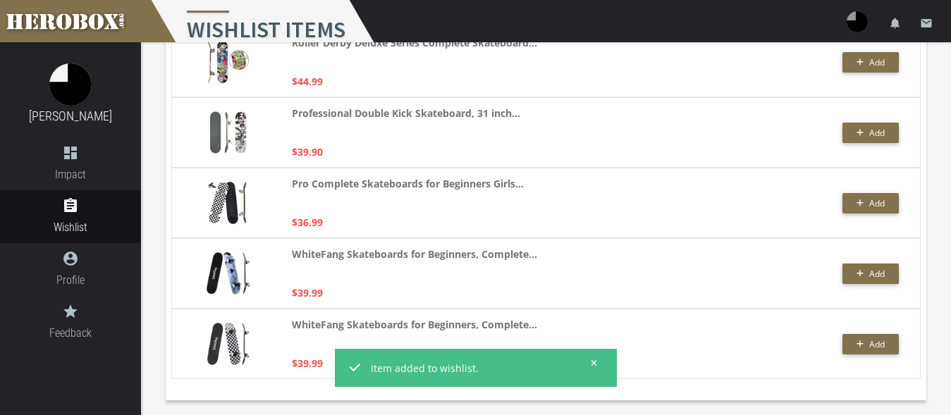
type input "skateboard"
click at [597, 362] on button at bounding box center [590, 363] width 18 height 18
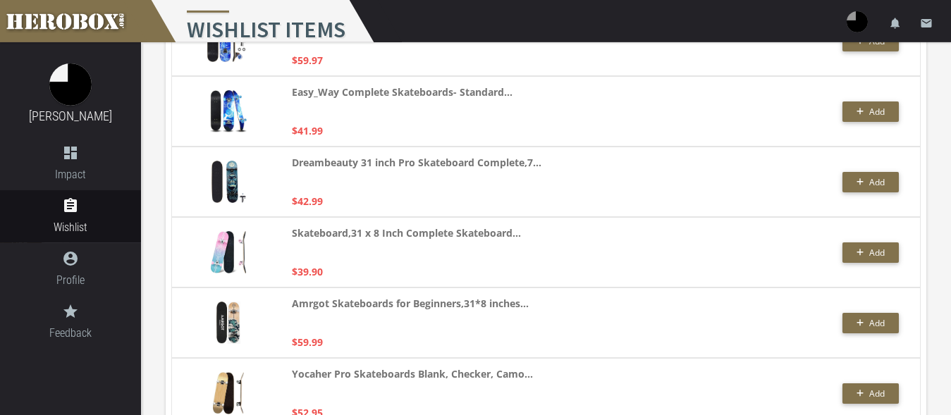
scroll to position [1913, 0]
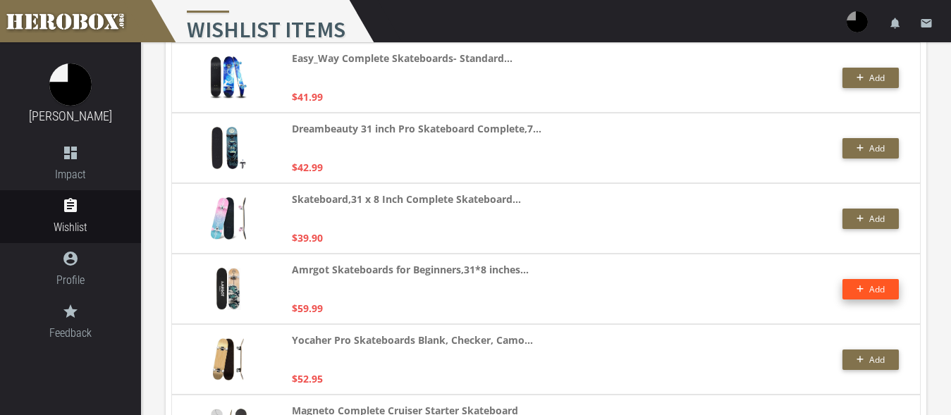
click at [861, 290] on icon "button" at bounding box center [860, 289] width 8 height 8
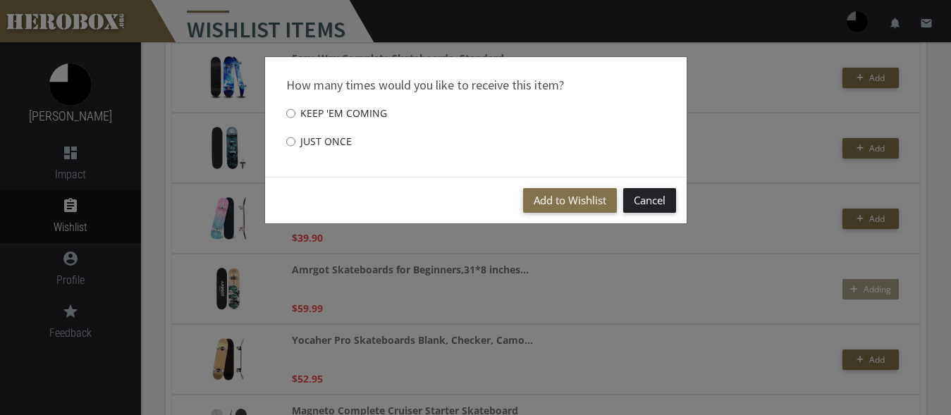
click at [318, 140] on label "Just once" at bounding box center [319, 142] width 66 height 28
click at [295, 140] on input "Just once" at bounding box center [290, 141] width 9 height 23
radio input "****"
click at [549, 202] on button "Add to Wishlist" at bounding box center [570, 200] width 94 height 25
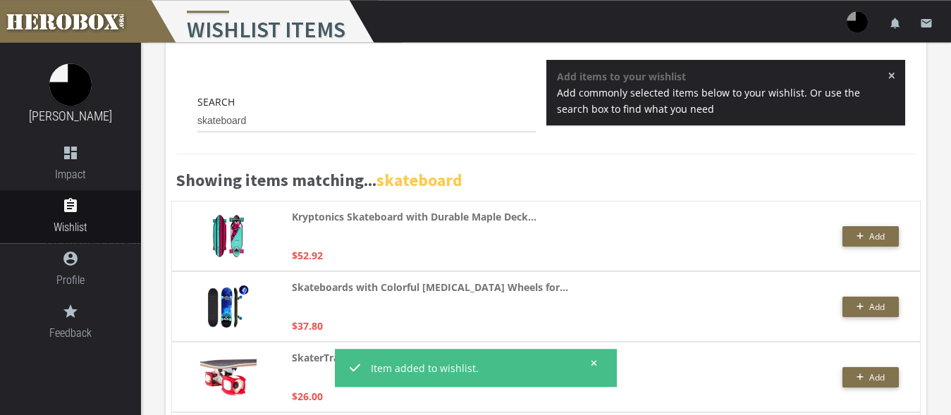
scroll to position [0, 0]
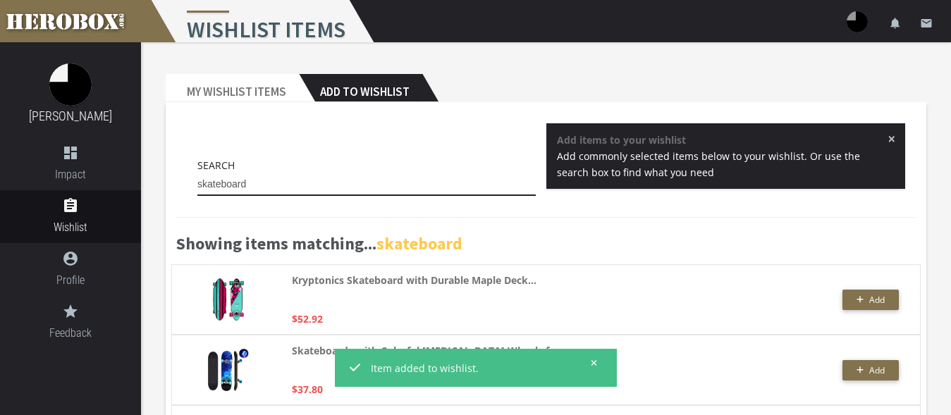
drag, startPoint x: 266, startPoint y: 187, endPoint x: 185, endPoint y: 180, distance: 81.3
click at [197, 180] on input "skateboard" at bounding box center [366, 184] width 338 height 23
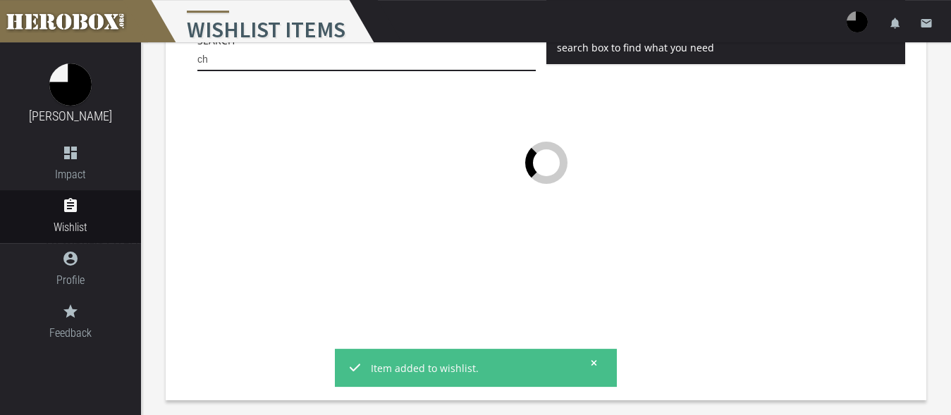
scroll to position [125, 0]
type input "chess"
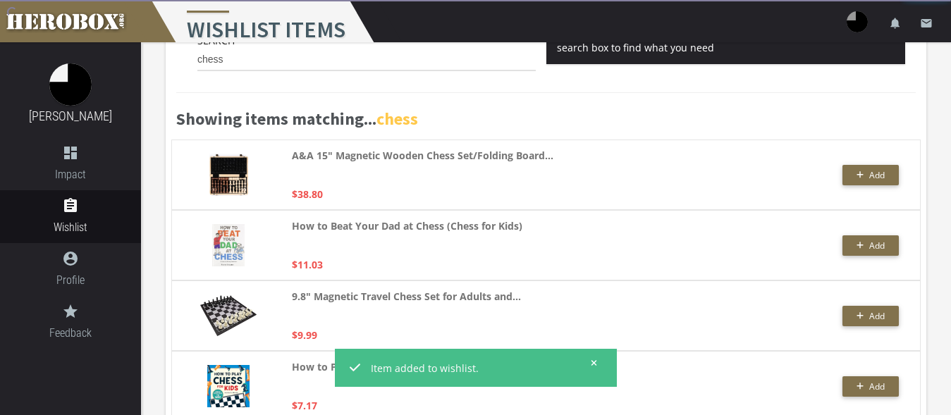
click at [591, 362] on icon at bounding box center [594, 363] width 6 height 8
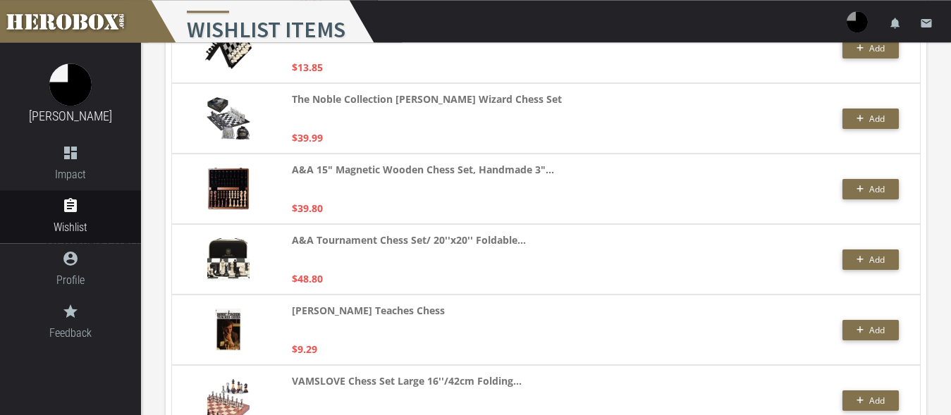
scroll to position [1620, 0]
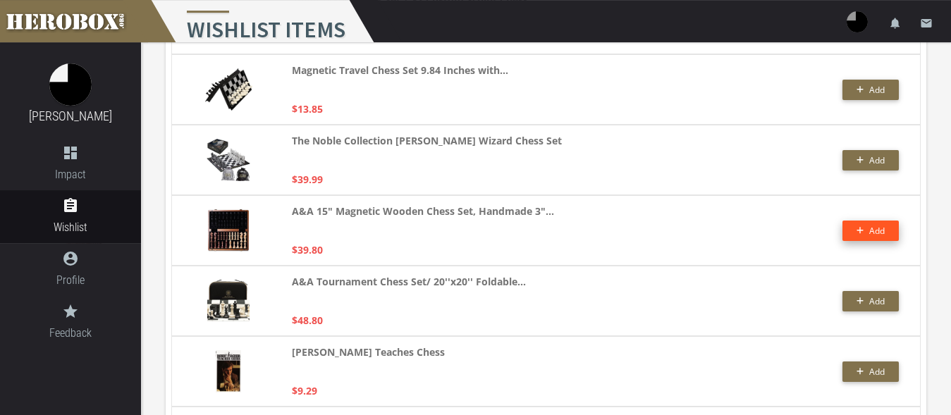
click at [852, 232] on button "Add" at bounding box center [870, 231] width 56 height 20
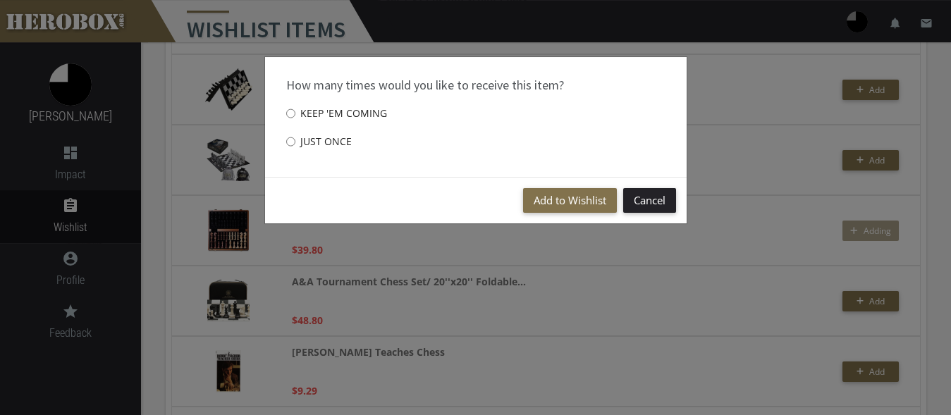
click at [347, 151] on label "Just once" at bounding box center [319, 142] width 66 height 28
click at [295, 151] on input "Just once" at bounding box center [290, 141] width 9 height 23
radio input "****"
click at [550, 198] on button "Add to Wishlist" at bounding box center [570, 200] width 94 height 25
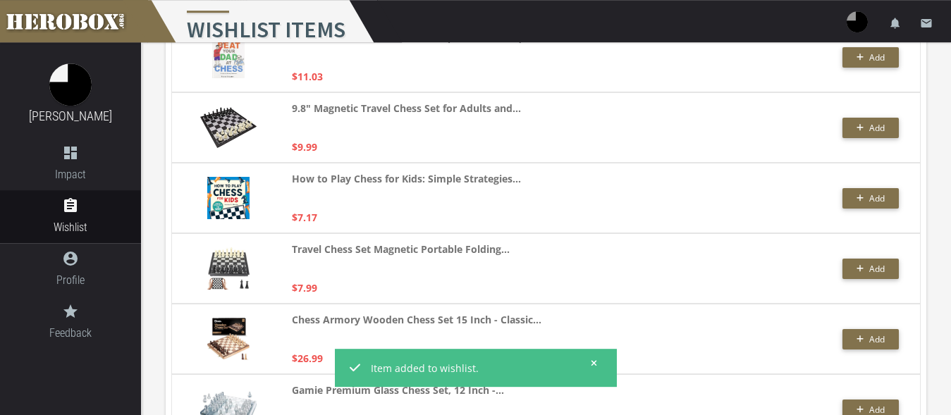
scroll to position [38, 0]
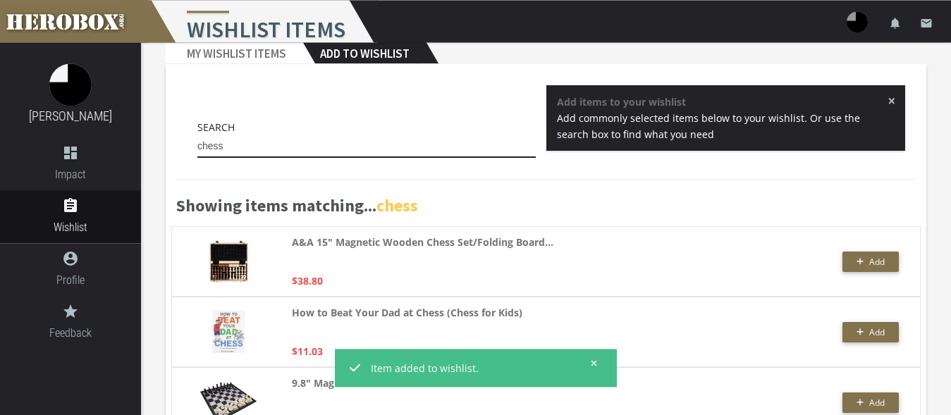
drag, startPoint x: 249, startPoint y: 147, endPoint x: 179, endPoint y: 135, distance: 71.5
click at [197, 136] on input "chess" at bounding box center [366, 146] width 338 height 23
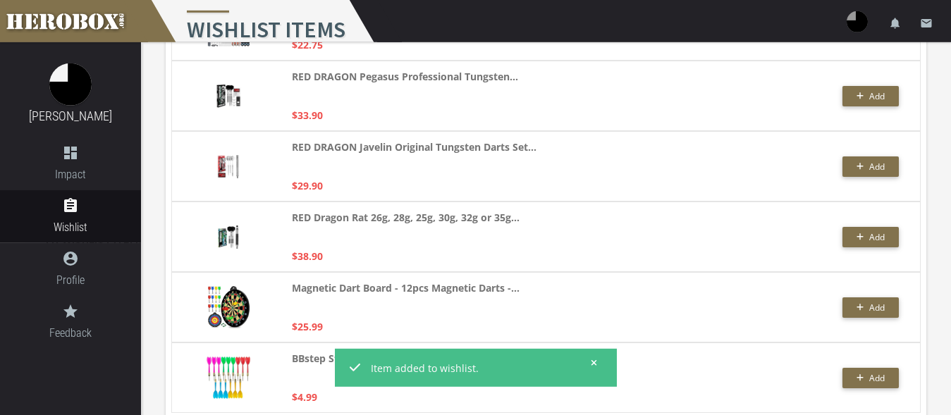
scroll to position [3409, 0]
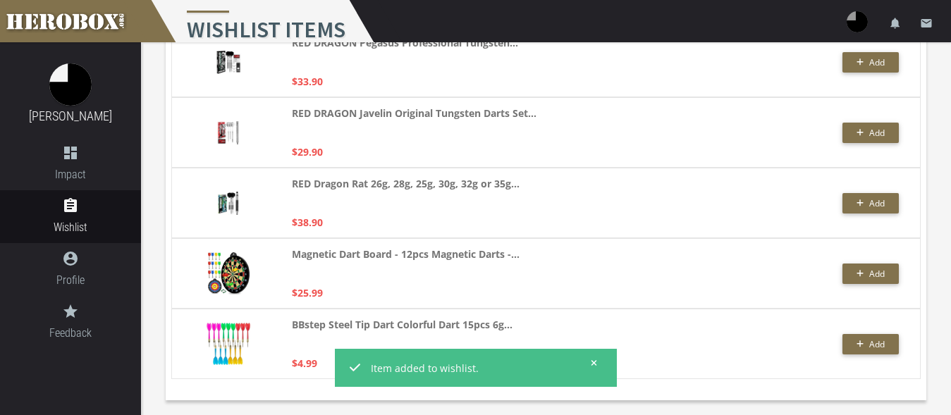
type input "dart"
click at [593, 361] on icon at bounding box center [594, 363] width 6 height 8
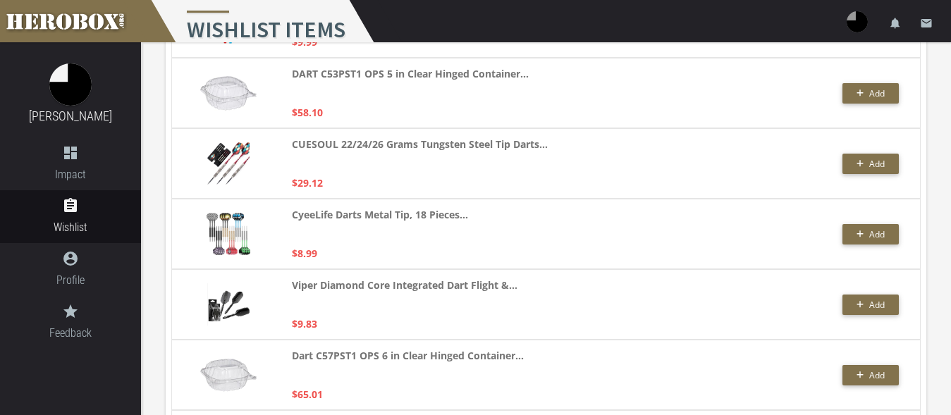
scroll to position [1468, 0]
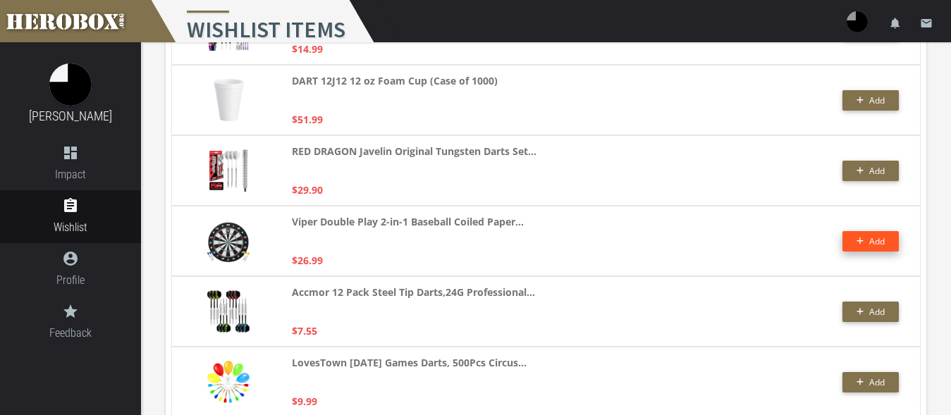
click at [863, 240] on span "Add" at bounding box center [870, 241] width 29 height 12
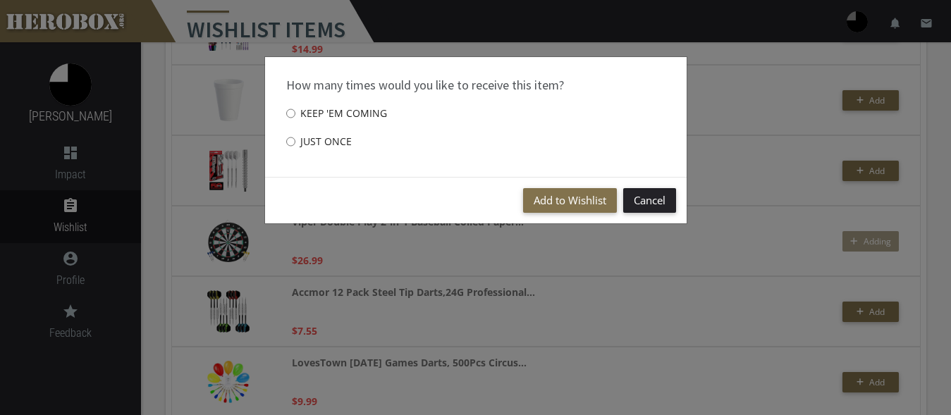
click at [324, 143] on label "Just once" at bounding box center [319, 142] width 66 height 28
click at [295, 143] on input "Just once" at bounding box center [290, 141] width 9 height 23
radio input "****"
click at [562, 204] on button "Add to Wishlist" at bounding box center [570, 200] width 94 height 25
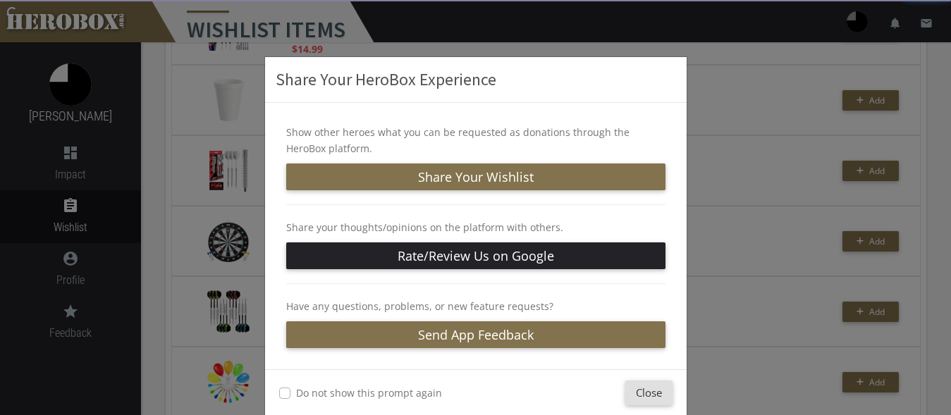
scroll to position [23, 0]
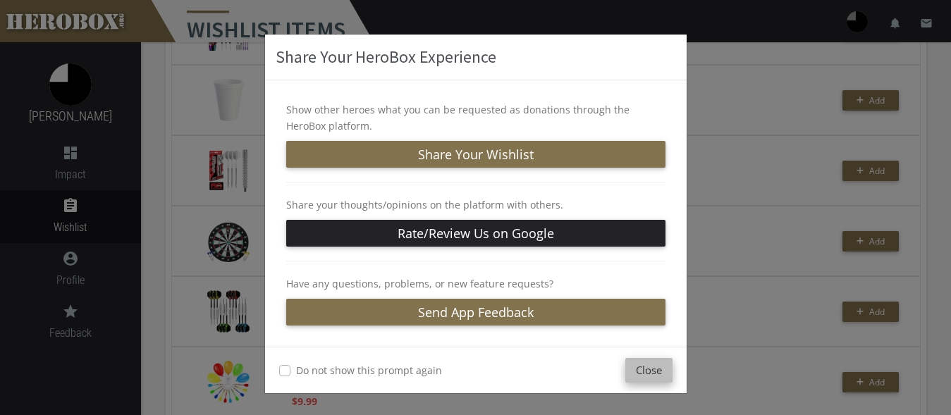
click at [650, 374] on button "Close" at bounding box center [648, 370] width 47 height 25
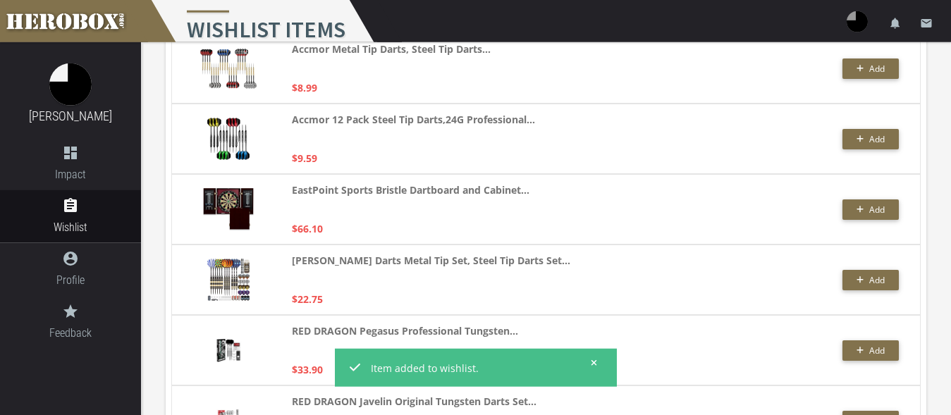
scroll to position [3121, 0]
click at [596, 362] on icon at bounding box center [594, 363] width 6 height 6
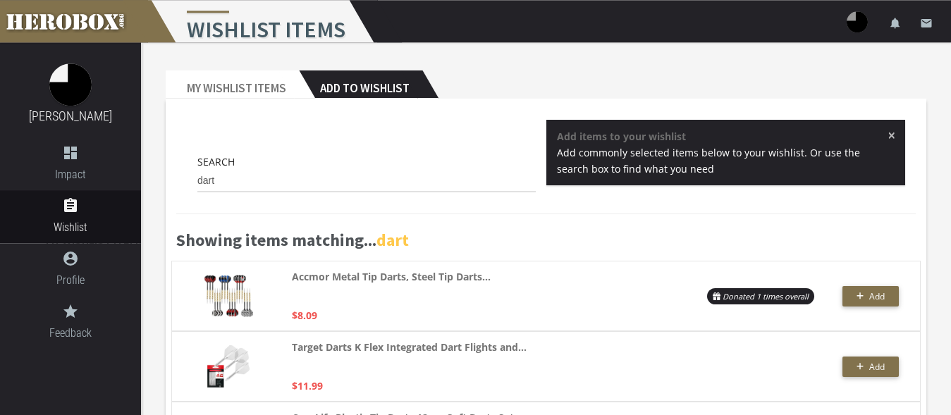
scroll to position [0, 0]
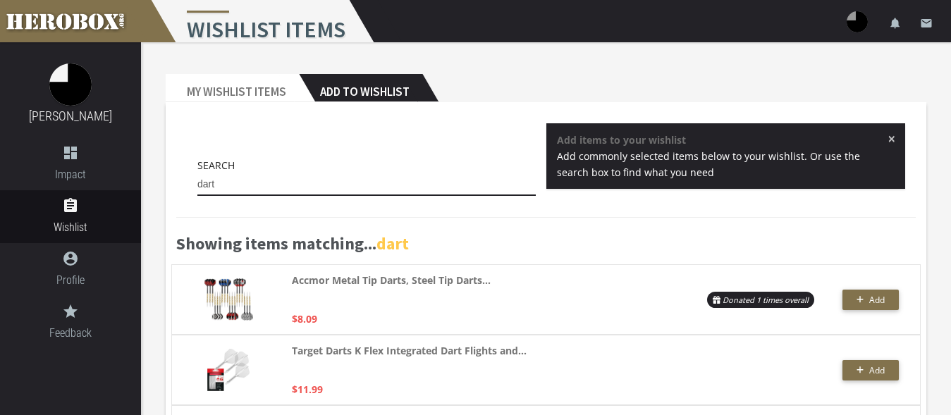
click at [230, 175] on input "dart" at bounding box center [366, 184] width 338 height 23
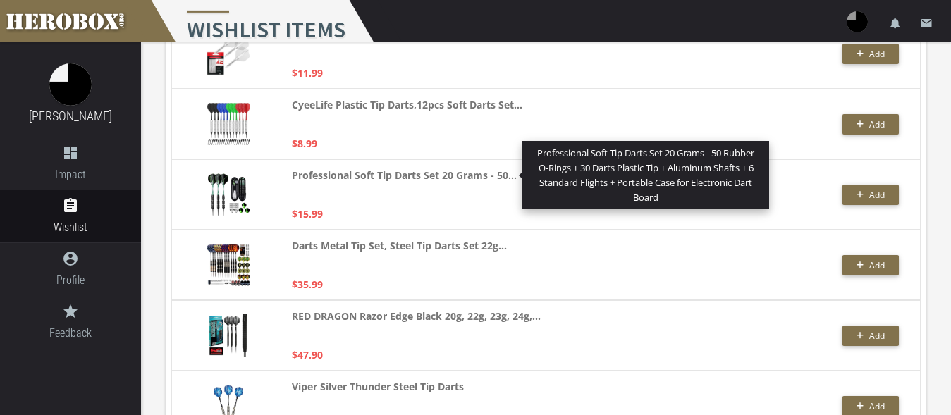
scroll to position [38, 0]
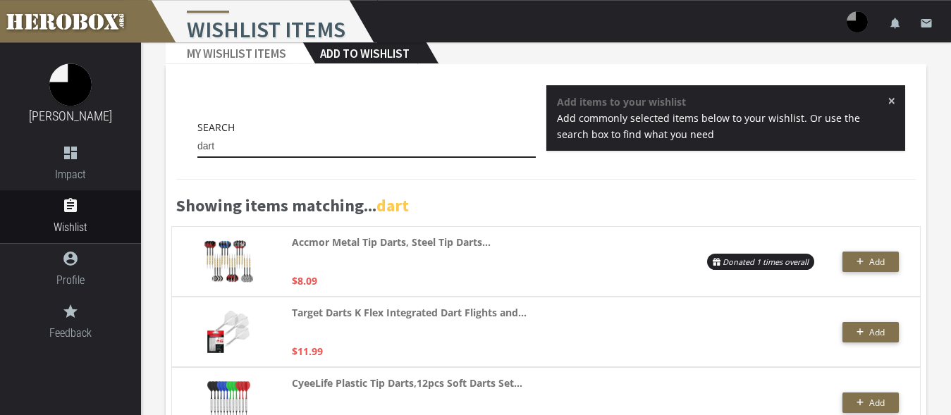
drag, startPoint x: 212, startPoint y: 142, endPoint x: 167, endPoint y: 132, distance: 46.2
click at [197, 135] on input "dart" at bounding box center [366, 146] width 338 height 23
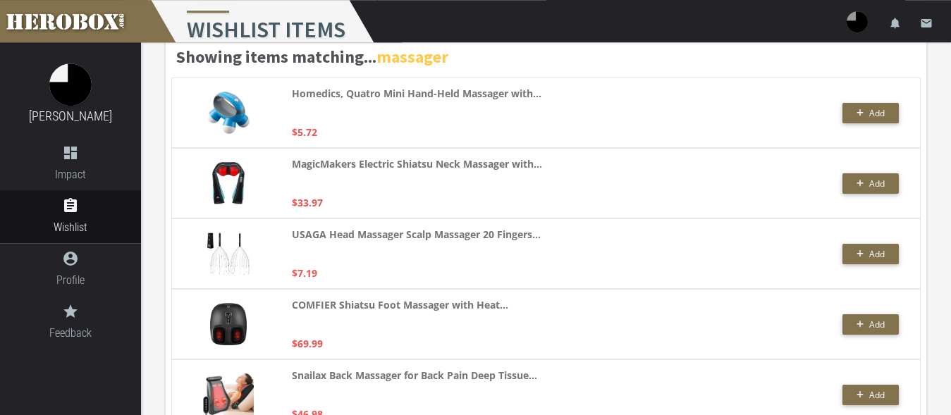
scroll to position [43, 0]
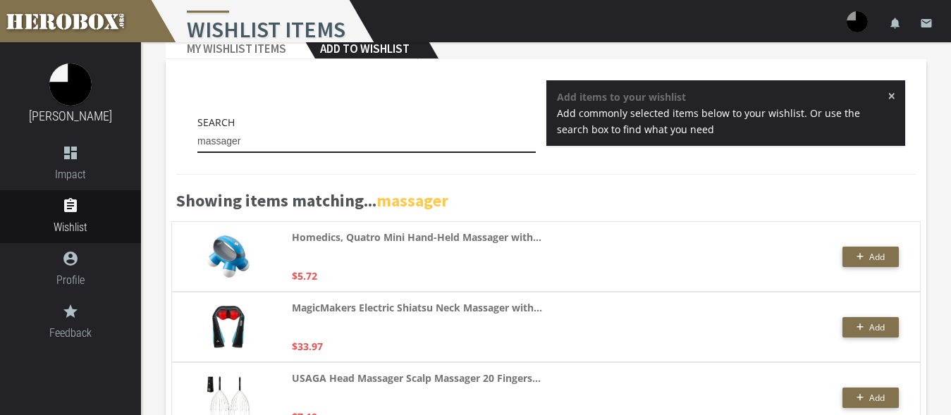
drag, startPoint x: 249, startPoint y: 142, endPoint x: 223, endPoint y: 123, distance: 33.3
click at [197, 130] on input "massager" at bounding box center [366, 141] width 338 height 23
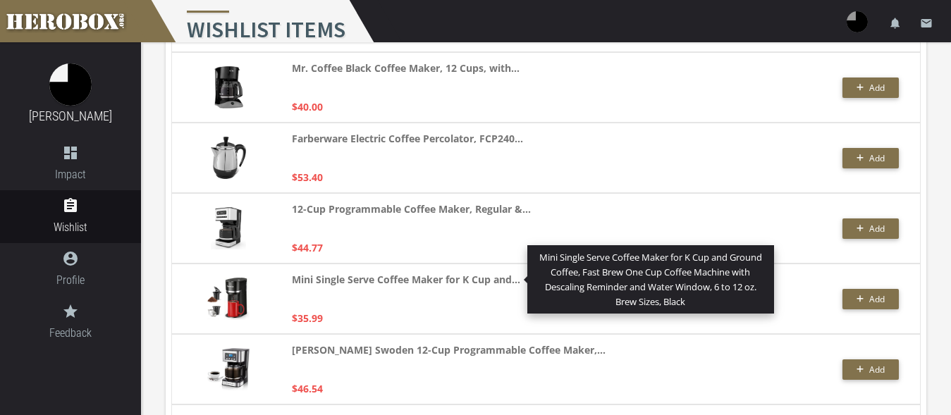
scroll to position [0, 0]
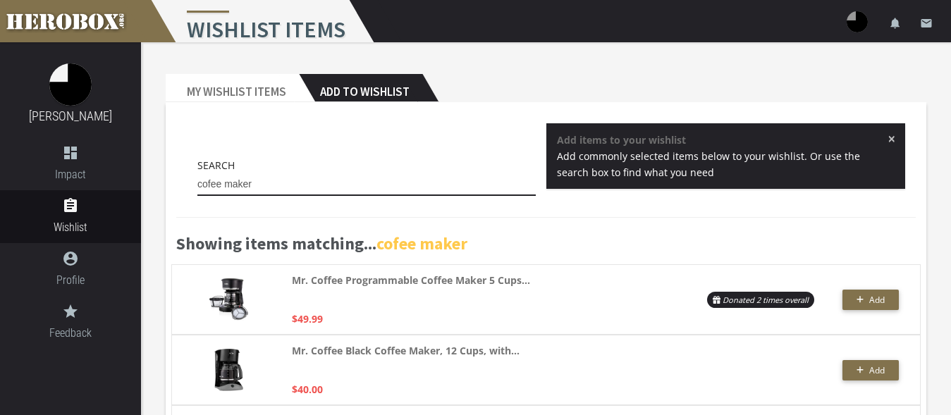
drag, startPoint x: 266, startPoint y: 183, endPoint x: 176, endPoint y: 161, distance: 92.3
click at [197, 173] on input "cofee maker" at bounding box center [366, 184] width 338 height 23
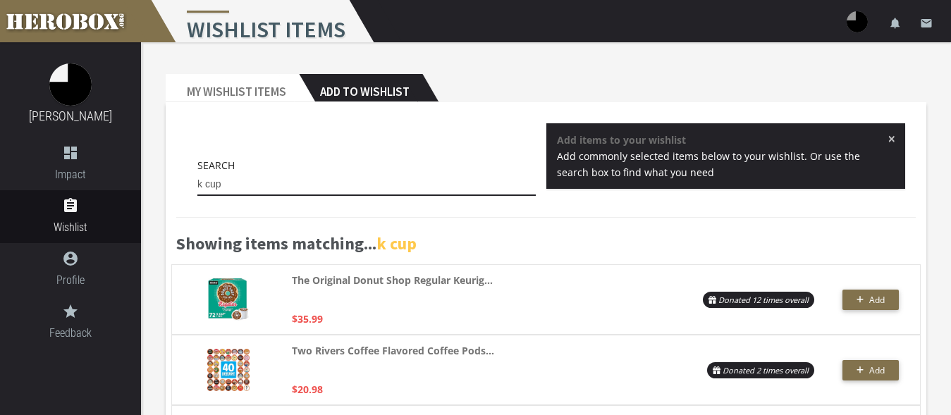
drag, startPoint x: 242, startPoint y: 183, endPoint x: 149, endPoint y: 182, distance: 93.7
click at [197, 182] on input "k cup" at bounding box center [366, 184] width 338 height 23
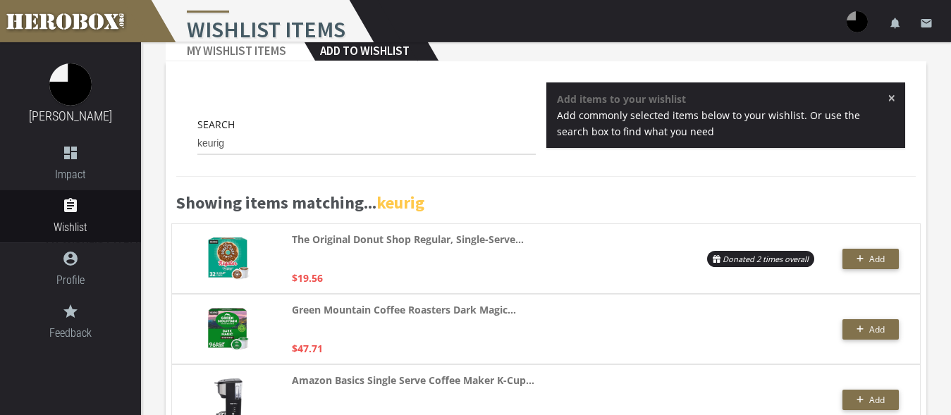
scroll to position [38, 0]
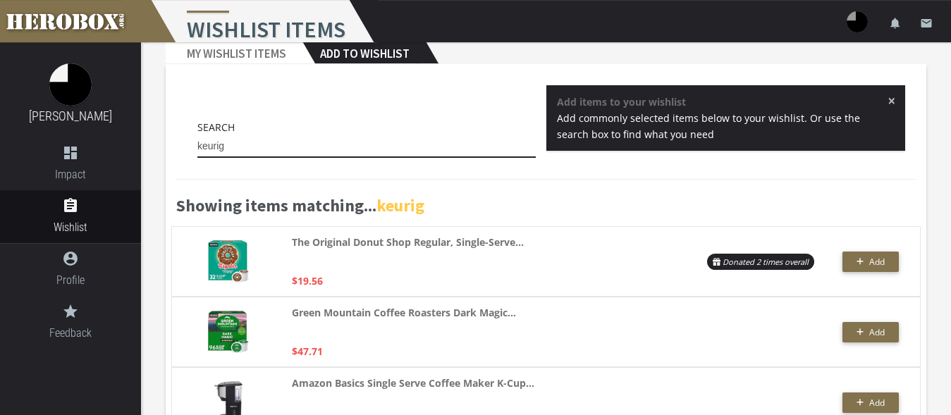
drag, startPoint x: 252, startPoint y: 140, endPoint x: 180, endPoint y: 132, distance: 71.6
click at [197, 135] on input "keurig" at bounding box center [366, 146] width 338 height 23
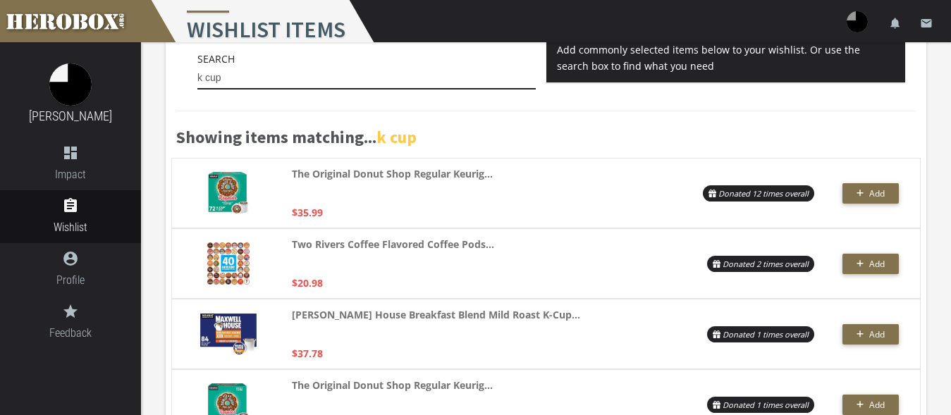
scroll to position [0, 0]
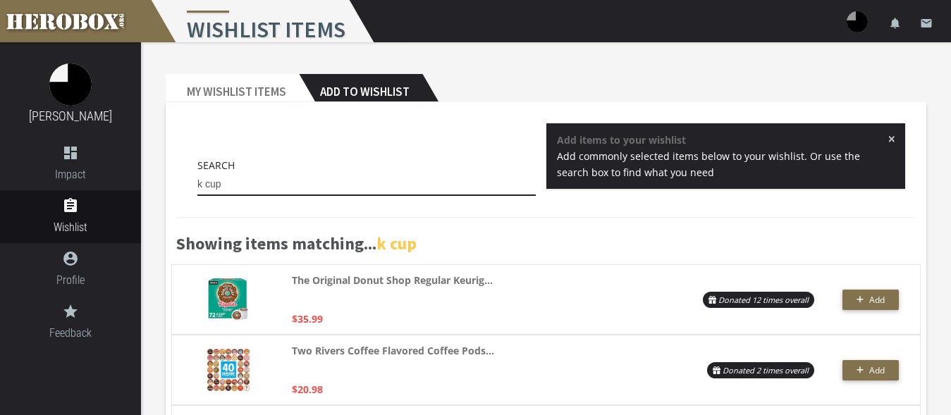
drag, startPoint x: 227, startPoint y: 190, endPoint x: 158, endPoint y: 168, distance: 72.4
click at [197, 173] on input "k cup" at bounding box center [366, 184] width 338 height 23
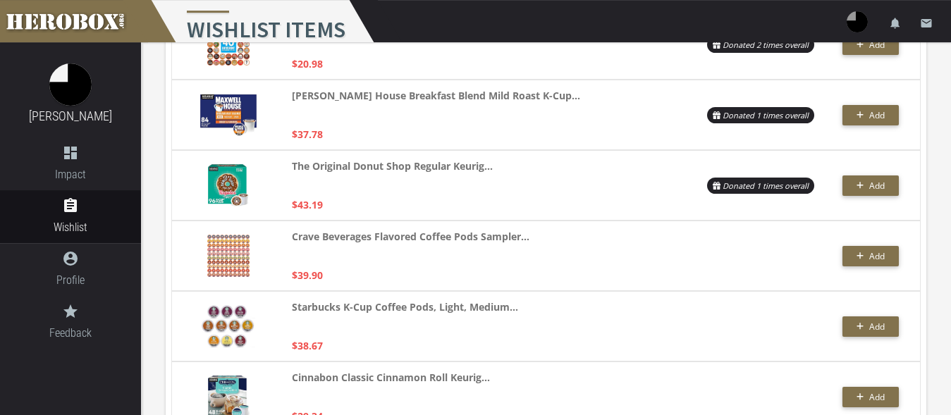
type input "k"
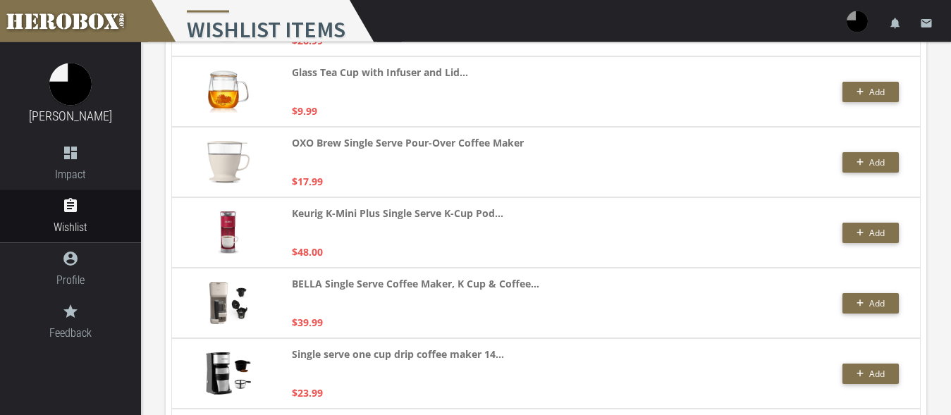
scroll to position [1052, 0]
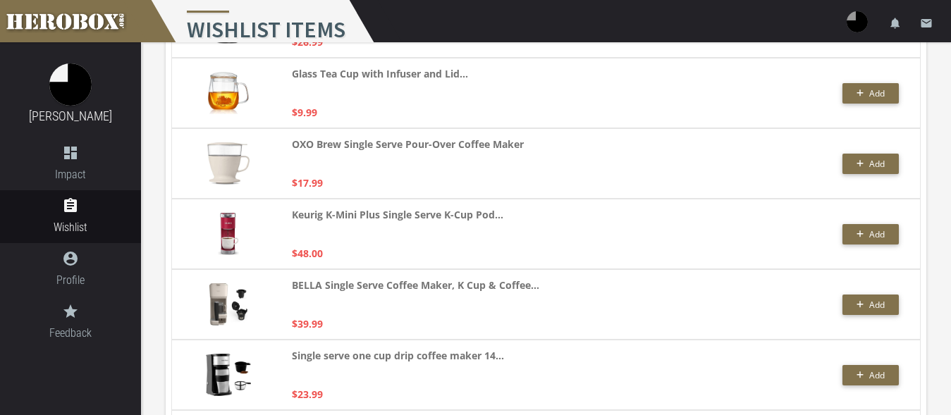
type input "single cup"
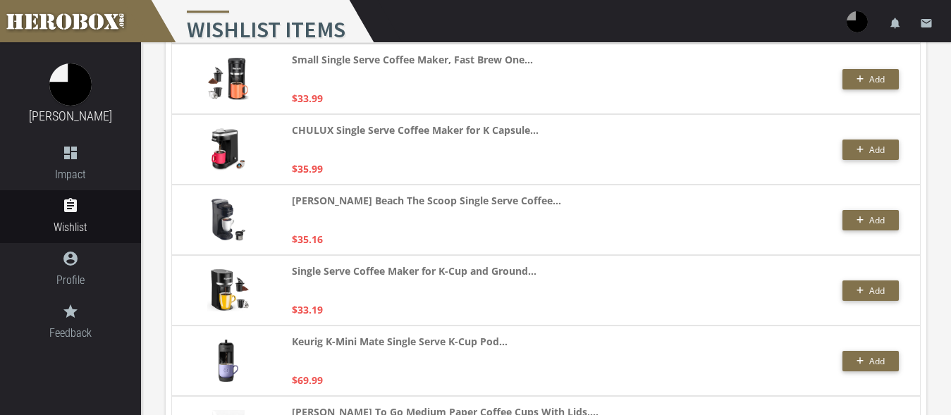
scroll to position [1843, 0]
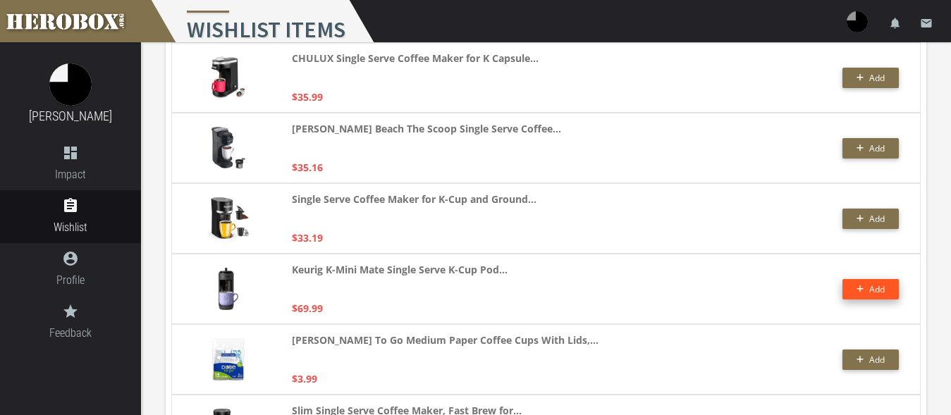
click at [876, 293] on button "Add" at bounding box center [870, 289] width 56 height 20
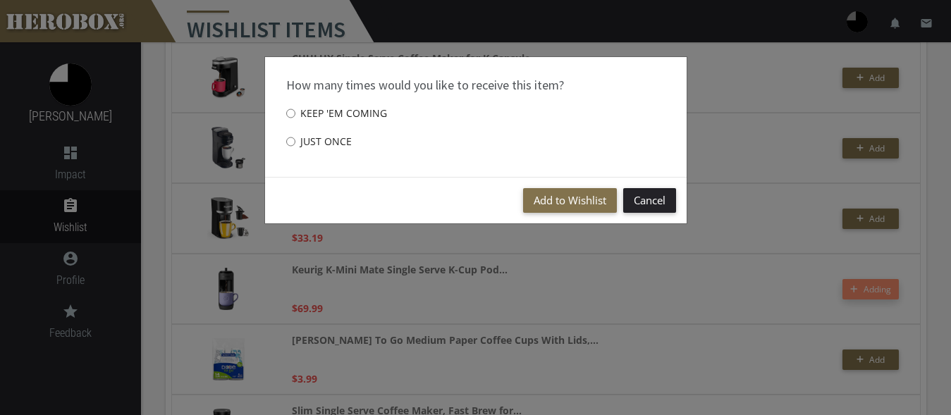
click at [327, 143] on label "Just once" at bounding box center [319, 142] width 66 height 28
click at [295, 143] on input "Just once" at bounding box center [290, 141] width 9 height 23
radio input "****"
click at [560, 202] on button "Add to Wishlist" at bounding box center [570, 200] width 94 height 25
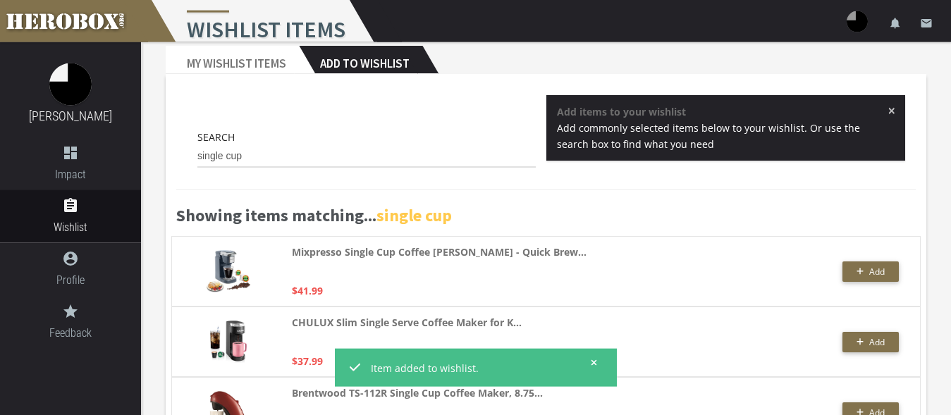
scroll to position [0, 0]
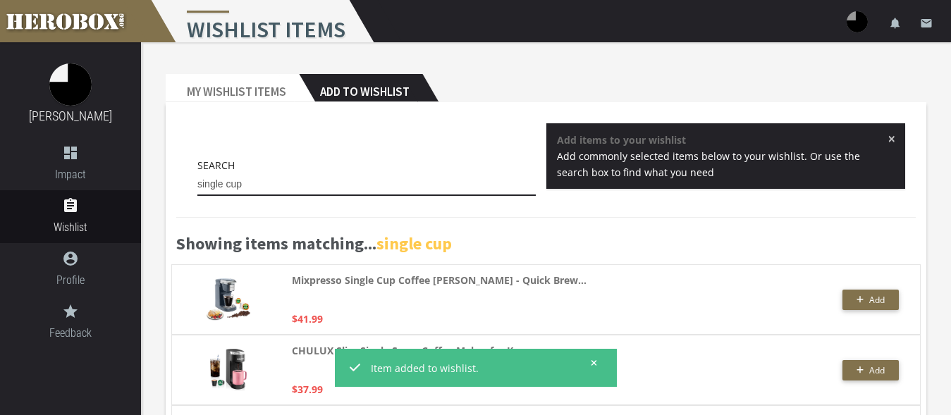
drag, startPoint x: 240, startPoint y: 181, endPoint x: 173, endPoint y: 173, distance: 67.5
click at [197, 175] on input "single cup" at bounding box center [366, 184] width 338 height 23
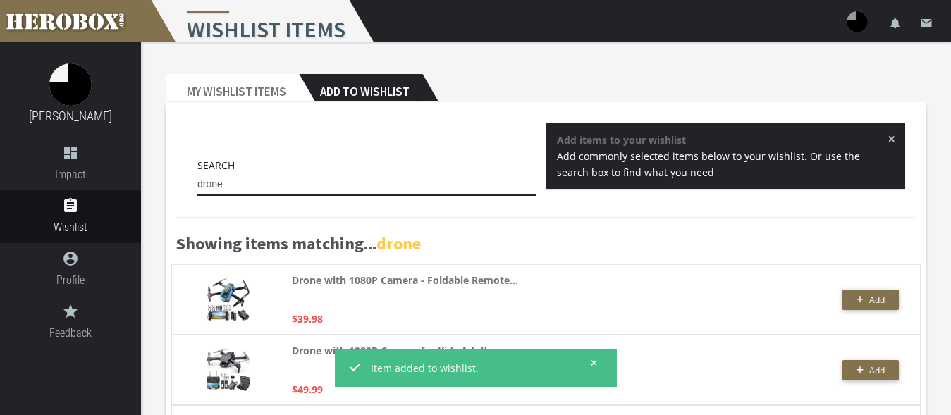
drag, startPoint x: 233, startPoint y: 184, endPoint x: 175, endPoint y: 167, distance: 60.2
click at [197, 173] on input "drone" at bounding box center [366, 184] width 338 height 23
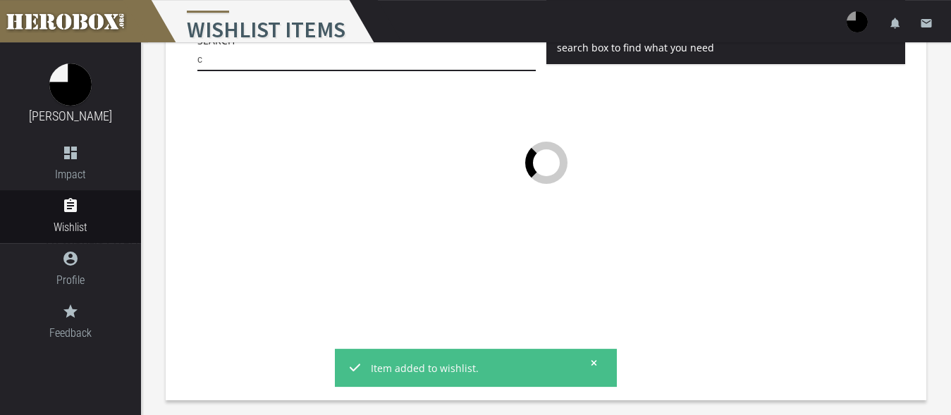
scroll to position [125, 0]
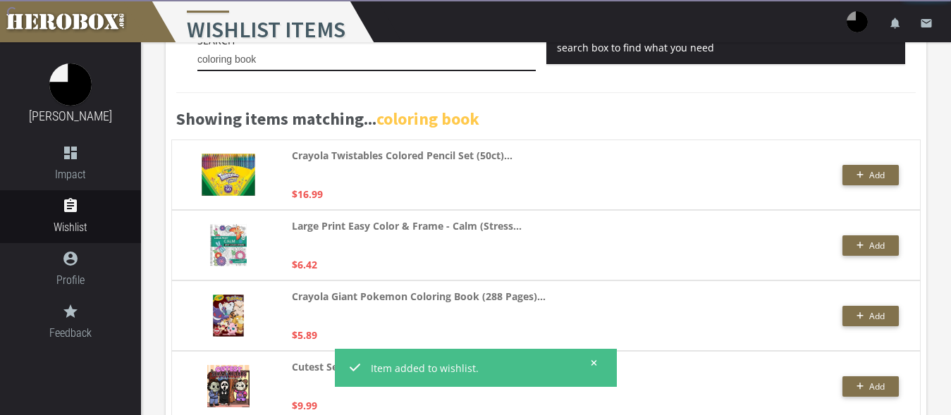
type input "coloring book"
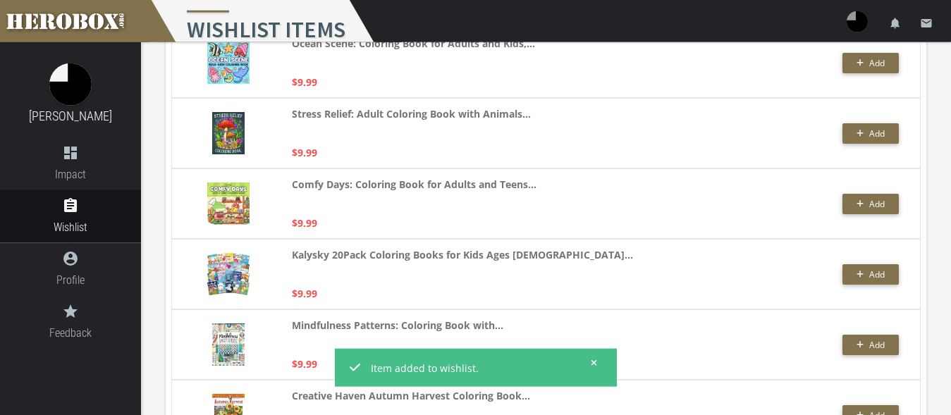
scroll to position [556, 0]
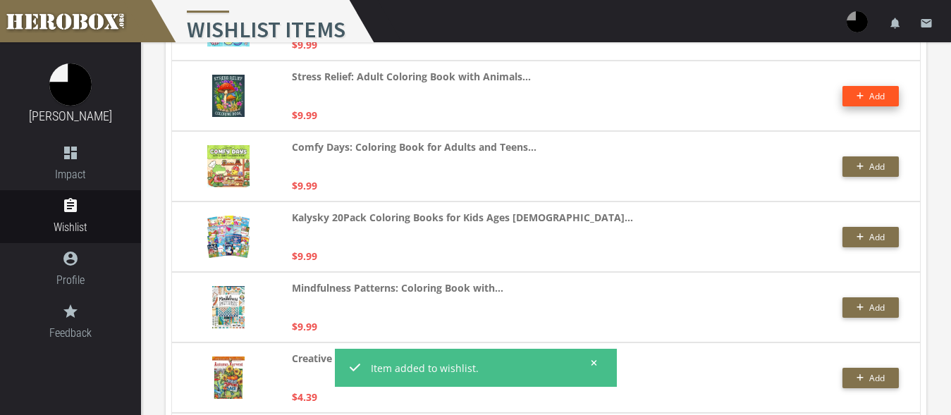
click at [854, 97] on button "Add" at bounding box center [870, 96] width 56 height 20
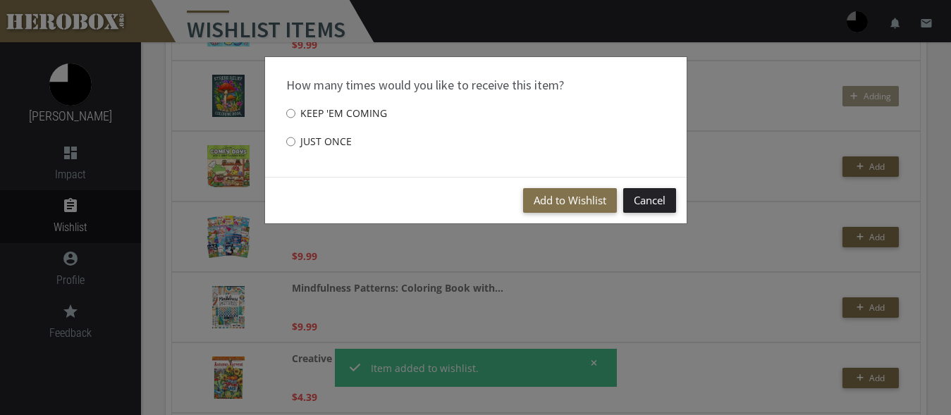
click at [300, 140] on label "Just once" at bounding box center [319, 142] width 66 height 28
click at [295, 140] on input "Just once" at bounding box center [290, 141] width 9 height 23
radio input "****"
click at [557, 197] on button "Add to Wishlist" at bounding box center [570, 200] width 94 height 25
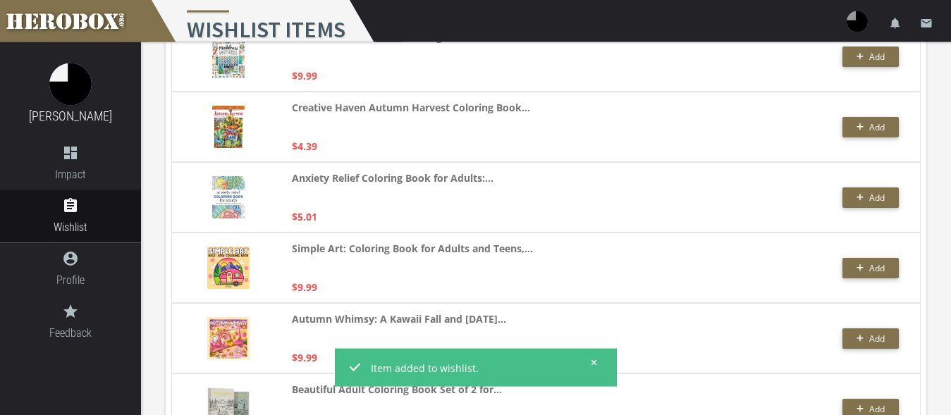
scroll to position [844, 0]
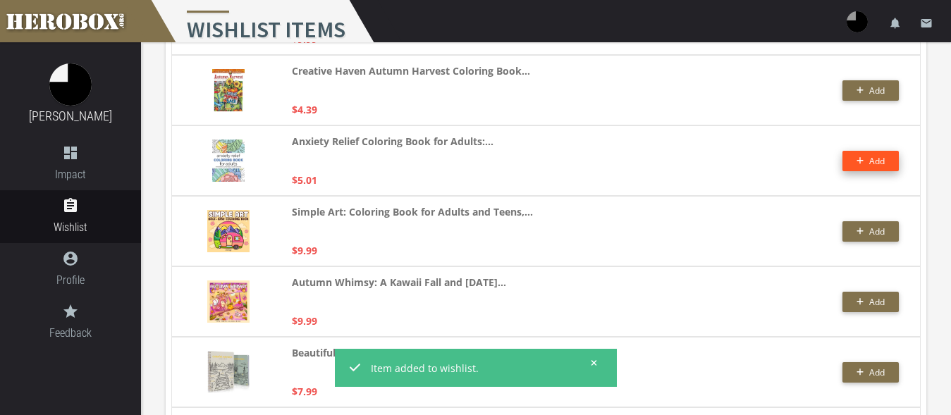
click at [860, 163] on button "Add" at bounding box center [870, 161] width 56 height 20
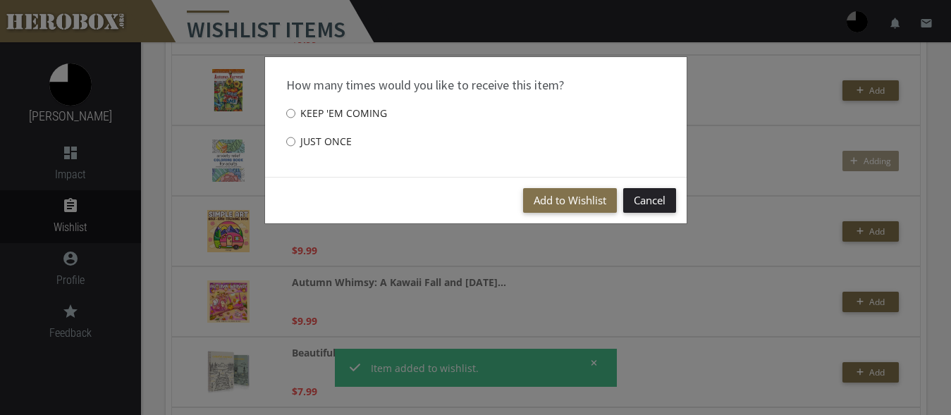
click at [313, 140] on label "Just once" at bounding box center [319, 142] width 66 height 28
click at [295, 140] on input "Just once" at bounding box center [290, 141] width 9 height 23
radio input "****"
click at [564, 199] on button "Add to Wishlist" at bounding box center [570, 200] width 94 height 25
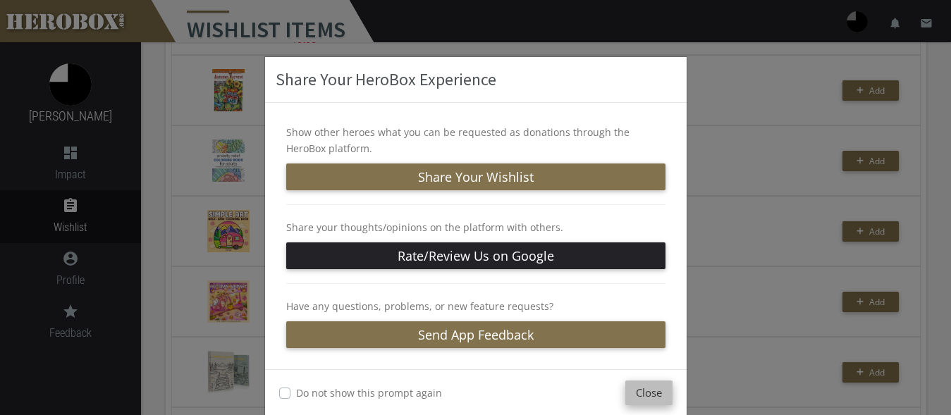
click at [642, 397] on button "Close" at bounding box center [648, 393] width 47 height 25
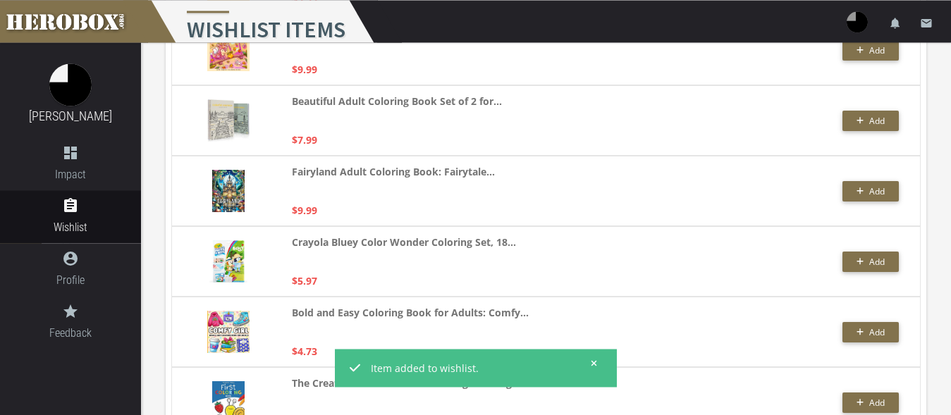
scroll to position [1131, 0]
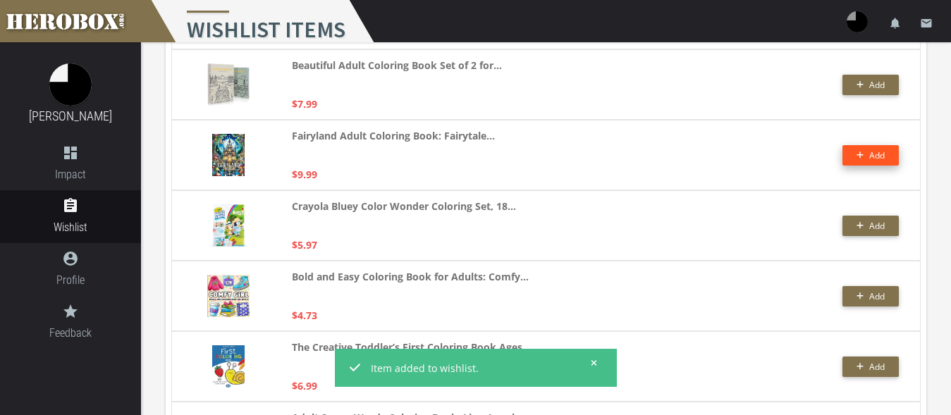
click at [881, 155] on span "Add" at bounding box center [877, 155] width 16 height 12
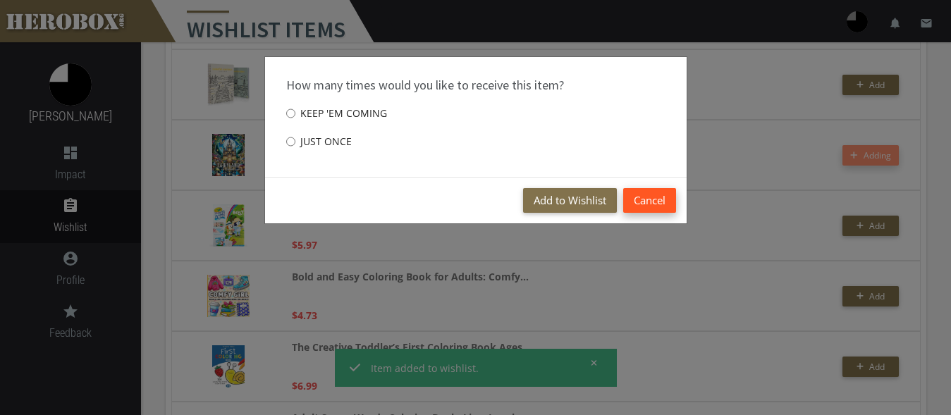
click at [653, 202] on button "Cancel" at bounding box center [649, 200] width 53 height 25
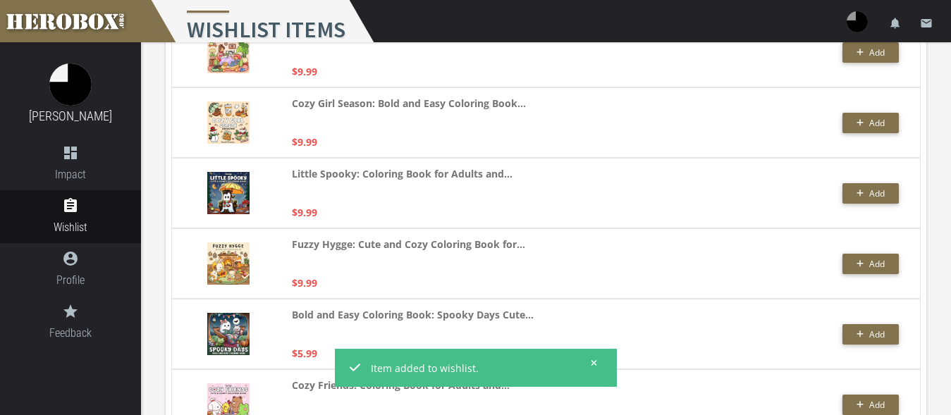
scroll to position [2856, 0]
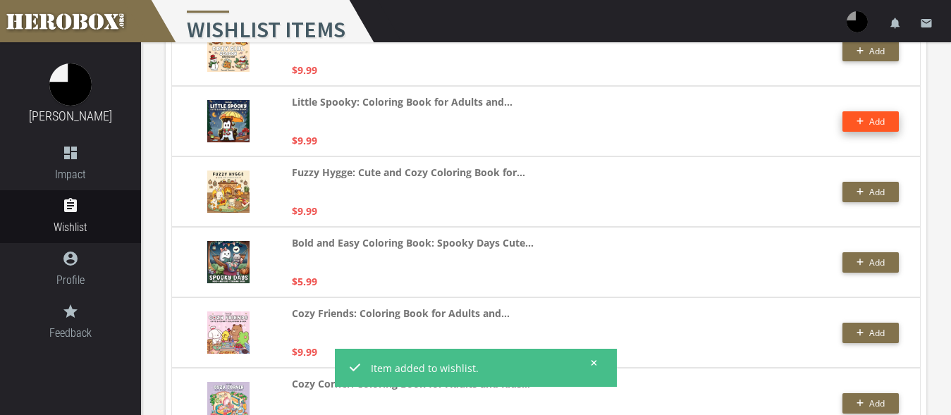
click at [853, 121] on button "Add" at bounding box center [870, 121] width 56 height 20
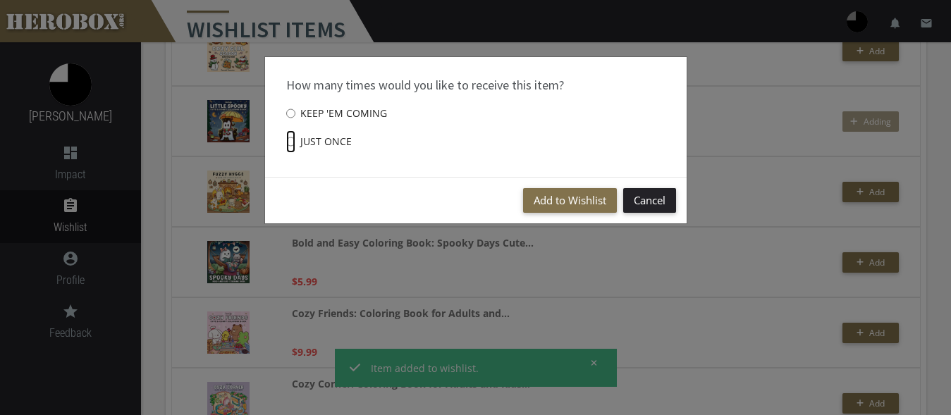
click at [295, 140] on input "Just once" at bounding box center [290, 141] width 9 height 23
radio input "****"
click at [557, 199] on button "Add to Wishlist" at bounding box center [570, 200] width 94 height 25
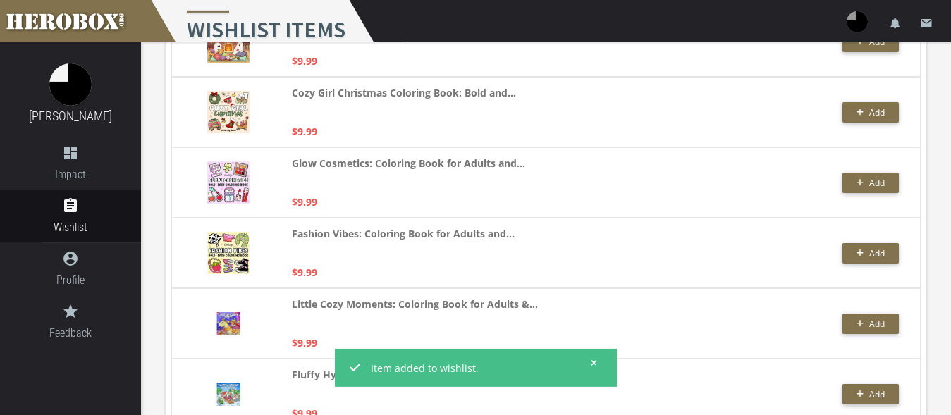
scroll to position [3431, 0]
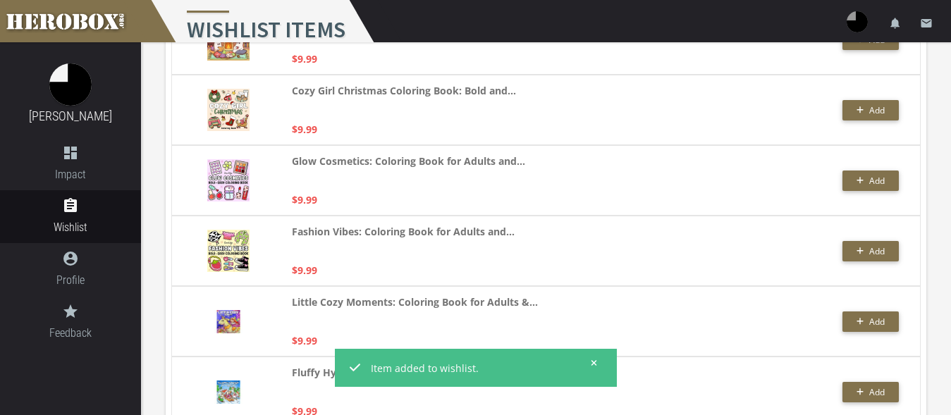
click at [575, 131] on div "Cozy Girl Christmas Coloring Book: Bold and... $9.99" at bounding box center [475, 109] width 367 height 55
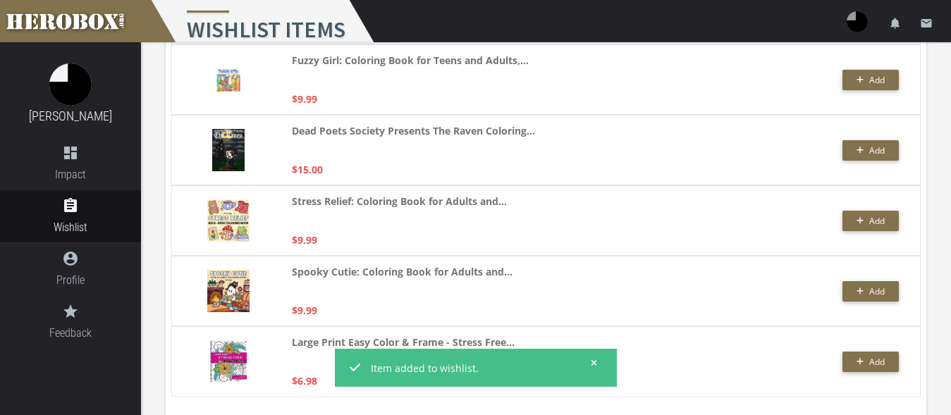
scroll to position [3832, 0]
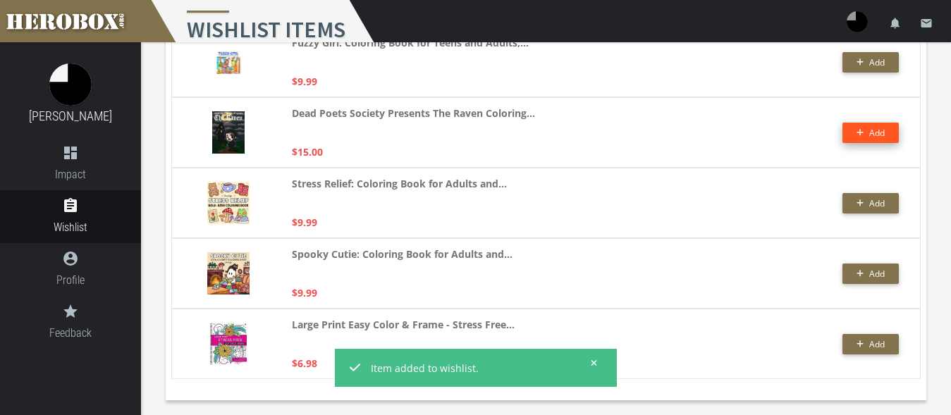
click at [867, 134] on span "Add" at bounding box center [870, 133] width 29 height 12
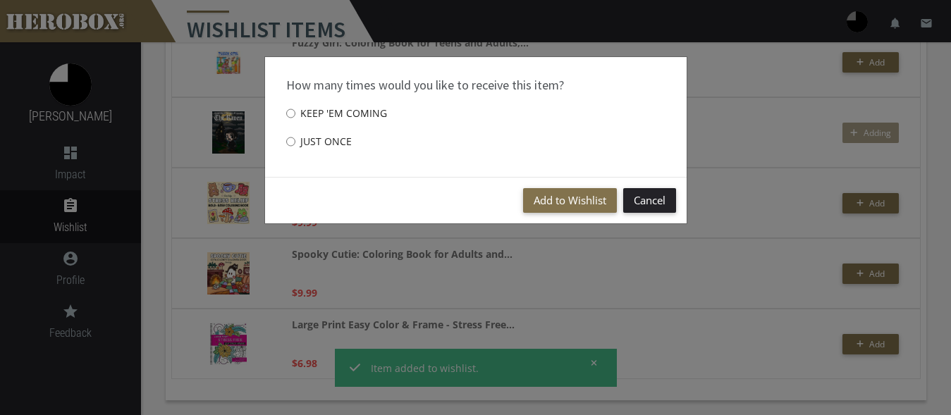
click at [333, 141] on label "Just once" at bounding box center [319, 142] width 66 height 28
click at [295, 141] on input "Just once" at bounding box center [290, 141] width 9 height 23
radio input "****"
click at [560, 204] on button "Add to Wishlist" at bounding box center [570, 200] width 94 height 25
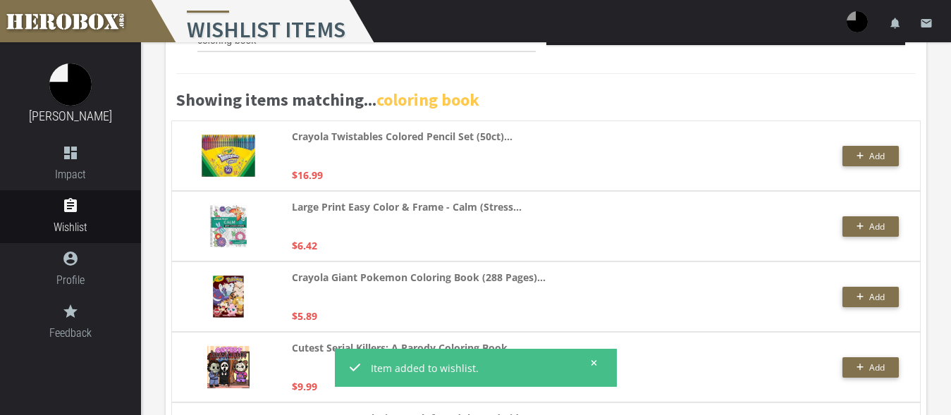
scroll to position [0, 0]
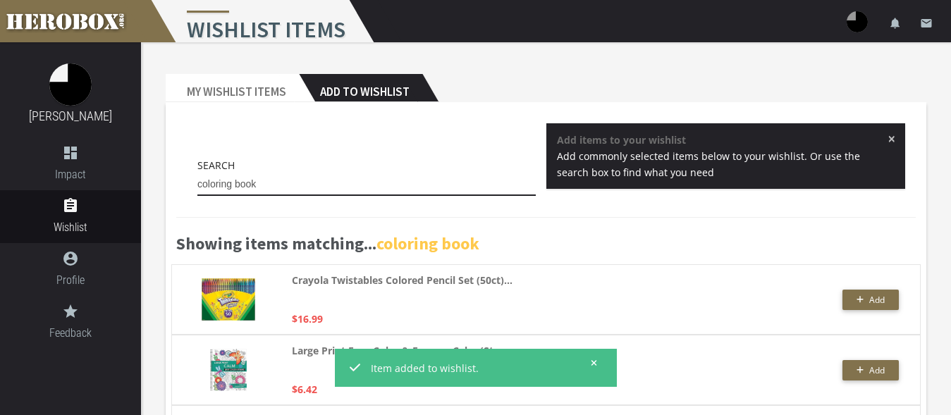
drag, startPoint x: 254, startPoint y: 180, endPoint x: 185, endPoint y: 170, distance: 69.9
click at [197, 173] on input "coloring book" at bounding box center [366, 184] width 338 height 23
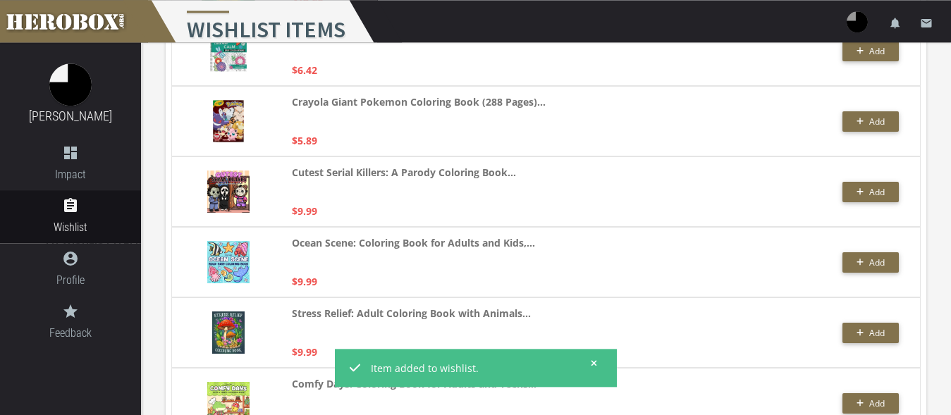
scroll to position [326, 0]
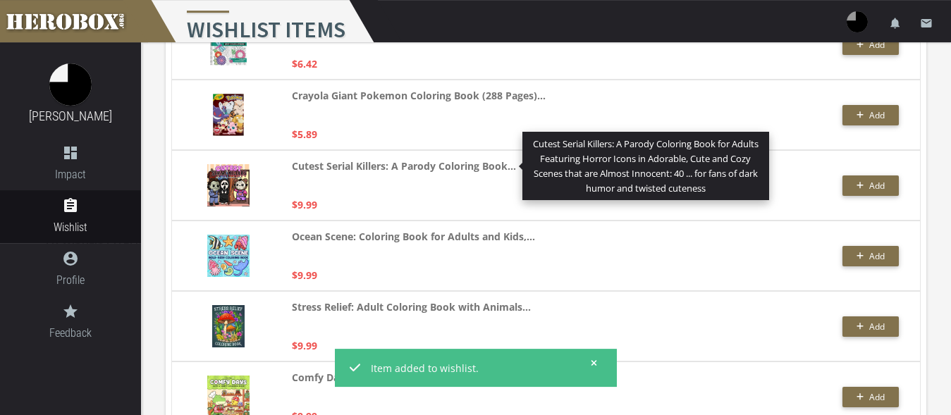
type input "o"
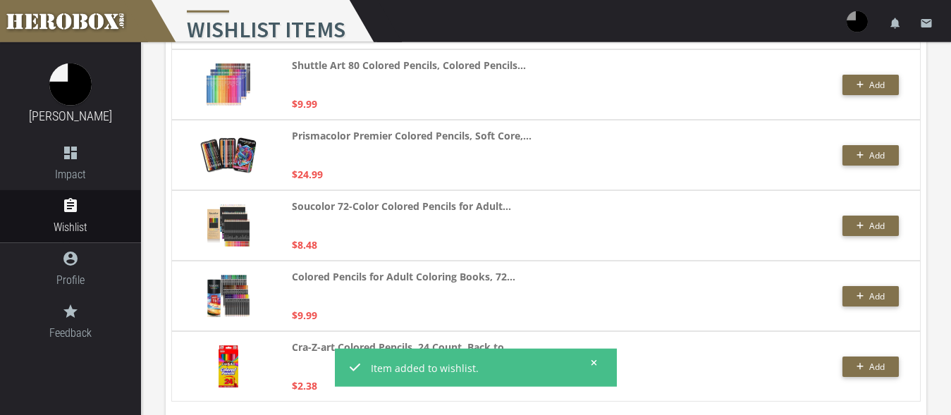
scroll to position [3127, 0]
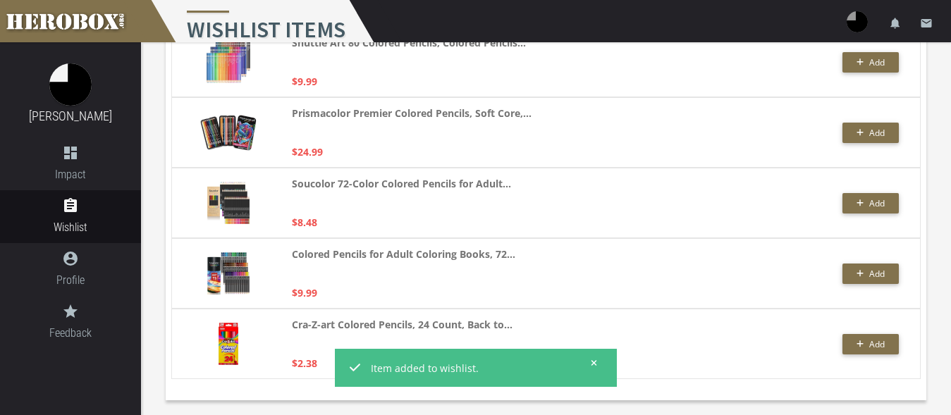
type input "color pencil"
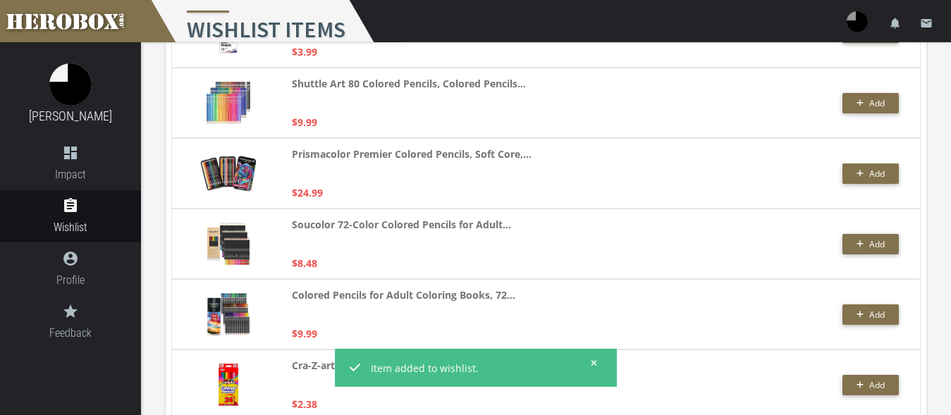
scroll to position [3055, 0]
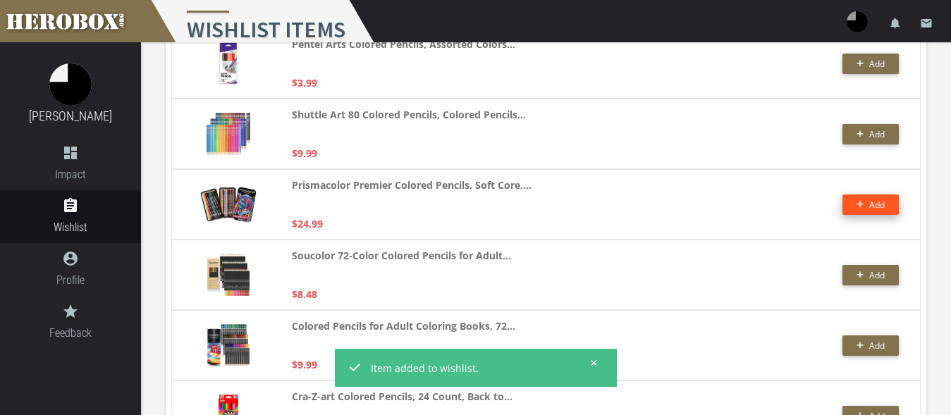
click at [853, 198] on button "Add" at bounding box center [870, 205] width 56 height 20
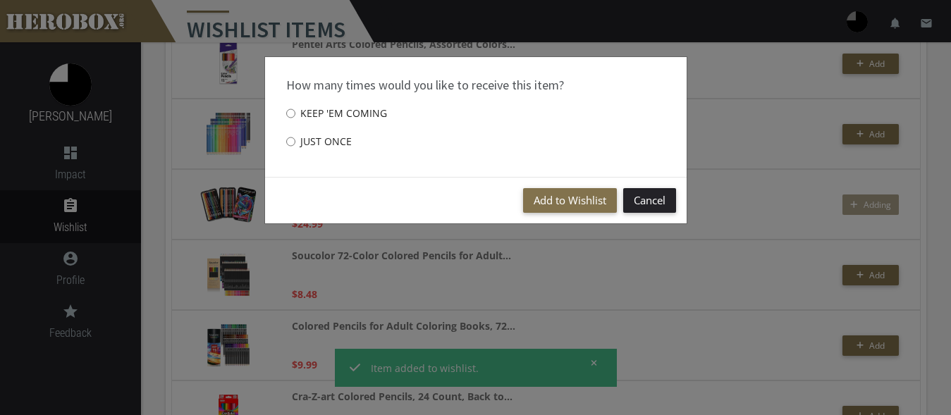
drag, startPoint x: 332, startPoint y: 140, endPoint x: 378, endPoint y: 147, distance: 46.5
click at [332, 140] on label "Just once" at bounding box center [319, 142] width 66 height 28
click at [295, 140] on input "Just once" at bounding box center [290, 141] width 9 height 23
radio input "****"
click at [548, 200] on button "Add to Wishlist" at bounding box center [570, 200] width 94 height 25
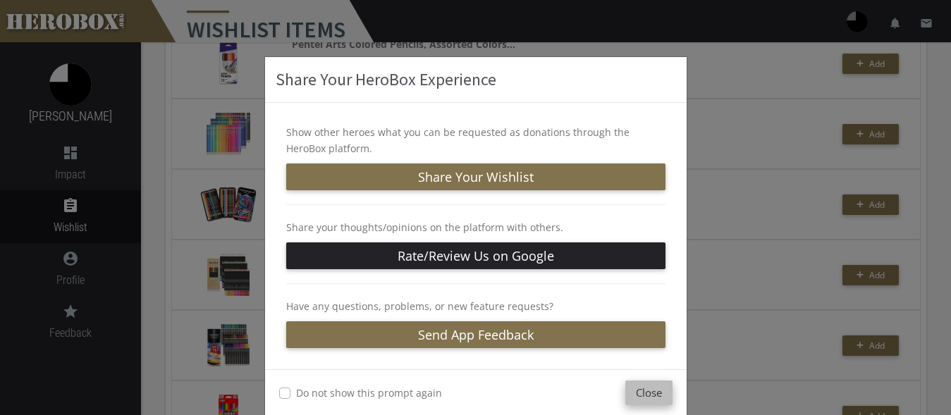
drag, startPoint x: 631, startPoint y: 390, endPoint x: 632, endPoint y: 383, distance: 7.1
click at [633, 390] on button "Close" at bounding box center [648, 393] width 47 height 25
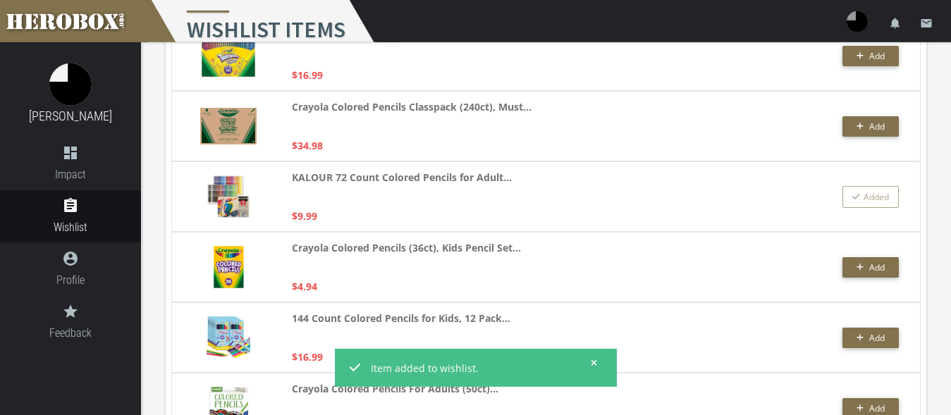
scroll to position [0, 0]
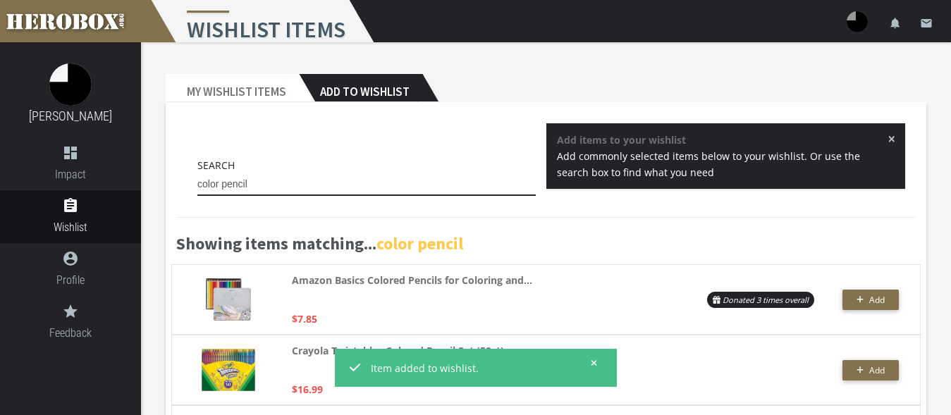
drag, startPoint x: 273, startPoint y: 183, endPoint x: 181, endPoint y: 169, distance: 93.4
click at [197, 173] on input "color pencil" at bounding box center [366, 184] width 338 height 23
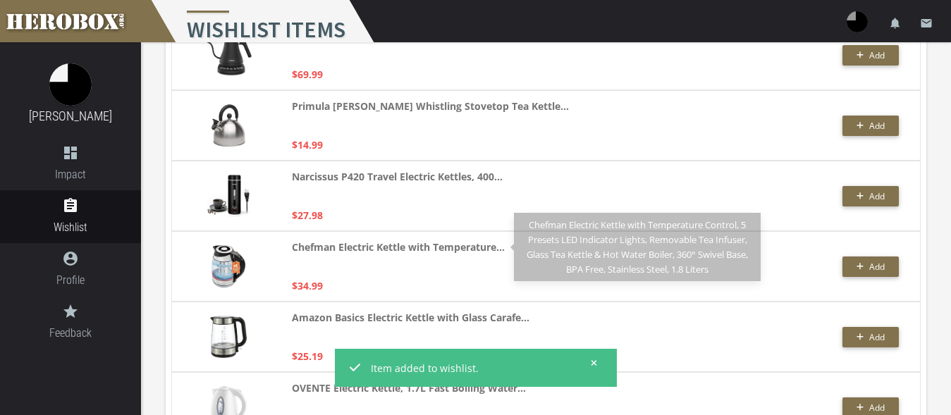
scroll to position [2845, 0]
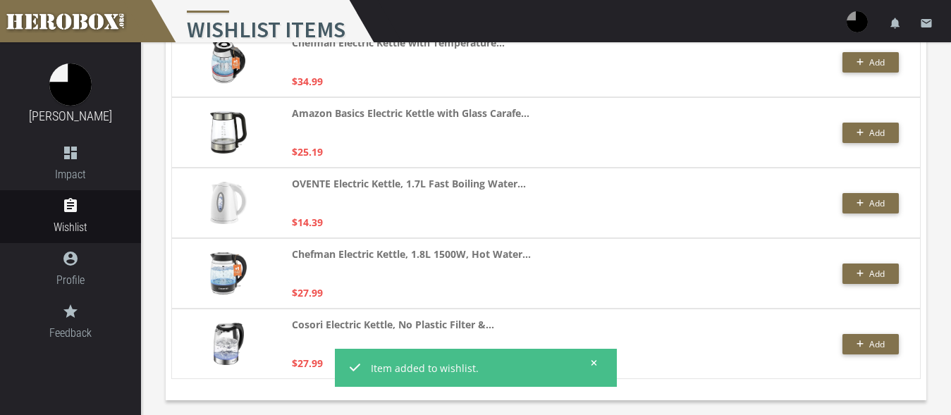
type input "kettle"
click at [593, 360] on icon at bounding box center [594, 363] width 6 height 8
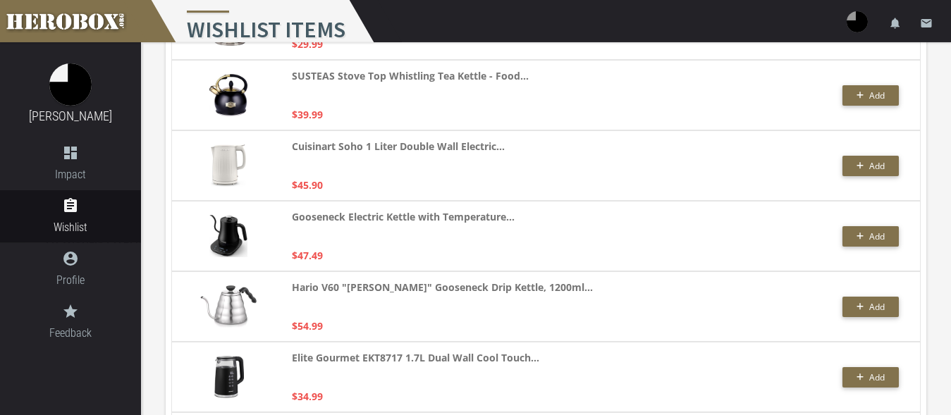
scroll to position [473, 0]
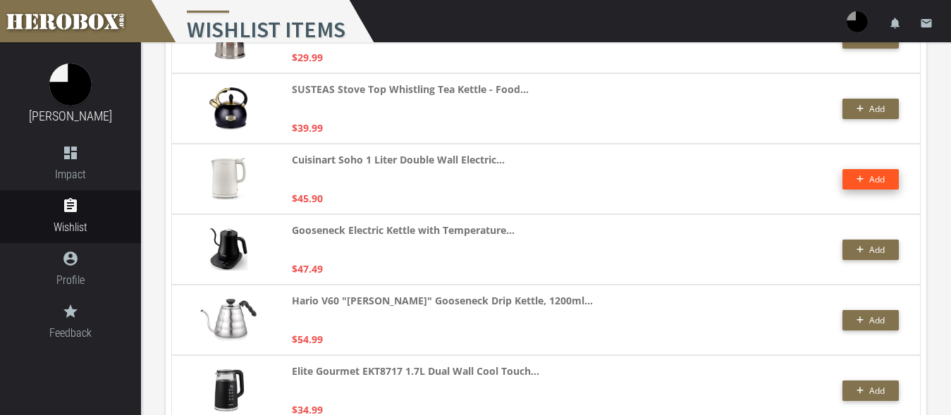
click at [862, 181] on icon "button" at bounding box center [860, 179] width 8 height 8
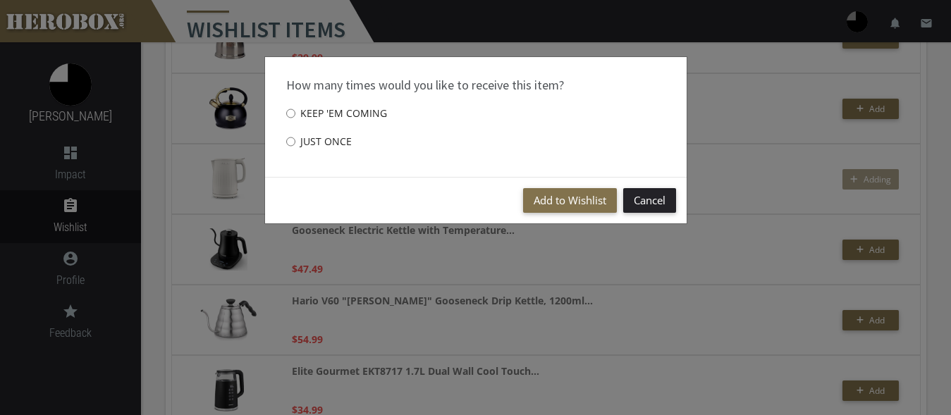
click at [301, 139] on label "Just once" at bounding box center [319, 142] width 66 height 28
click at [295, 139] on input "Just once" at bounding box center [290, 141] width 9 height 23
radio input "****"
click at [555, 194] on button "Add to Wishlist" at bounding box center [570, 200] width 94 height 25
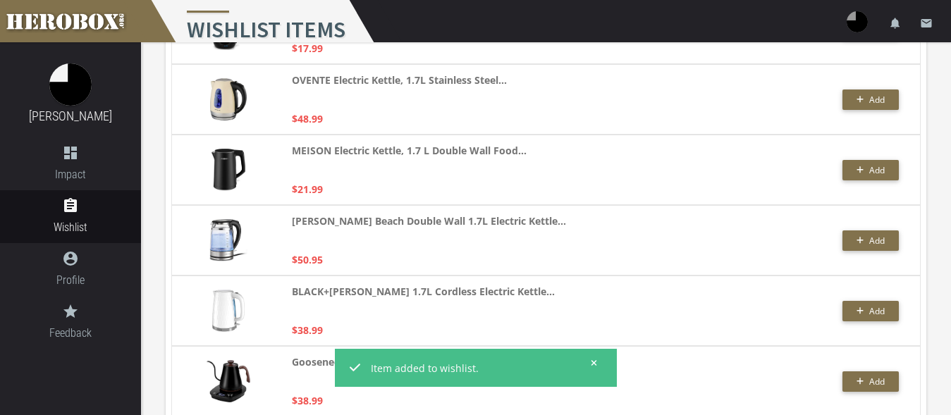
scroll to position [904, 0]
click at [858, 171] on icon "button" at bounding box center [860, 170] width 8 height 8
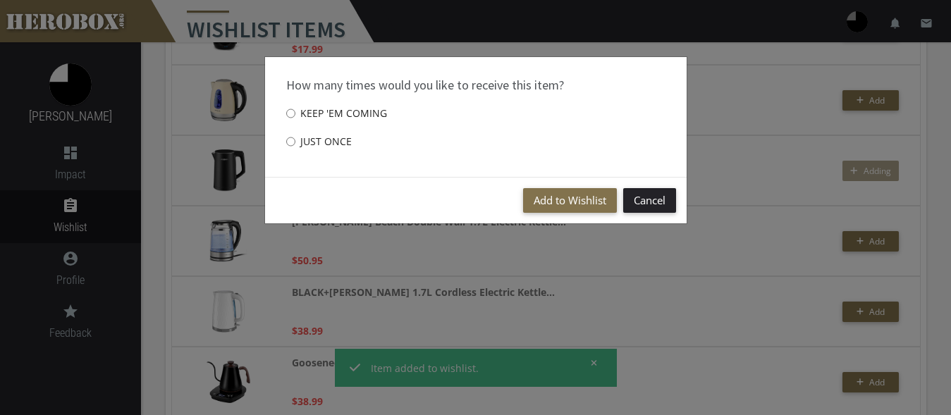
click at [323, 150] on label "Just once" at bounding box center [319, 142] width 66 height 28
click at [295, 150] on input "Just once" at bounding box center [290, 141] width 9 height 23
radio input "****"
click at [567, 198] on button "Add to Wishlist" at bounding box center [570, 200] width 94 height 25
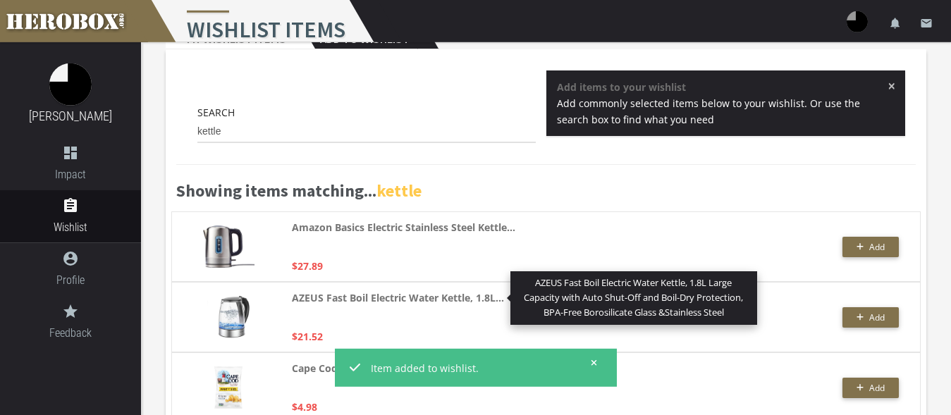
scroll to position [0, 0]
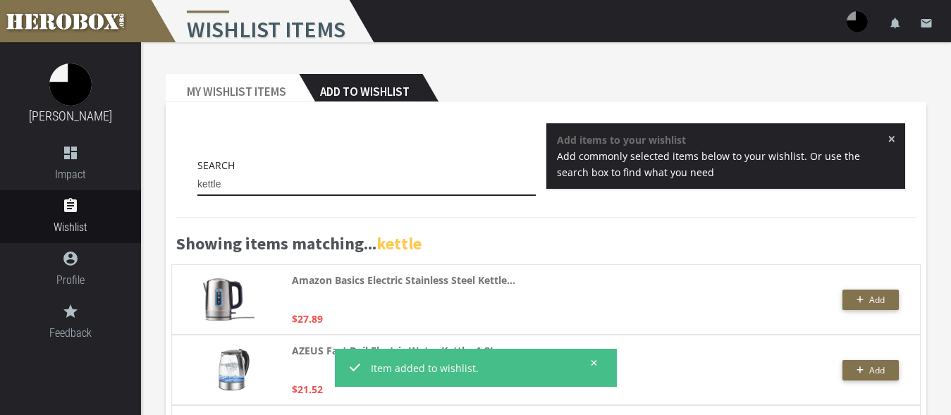
drag, startPoint x: 251, startPoint y: 179, endPoint x: 185, endPoint y: 169, distance: 66.3
click at [197, 173] on input "kettle" at bounding box center [366, 184] width 338 height 23
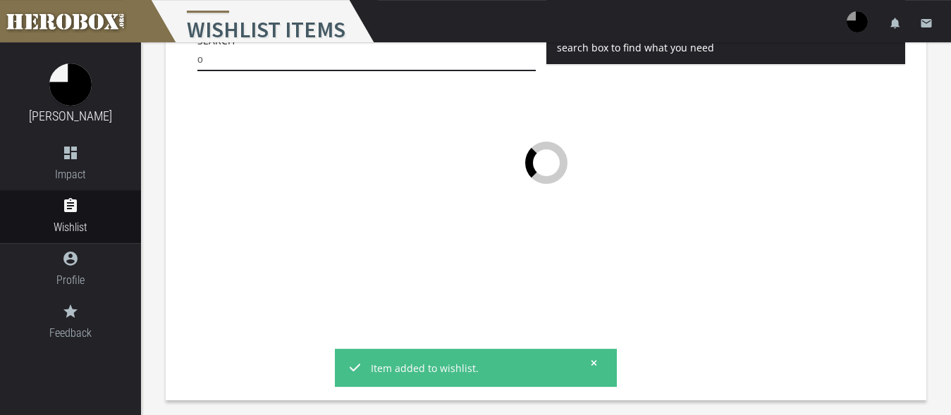
scroll to position [125, 0]
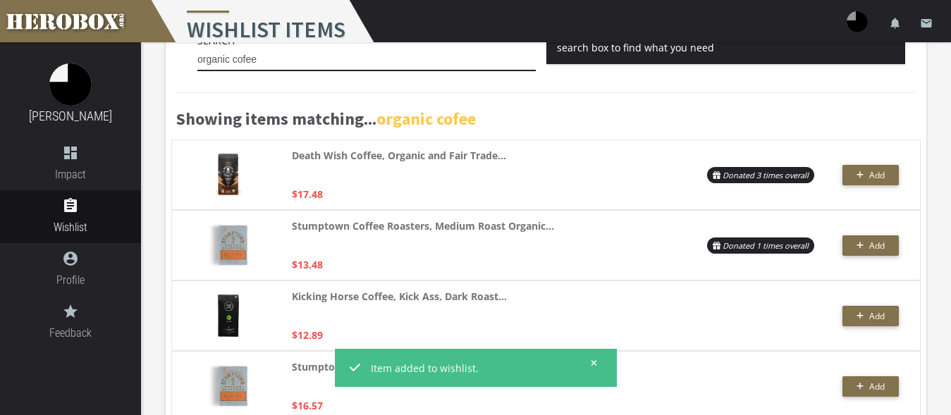
click at [245, 60] on input "organic cofee" at bounding box center [366, 60] width 338 height 23
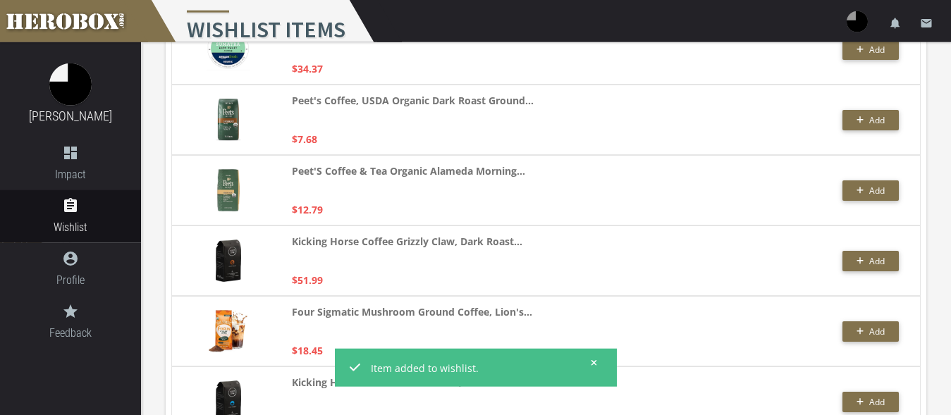
scroll to position [1327, 0]
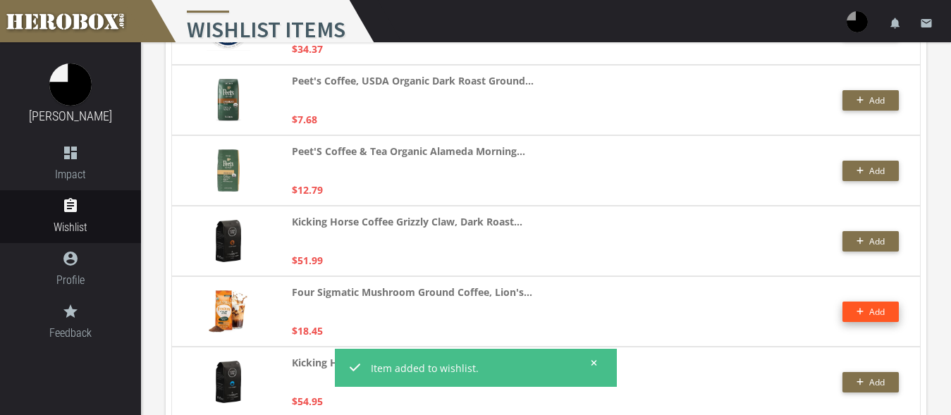
click at [870, 311] on span "Add" at bounding box center [877, 312] width 16 height 12
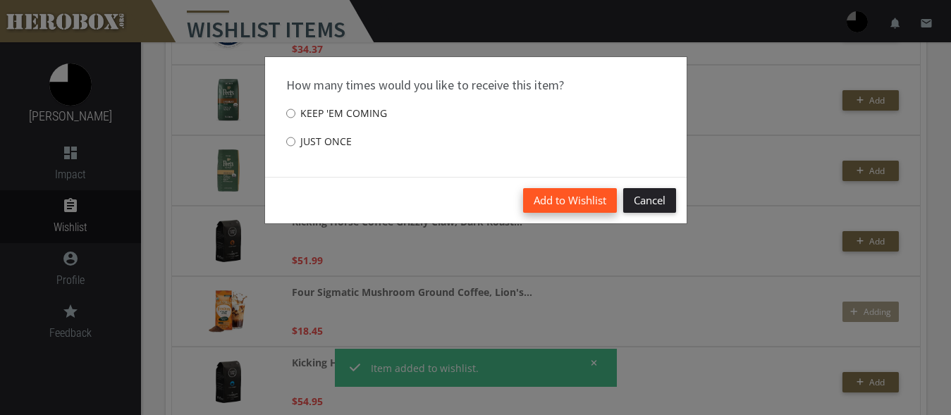
click at [563, 200] on button "Add to Wishlist" at bounding box center [570, 200] width 94 height 25
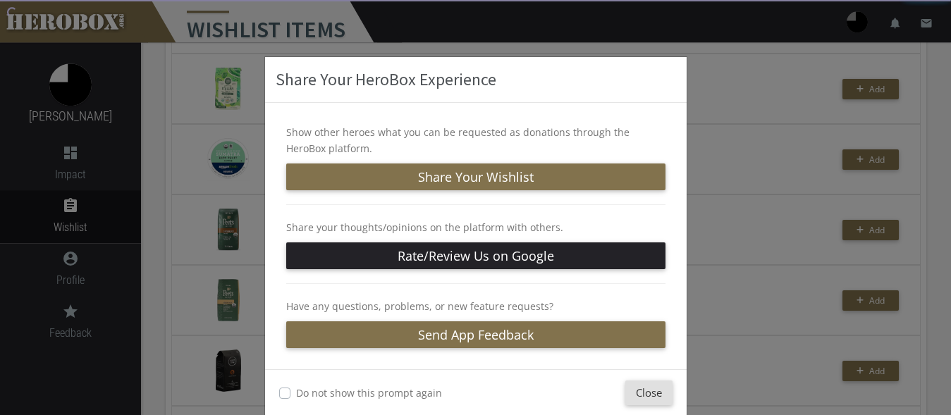
scroll to position [1183, 0]
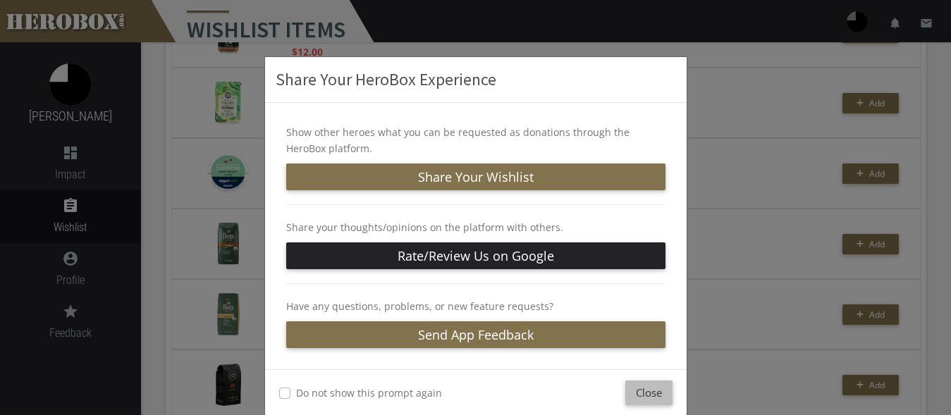
drag, startPoint x: 644, startPoint y: 395, endPoint x: 643, endPoint y: 388, distance: 7.2
click at [643, 395] on button "Close" at bounding box center [648, 393] width 47 height 25
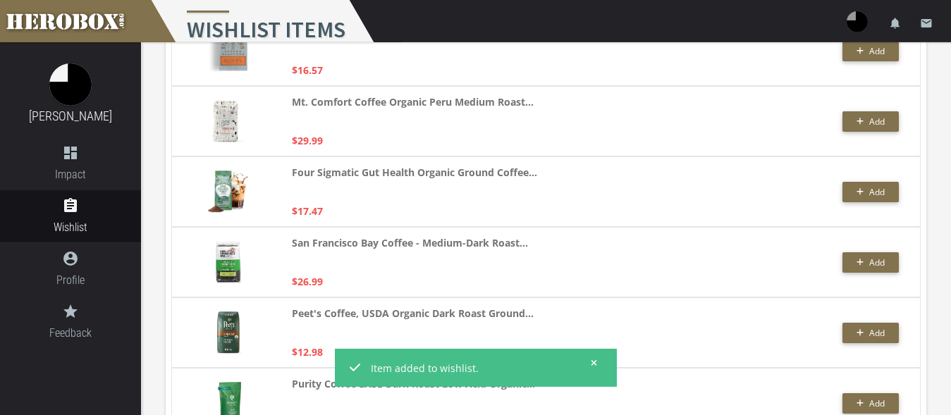
scroll to position [0, 0]
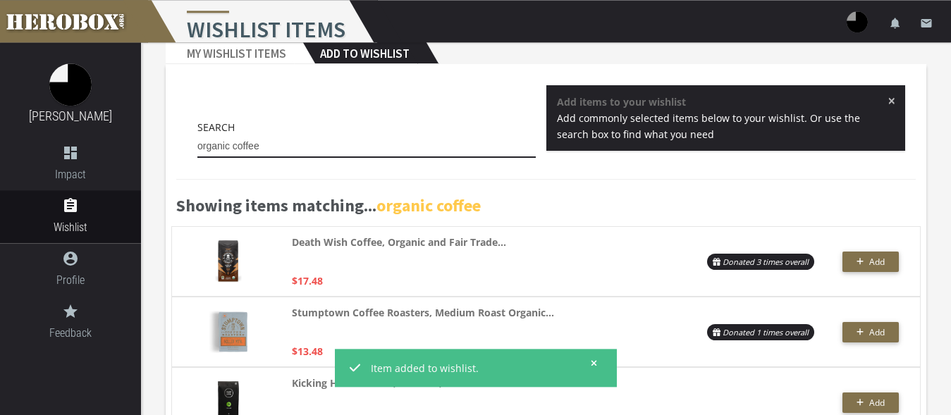
click at [275, 147] on input "organic coffee" at bounding box center [366, 146] width 338 height 23
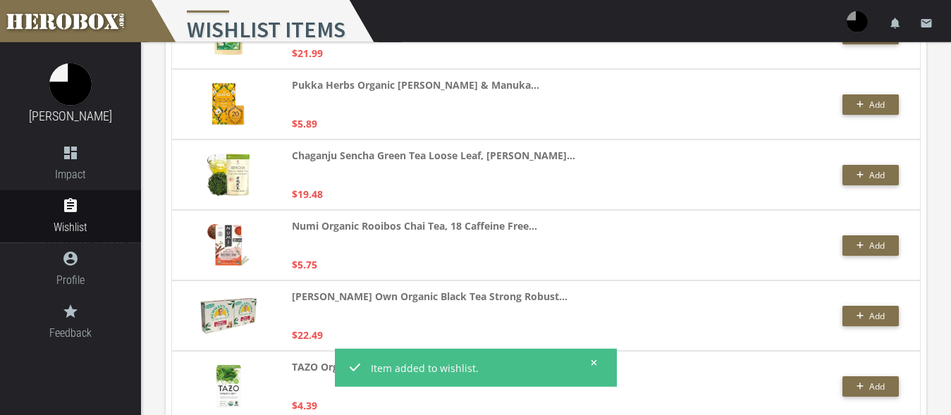
scroll to position [1778, 0]
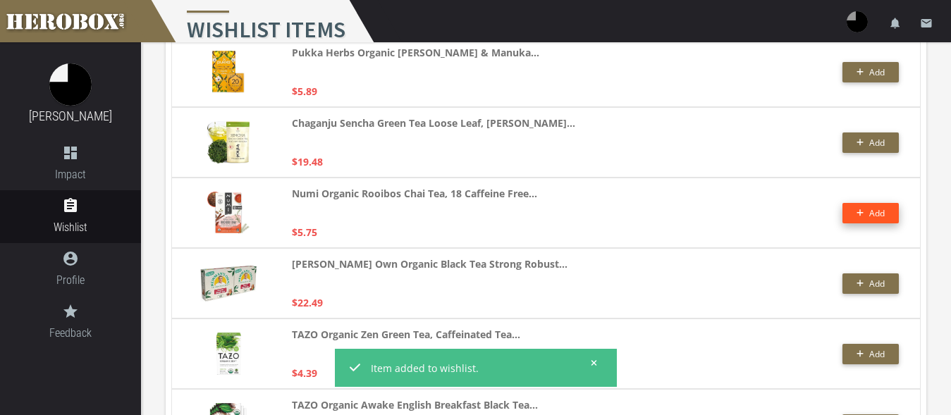
type input "organic tea"
click at [870, 208] on button "Add" at bounding box center [870, 213] width 56 height 20
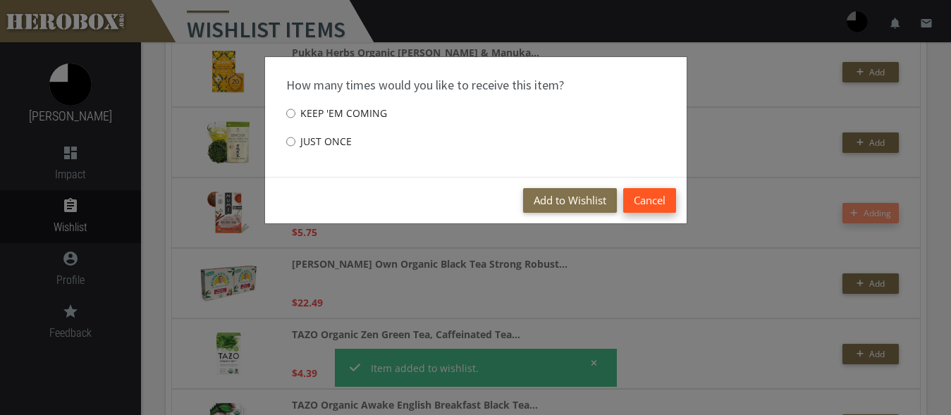
click at [656, 202] on button "Cancel" at bounding box center [649, 200] width 53 height 25
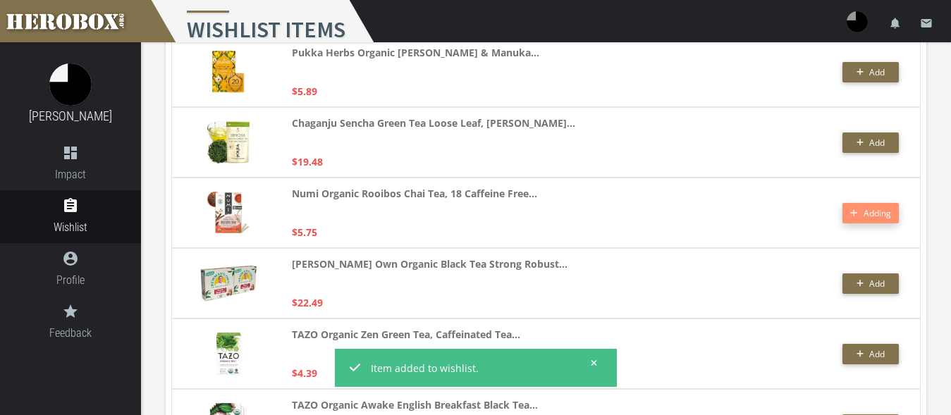
click at [502, 222] on div "Numi Organic Rooibos Chai Tea, 18 Caffeine Free... $5.75" at bounding box center [475, 212] width 367 height 55
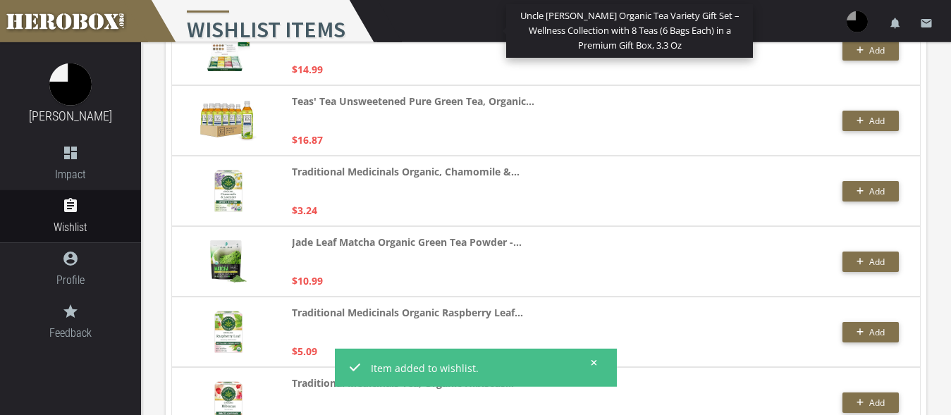
scroll to position [3072, 0]
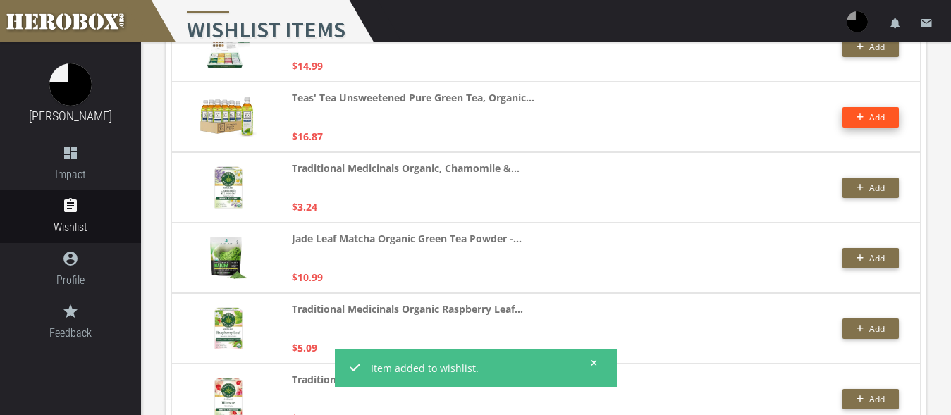
click at [853, 120] on button "Add" at bounding box center [870, 117] width 56 height 20
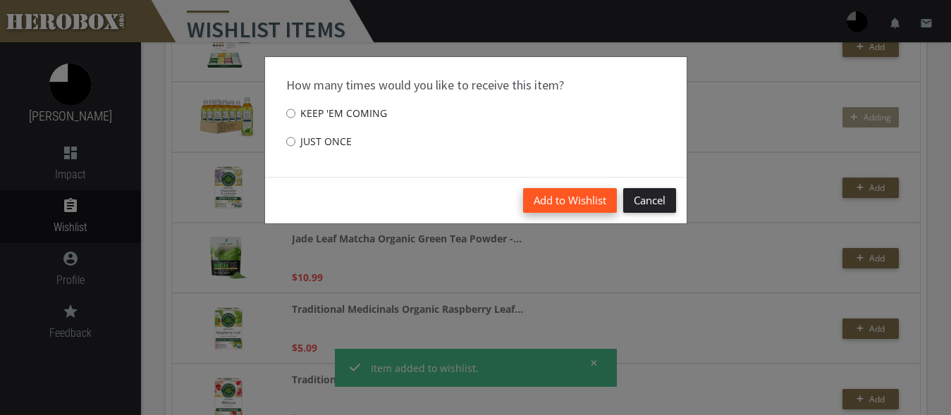
click at [548, 199] on button "Add to Wishlist" at bounding box center [570, 200] width 94 height 25
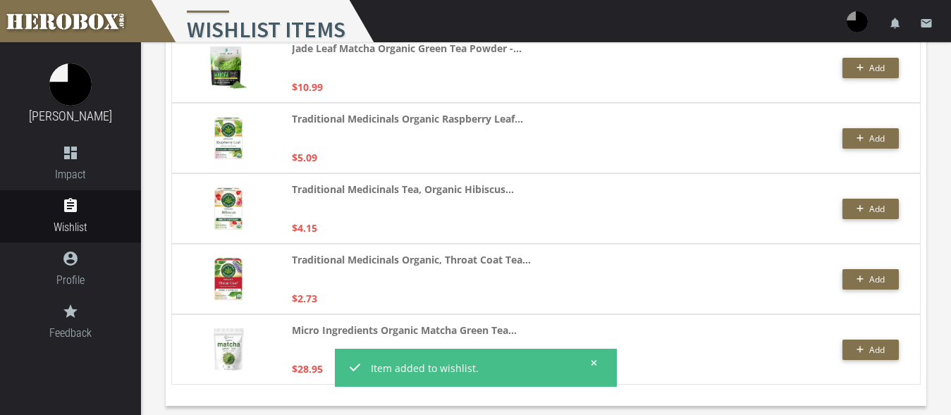
scroll to position [3268, 0]
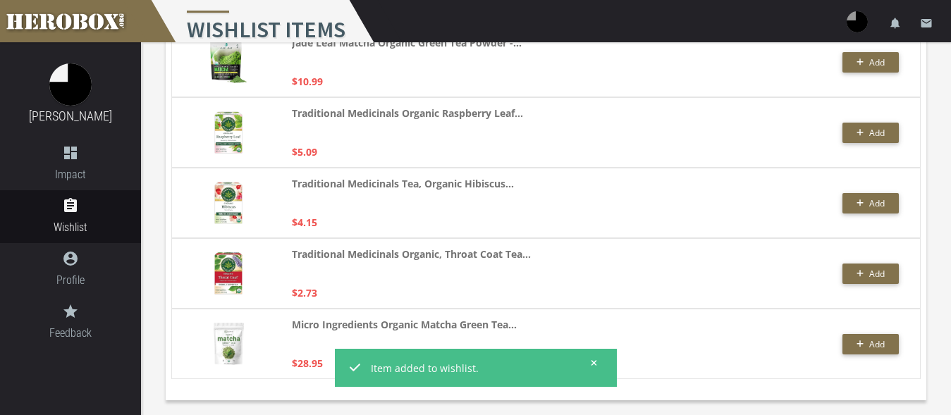
click at [594, 361] on icon at bounding box center [594, 363] width 6 height 8
